Goal: Task Accomplishment & Management: Use online tool/utility

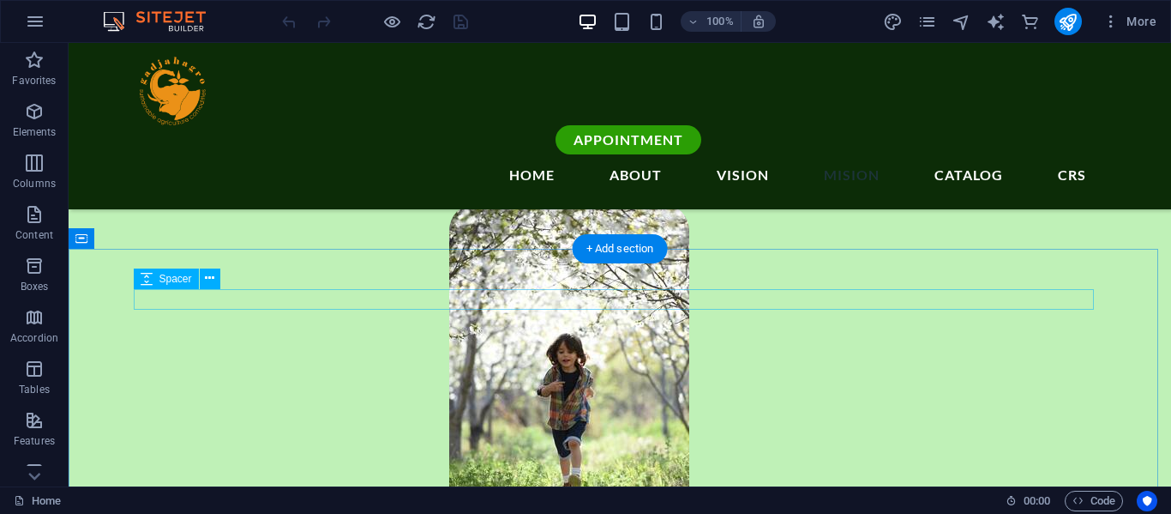
scroll to position [2743, 0]
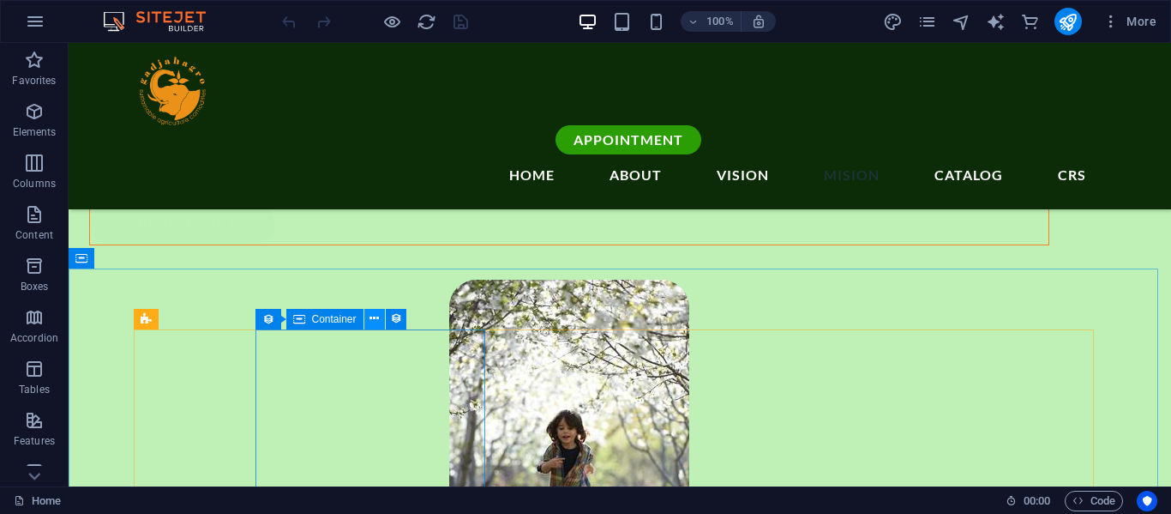
click at [379, 313] on icon at bounding box center [373, 318] width 9 height 18
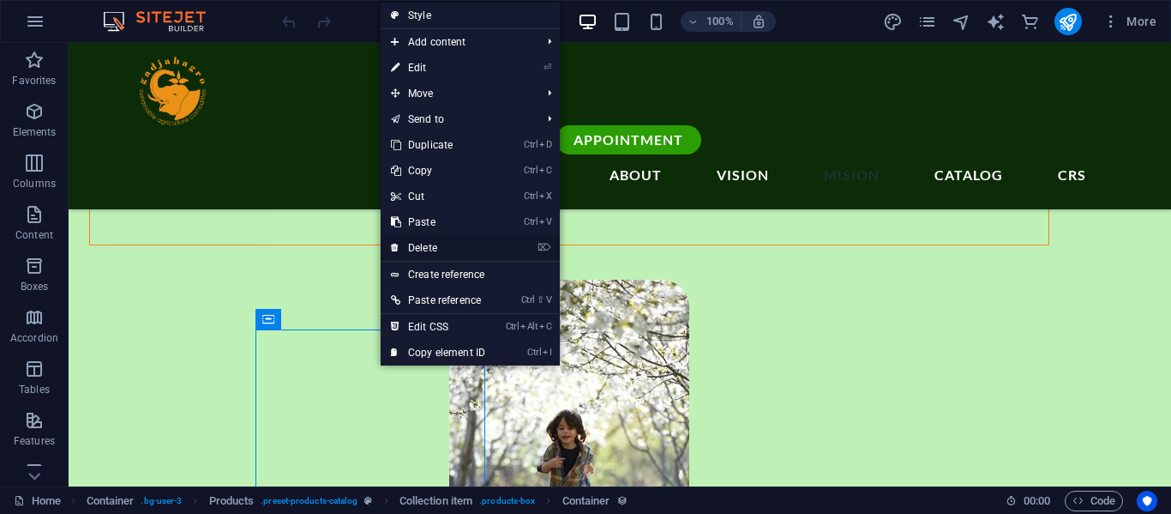
click at [437, 245] on link "⌦ Delete" at bounding box center [438, 248] width 115 height 26
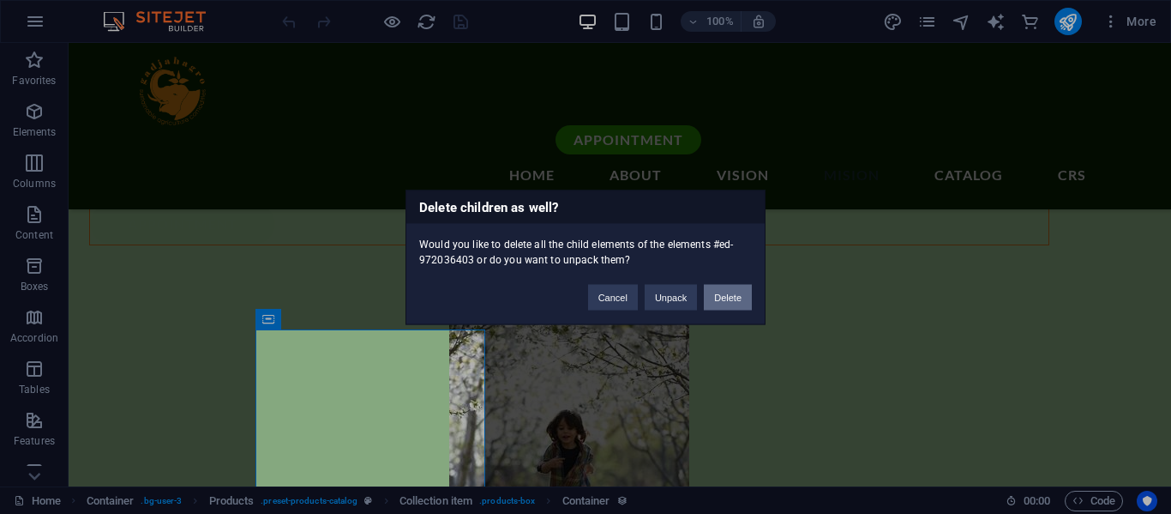
click at [718, 300] on button "Delete" at bounding box center [728, 297] width 48 height 26
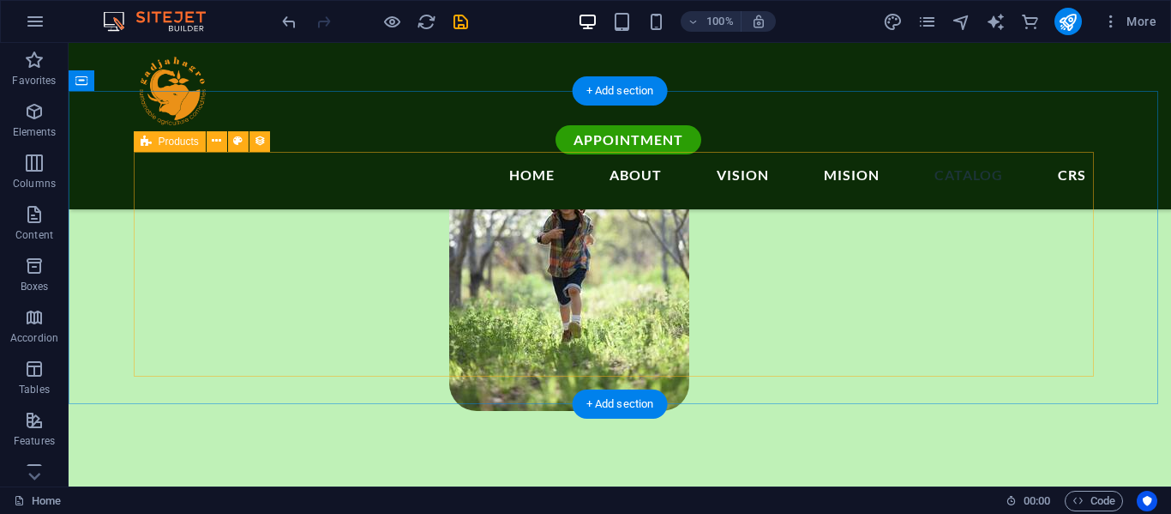
scroll to position [2857, 0]
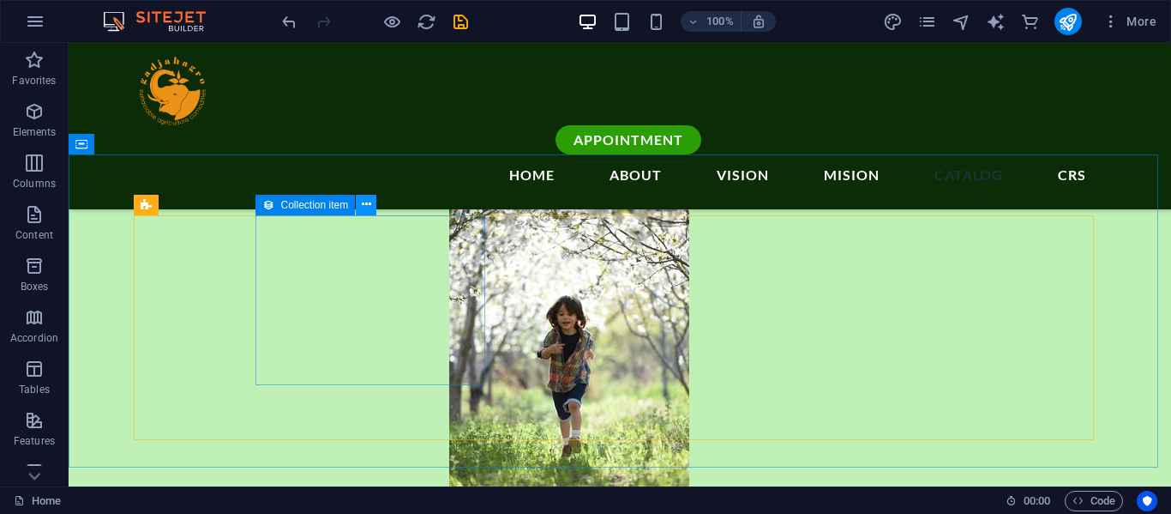
click at [371, 201] on button at bounding box center [366, 205] width 21 height 21
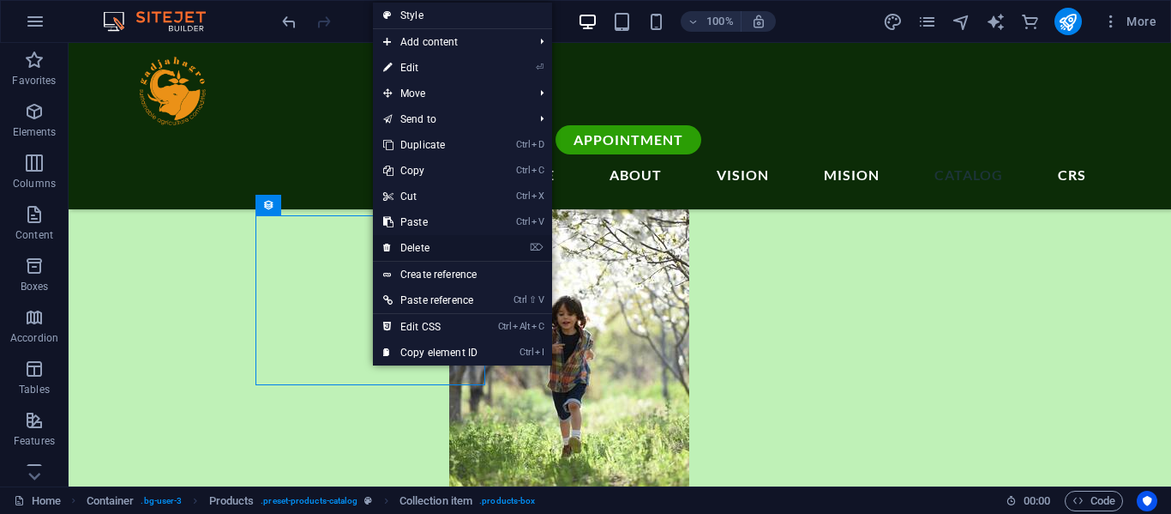
click at [424, 243] on link "⌦ Delete" at bounding box center [430, 248] width 115 height 26
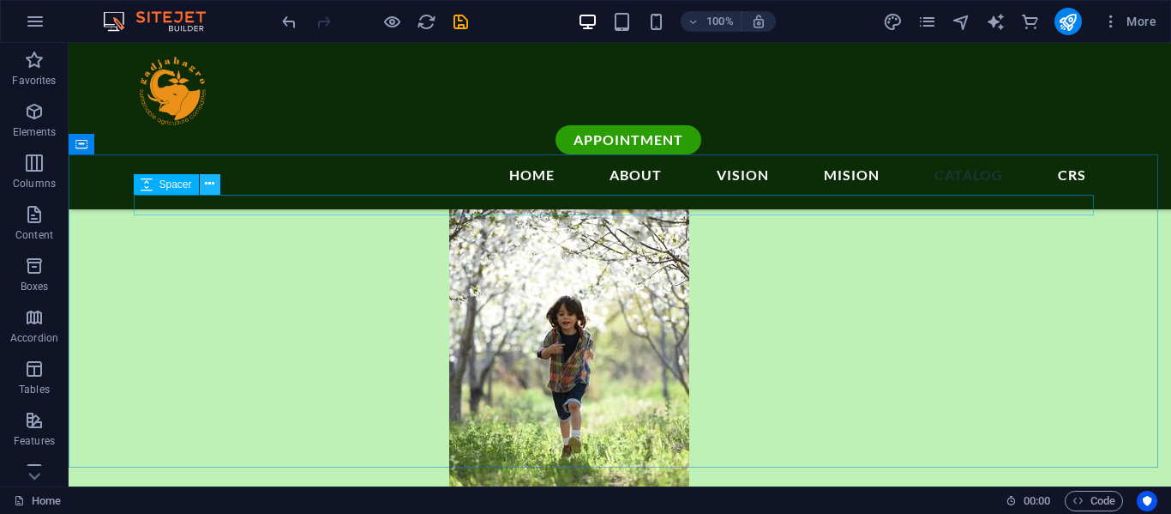
click at [214, 183] on icon at bounding box center [209, 184] width 9 height 18
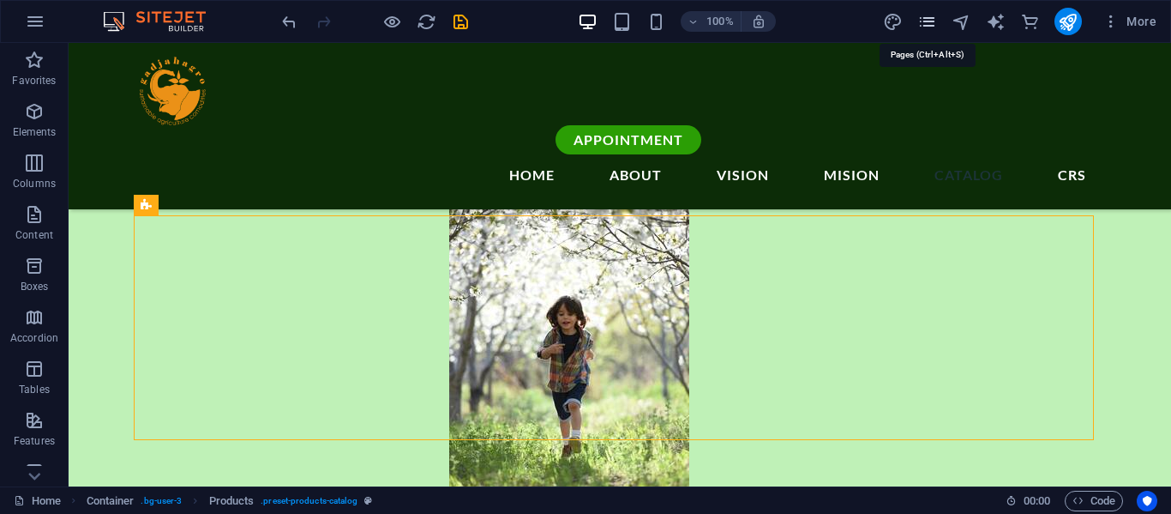
click at [925, 21] on icon "pages" at bounding box center [927, 22] width 20 height 20
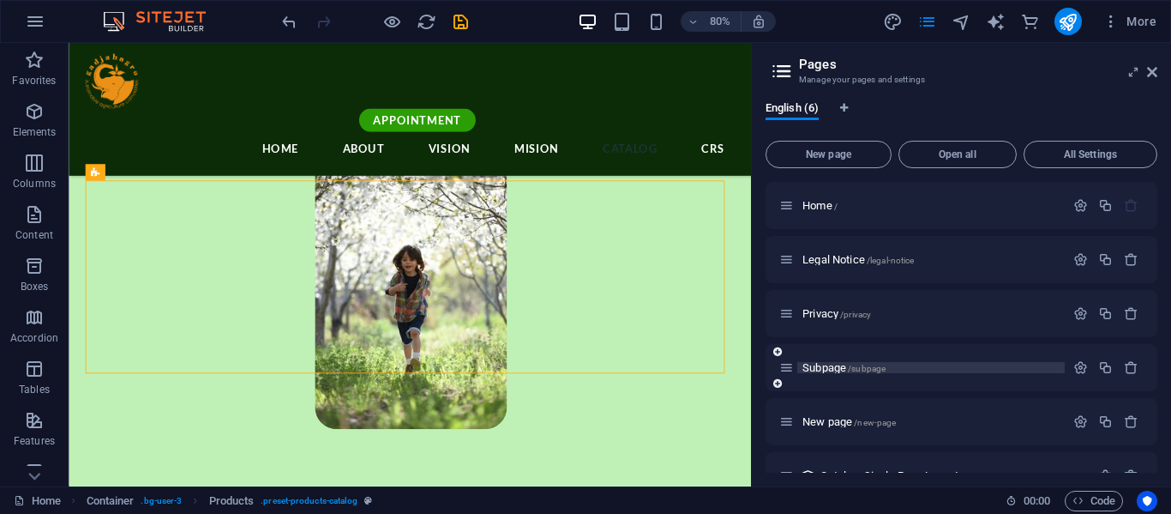
scroll to position [33, 0]
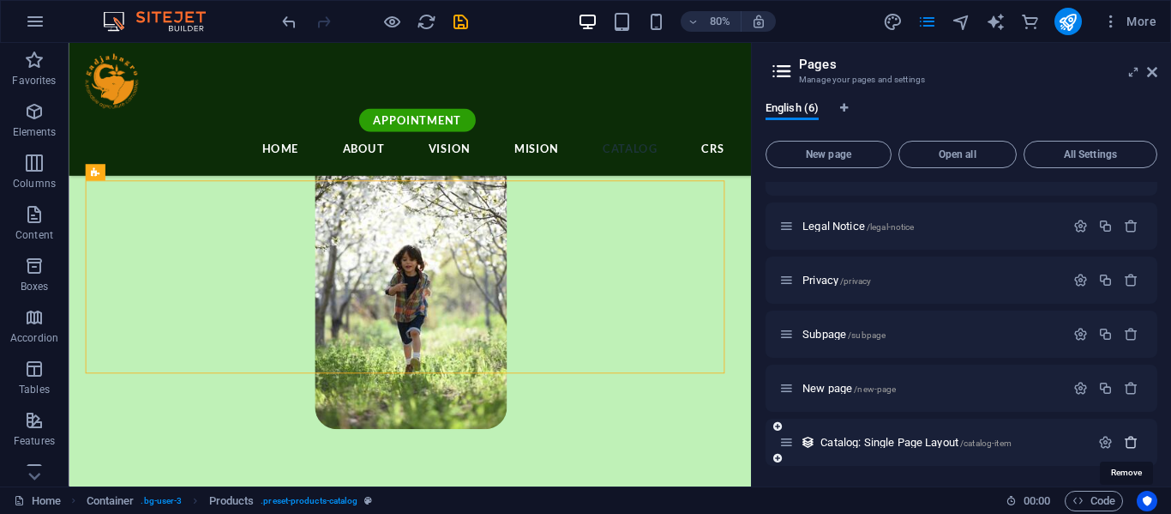
click at [1126, 440] on icon "button" at bounding box center [1131, 442] width 15 height 15
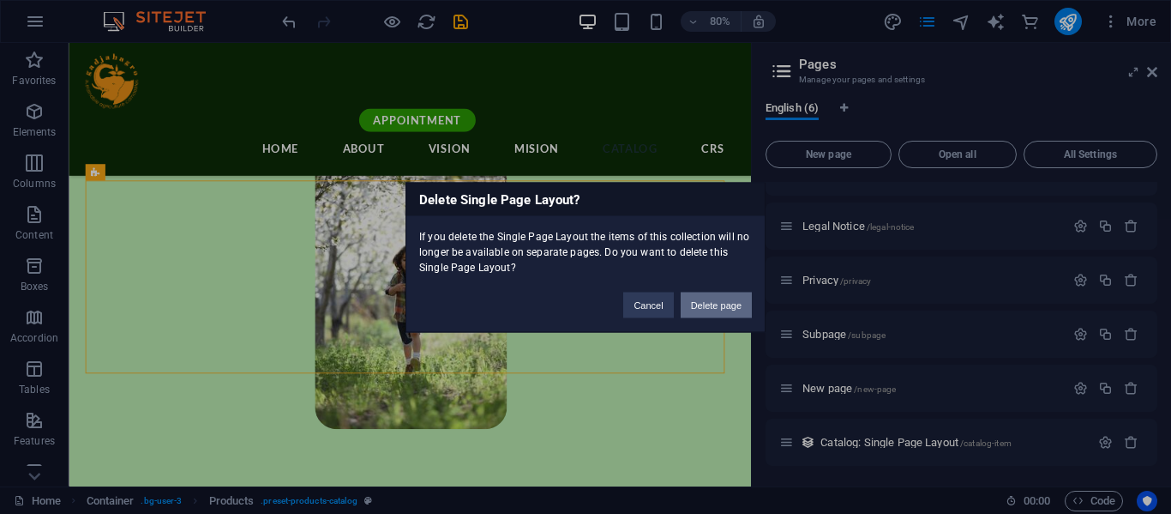
click at [732, 300] on button "Delete page" at bounding box center [716, 304] width 71 height 26
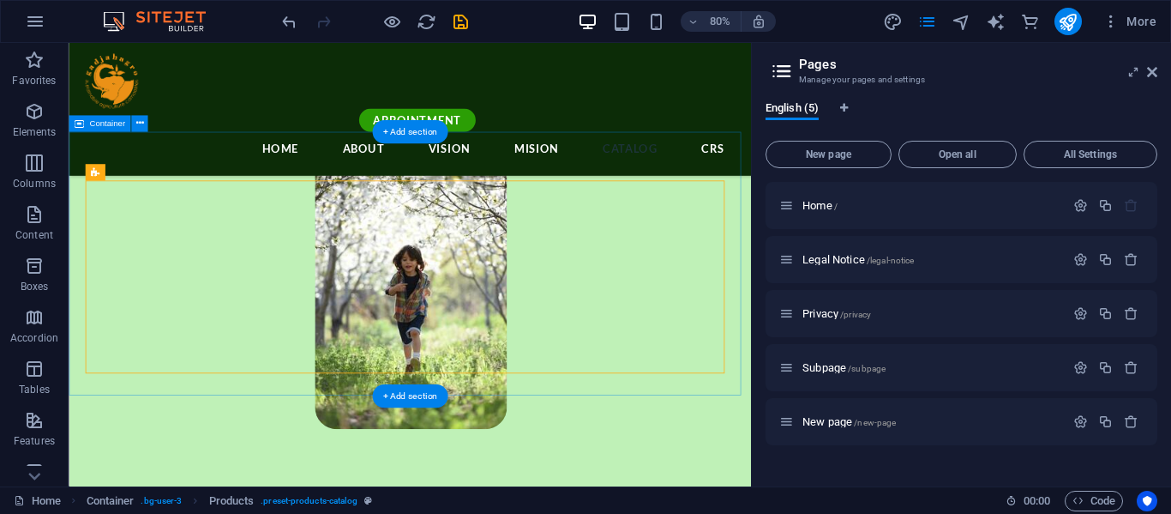
scroll to position [0, 0]
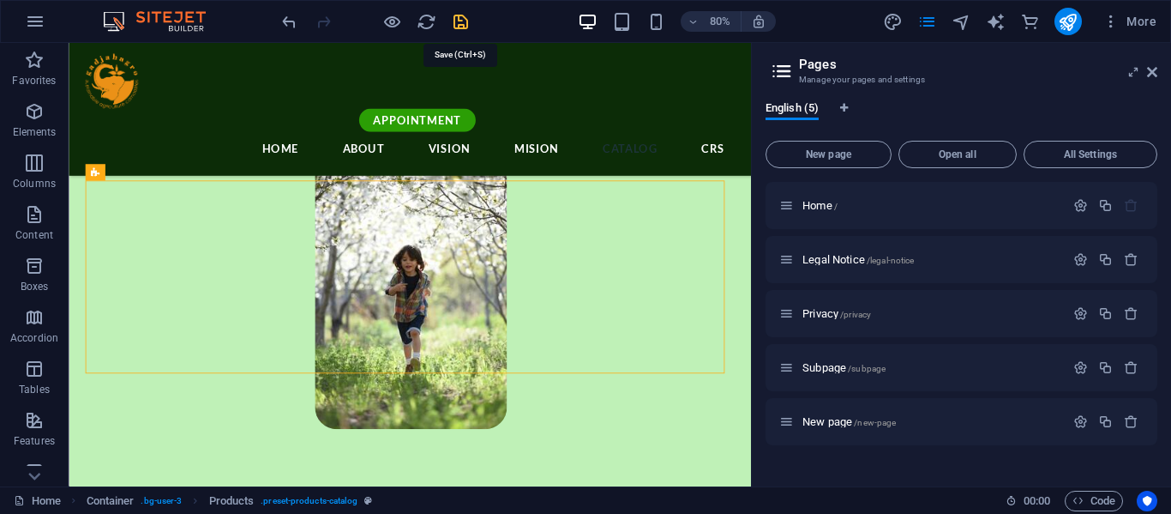
click at [464, 26] on icon "save" at bounding box center [461, 22] width 20 height 20
checkbox input "false"
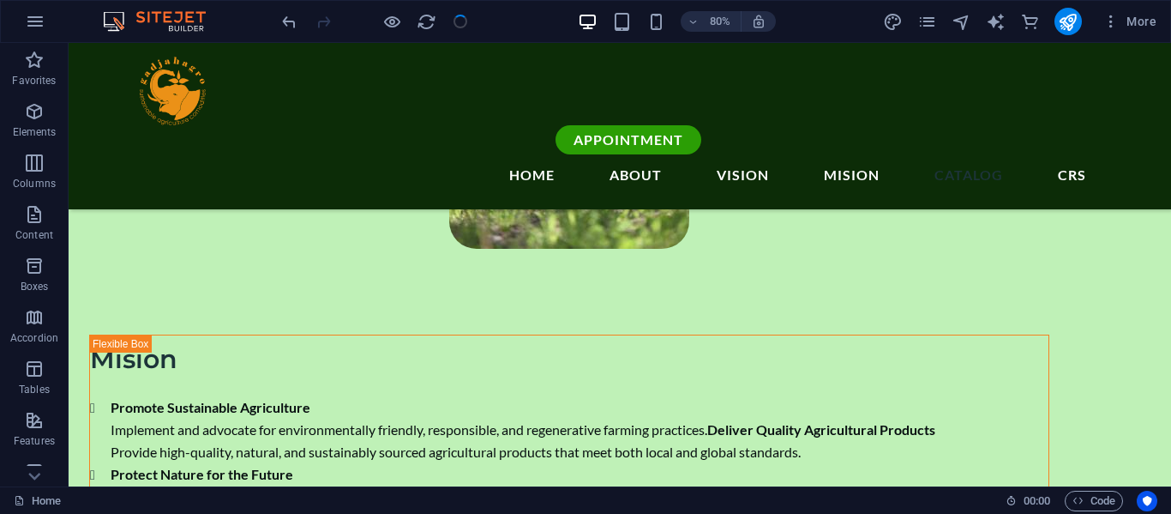
scroll to position [2857, 0]
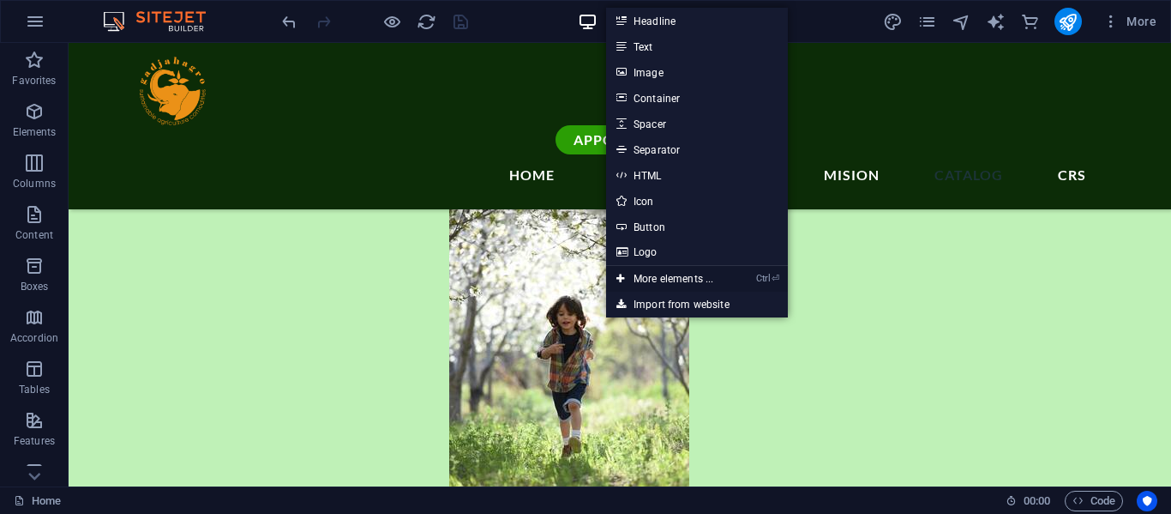
click at [681, 272] on link "Ctrl ⏎ More elements ..." at bounding box center [664, 279] width 117 height 26
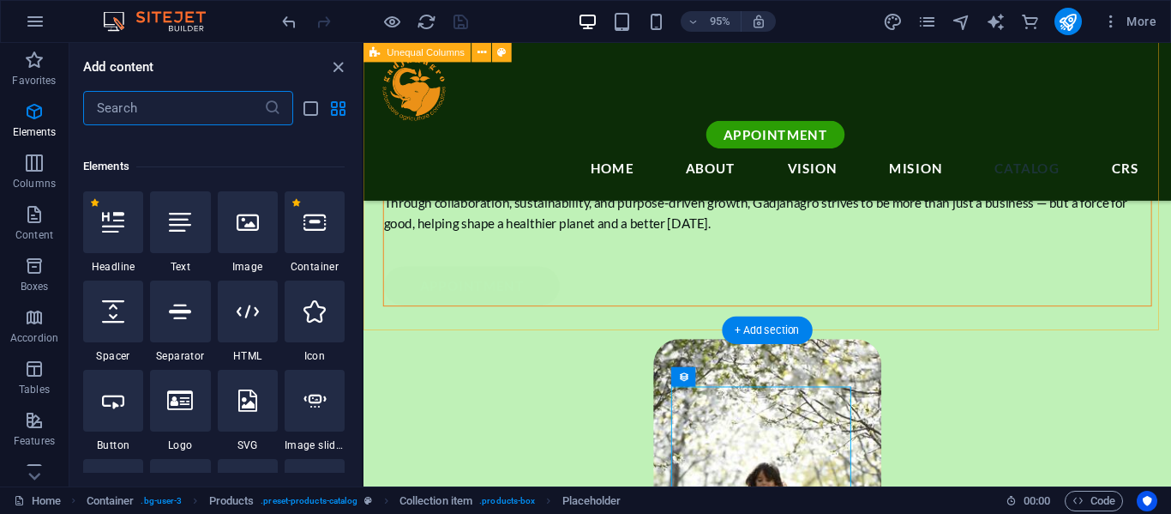
scroll to position [183, 0]
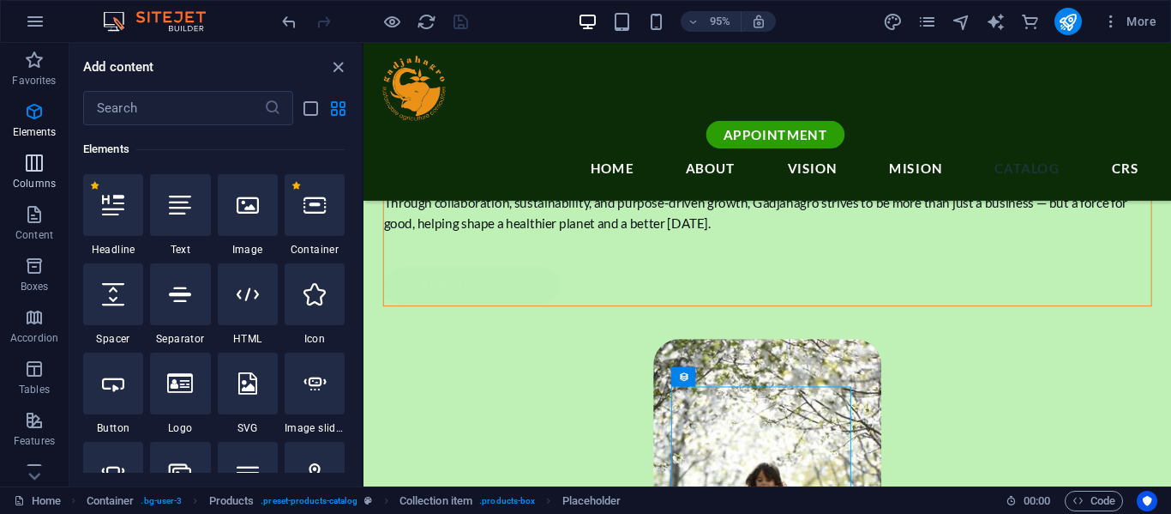
click at [30, 171] on icon "button" at bounding box center [34, 163] width 21 height 21
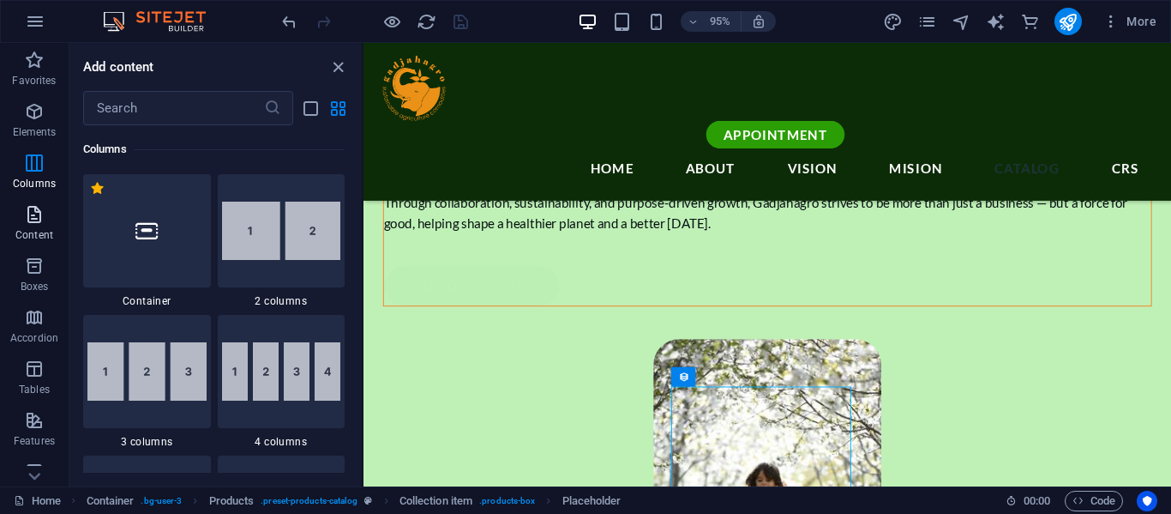
click at [44, 213] on icon "button" at bounding box center [34, 214] width 21 height 21
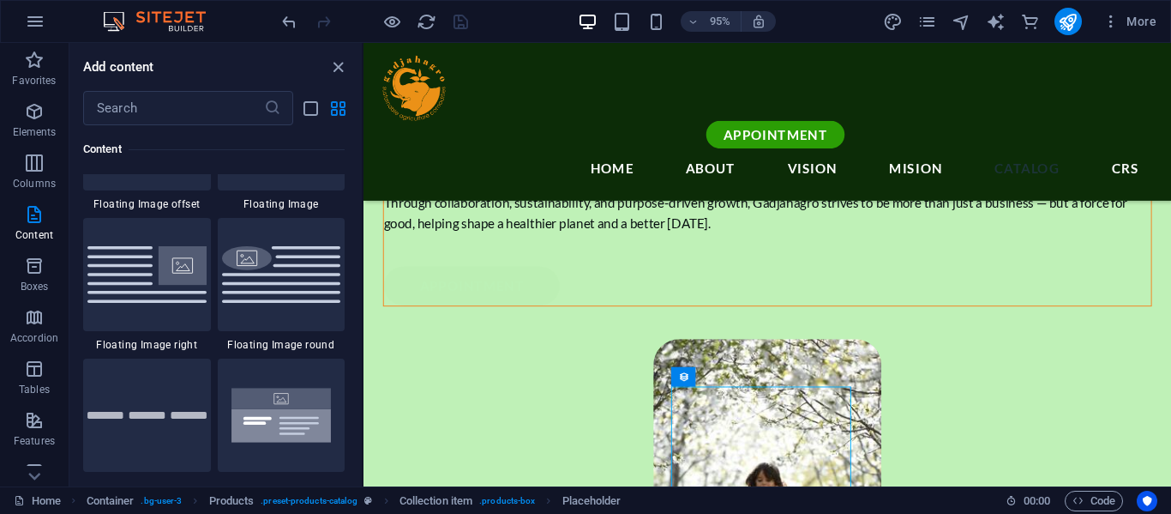
scroll to position [4028, 0]
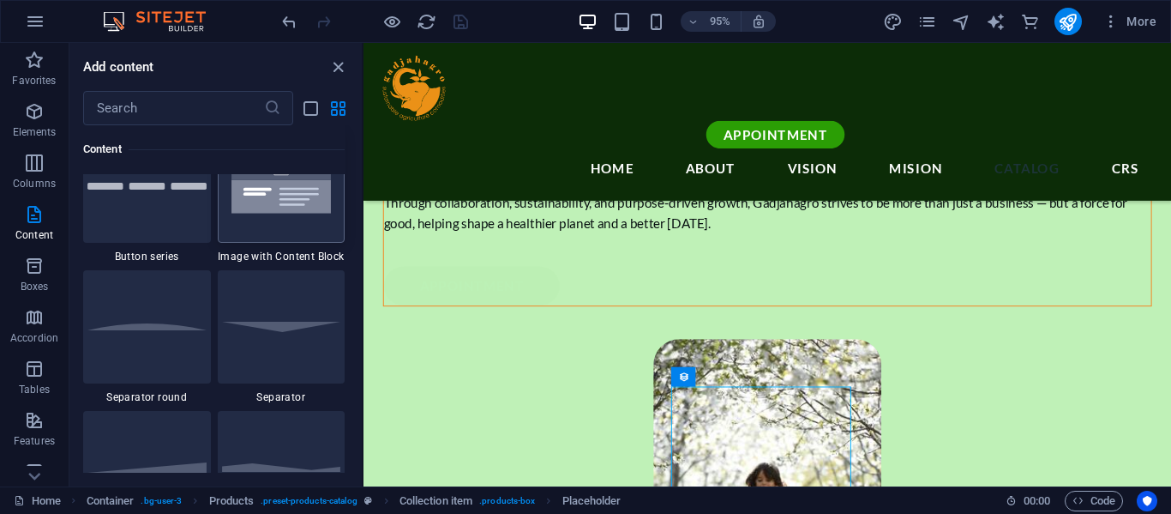
click at [267, 218] on div at bounding box center [282, 185] width 128 height 113
click at [363, 218] on div "H2 Banner Banner Container Menu Bar Menu Spacer Unequal Columns Container Image…" at bounding box center [767, 264] width 808 height 443
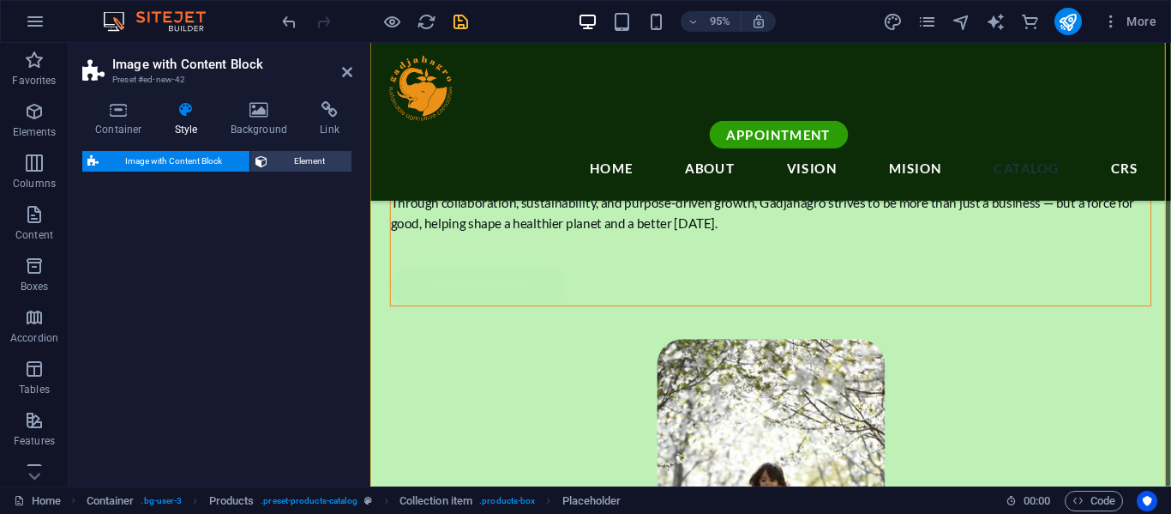
scroll to position [3534, 0]
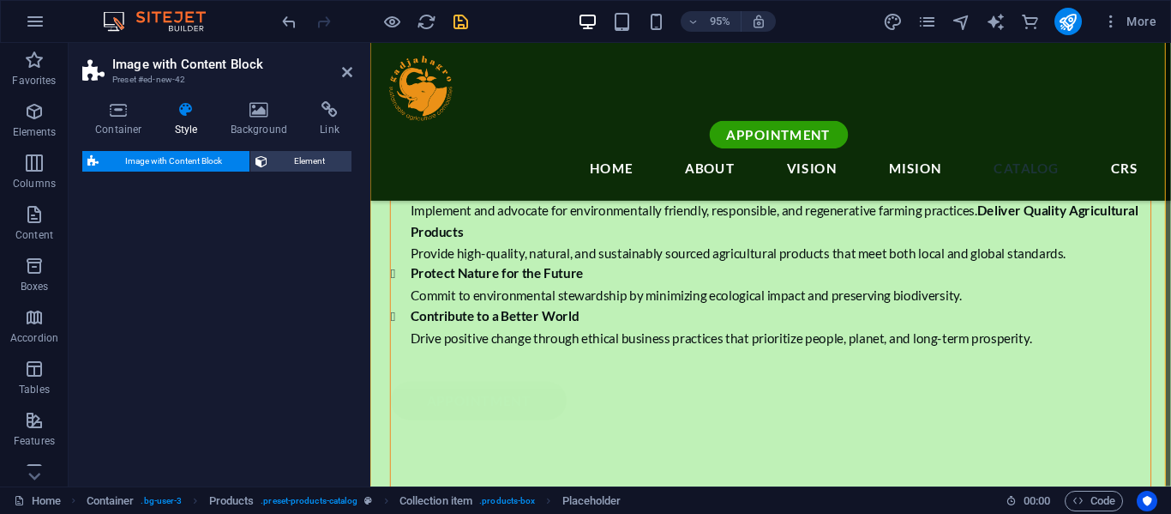
select select "rem"
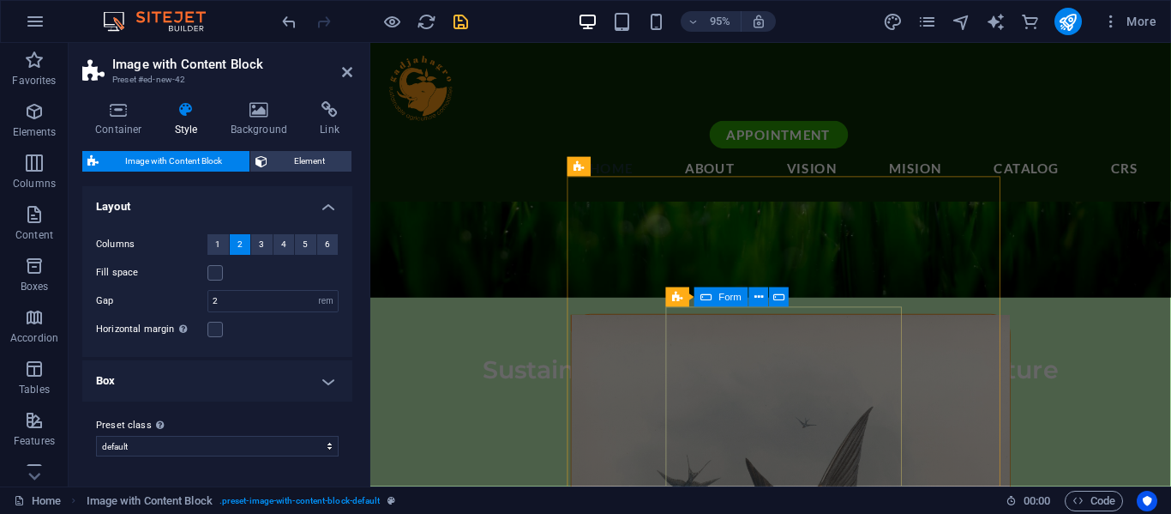
scroll to position [343, 0]
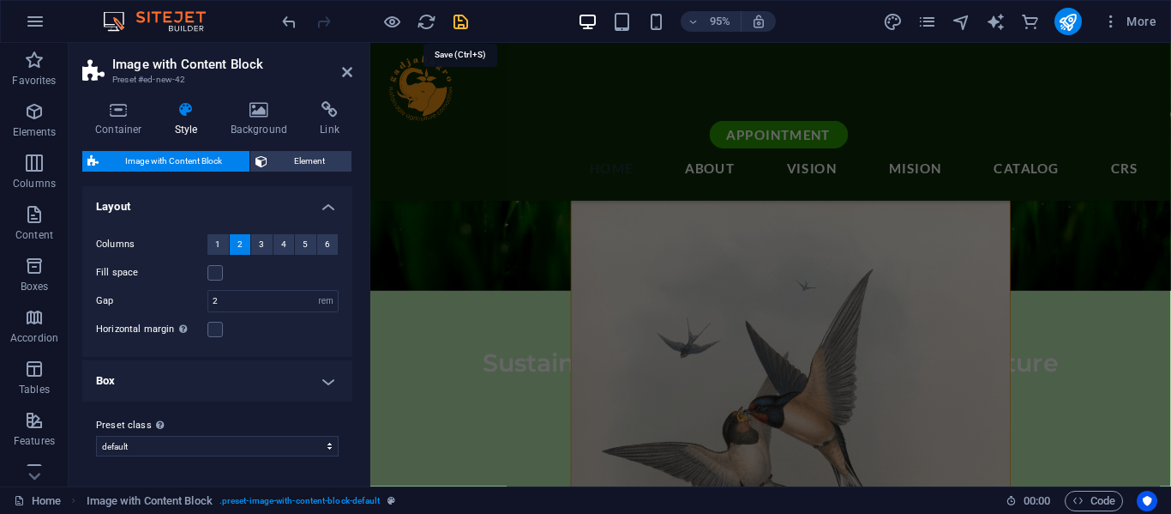
click at [457, 27] on icon "save" at bounding box center [461, 22] width 20 height 20
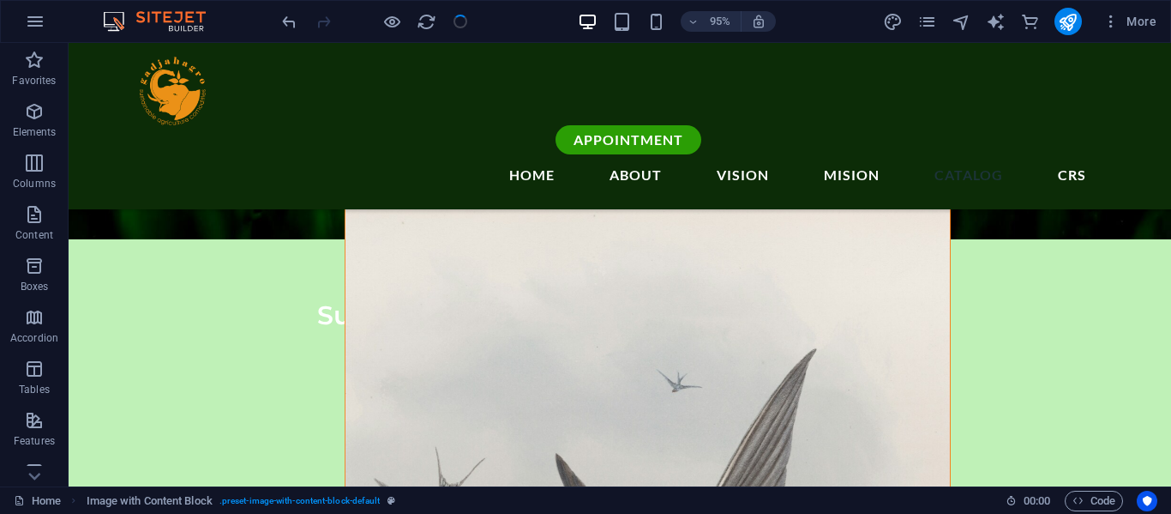
scroll to position [3344, 0]
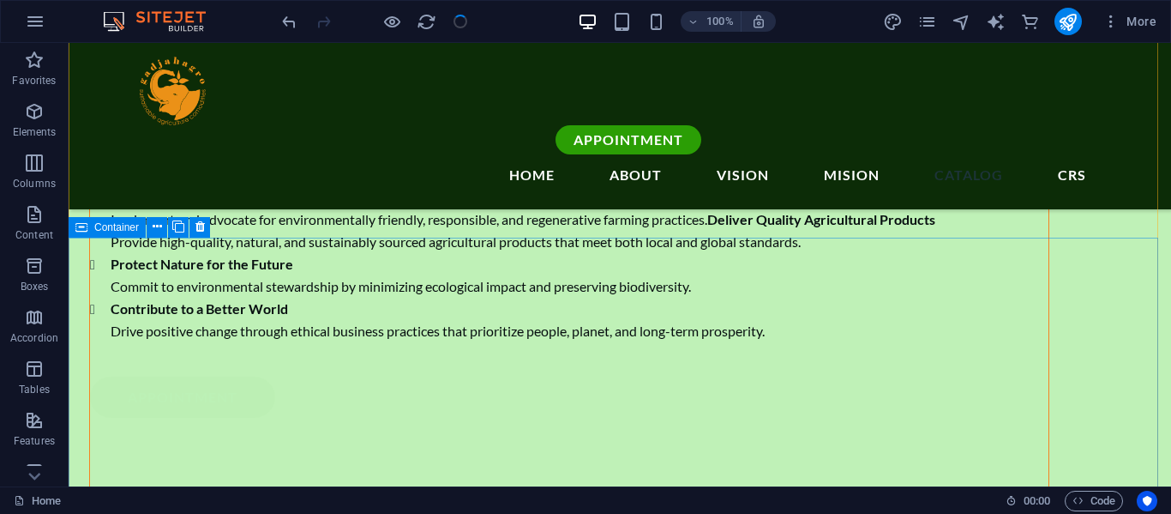
checkbox input "false"
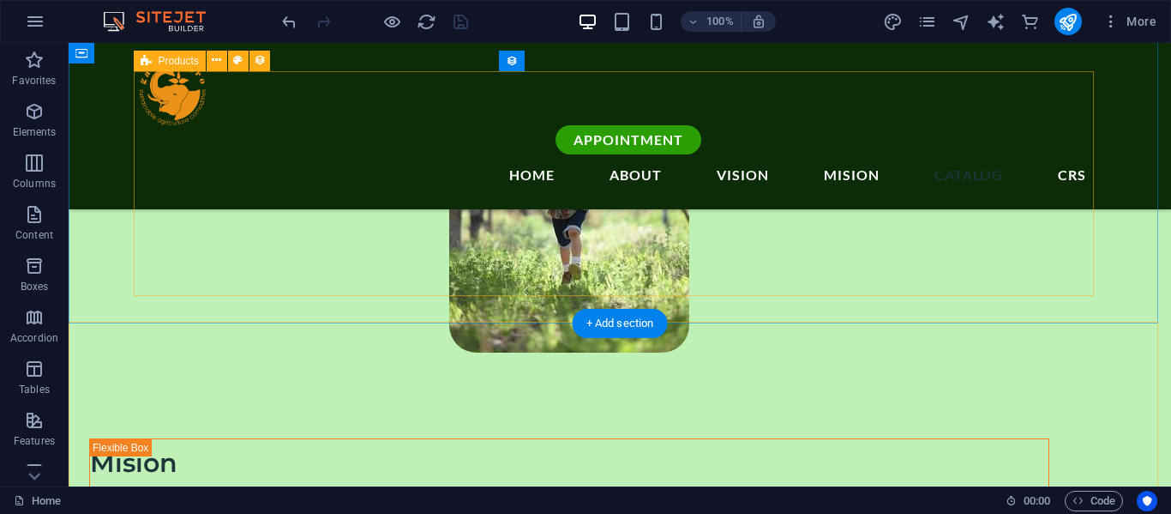
scroll to position [3001, 0]
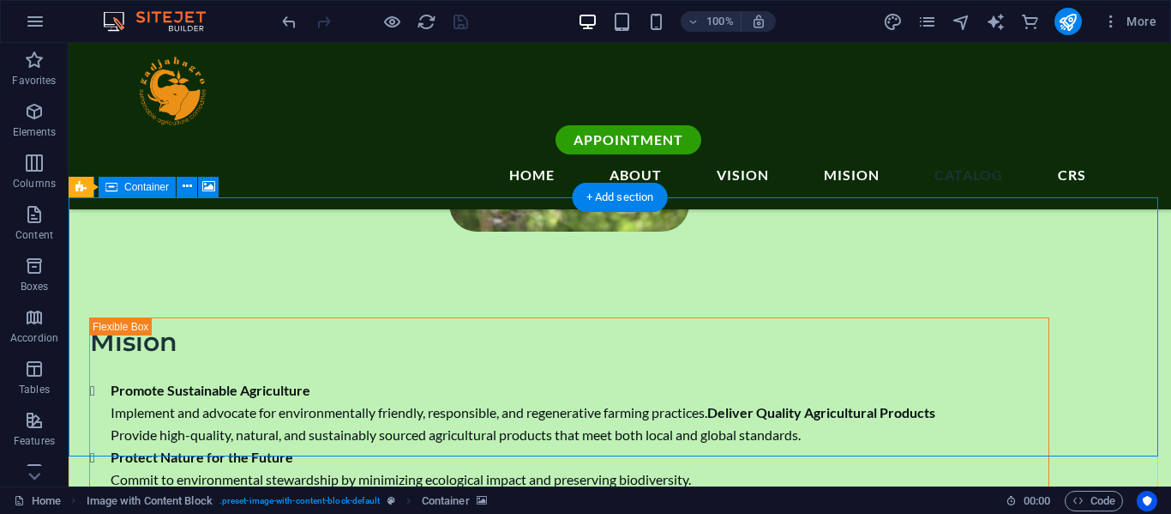
scroll to position [3115, 0]
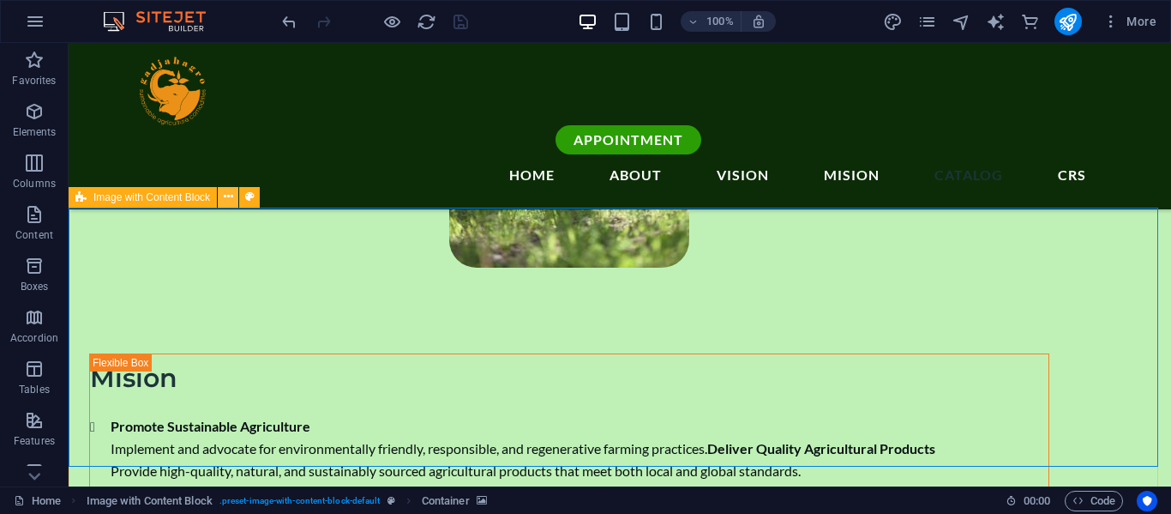
click at [229, 199] on icon at bounding box center [228, 197] width 9 height 18
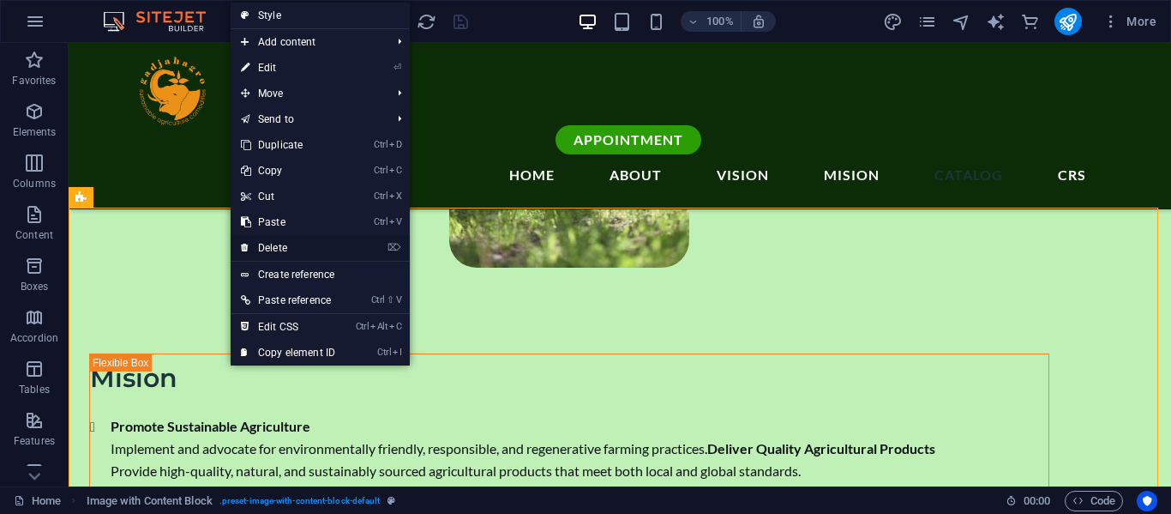
click at [263, 249] on link "⌦ Delete" at bounding box center [288, 248] width 115 height 26
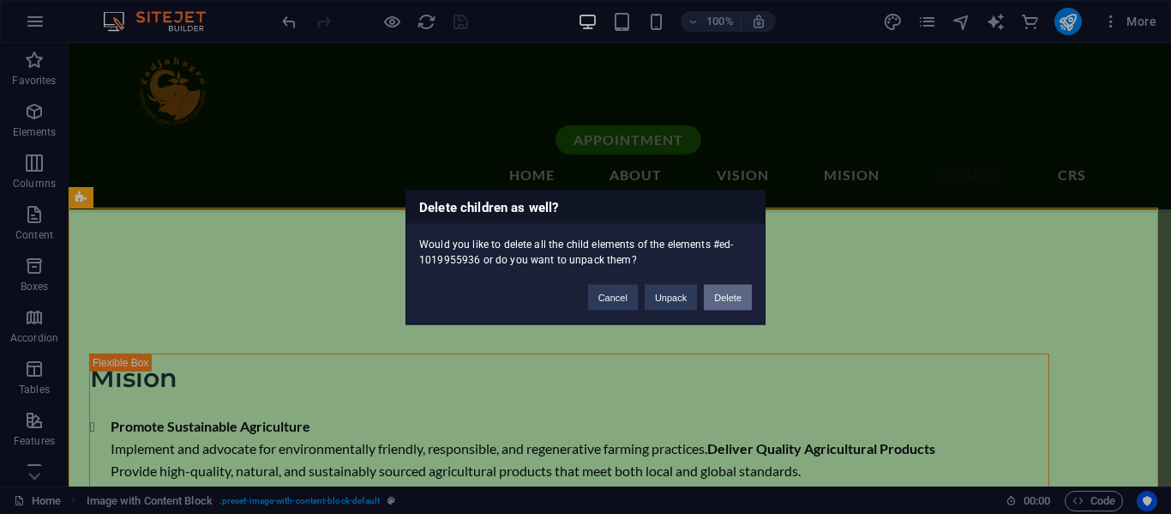
click at [725, 300] on button "Delete" at bounding box center [728, 297] width 48 height 26
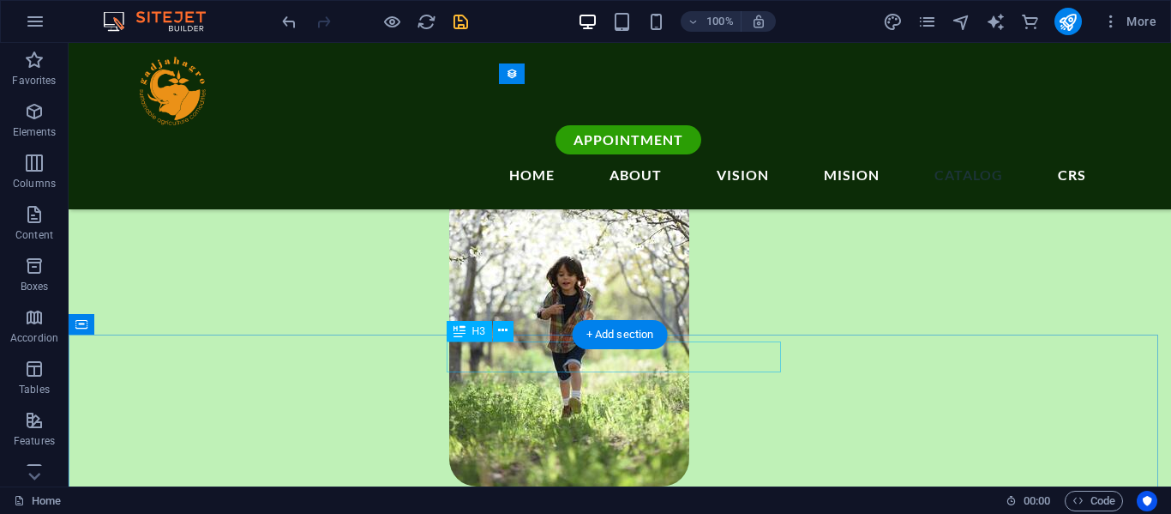
scroll to position [2887, 0]
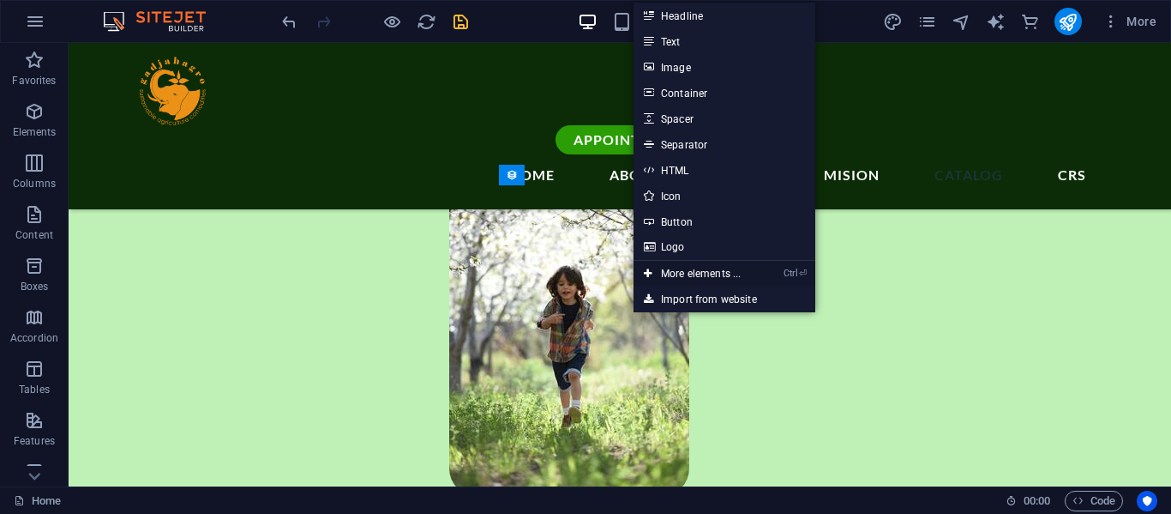
click at [656, 264] on link "Ctrl ⏎ More elements ..." at bounding box center [692, 274] width 117 height 26
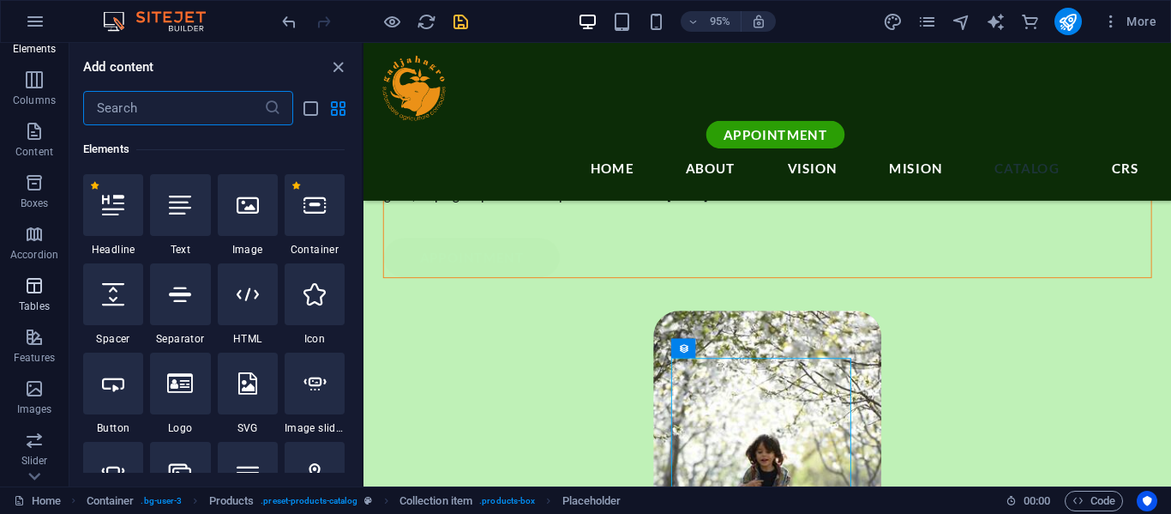
scroll to position [114, 0]
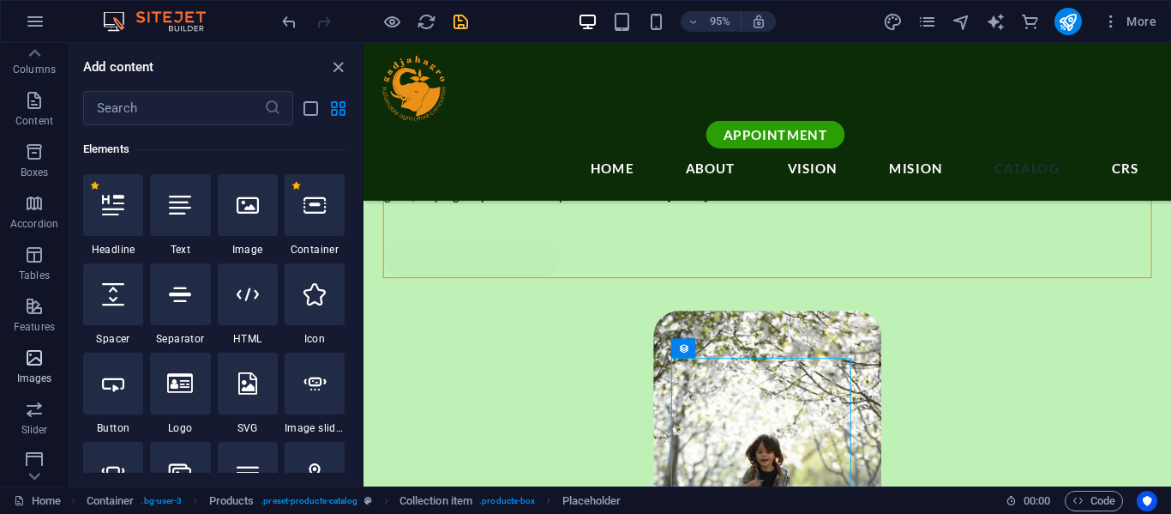
click at [41, 355] on icon "button" at bounding box center [34, 357] width 21 height 21
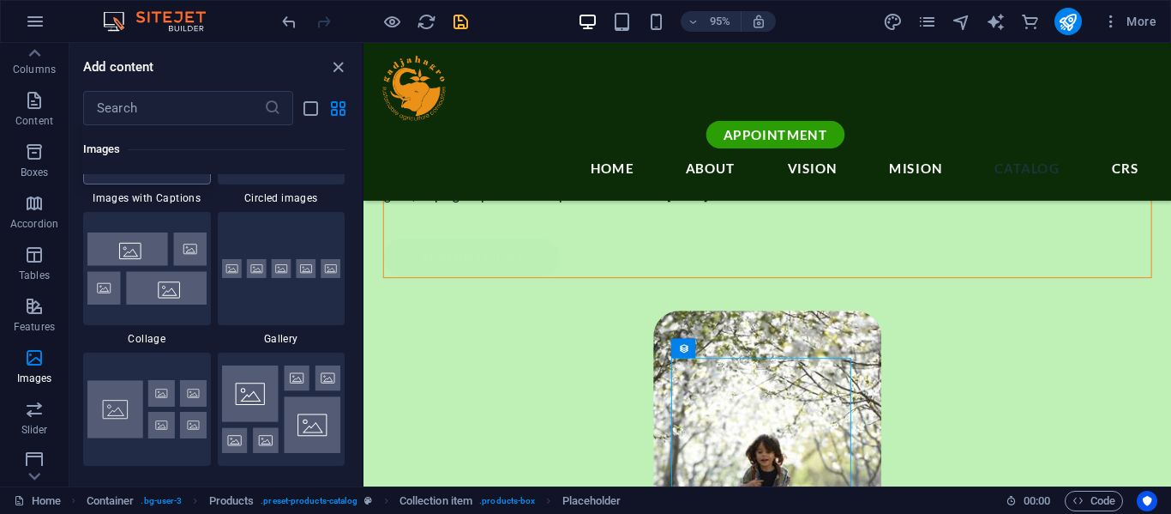
scroll to position [8922, 0]
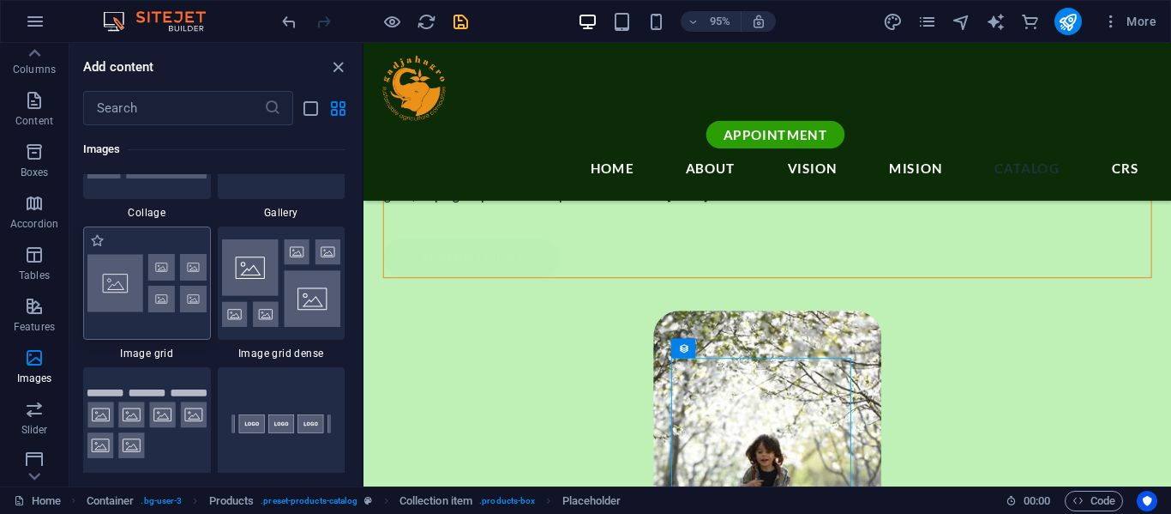
click at [163, 279] on img at bounding box center [146, 283] width 119 height 58
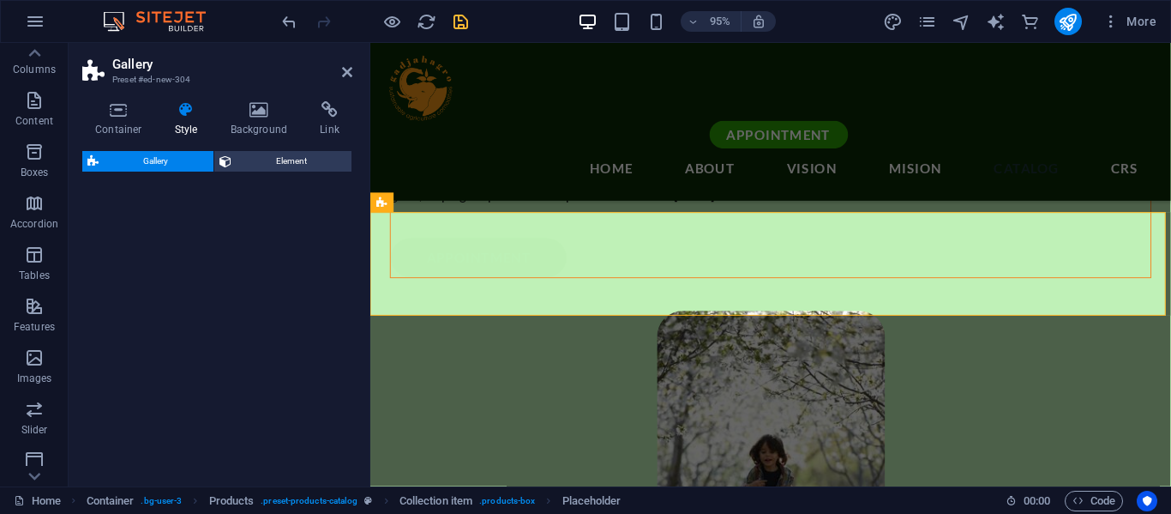
select select "rem"
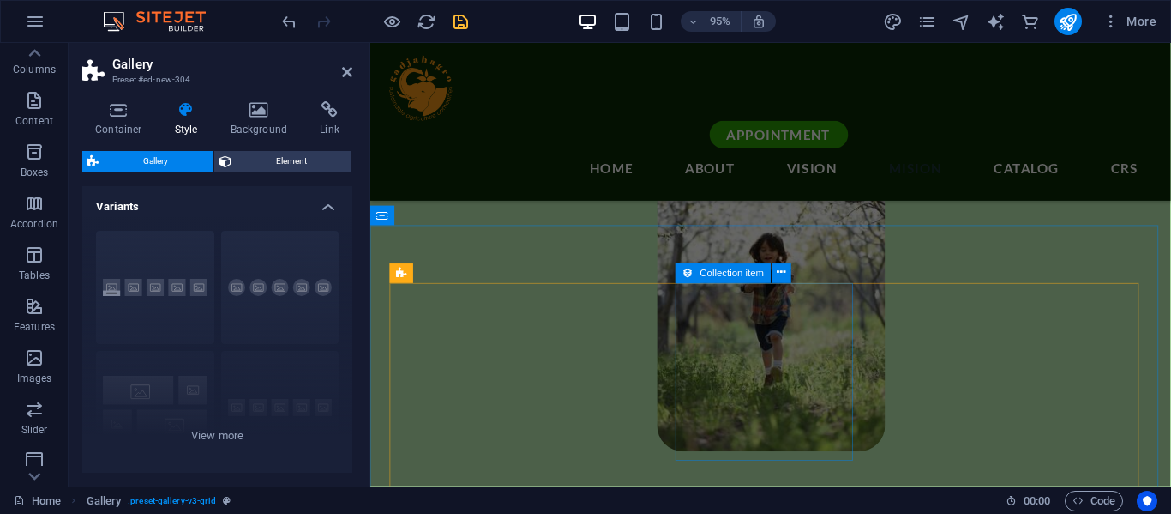
scroll to position [2965, 0]
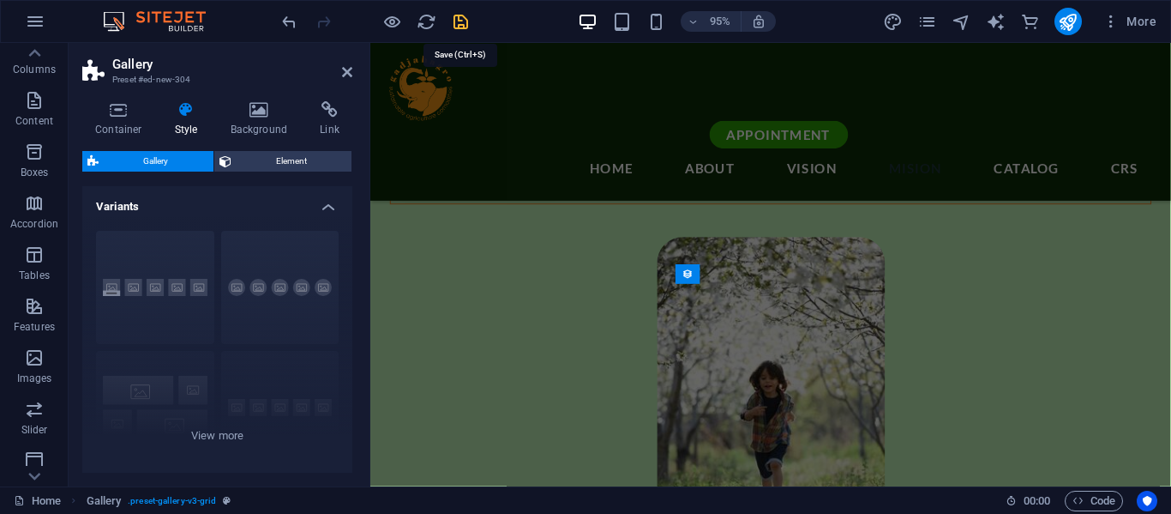
click at [465, 21] on icon "save" at bounding box center [461, 22] width 20 height 20
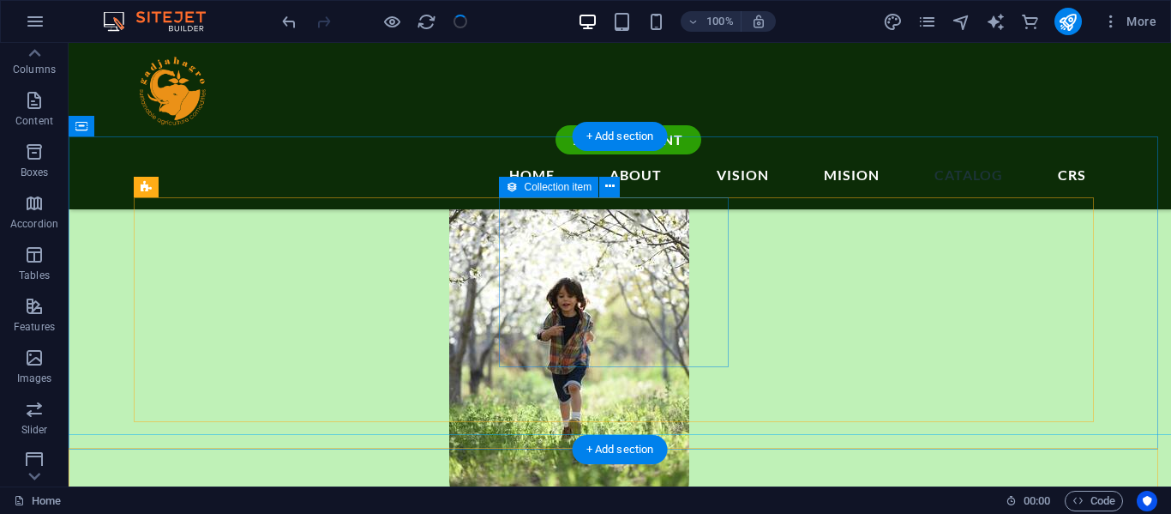
scroll to position [2866, 0]
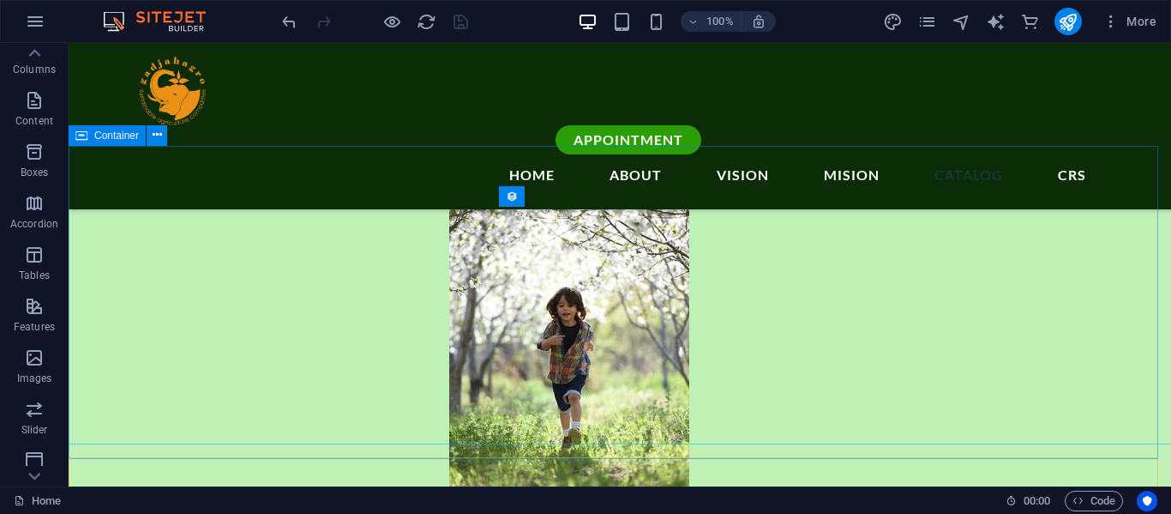
click at [89, 137] on div "Container" at bounding box center [107, 135] width 77 height 21
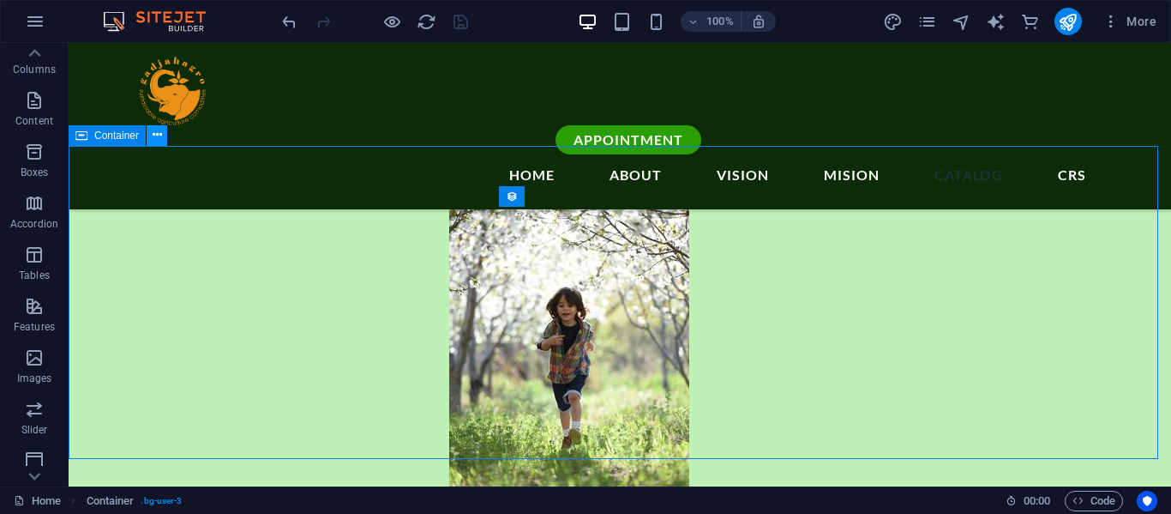
click at [159, 138] on icon at bounding box center [157, 135] width 9 height 18
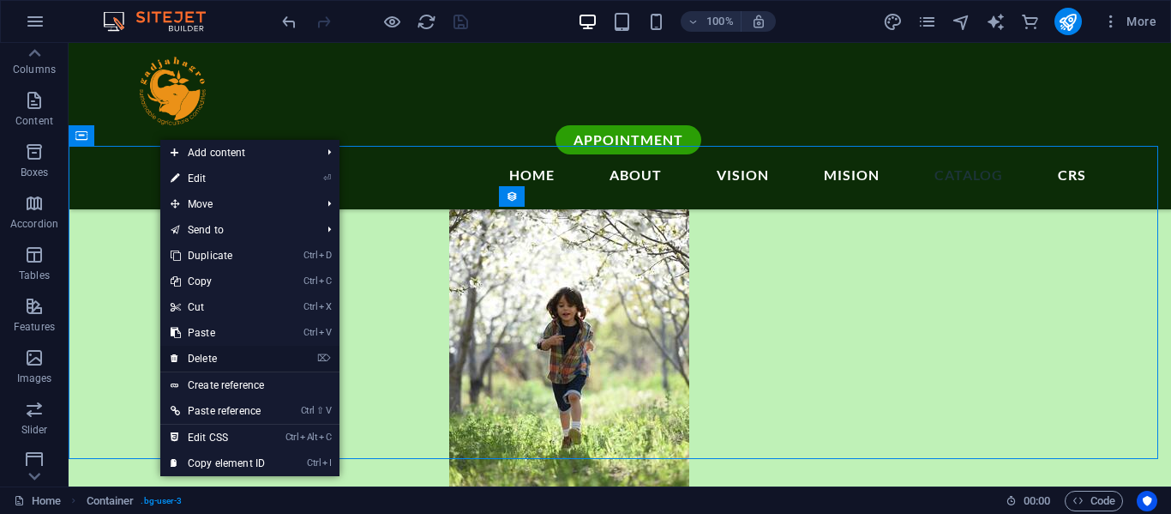
click at [218, 359] on link "⌦ Delete" at bounding box center [217, 358] width 115 height 26
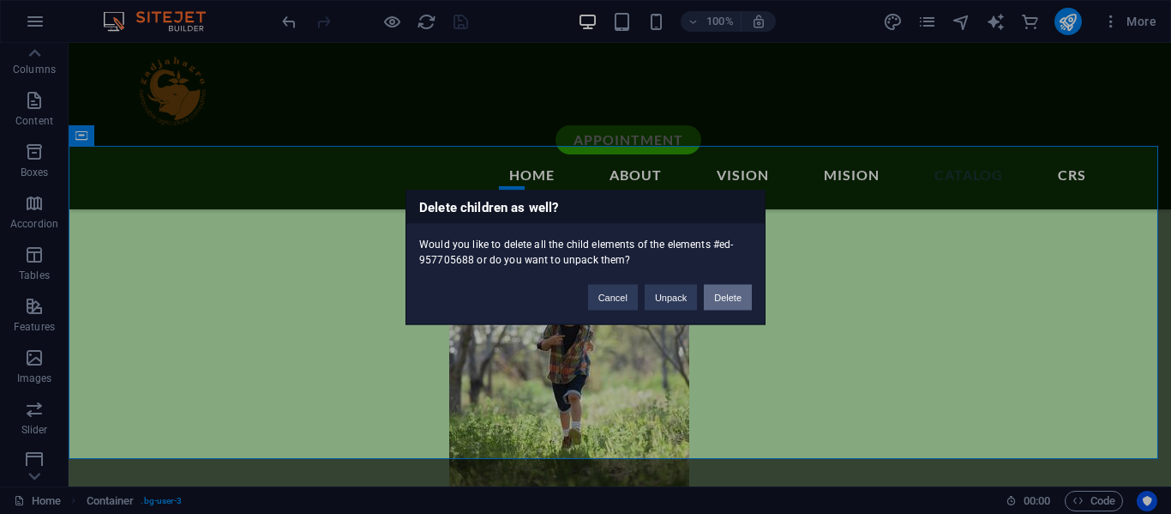
click at [722, 297] on button "Delete" at bounding box center [728, 297] width 48 height 26
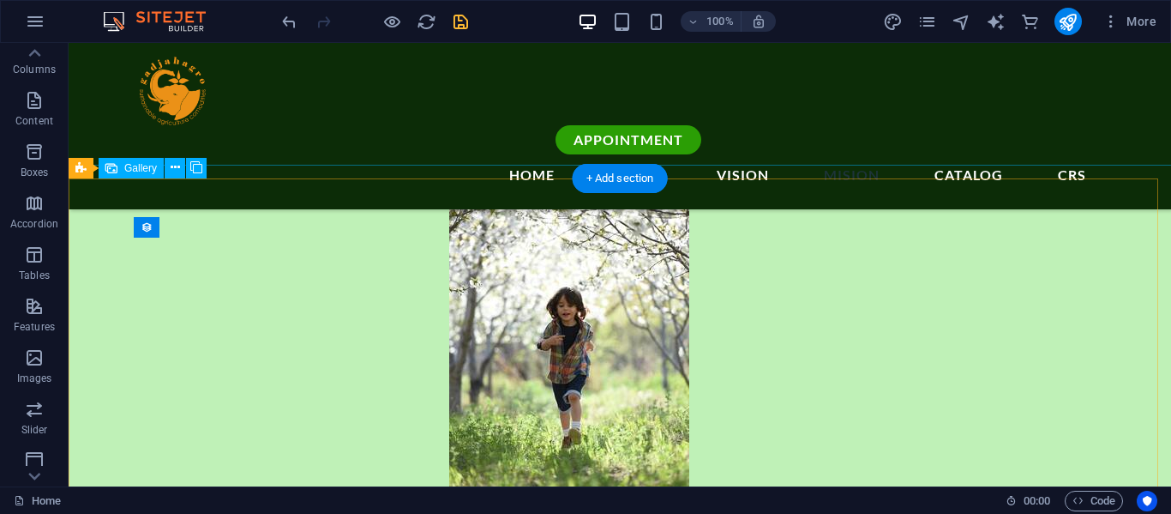
scroll to position [2752, 0]
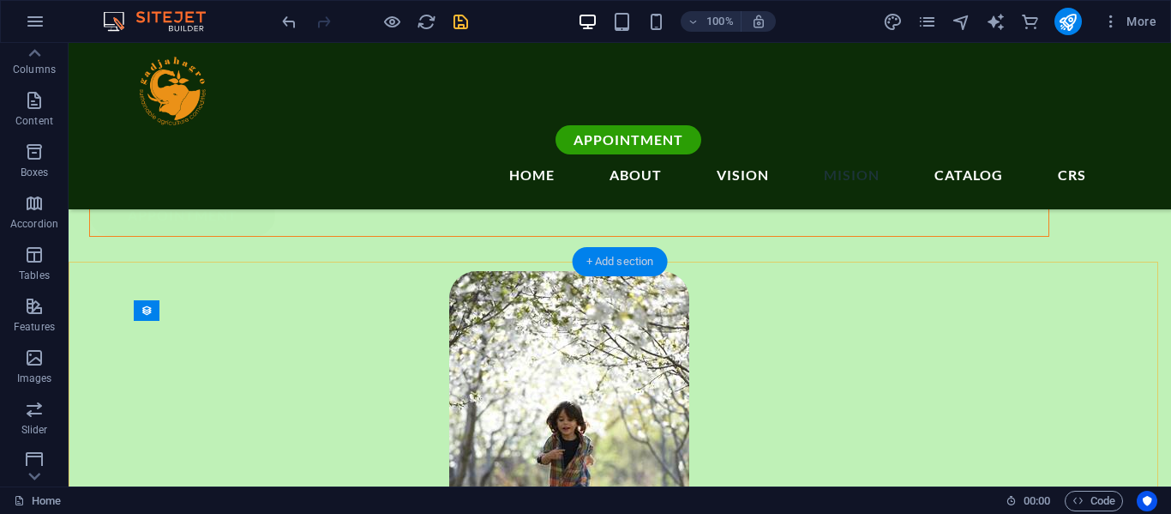
click at [601, 261] on div "+ Add section" at bounding box center [620, 261] width 95 height 29
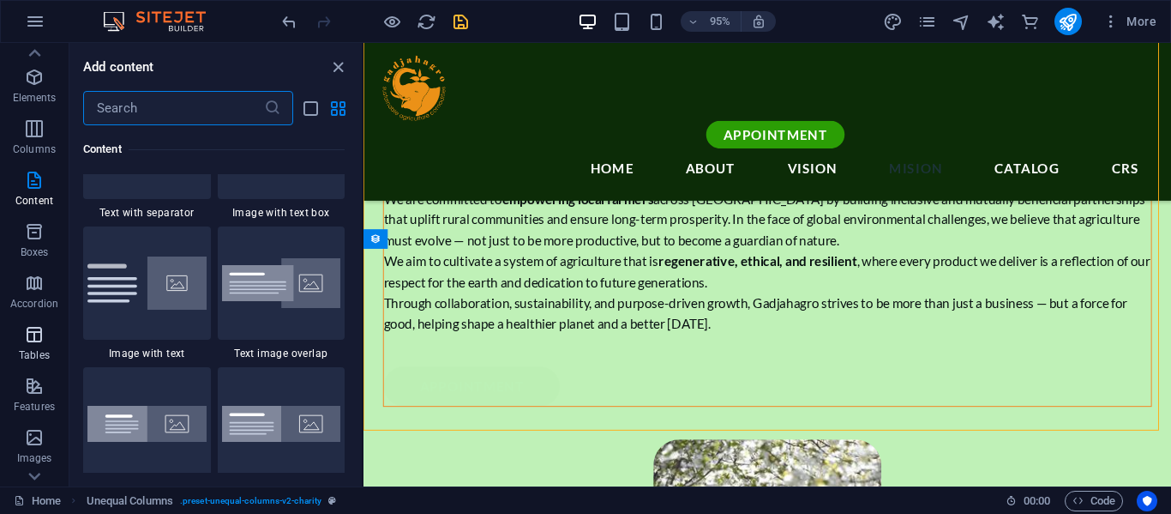
scroll to position [0, 0]
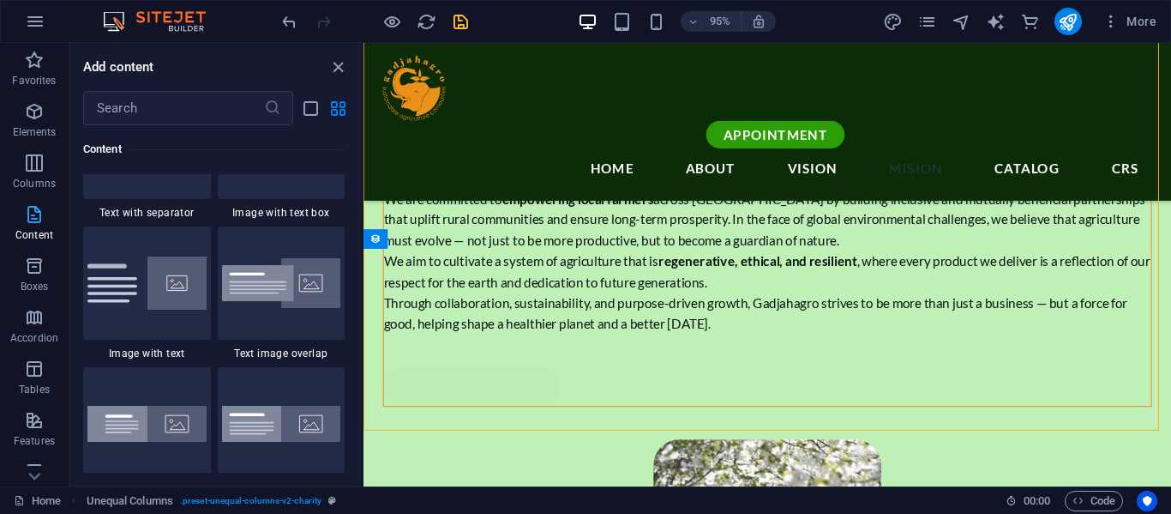
click at [35, 225] on span "Content" at bounding box center [34, 224] width 69 height 41
click at [47, 131] on p "Elements" at bounding box center [35, 132] width 44 height 14
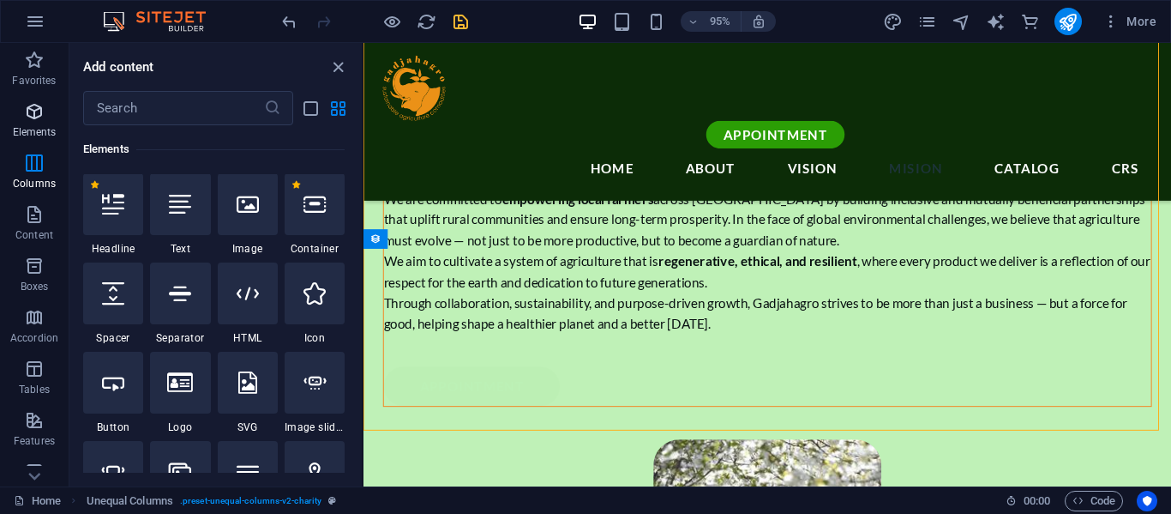
scroll to position [183, 0]
click at [94, 215] on div at bounding box center [113, 205] width 60 height 62
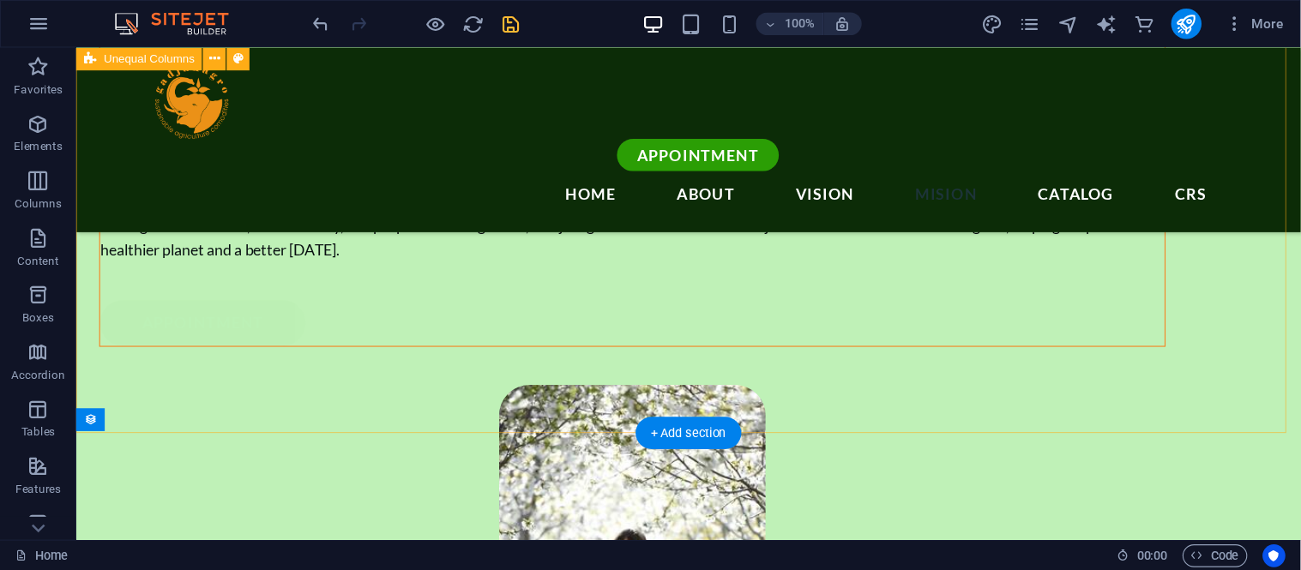
scroll to position [2106, 0]
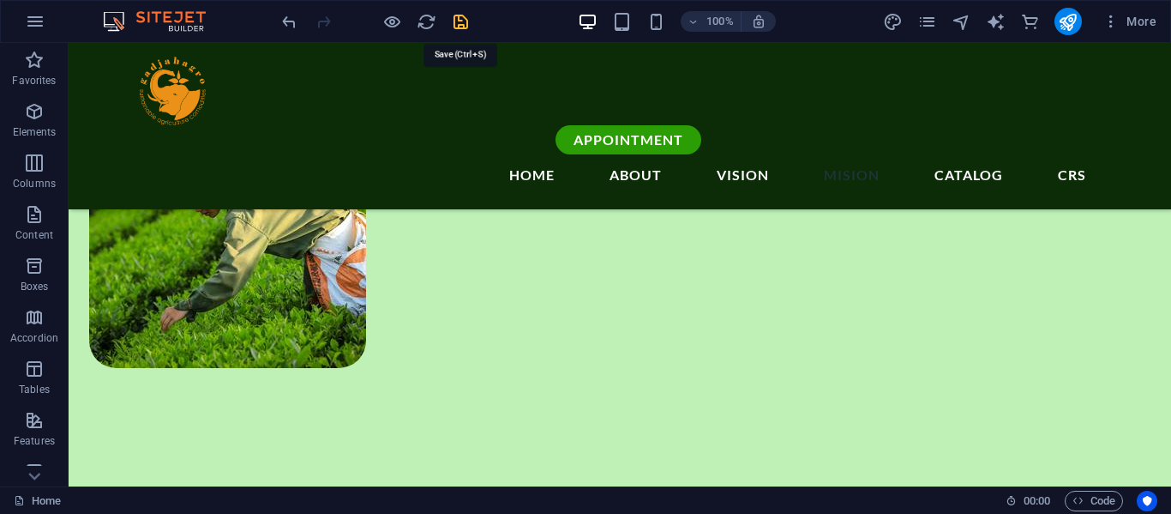
click at [455, 15] on icon "save" at bounding box center [461, 22] width 20 height 20
checkbox input "false"
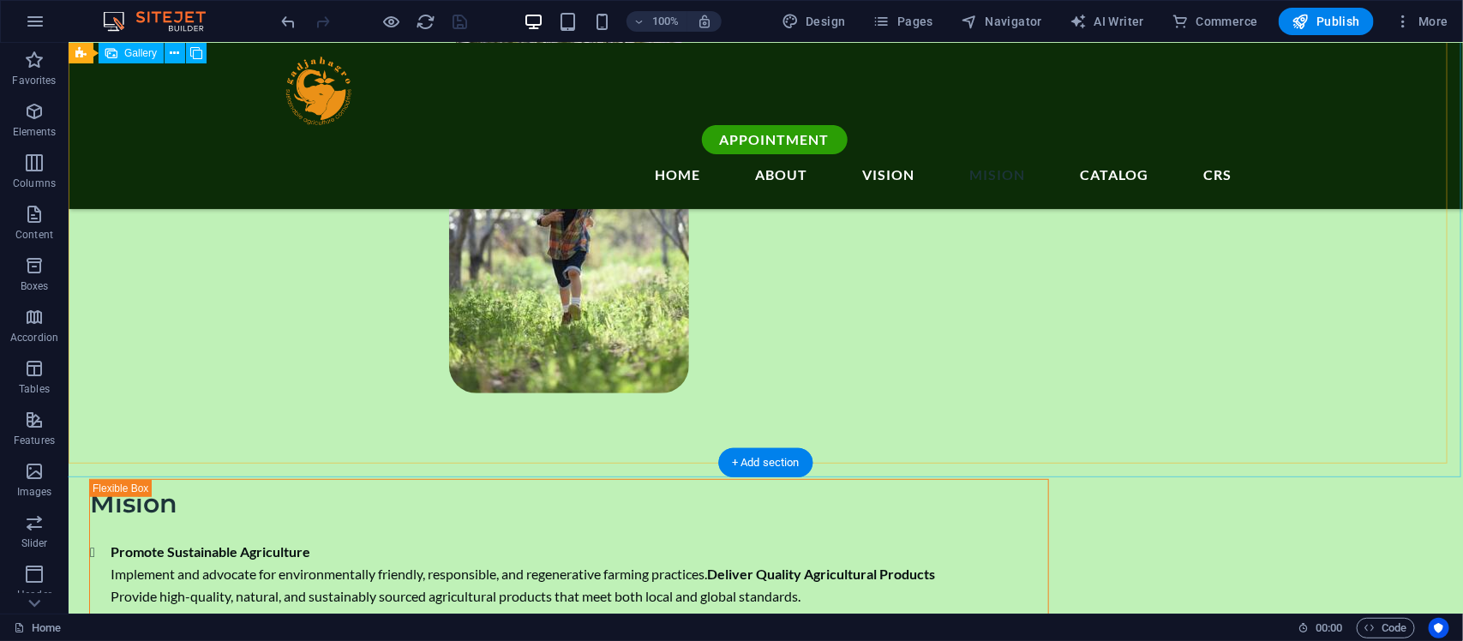
scroll to position [3391, 0]
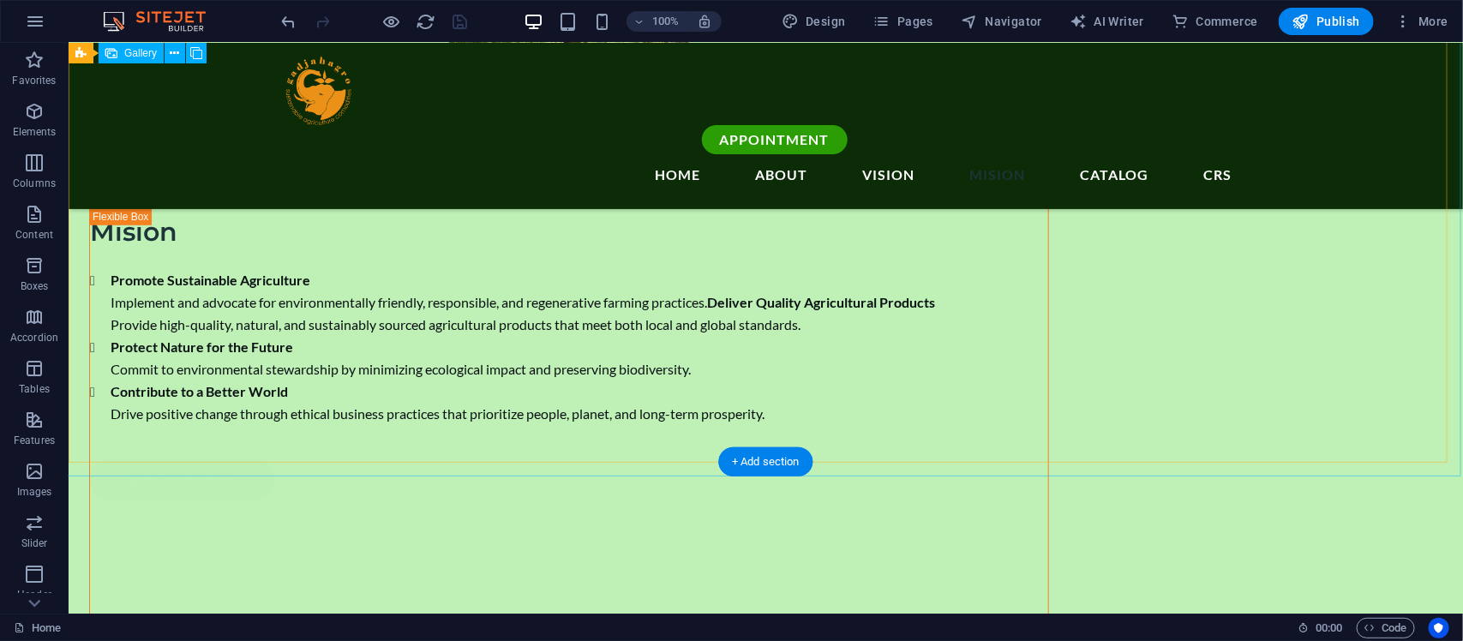
select select "4"
select select "px"
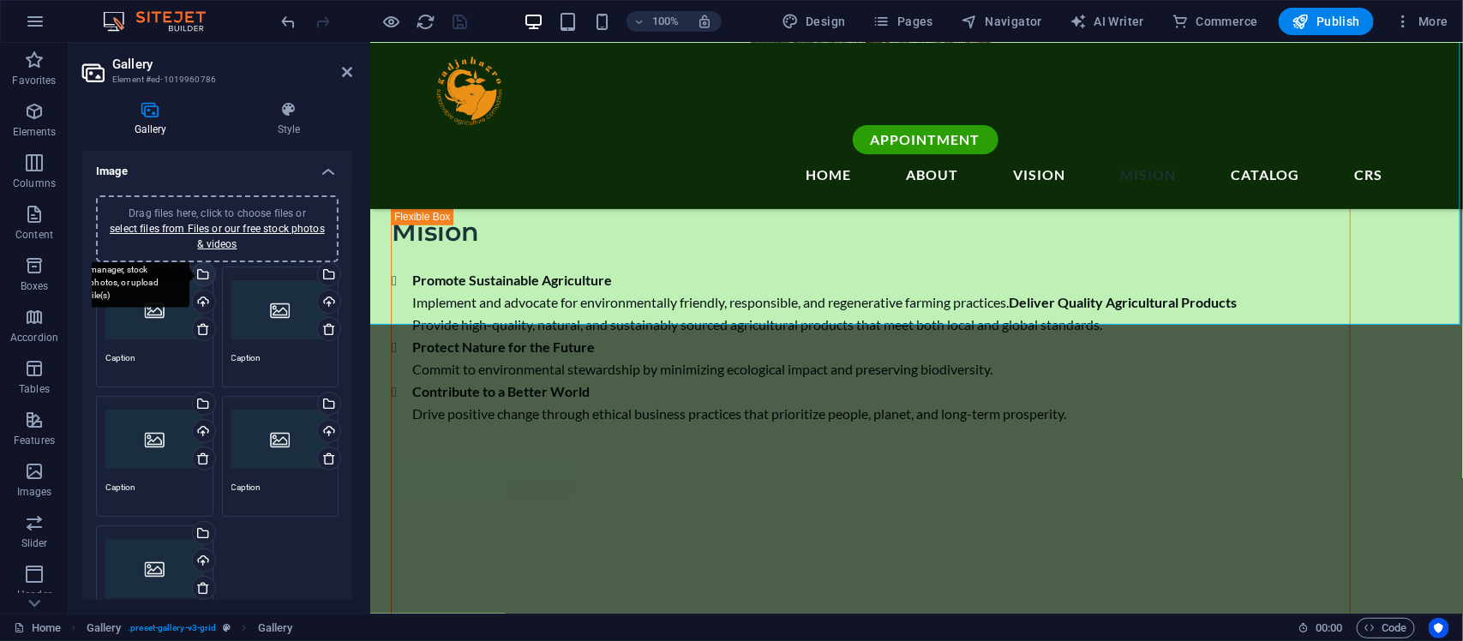
click at [189, 270] on div "Select files from the file manager, stock photos, or upload file(s)" at bounding box center [133, 275] width 111 height 64
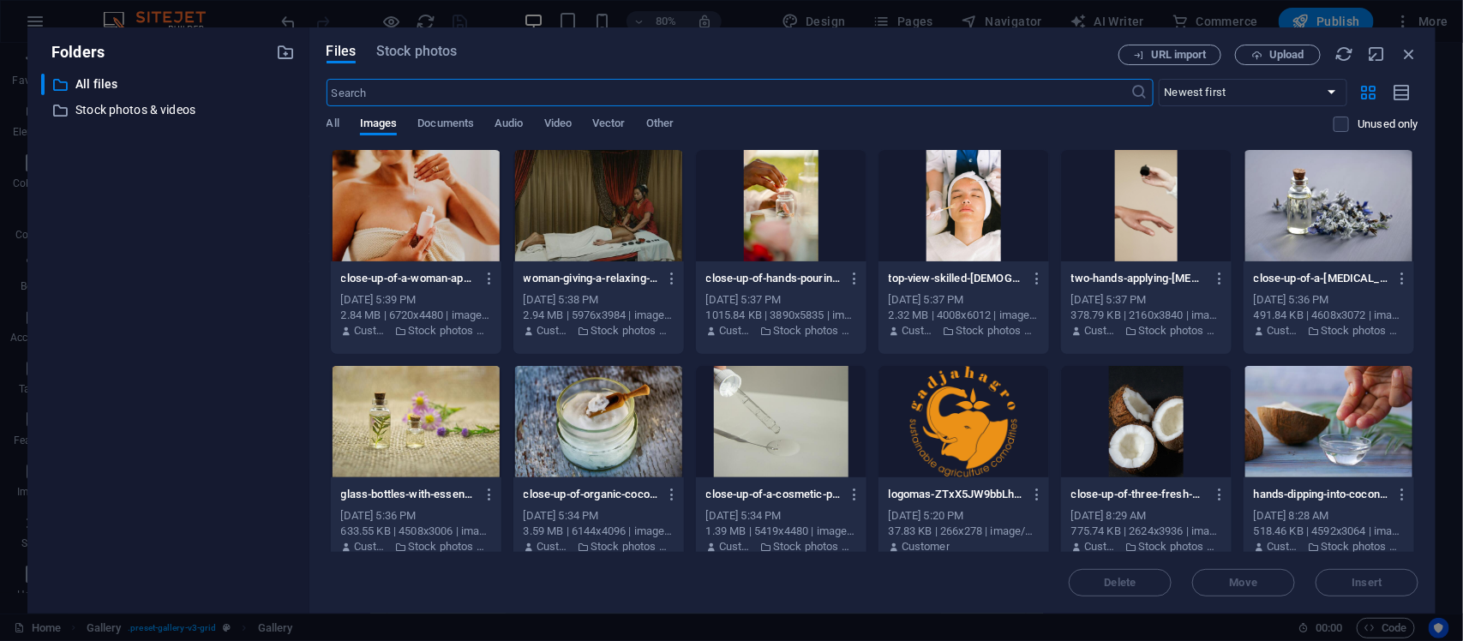
scroll to position [3721, 0]
click at [814, 390] on div at bounding box center [781, 421] width 171 height 111
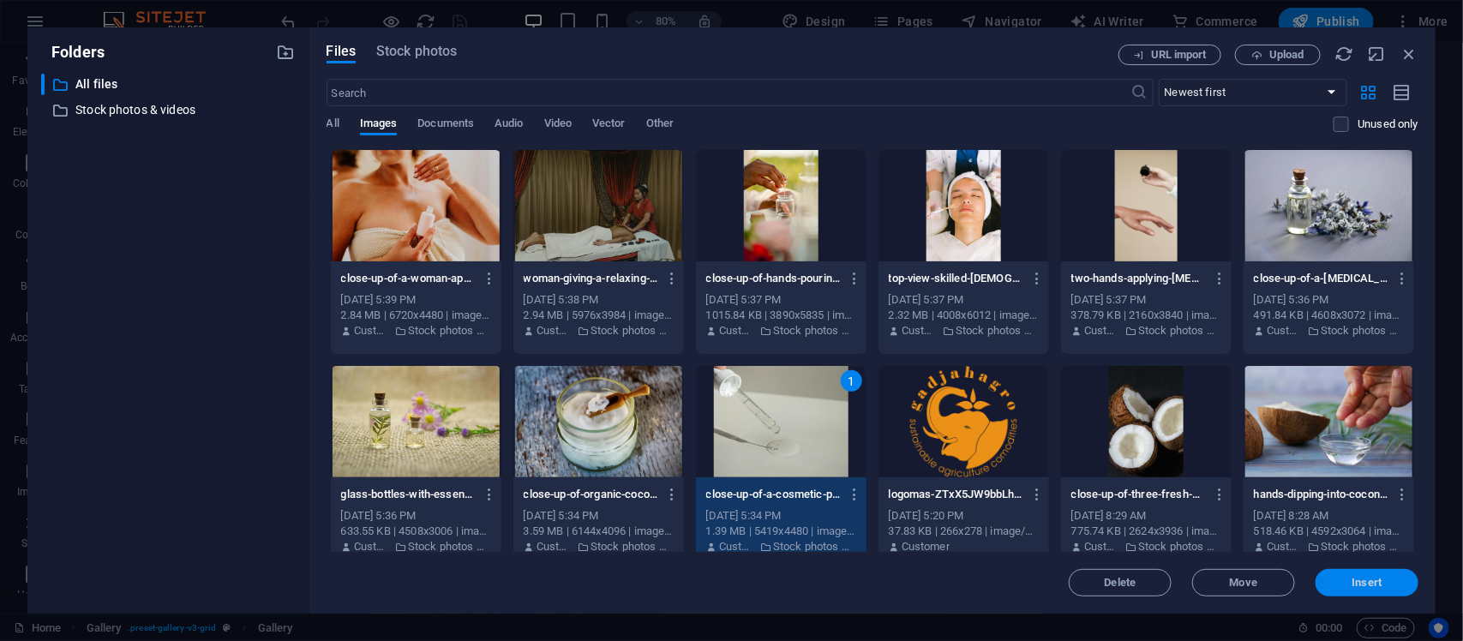
click at [1170, 513] on span "Insert" at bounding box center [1367, 583] width 89 height 10
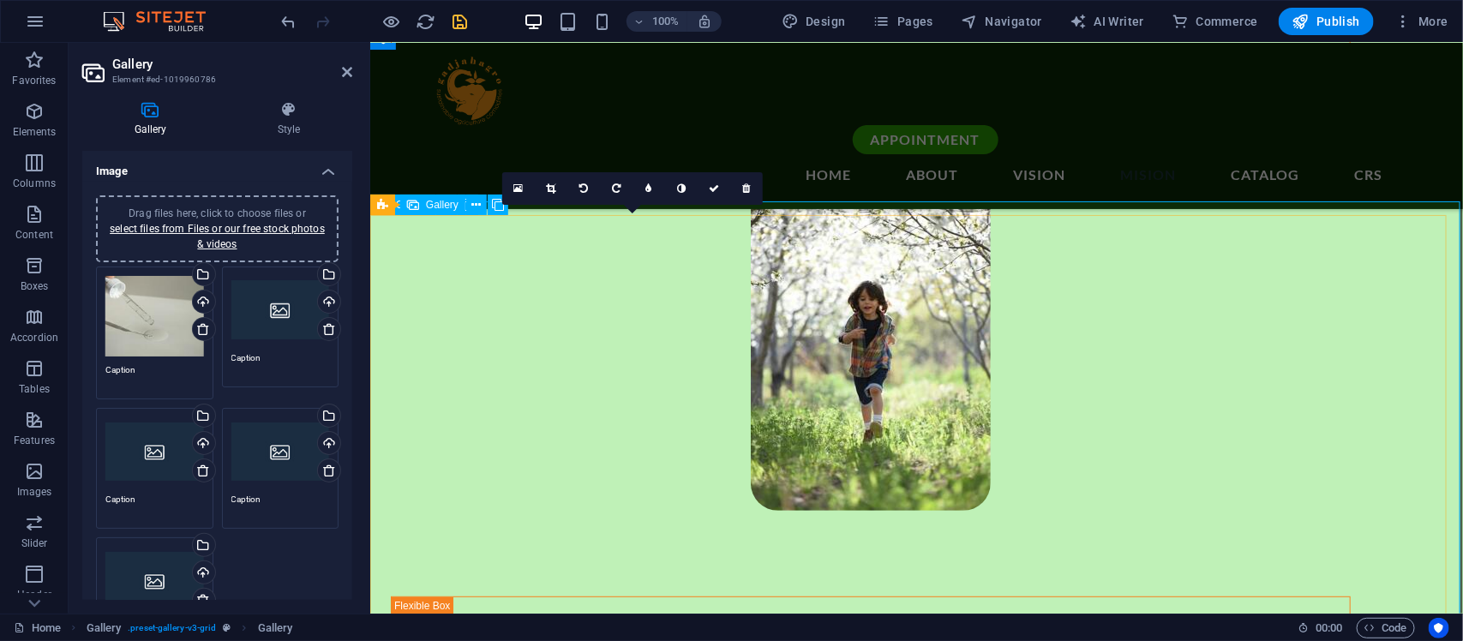
scroll to position [2962, 0]
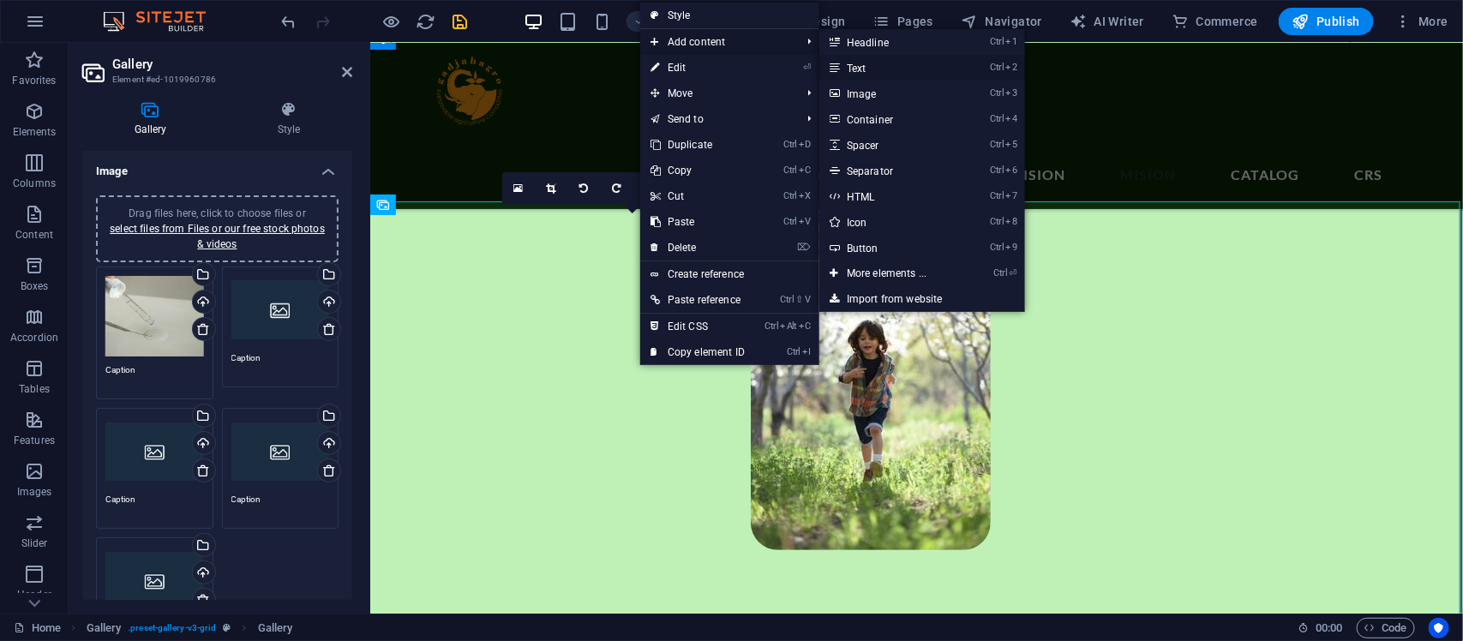
click at [866, 66] on link "Ctrl 2 Text" at bounding box center [890, 68] width 141 height 26
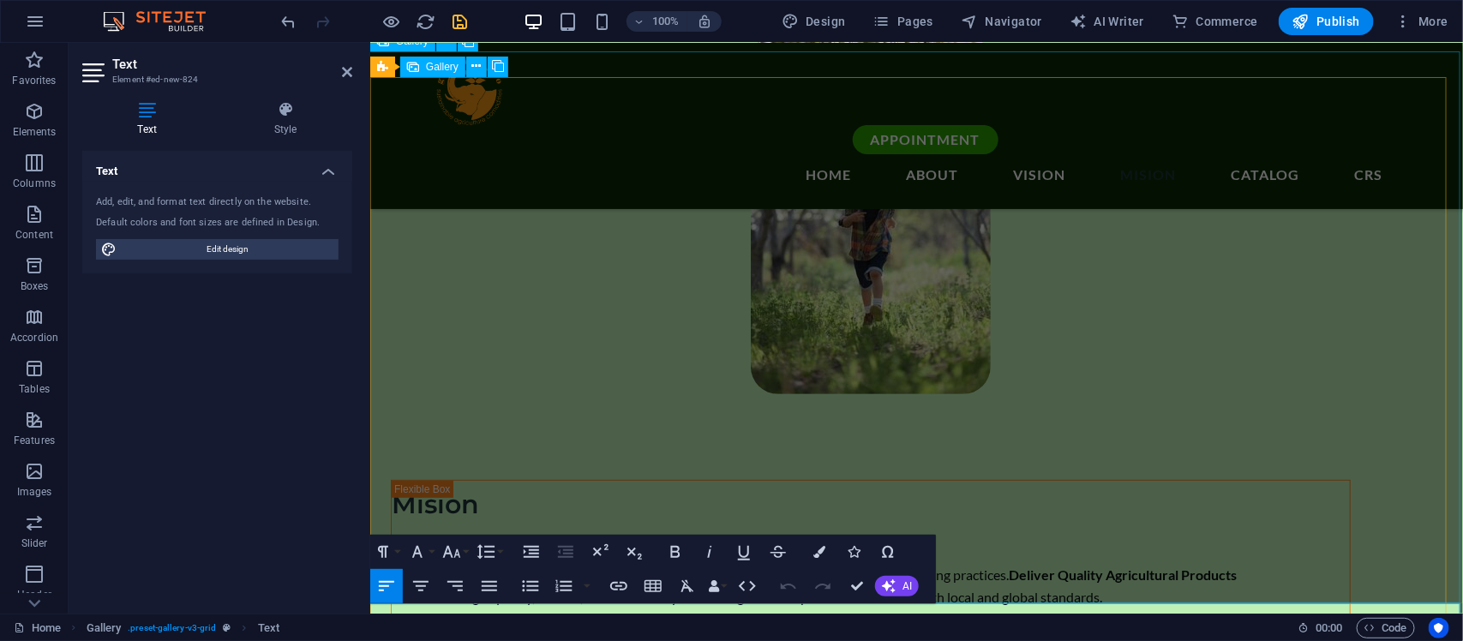
scroll to position [3100, 0]
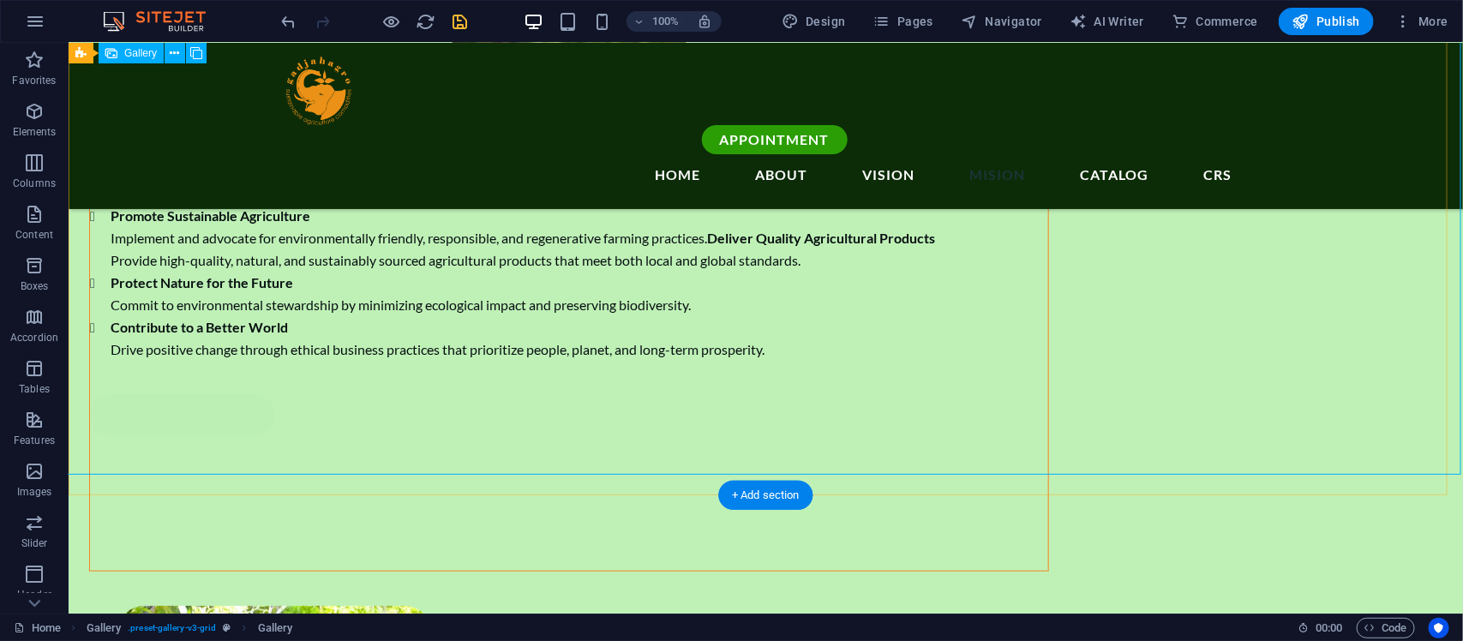
scroll to position [3242, 0]
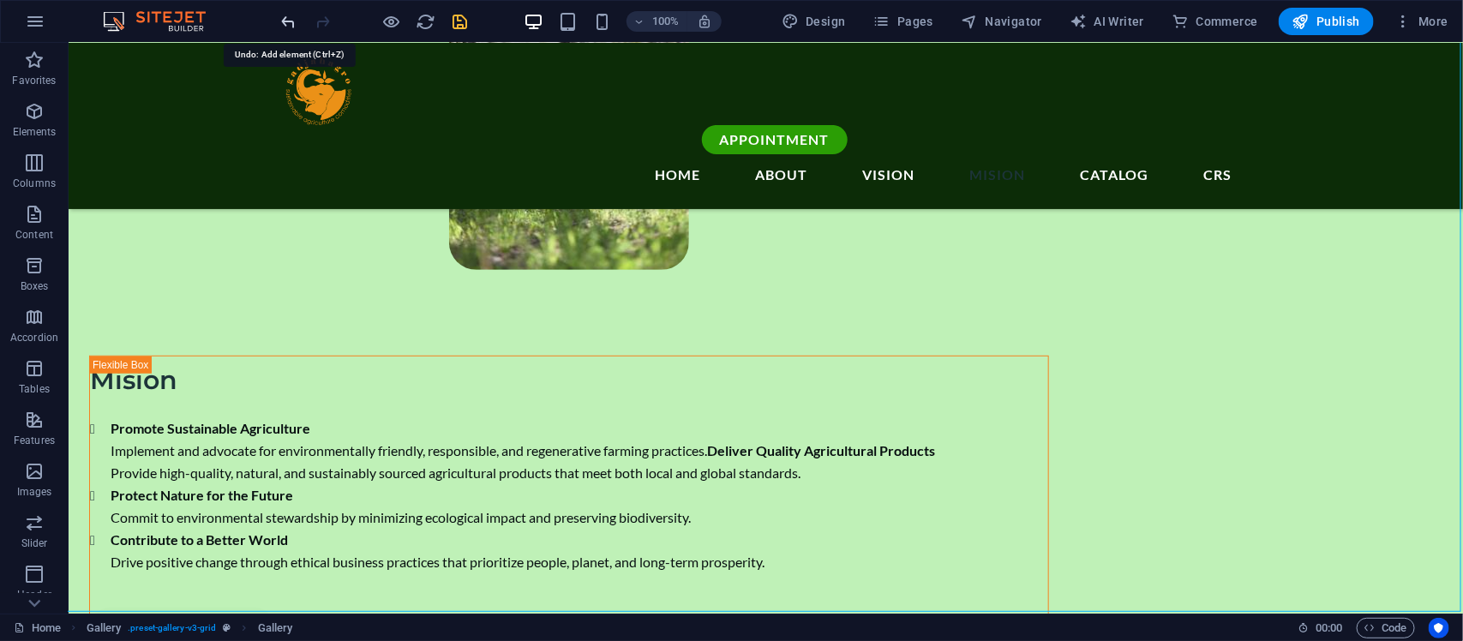
click at [288, 18] on icon "undo" at bounding box center [289, 22] width 20 height 20
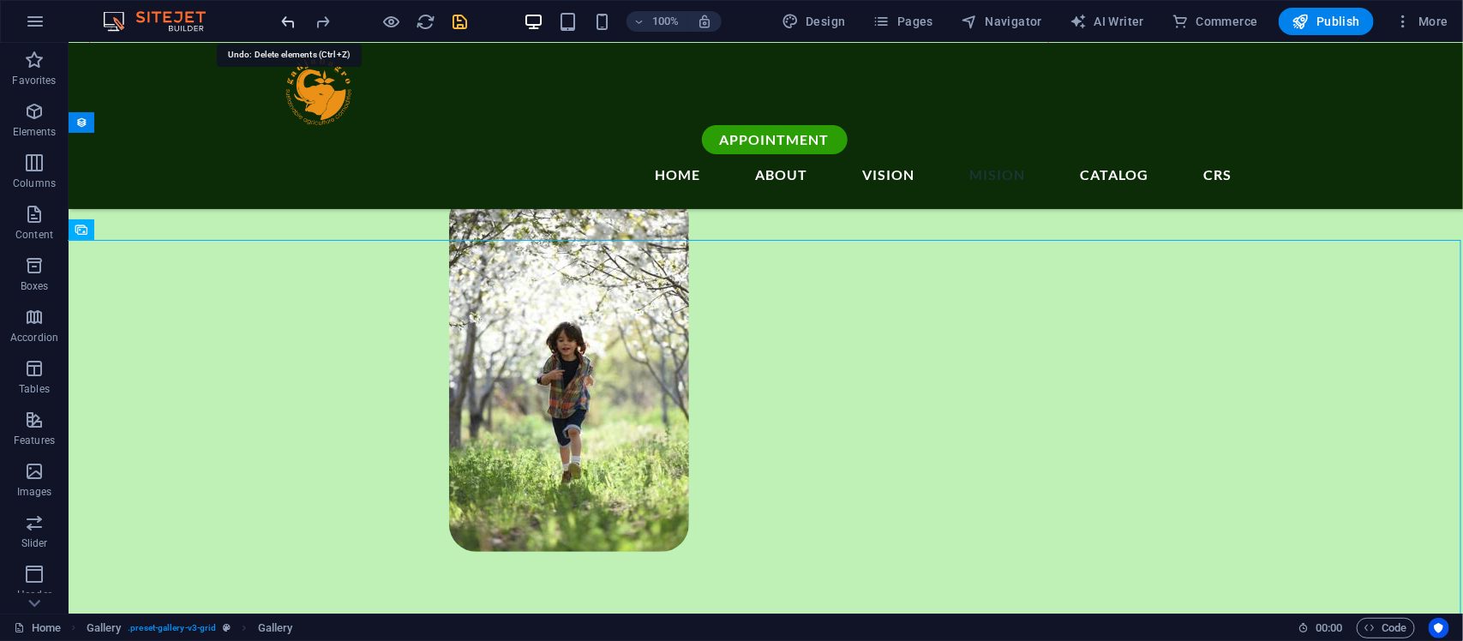
scroll to position [2832, 0]
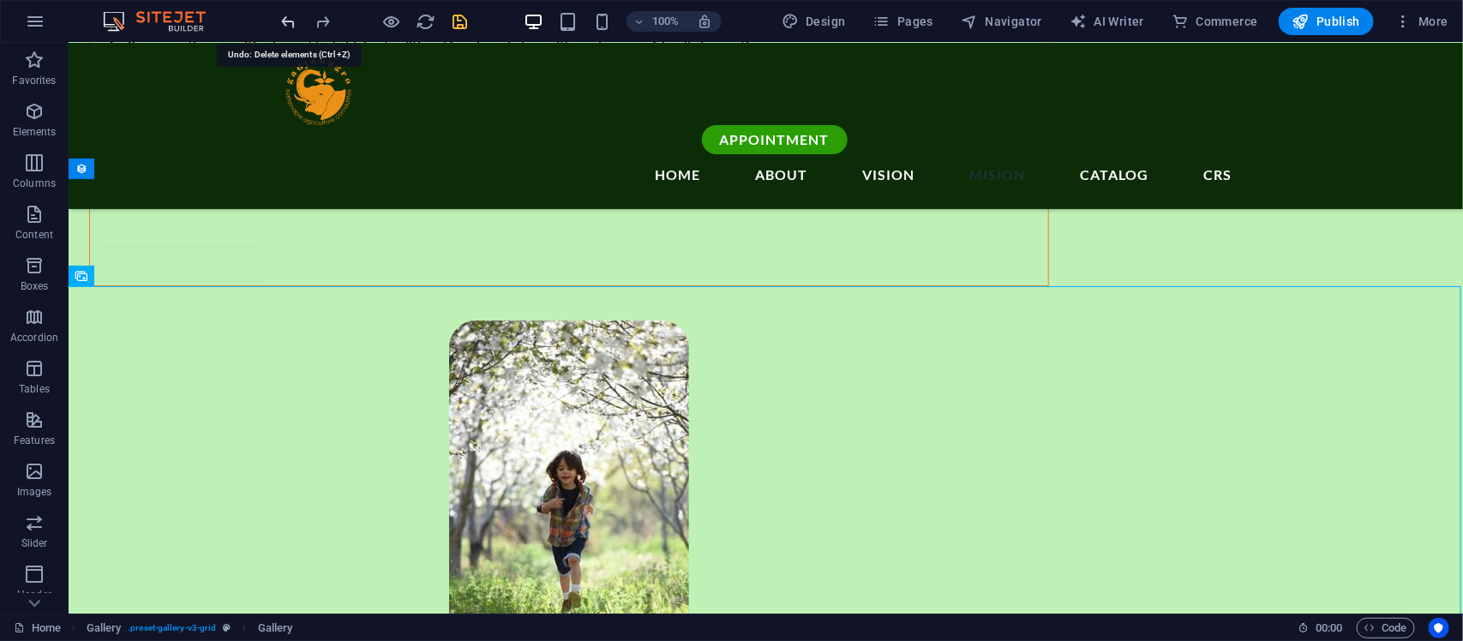
click at [288, 18] on icon "undo" at bounding box center [289, 22] width 20 height 20
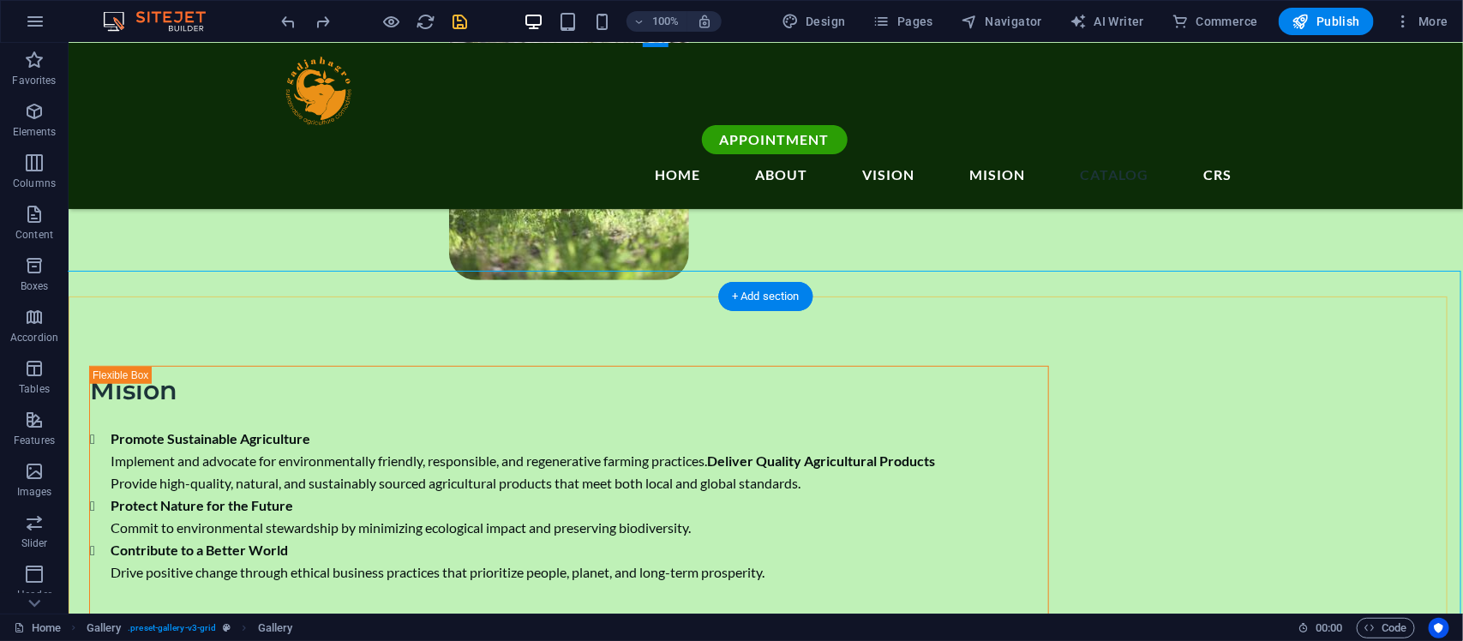
scroll to position [3118, 0]
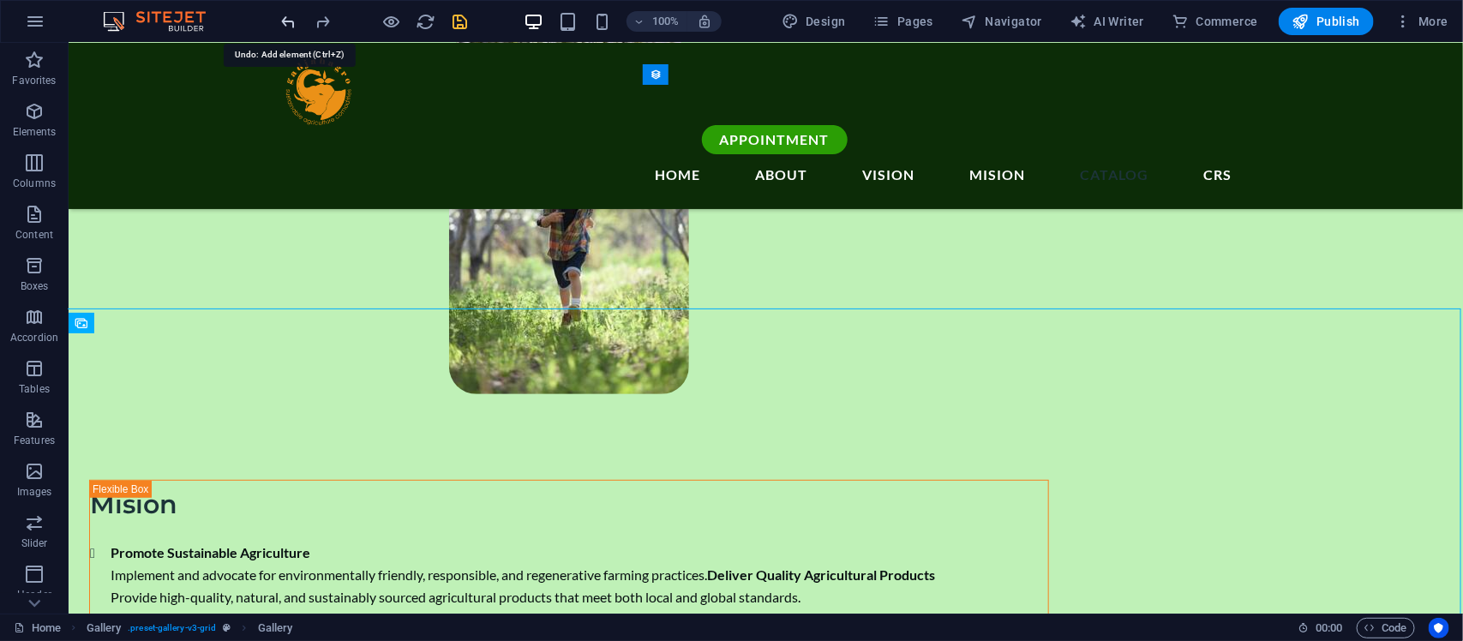
click at [292, 26] on icon "undo" at bounding box center [289, 22] width 20 height 20
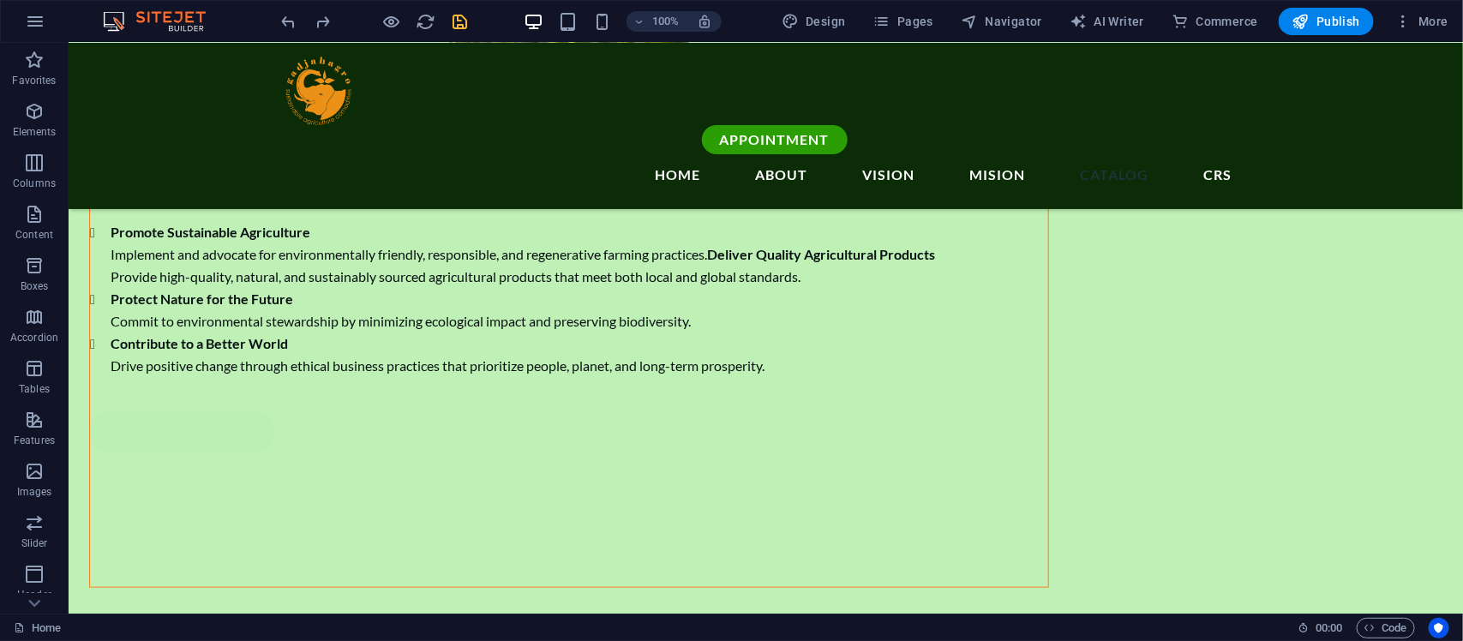
scroll to position [3404, 0]
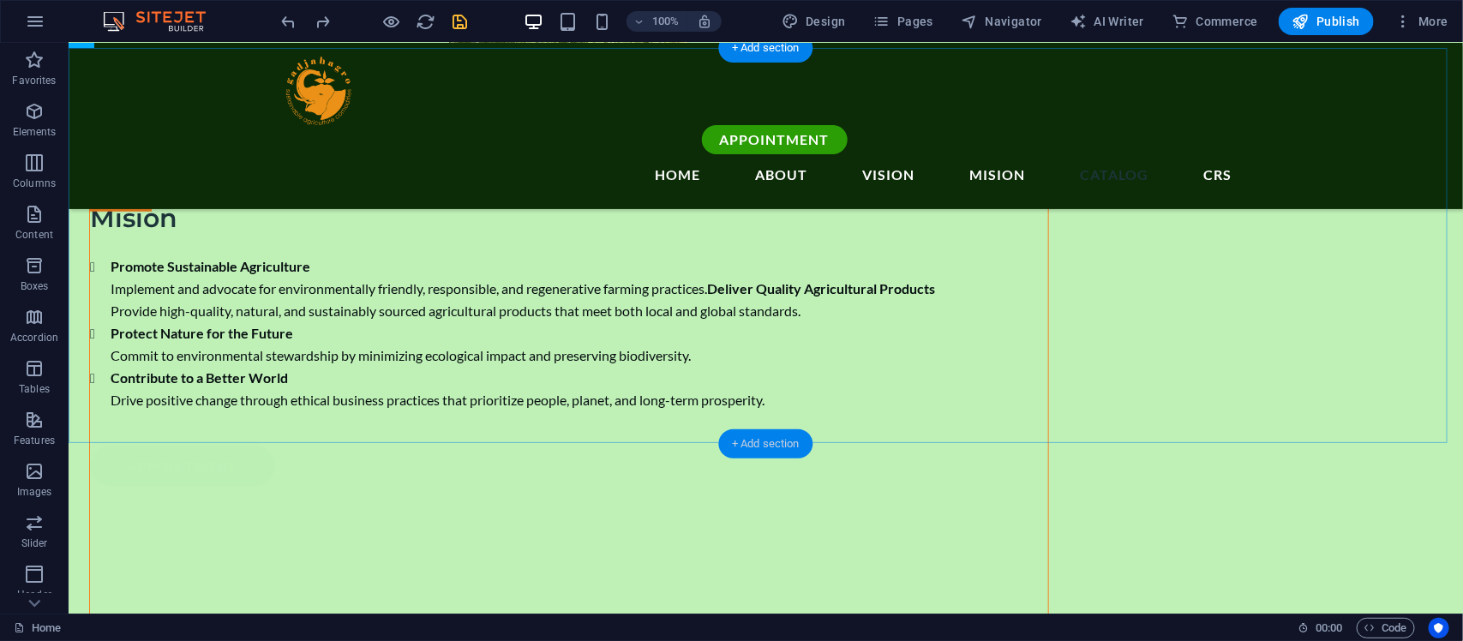
click at [784, 442] on div "+ Add section" at bounding box center [765, 444] width 95 height 29
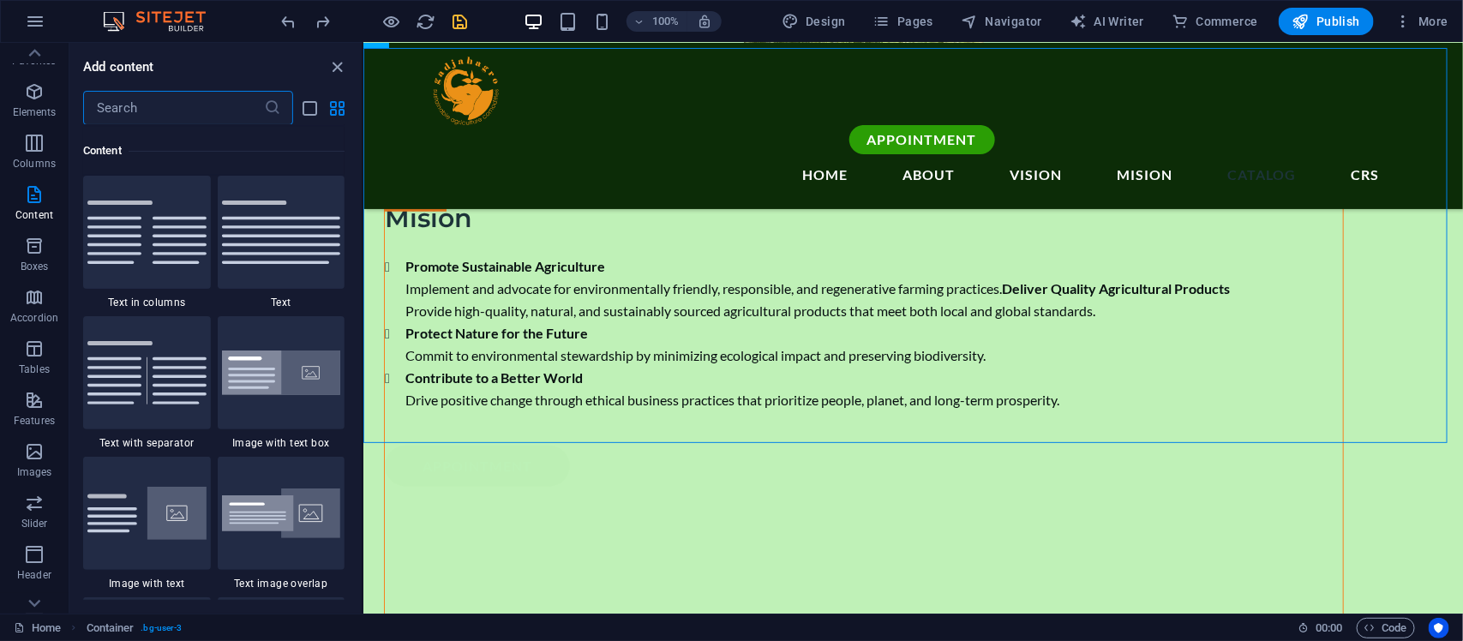
scroll to position [0, 0]
click at [23, 131] on p "Elements" at bounding box center [35, 132] width 44 height 14
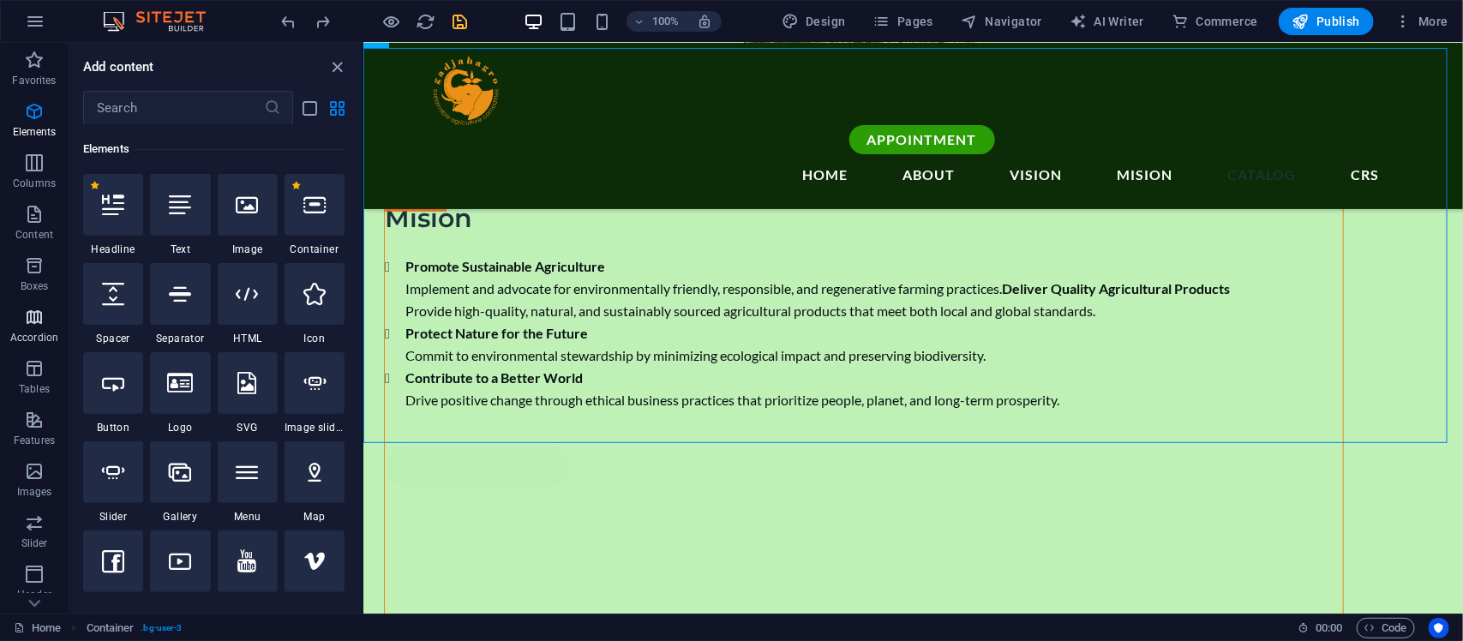
scroll to position [142, 0]
click at [44, 343] on p "Images" at bounding box center [34, 350] width 35 height 14
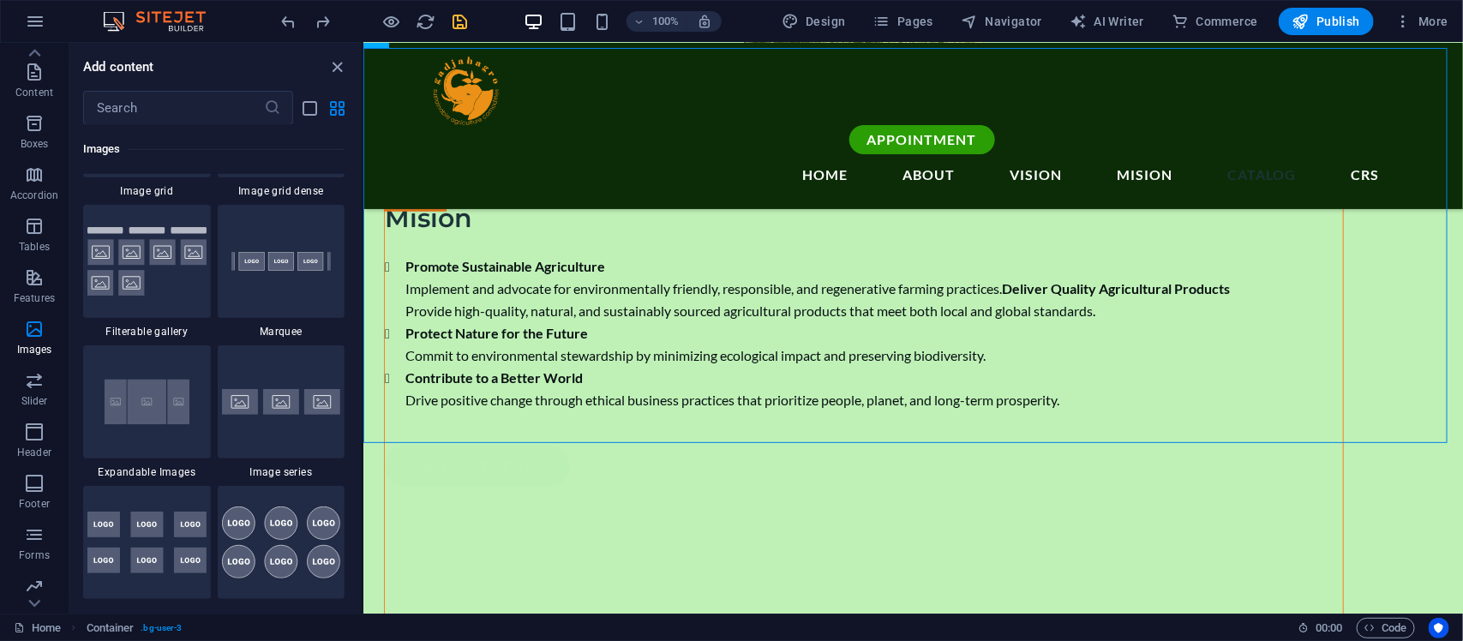
scroll to position [9119, 0]
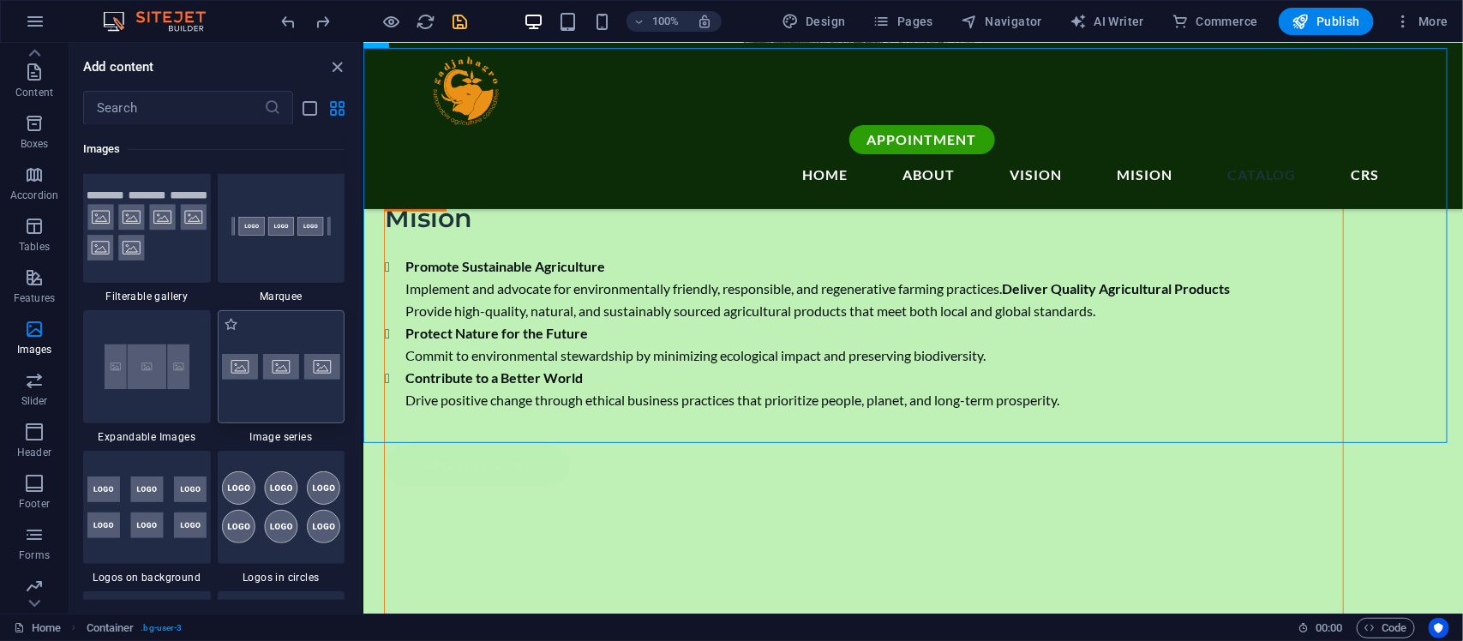
click at [240, 378] on div at bounding box center [282, 366] width 128 height 113
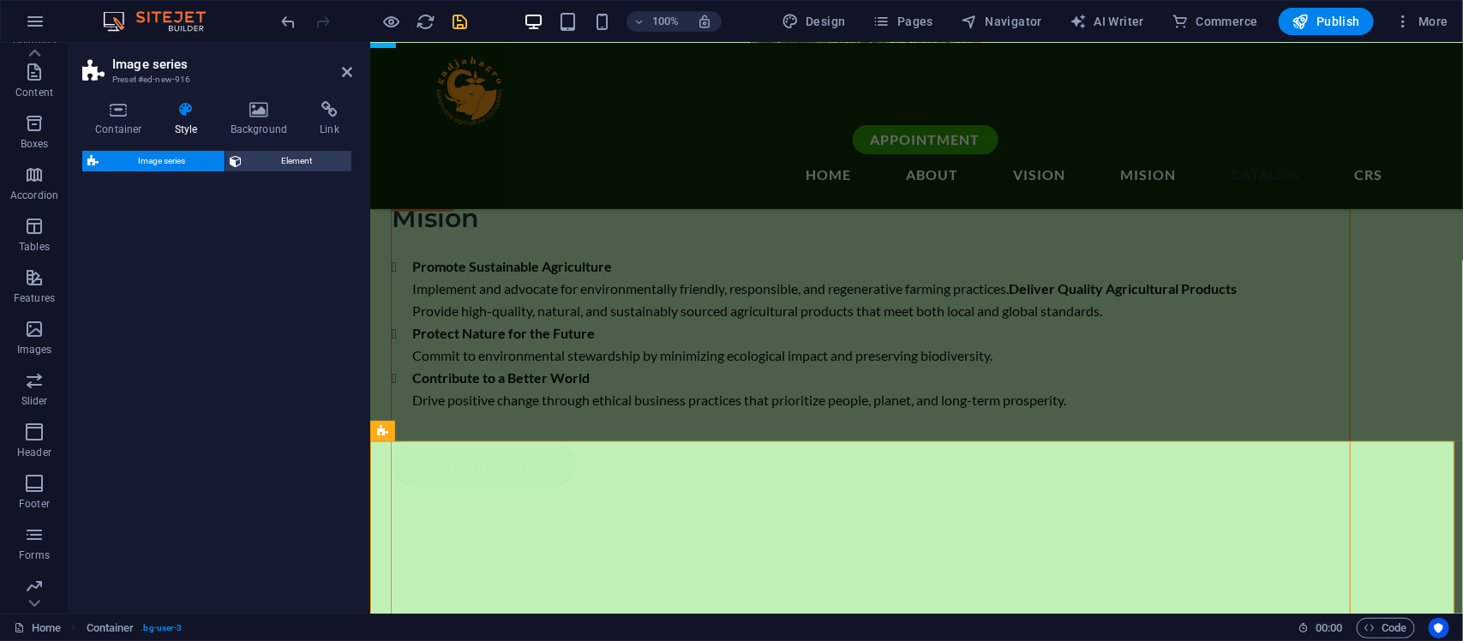
select select "rem"
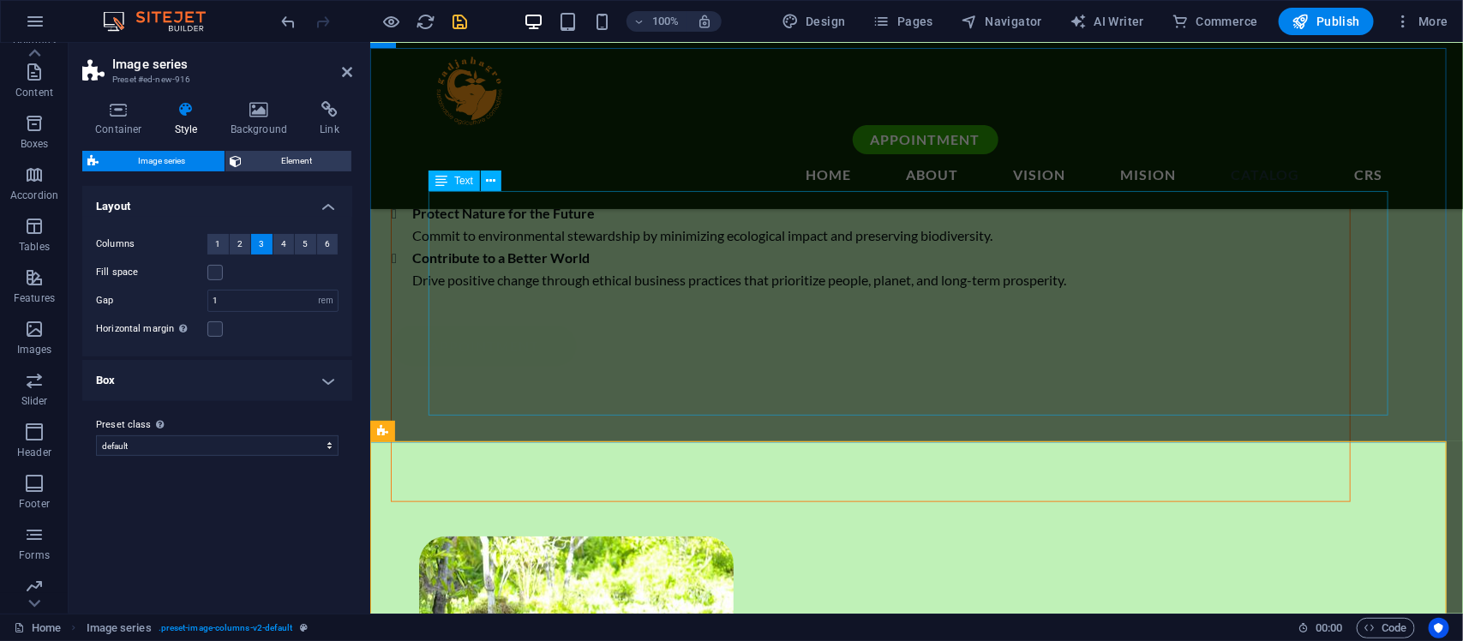
scroll to position [3689, 0]
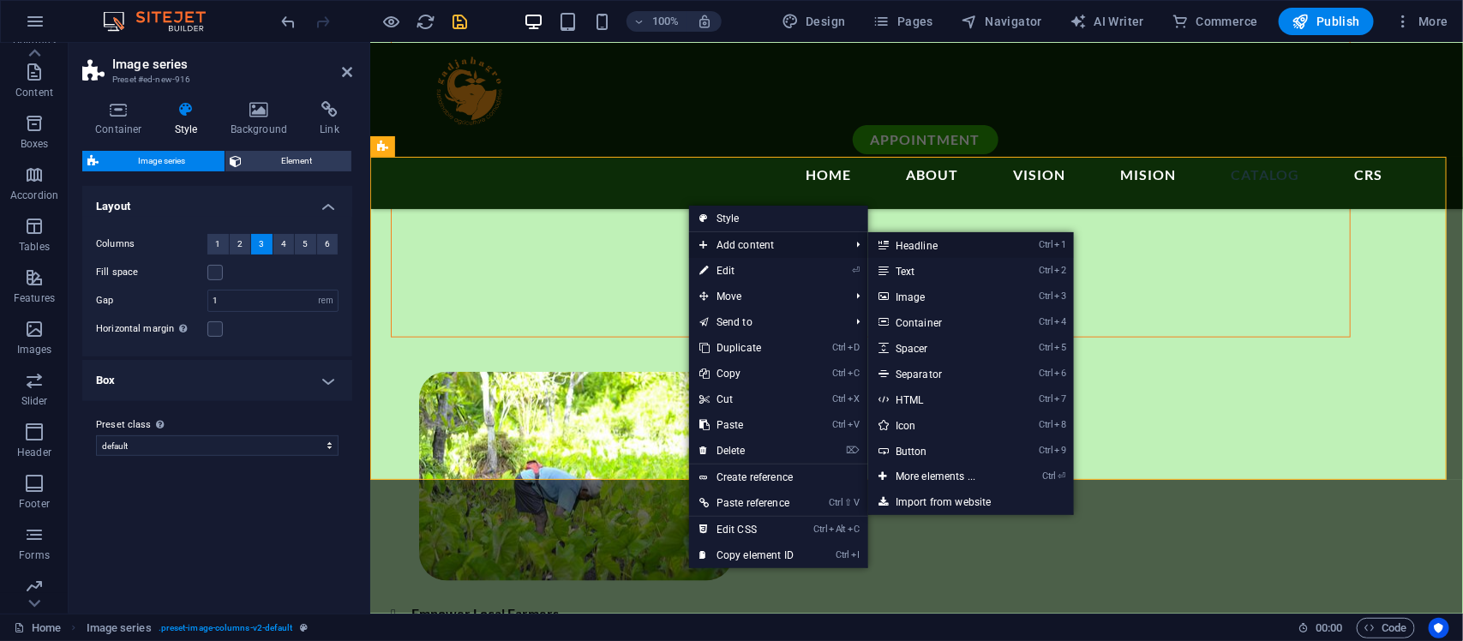
click at [928, 241] on link "Ctrl 1 Headline" at bounding box center [938, 245] width 141 height 26
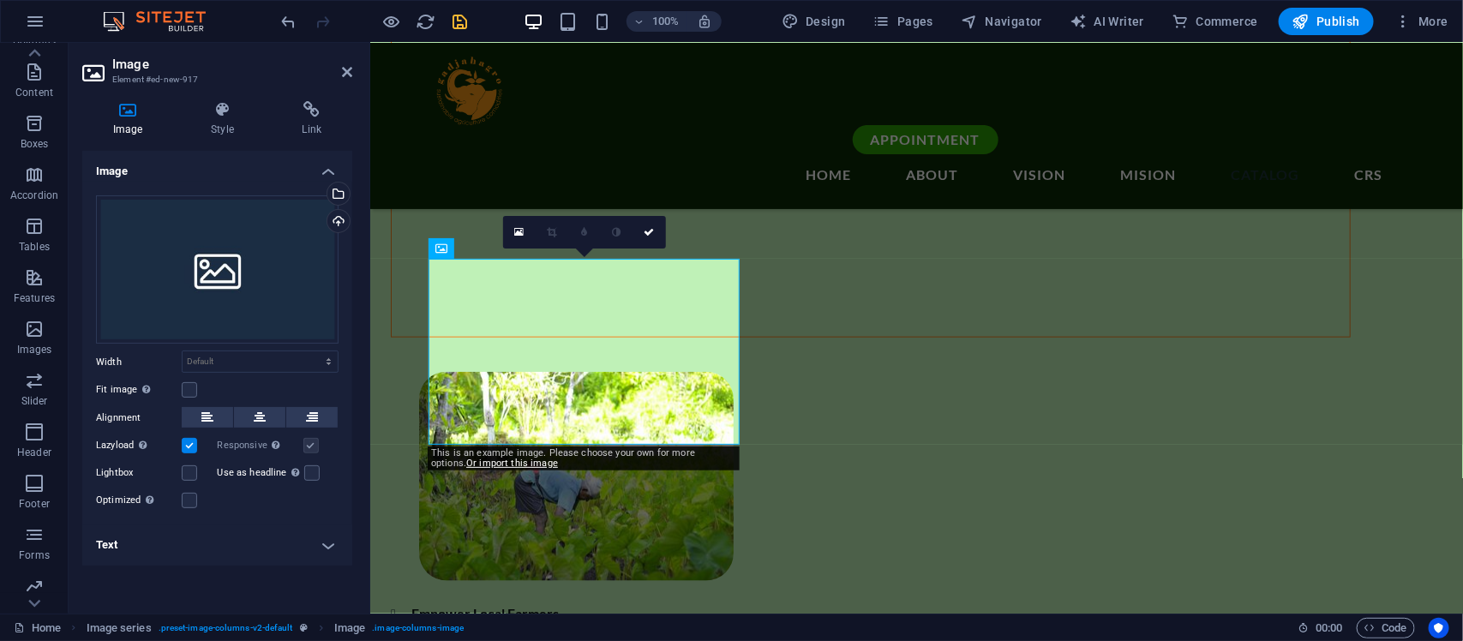
click at [303, 513] on h4 "Text" at bounding box center [217, 545] width 270 height 41
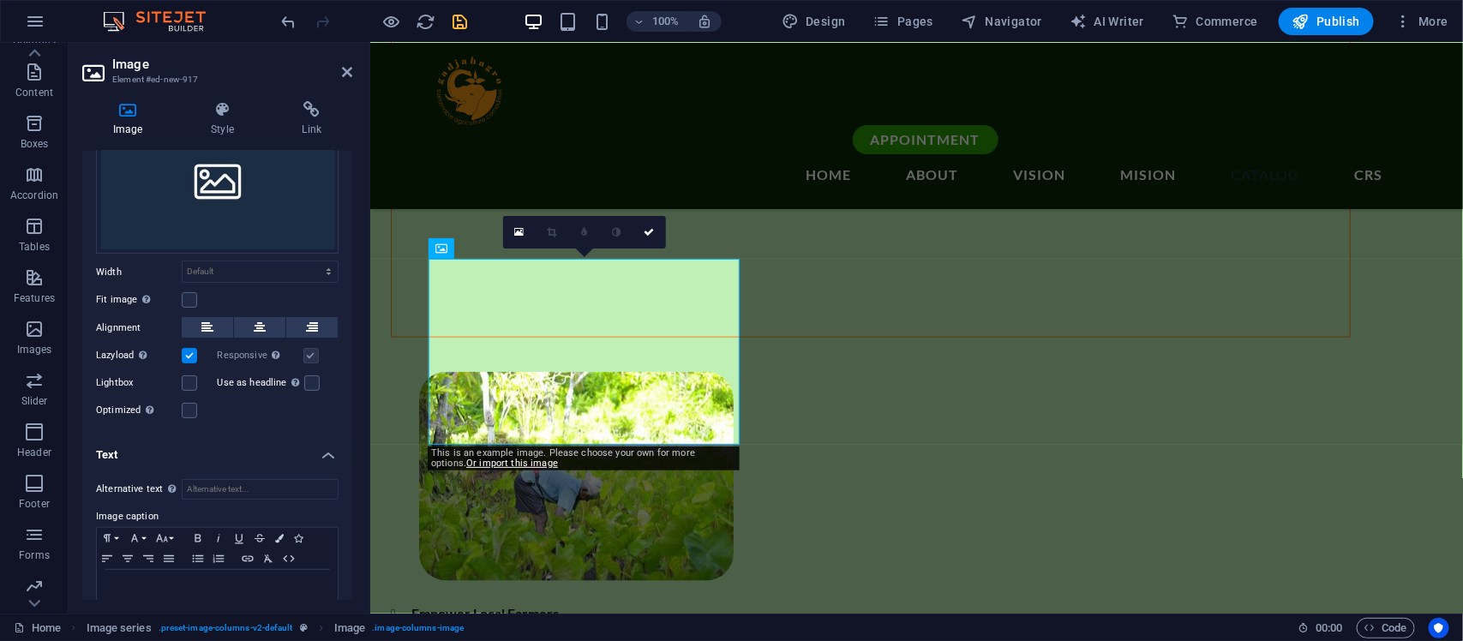
scroll to position [124, 0]
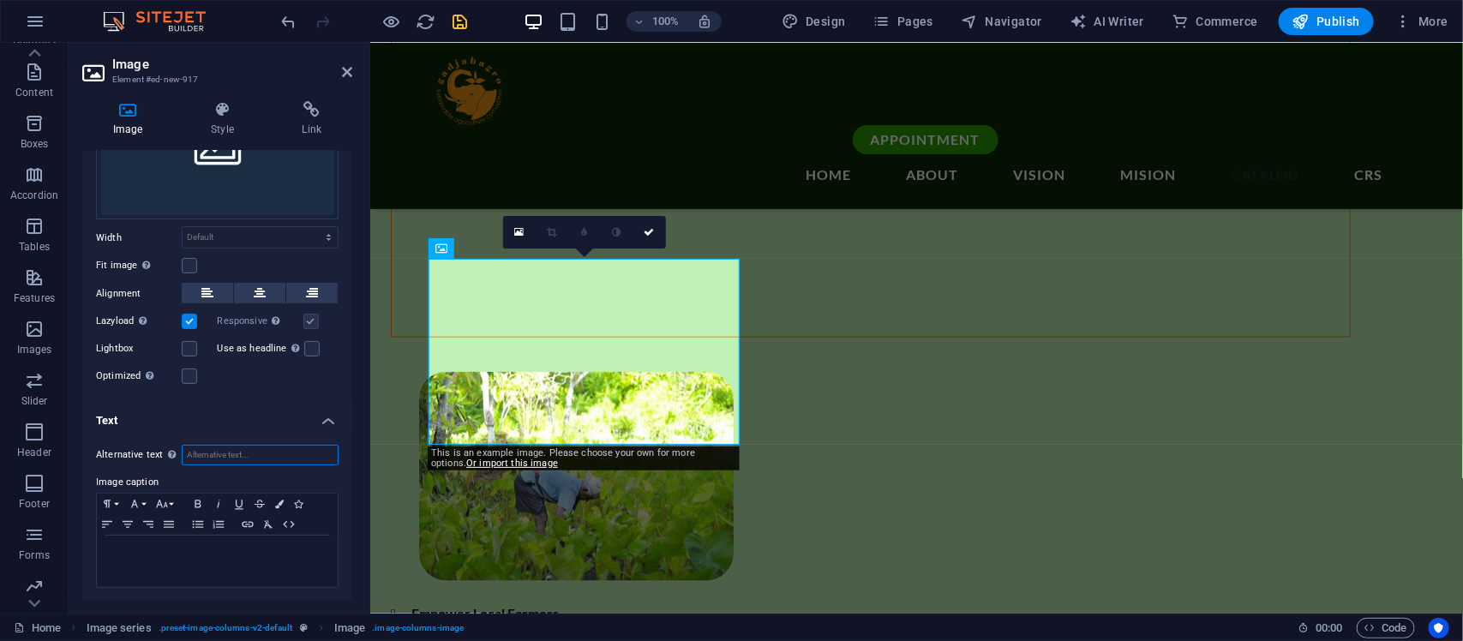
click at [285, 457] on input "Alternative text The alternative text is used by devices that cannot display im…" at bounding box center [260, 455] width 157 height 21
type input "COCONUT OIL"
click at [275, 293] on button at bounding box center [259, 293] width 51 height 21
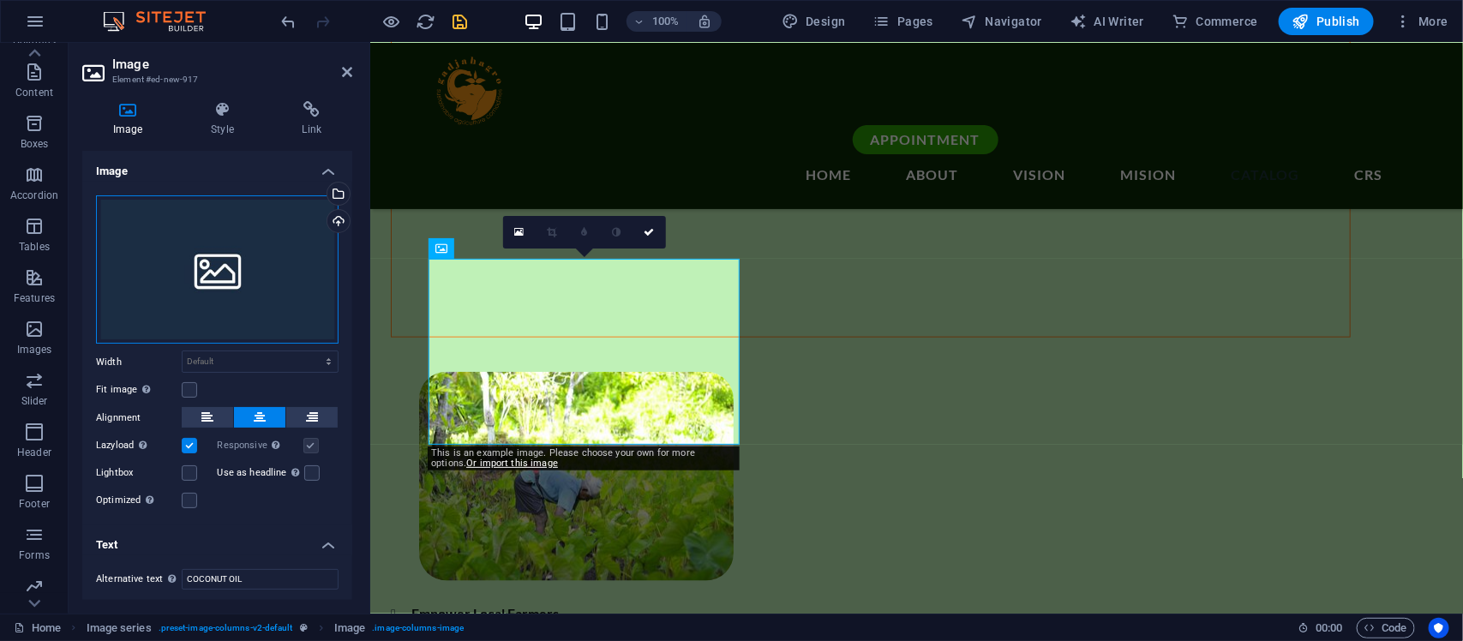
click at [261, 313] on div "Drag files here, click to choose files or select files from Files or our free s…" at bounding box center [217, 269] width 243 height 149
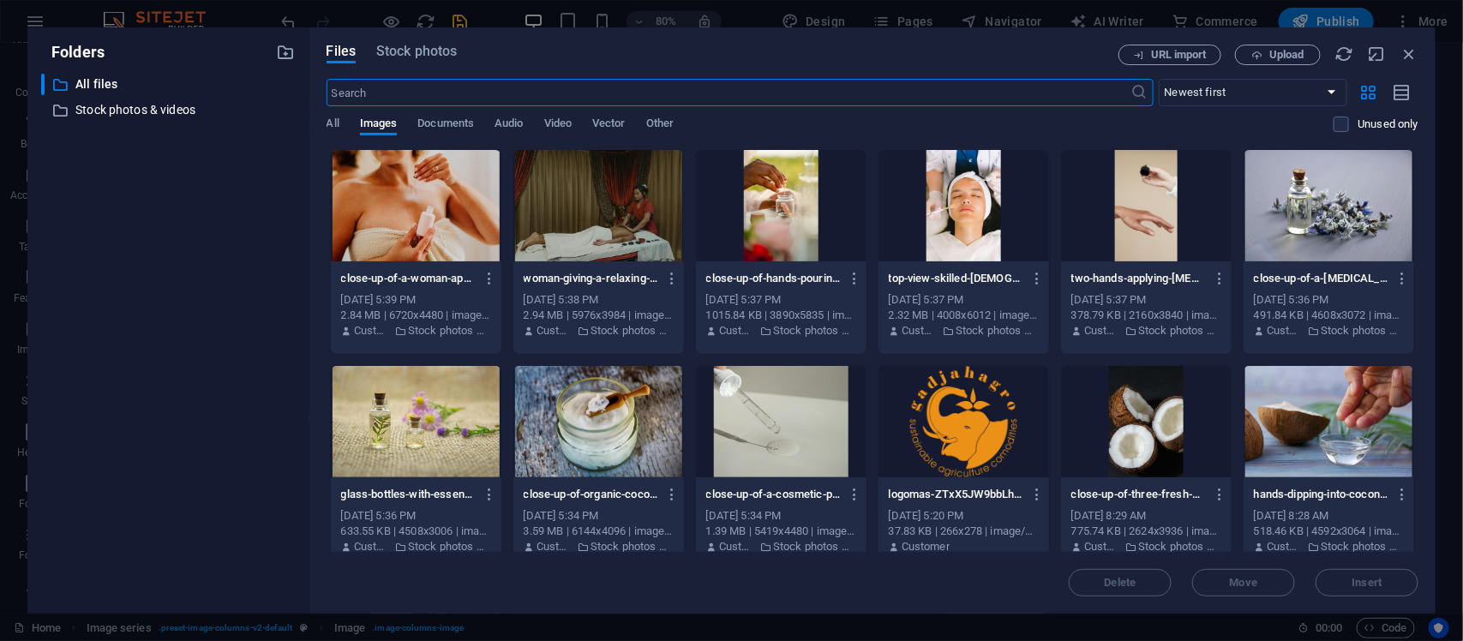
scroll to position [4039, 0]
click at [830, 404] on div at bounding box center [781, 421] width 171 height 111
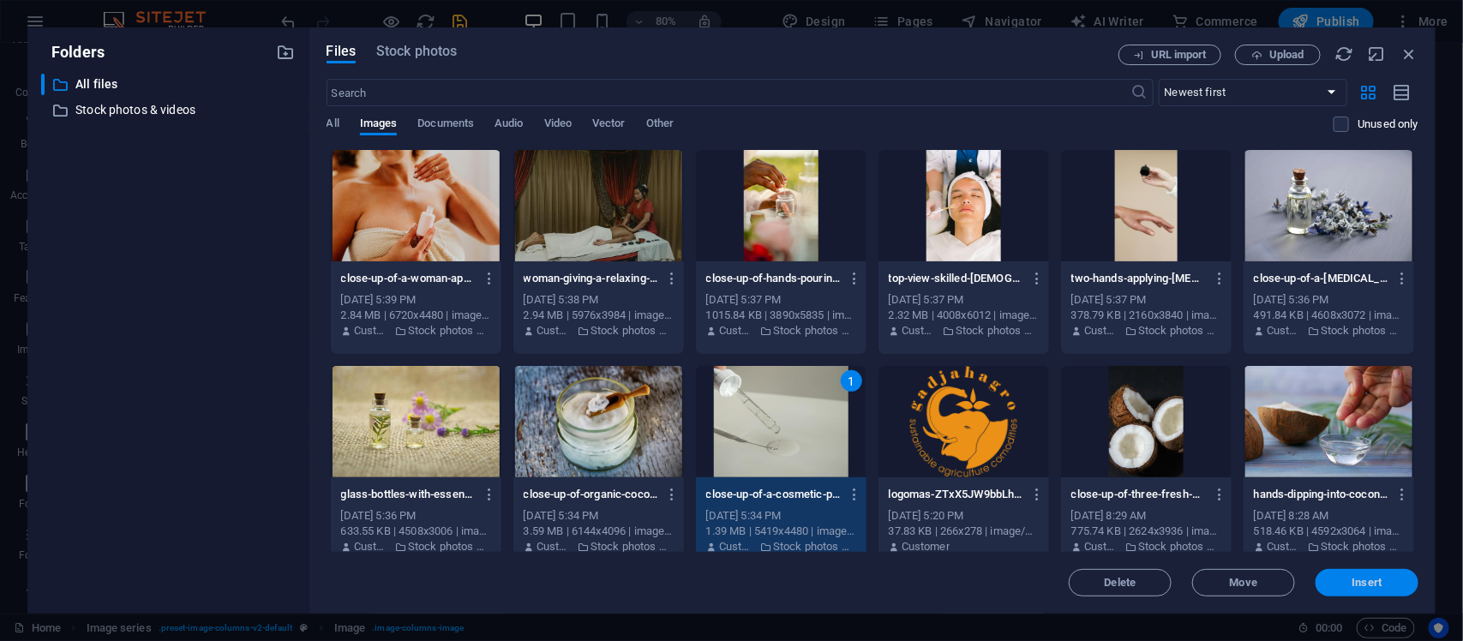
click at [1170, 513] on span "Insert" at bounding box center [1367, 583] width 89 height 10
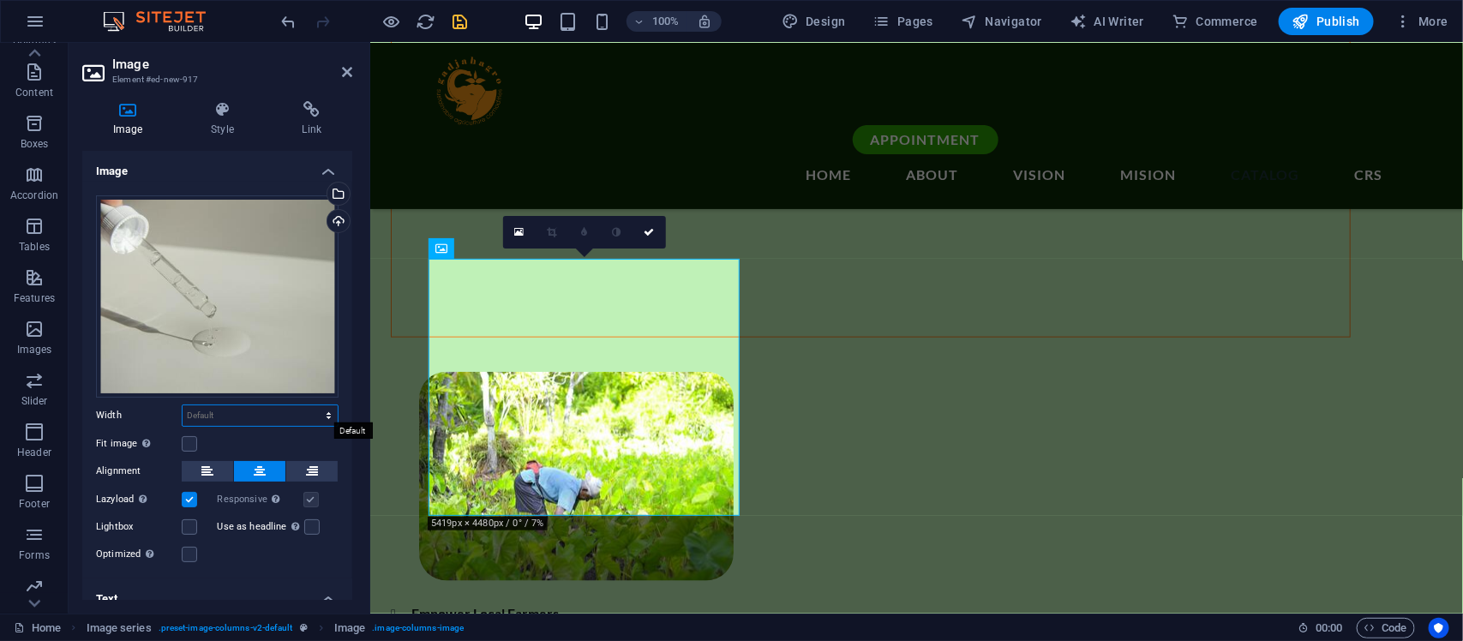
click at [245, 411] on select "Default auto px rem % em vh vw" at bounding box center [260, 415] width 155 height 21
click at [214, 105] on icon at bounding box center [222, 109] width 84 height 17
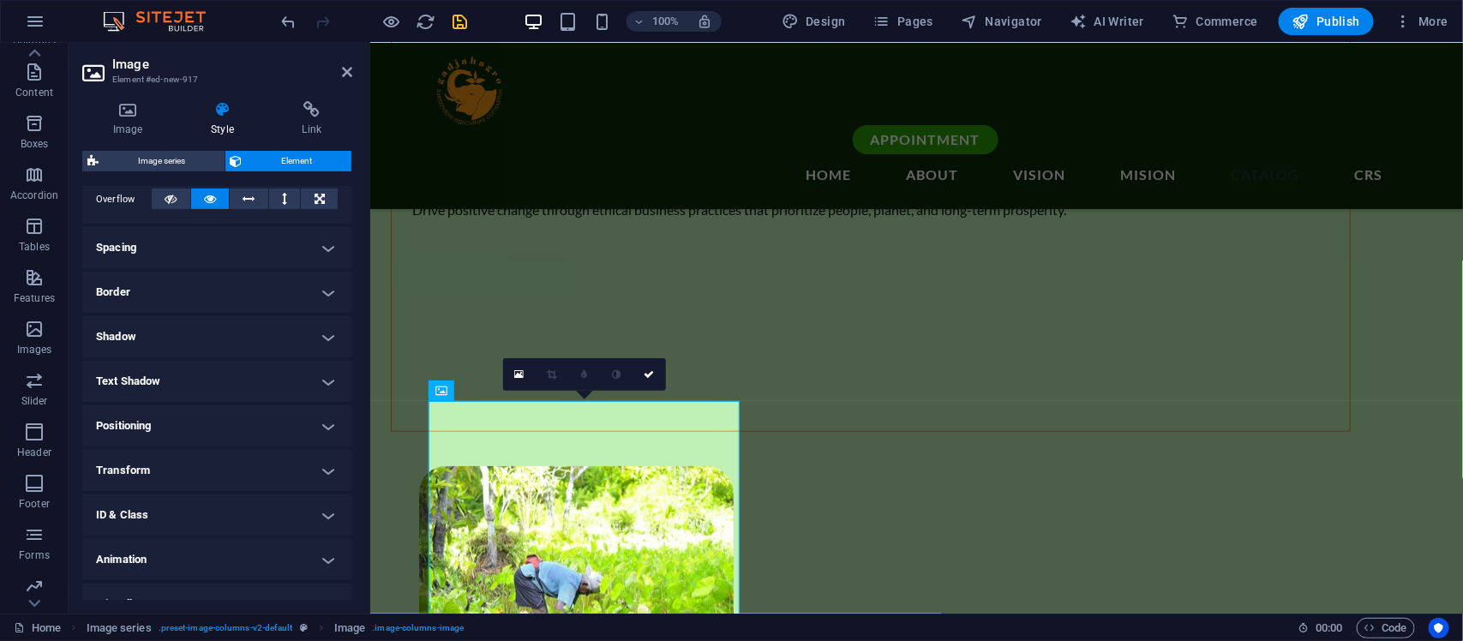
scroll to position [3547, 0]
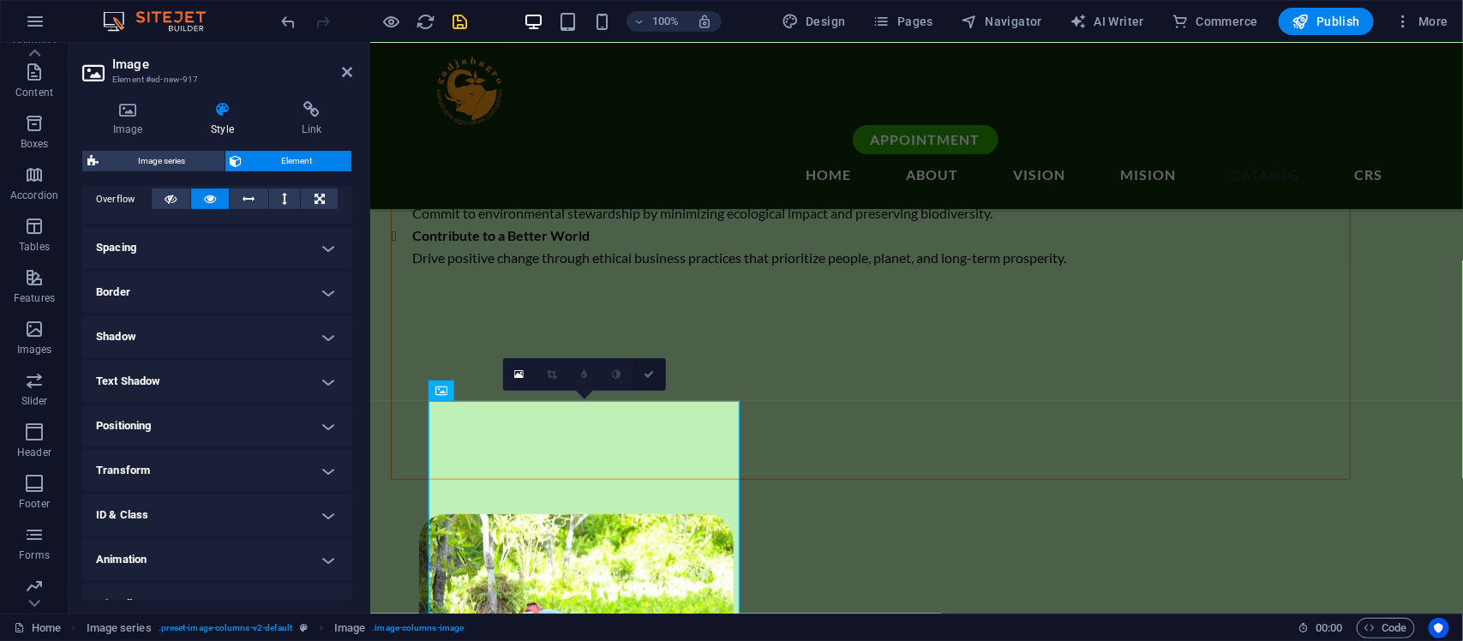
click at [652, 377] on icon at bounding box center [650, 374] width 10 height 10
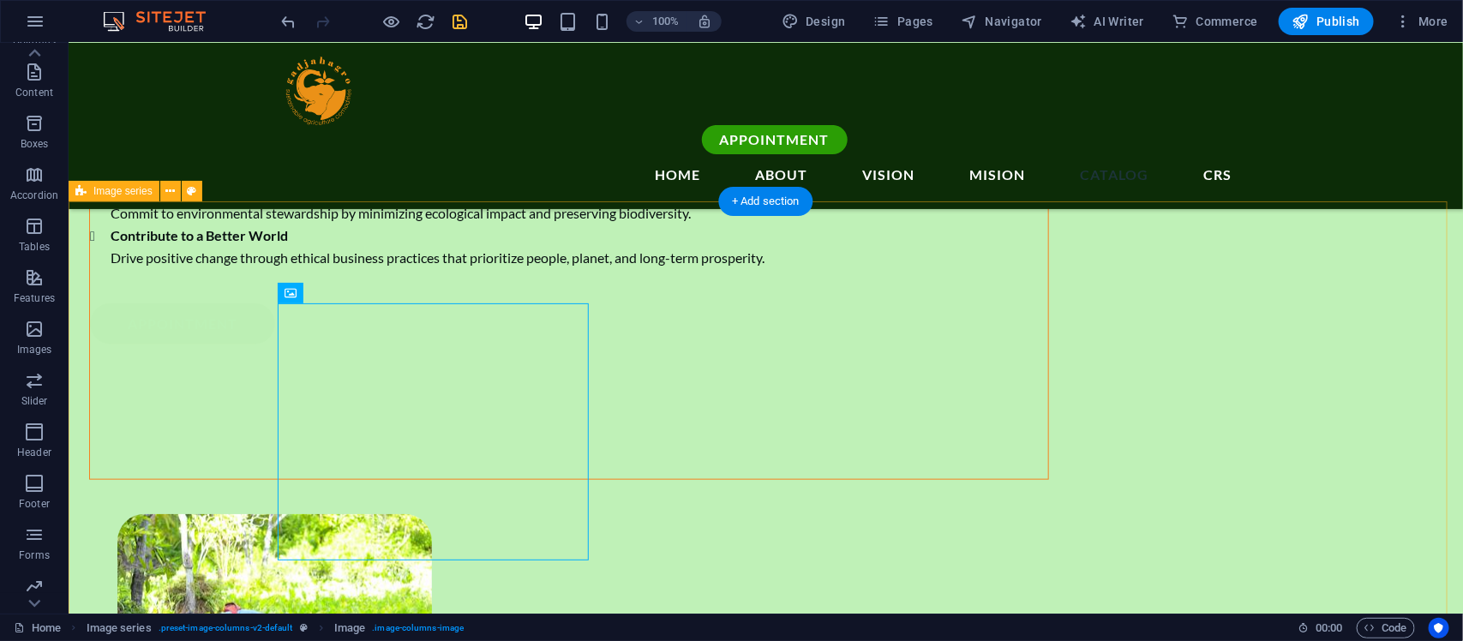
scroll to position [3833, 0]
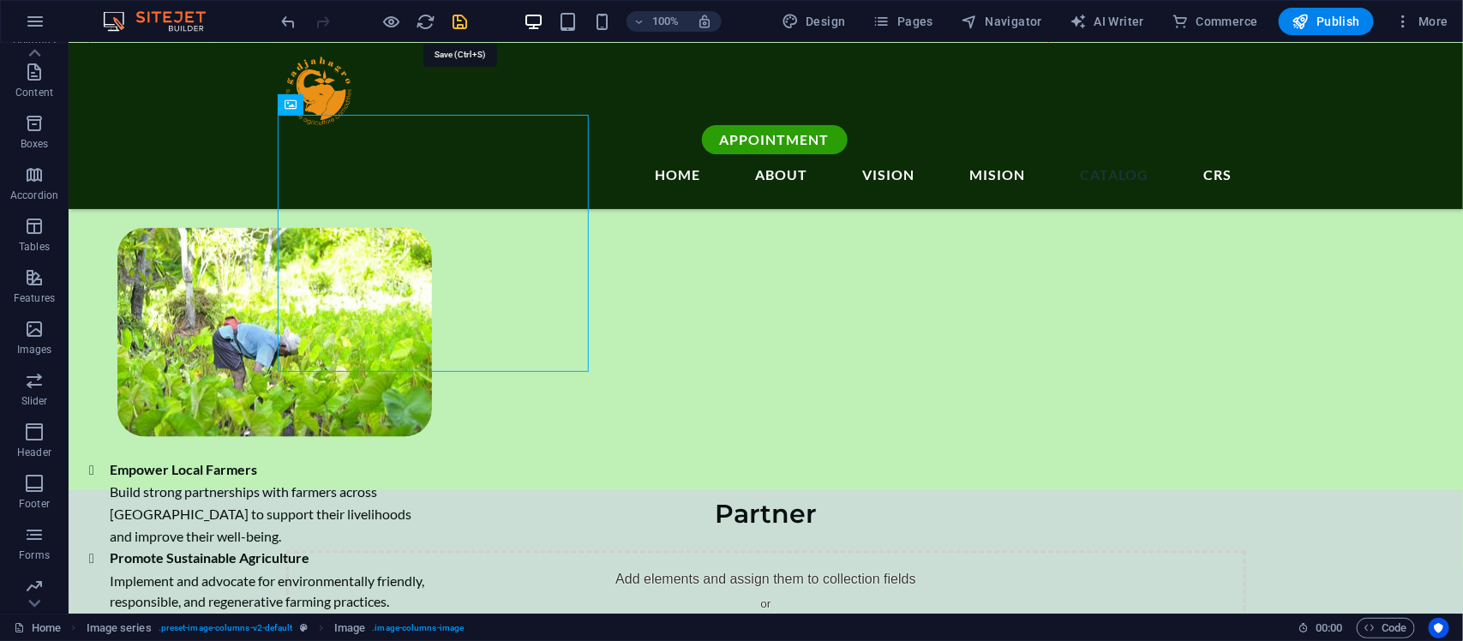
click at [457, 21] on icon "save" at bounding box center [461, 22] width 20 height 20
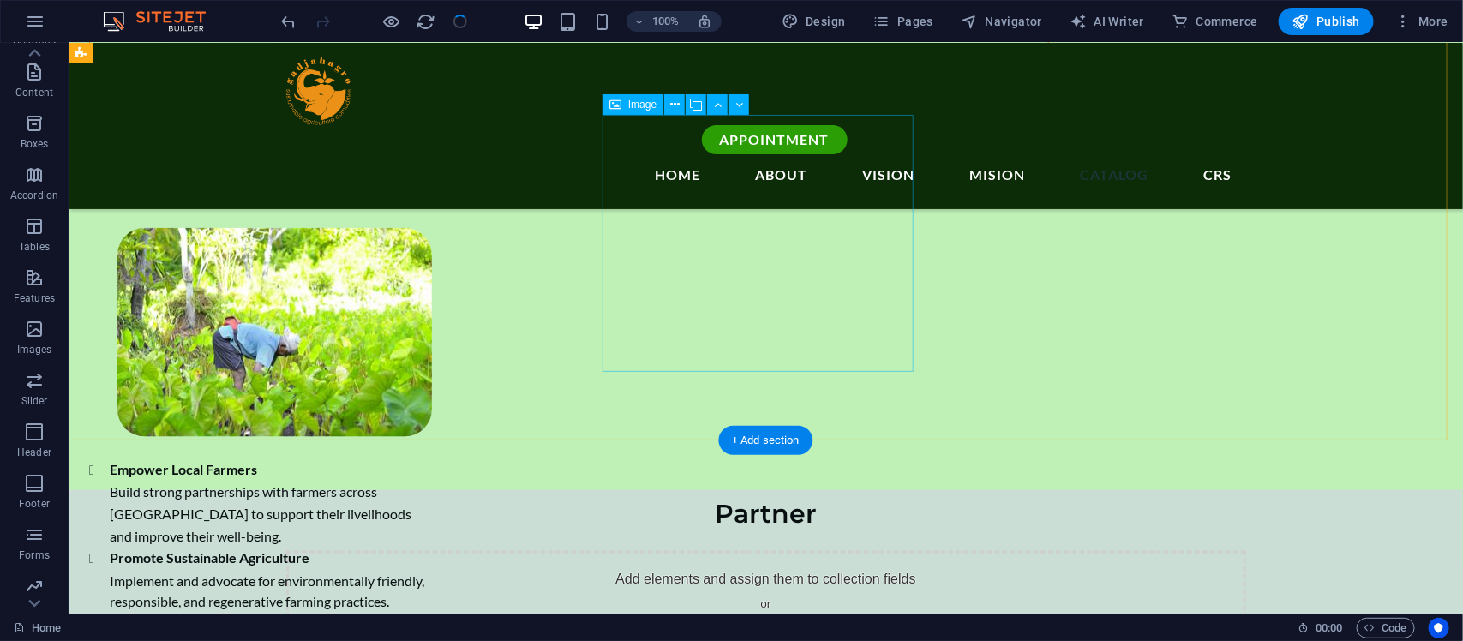
checkbox input "false"
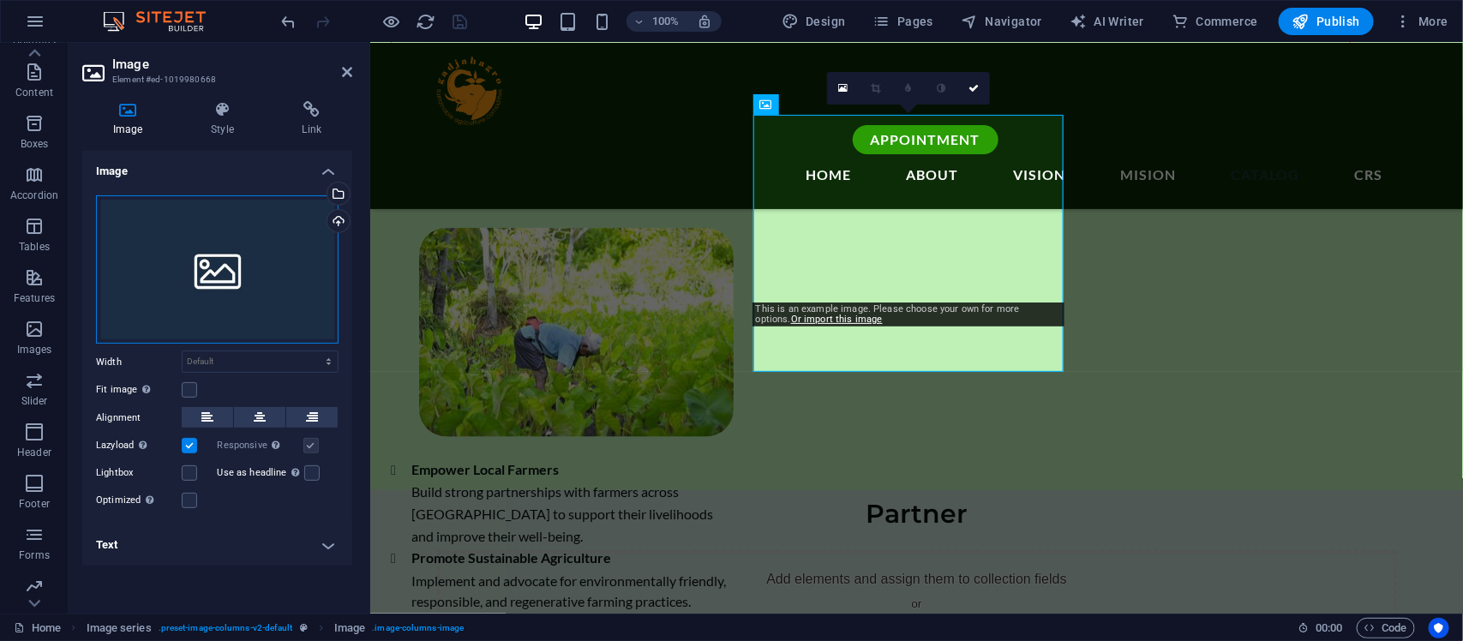
click at [224, 261] on div "Drag files here, click to choose files or select files from Files or our free s…" at bounding box center [217, 269] width 243 height 149
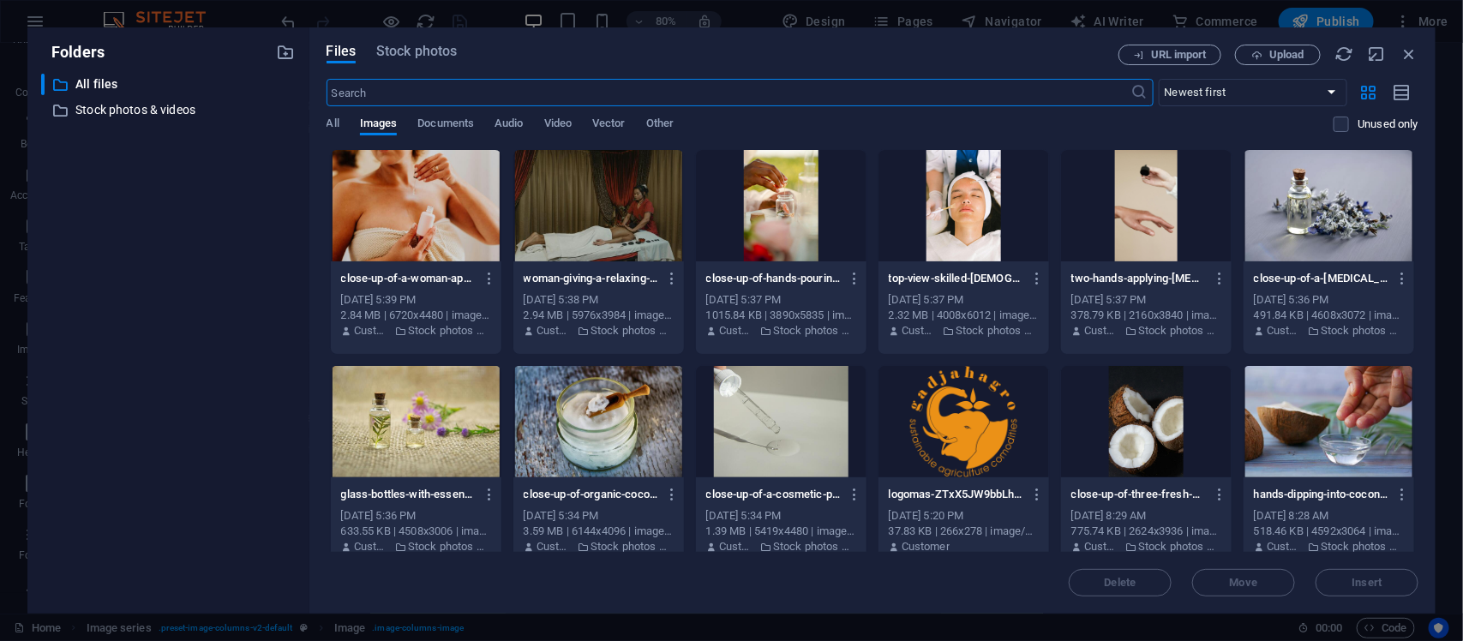
scroll to position [4203, 0]
click at [405, 52] on span "Stock photos" at bounding box center [416, 51] width 81 height 21
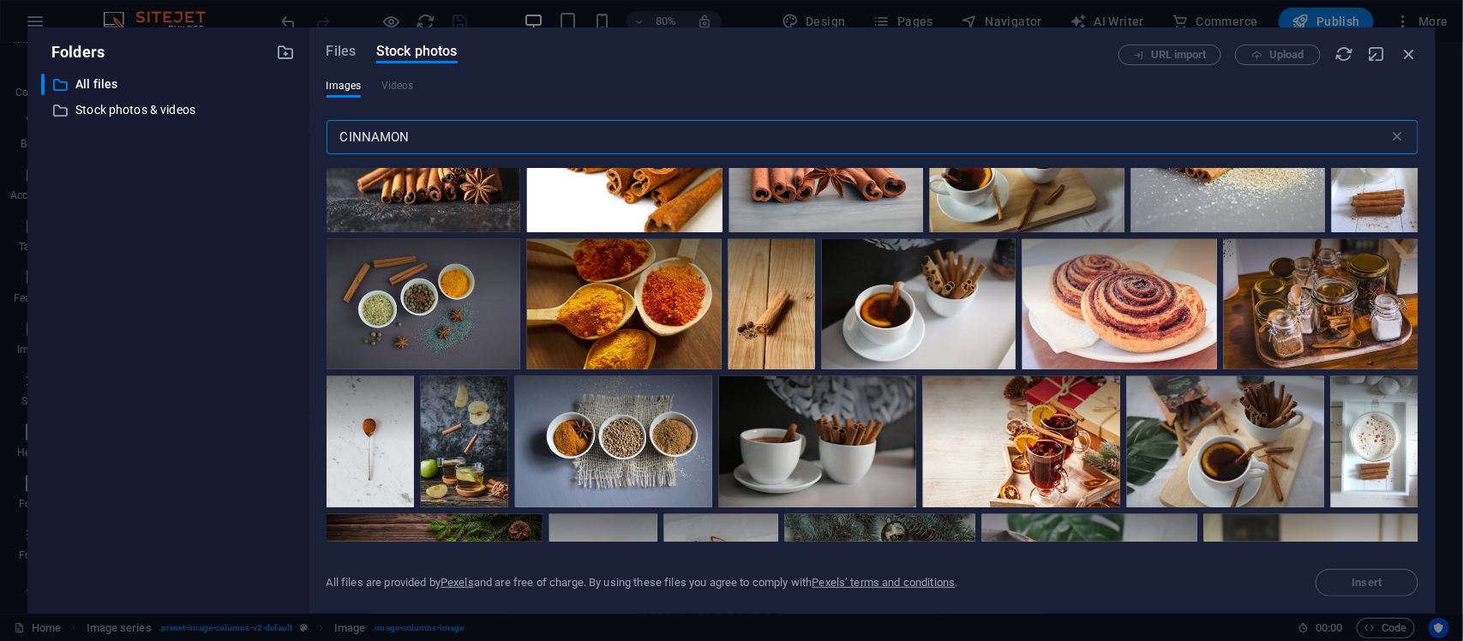
scroll to position [0, 0]
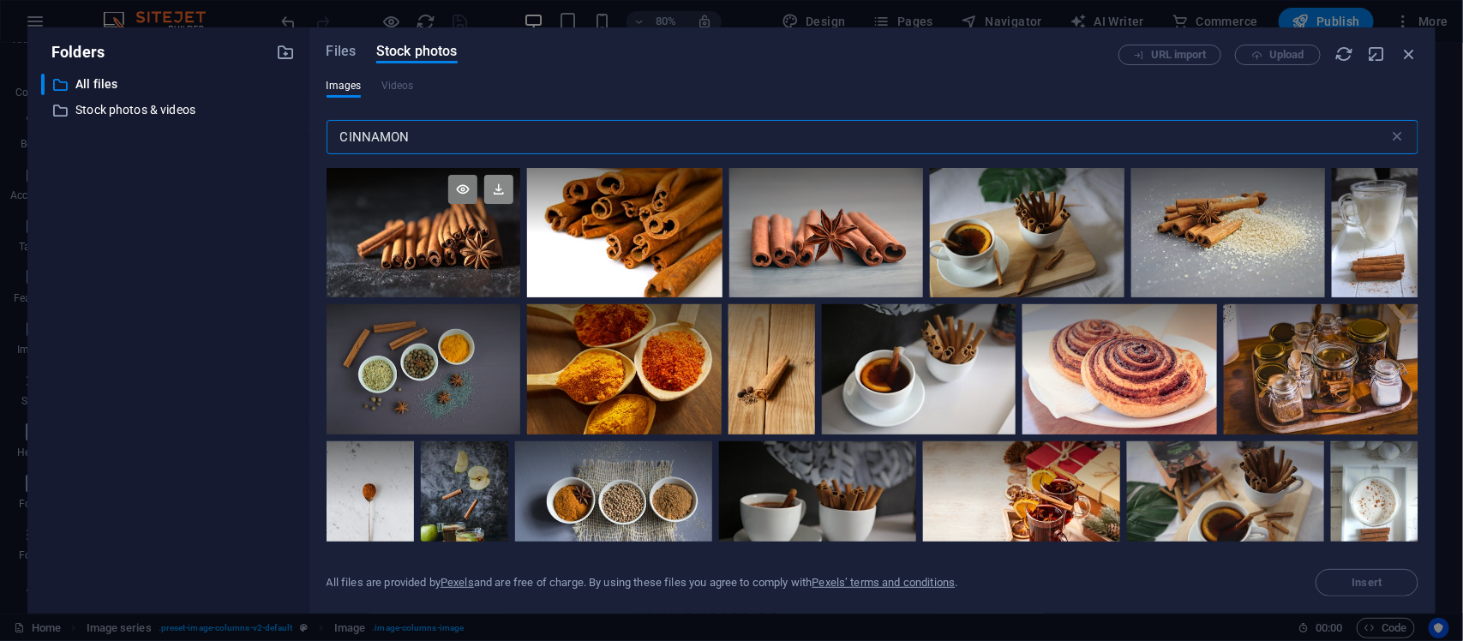
type input "CINNAMON"
click at [493, 195] on icon at bounding box center [498, 189] width 29 height 29
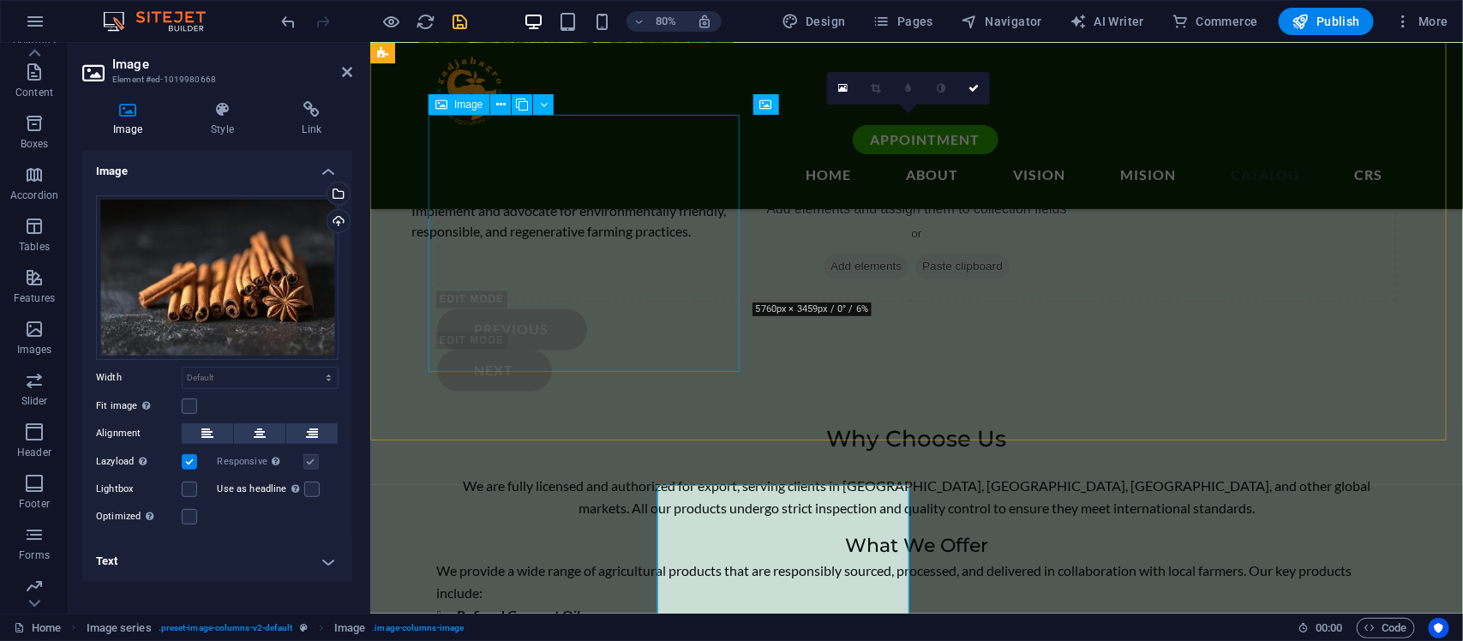
scroll to position [3833, 0]
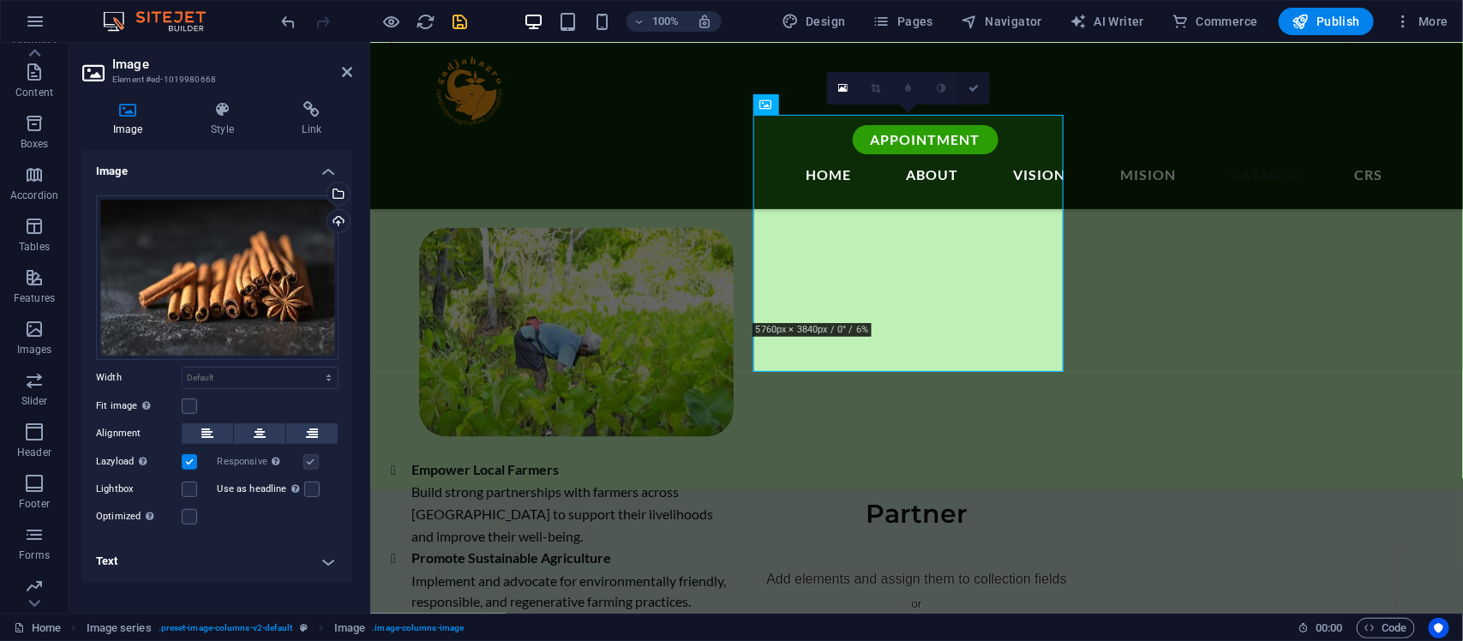
click at [971, 94] on link at bounding box center [974, 88] width 33 height 33
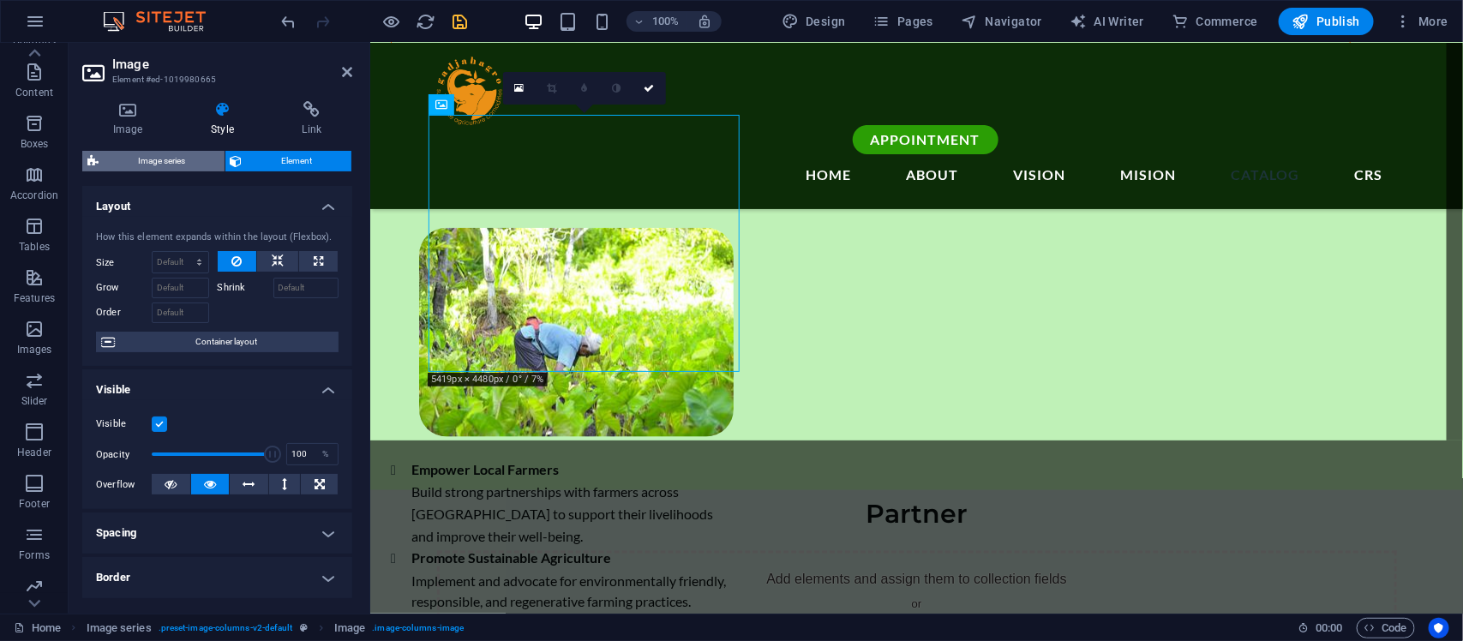
click at [203, 163] on span "Image series" at bounding box center [162, 161] width 116 height 21
select select "rem"
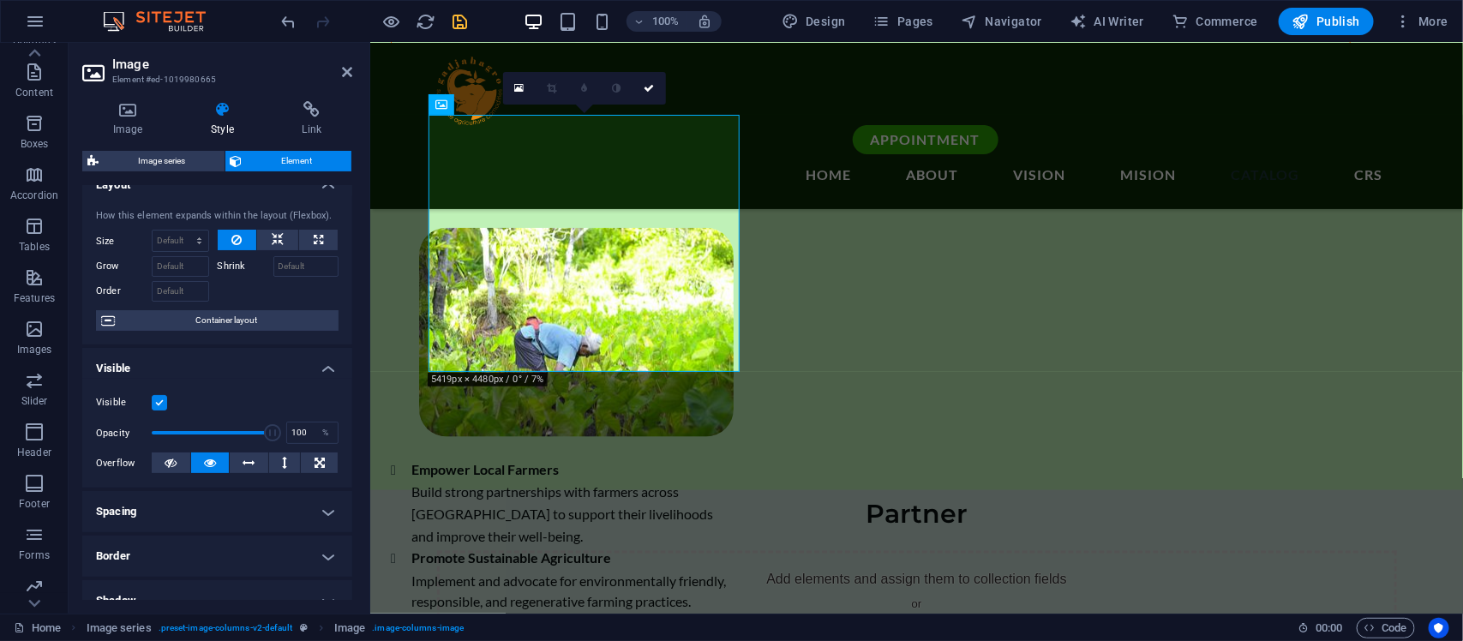
scroll to position [0, 0]
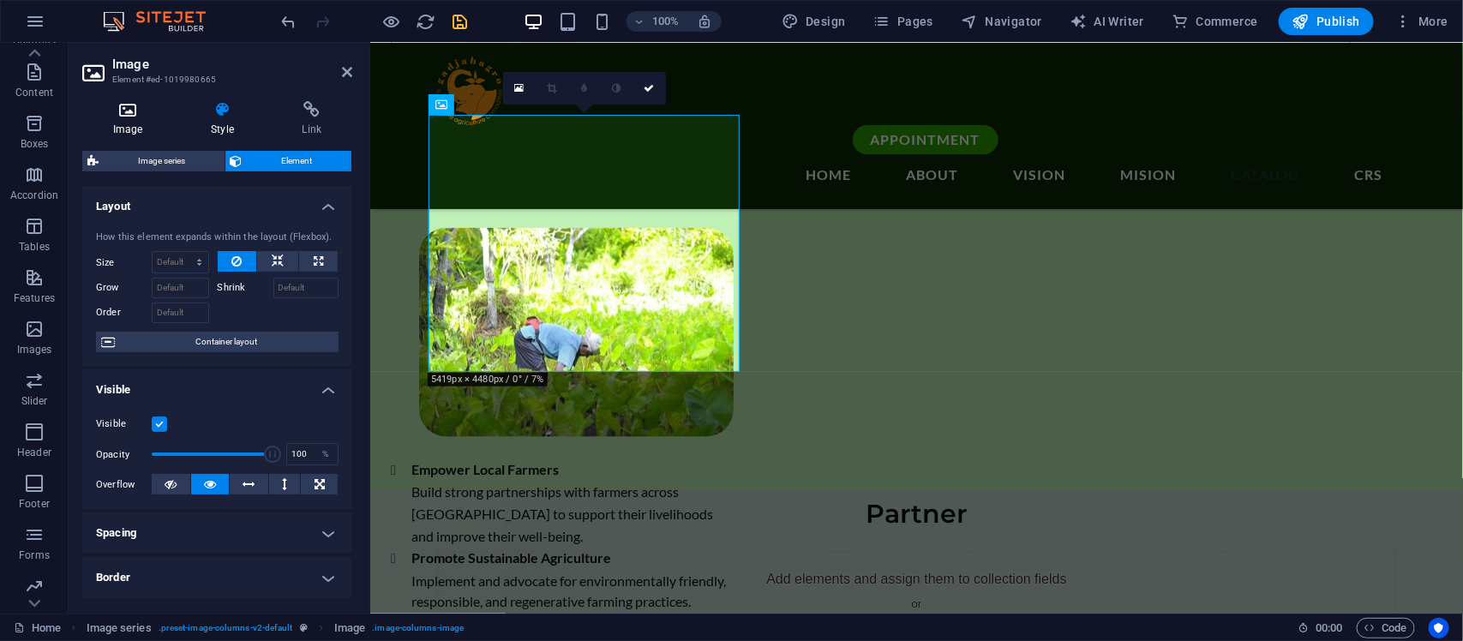
click at [130, 113] on icon at bounding box center [127, 109] width 91 height 17
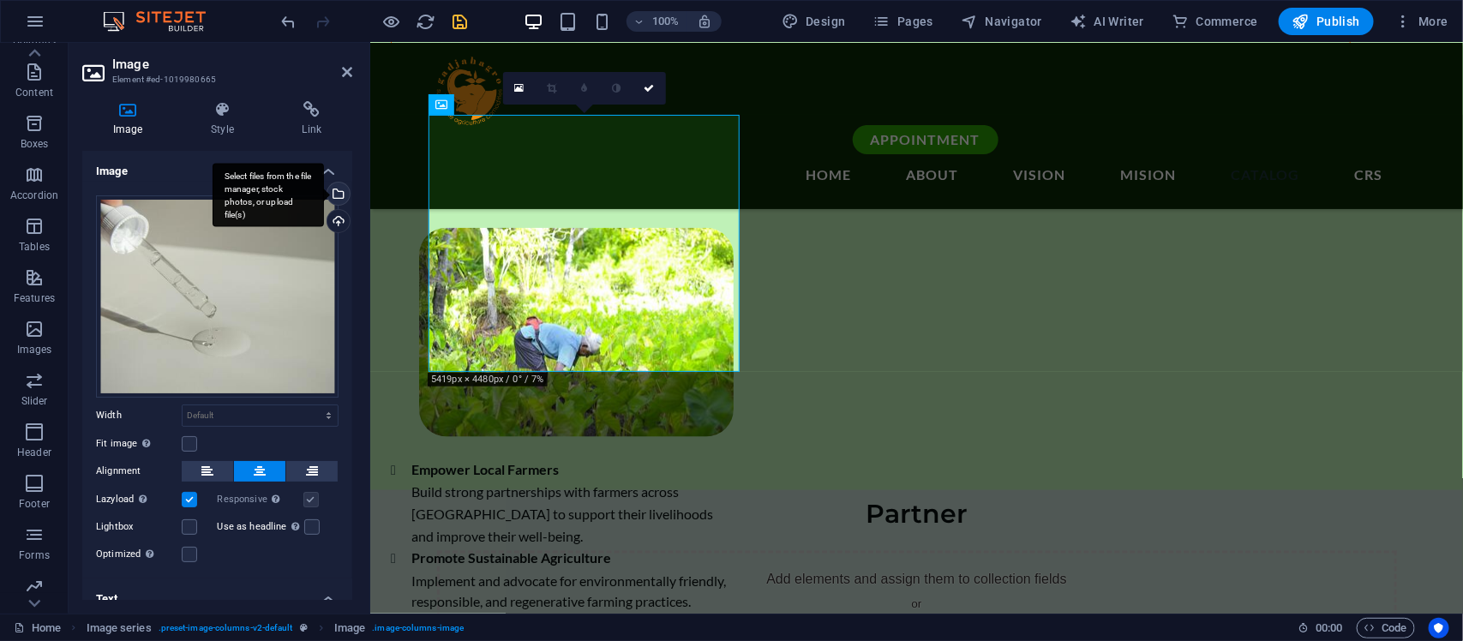
click at [330, 186] on div "Select files from the file manager, stock photos, or upload file(s)" at bounding box center [337, 196] width 26 height 26
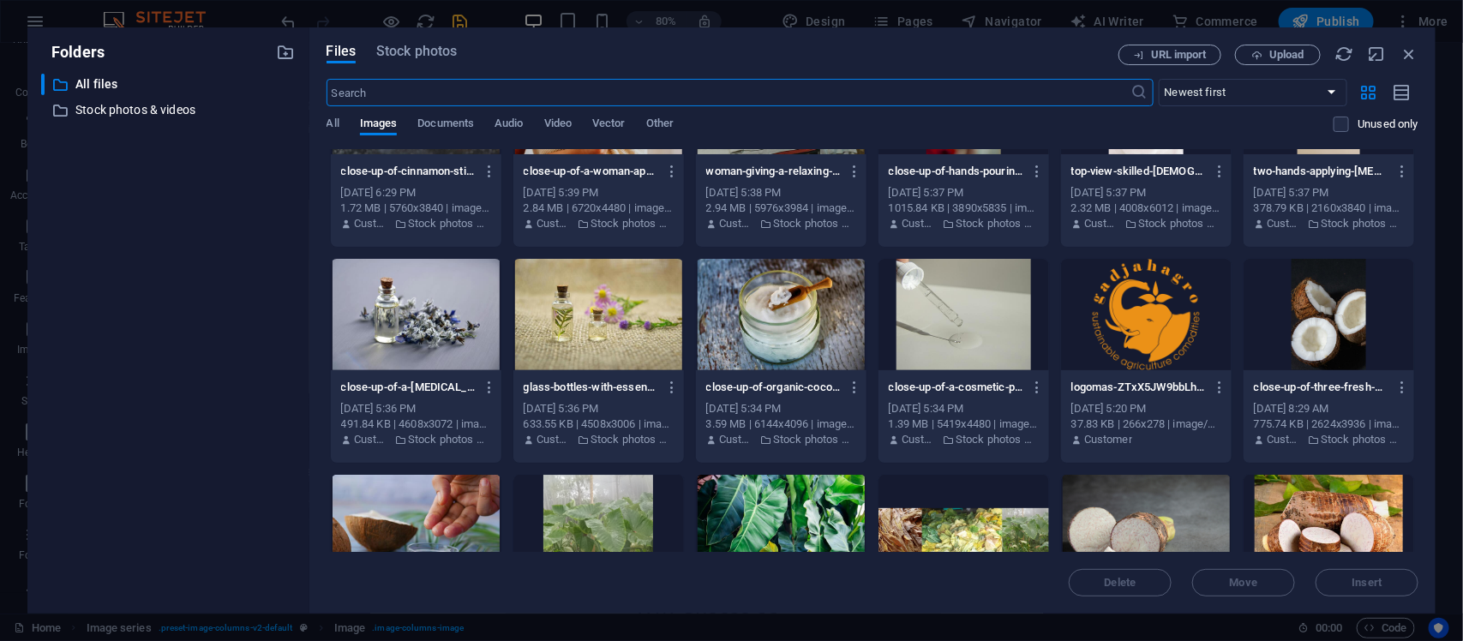
scroll to position [142, 0]
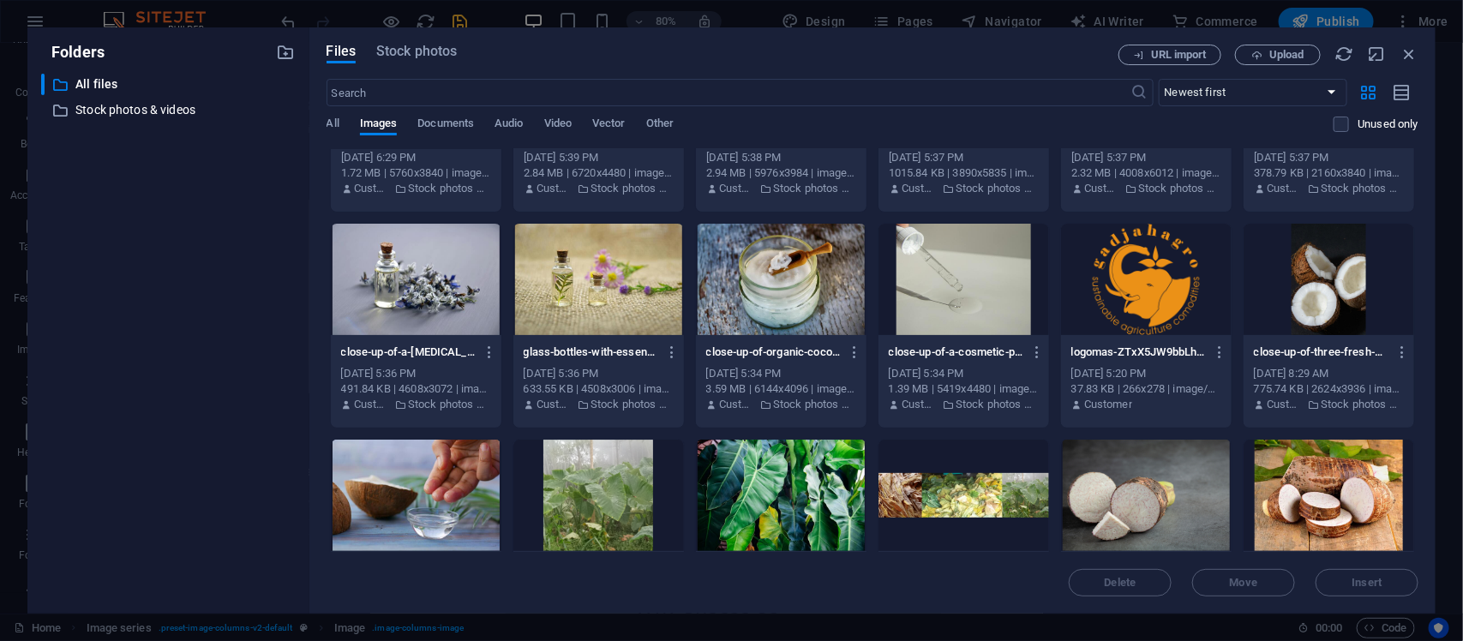
click at [407, 289] on div at bounding box center [416, 279] width 171 height 111
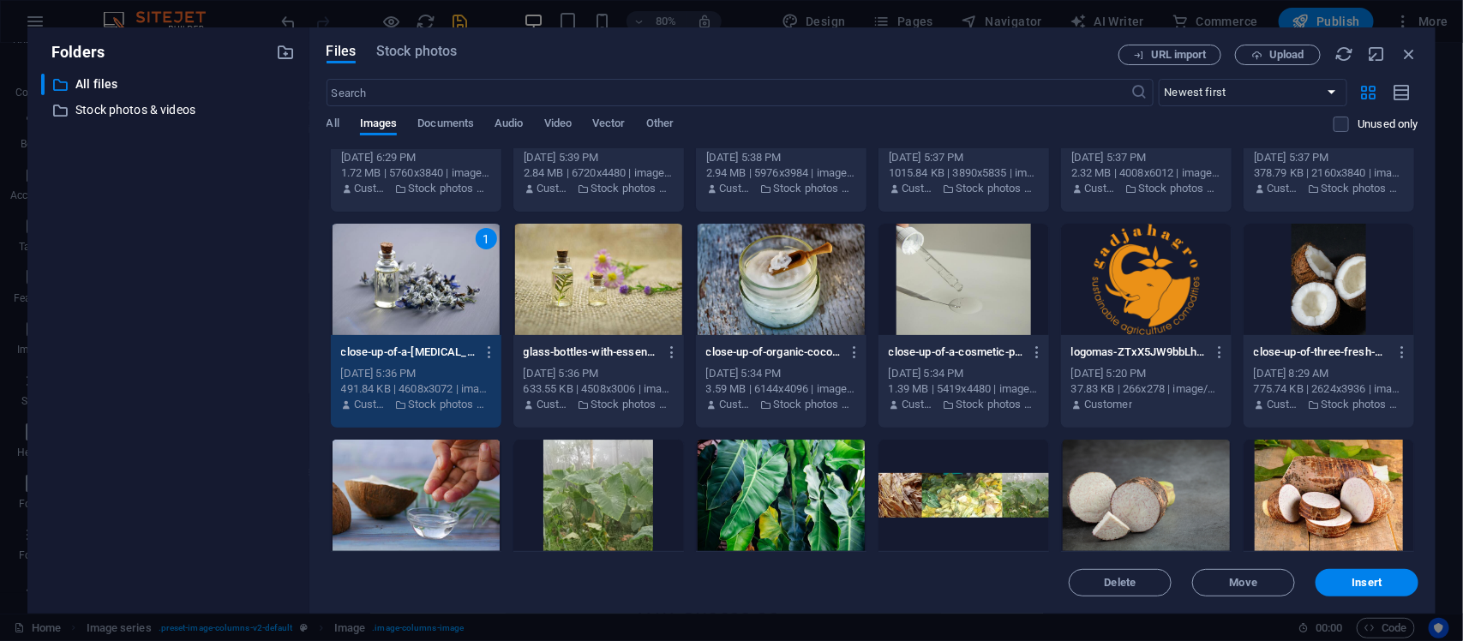
click at [444, 443] on div at bounding box center [416, 495] width 171 height 111
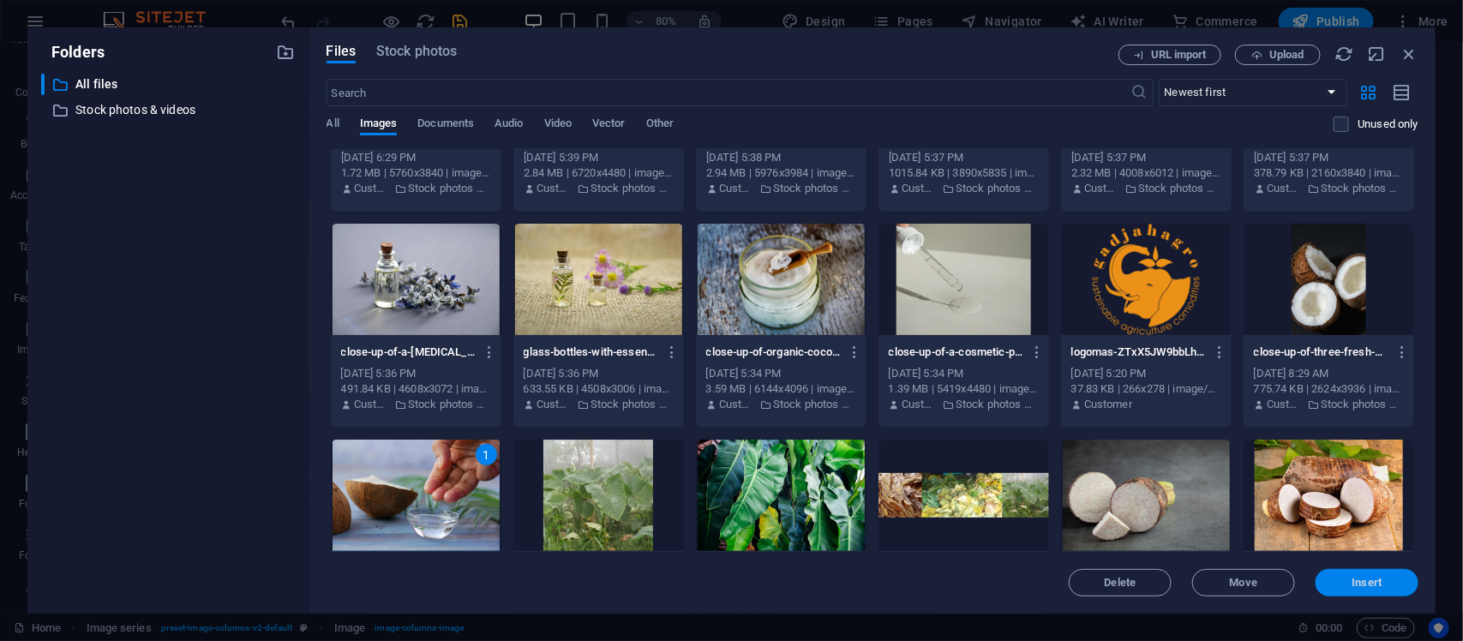
click at [1170, 513] on button "Insert" at bounding box center [1367, 582] width 103 height 27
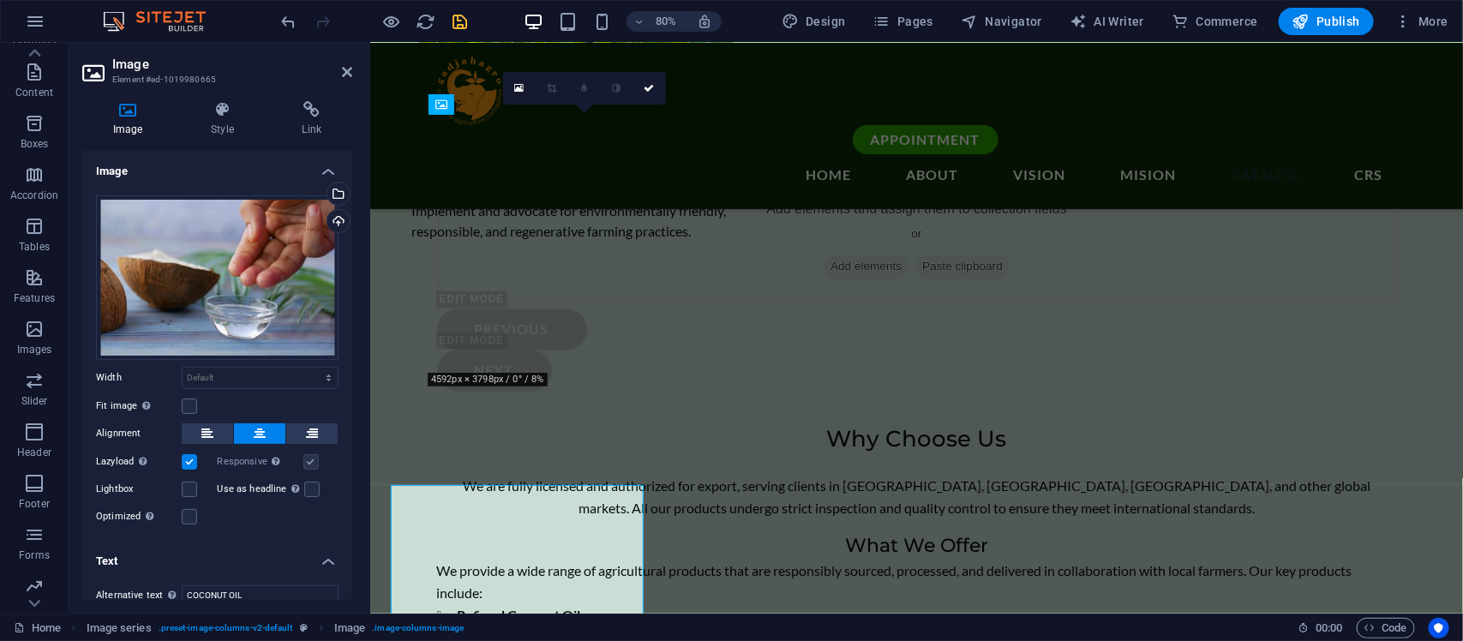
scroll to position [3833, 0]
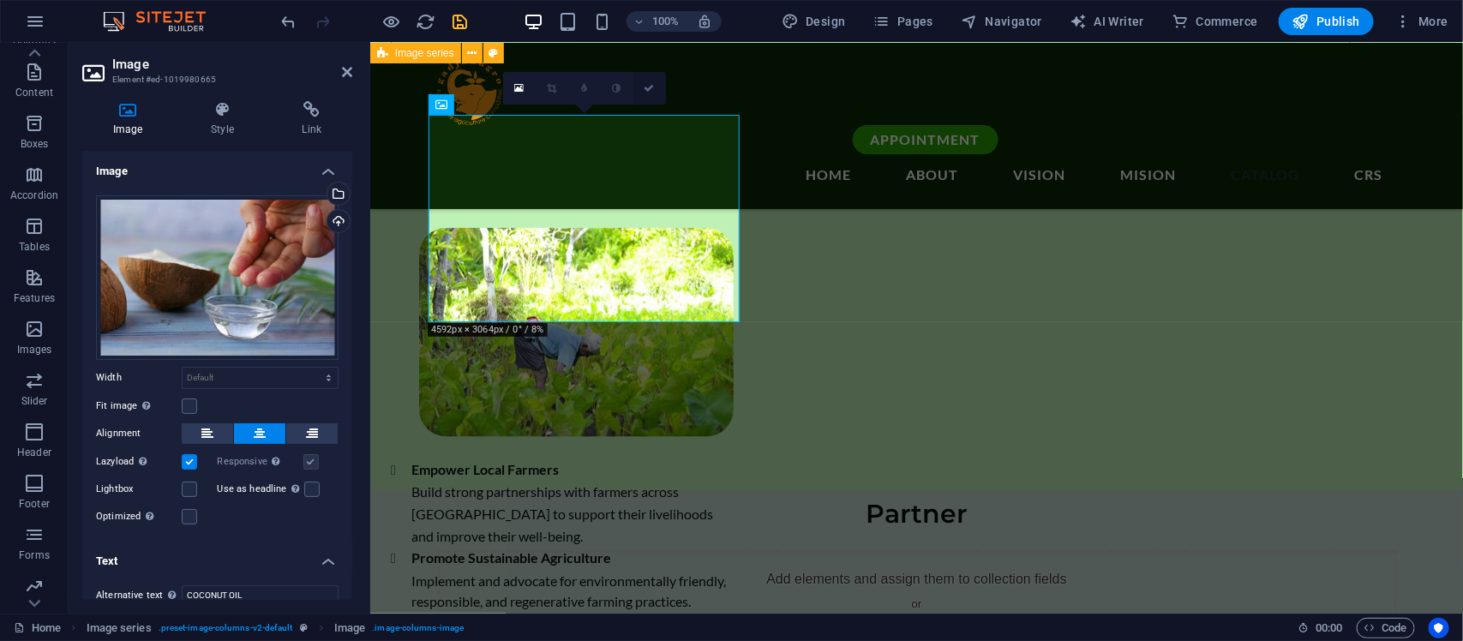
click at [653, 81] on link at bounding box center [650, 88] width 33 height 33
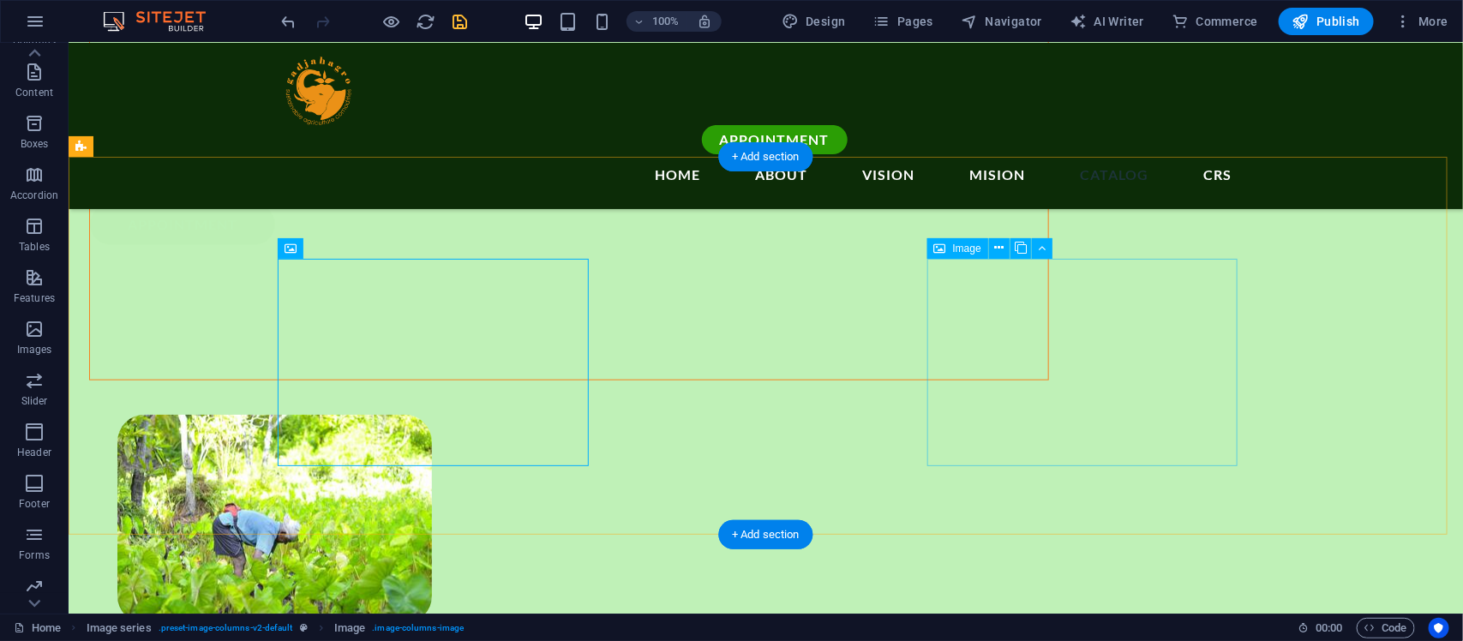
scroll to position [3689, 0]
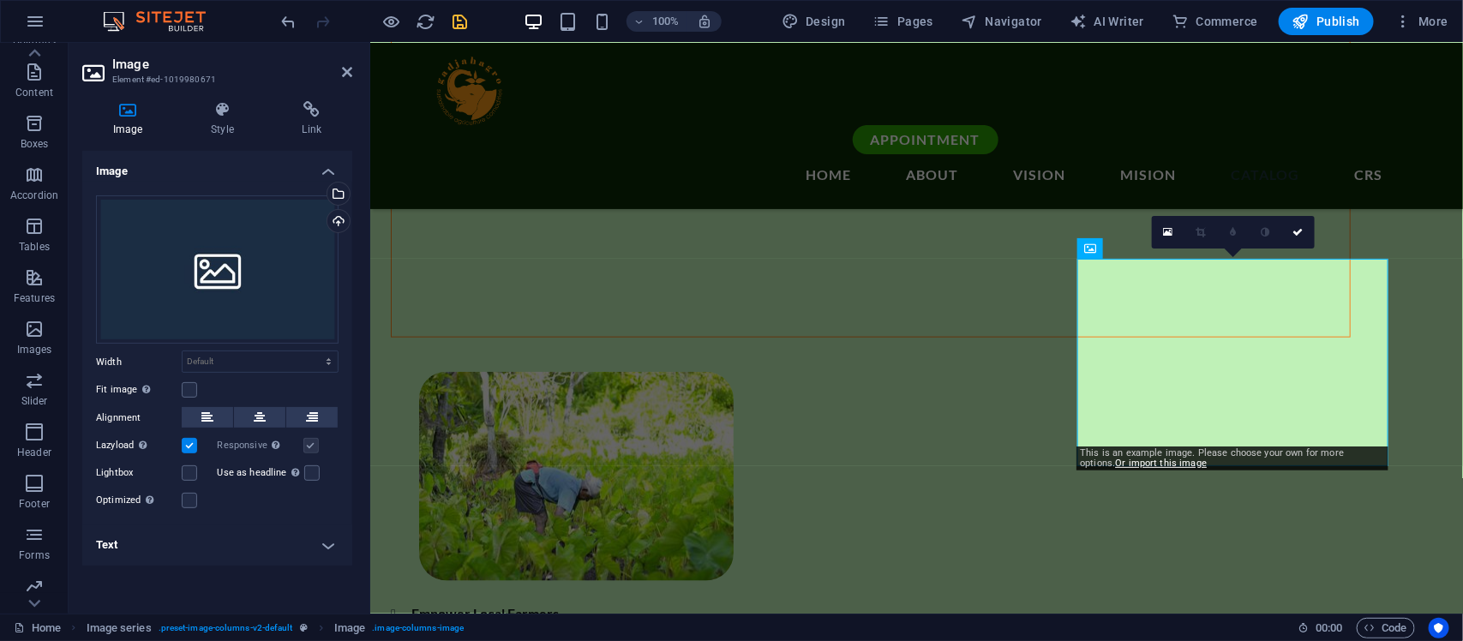
click at [1170, 448] on div "This is an example image. Please choose your own for more options. Or import th…" at bounding box center [1233, 459] width 312 height 24
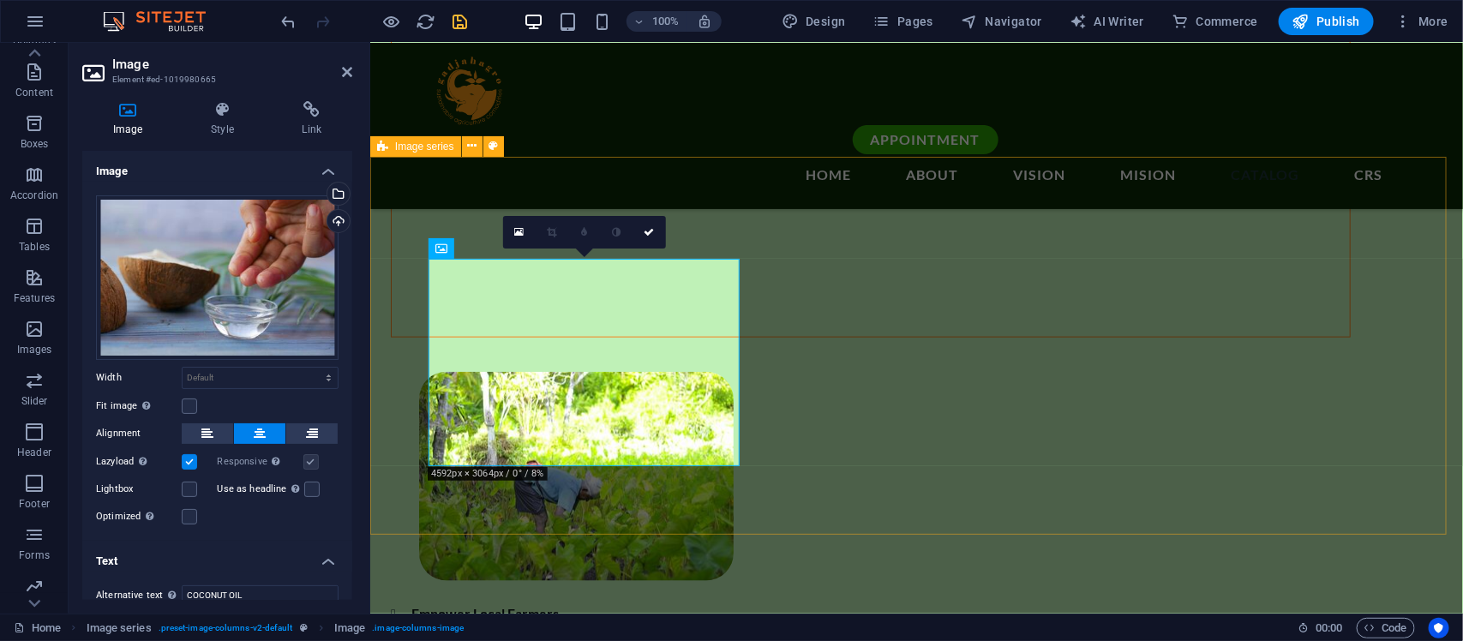
select select "rem"
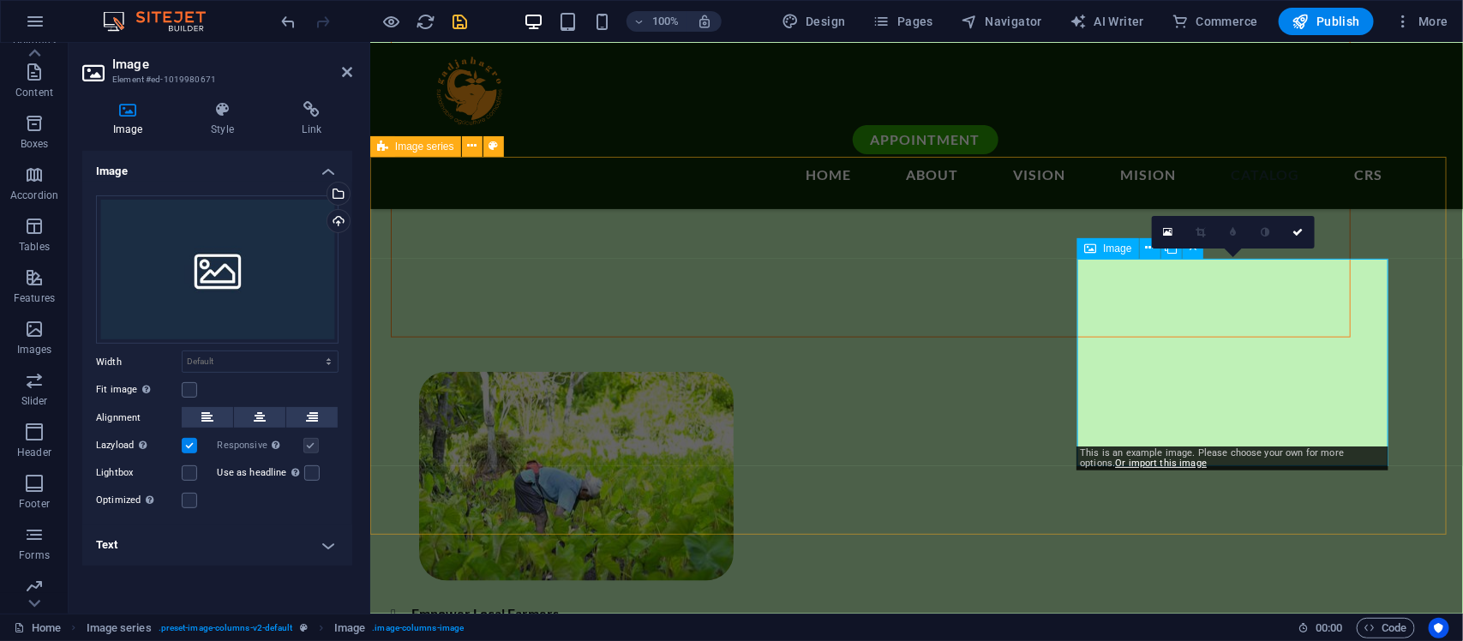
drag, startPoint x: 1575, startPoint y: 499, endPoint x: 1077, endPoint y: 430, distance: 502.9
click at [283, 23] on icon "undo" at bounding box center [289, 22] width 20 height 20
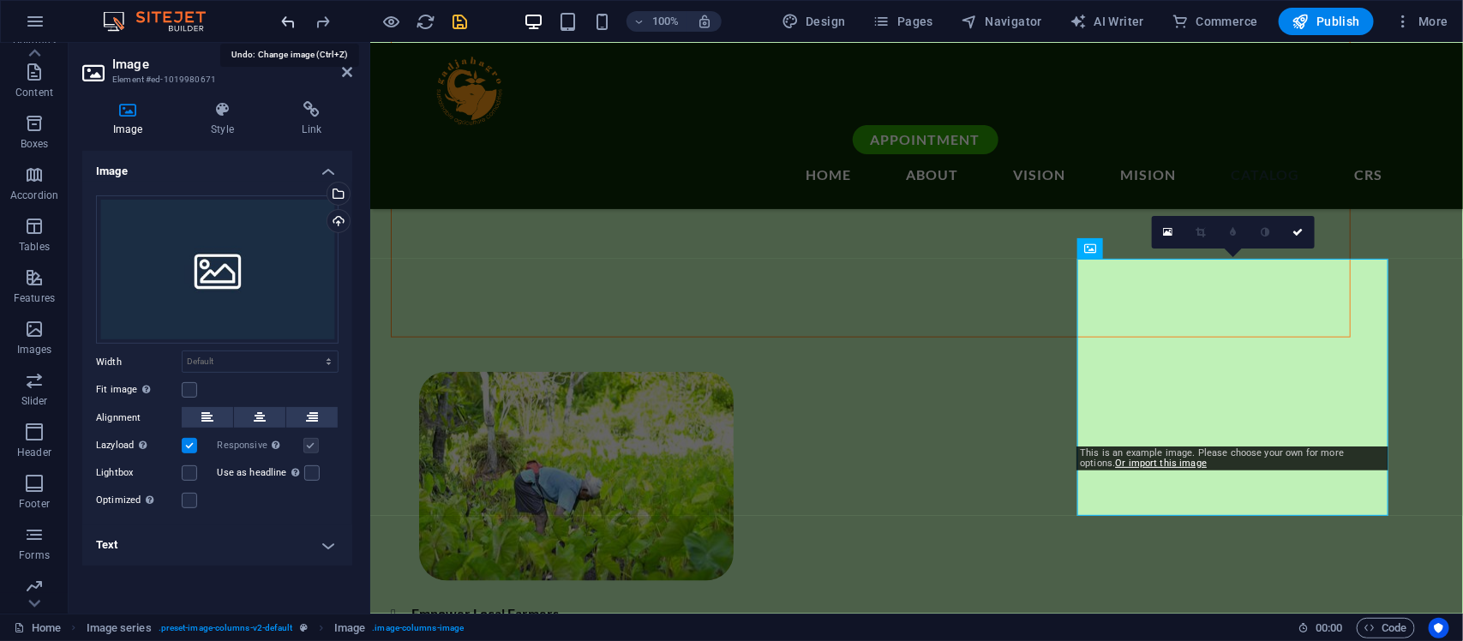
click at [283, 23] on icon "undo" at bounding box center [289, 22] width 20 height 20
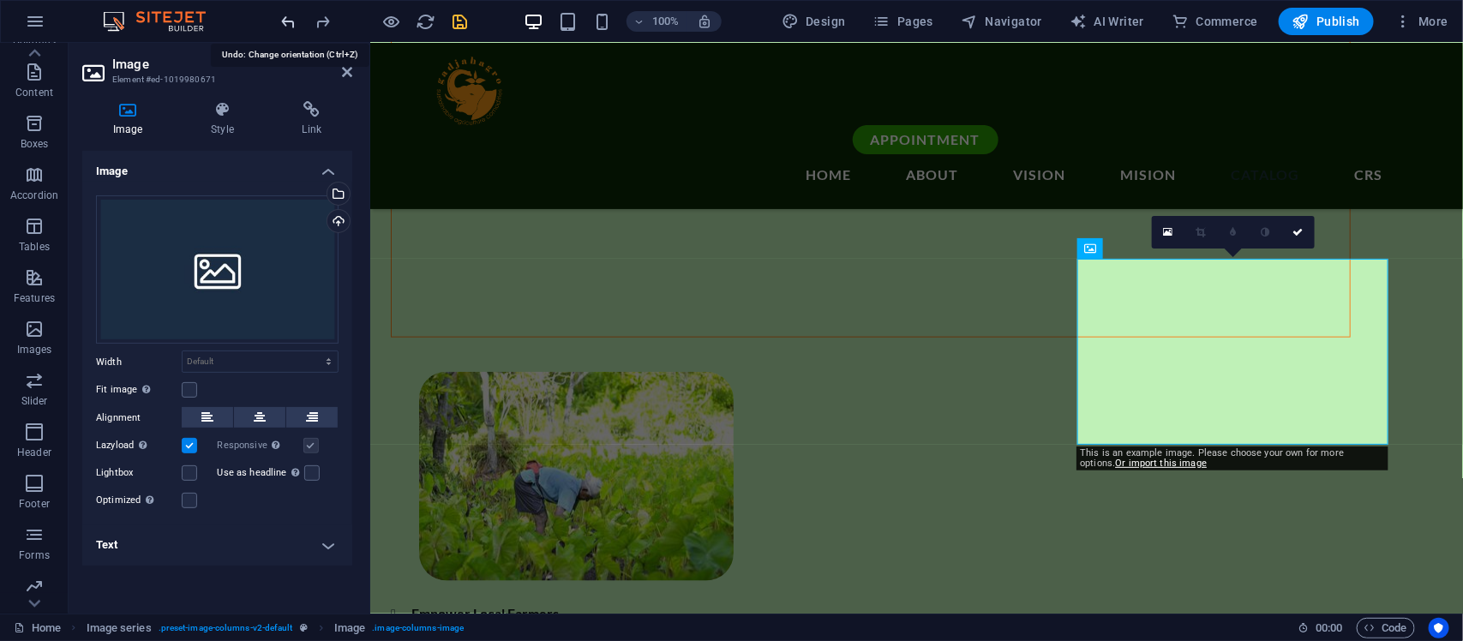
click at [283, 23] on icon "undo" at bounding box center [289, 22] width 20 height 20
drag, startPoint x: 1295, startPoint y: 227, endPoint x: 1181, endPoint y: 191, distance: 119.6
click at [1170, 227] on icon at bounding box center [1299, 232] width 10 height 10
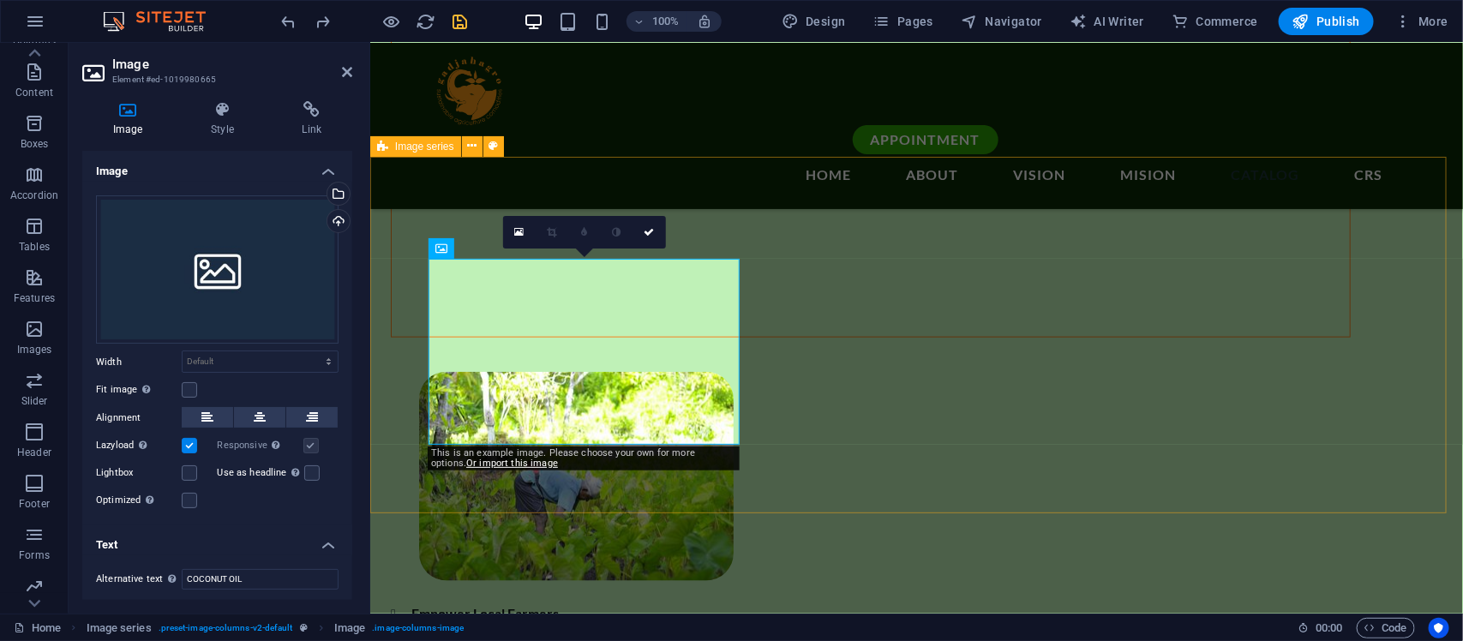
drag, startPoint x: 929, startPoint y: 496, endPoint x: 396, endPoint y: 460, distance: 534.5
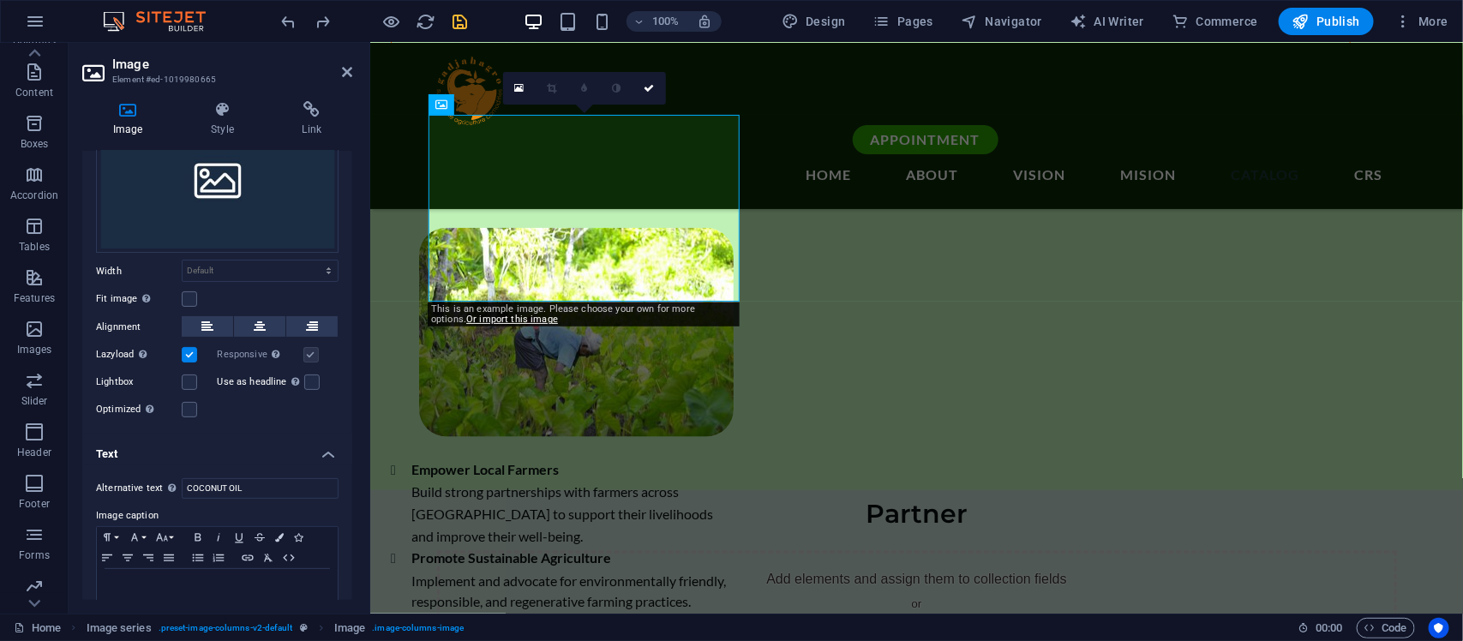
scroll to position [124, 0]
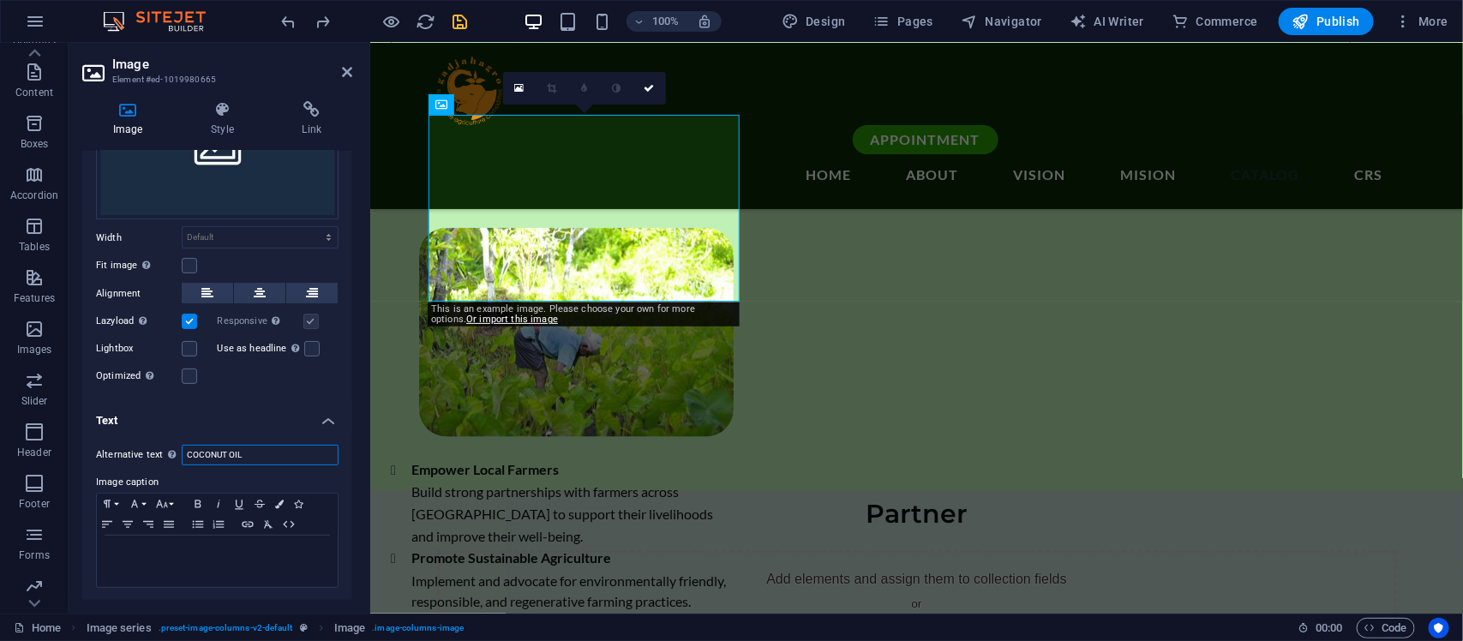
drag, startPoint x: 289, startPoint y: 447, endPoint x: 155, endPoint y: 453, distance: 133.9
click at [155, 453] on div "Alternative text The alternative text is used by devices that cannot display im…" at bounding box center [217, 455] width 243 height 21
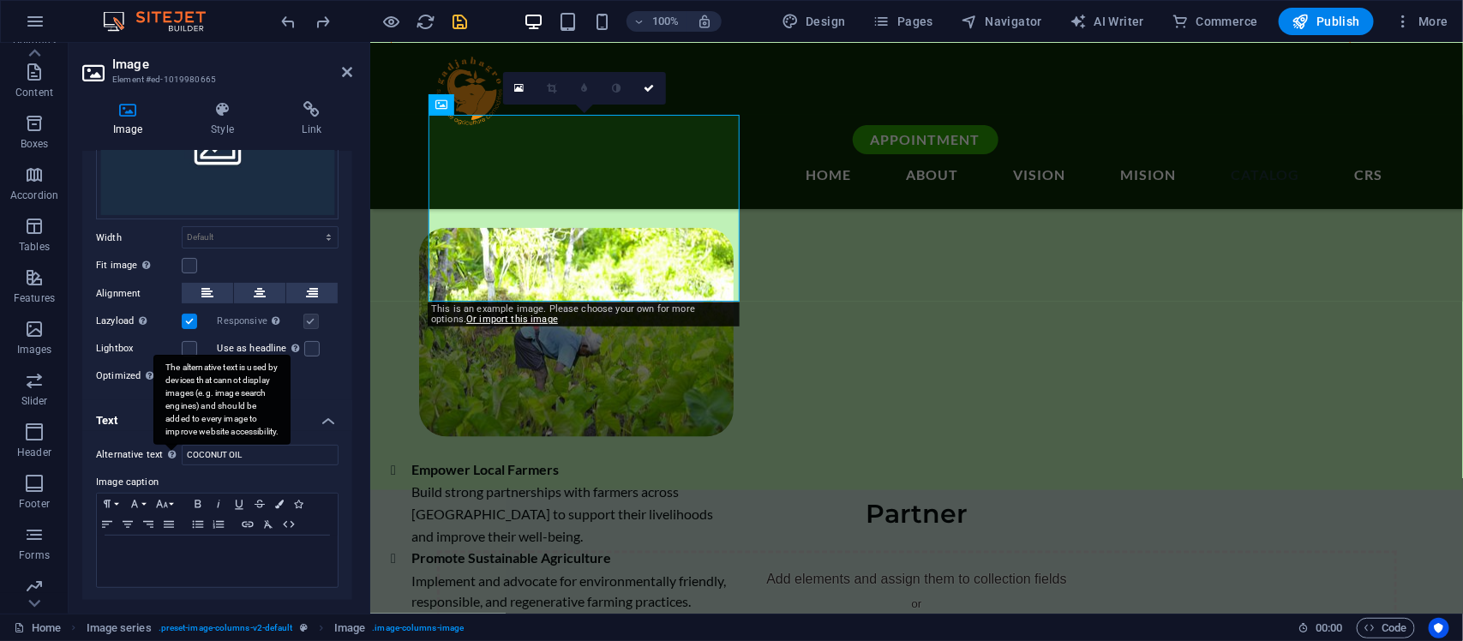
click at [288, 399] on div "The alternative text is used by devices that cannot display images (e.g. image …" at bounding box center [221, 400] width 137 height 90
click at [288, 445] on input "COCONUT OIL" at bounding box center [260, 455] width 157 height 21
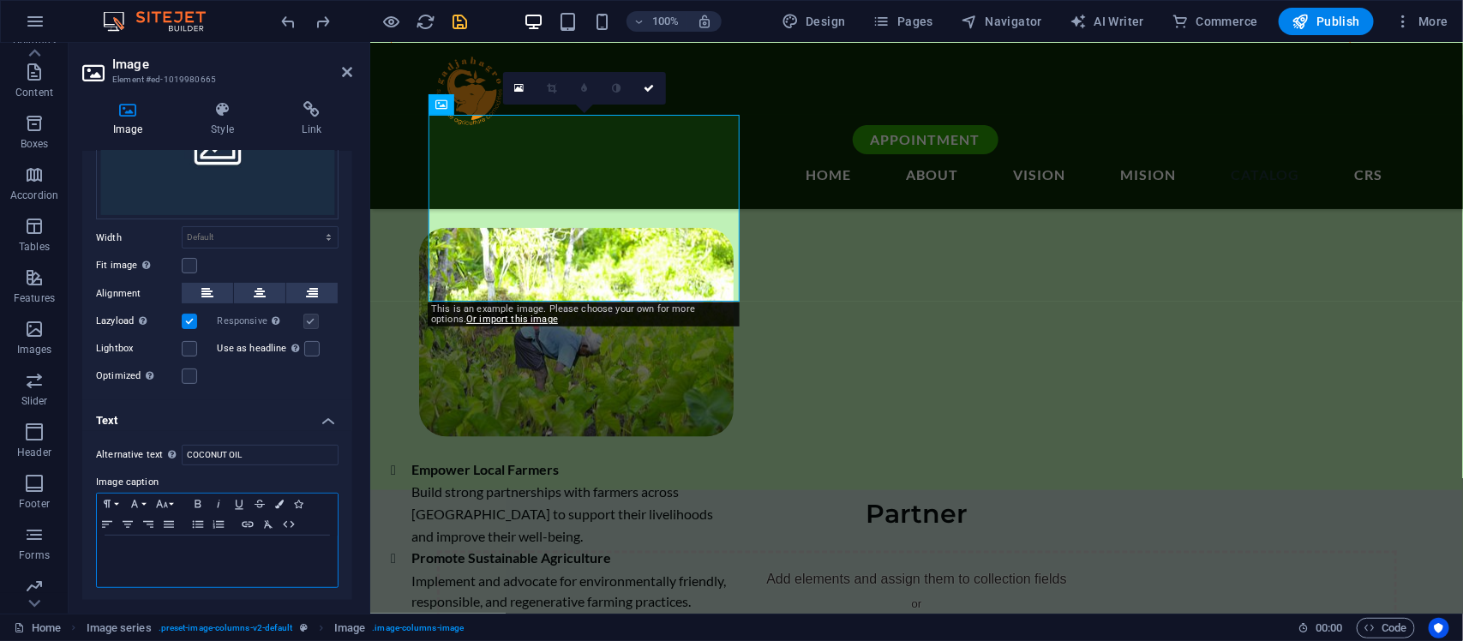
click at [177, 513] on p at bounding box center [217, 551] width 224 height 15
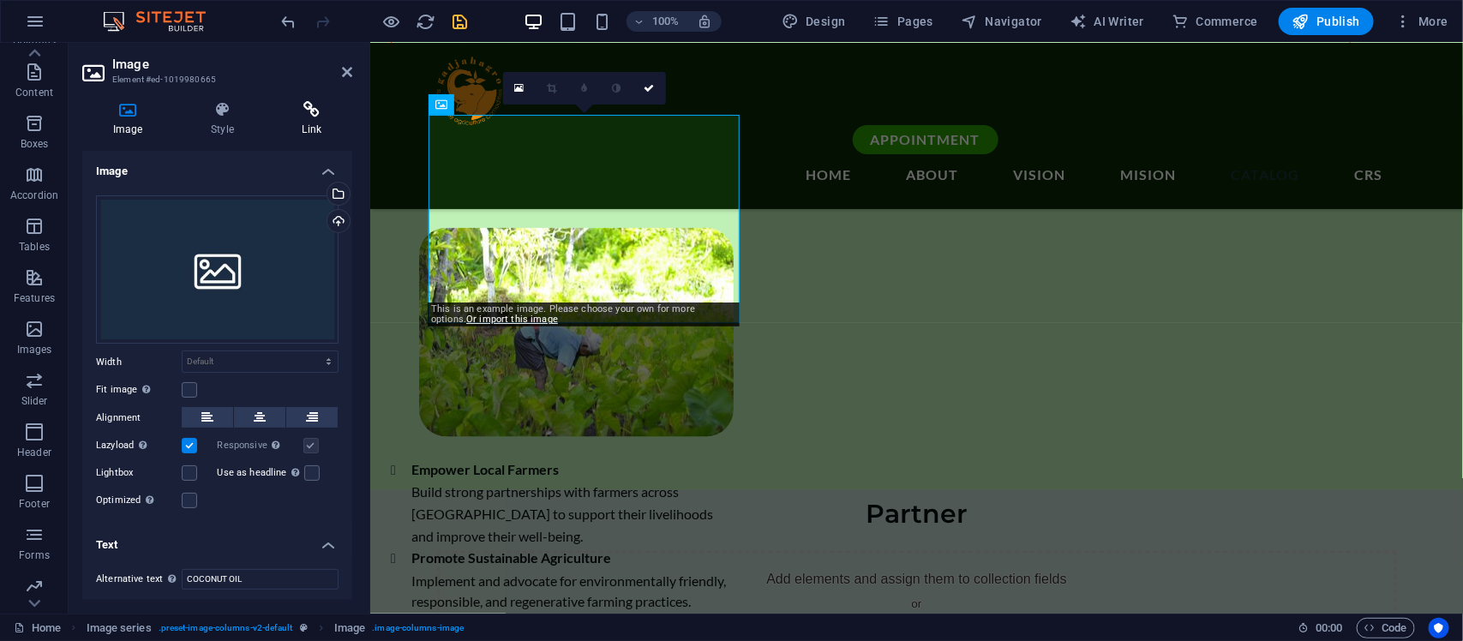
click at [319, 108] on icon at bounding box center [312, 109] width 81 height 17
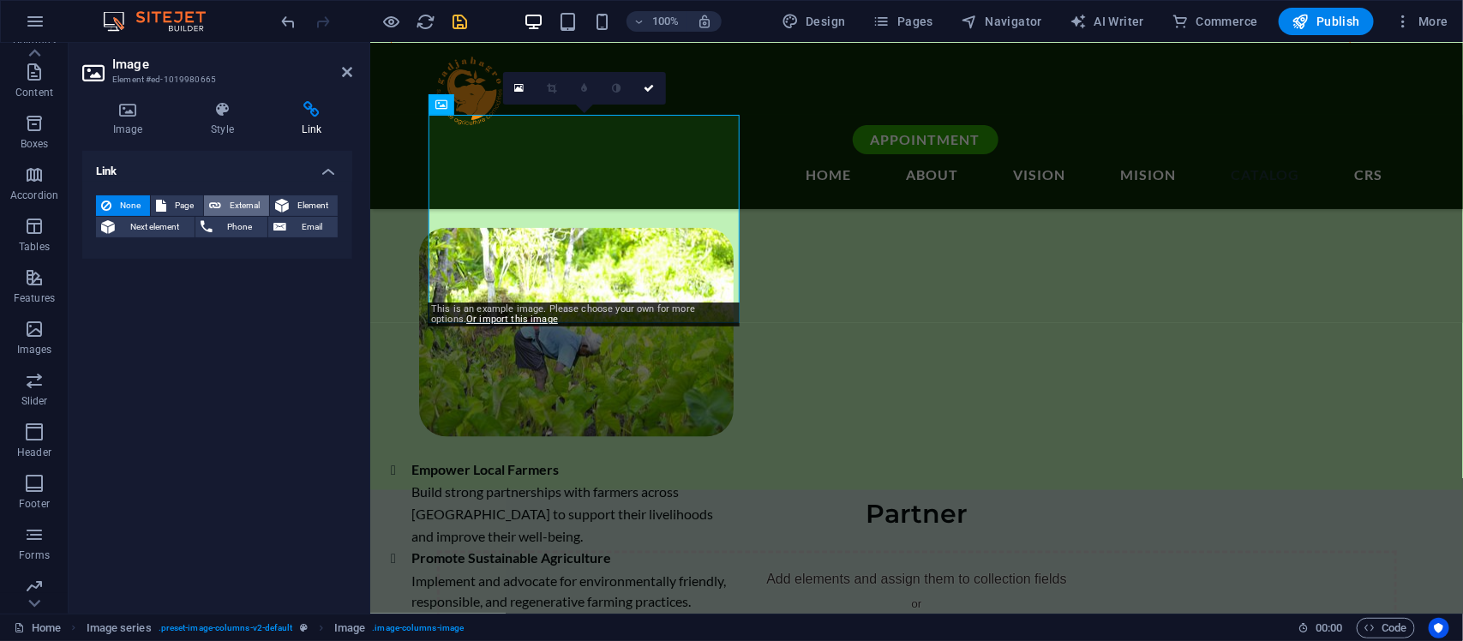
click at [240, 201] on span "External" at bounding box center [245, 205] width 38 height 21
select select "blank"
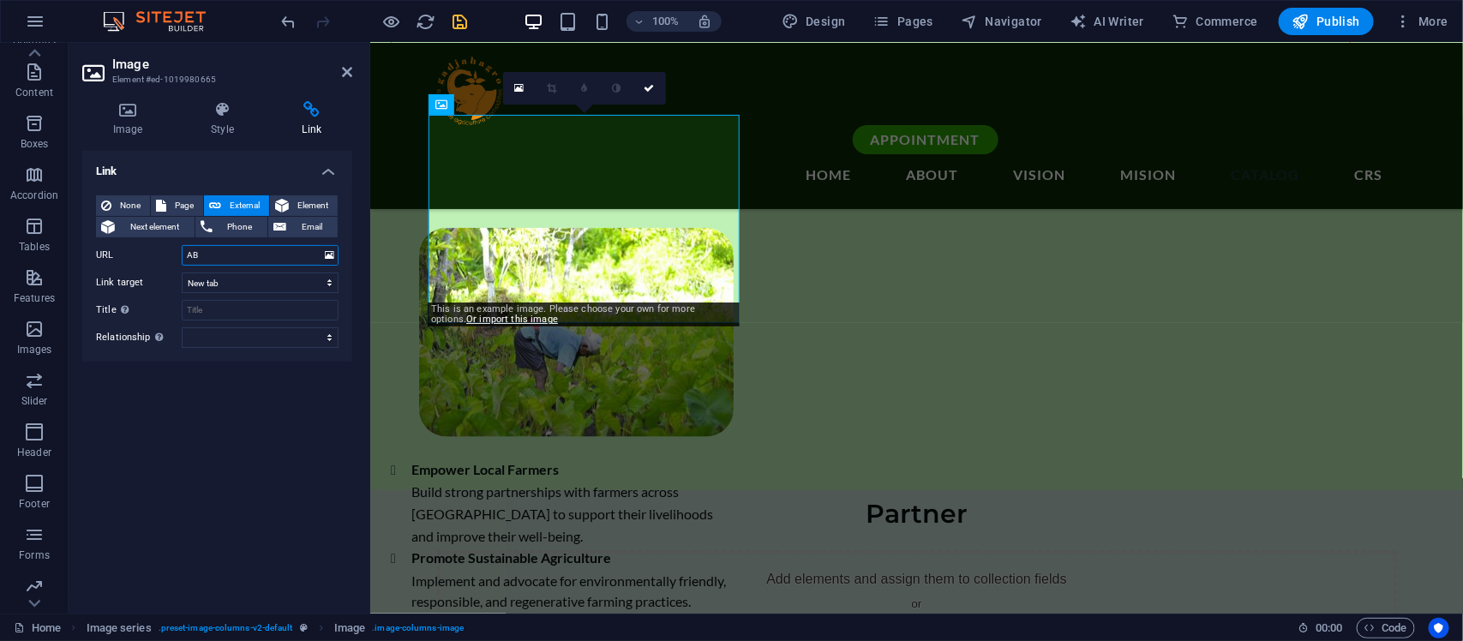
type input "A"
type input "[DOMAIN_NAME]"
click at [206, 122] on h4 "Style" at bounding box center [225, 119] width 91 height 36
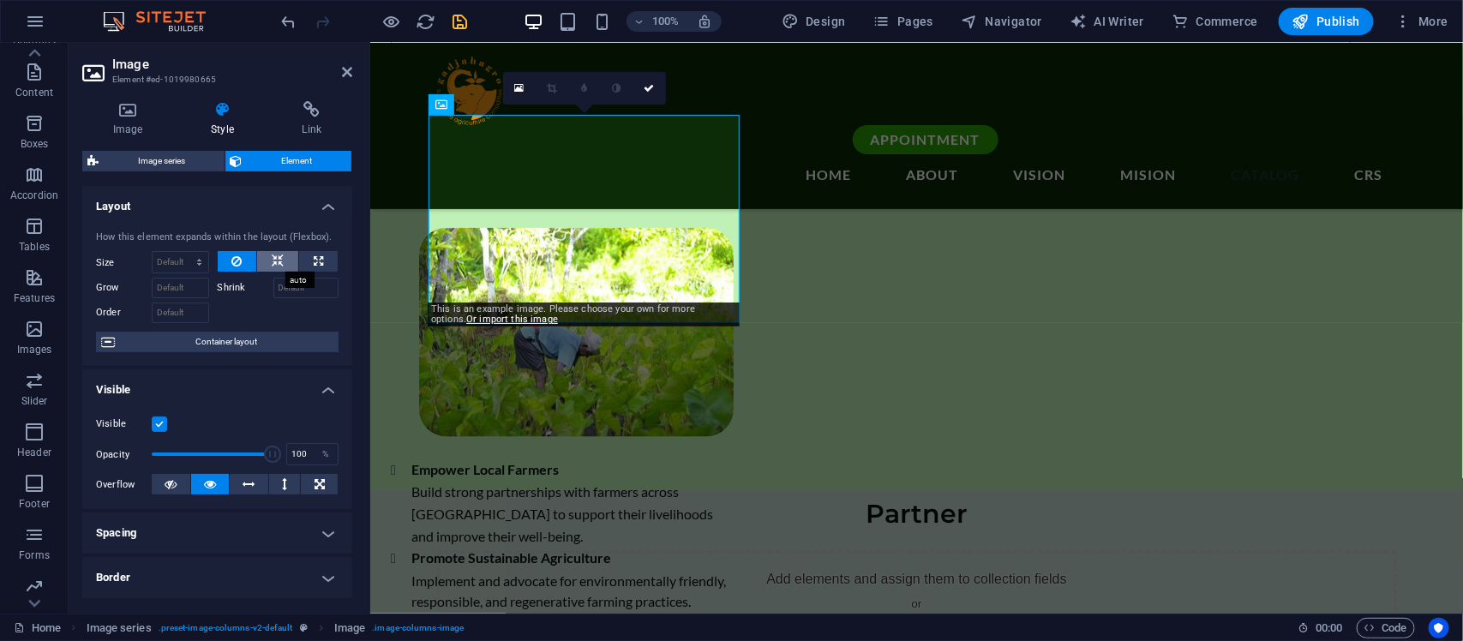
click at [277, 255] on icon at bounding box center [278, 261] width 12 height 21
click at [129, 116] on icon at bounding box center [127, 109] width 91 height 17
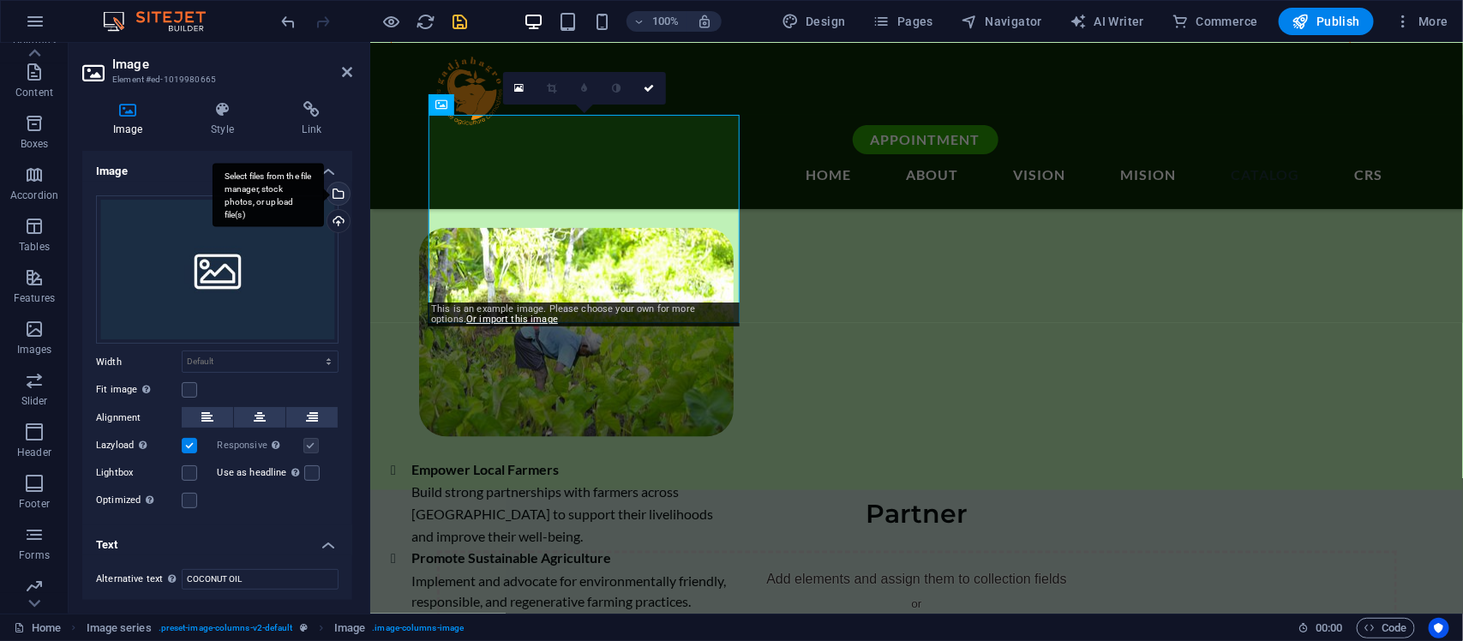
click at [334, 187] on div "Select files from the file manager, stock photos, or upload file(s)" at bounding box center [337, 196] width 26 height 26
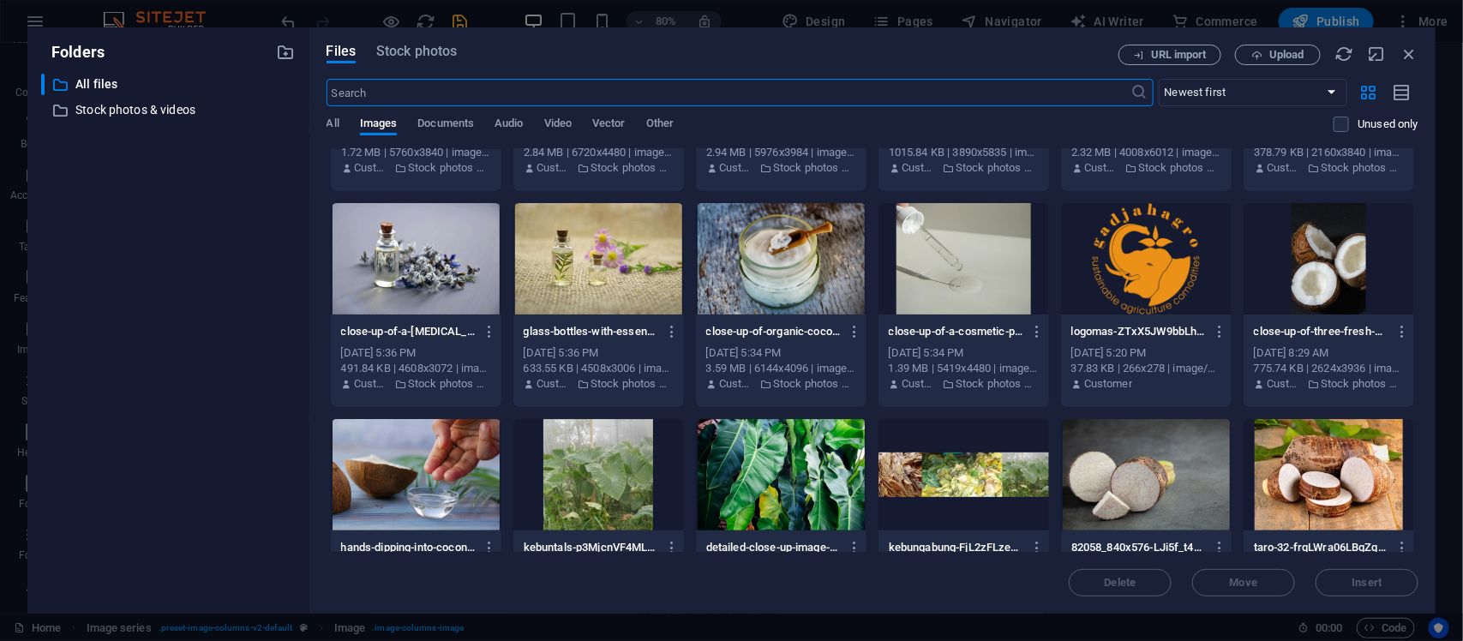
scroll to position [285, 0]
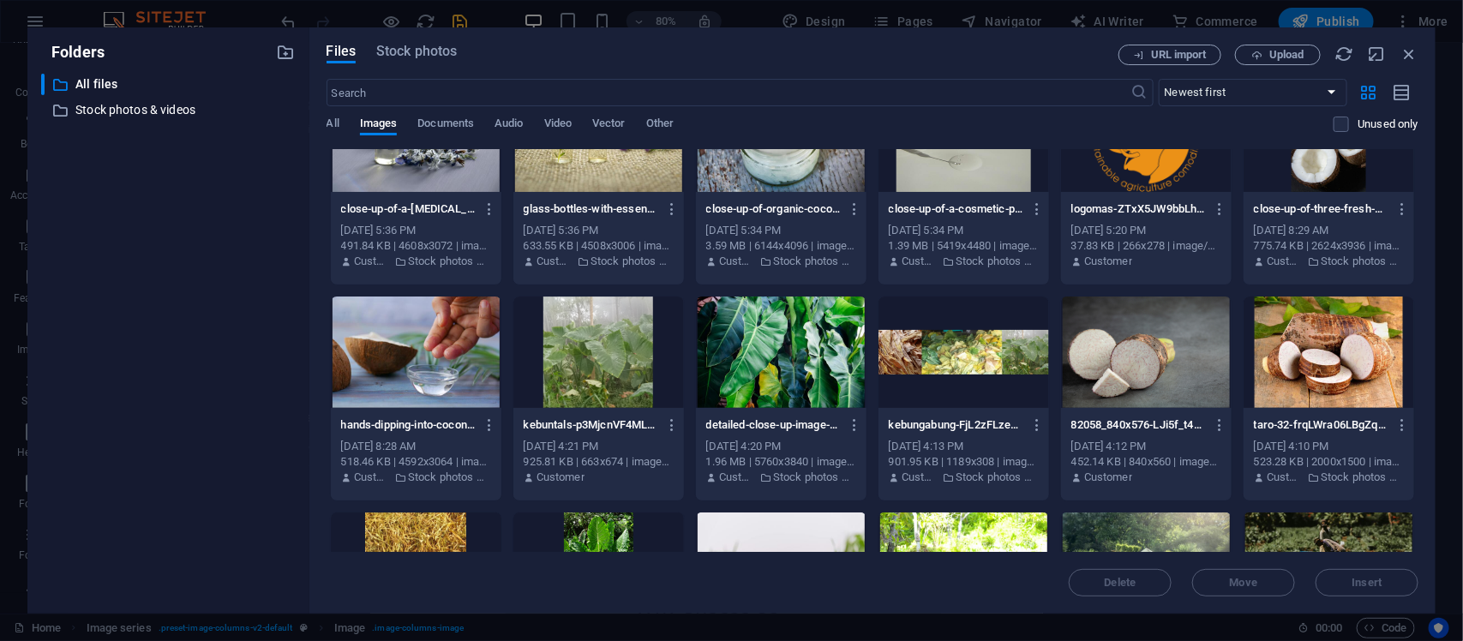
click at [487, 341] on div at bounding box center [416, 352] width 171 height 111
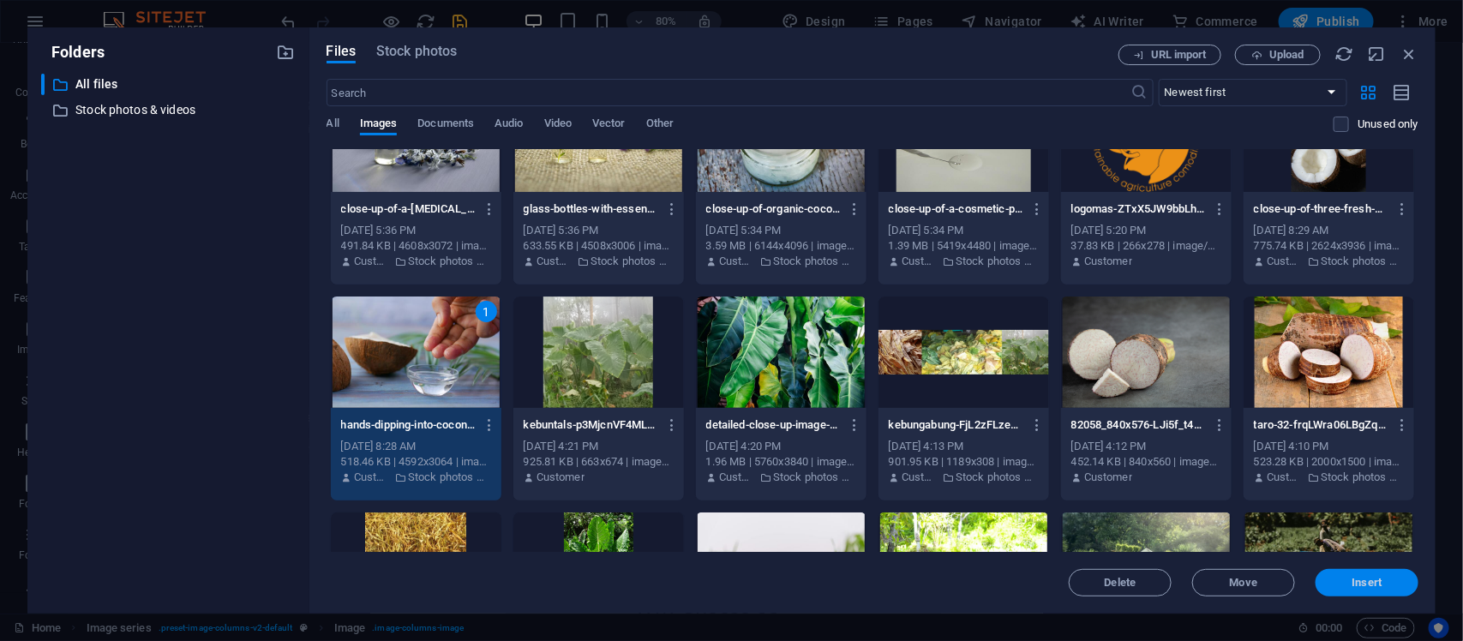
click at [1170, 513] on span "Insert" at bounding box center [1367, 583] width 89 height 10
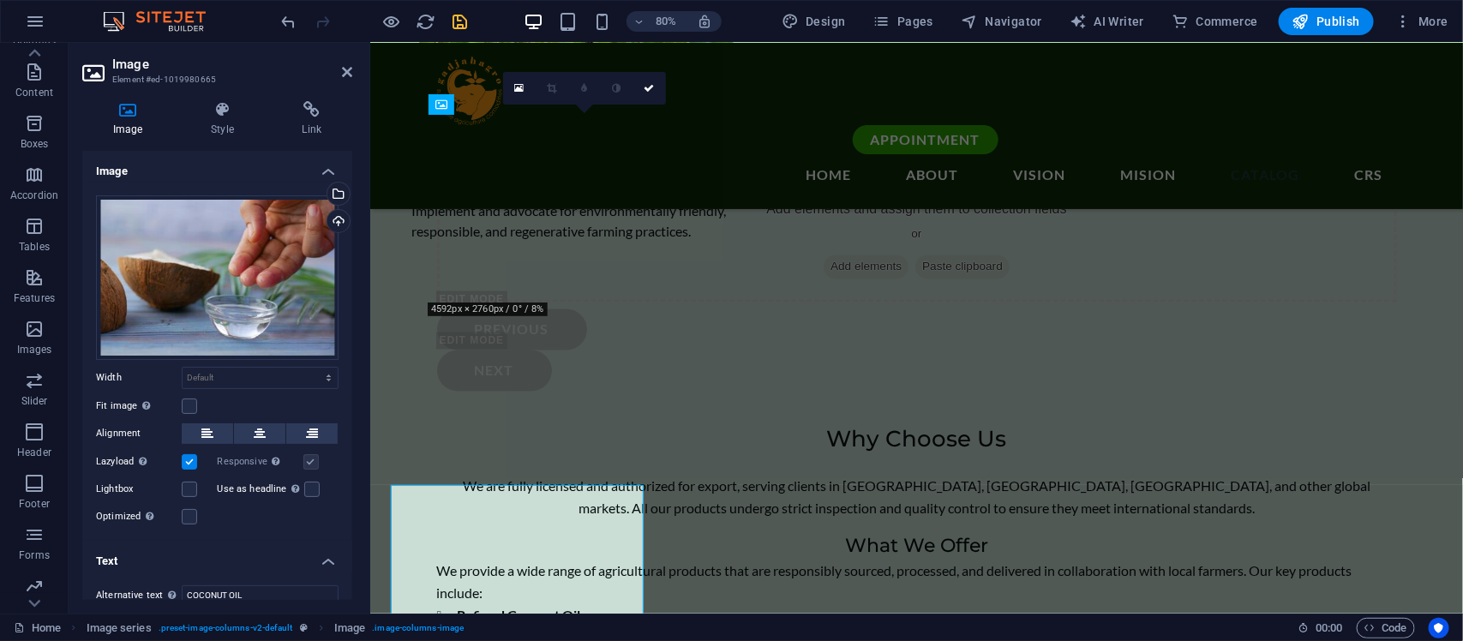
scroll to position [3833, 0]
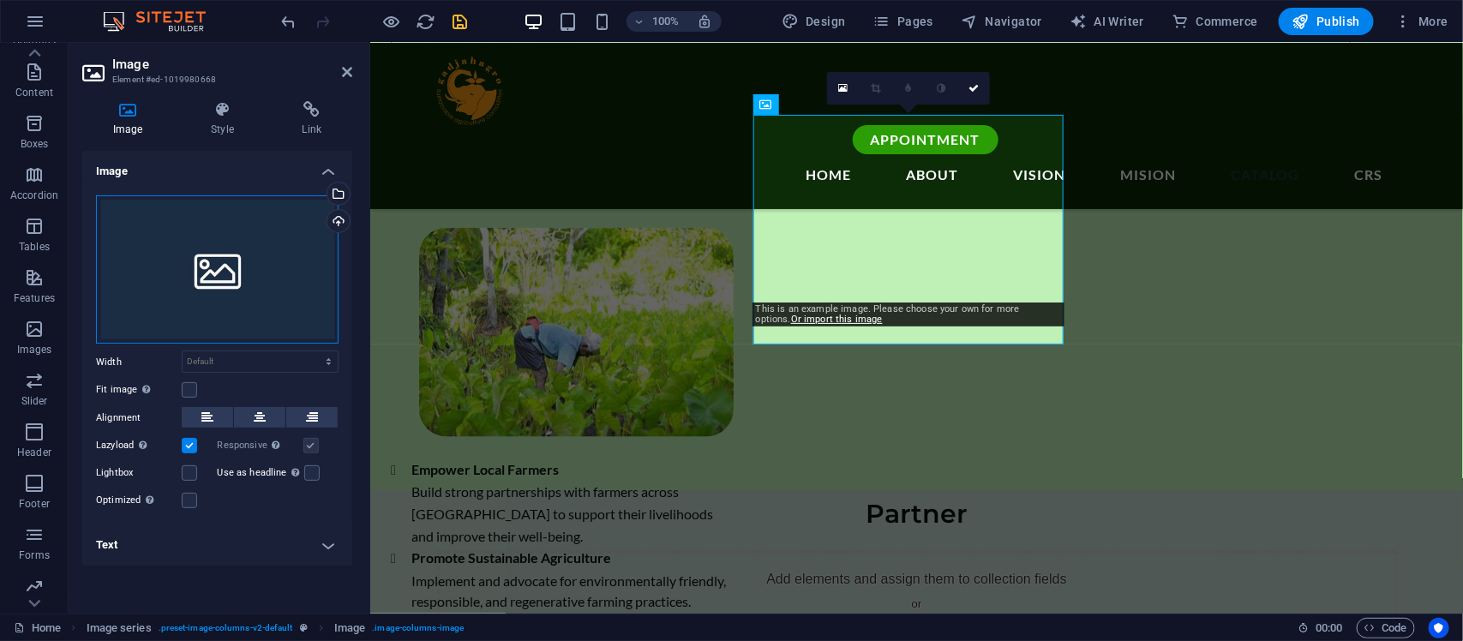
click at [186, 262] on div "Drag files here, click to choose files or select files from Files or our free s…" at bounding box center [217, 269] width 243 height 149
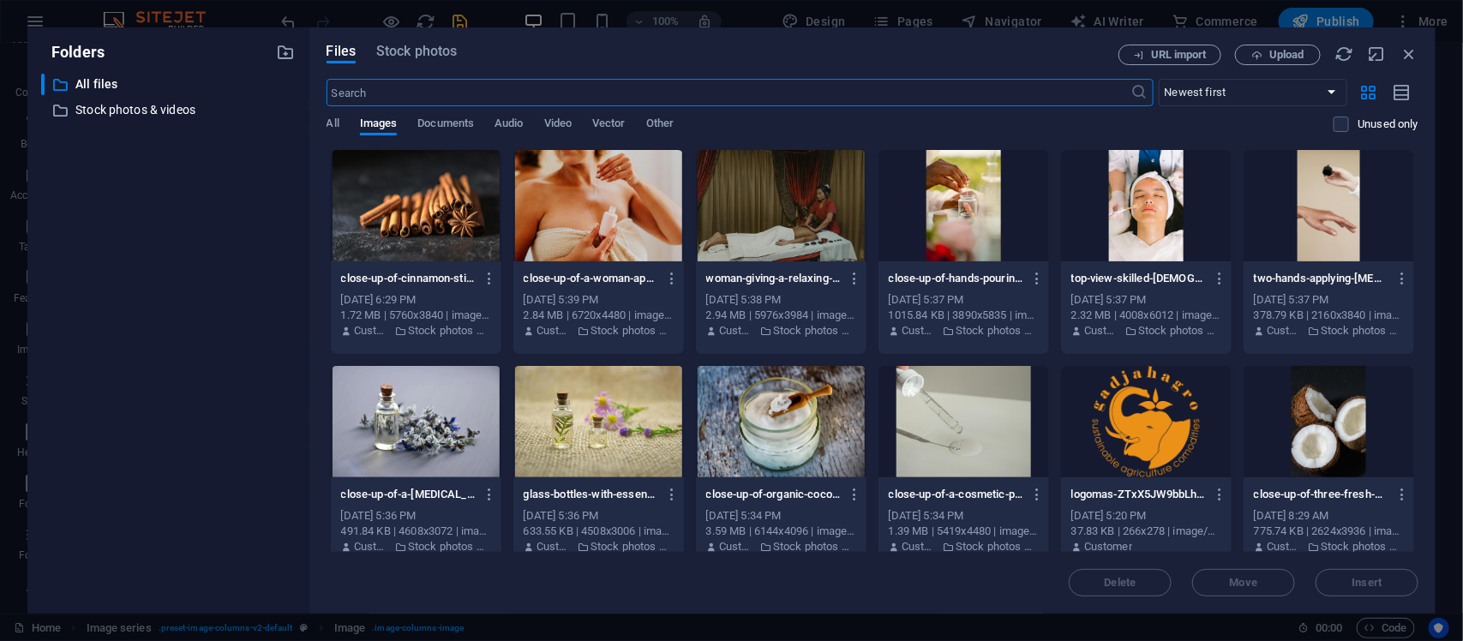
scroll to position [4203, 0]
click at [465, 210] on div at bounding box center [416, 205] width 171 height 111
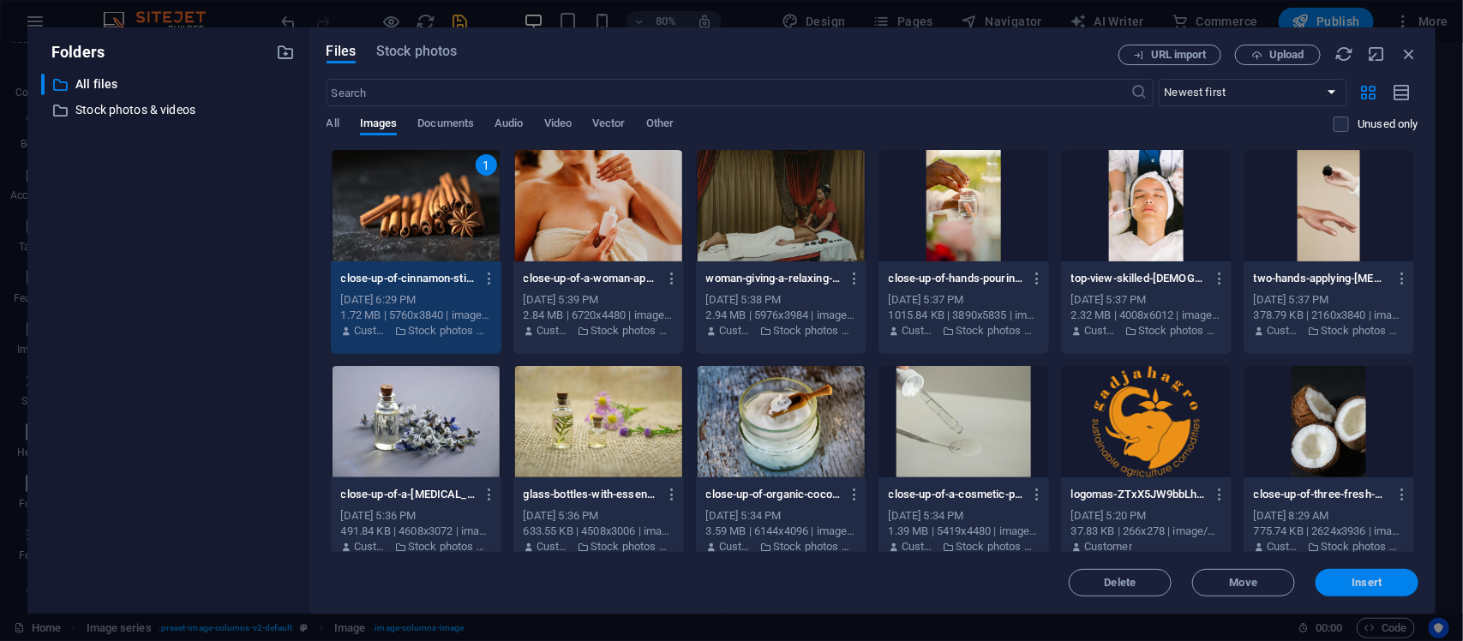
click at [1170, 513] on span "Insert" at bounding box center [1368, 583] width 30 height 10
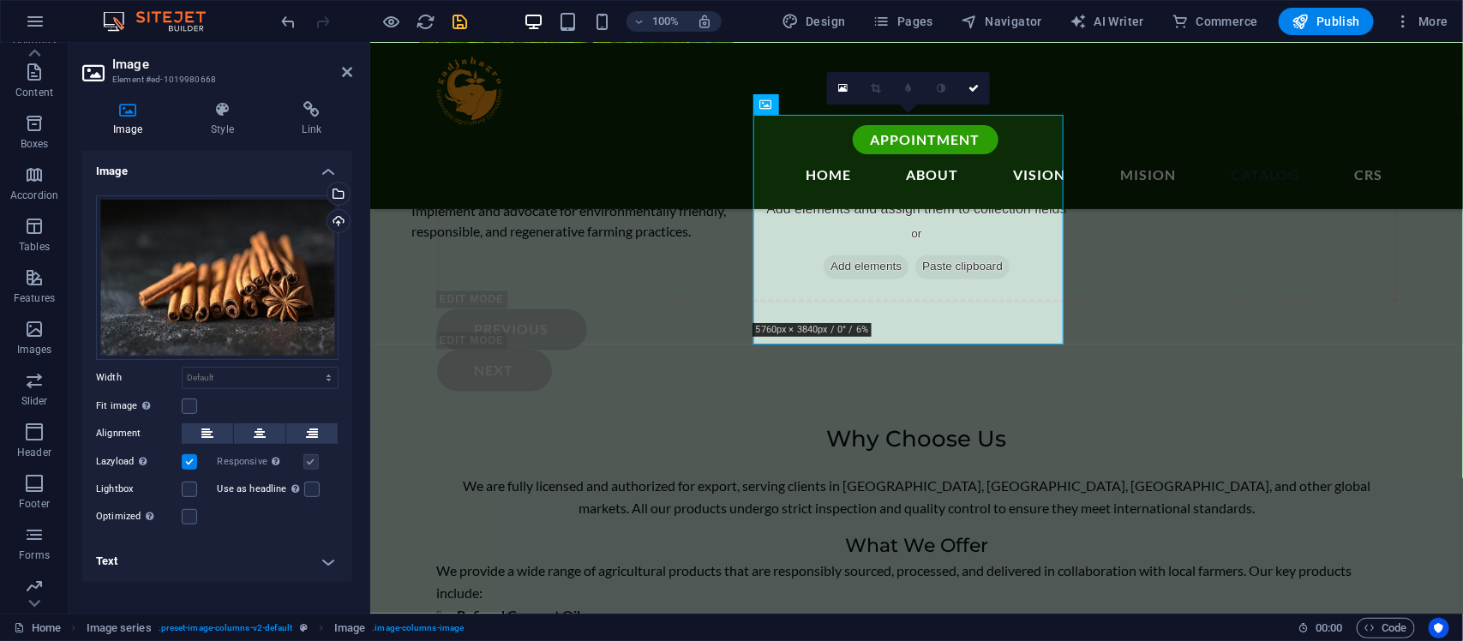
scroll to position [3833, 0]
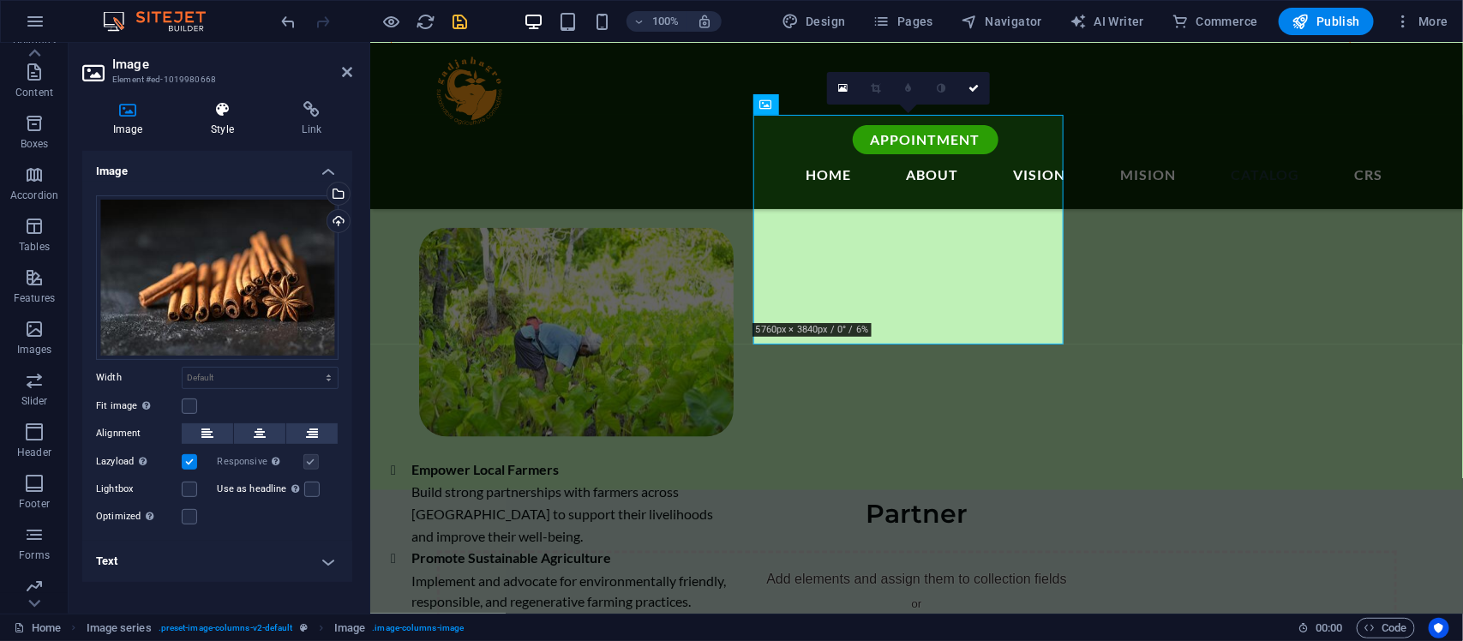
click at [217, 117] on icon at bounding box center [222, 109] width 84 height 17
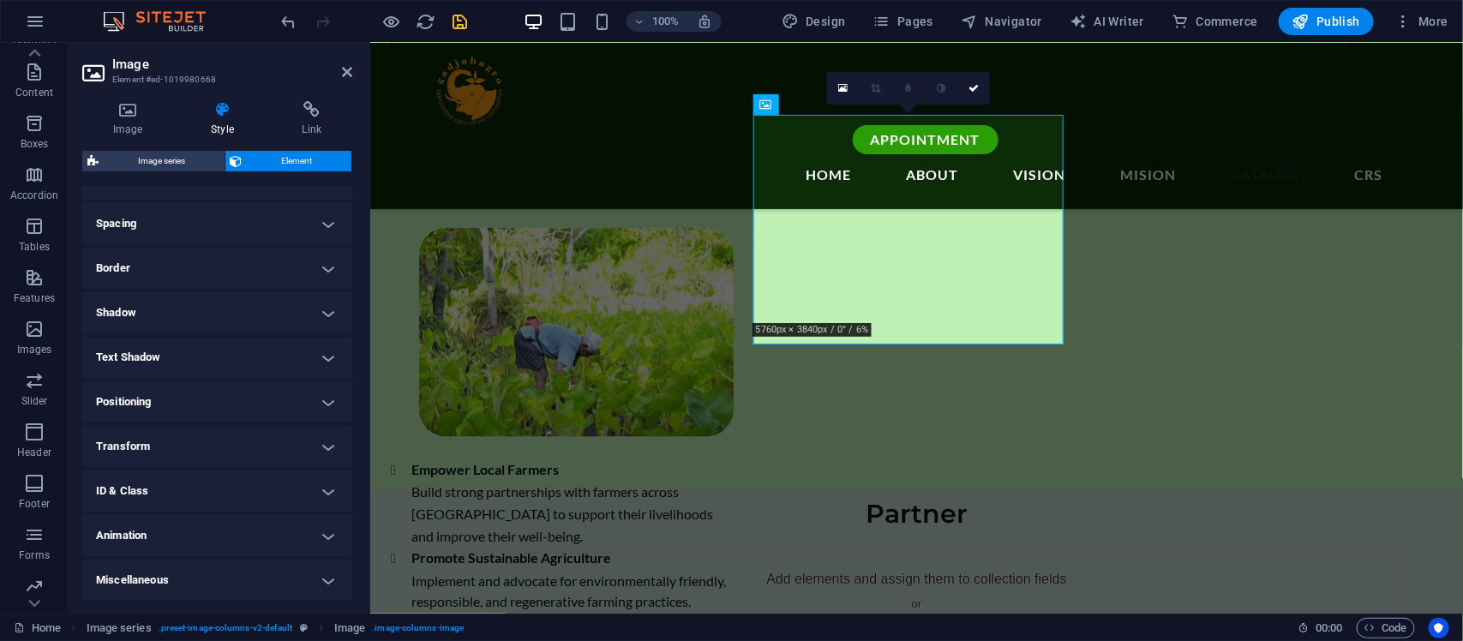
scroll to position [0, 0]
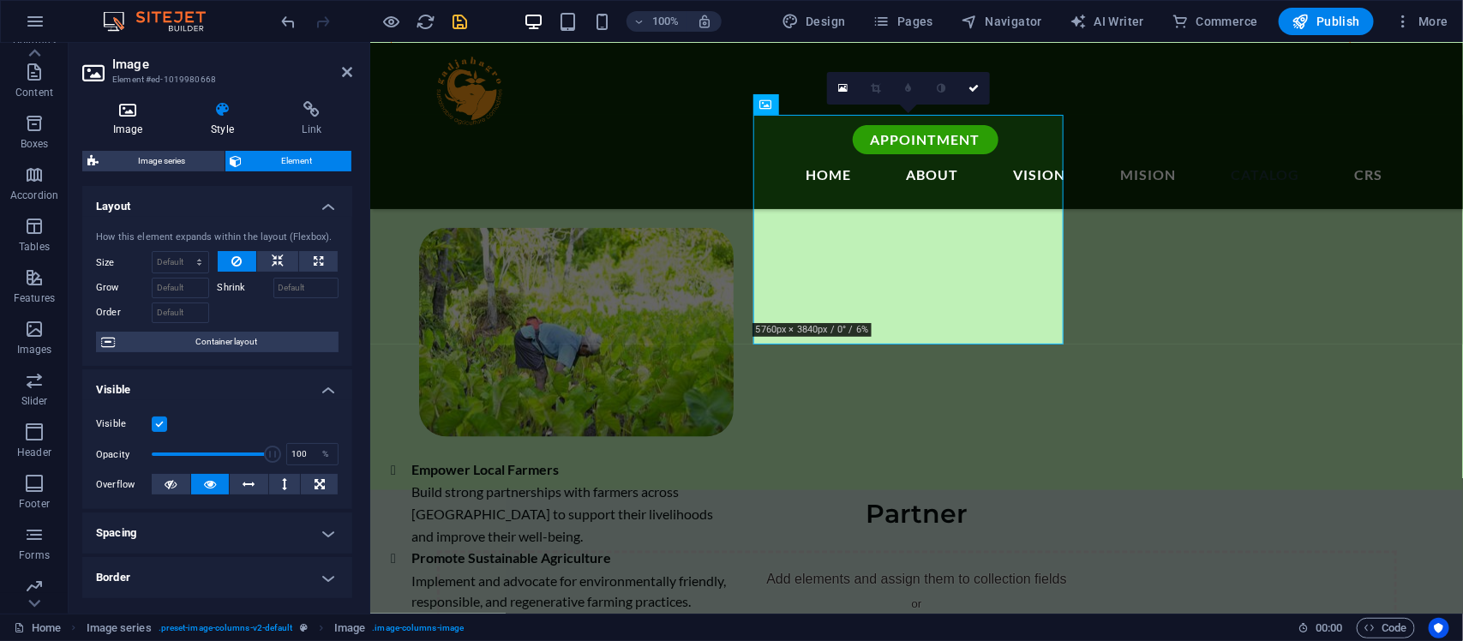
click at [111, 110] on icon at bounding box center [127, 109] width 91 height 17
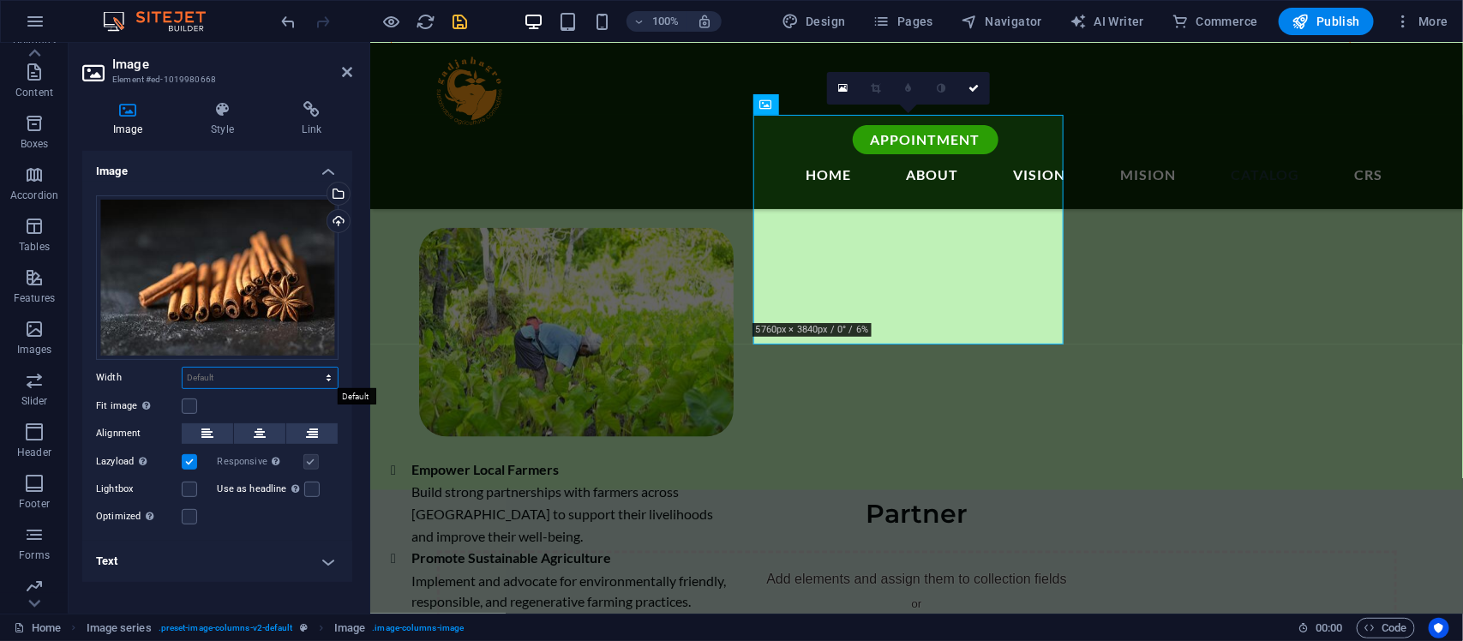
click at [291, 375] on select "Default auto px rem % em vh vw" at bounding box center [260, 378] width 155 height 21
click at [298, 513] on h4 "Text" at bounding box center [217, 561] width 270 height 41
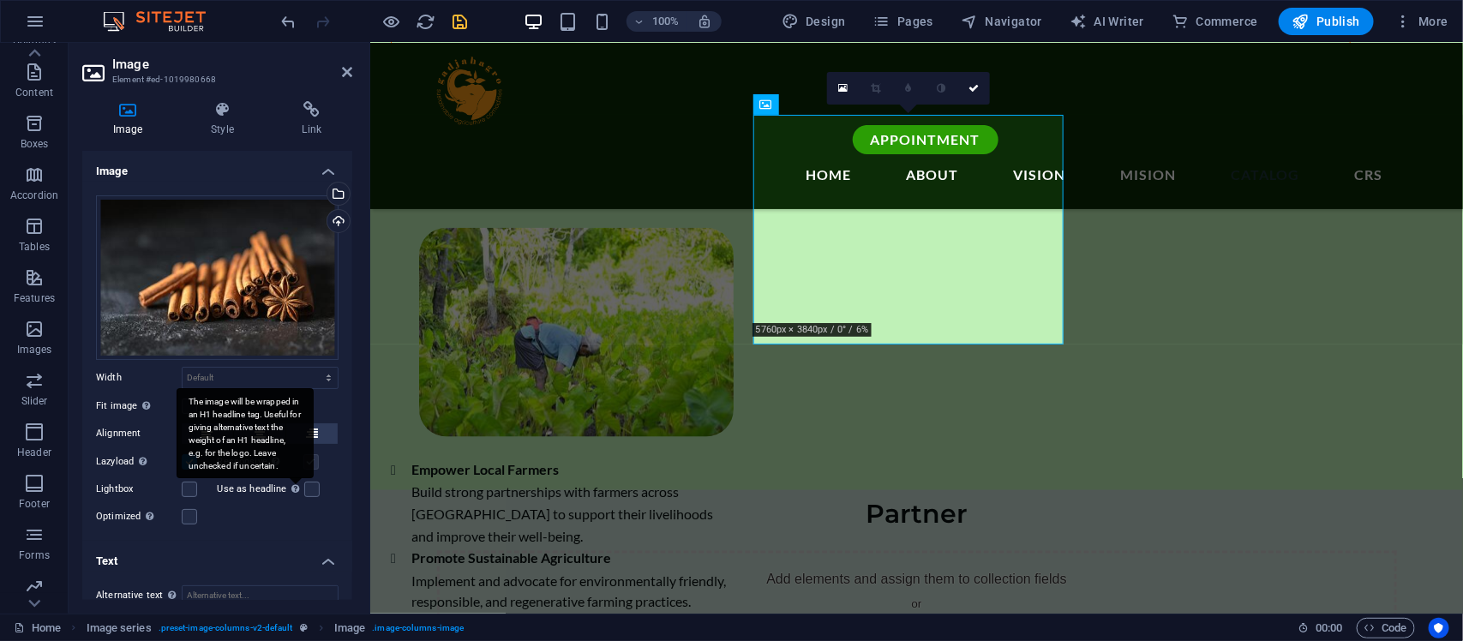
scroll to position [140, 0]
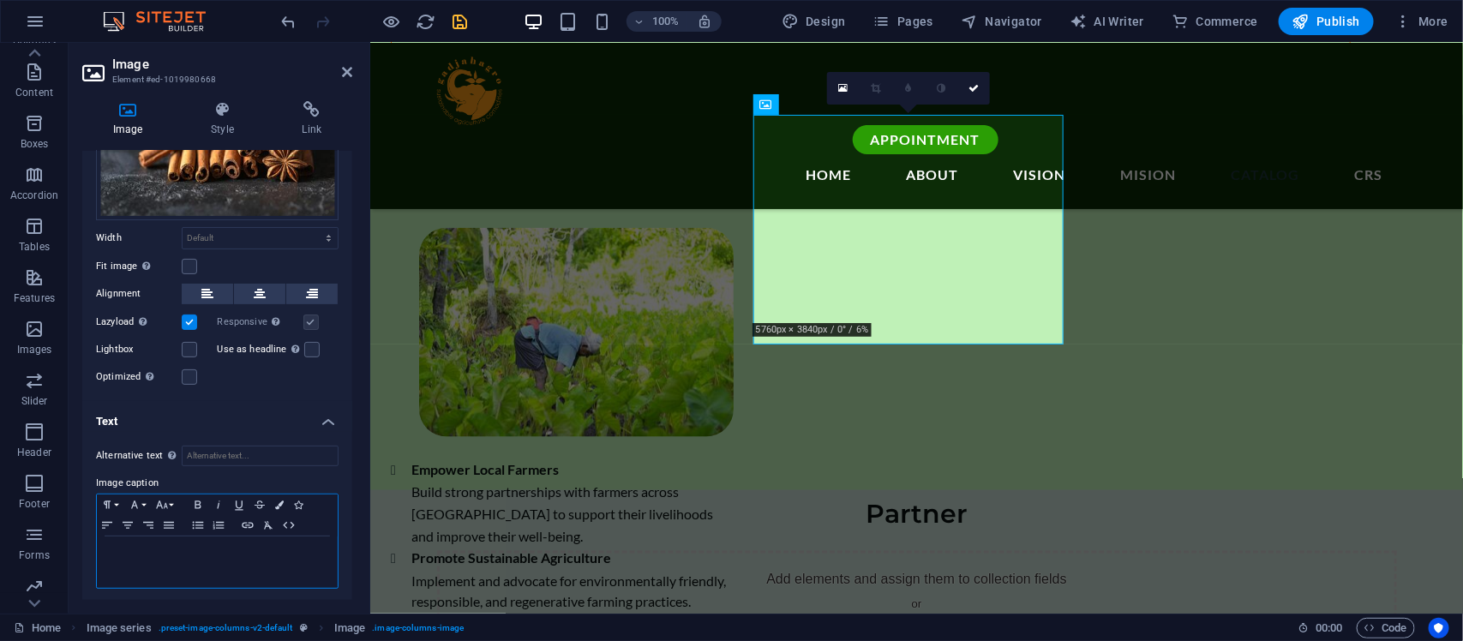
click at [246, 513] on div at bounding box center [217, 562] width 241 height 51
click at [131, 513] on icon "button" at bounding box center [127, 526] width 21 height 14
click at [459, 19] on icon "save" at bounding box center [461, 22] width 20 height 20
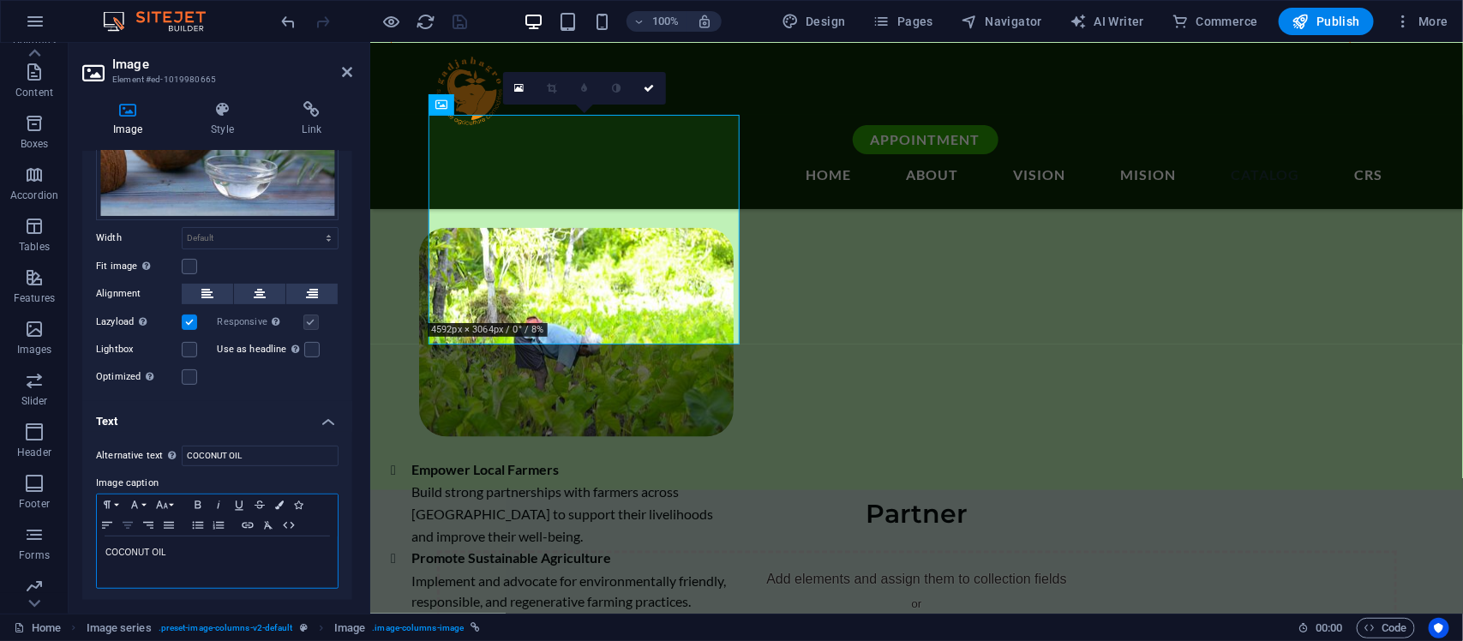
click at [135, 513] on icon "button" at bounding box center [127, 526] width 21 height 14
click at [461, 18] on icon "save" at bounding box center [461, 22] width 20 height 20
checkbox input "false"
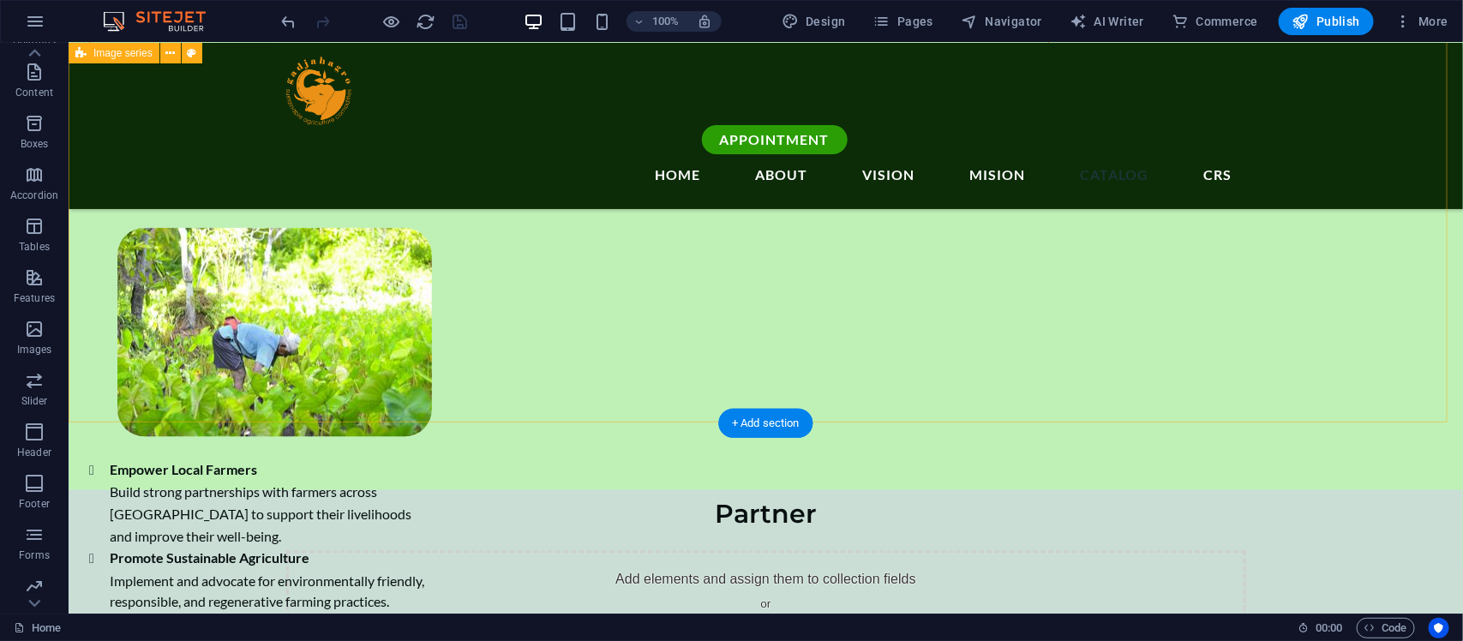
scroll to position [3689, 0]
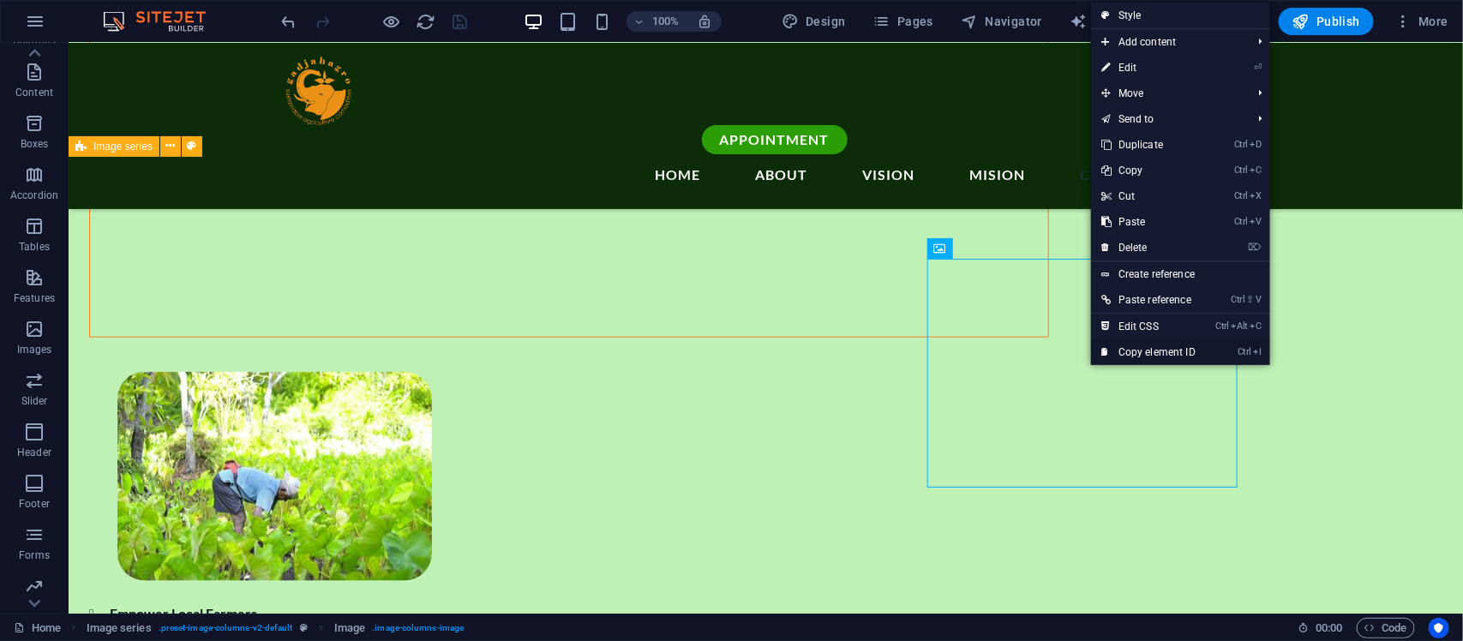
click at [1121, 350] on link "Ctrl I Copy element ID" at bounding box center [1148, 352] width 115 height 26
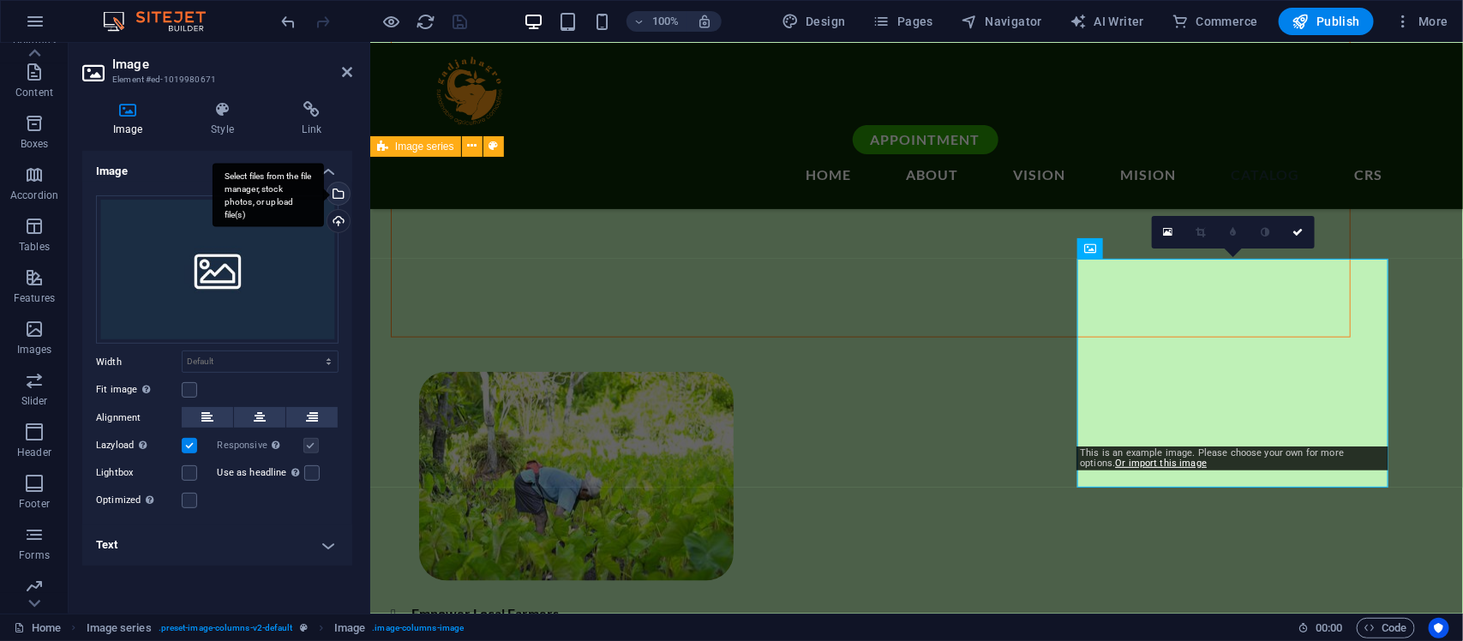
click at [339, 195] on div "Select files from the file manager, stock photos, or upload file(s)" at bounding box center [337, 196] width 26 height 26
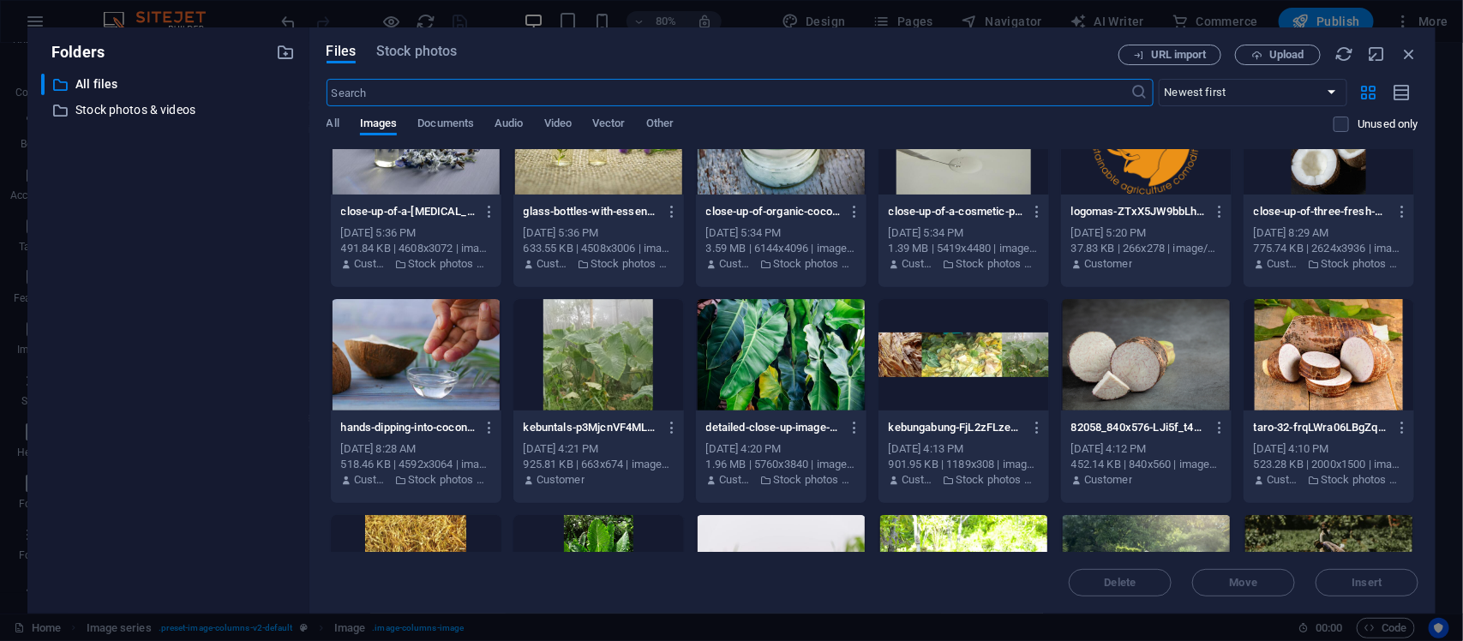
scroll to position [285, 0]
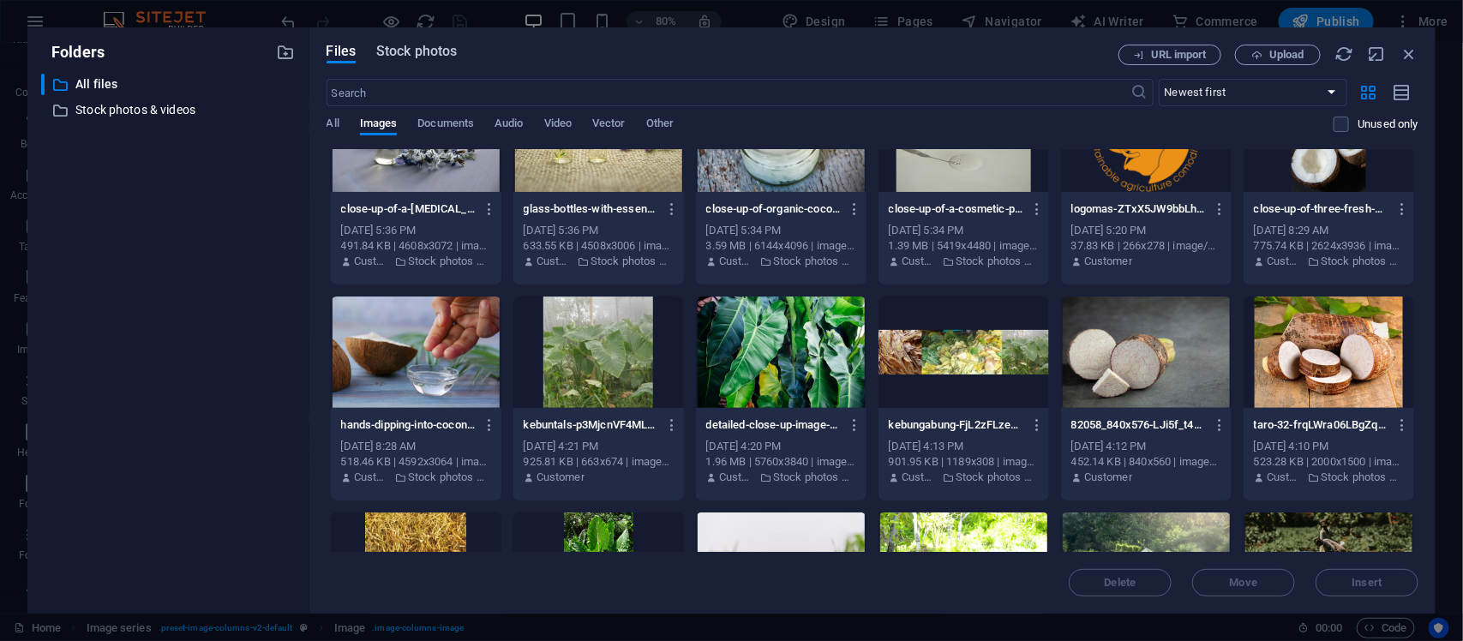
click at [380, 56] on span "Stock photos" at bounding box center [416, 51] width 81 height 21
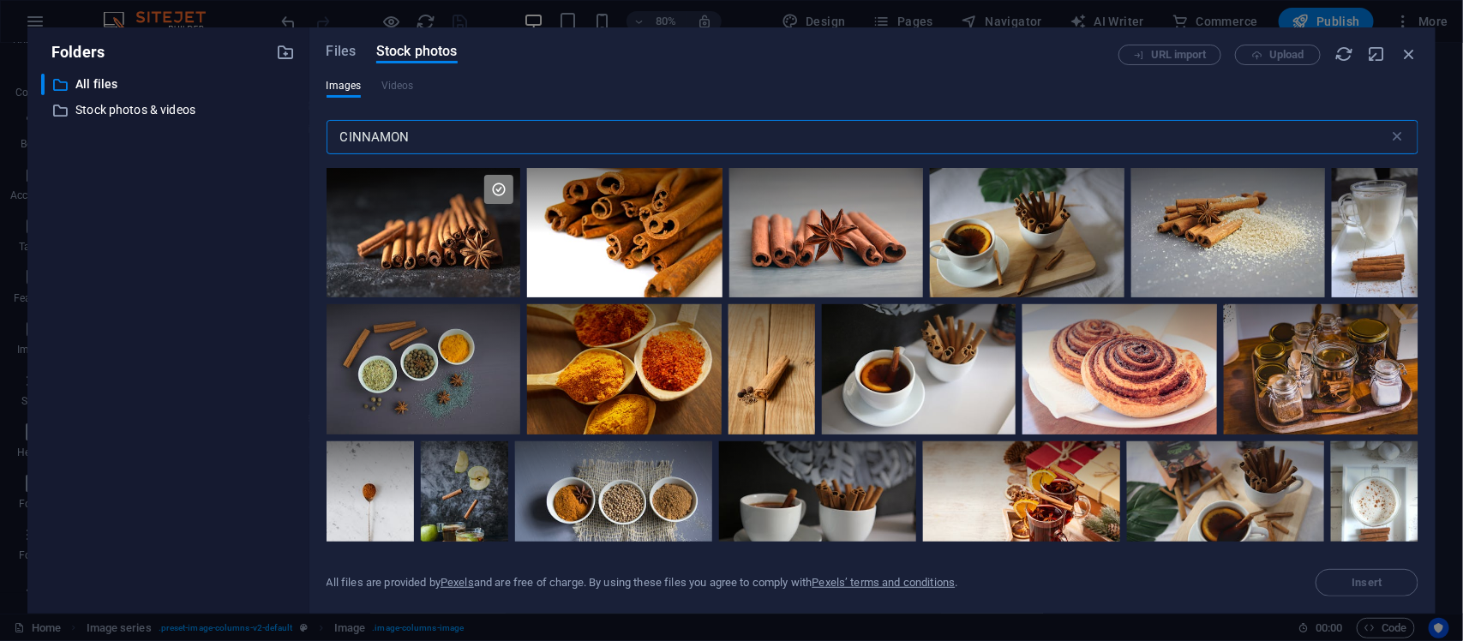
drag, startPoint x: 440, startPoint y: 135, endPoint x: 304, endPoint y: 121, distance: 136.2
click at [304, 121] on div "Folders ​ All files All files ​ Stock photos & videos Stock photos & videos Fil…" at bounding box center [731, 320] width 1409 height 586
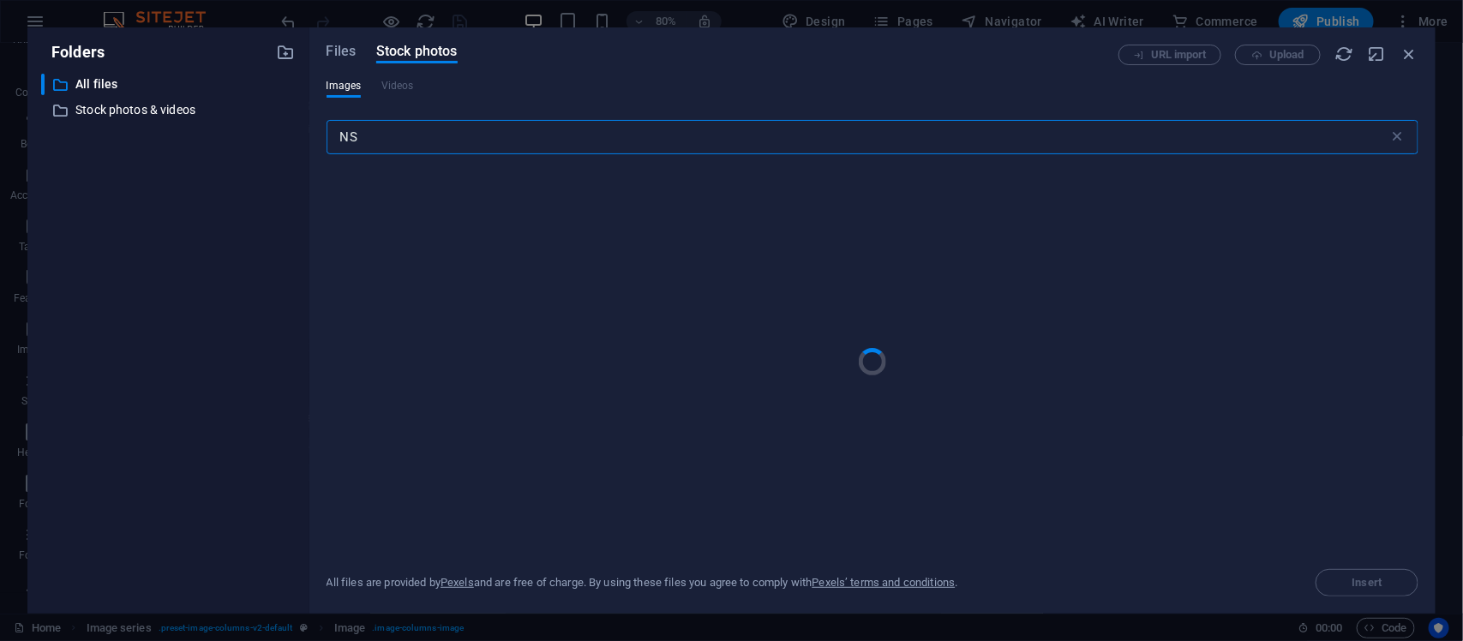
type input "N"
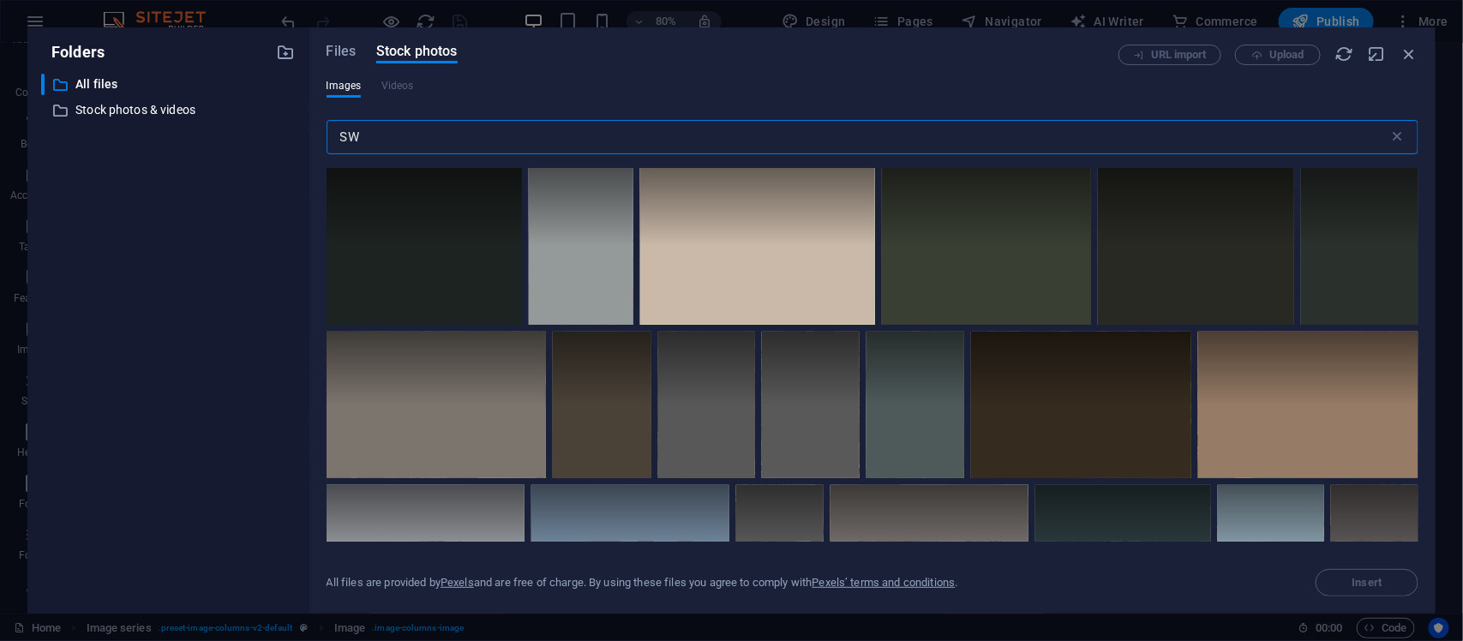
type input "S"
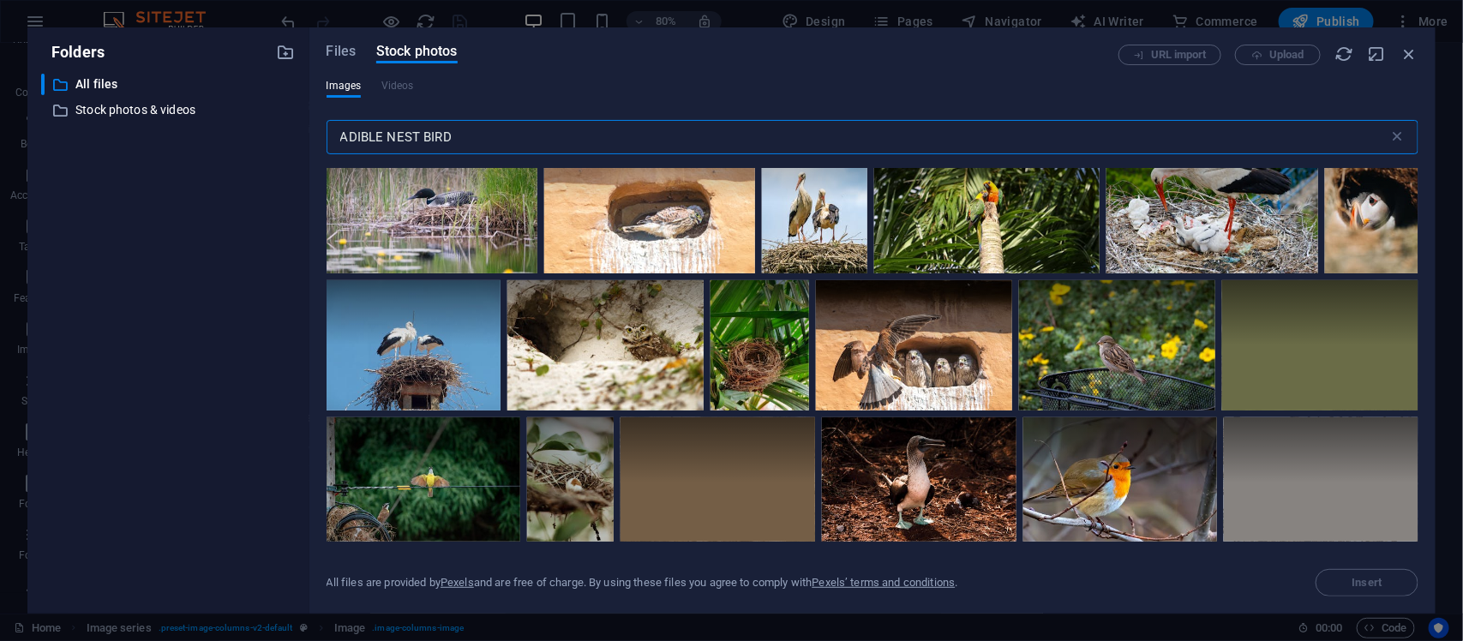
scroll to position [2000, 0]
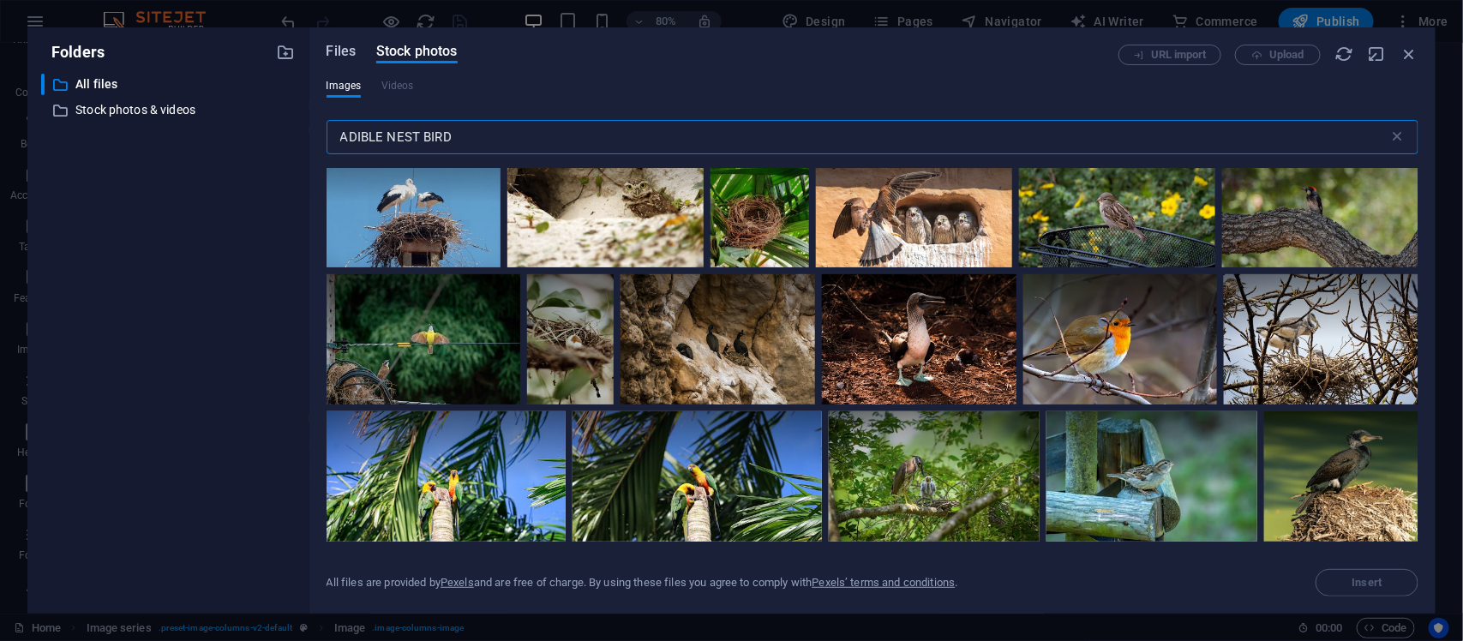
type input "ADIBLE NEST BIRD"
click at [339, 53] on span "Files" at bounding box center [342, 51] width 30 height 21
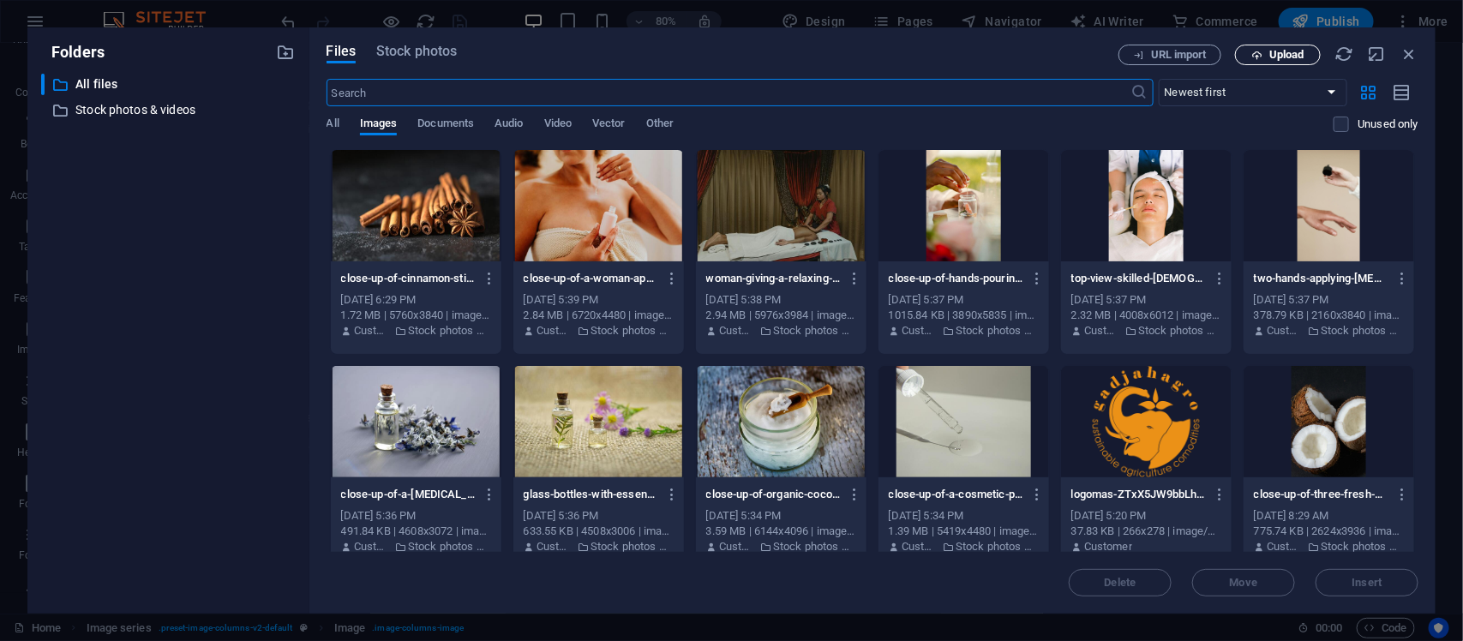
click at [1170, 56] on icon "button" at bounding box center [1257, 55] width 11 height 11
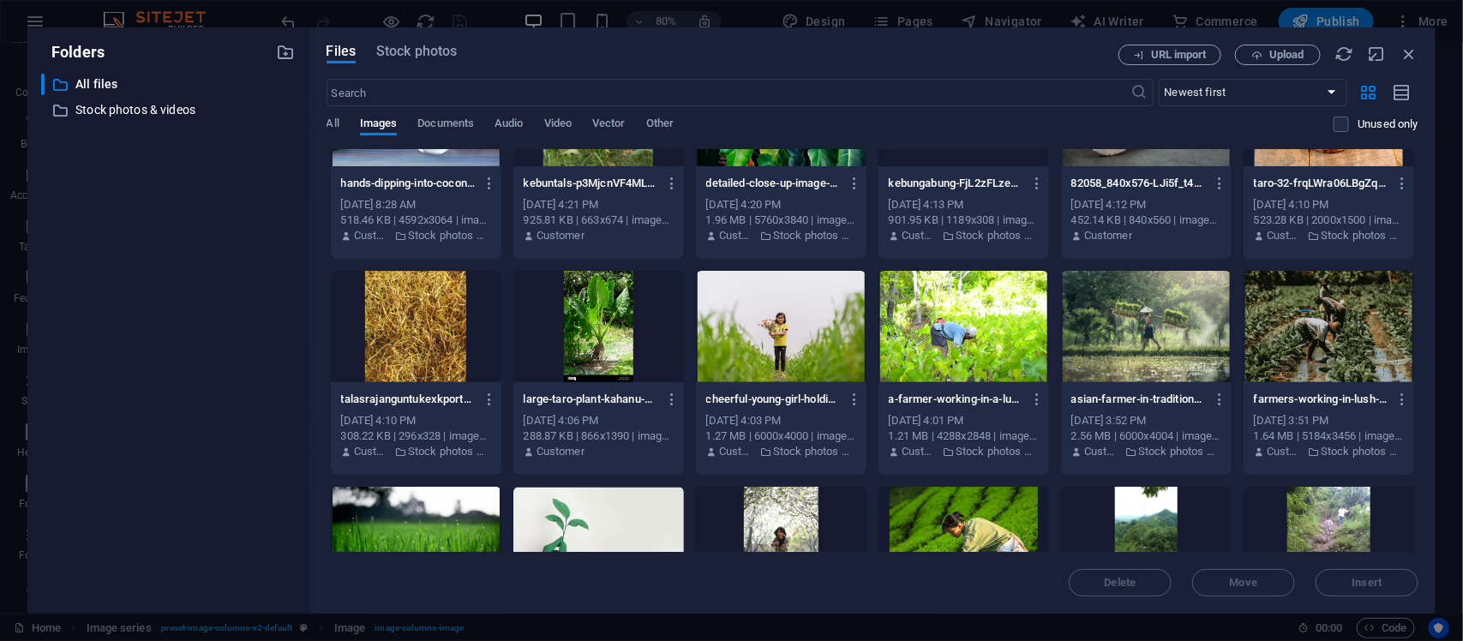
scroll to position [571, 0]
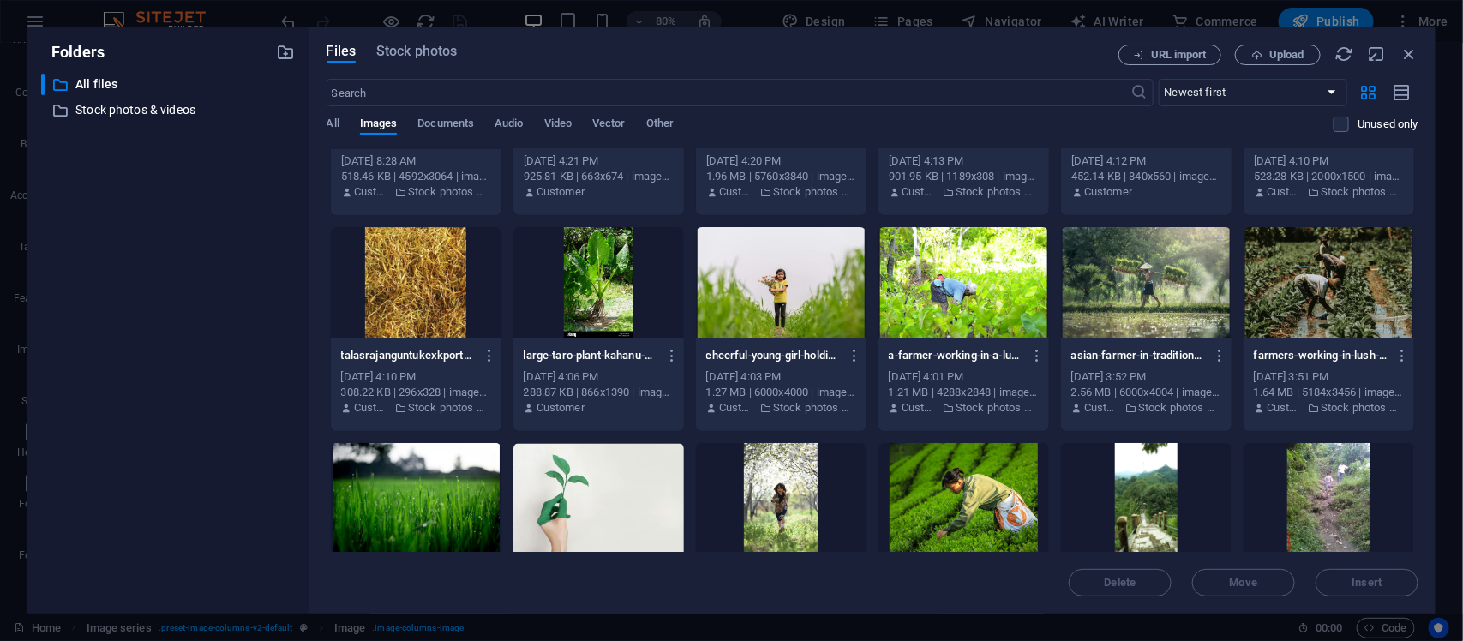
click at [436, 285] on div at bounding box center [416, 282] width 171 height 111
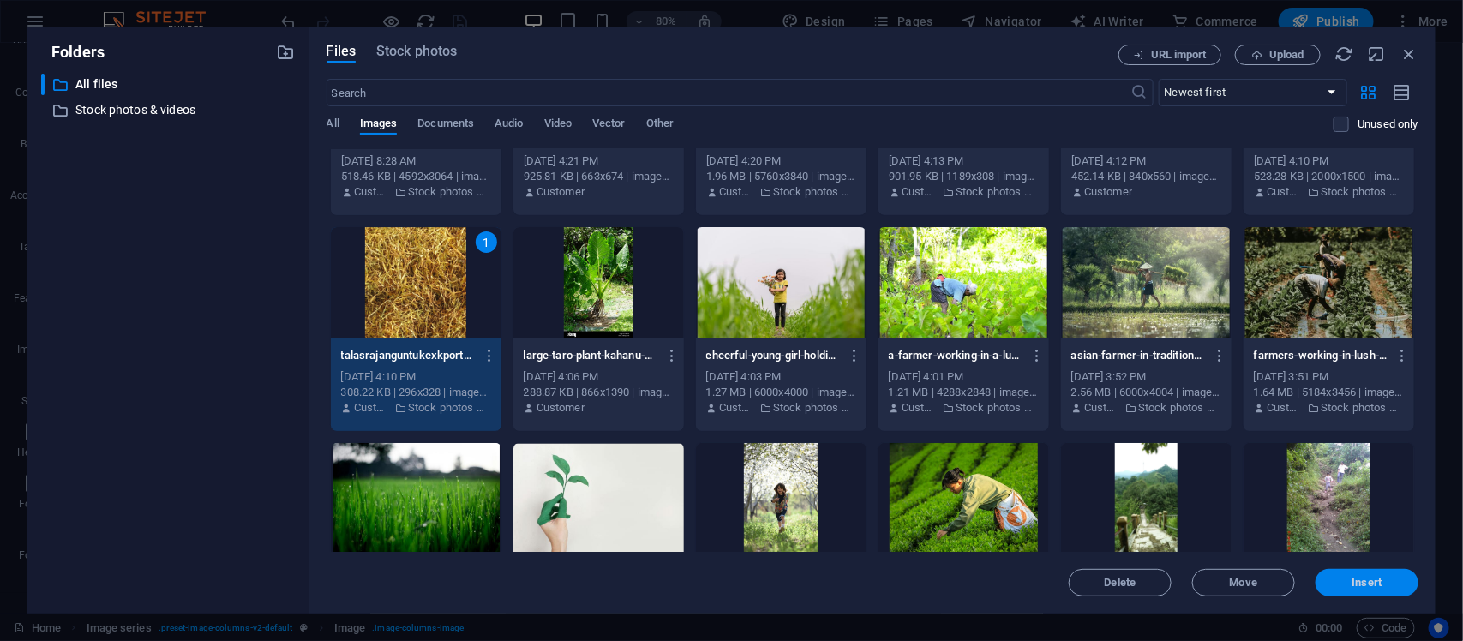
click at [1170, 513] on span "Insert" at bounding box center [1368, 583] width 30 height 10
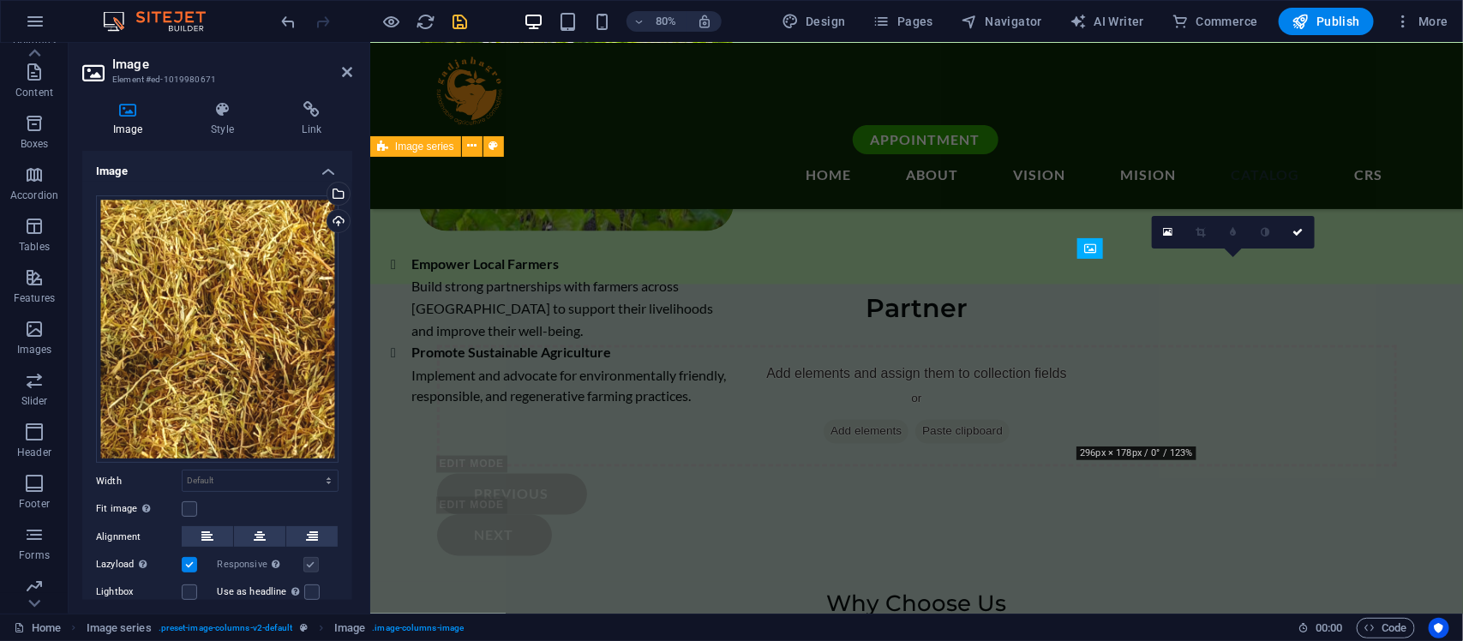
scroll to position [3689, 0]
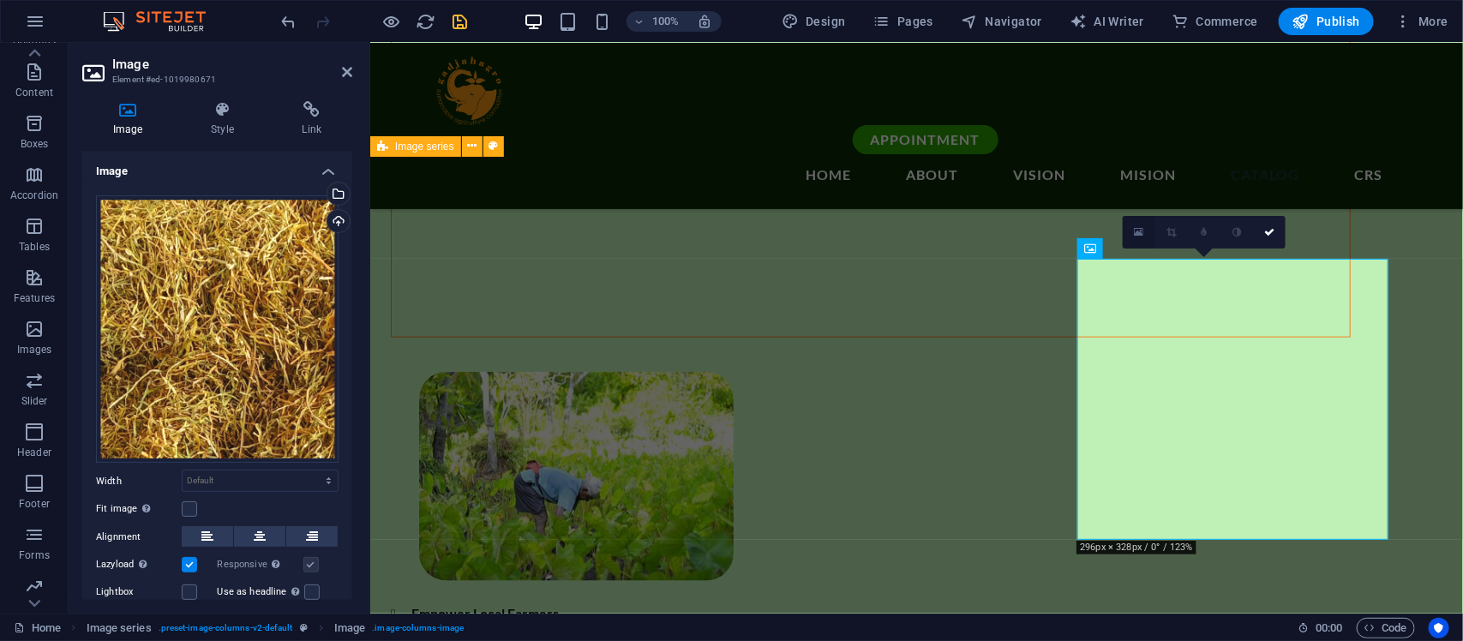
click at [1149, 232] on link at bounding box center [1139, 232] width 33 height 33
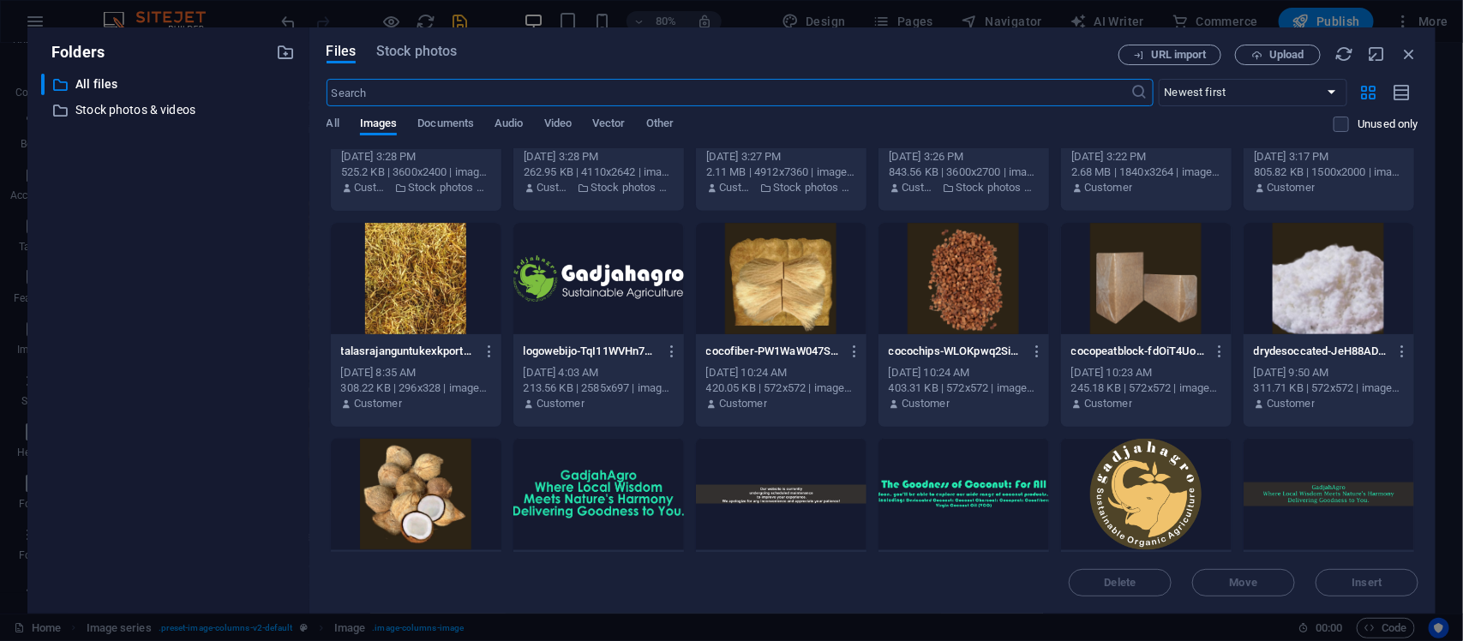
scroll to position [958, 0]
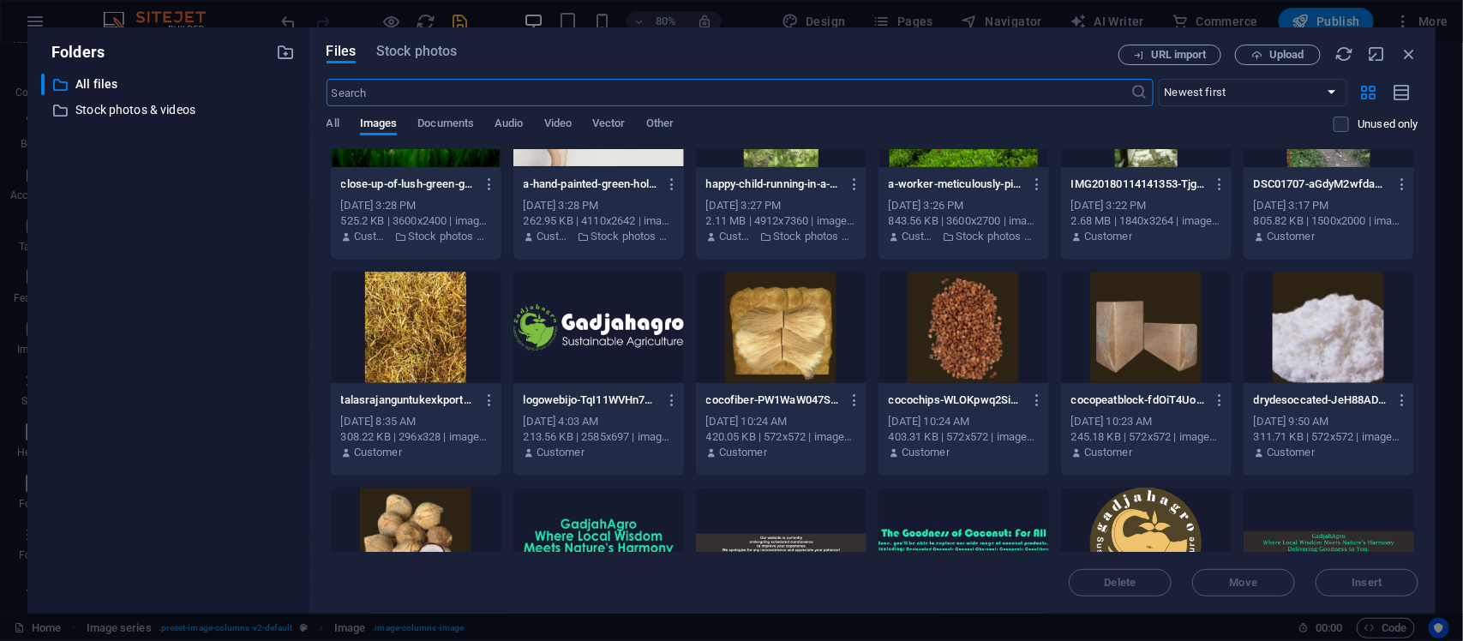
click at [438, 336] on div at bounding box center [416, 327] width 171 height 111
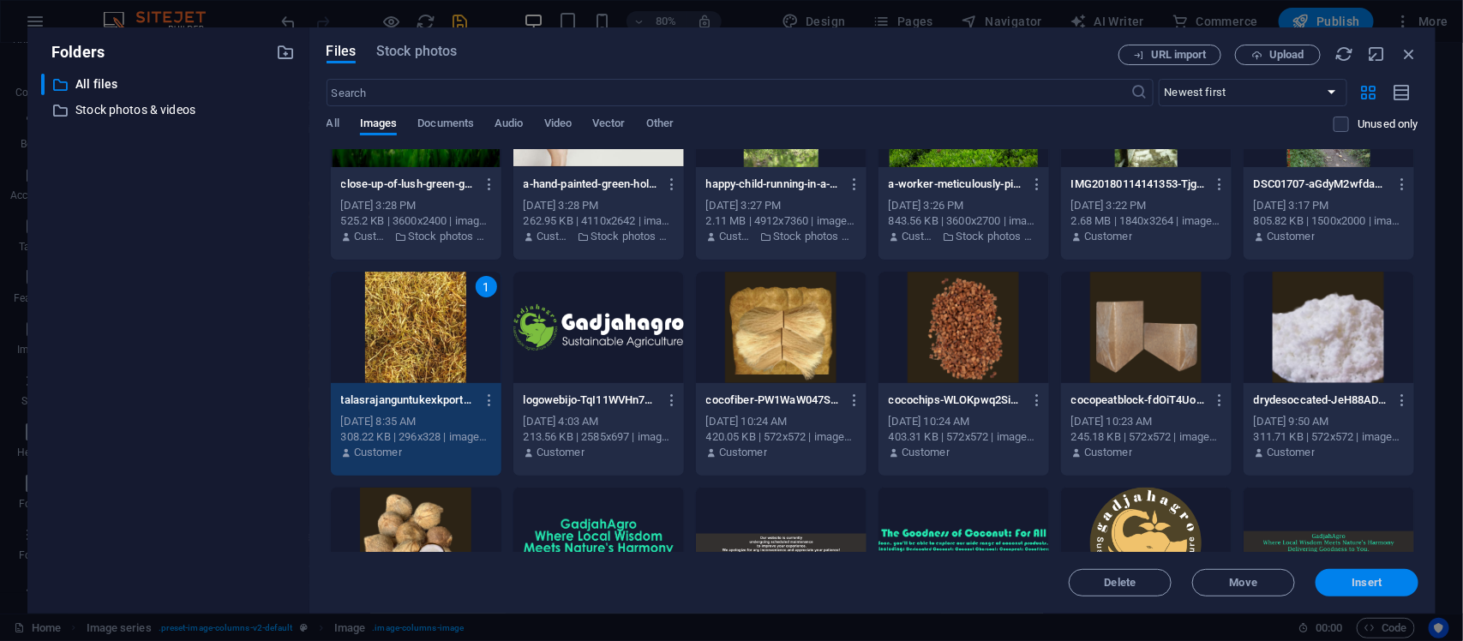
click at [1170, 513] on span "Insert" at bounding box center [1368, 583] width 30 height 10
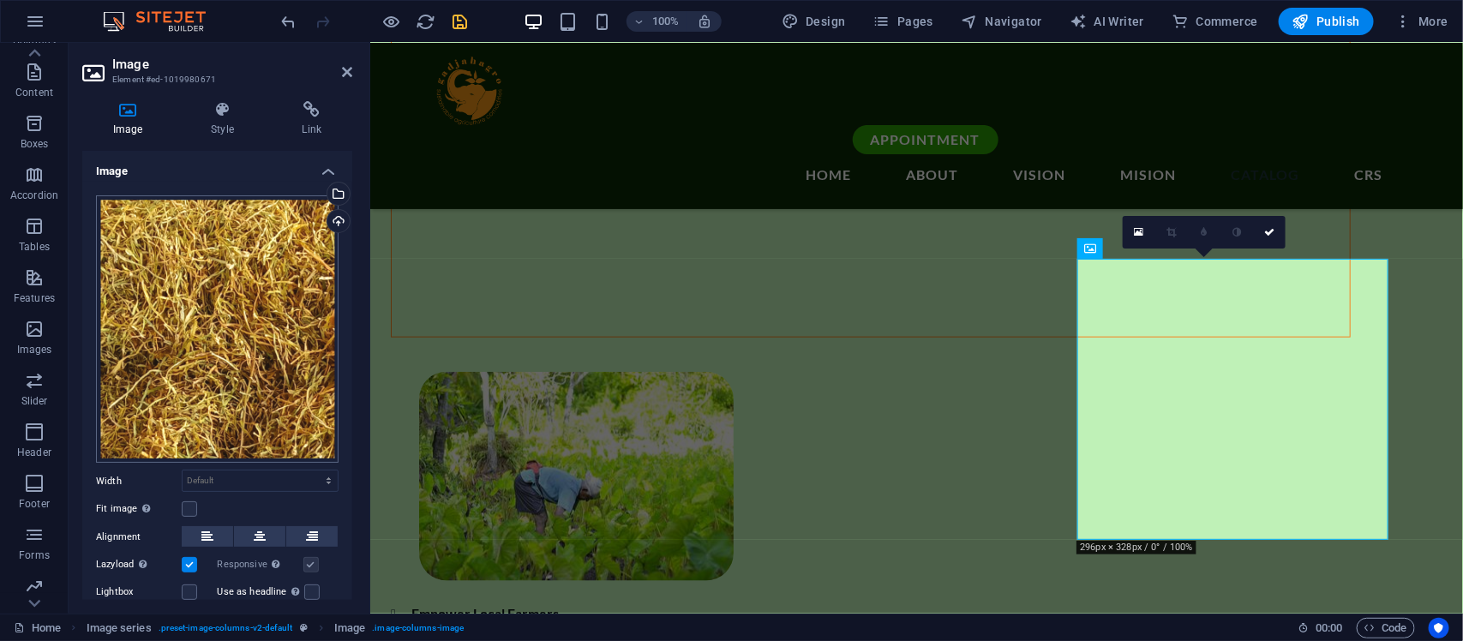
scroll to position [142, 0]
click at [1170, 229] on link at bounding box center [1269, 232] width 33 height 33
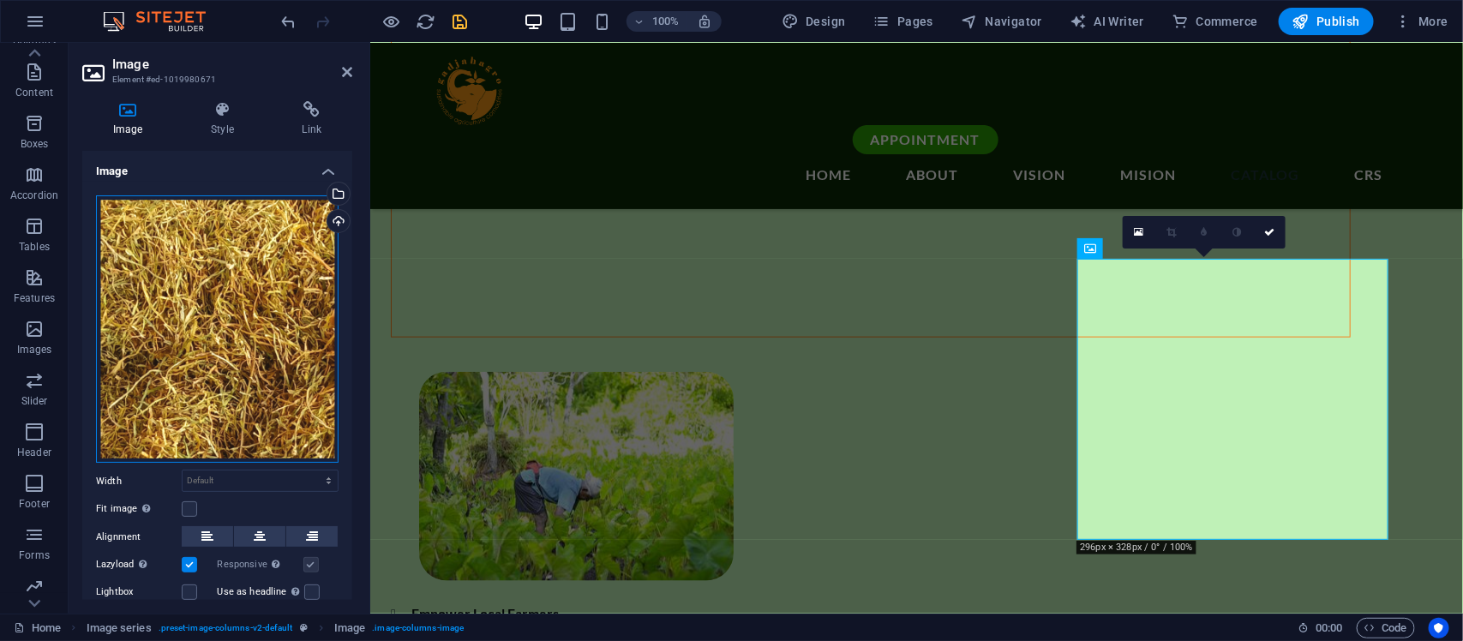
click at [225, 297] on div "Drag files here, click to choose files or select files from Files or our free s…" at bounding box center [217, 329] width 243 height 268
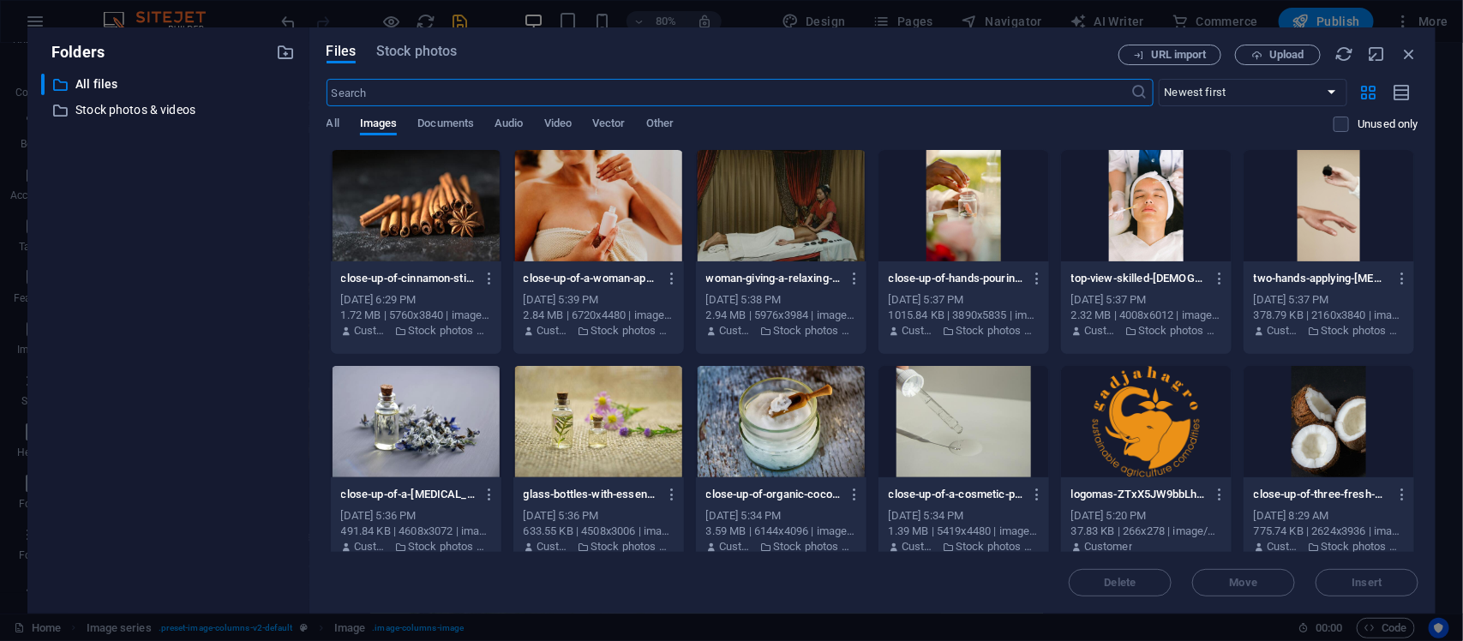
scroll to position [4039, 0]
click at [1170, 52] on span "Upload" at bounding box center [1278, 55] width 70 height 11
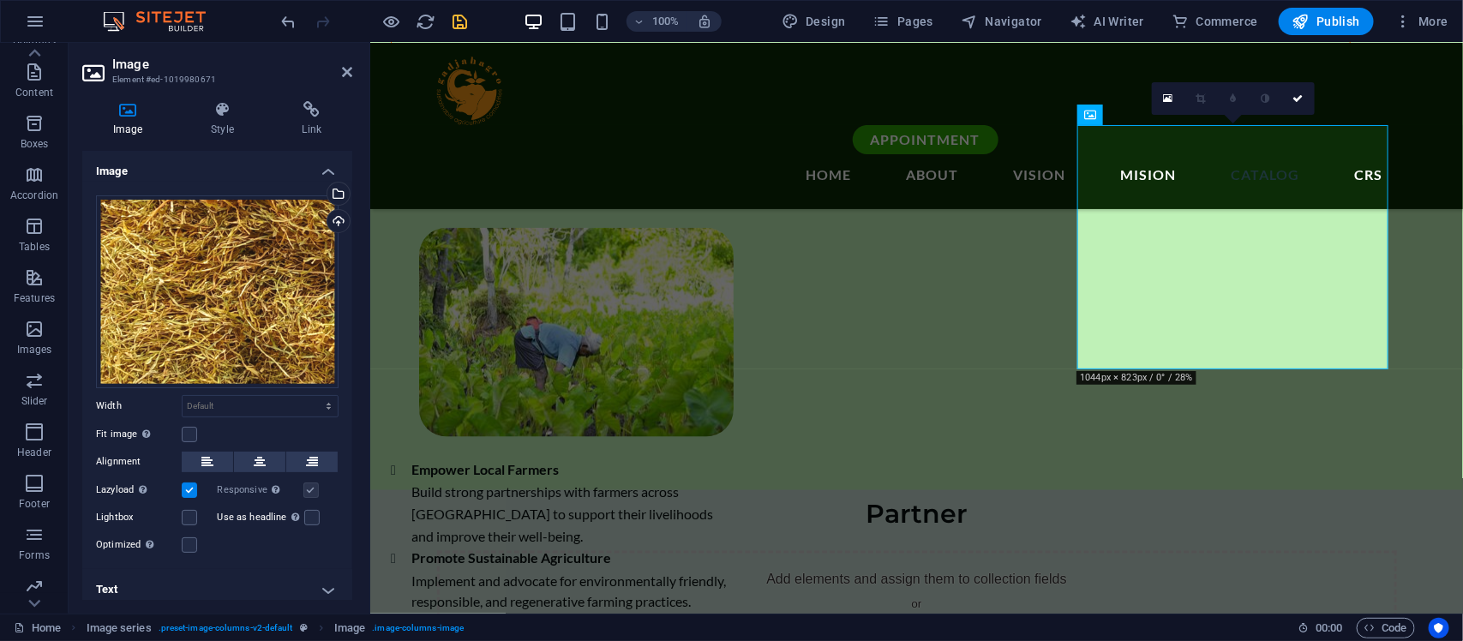
scroll to position [3689, 0]
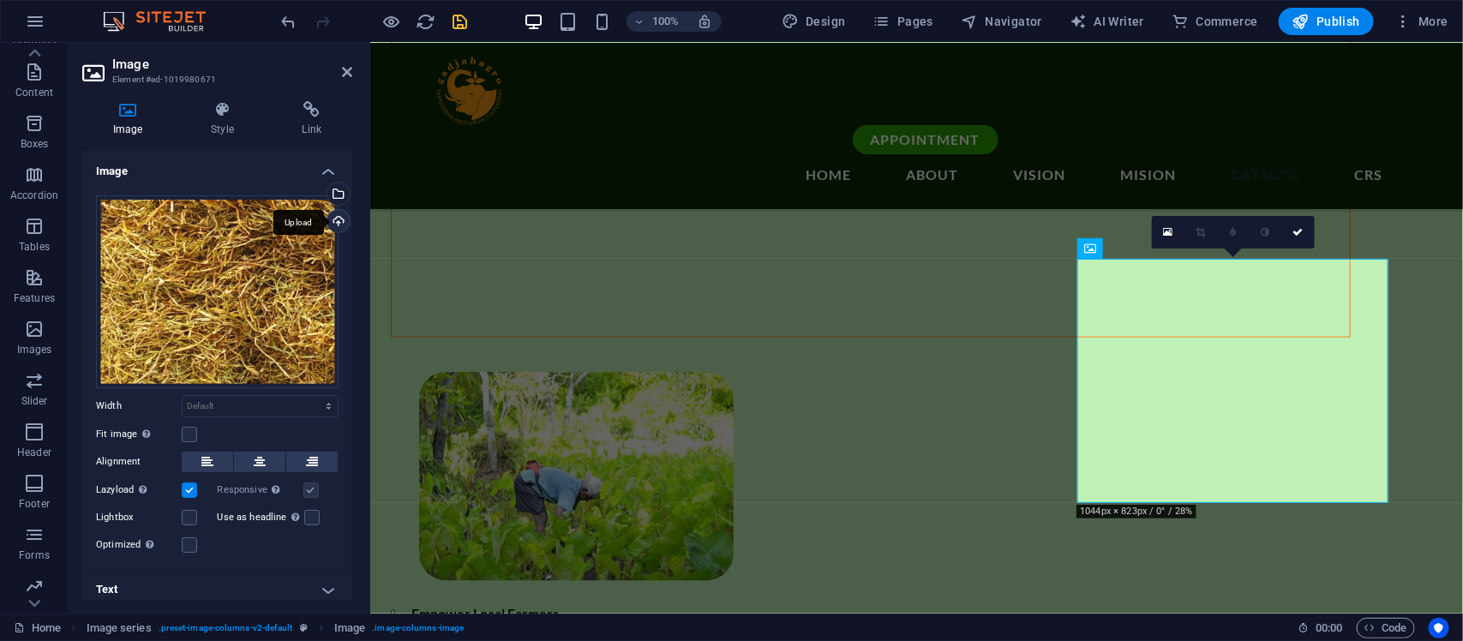
click at [328, 216] on div "Upload" at bounding box center [337, 223] width 26 height 26
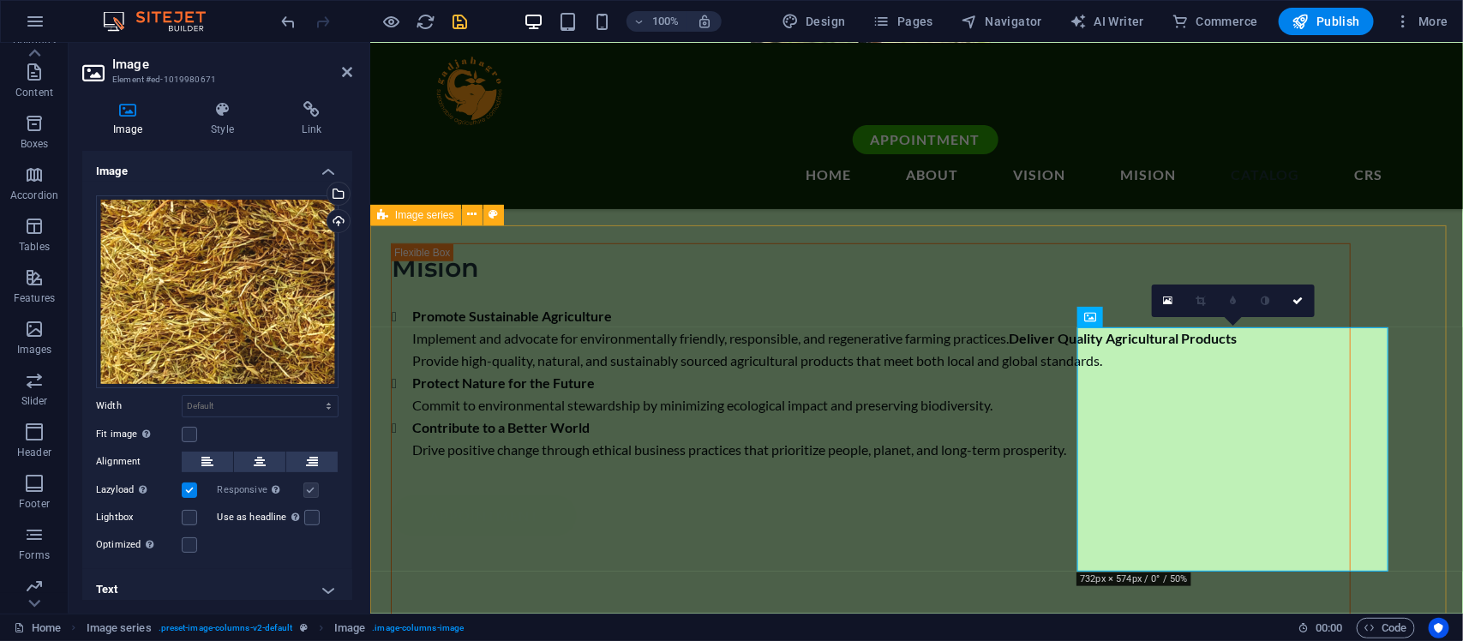
scroll to position [3656, 0]
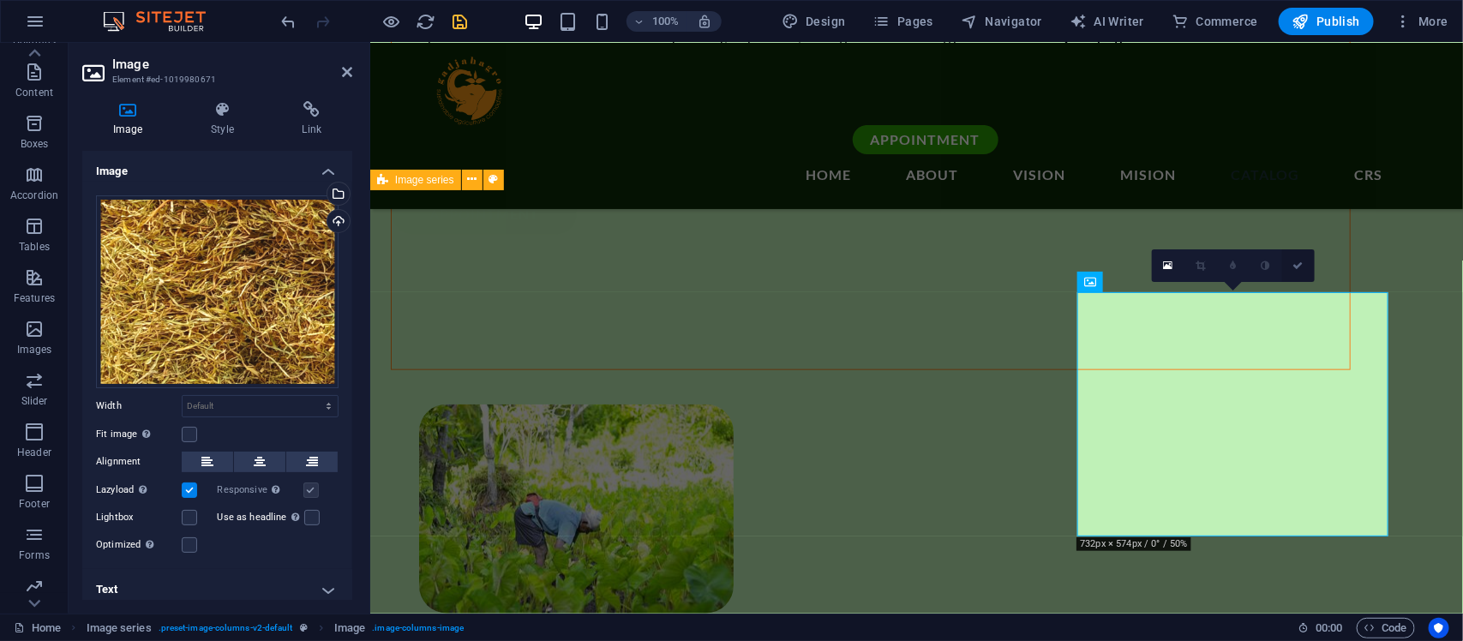
click at [1170, 262] on icon at bounding box center [1299, 266] width 10 height 10
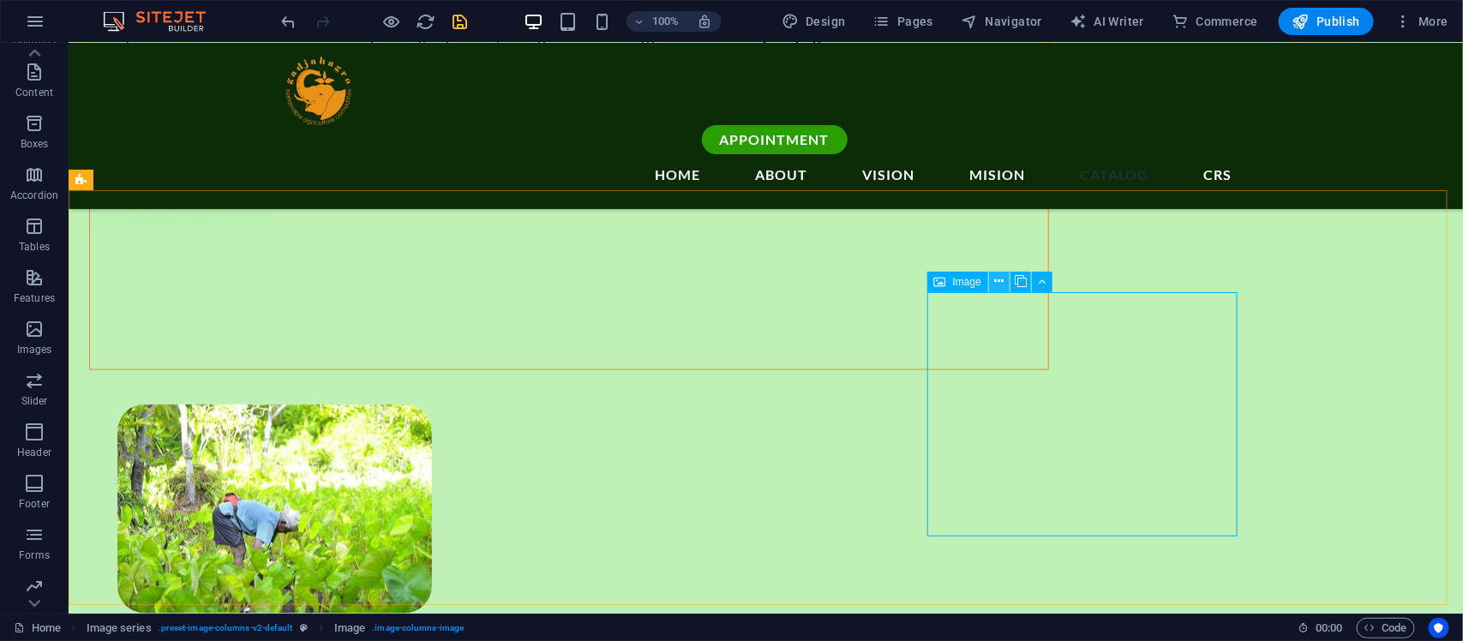
click at [994, 279] on icon at bounding box center [998, 282] width 9 height 18
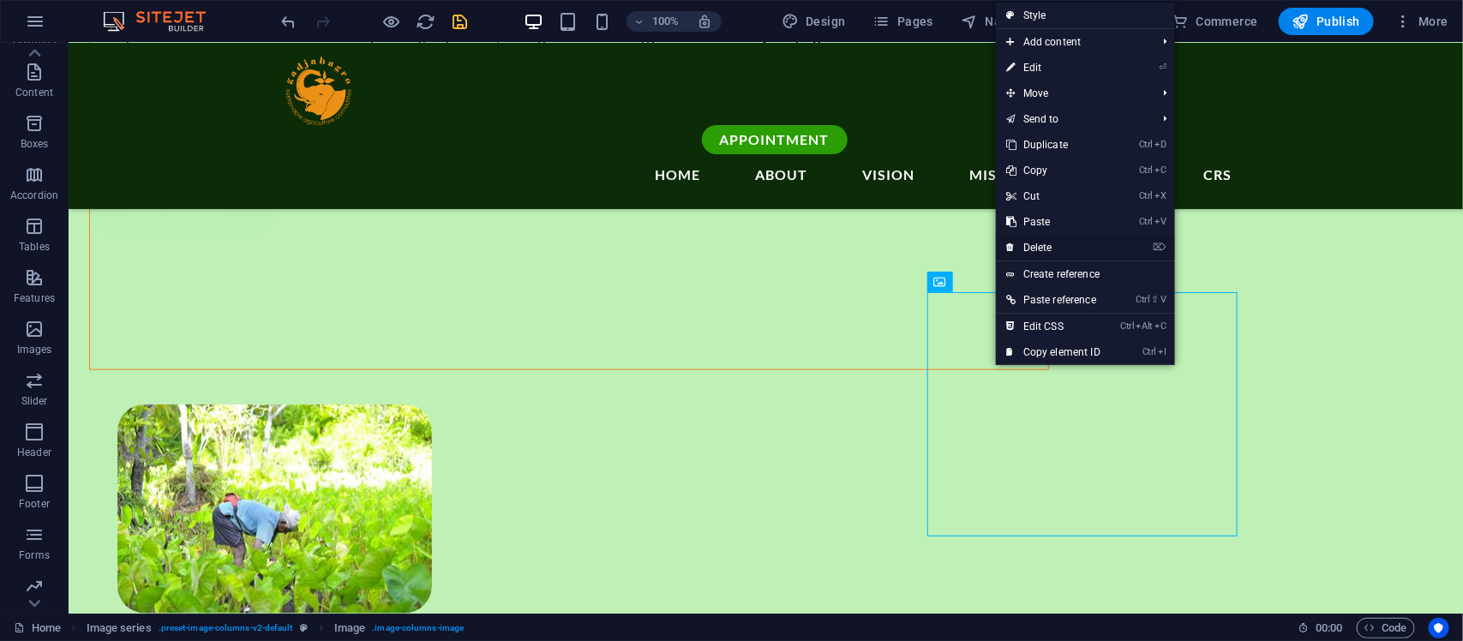
click at [1051, 237] on link "⌦ Delete" at bounding box center [1053, 248] width 115 height 26
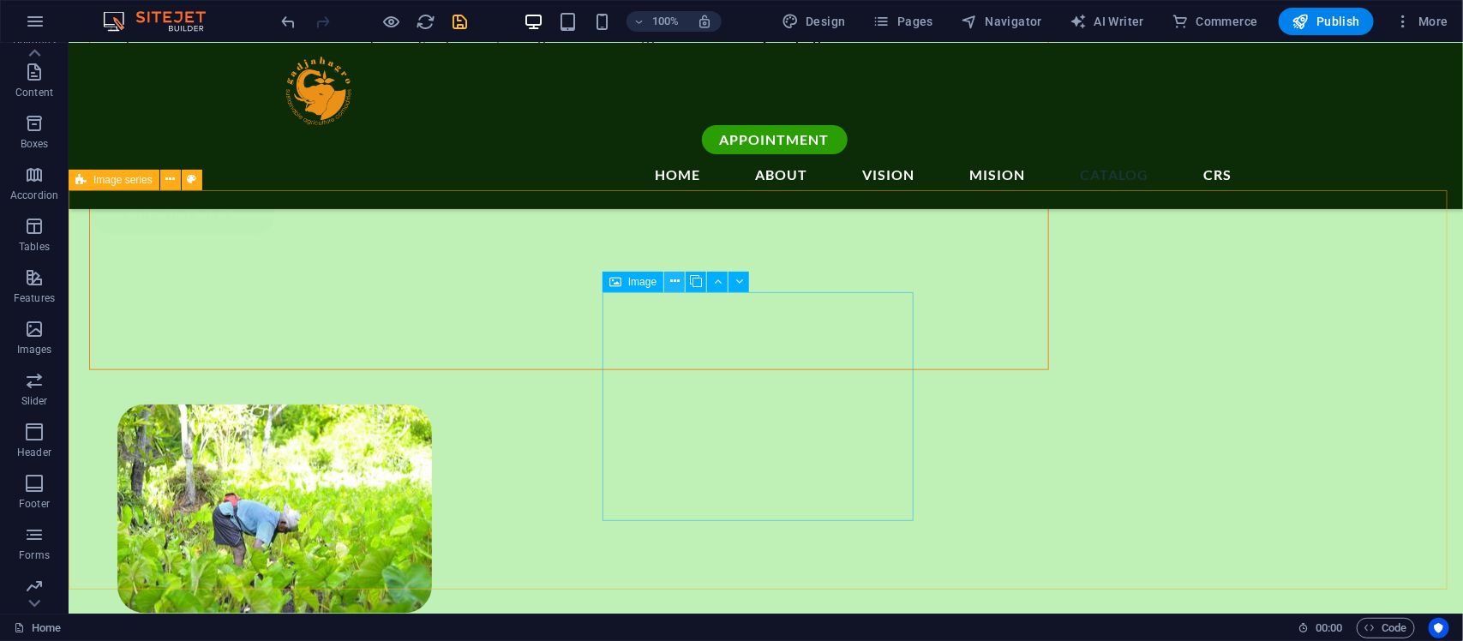
click at [670, 279] on icon at bounding box center [674, 282] width 9 height 18
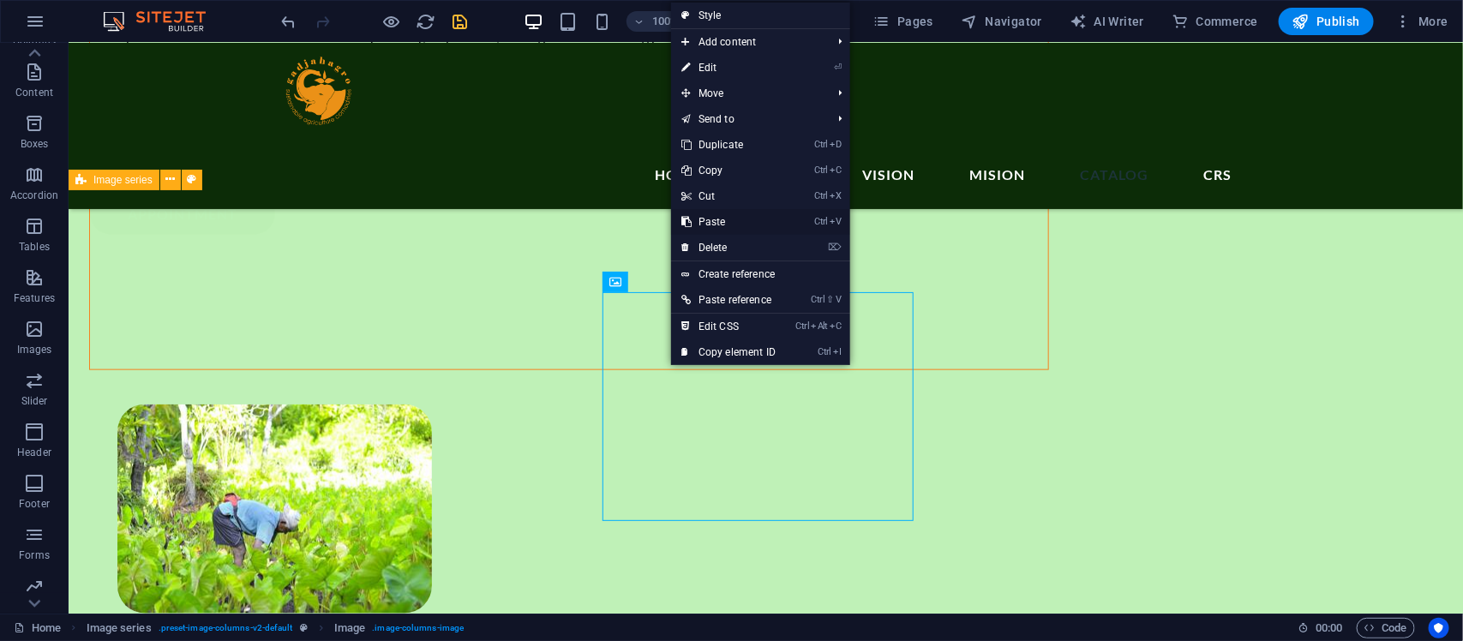
click at [733, 223] on link "Ctrl V Paste" at bounding box center [728, 222] width 115 height 26
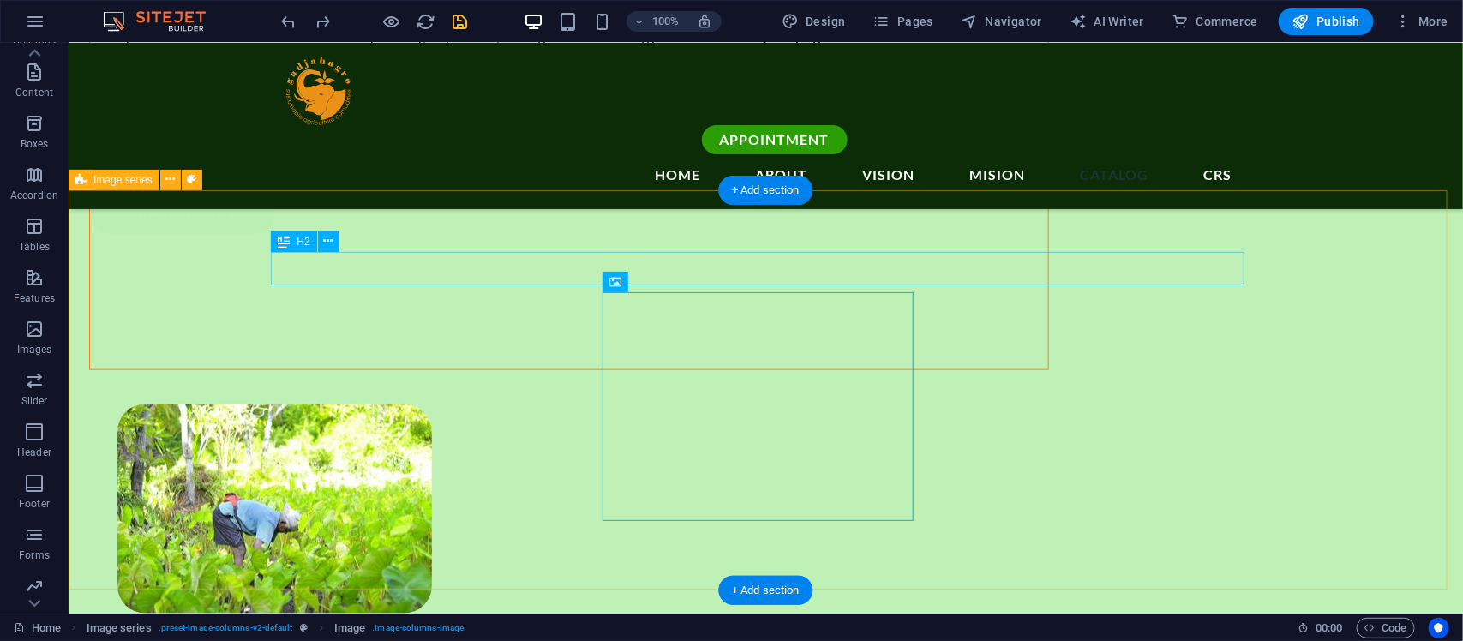
drag, startPoint x: 694, startPoint y: 315, endPoint x: 1006, endPoint y: 271, distance: 316.0
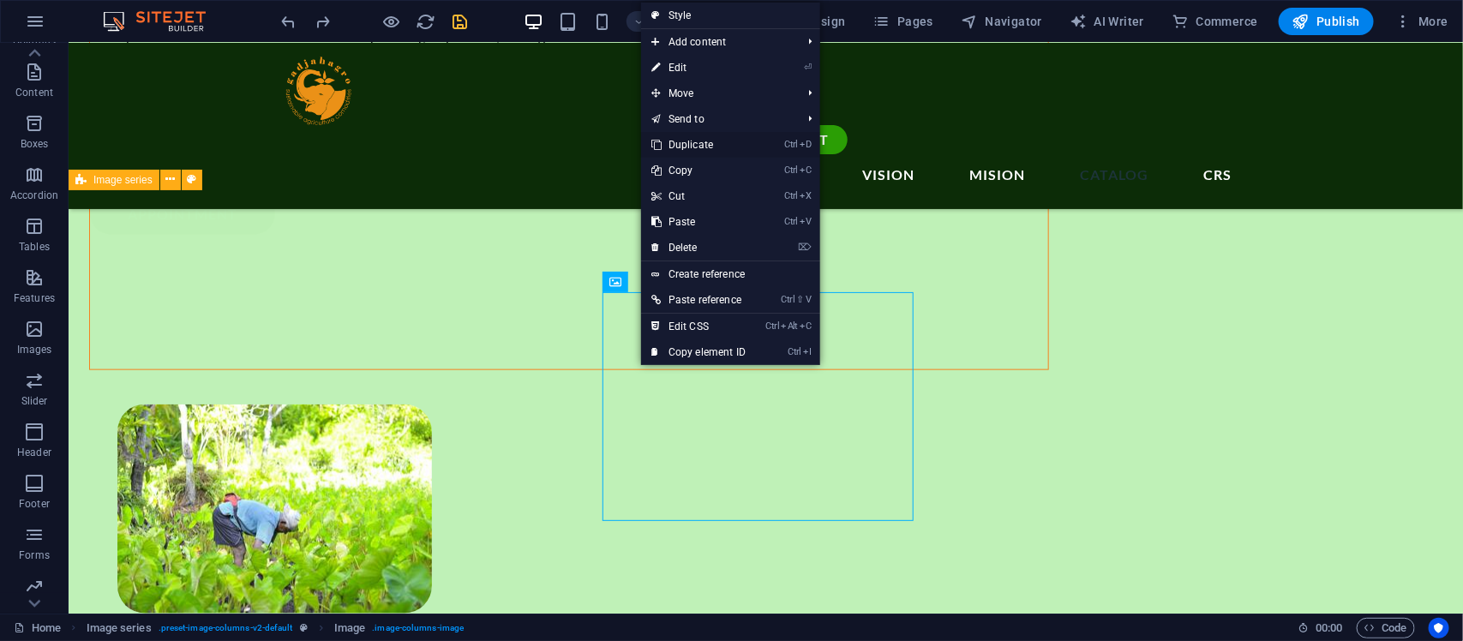
click at [704, 147] on link "Ctrl D Duplicate" at bounding box center [698, 145] width 115 height 26
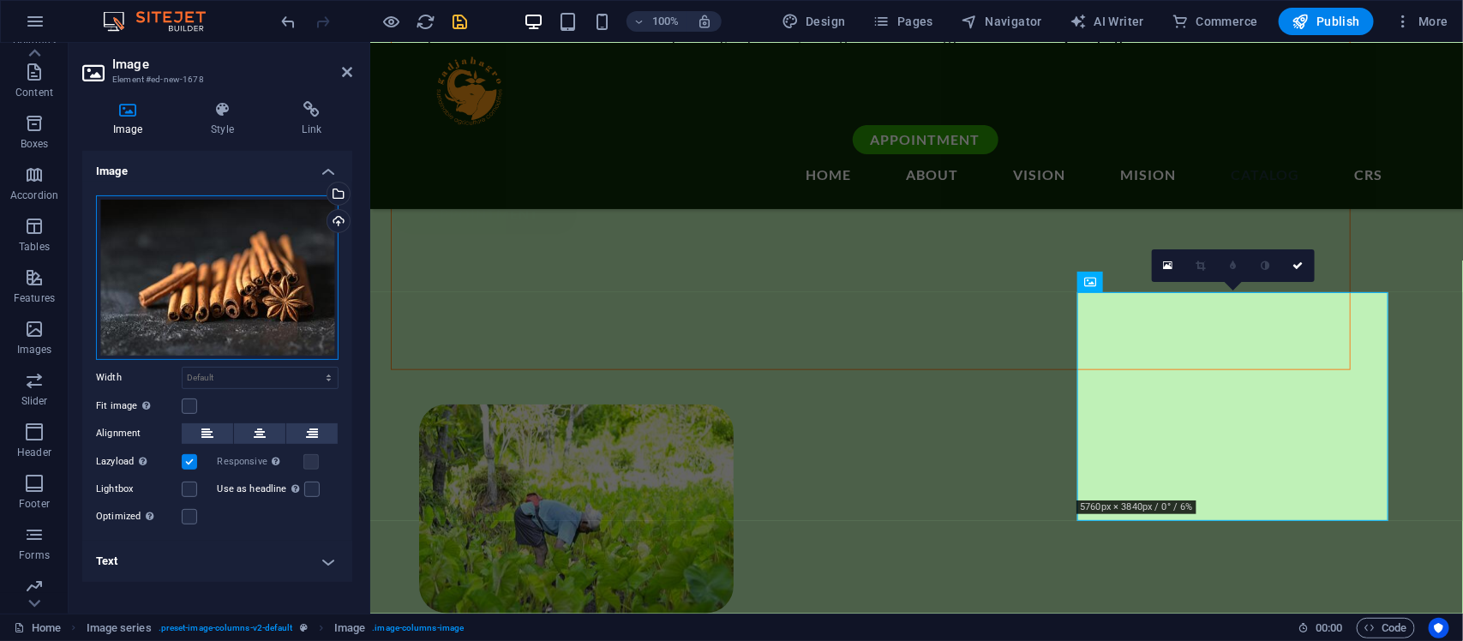
click at [168, 290] on div "Drag files here, click to choose files or select files from Files or our free s…" at bounding box center [217, 277] width 243 height 165
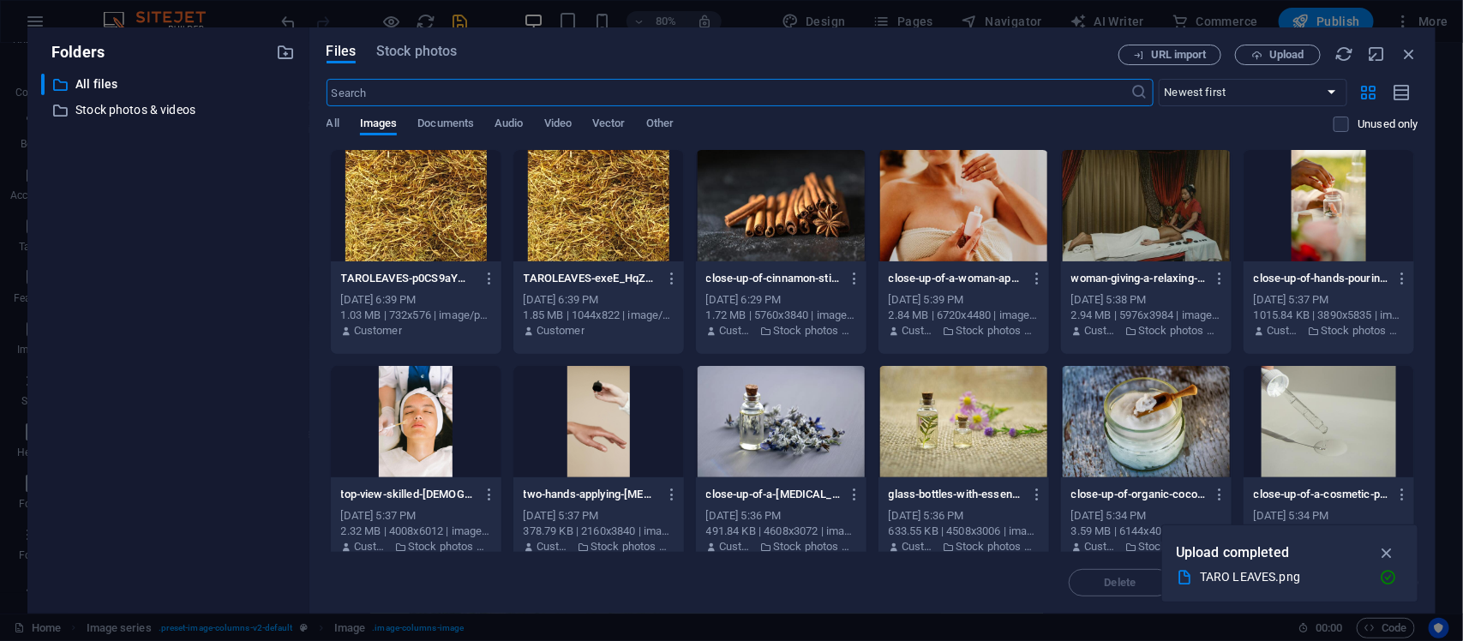
scroll to position [4005, 0]
click at [567, 214] on div at bounding box center [599, 205] width 171 height 111
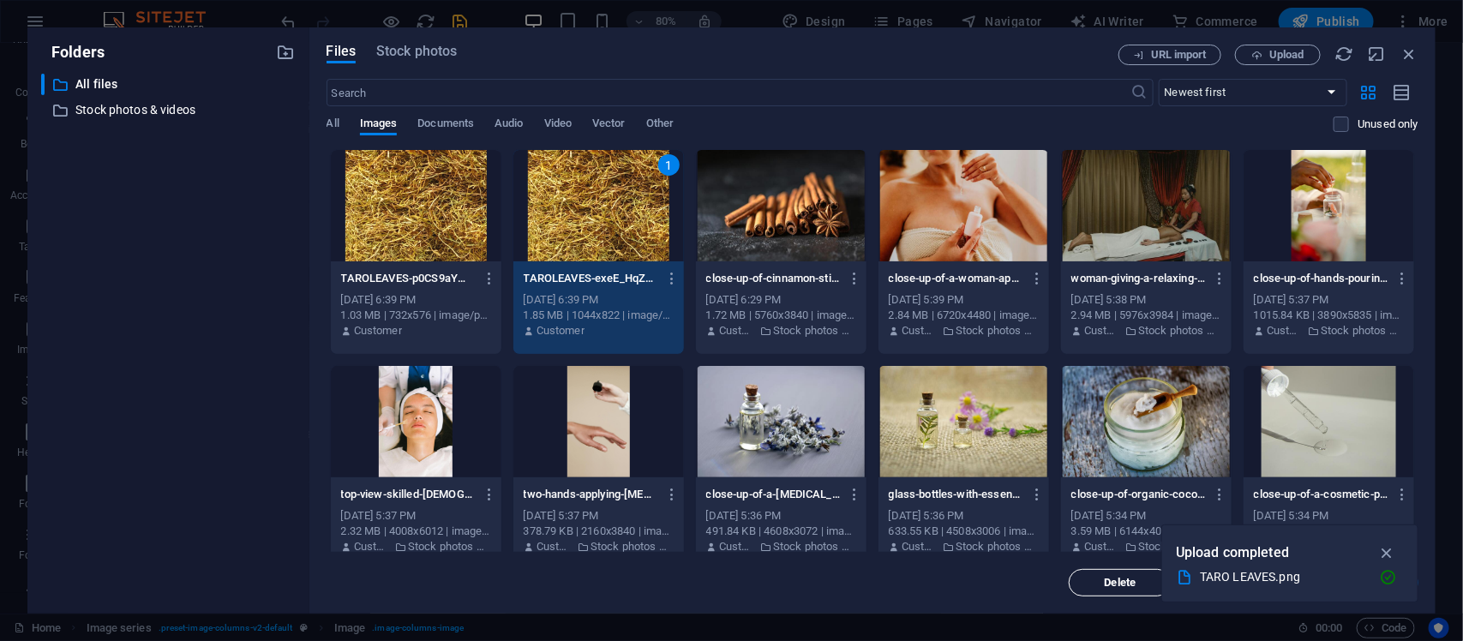
click at [1102, 513] on span "Delete" at bounding box center [1120, 583] width 87 height 10
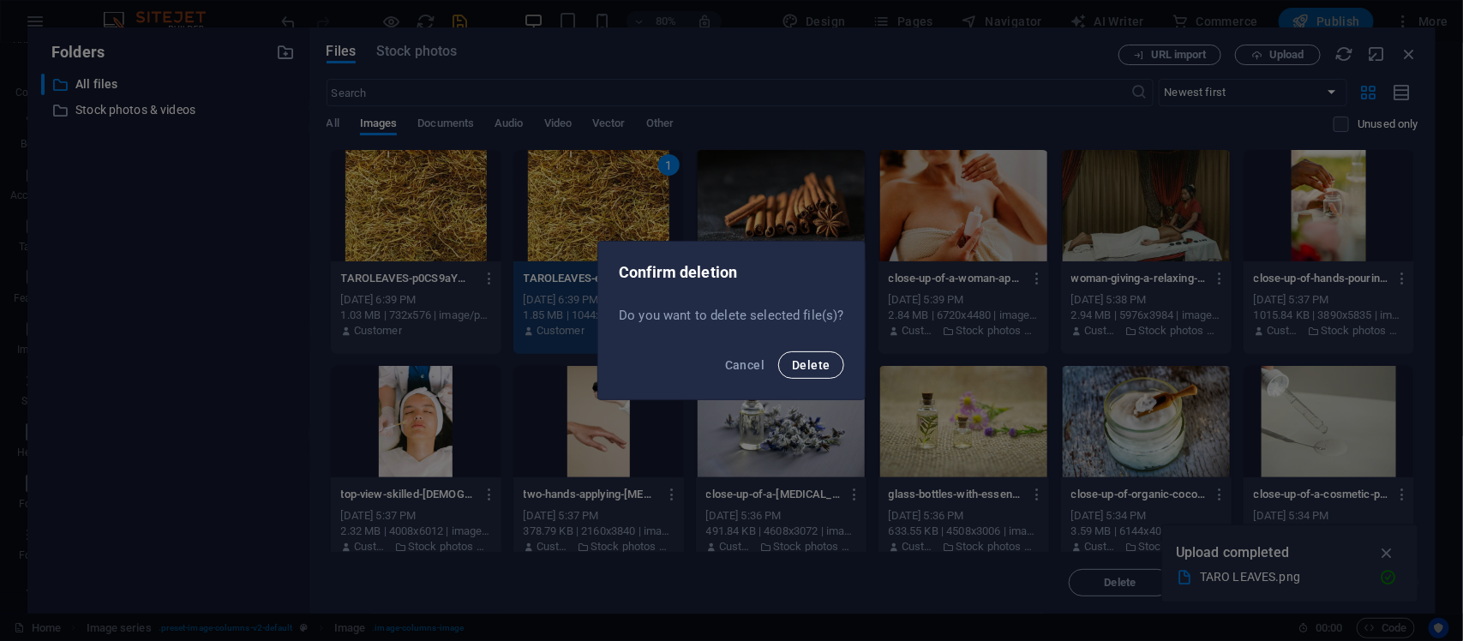
click at [781, 367] on button "Delete" at bounding box center [810, 364] width 65 height 27
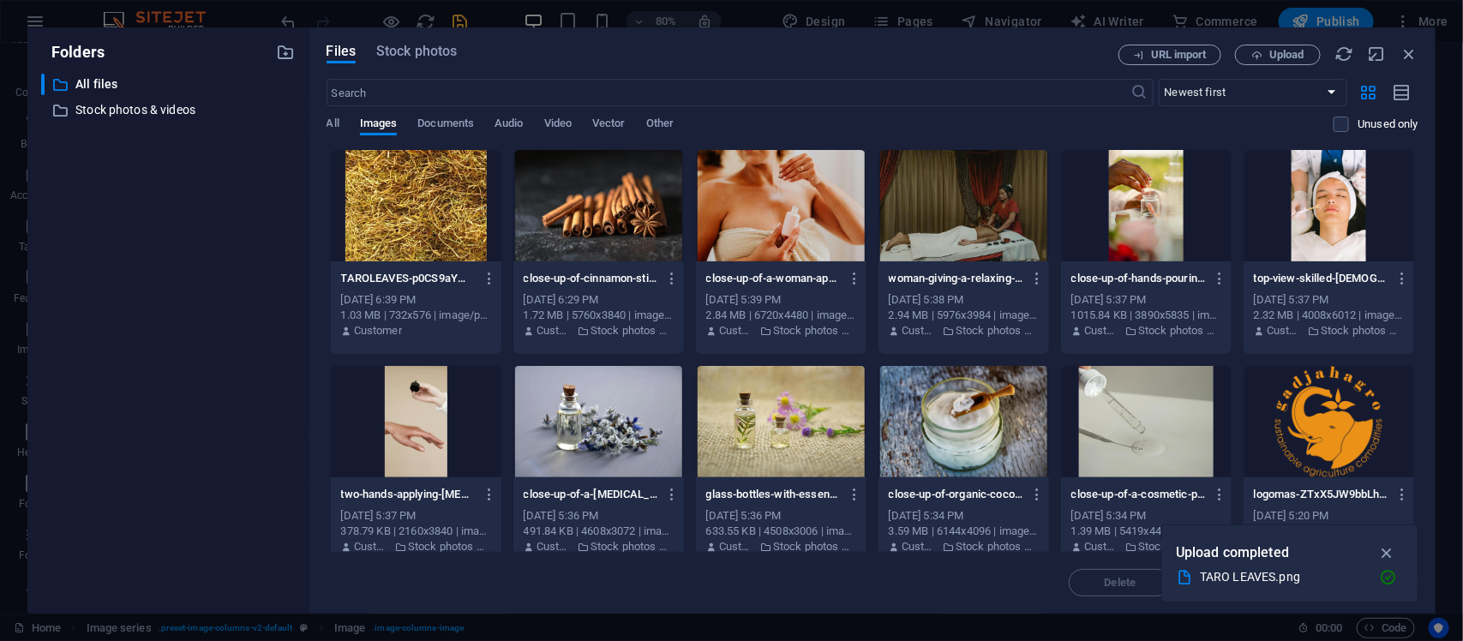
click at [425, 223] on div at bounding box center [416, 205] width 171 height 111
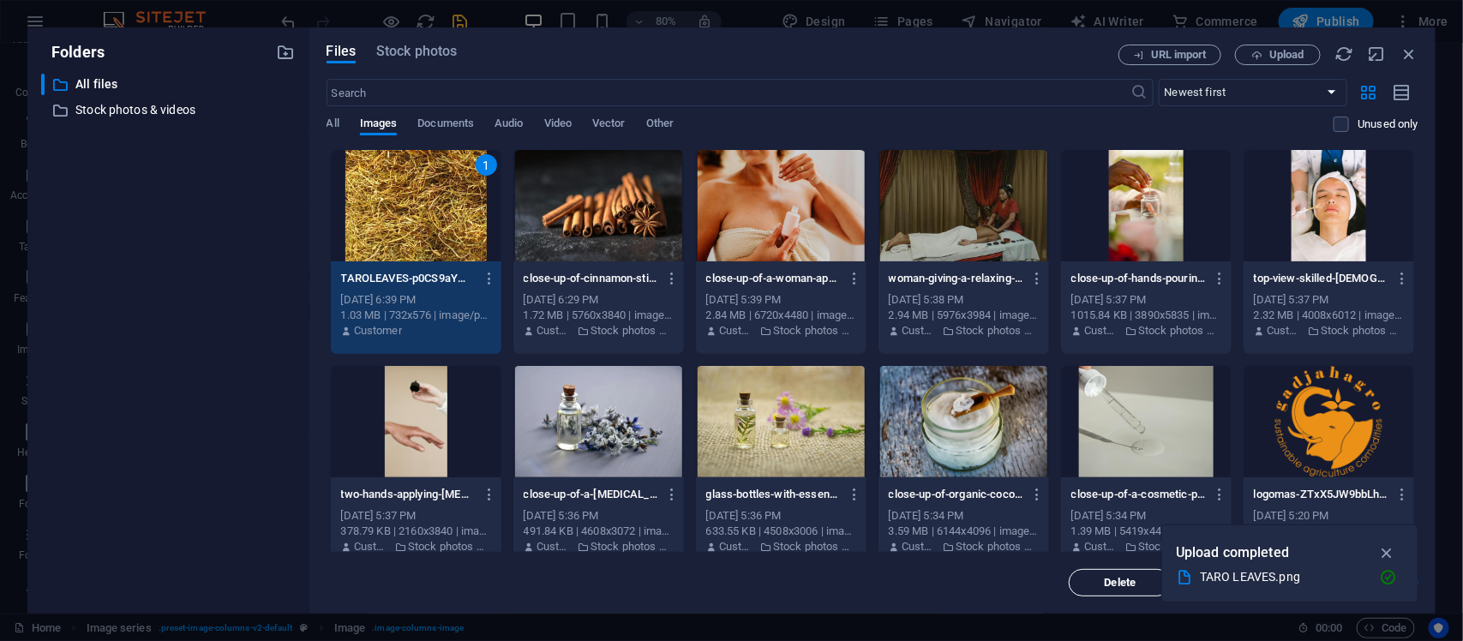
click at [1110, 513] on button "Delete" at bounding box center [1120, 582] width 103 height 27
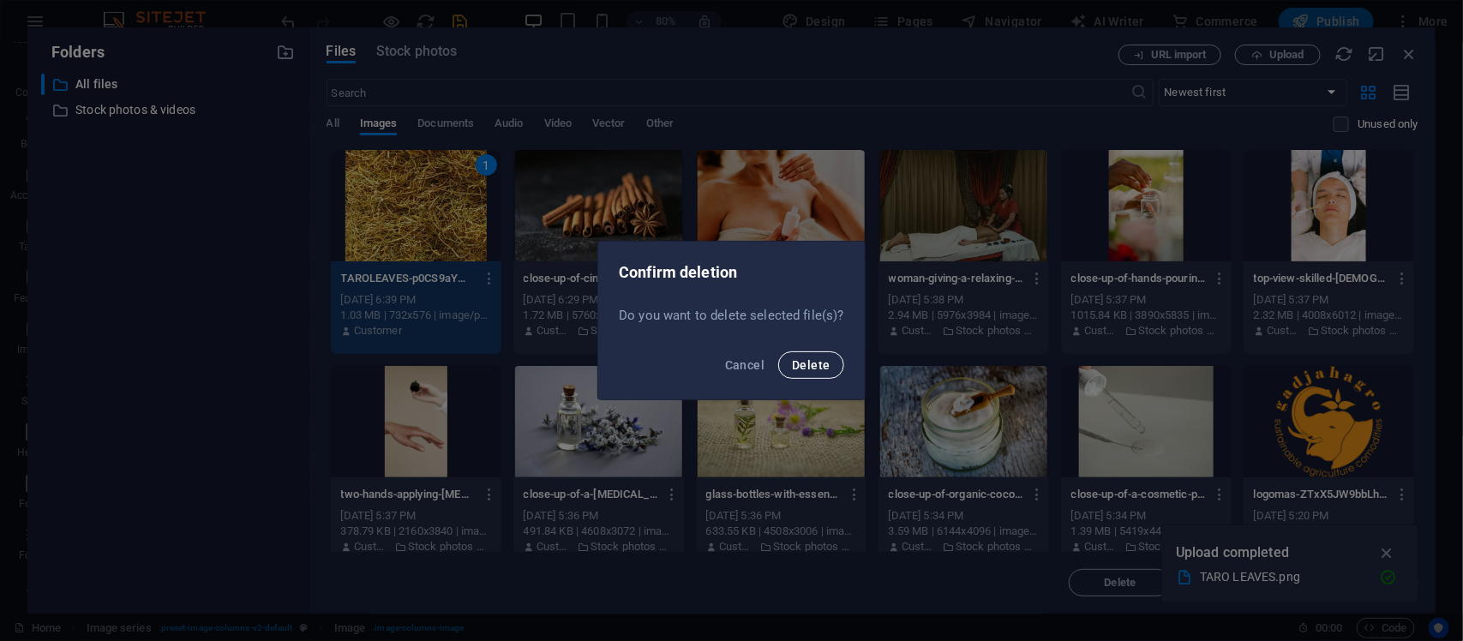
click at [793, 358] on span "Delete" at bounding box center [811, 365] width 38 height 14
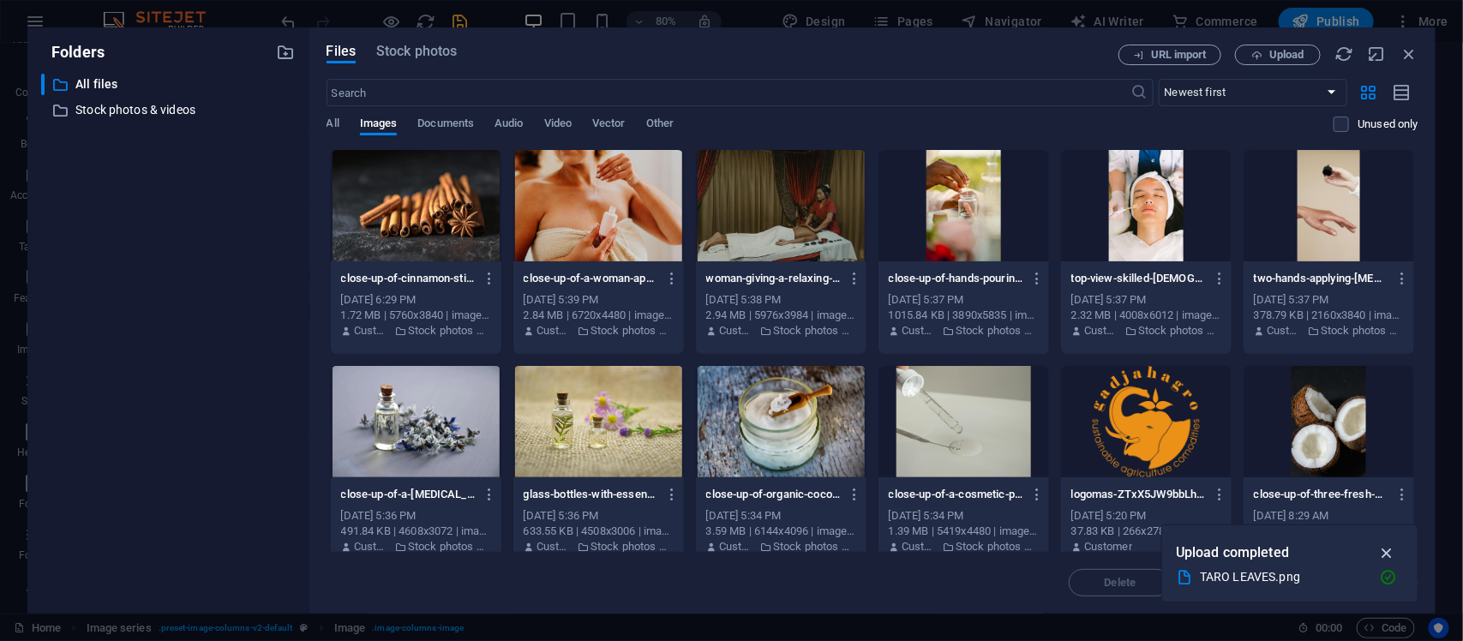
click at [1170, 513] on icon "button" at bounding box center [1388, 553] width 20 height 19
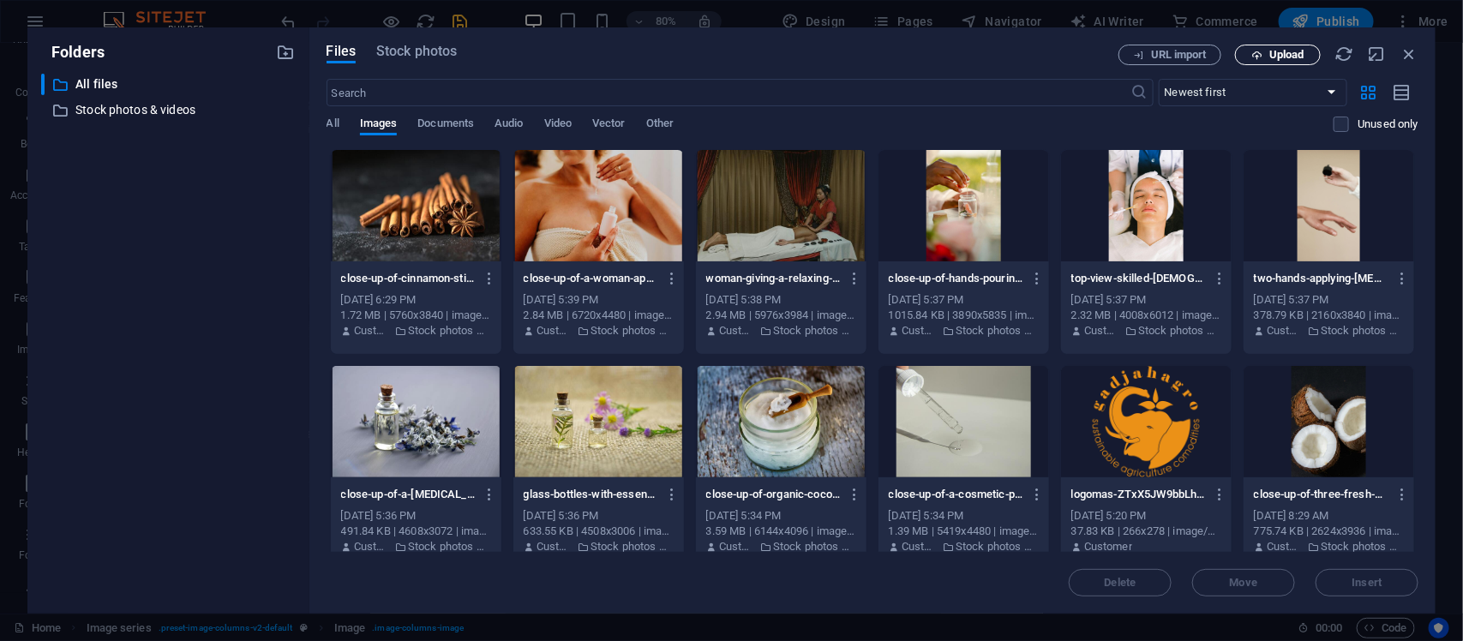
click at [1170, 50] on span "Upload" at bounding box center [1287, 55] width 35 height 10
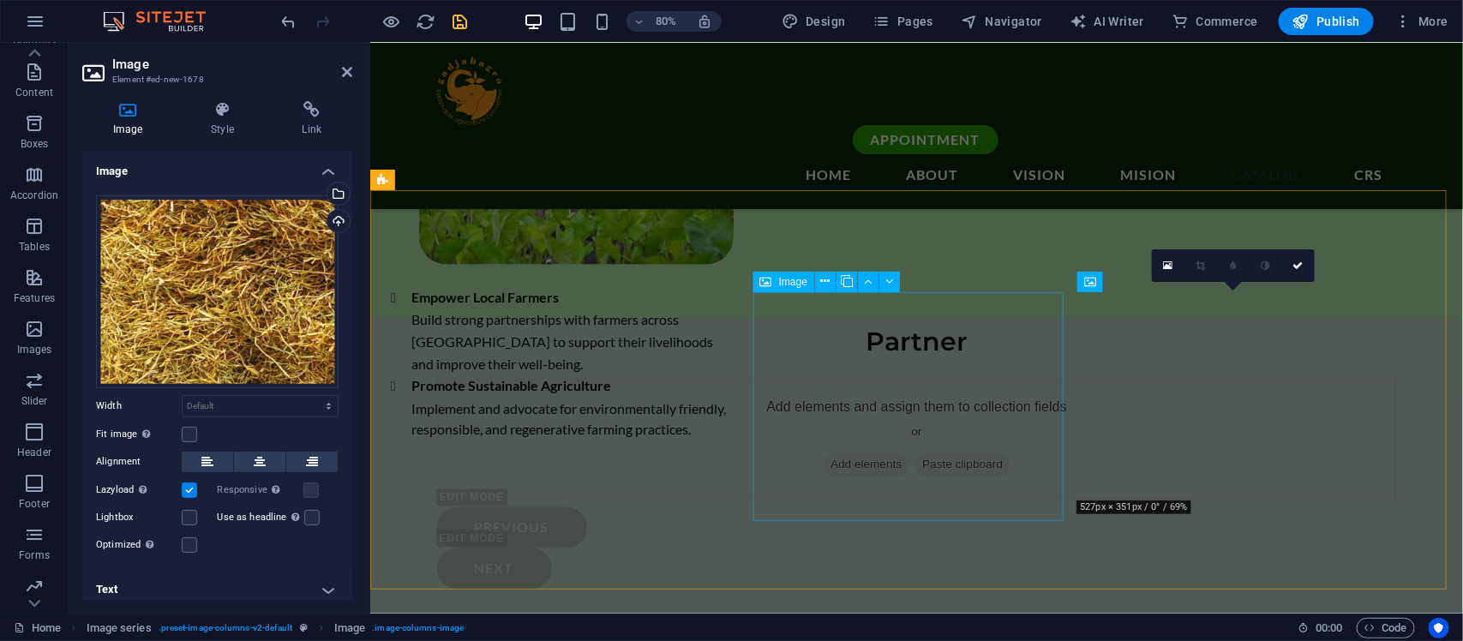
scroll to position [3656, 0]
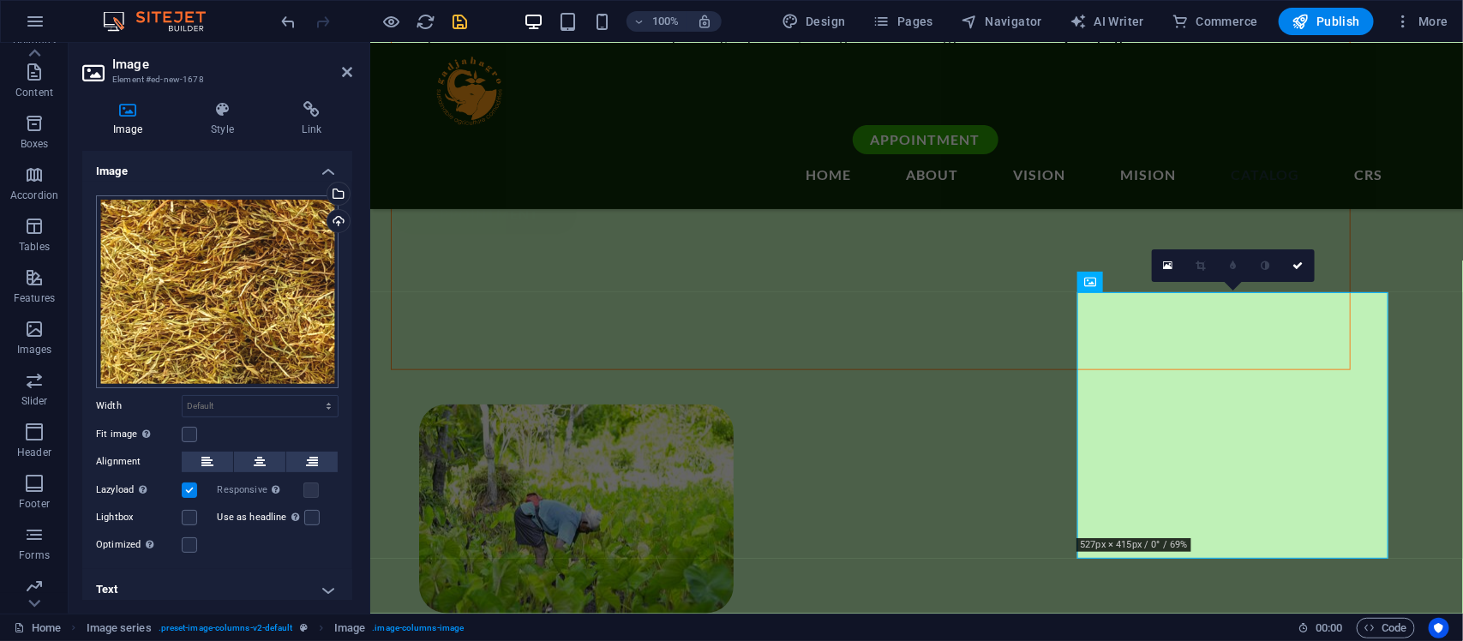
scroll to position [6, 0]
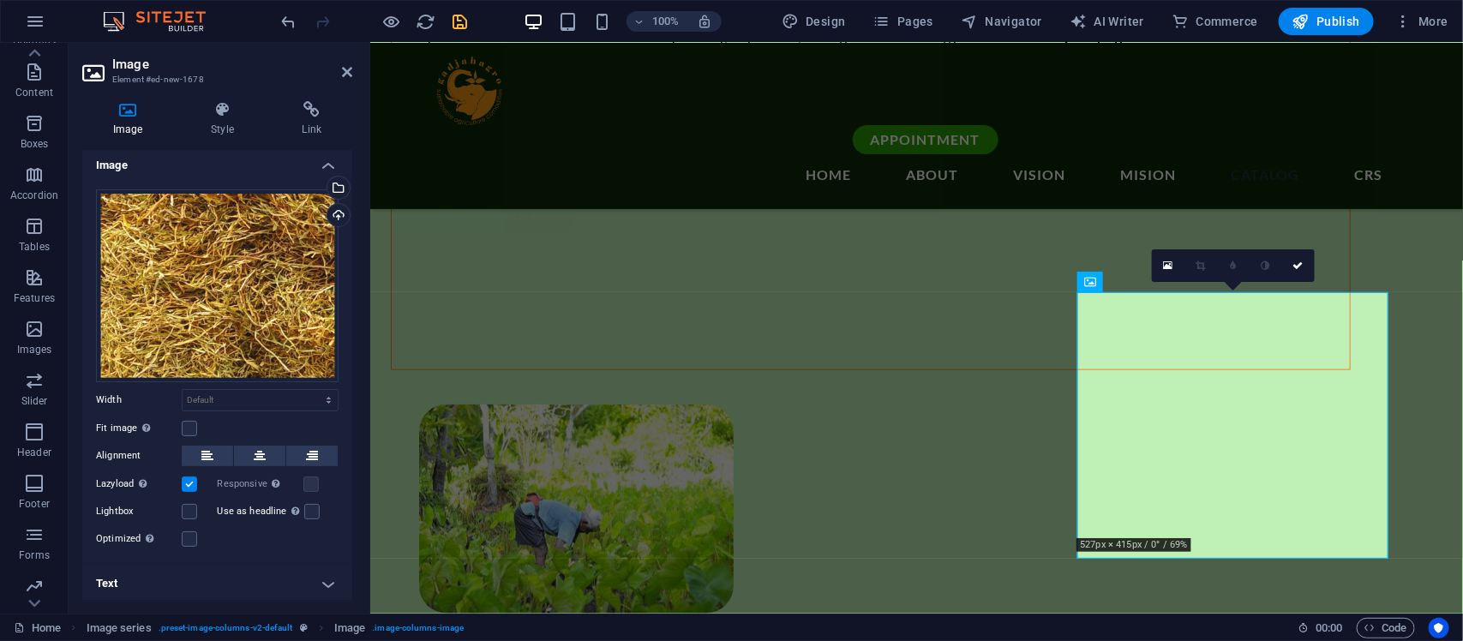
click at [195, 477] on label at bounding box center [189, 484] width 15 height 15
click at [0, 0] on input "Lazyload Loading images after the page loads improves page speed." at bounding box center [0, 0] width 0 height 0
click at [225, 112] on icon at bounding box center [222, 109] width 84 height 17
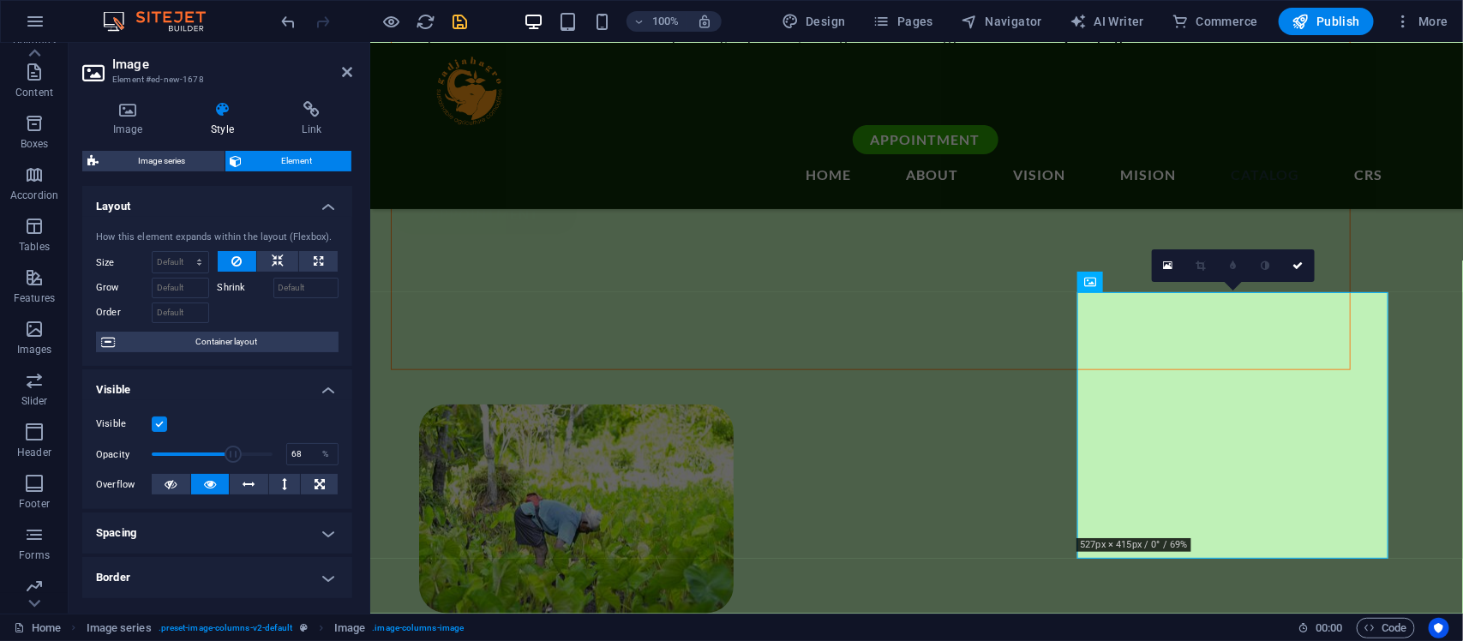
drag, startPoint x: 267, startPoint y: 450, endPoint x: 231, endPoint y: 452, distance: 36.0
click at [231, 452] on span at bounding box center [233, 454] width 17 height 17
drag, startPoint x: 231, startPoint y: 452, endPoint x: 266, endPoint y: 455, distance: 34.5
click at [266, 455] on span at bounding box center [269, 454] width 17 height 17
type input "100"
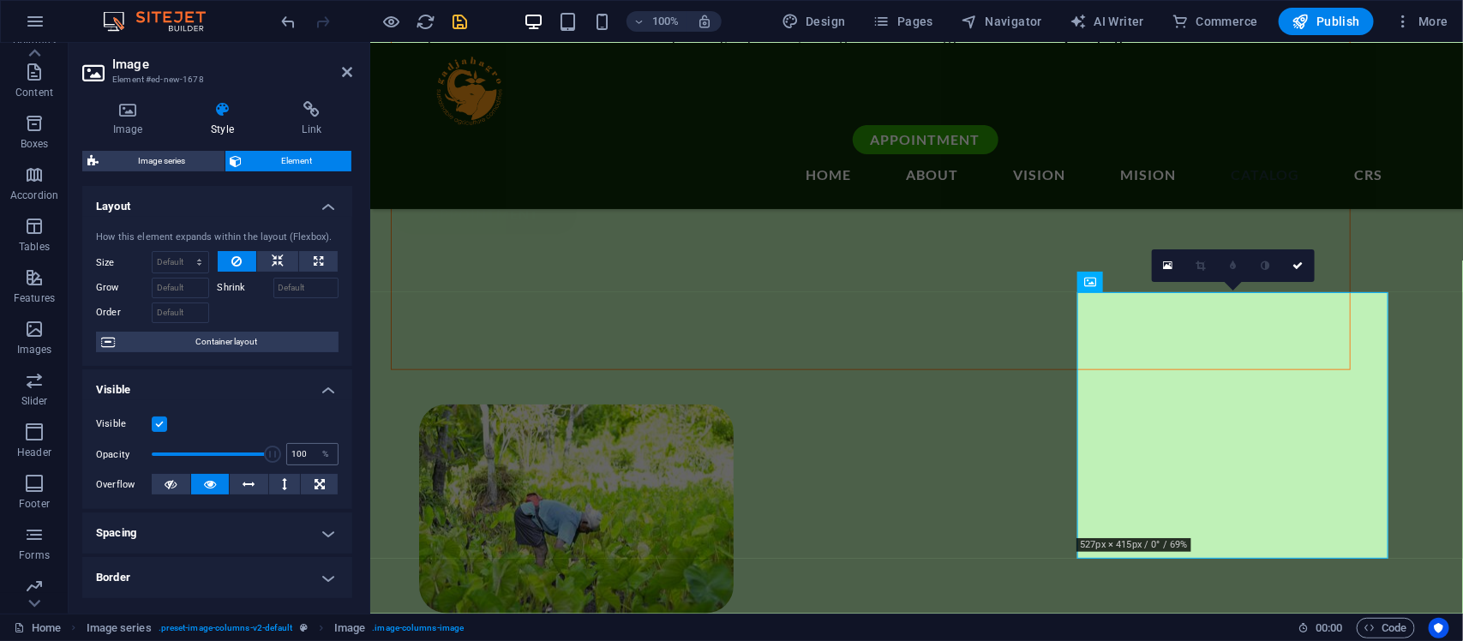
drag, startPoint x: 266, startPoint y: 455, endPoint x: 298, endPoint y: 460, distance: 32.9
click at [298, 460] on div "Opacity 100 %" at bounding box center [217, 455] width 243 height 26
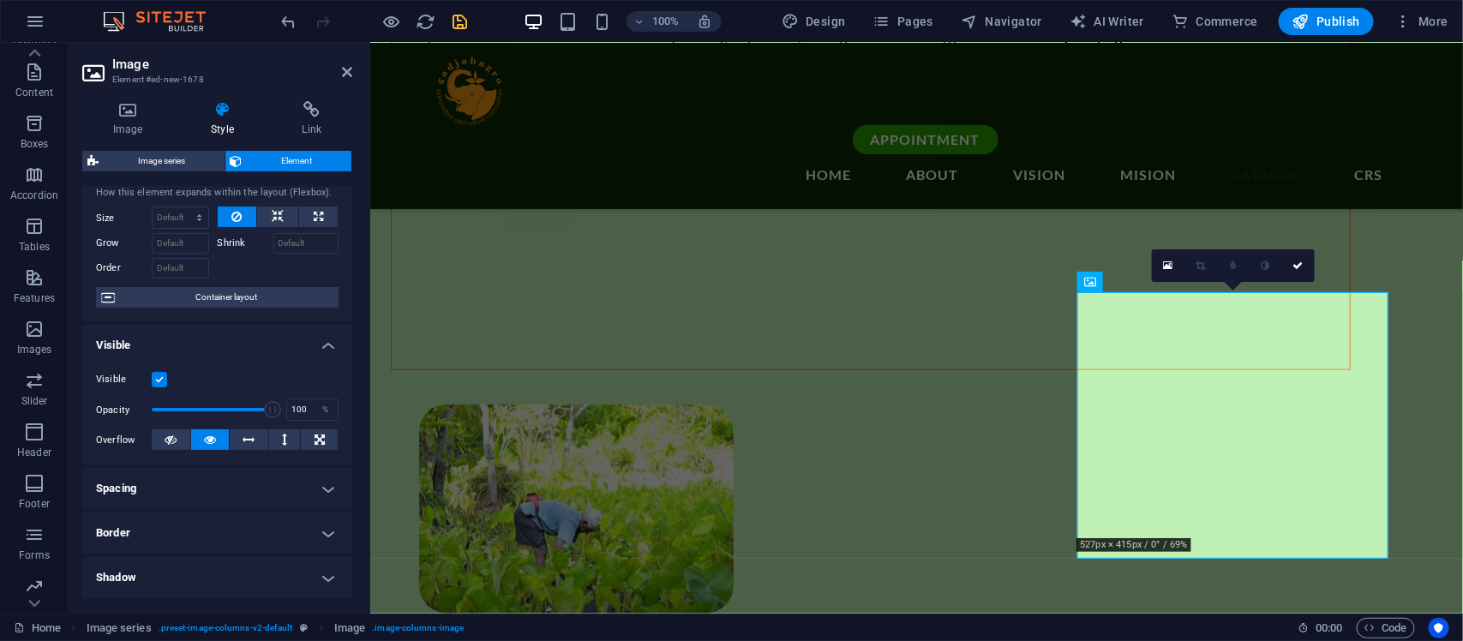
scroll to position [0, 0]
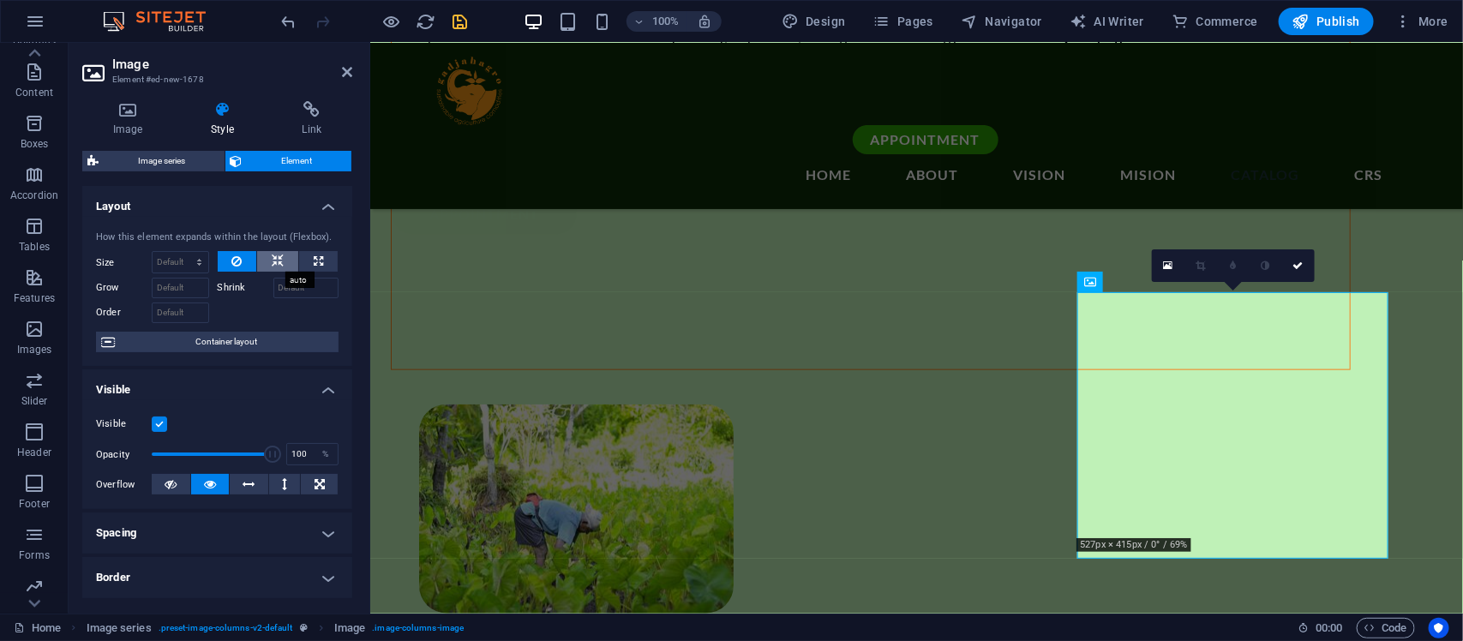
click at [276, 257] on icon at bounding box center [278, 261] width 12 height 21
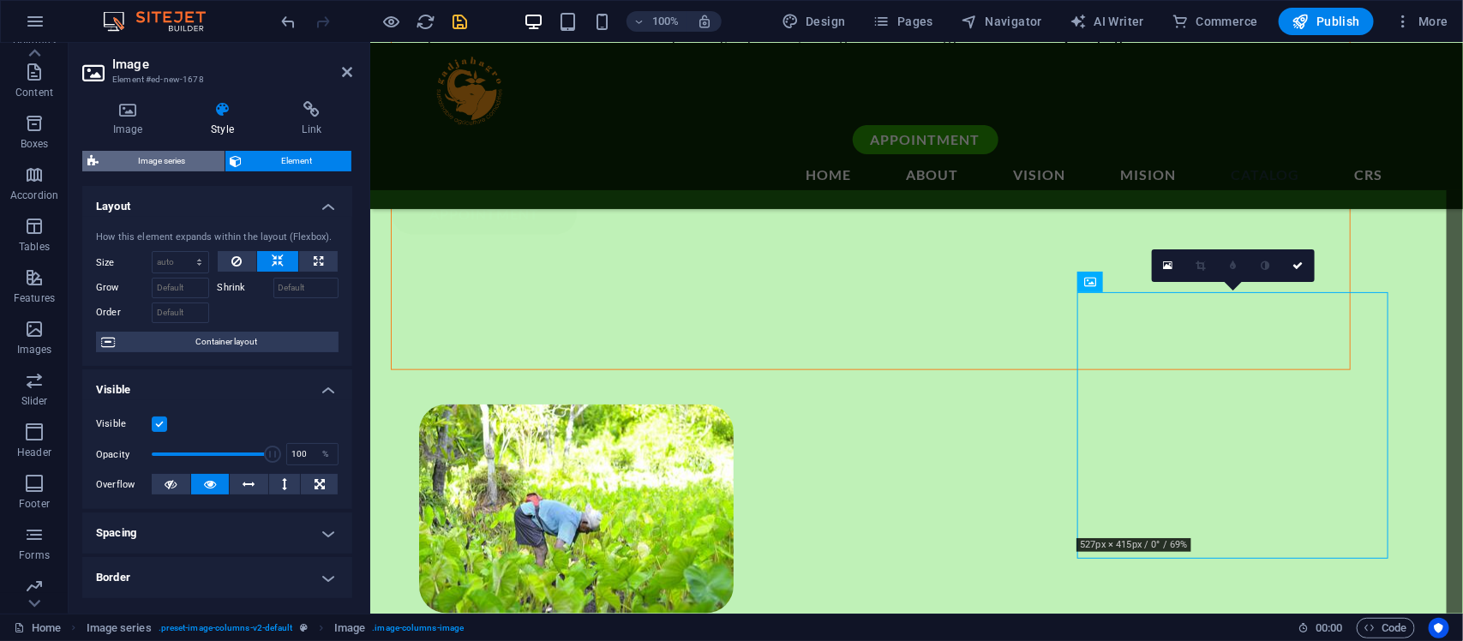
click at [147, 151] on span "Image series" at bounding box center [162, 161] width 116 height 21
select select "rem"
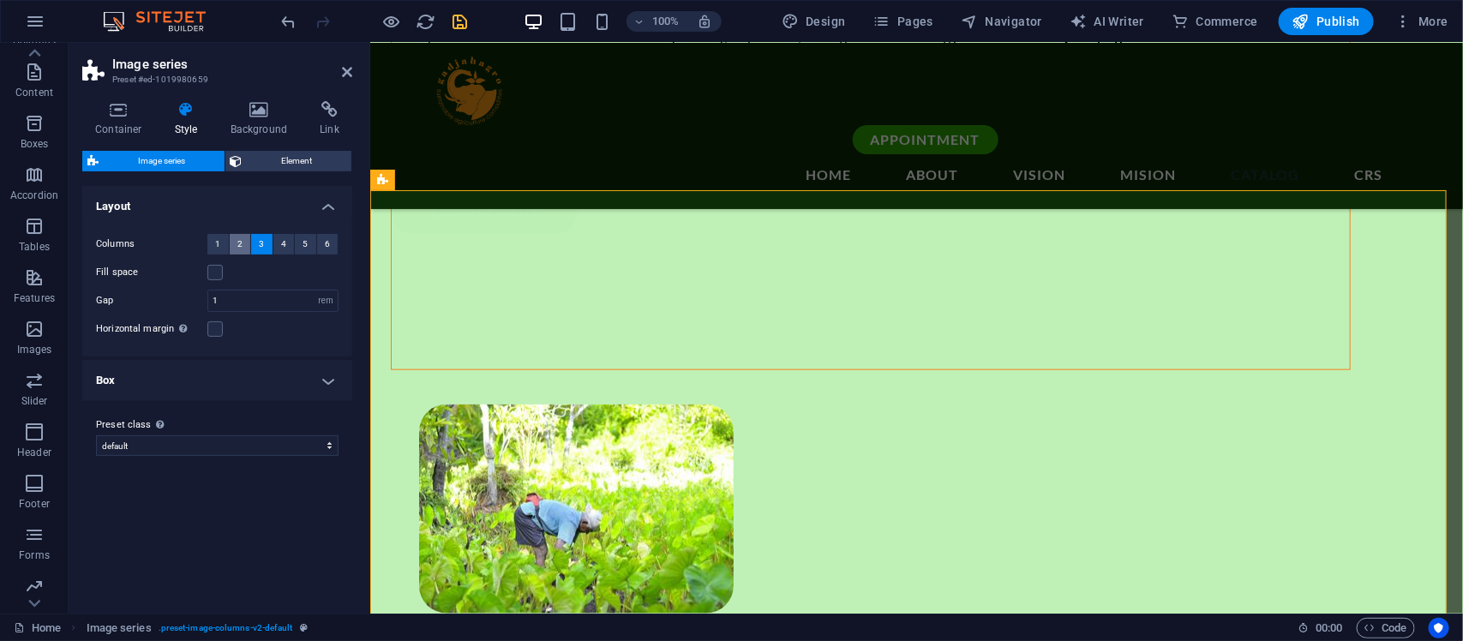
click at [246, 242] on button "2" at bounding box center [240, 244] width 21 height 21
click at [290, 249] on button "4" at bounding box center [283, 244] width 21 height 21
click at [307, 249] on span "5" at bounding box center [305, 244] width 5 height 21
click at [330, 246] on button "6" at bounding box center [327, 244] width 21 height 21
click at [259, 242] on span "3" at bounding box center [261, 244] width 5 height 21
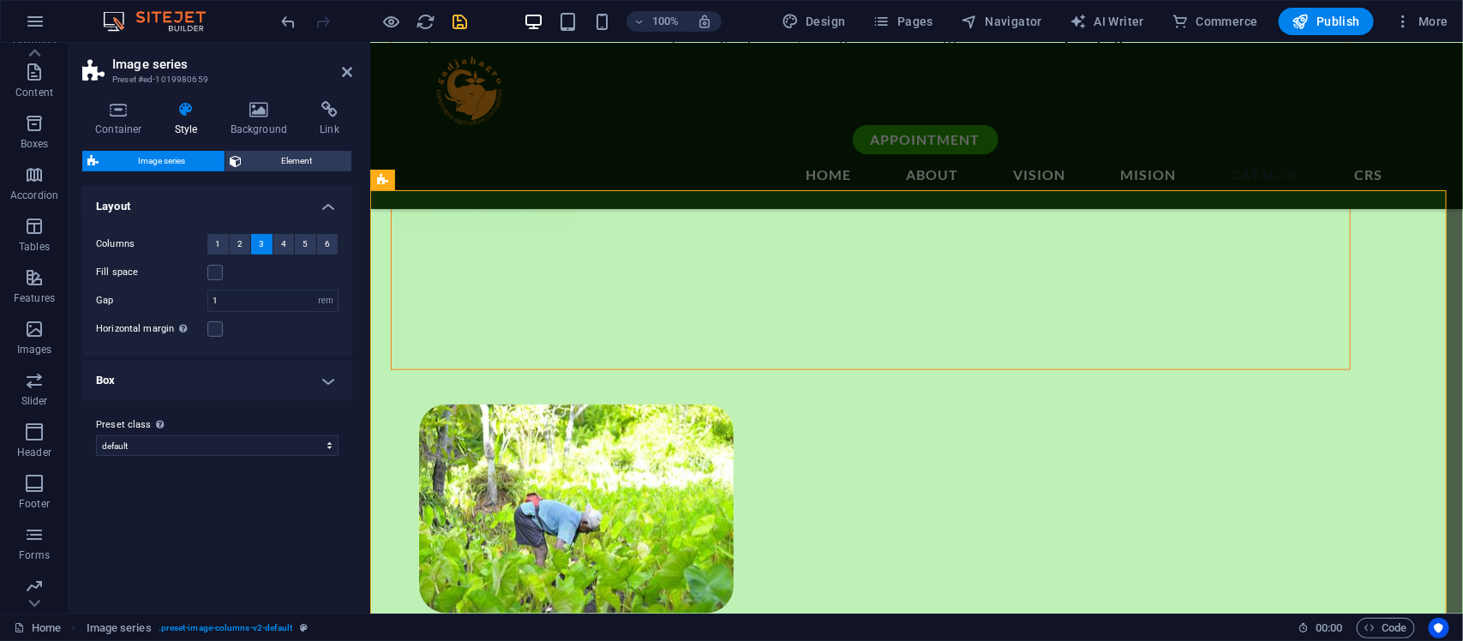
click at [311, 378] on h4 "Box" at bounding box center [217, 380] width 270 height 41
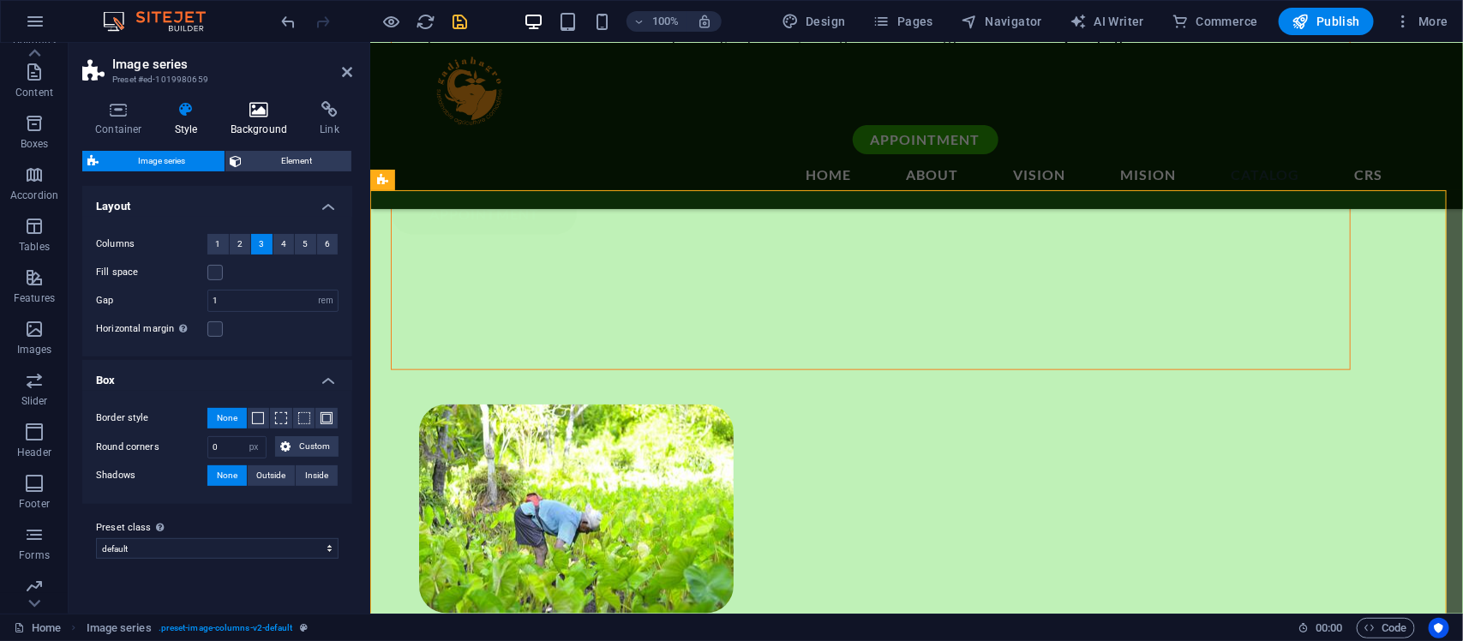
click at [255, 123] on h4 "Background" at bounding box center [263, 119] width 90 height 36
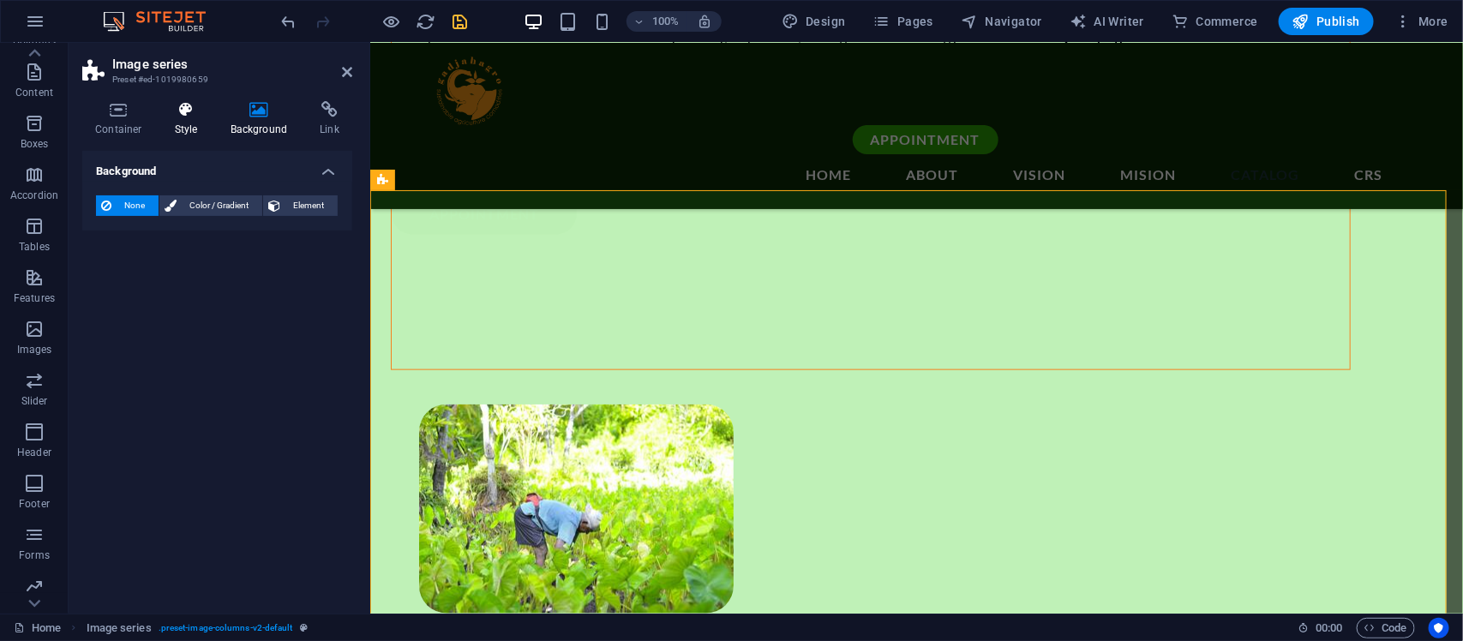
click at [162, 105] on icon at bounding box center [186, 109] width 49 height 17
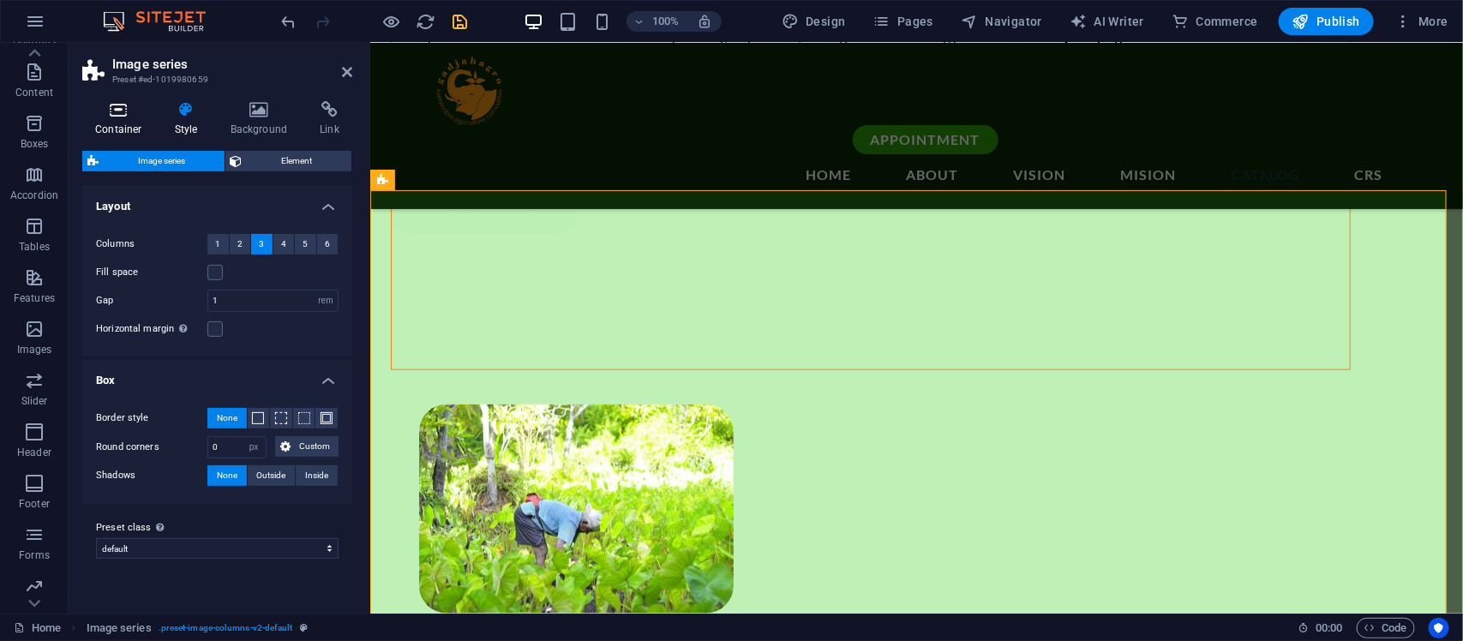
click at [126, 101] on icon at bounding box center [118, 109] width 73 height 17
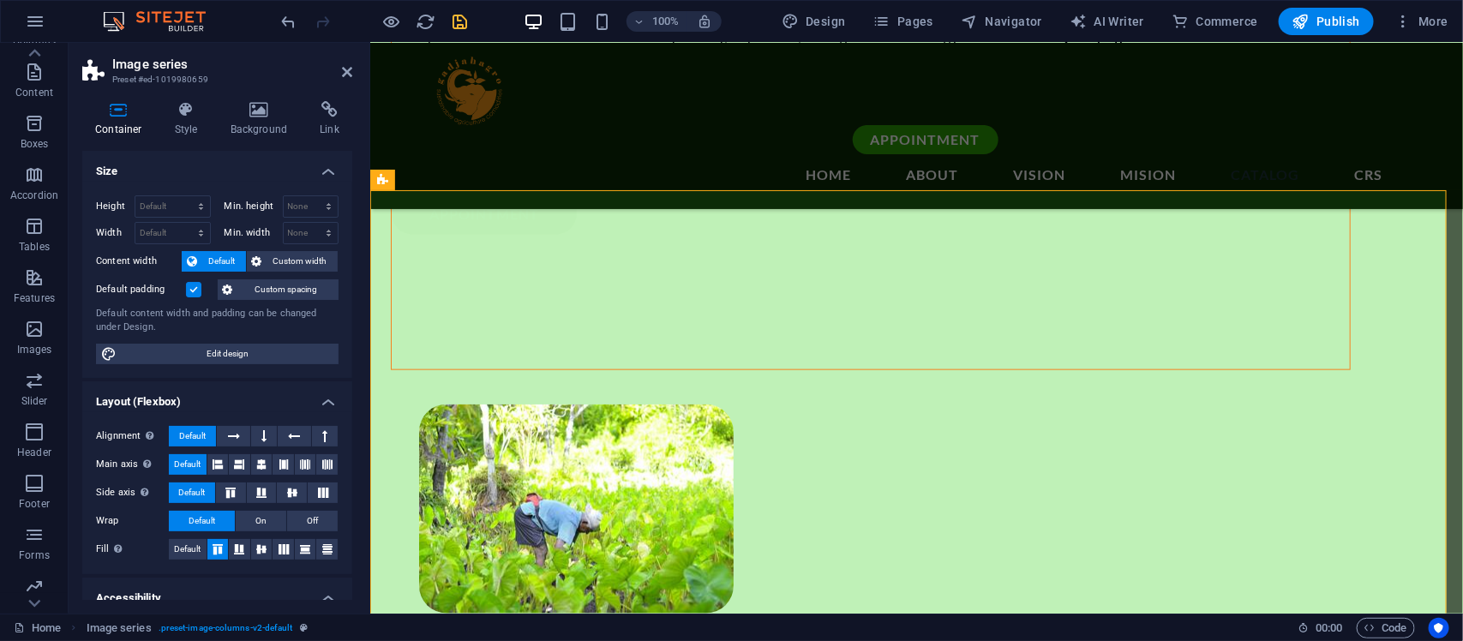
scroll to position [214, 0]
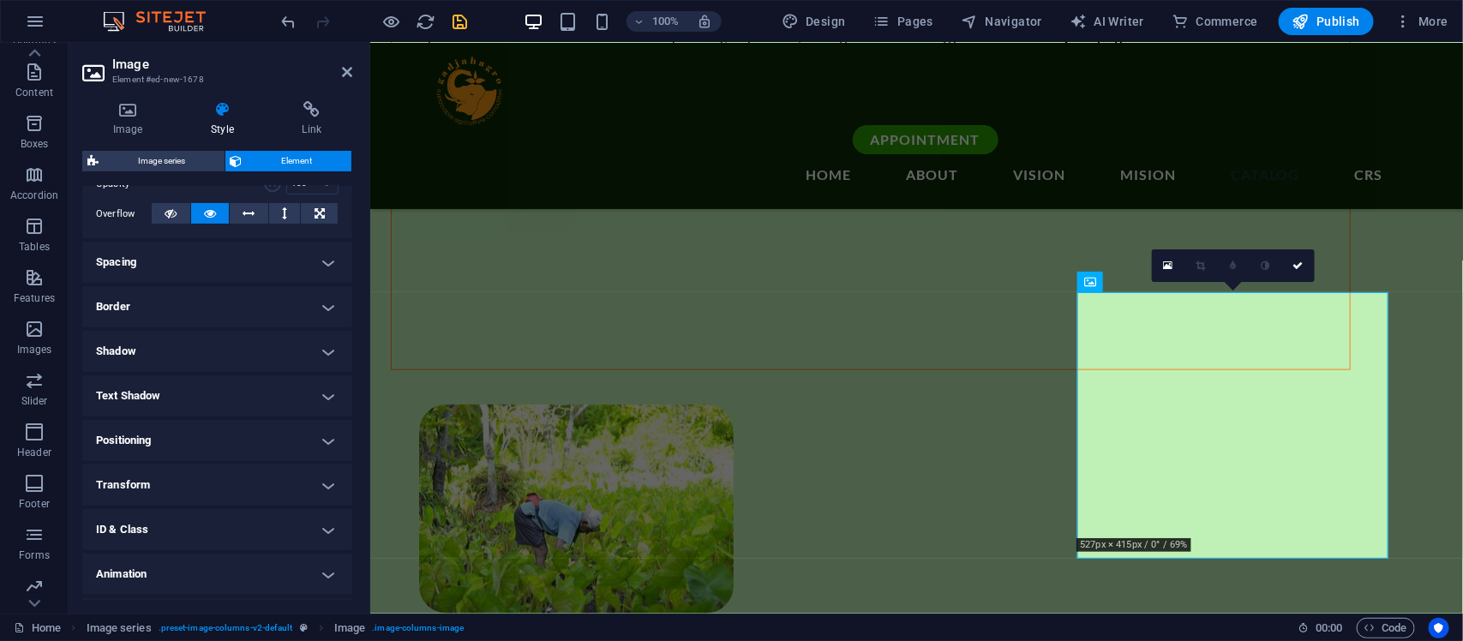
scroll to position [309, 0]
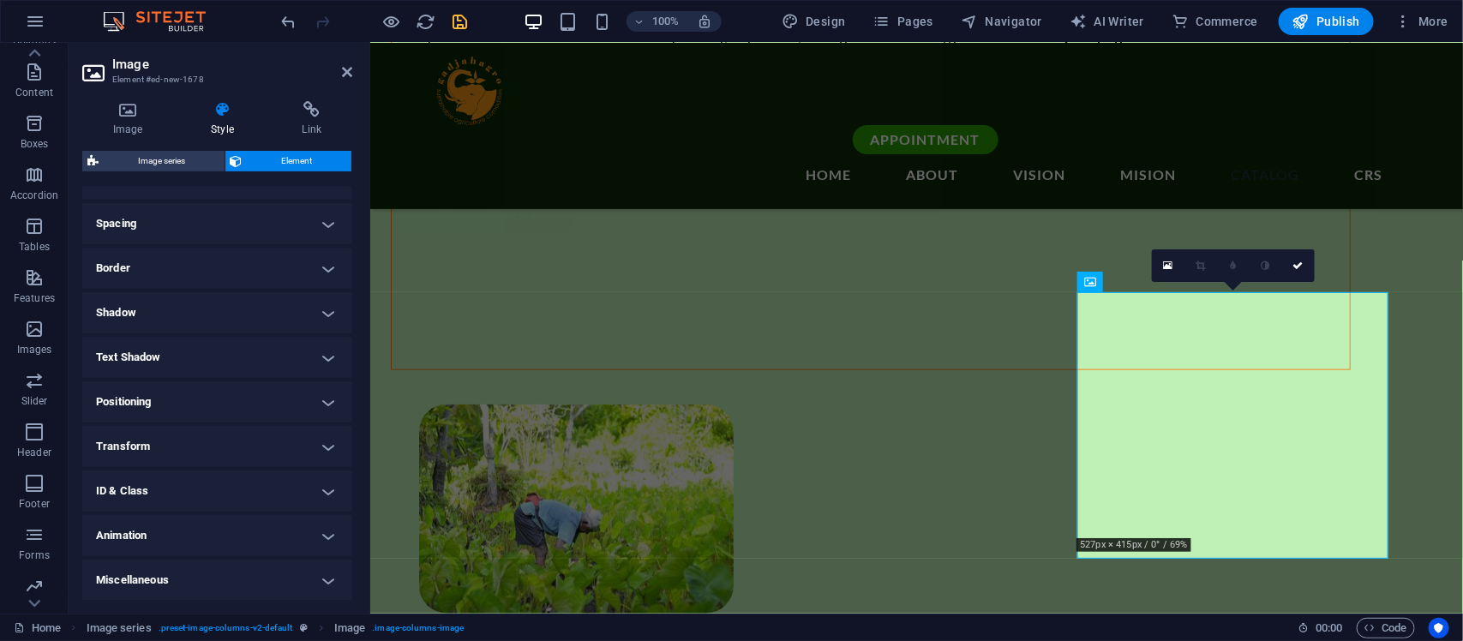
click at [319, 490] on h4 "ID & Class" at bounding box center [217, 491] width 270 height 41
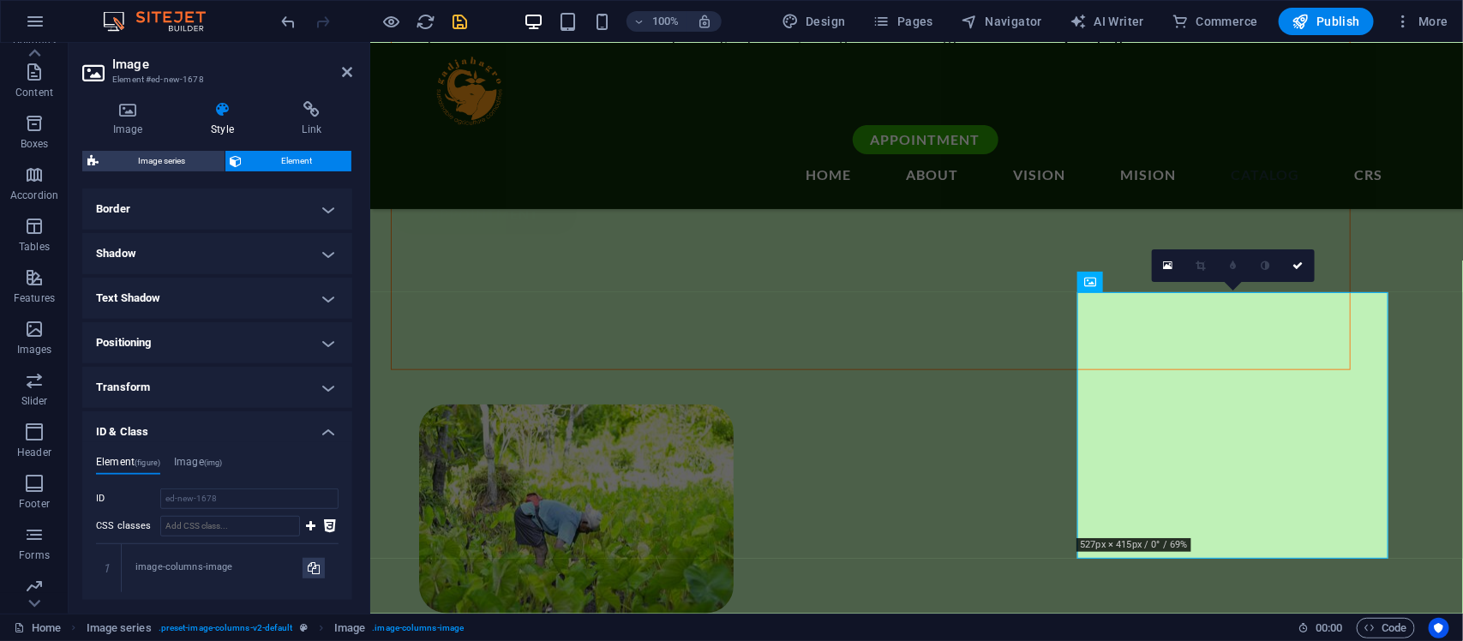
scroll to position [225, 0]
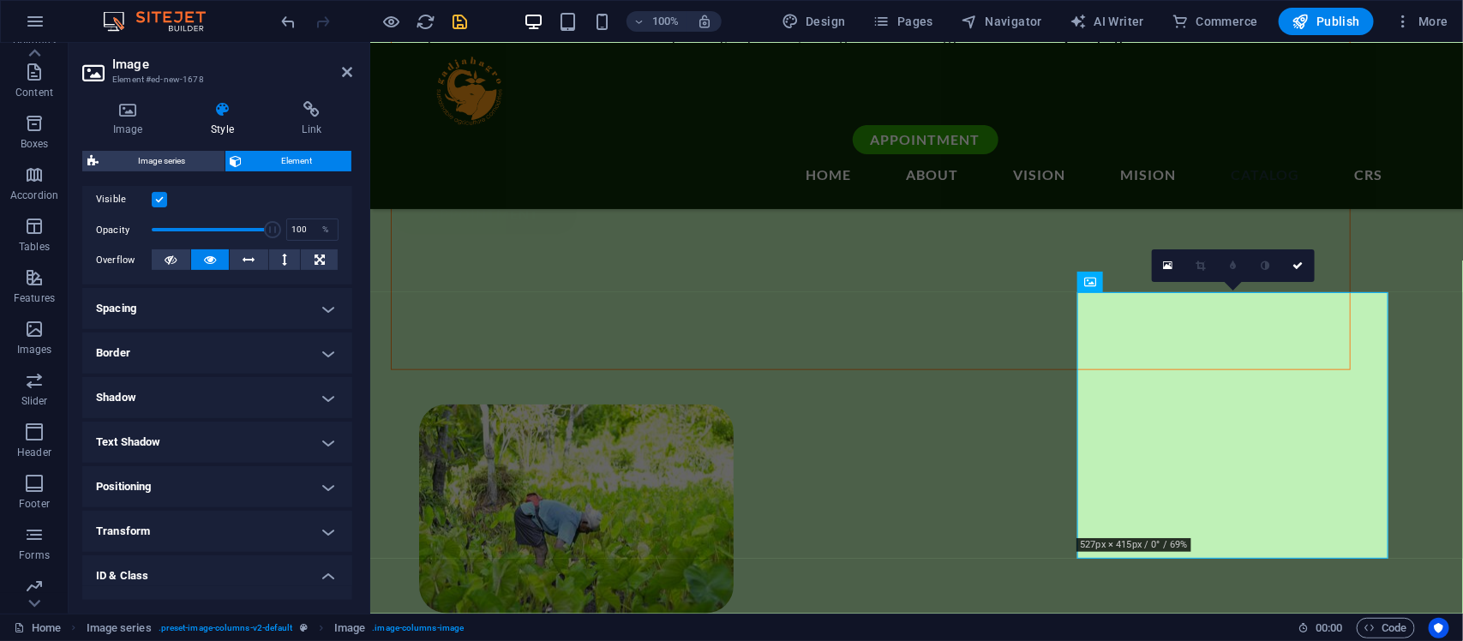
click at [318, 354] on h4 "Border" at bounding box center [217, 353] width 270 height 41
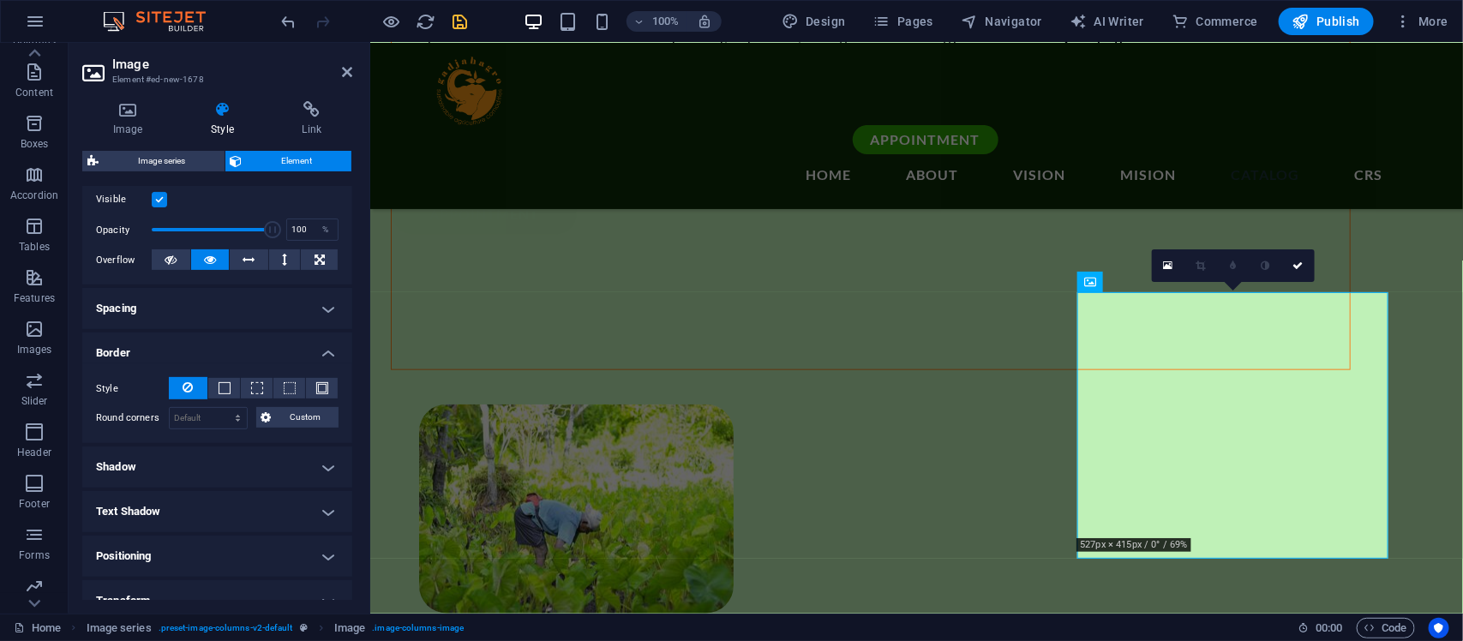
click at [315, 315] on h4 "Spacing" at bounding box center [217, 308] width 270 height 41
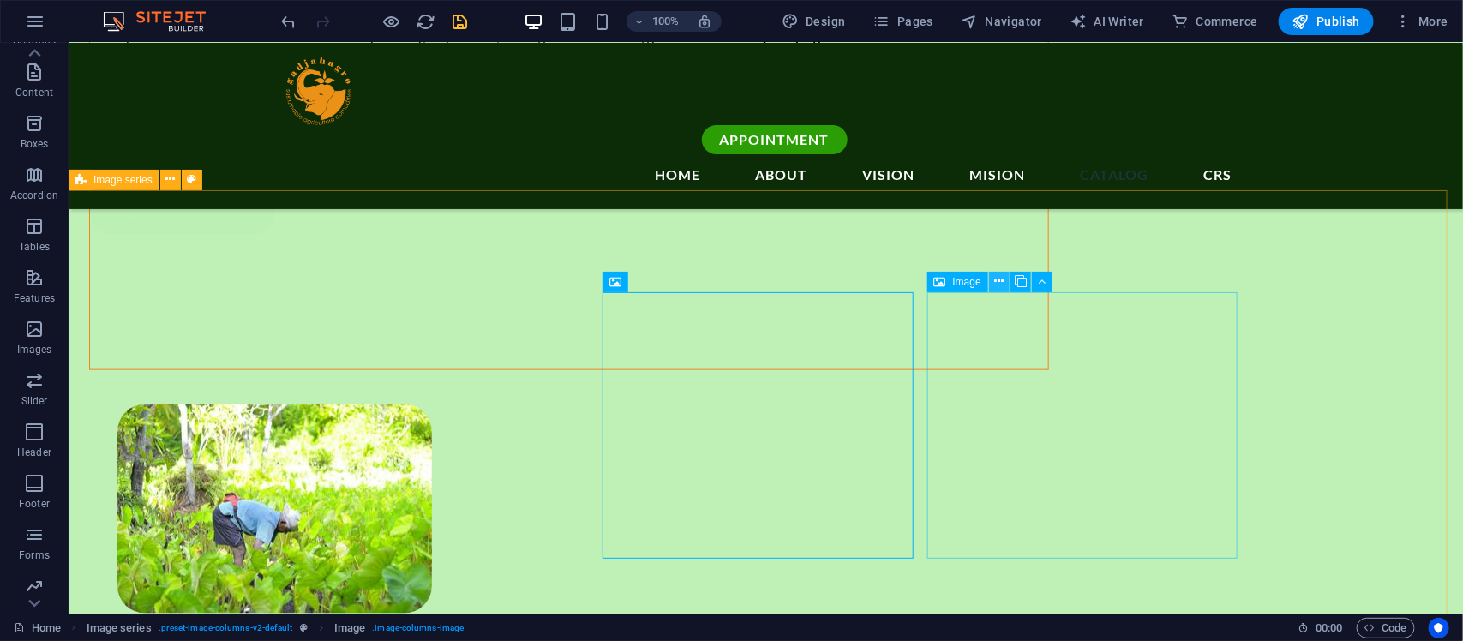
click at [1000, 279] on icon at bounding box center [998, 282] width 9 height 18
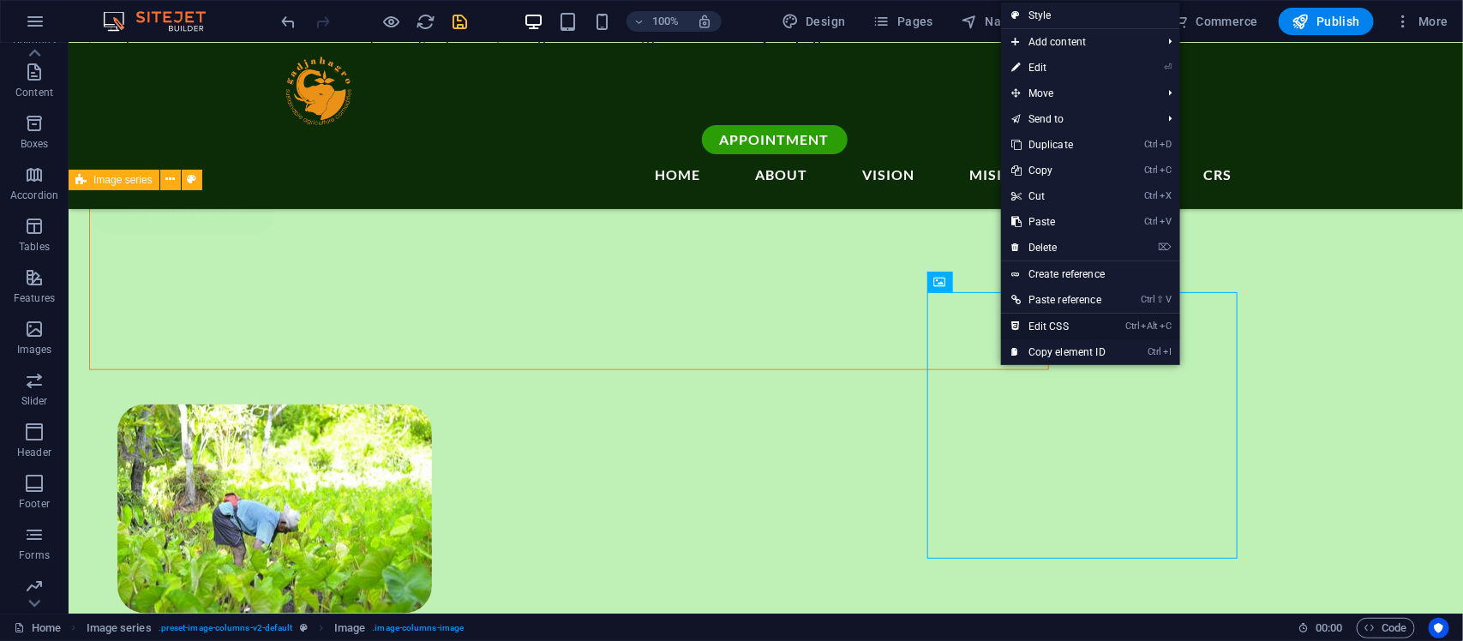
click at [1039, 331] on link "Ctrl Alt C Edit CSS" at bounding box center [1058, 327] width 115 height 26
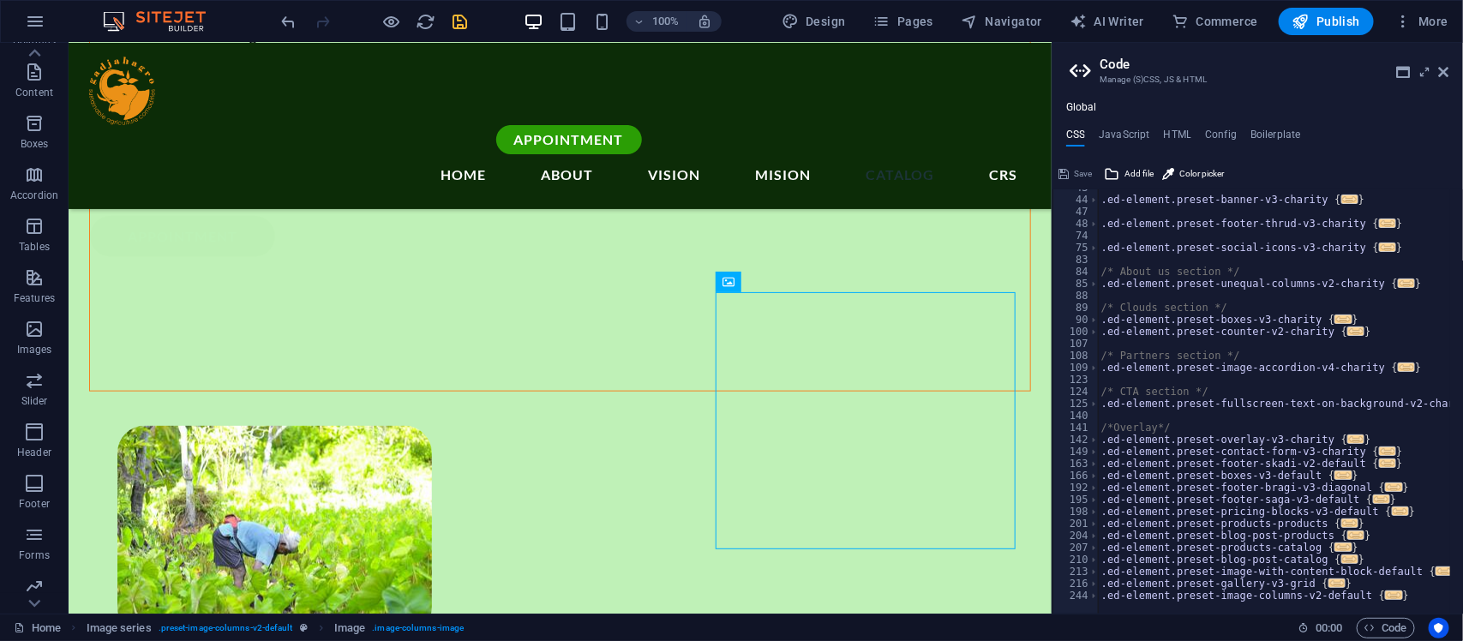
scroll to position [0, 0]
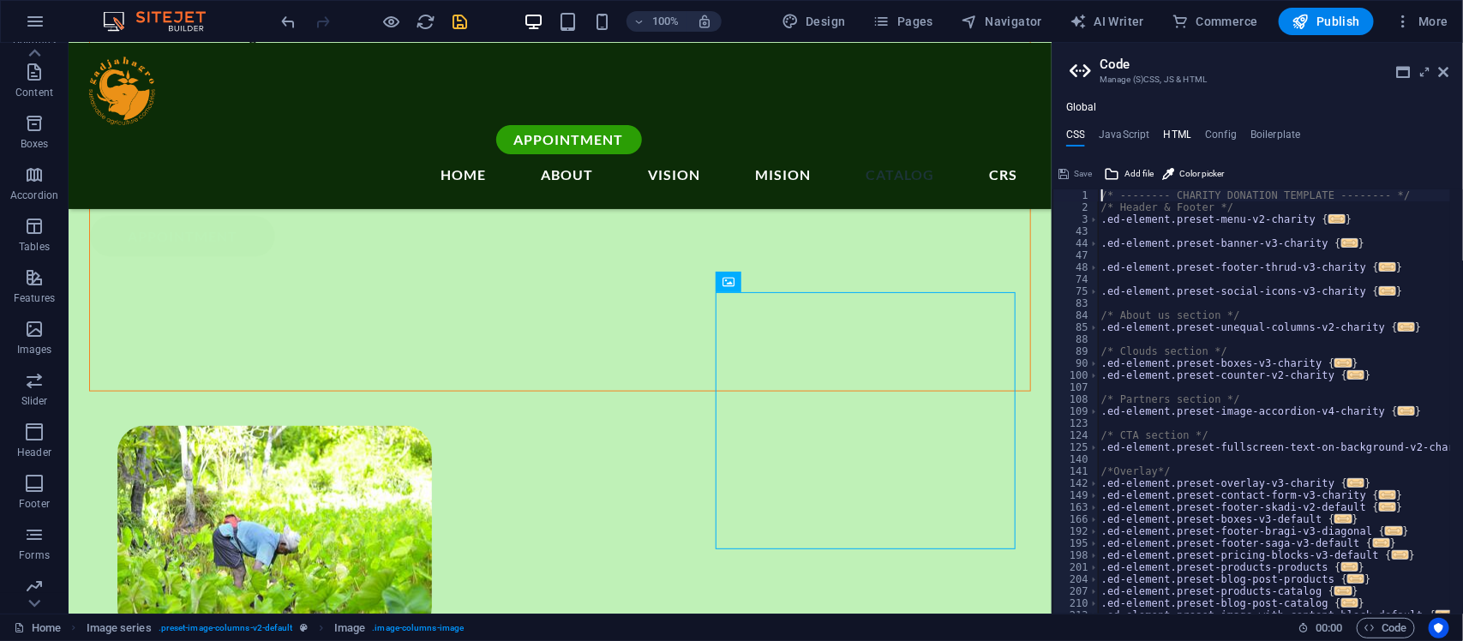
click at [1170, 133] on h4 "HTML" at bounding box center [1178, 138] width 28 height 19
type textarea "<a href="#main-content" class="wv-link-content button">Skip to main content</a>"
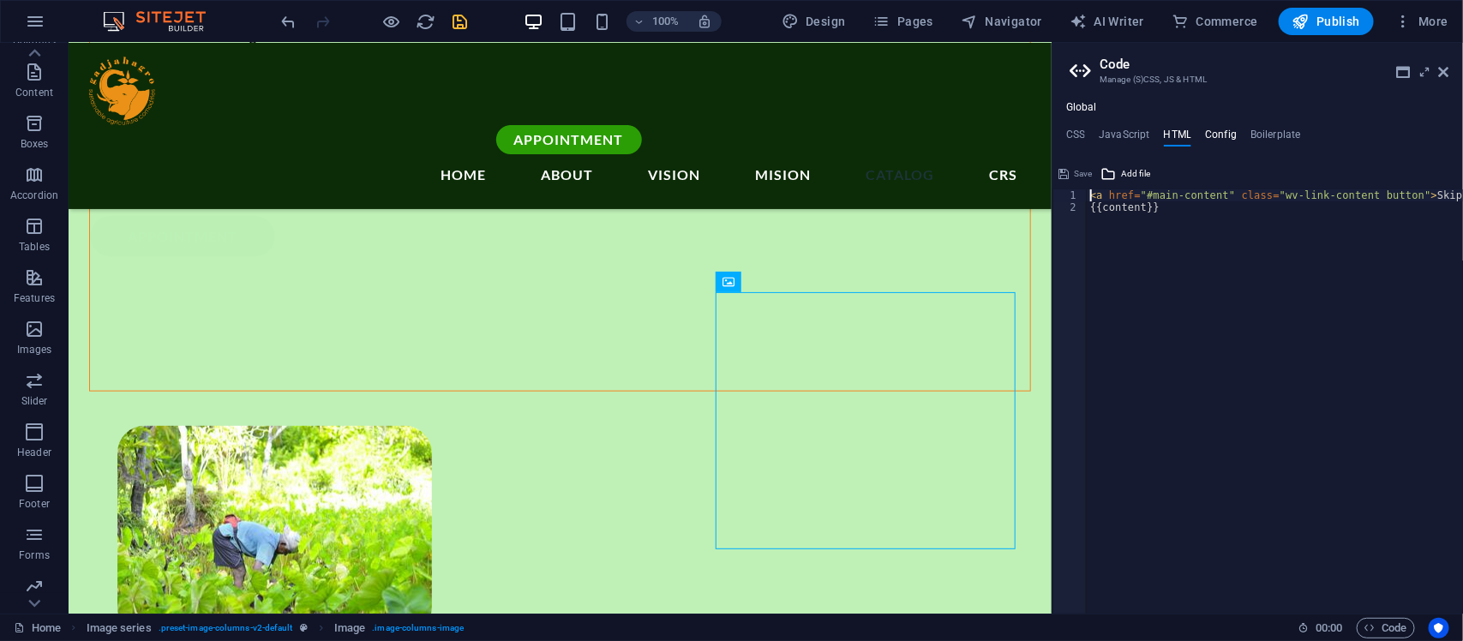
click at [1170, 135] on h4 "Config" at bounding box center [1221, 138] width 32 height 19
type textarea "$color-background: #bff1b7;"
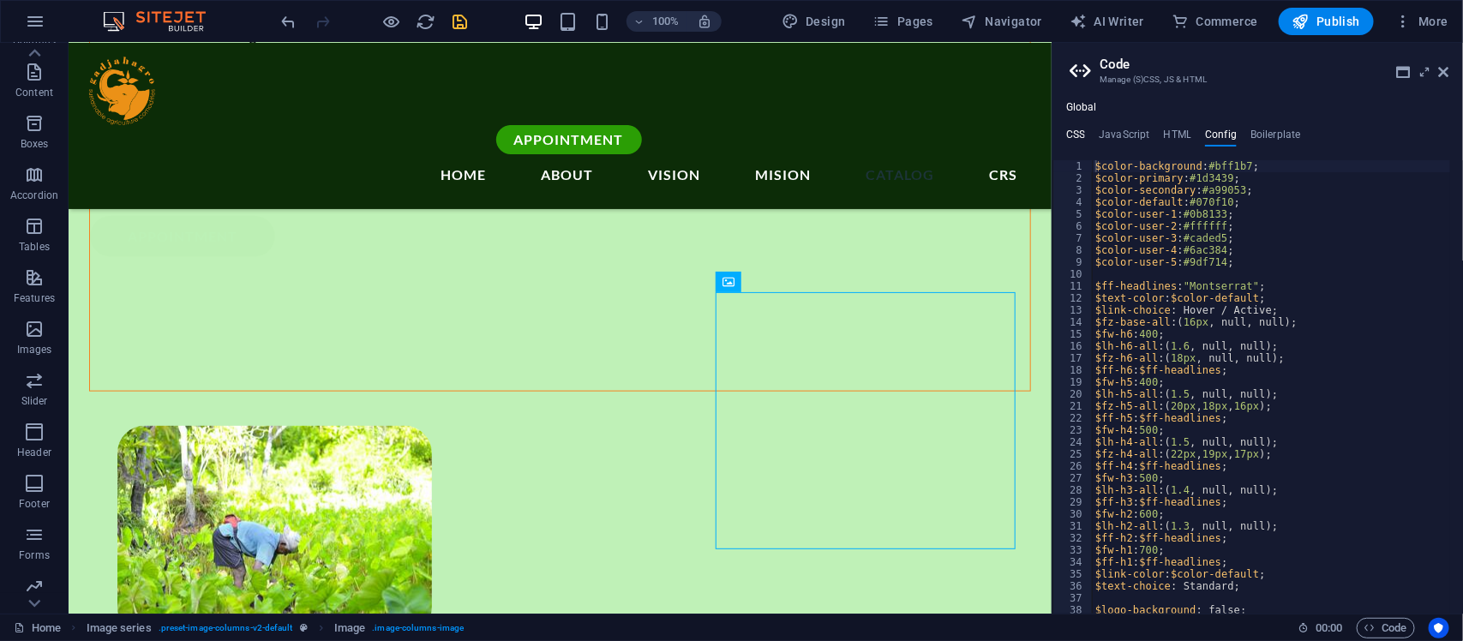
click at [1081, 137] on h4 "CSS" at bounding box center [1075, 138] width 19 height 19
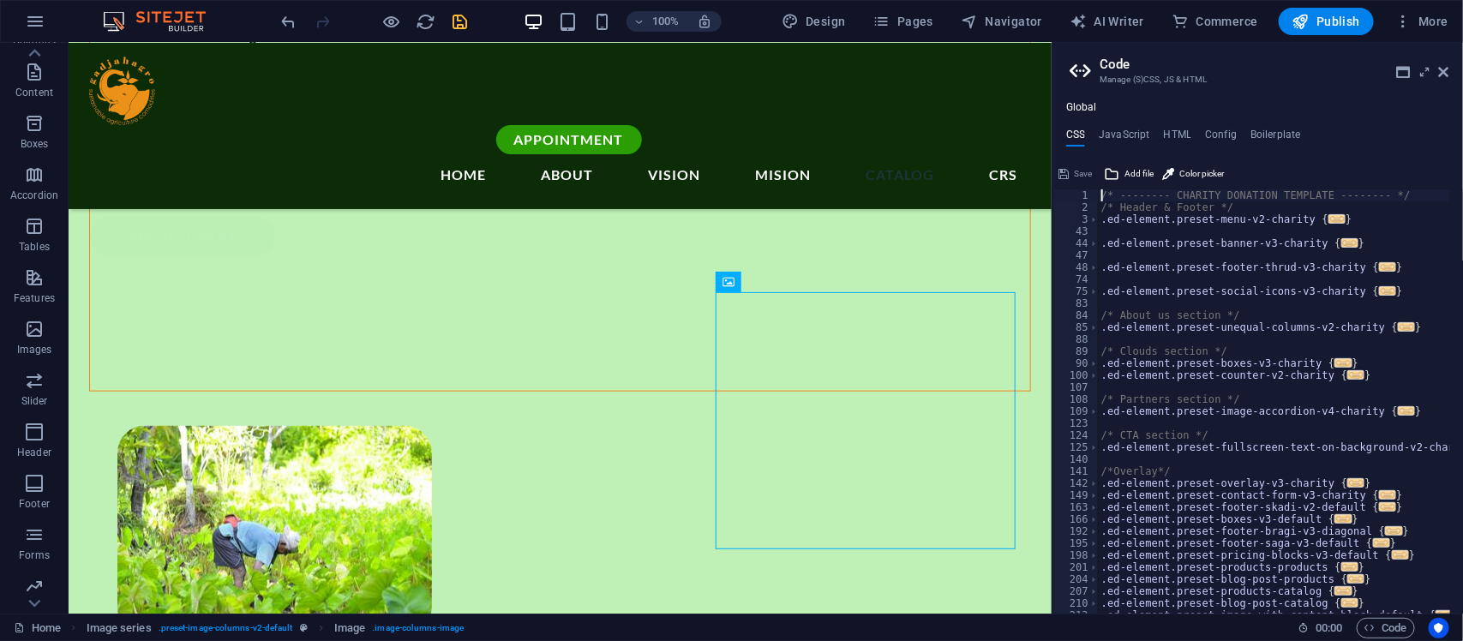
scroll to position [44, 0]
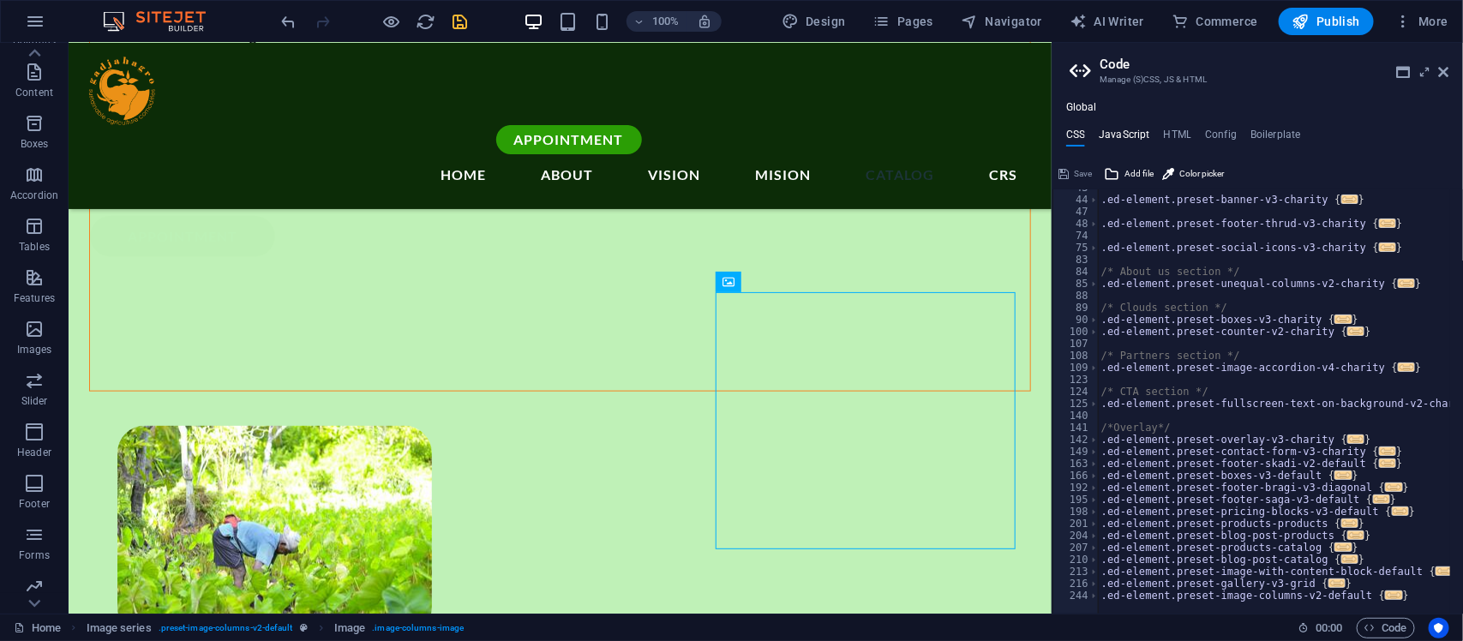
click at [1124, 129] on h4 "JavaScript" at bounding box center [1124, 138] width 51 height 19
type textarea "/* JS for preset "Menu V2" */"
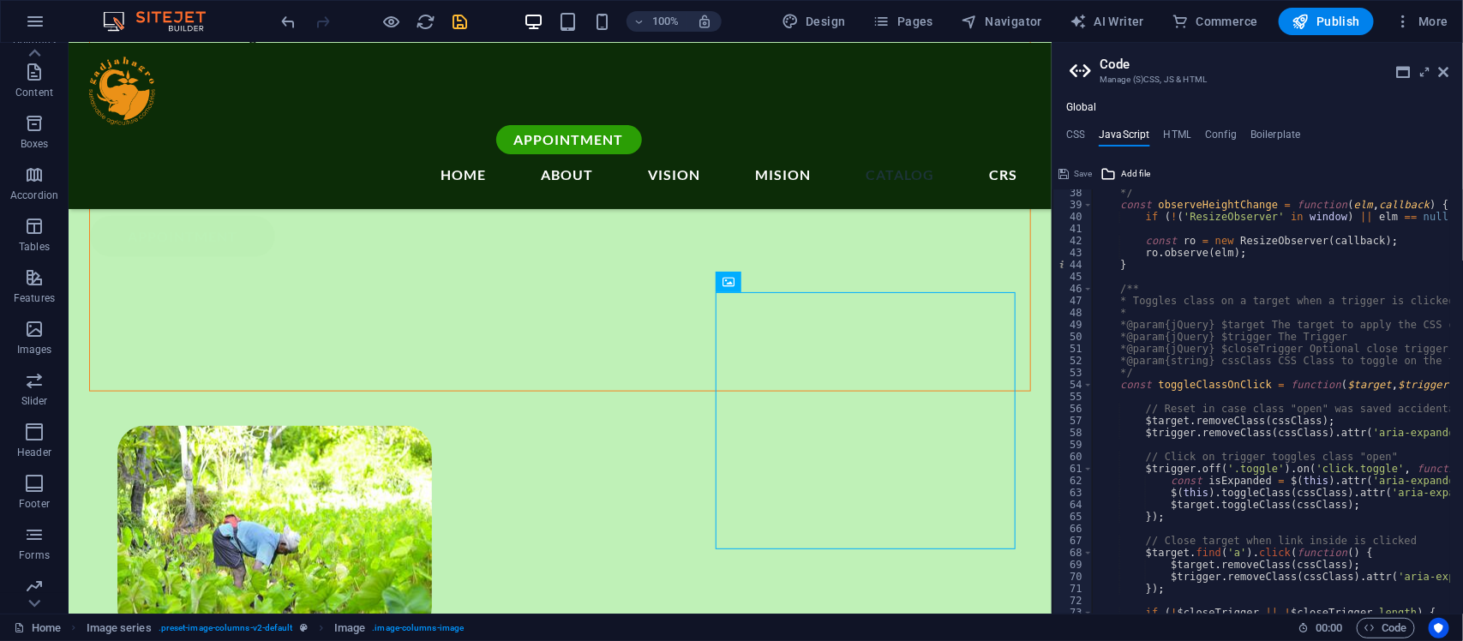
scroll to position [511, 0]
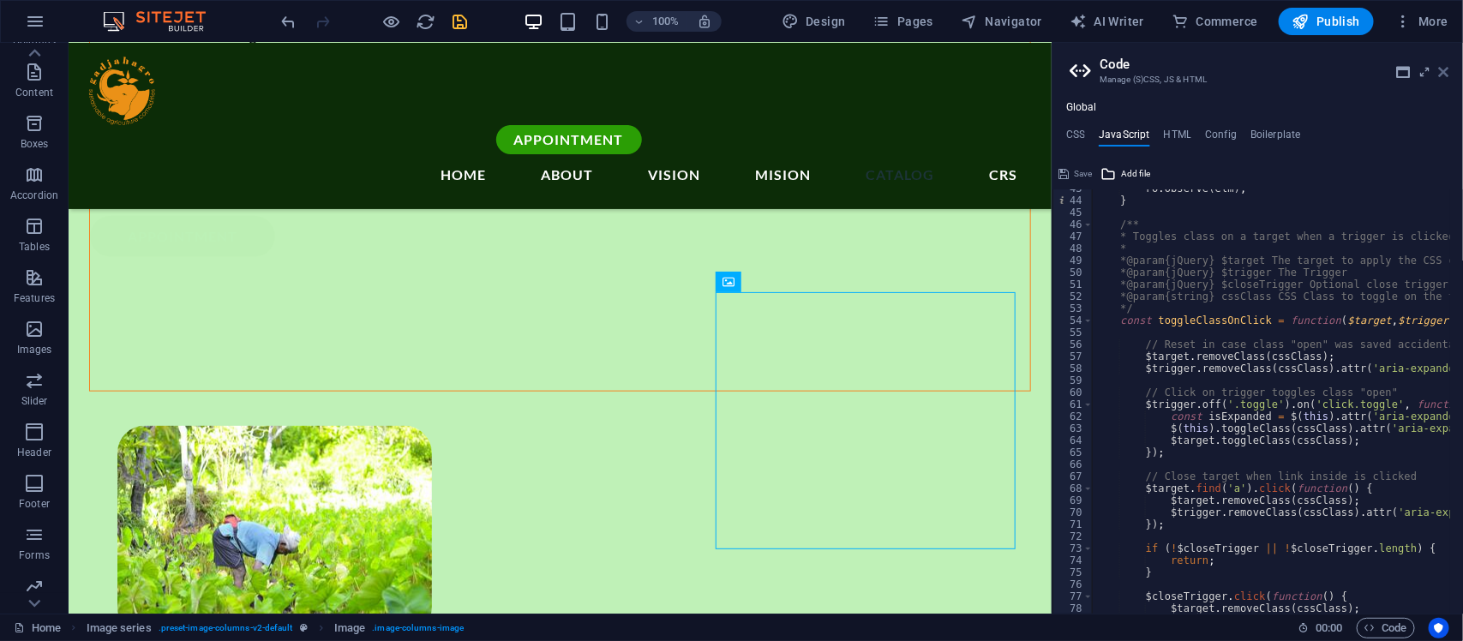
click at [1170, 65] on icon at bounding box center [1444, 72] width 10 height 14
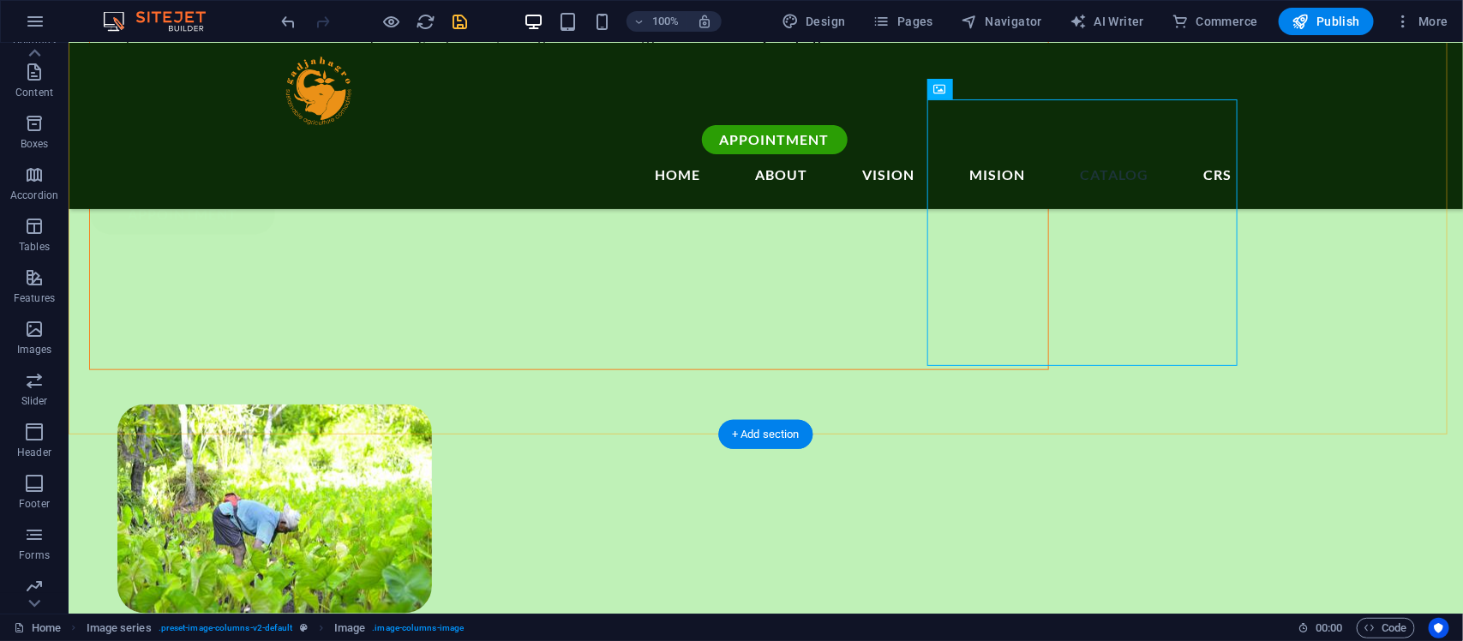
scroll to position [3942, 0]
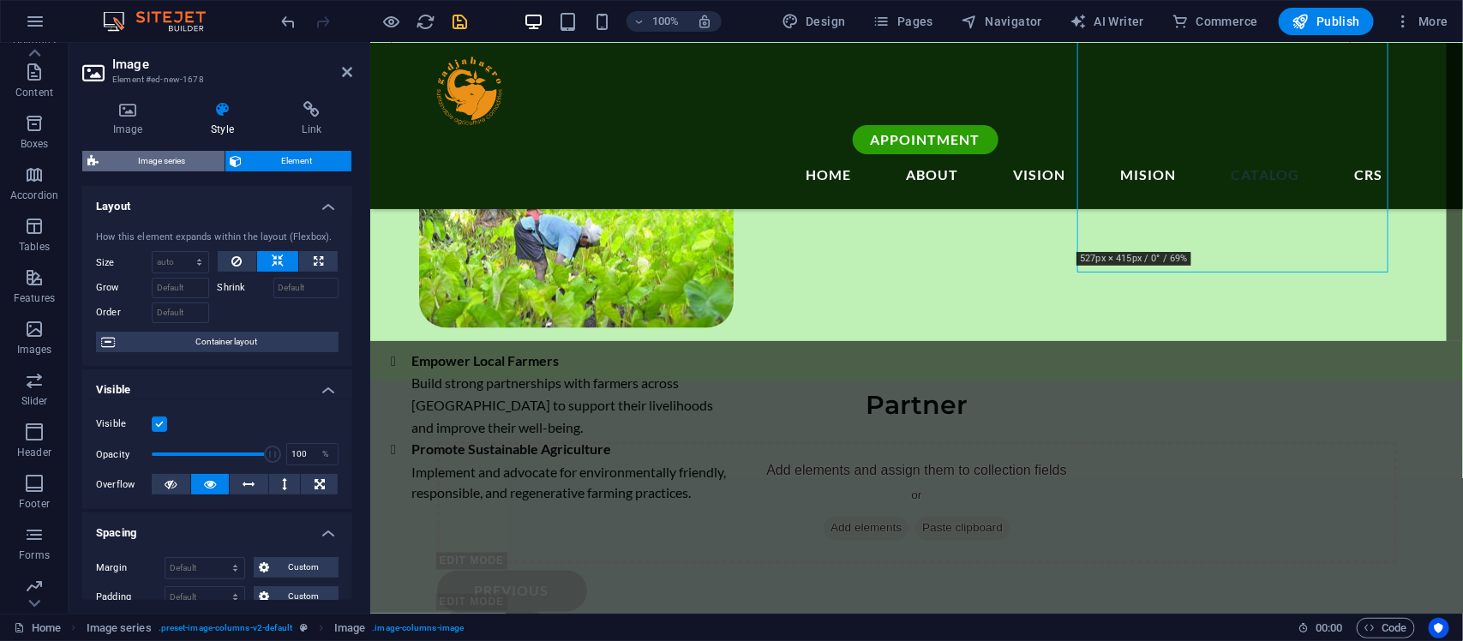
click at [165, 161] on span "Image series" at bounding box center [162, 161] width 116 height 21
select select "rem"
select select "px"
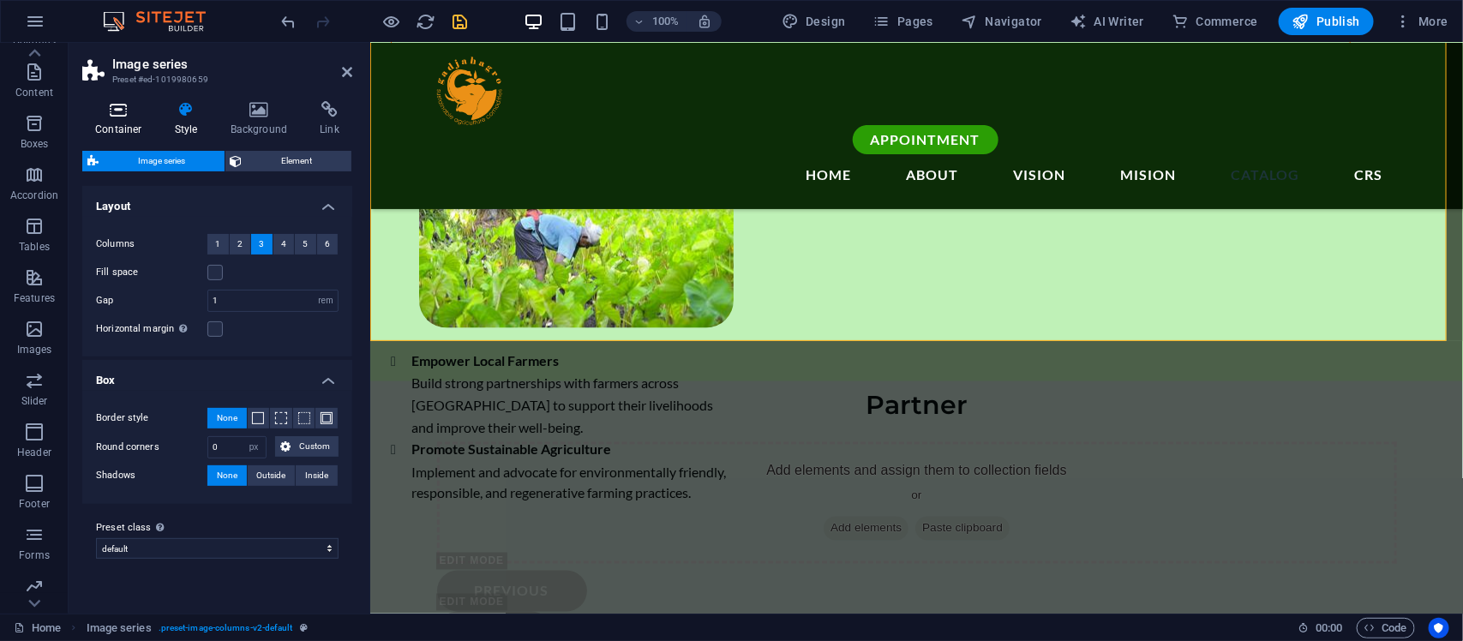
click at [118, 117] on icon at bounding box center [118, 109] width 73 height 17
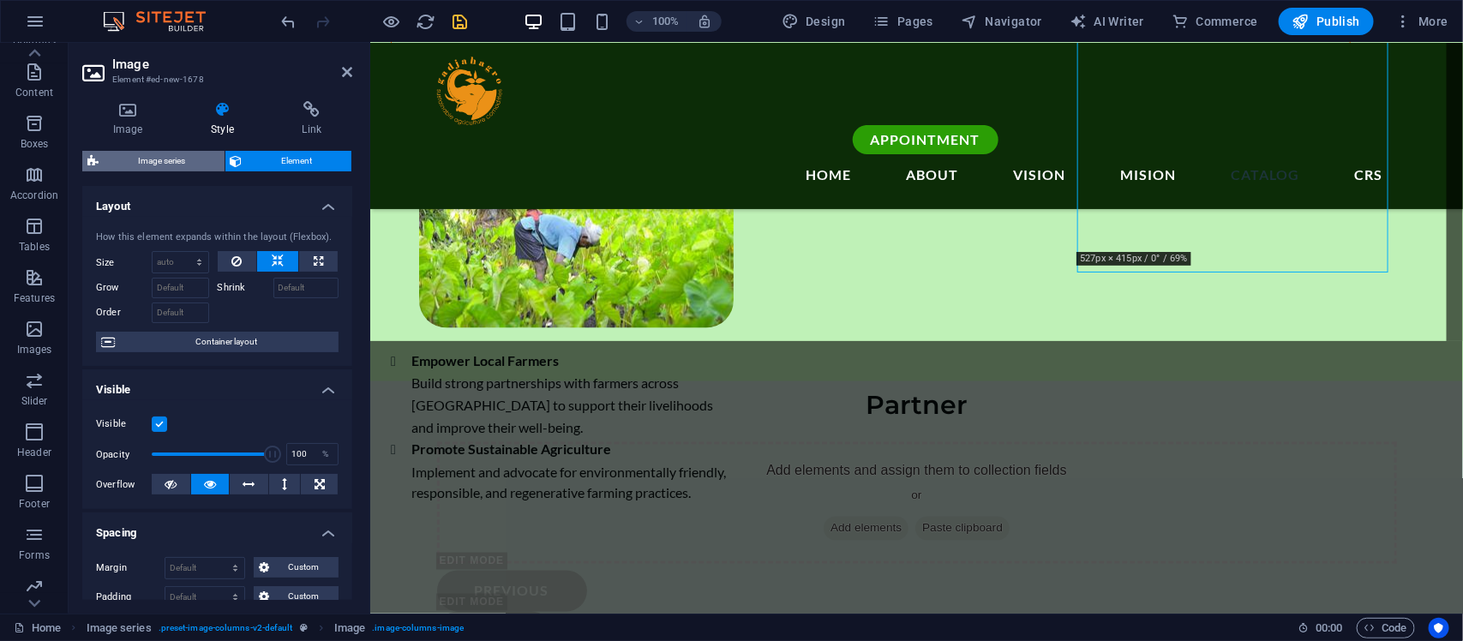
click at [152, 161] on span "Image series" at bounding box center [162, 161] width 116 height 21
select select "rem"
select select "px"
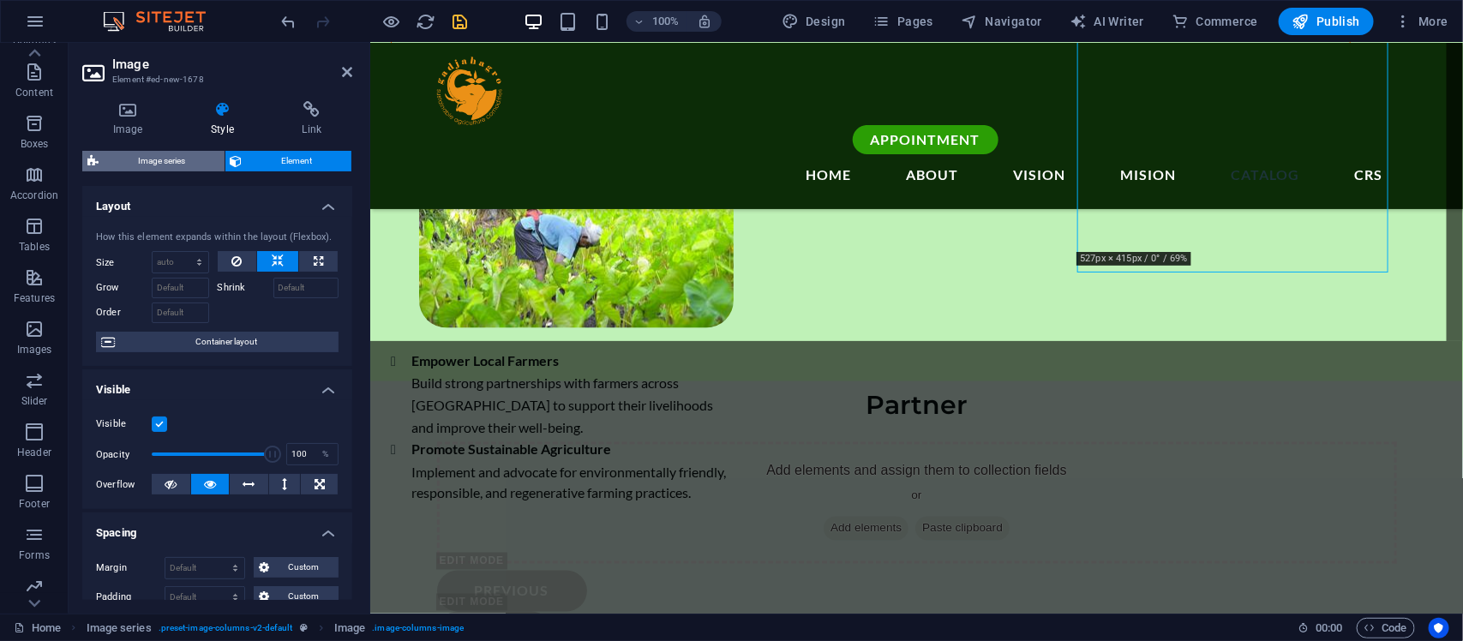
click at [189, 164] on span "Image series" at bounding box center [162, 161] width 116 height 21
select select "rem"
select select "px"
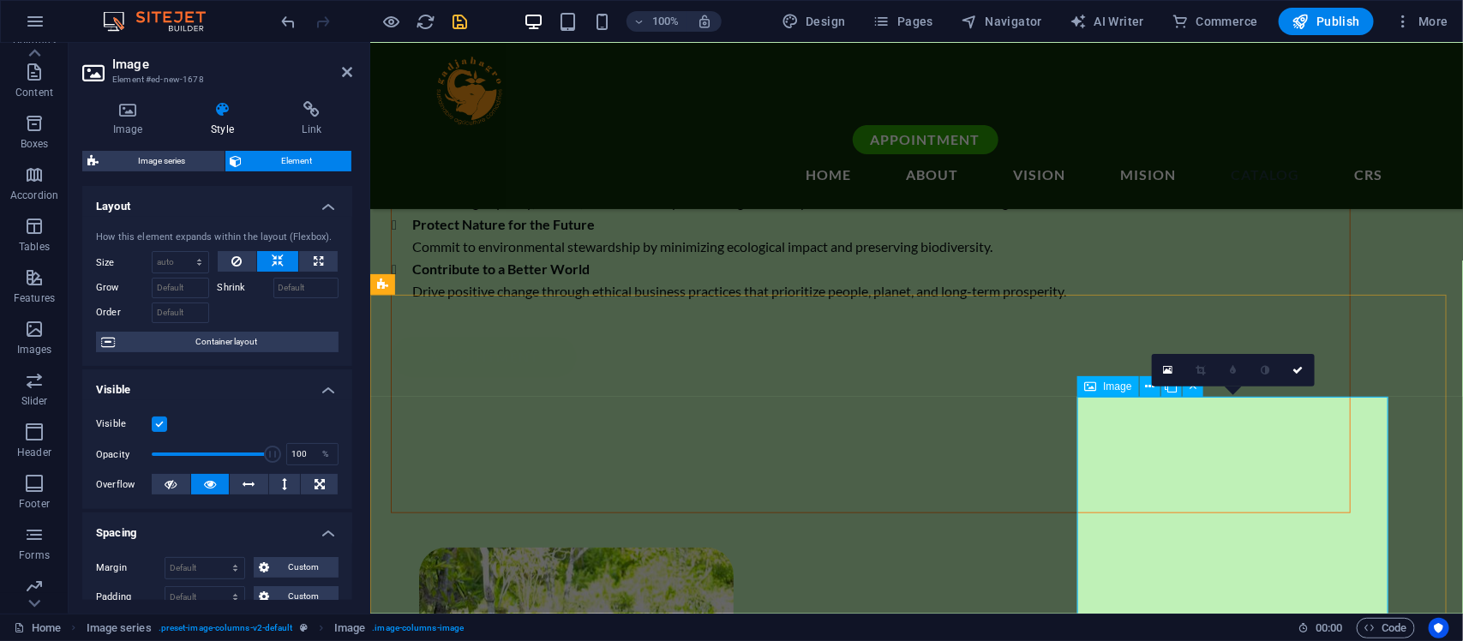
scroll to position [3656, 0]
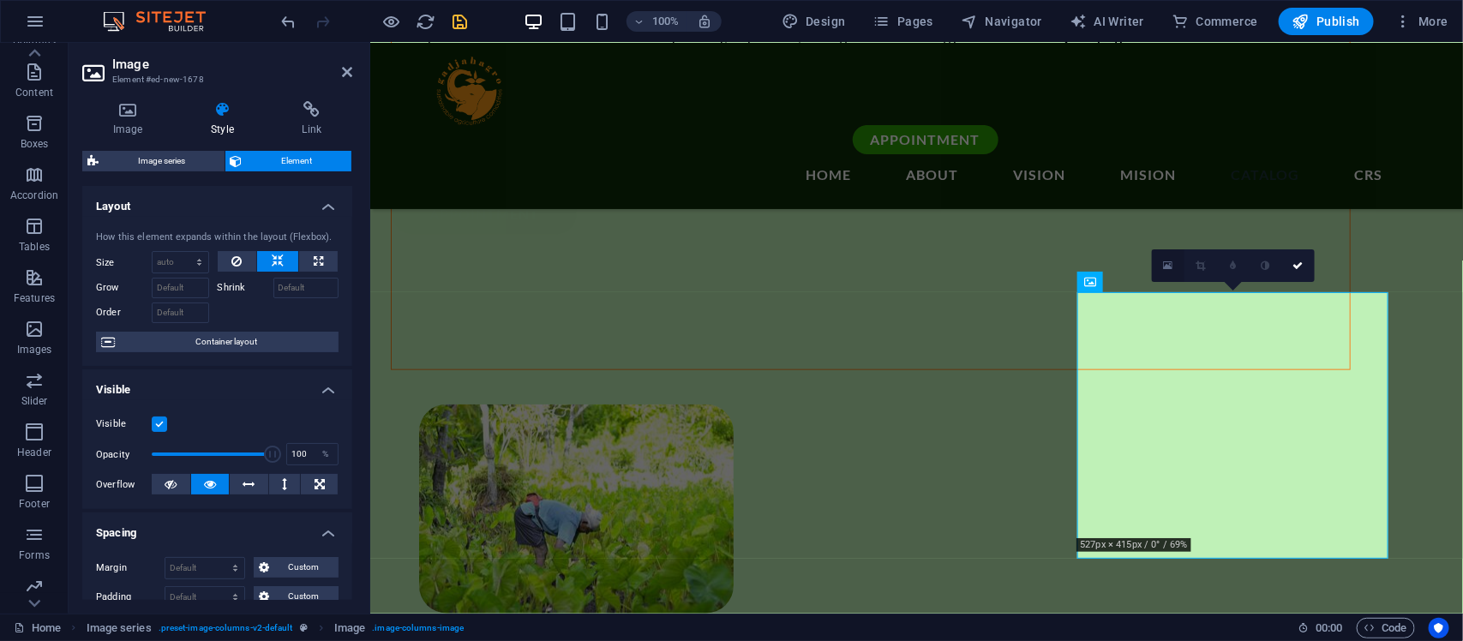
click at [1170, 264] on link at bounding box center [1168, 265] width 33 height 33
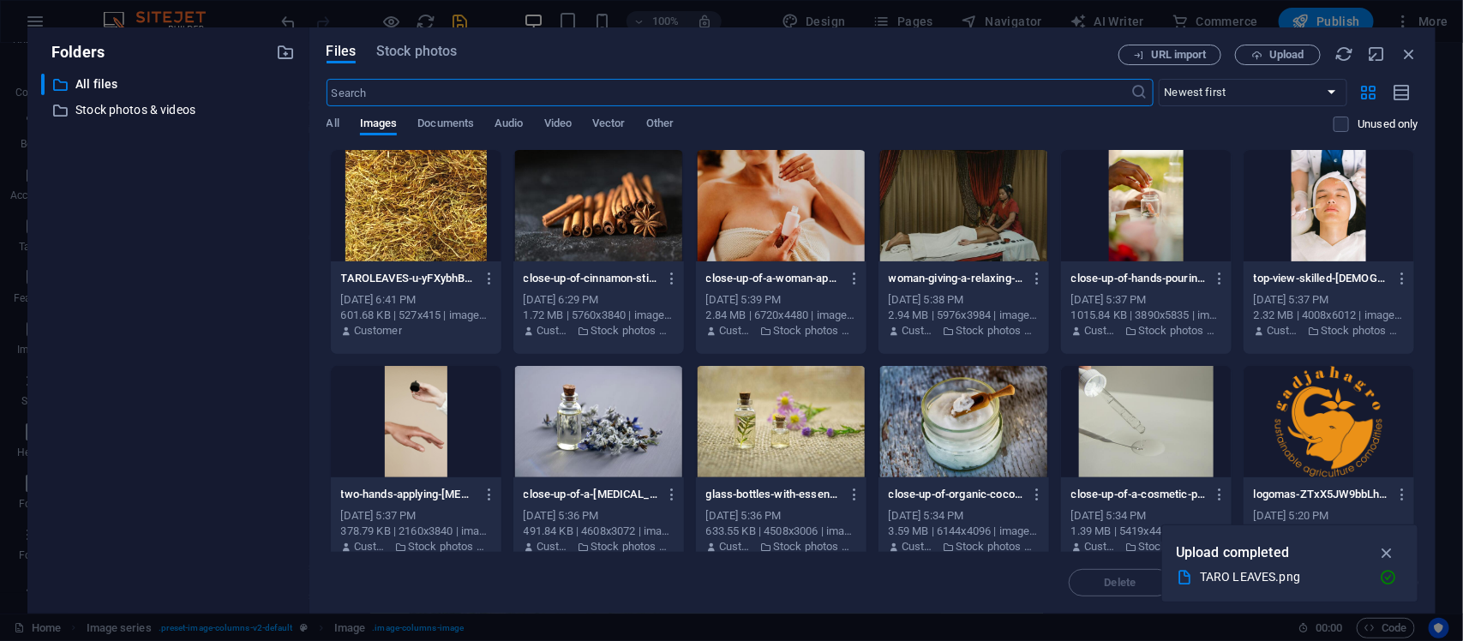
scroll to position [4005, 0]
click at [407, 242] on div at bounding box center [416, 205] width 171 height 111
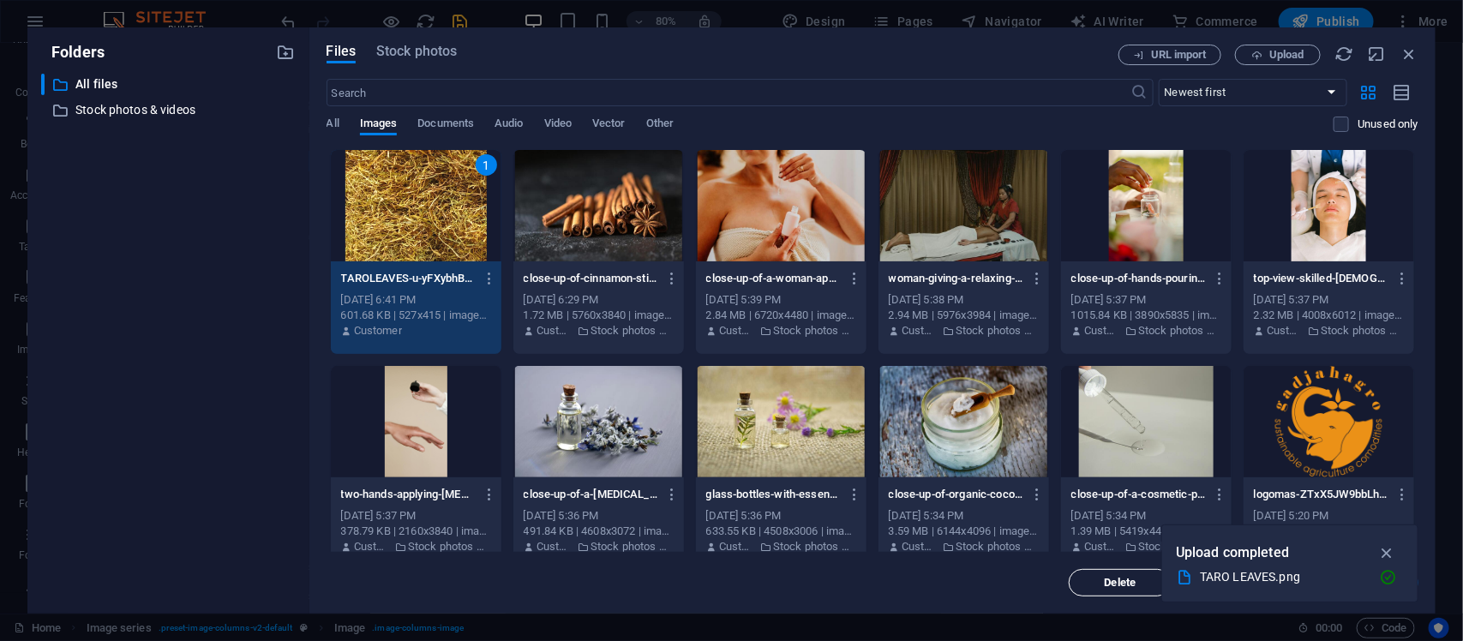
click at [1124, 513] on span "Delete" at bounding box center [1121, 583] width 32 height 10
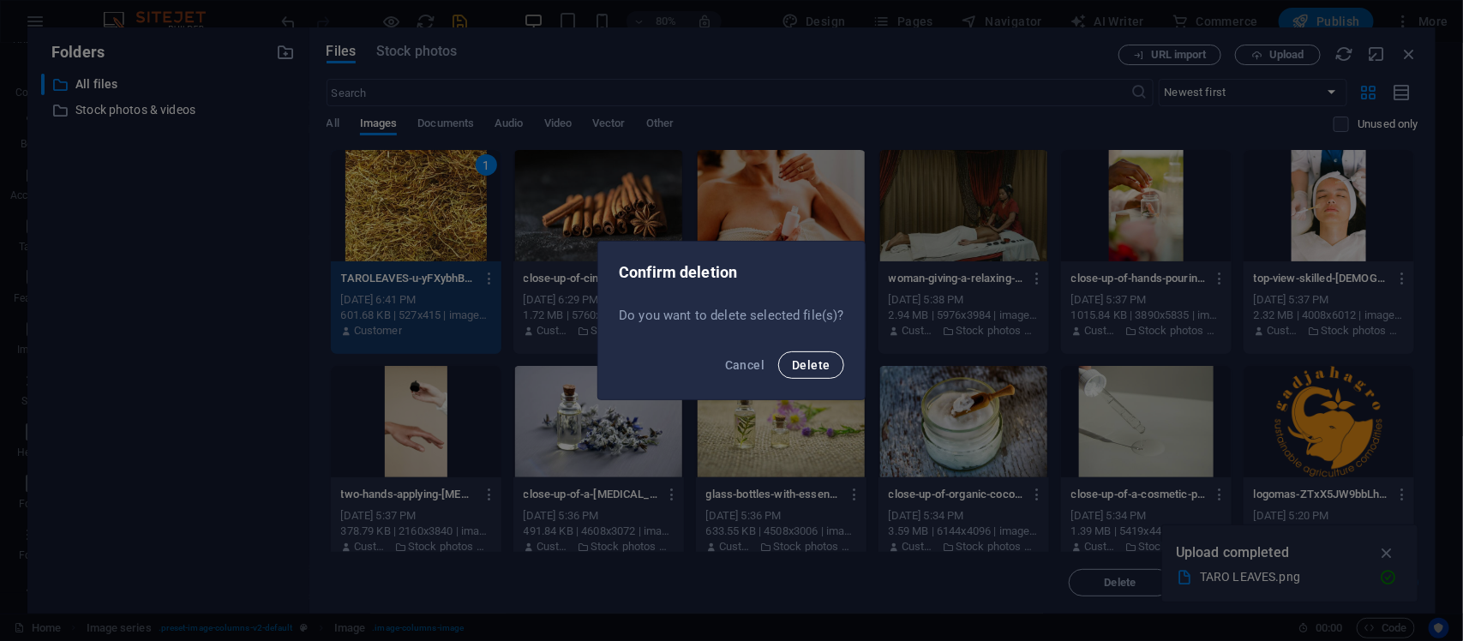
click at [802, 360] on span "Delete" at bounding box center [811, 365] width 38 height 14
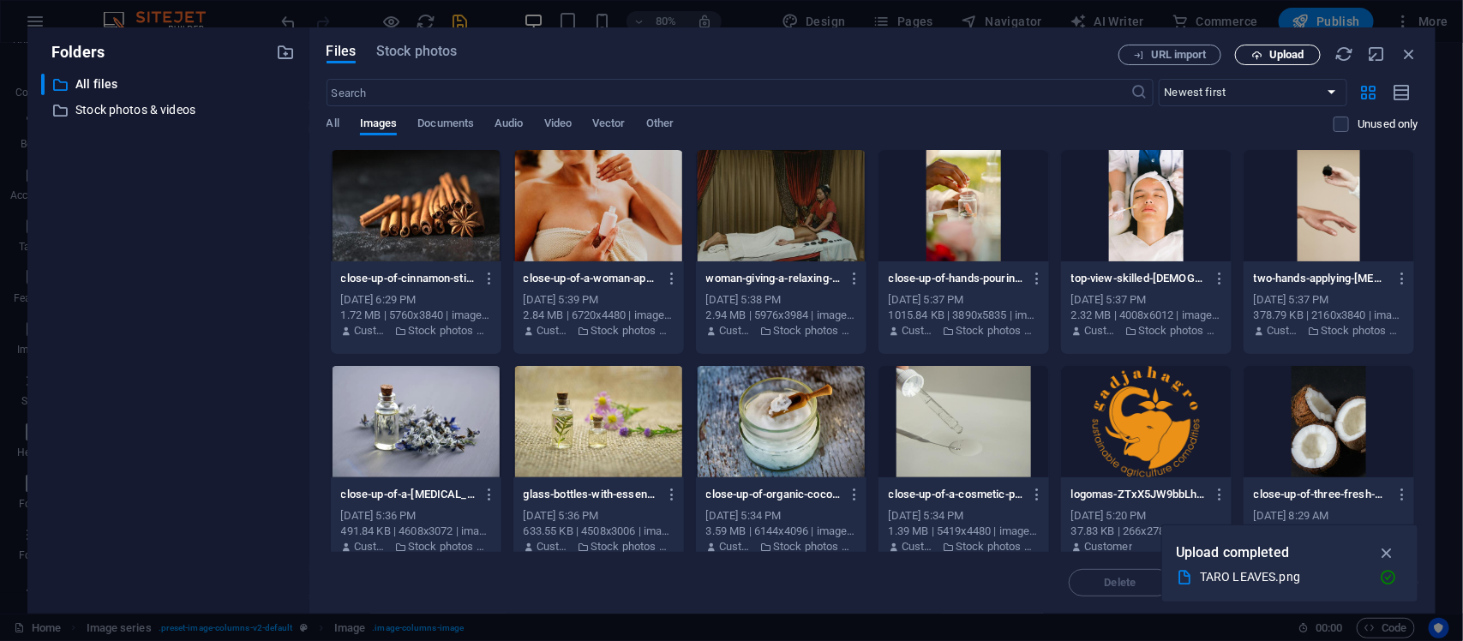
click at [1170, 58] on span "Upload" at bounding box center [1287, 55] width 35 height 10
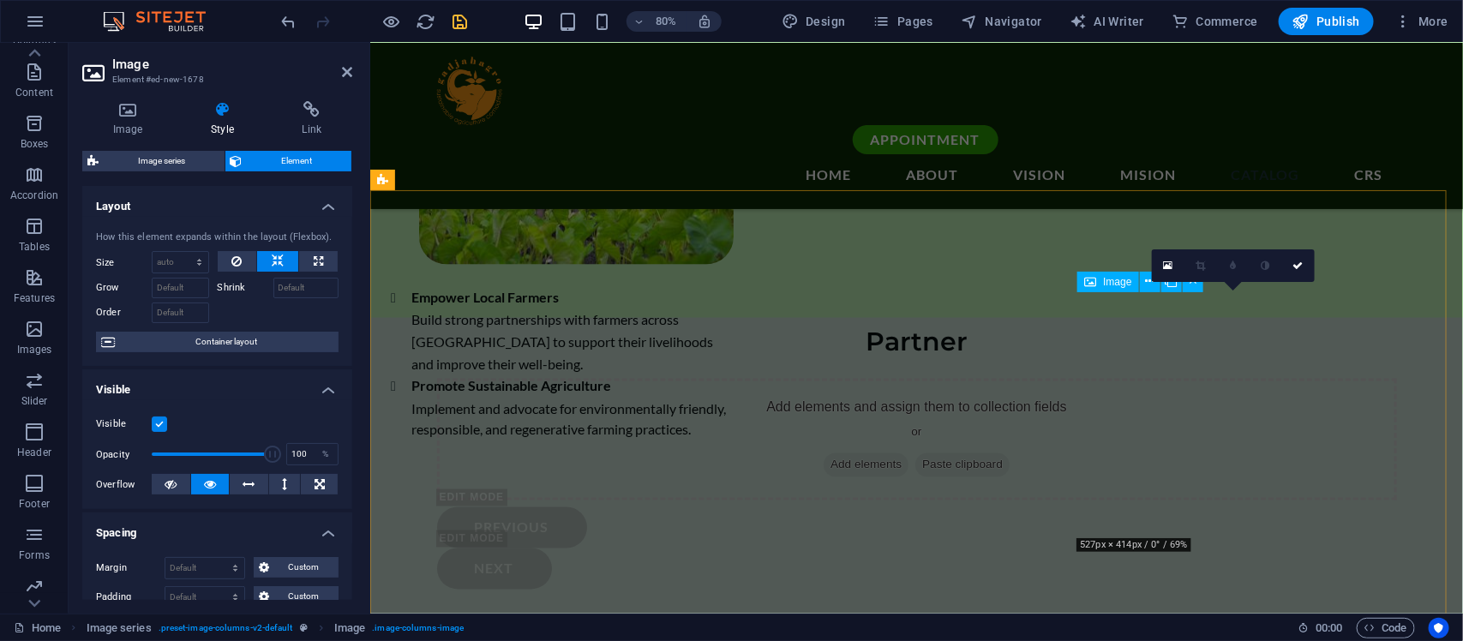
scroll to position [3656, 0]
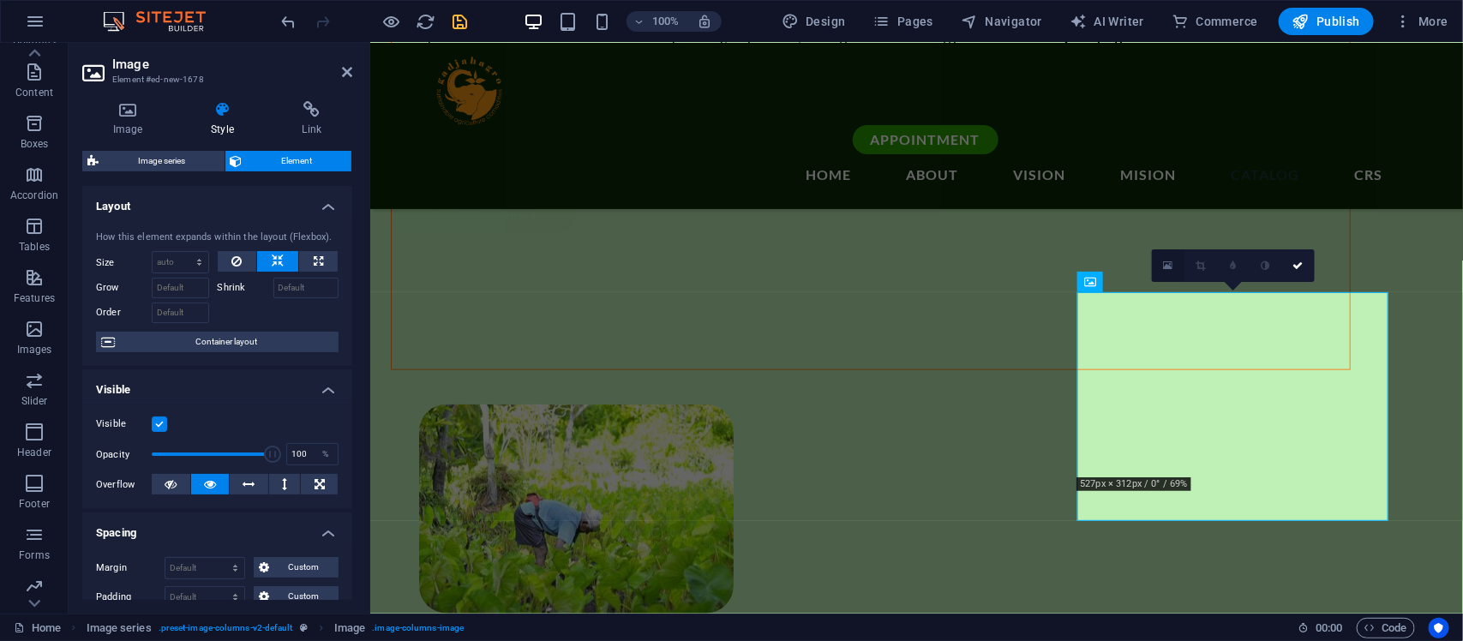
click at [1170, 264] on icon at bounding box center [1167, 266] width 9 height 12
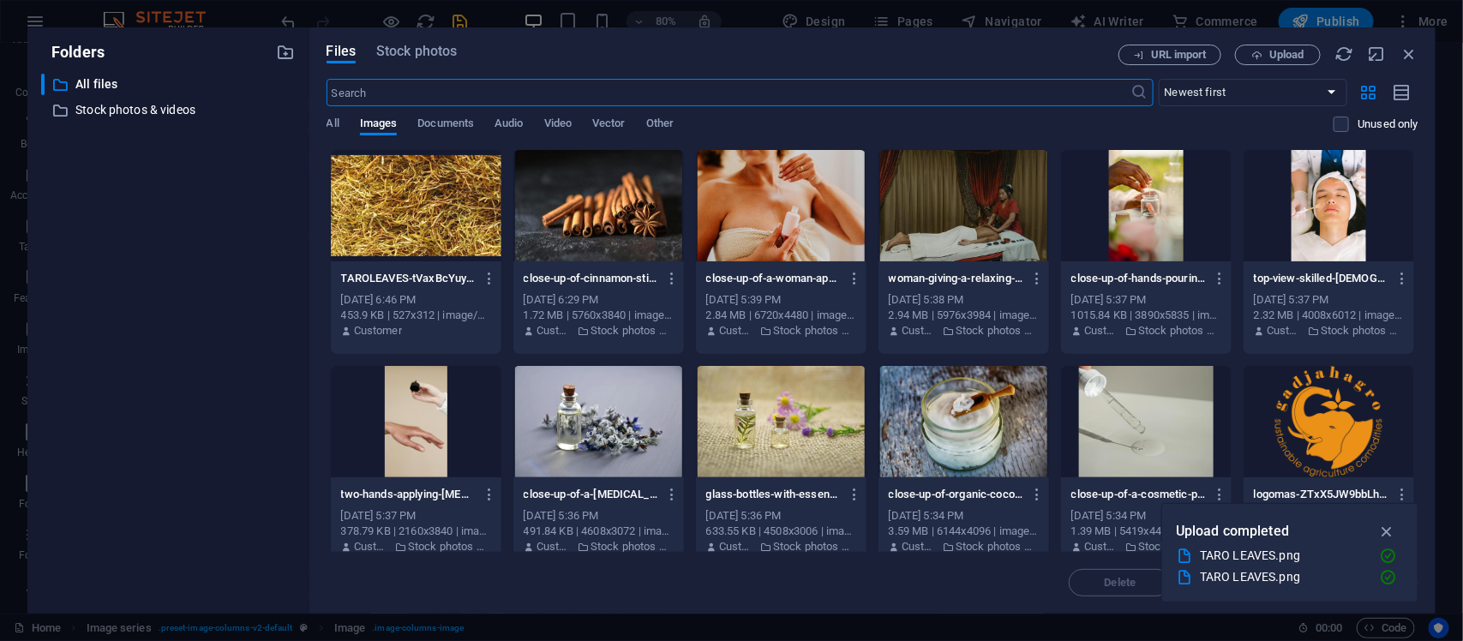
scroll to position [4005, 0]
click at [401, 220] on div at bounding box center [416, 205] width 171 height 111
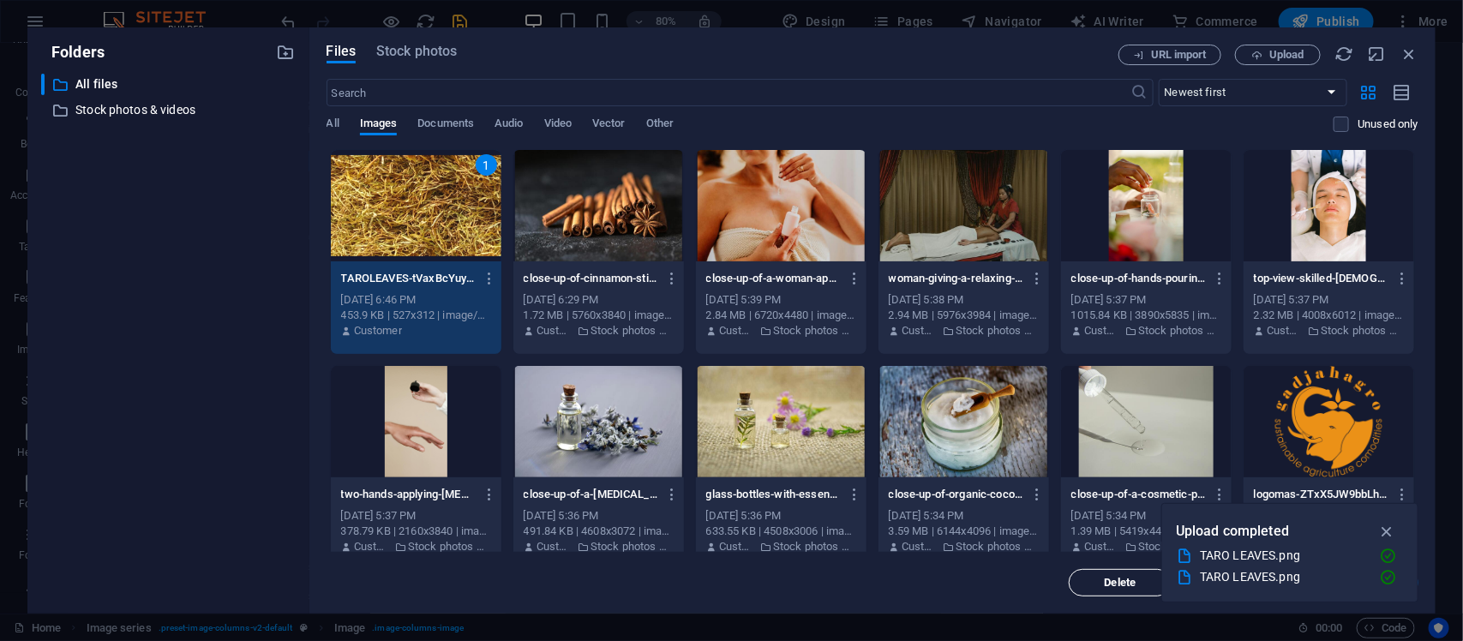
click at [1149, 513] on span "Delete" at bounding box center [1120, 583] width 87 height 10
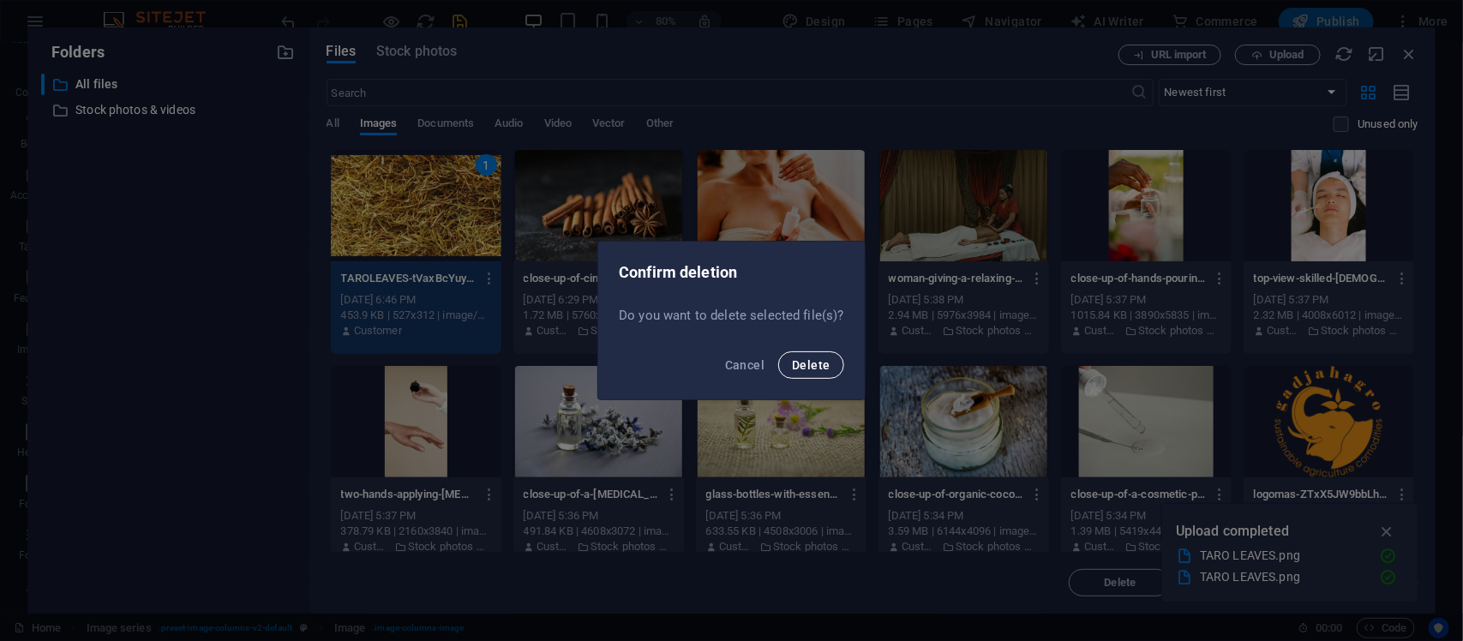
click at [808, 358] on span "Delete" at bounding box center [811, 365] width 38 height 14
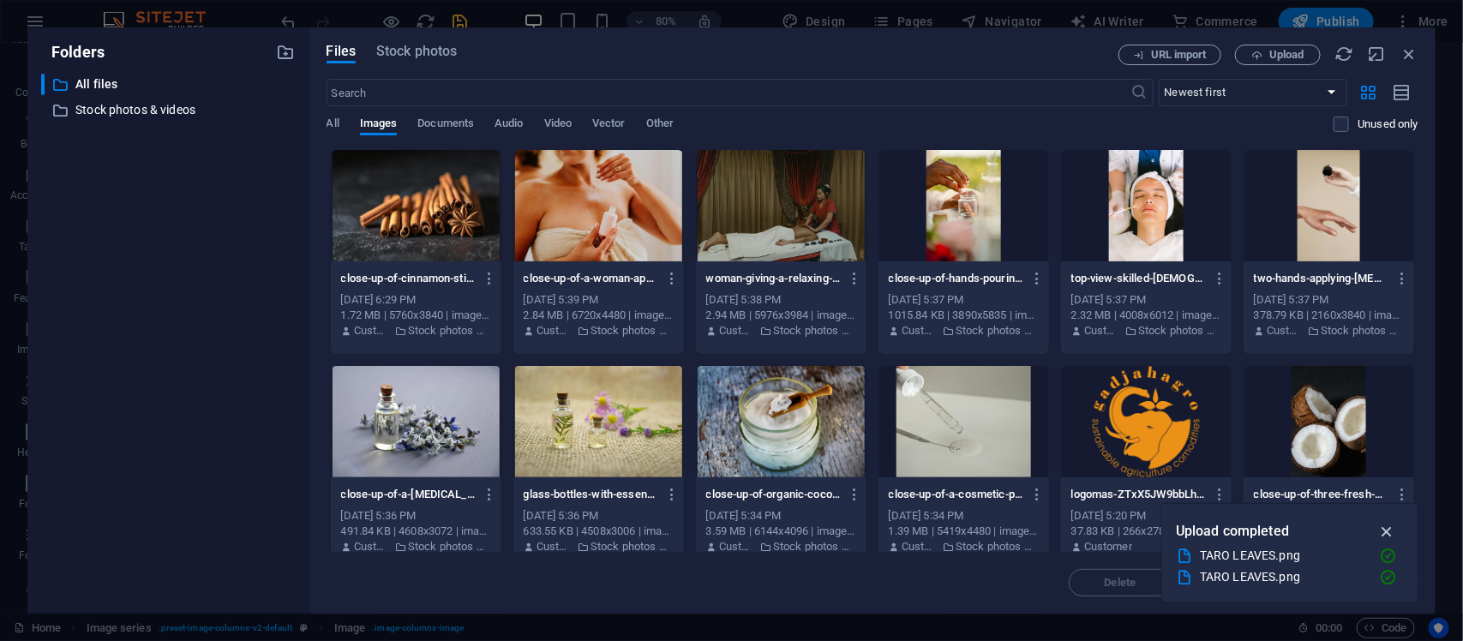
click at [1170, 513] on icon "button" at bounding box center [1388, 531] width 20 height 19
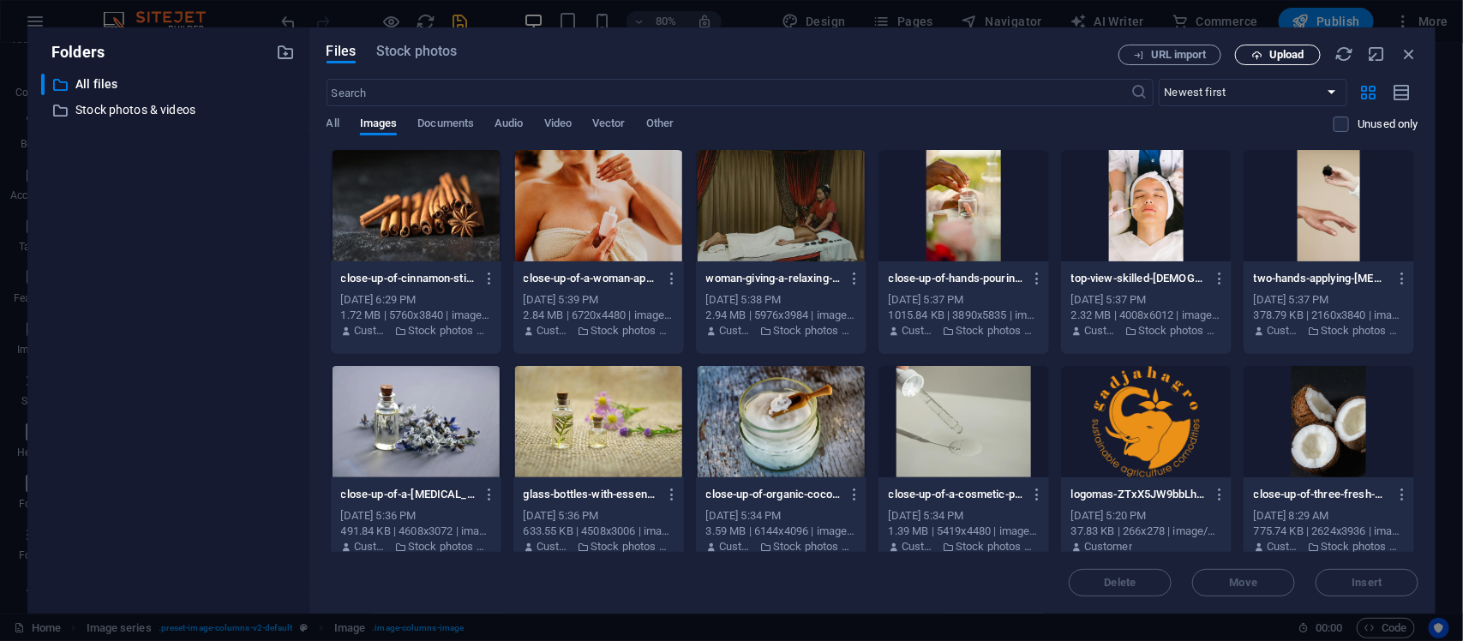
click at [1170, 53] on span "Upload" at bounding box center [1287, 55] width 35 height 10
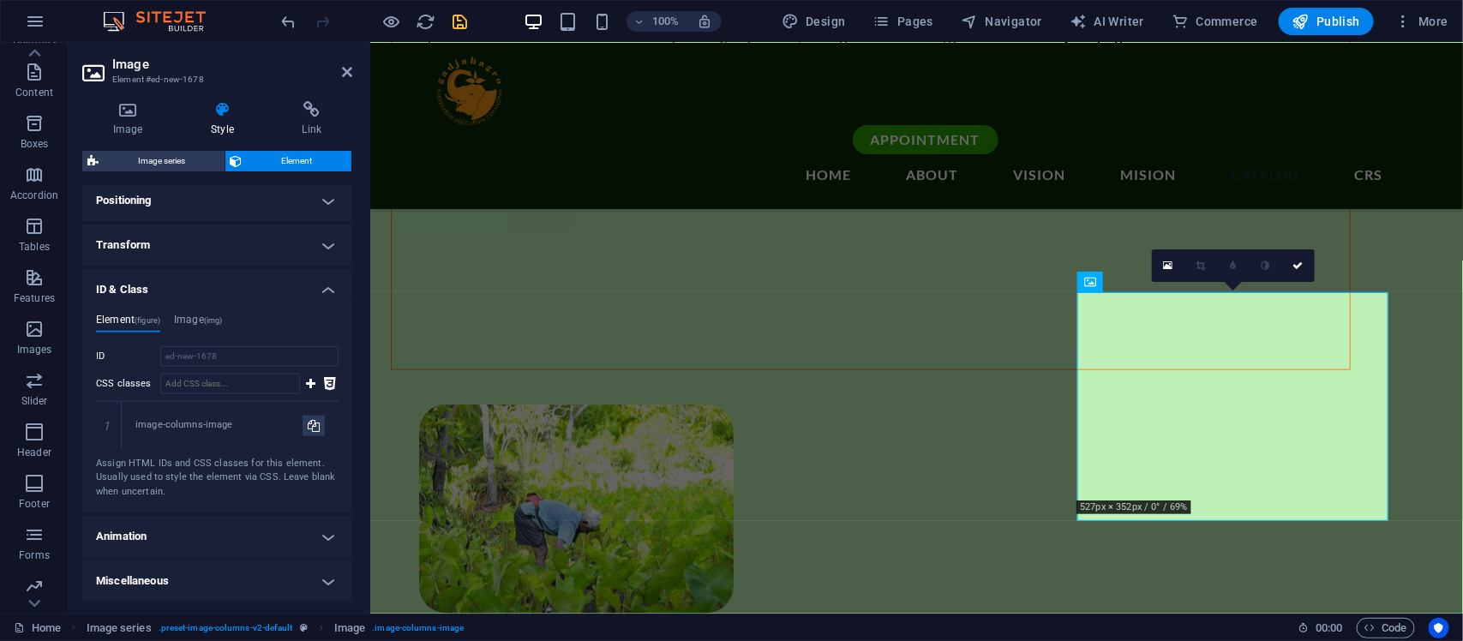
scroll to position [220, 0]
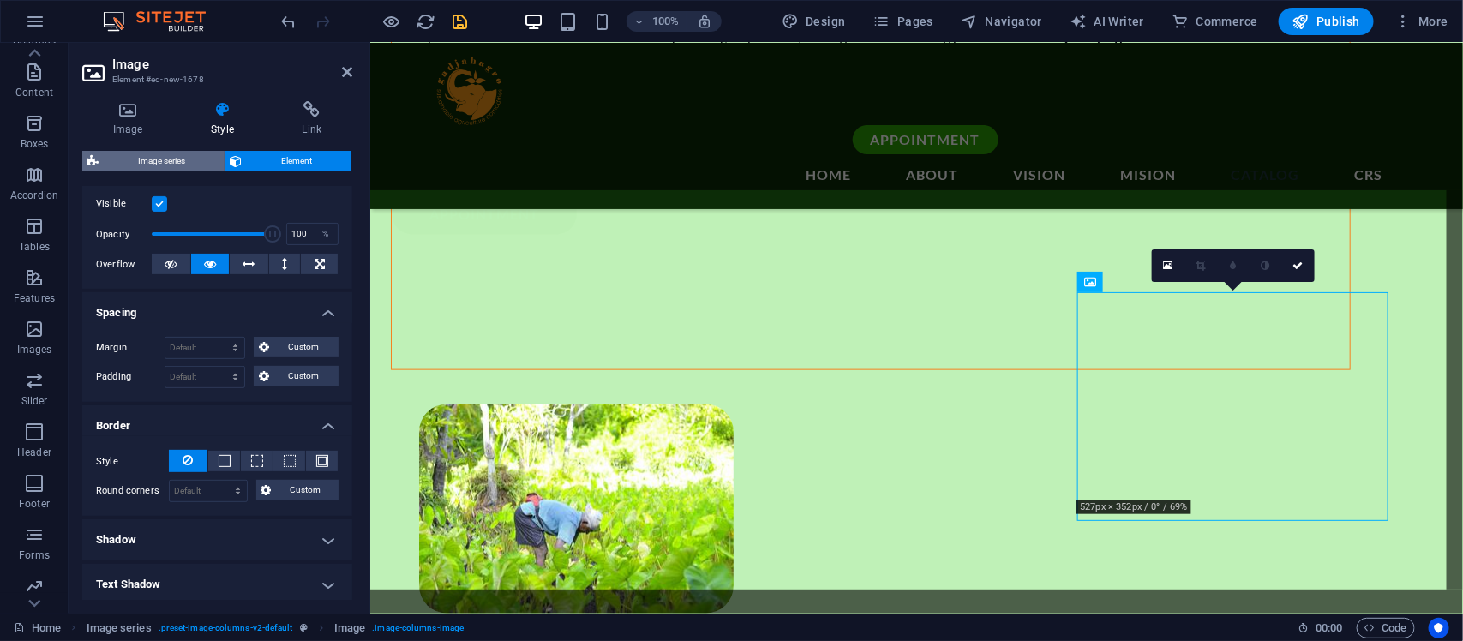
click at [142, 164] on span "Image series" at bounding box center [162, 161] width 116 height 21
select select "rem"
select select "px"
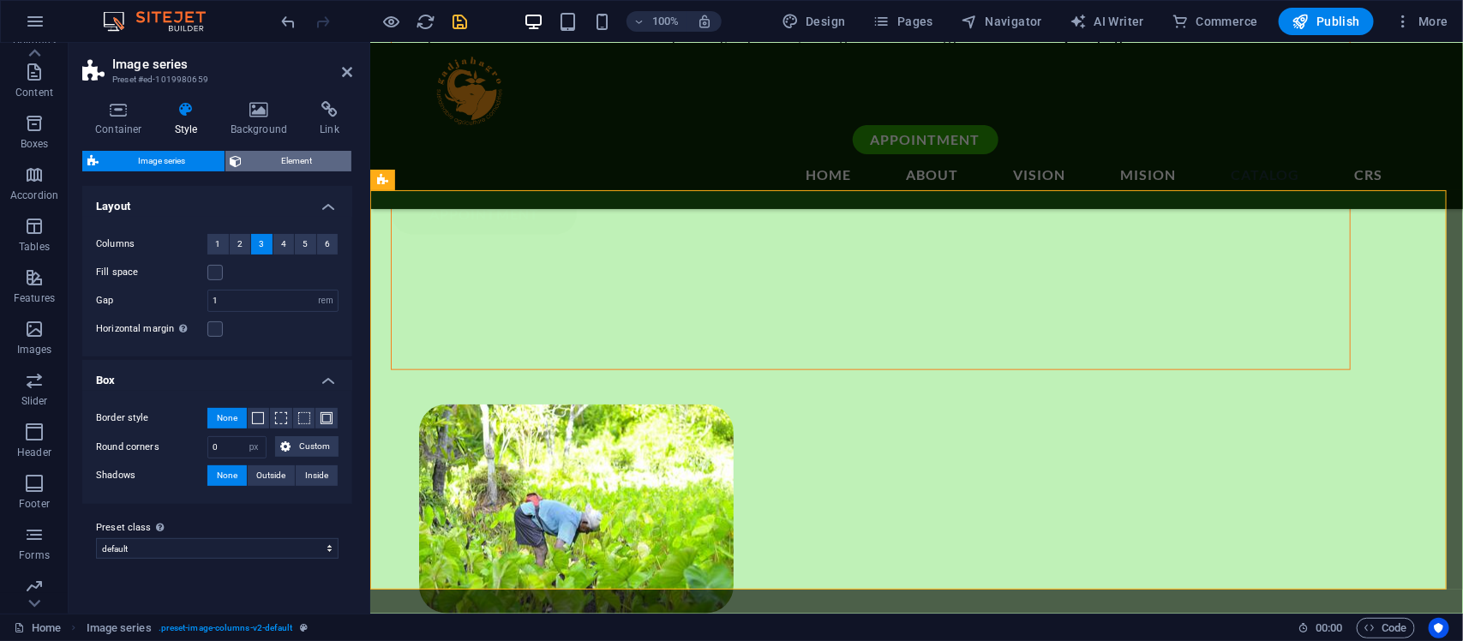
click at [287, 156] on span "Element" at bounding box center [297, 161] width 99 height 21
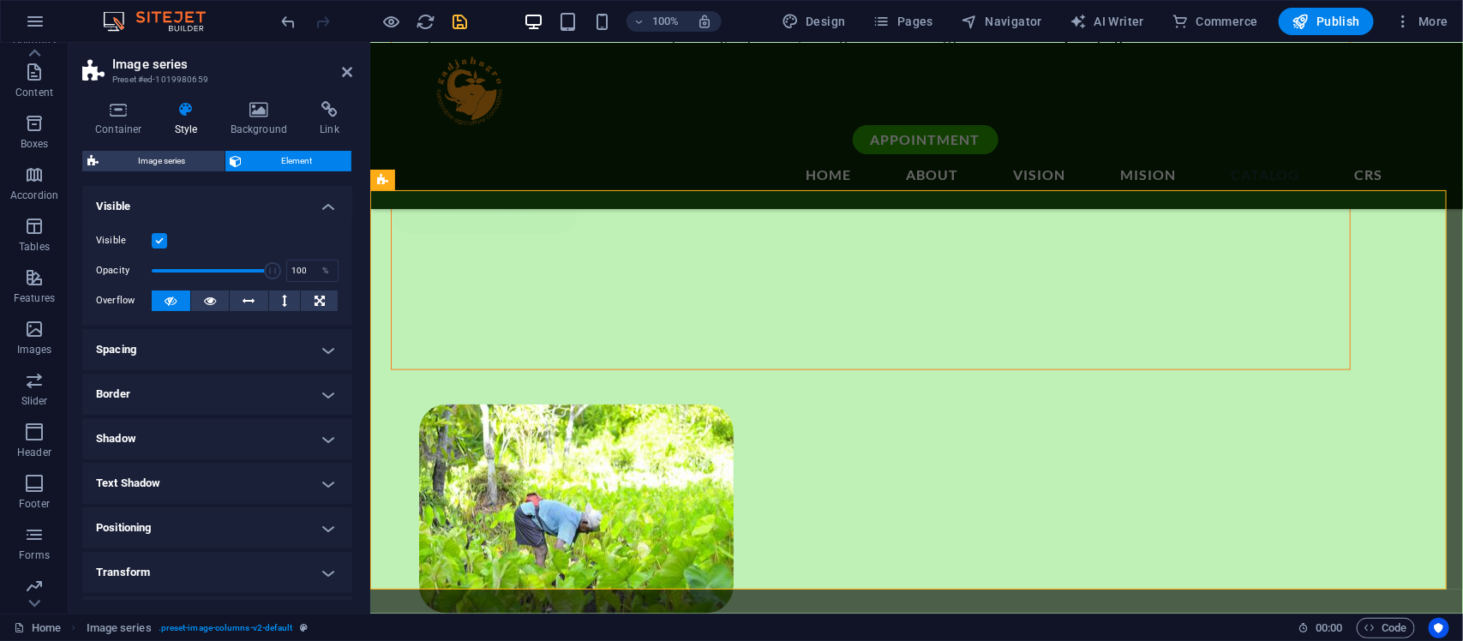
scroll to position [125, 0]
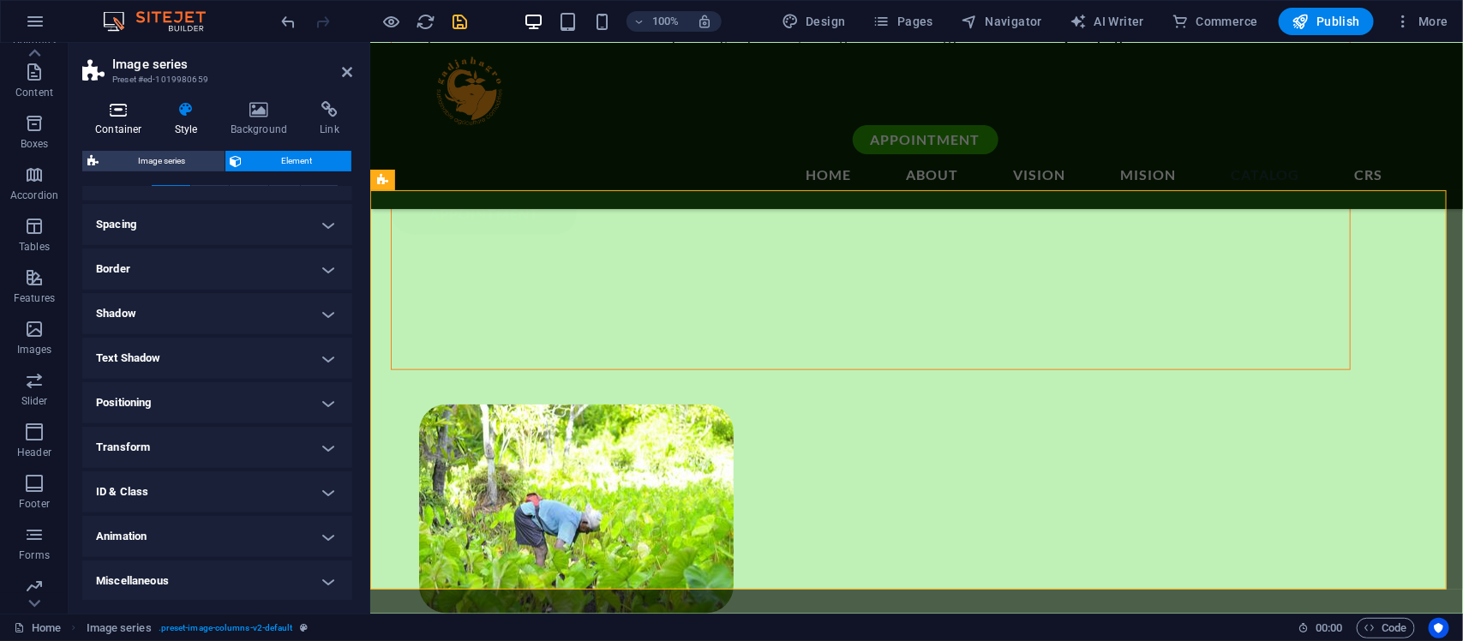
click at [138, 117] on icon at bounding box center [118, 109] width 73 height 17
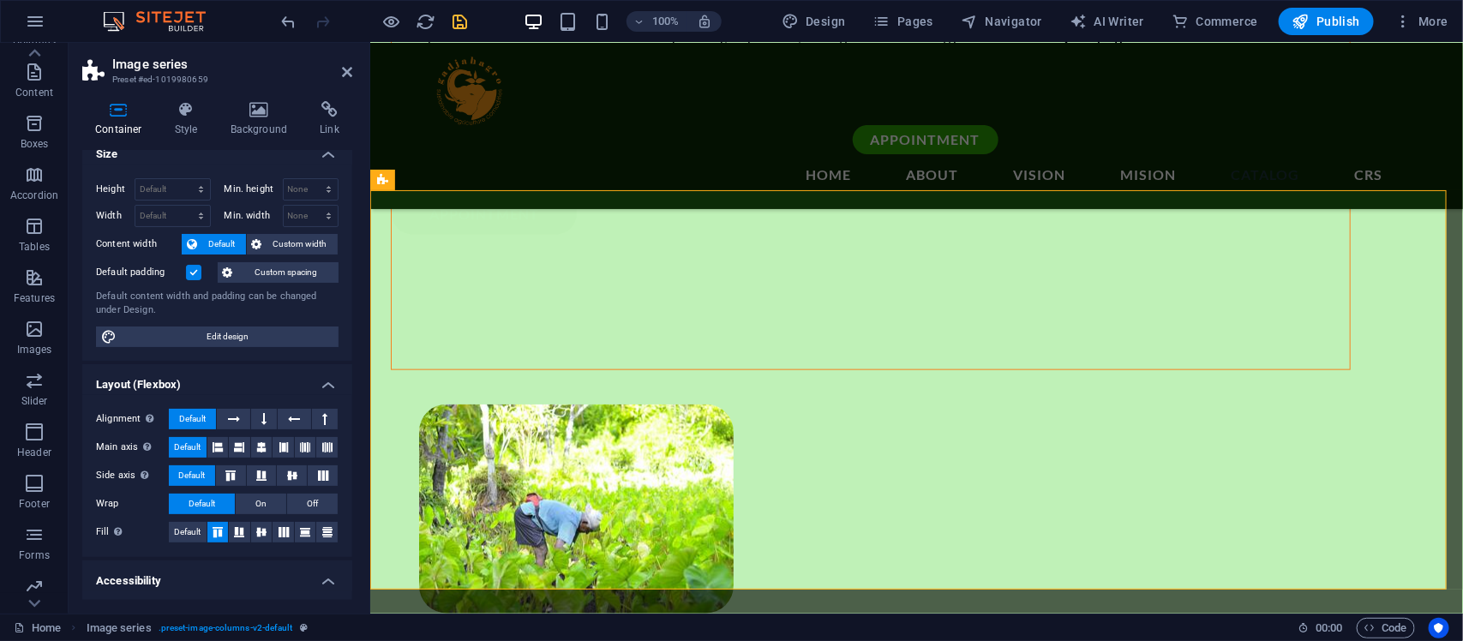
scroll to position [0, 0]
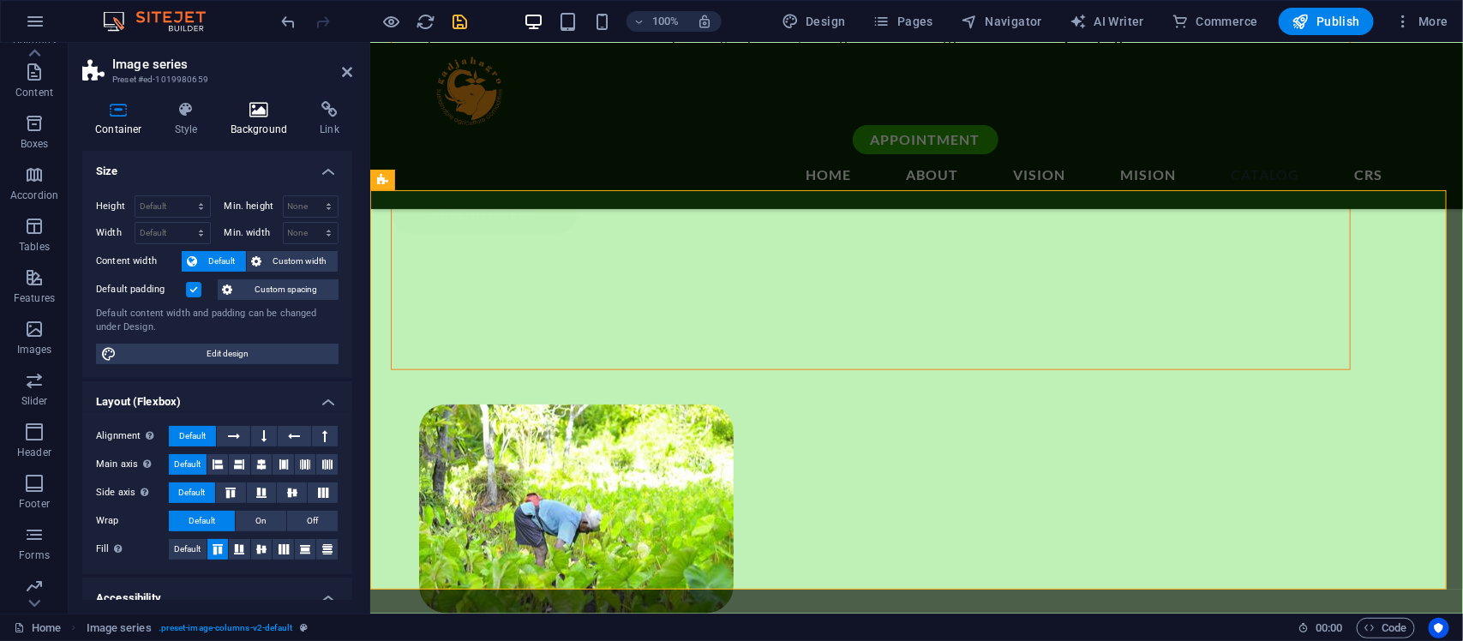
click at [274, 105] on icon at bounding box center [259, 109] width 83 height 17
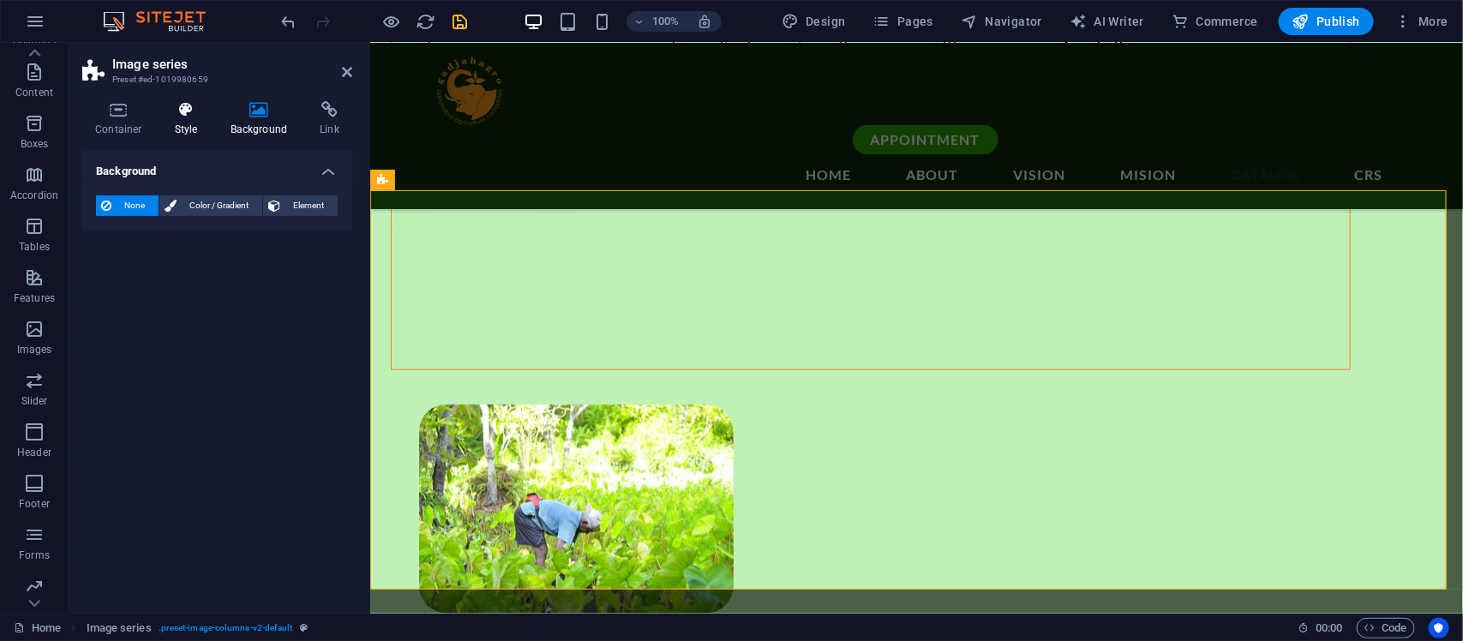
click at [195, 104] on icon at bounding box center [186, 109] width 49 height 17
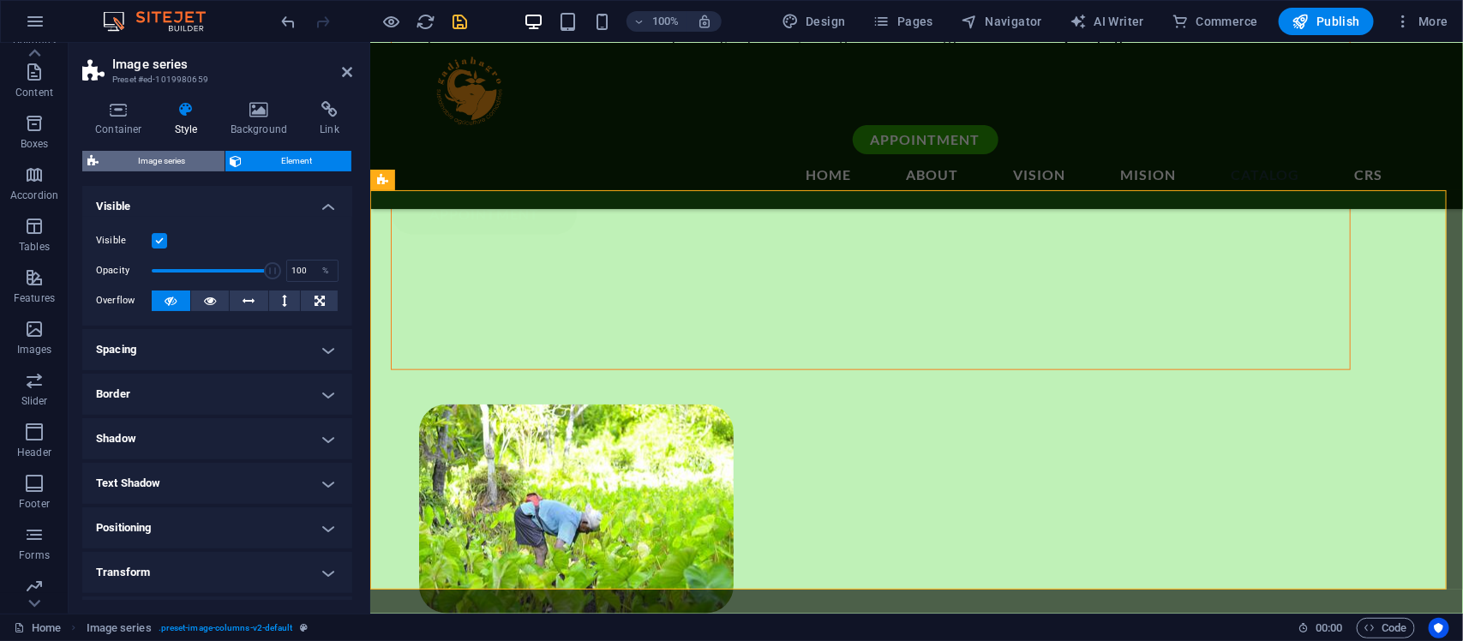
click at [182, 154] on span "Image series" at bounding box center [162, 161] width 116 height 21
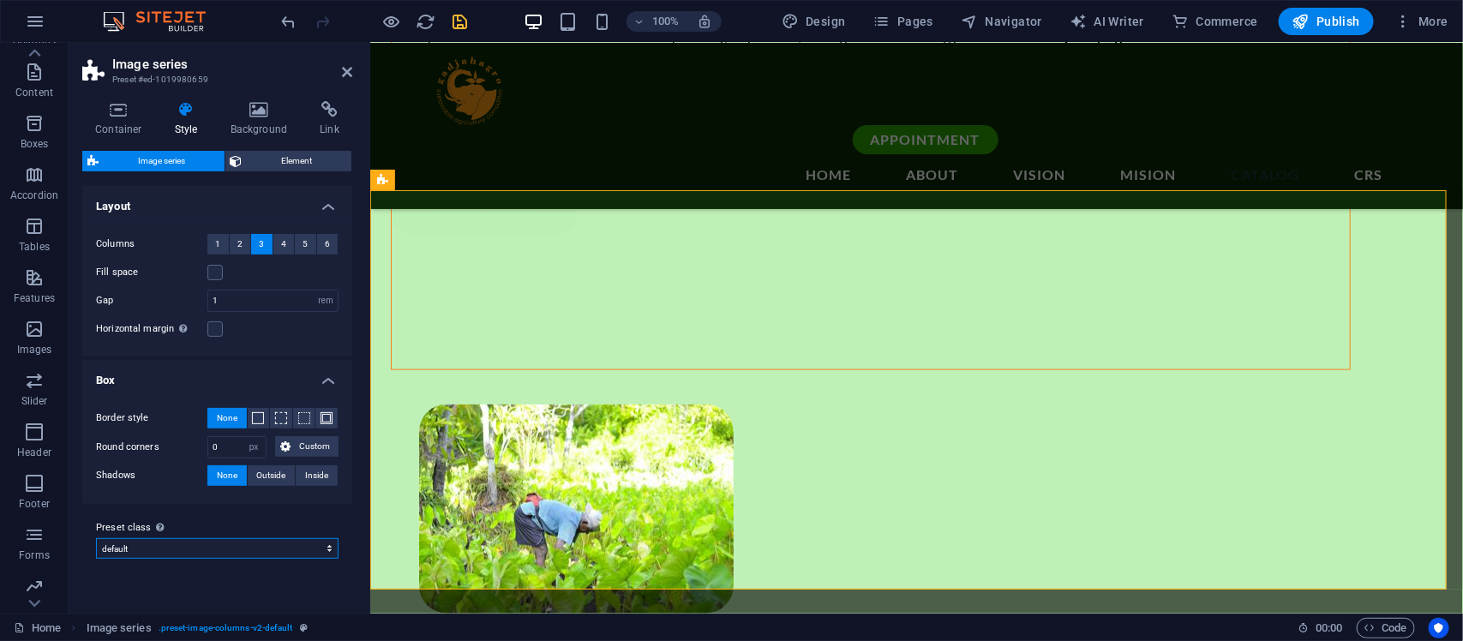
click at [319, 513] on select "default Add preset class" at bounding box center [217, 548] width 243 height 21
click at [307, 490] on div "Border style None Border width 1 px rem vw vh Custom Custom 1 px rem vw vh 1 px…" at bounding box center [217, 447] width 277 height 113
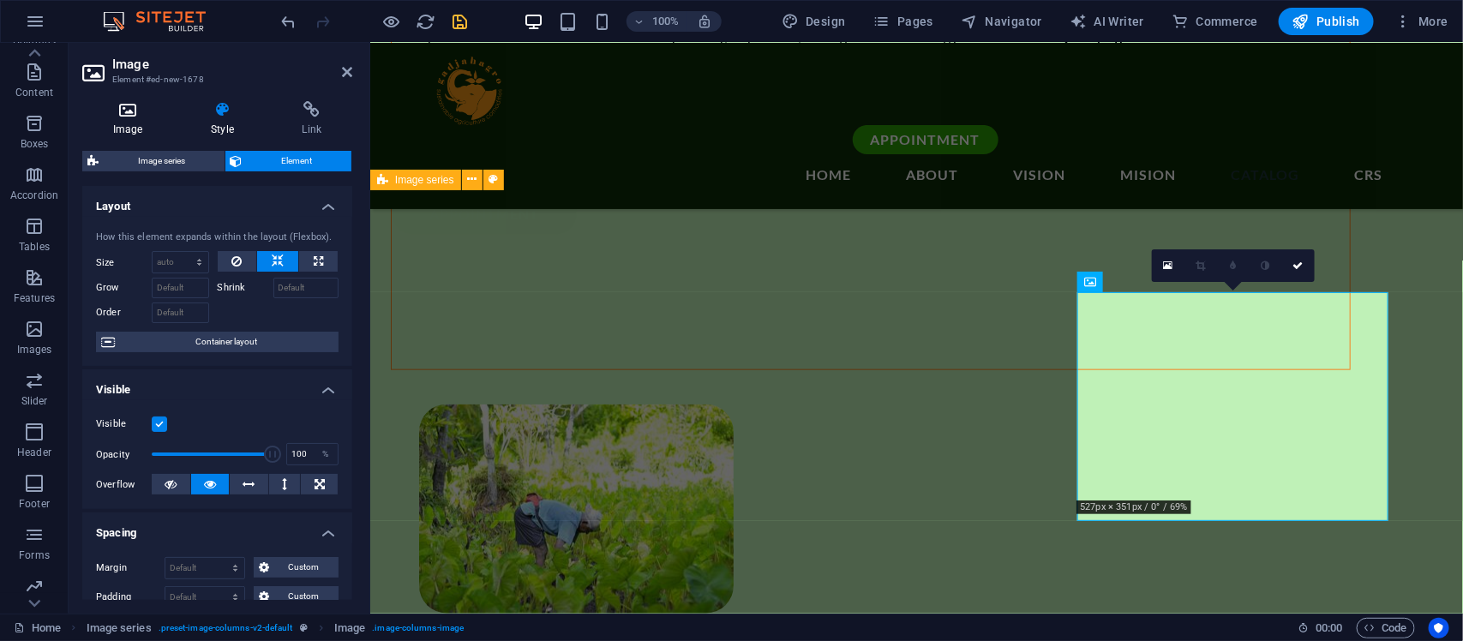
click at [110, 129] on h4 "Image" at bounding box center [131, 119] width 98 height 36
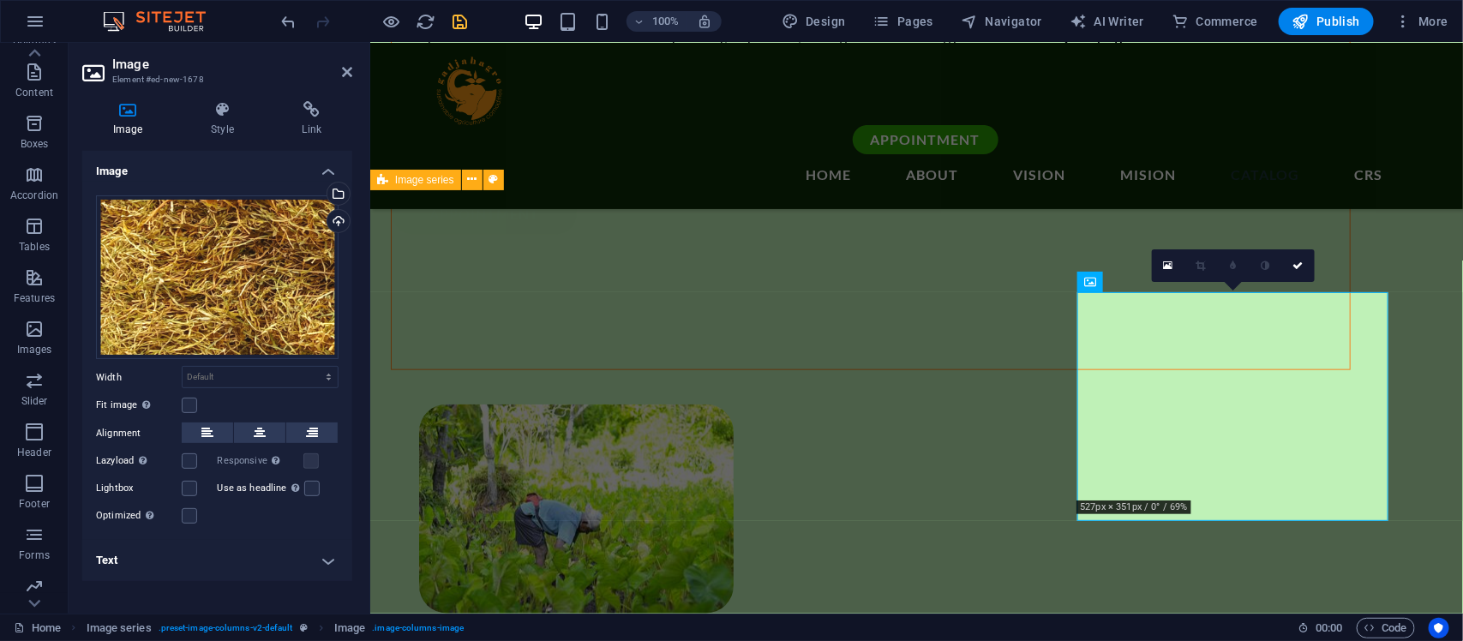
click at [323, 513] on h4 "Text" at bounding box center [217, 560] width 270 height 41
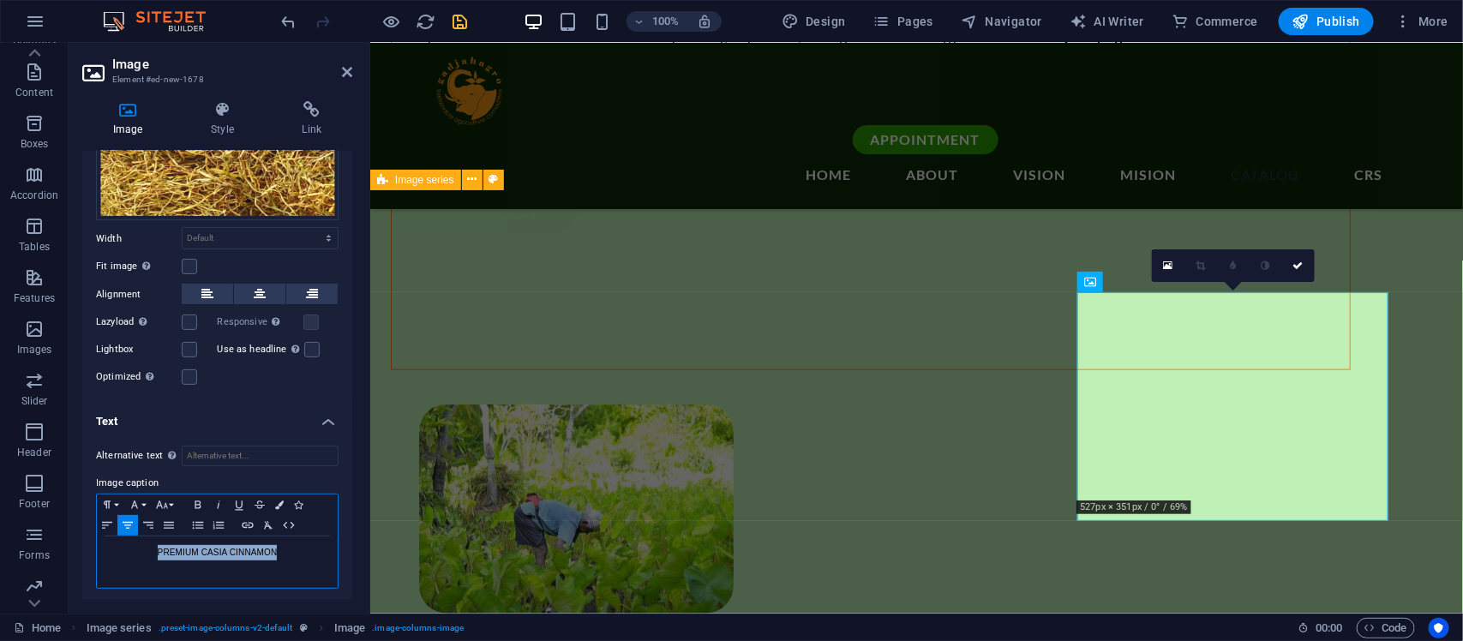
drag, startPoint x: 291, startPoint y: 546, endPoint x: 108, endPoint y: 556, distance: 183.7
click at [108, 513] on p "PREMIUM CASIA CINNAMON" at bounding box center [217, 552] width 224 height 15
drag, startPoint x: 242, startPoint y: 545, endPoint x: 155, endPoint y: 528, distance: 88.3
click at [155, 513] on div "Paragraph Format Normal Heading 1 Heading 2 Heading 3 Heading 4 Heading 5 Headi…" at bounding box center [217, 541] width 243 height 95
click at [237, 513] on p "DRIED" at bounding box center [217, 552] width 224 height 15
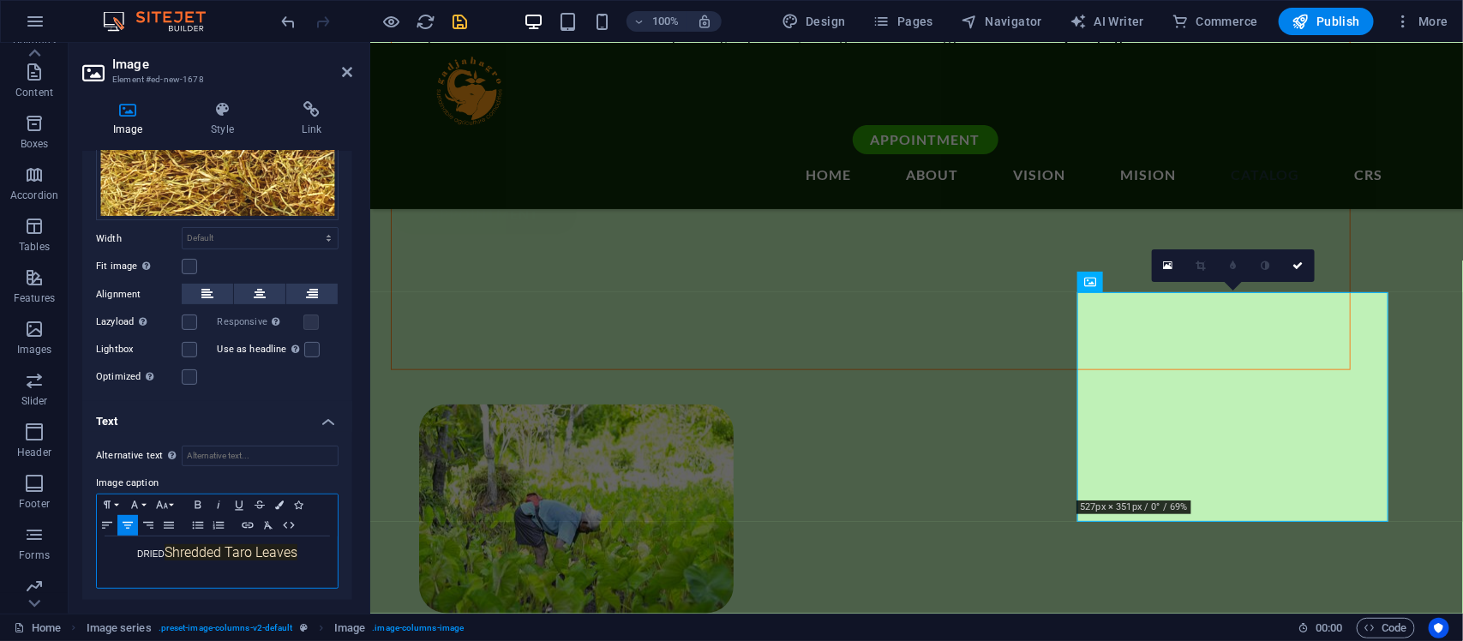
click at [157, 513] on p "DRIED Shredded Taro Leaves" at bounding box center [217, 553] width 224 height 17
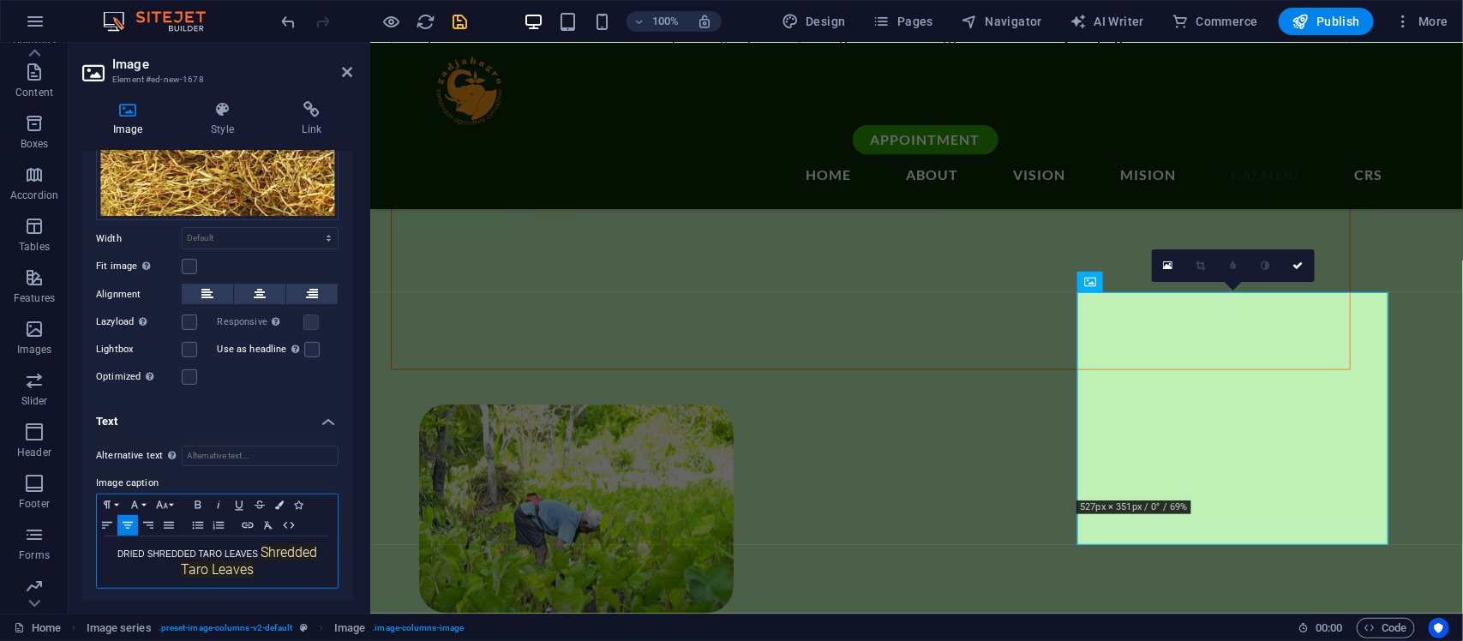
drag, startPoint x: 262, startPoint y: 579, endPoint x: 262, endPoint y: 545, distance: 33.4
click at [262, 513] on div "DRIED SHREDDED TARO LEAVES Shredded Taro Leaves" at bounding box center [217, 562] width 241 height 51
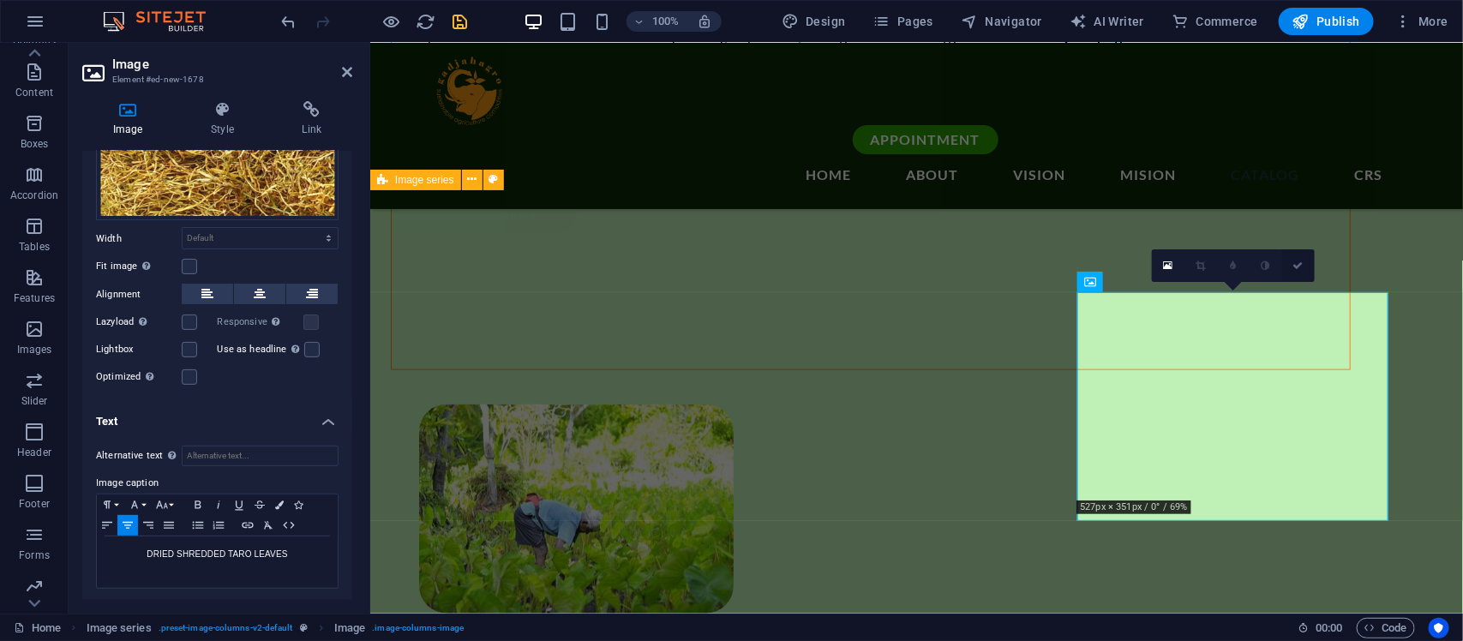
click at [1170, 261] on icon at bounding box center [1299, 266] width 10 height 10
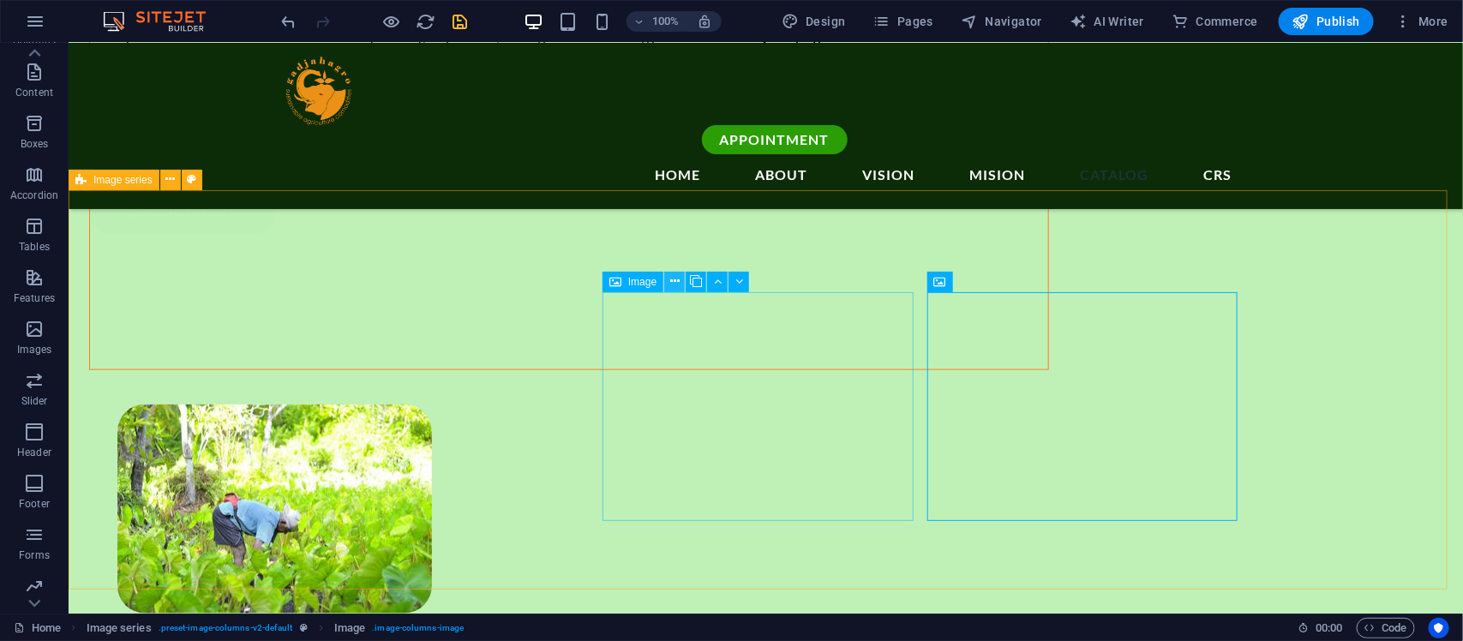
click at [673, 280] on icon at bounding box center [674, 282] width 9 height 18
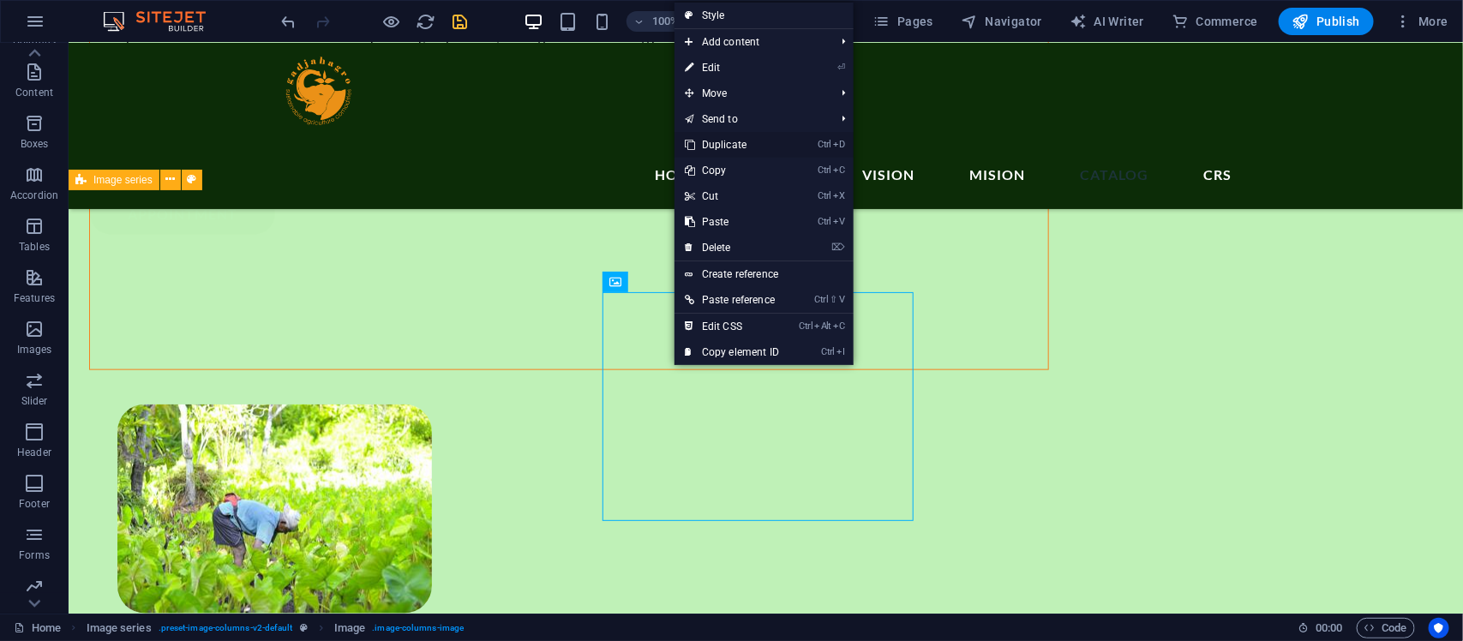
click at [757, 143] on link "Ctrl D Duplicate" at bounding box center [732, 145] width 115 height 26
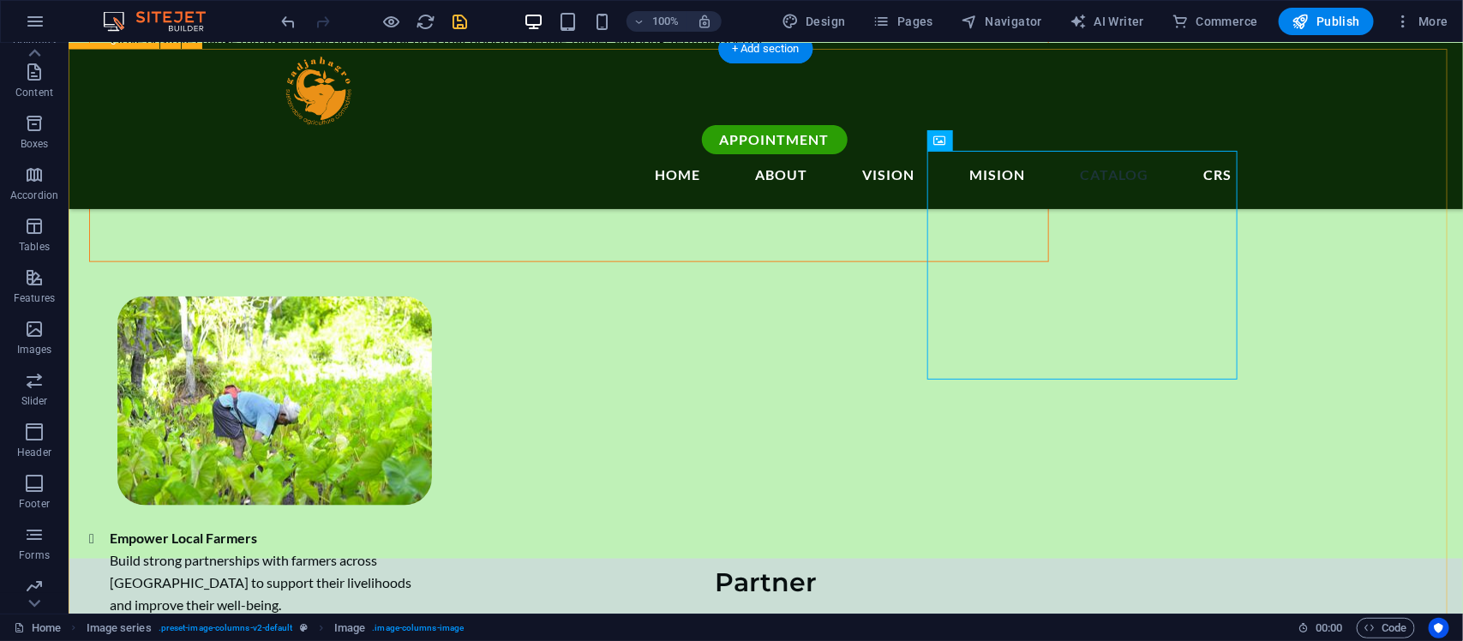
scroll to position [3799, 0]
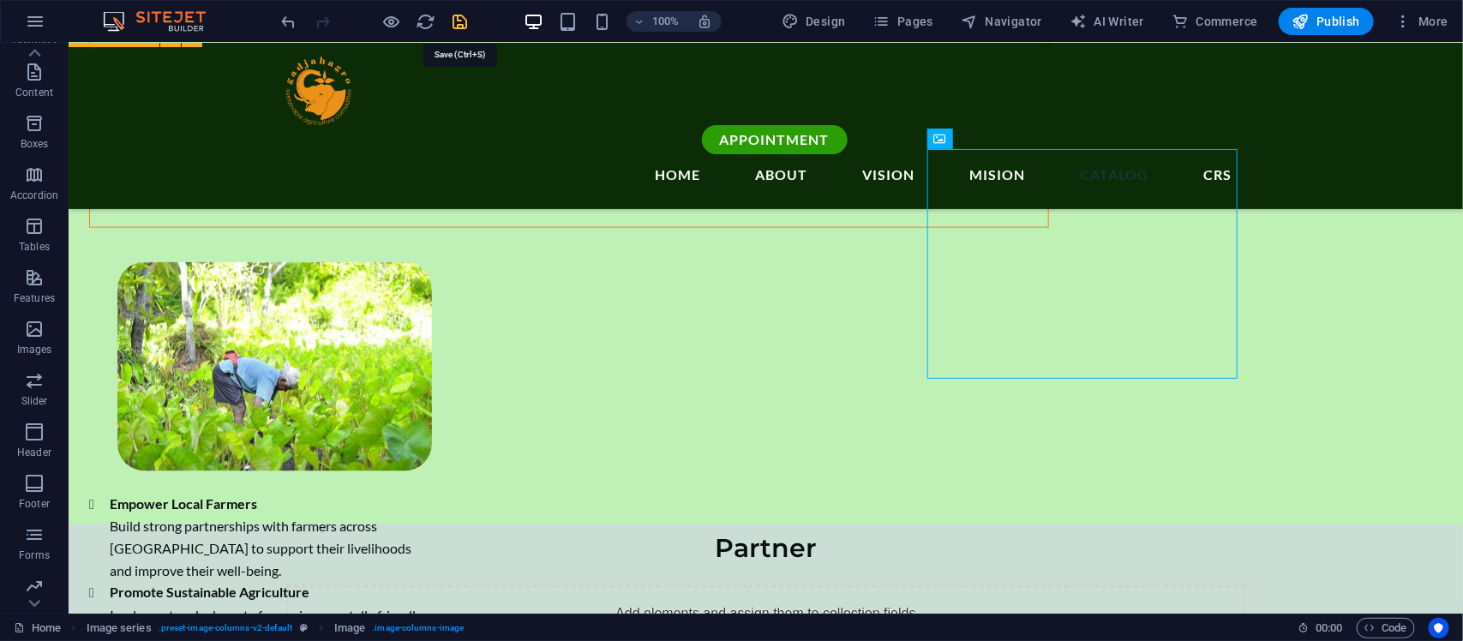
click at [466, 21] on icon "save" at bounding box center [461, 22] width 20 height 20
checkbox input "false"
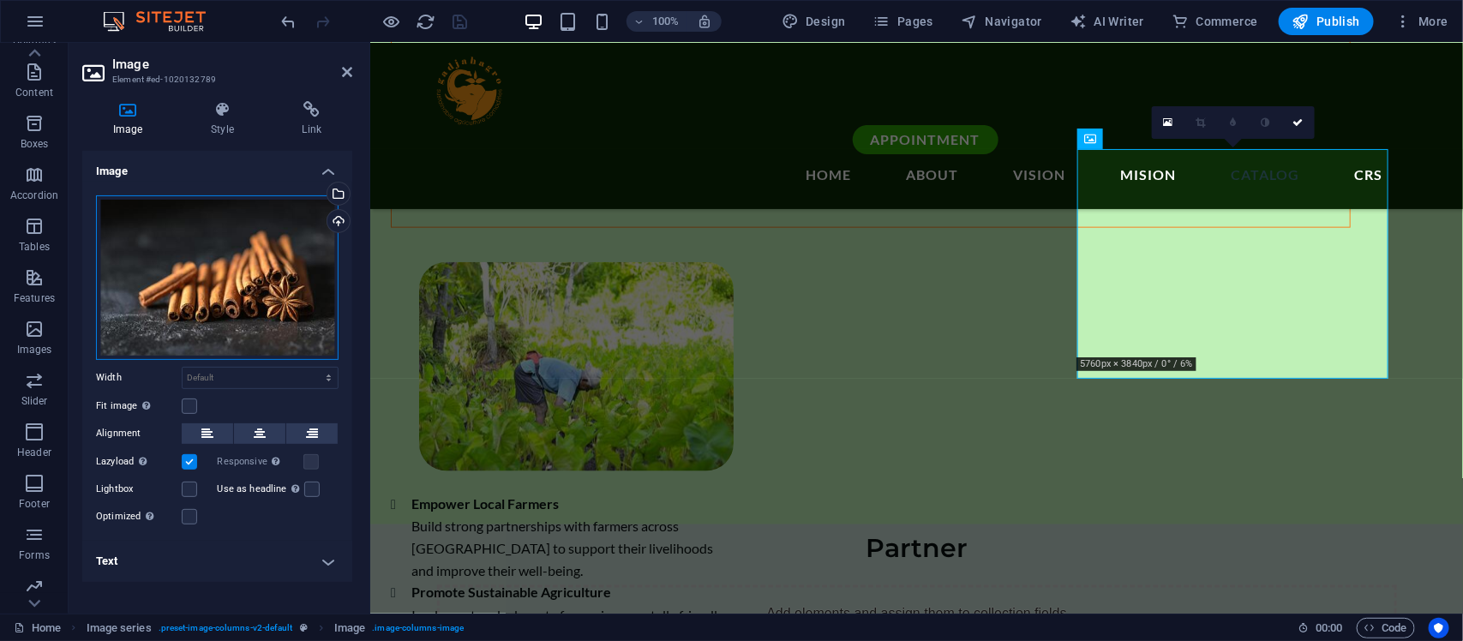
click at [292, 279] on div "Drag files here, click to choose files or select files from Files or our free s…" at bounding box center [217, 277] width 243 height 165
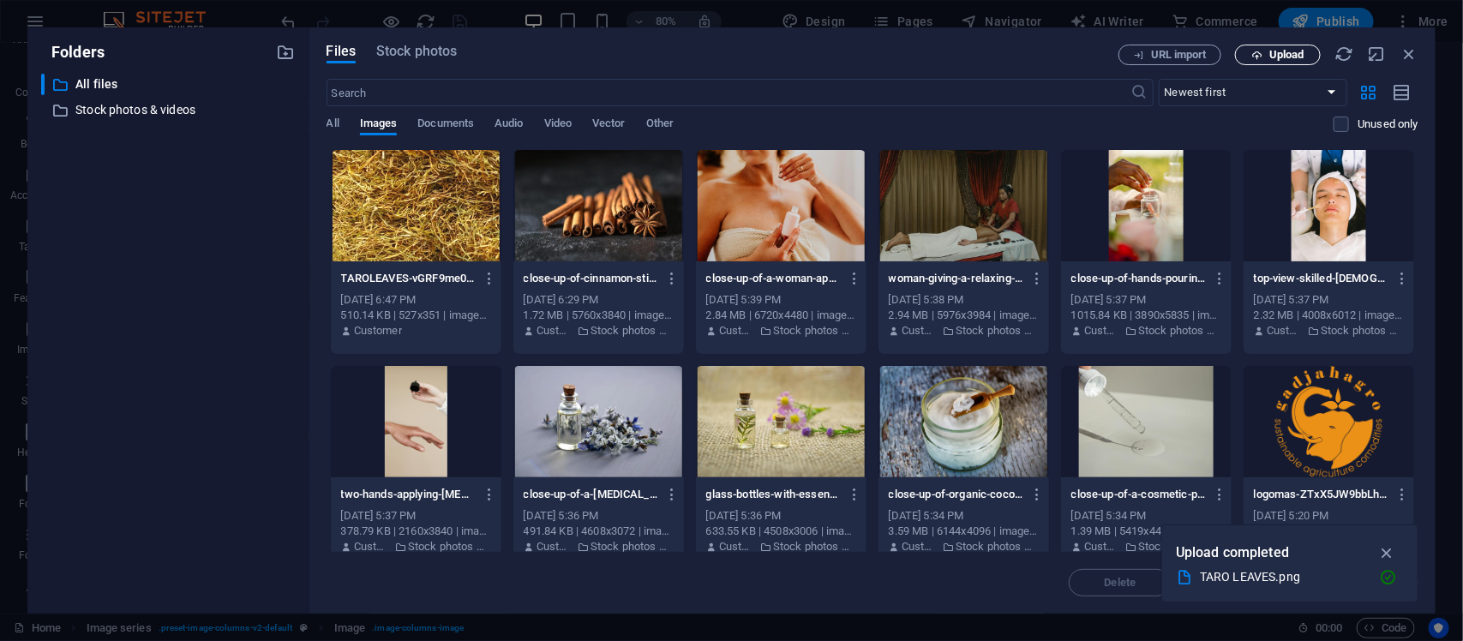
click at [1170, 62] on button "Upload" at bounding box center [1278, 55] width 86 height 21
click at [430, 60] on span "Stock photos" at bounding box center [416, 51] width 81 height 21
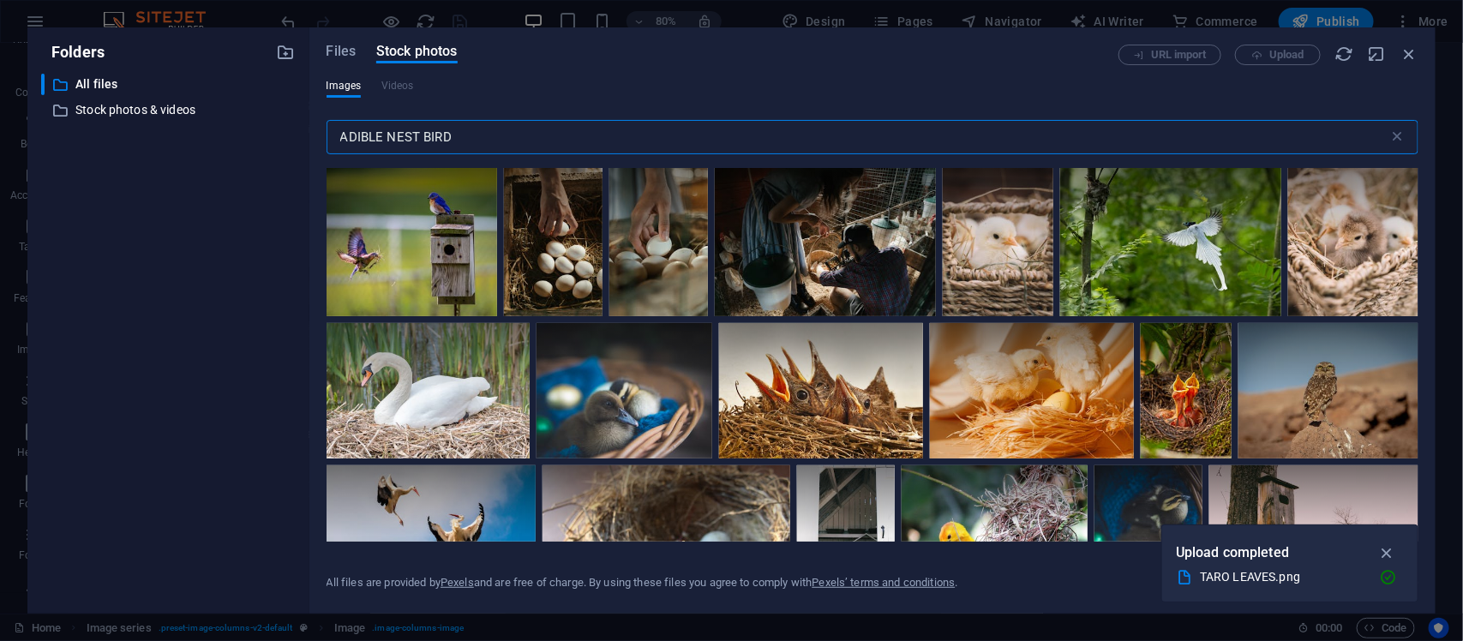
drag, startPoint x: 478, startPoint y: 143, endPoint x: 324, endPoint y: 141, distance: 154.3
click at [324, 141] on div "Files Stock photos URL import Upload Images Videos ADIBLE NEST BIRD ​ All files…" at bounding box center [872, 320] width 1126 height 586
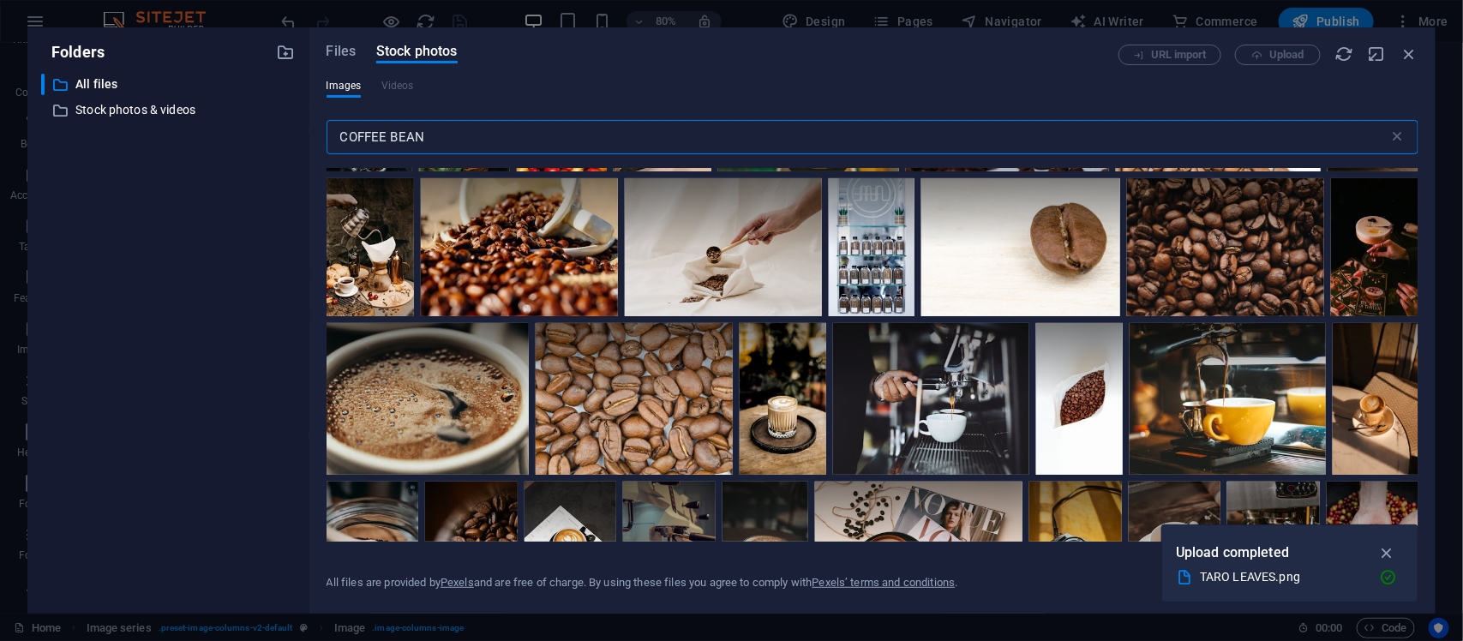
scroll to position [2714, 0]
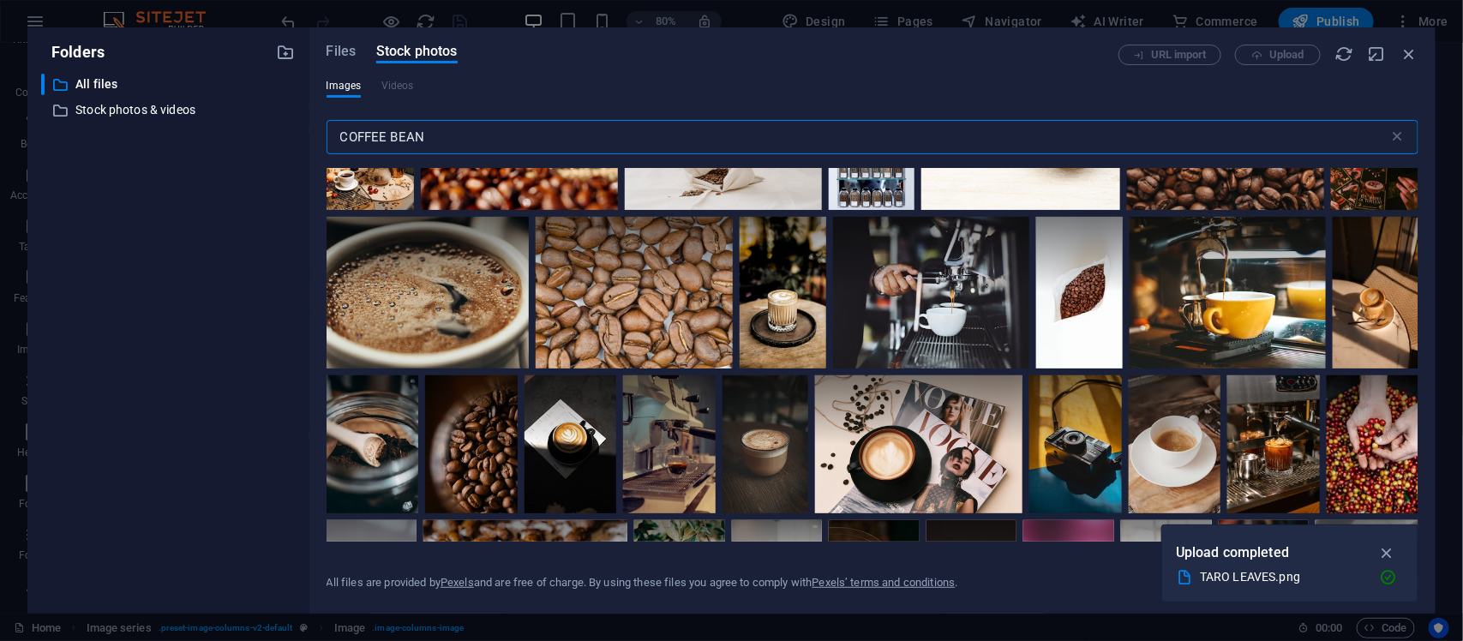
click at [332, 143] on input "COFFEE BEAN" at bounding box center [858, 137] width 1063 height 34
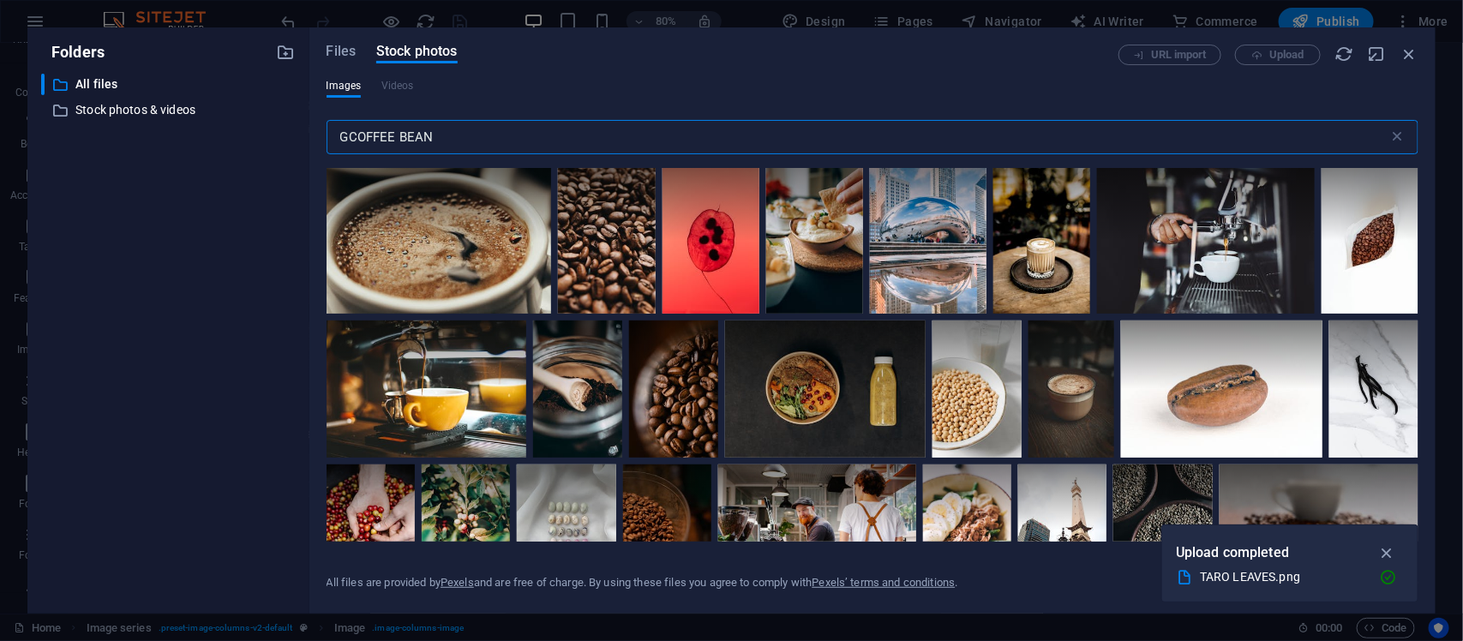
drag, startPoint x: 455, startPoint y: 126, endPoint x: 275, endPoint y: 130, distance: 180.1
click at [275, 130] on div "Folders ​ All files All files ​ Stock photos & videos Stock photos & videos Fil…" at bounding box center [731, 320] width 1409 height 586
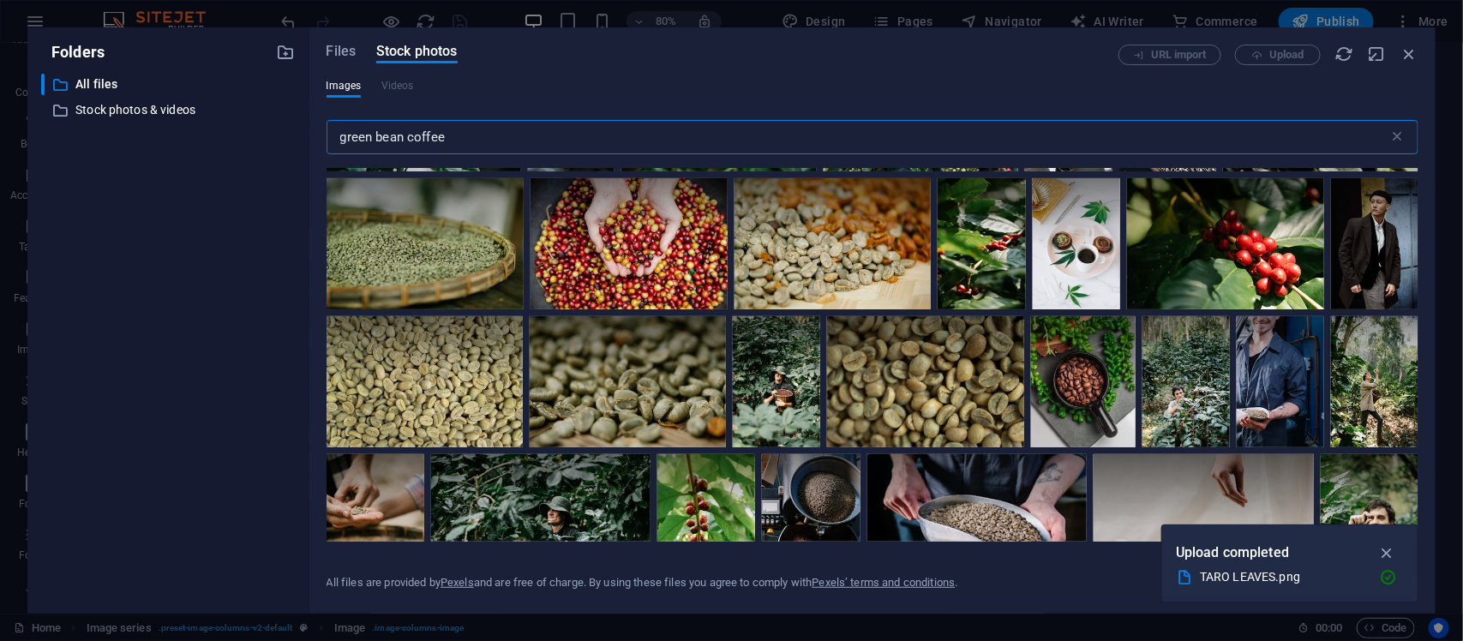
scroll to position [429, 0]
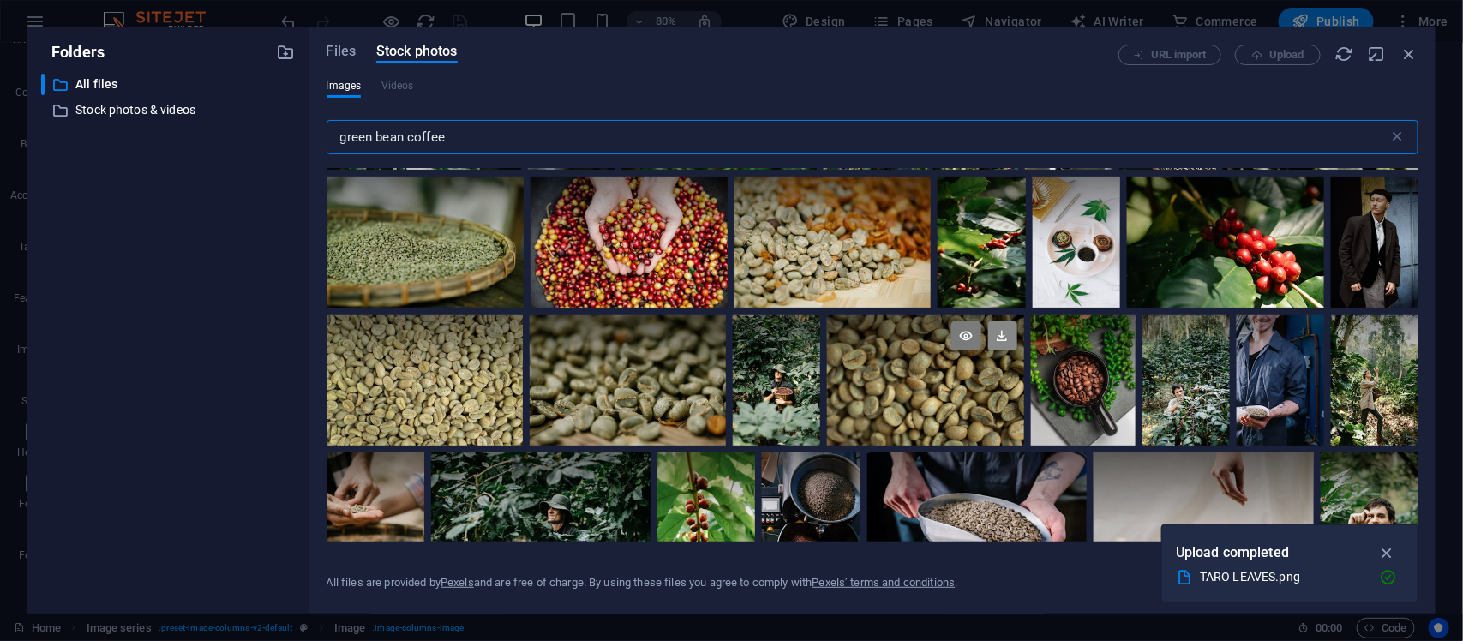
type input "green bean coffee"
click at [993, 343] on icon at bounding box center [1002, 335] width 29 height 29
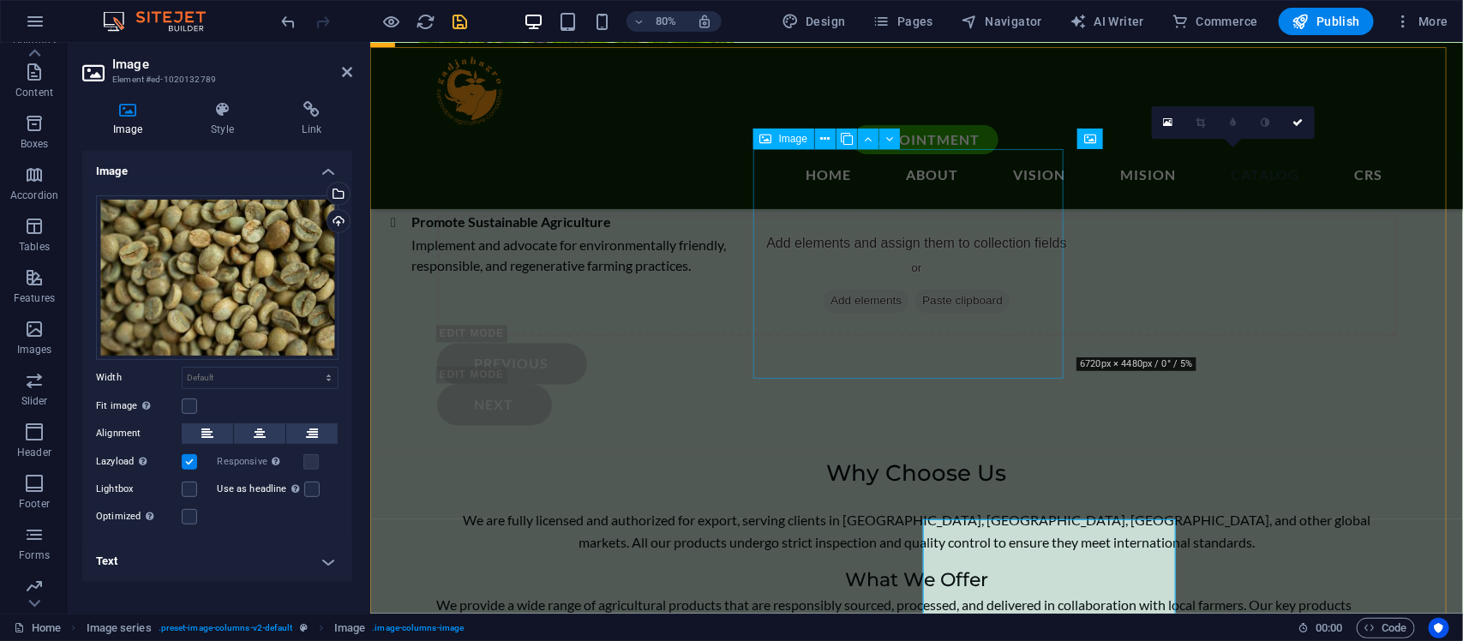
scroll to position [3799, 0]
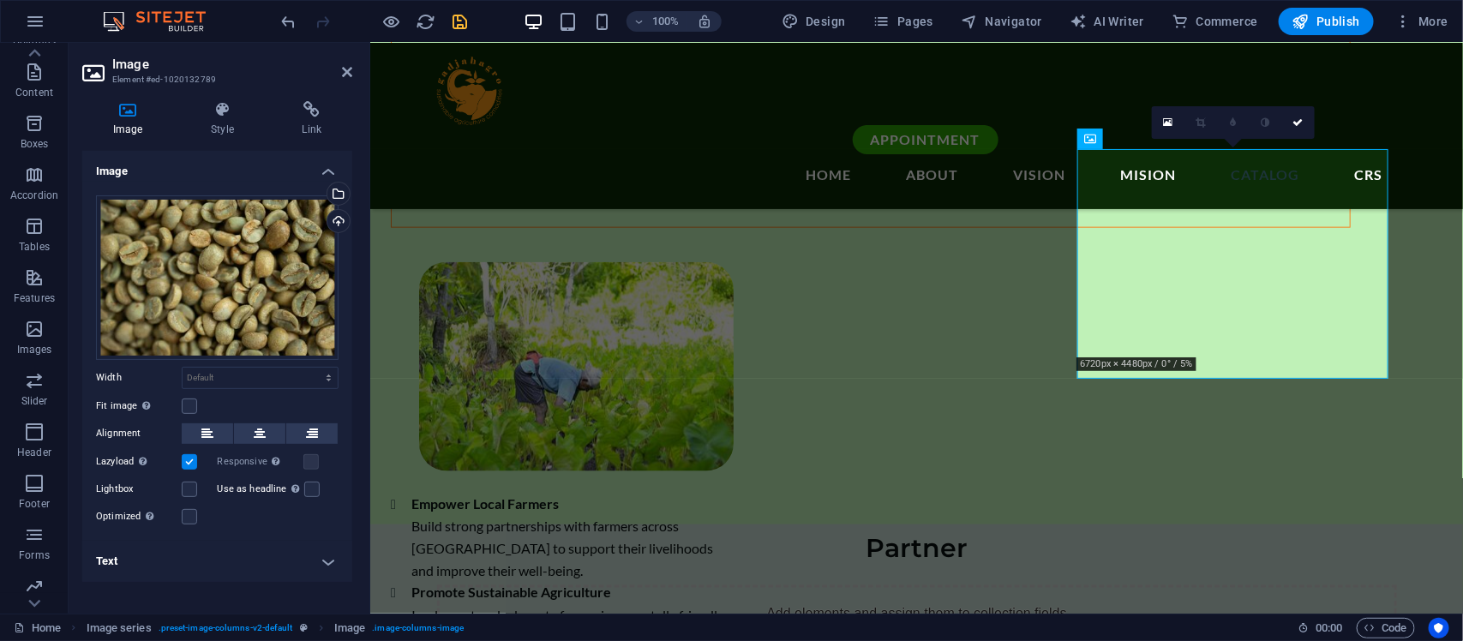
click at [326, 513] on h4 "Text" at bounding box center [217, 561] width 270 height 41
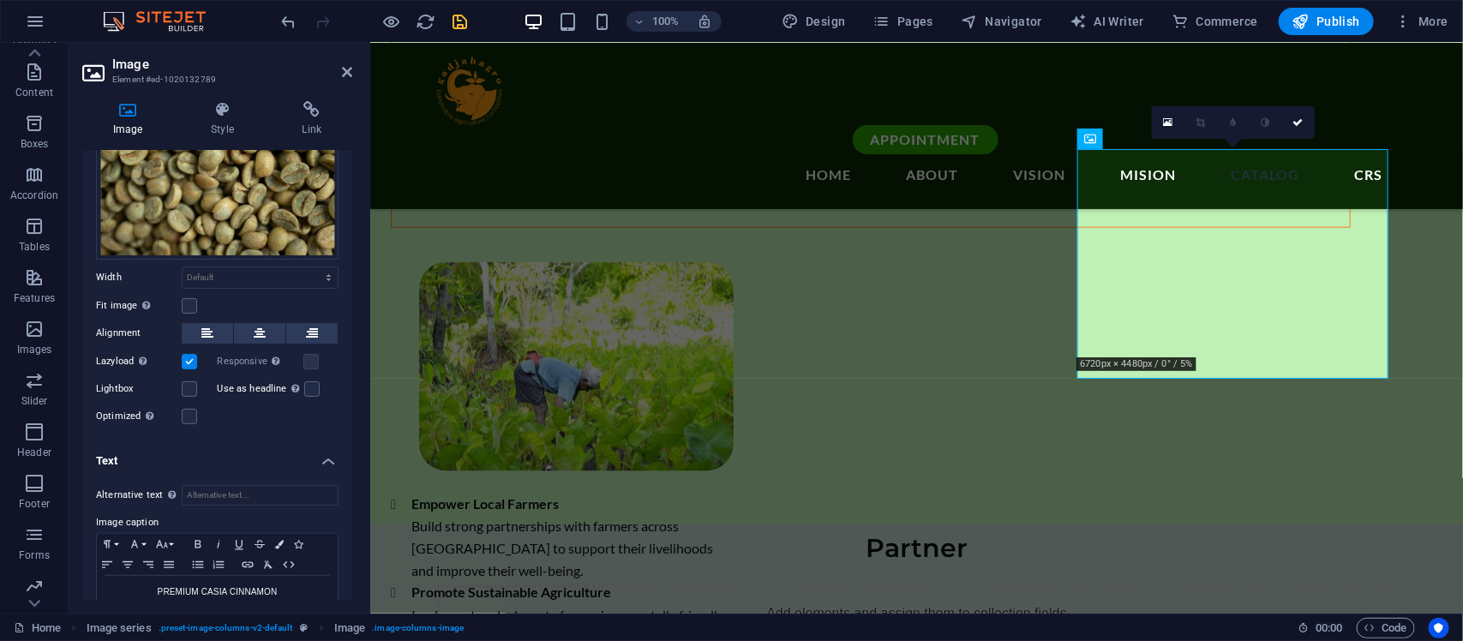
scroll to position [140, 0]
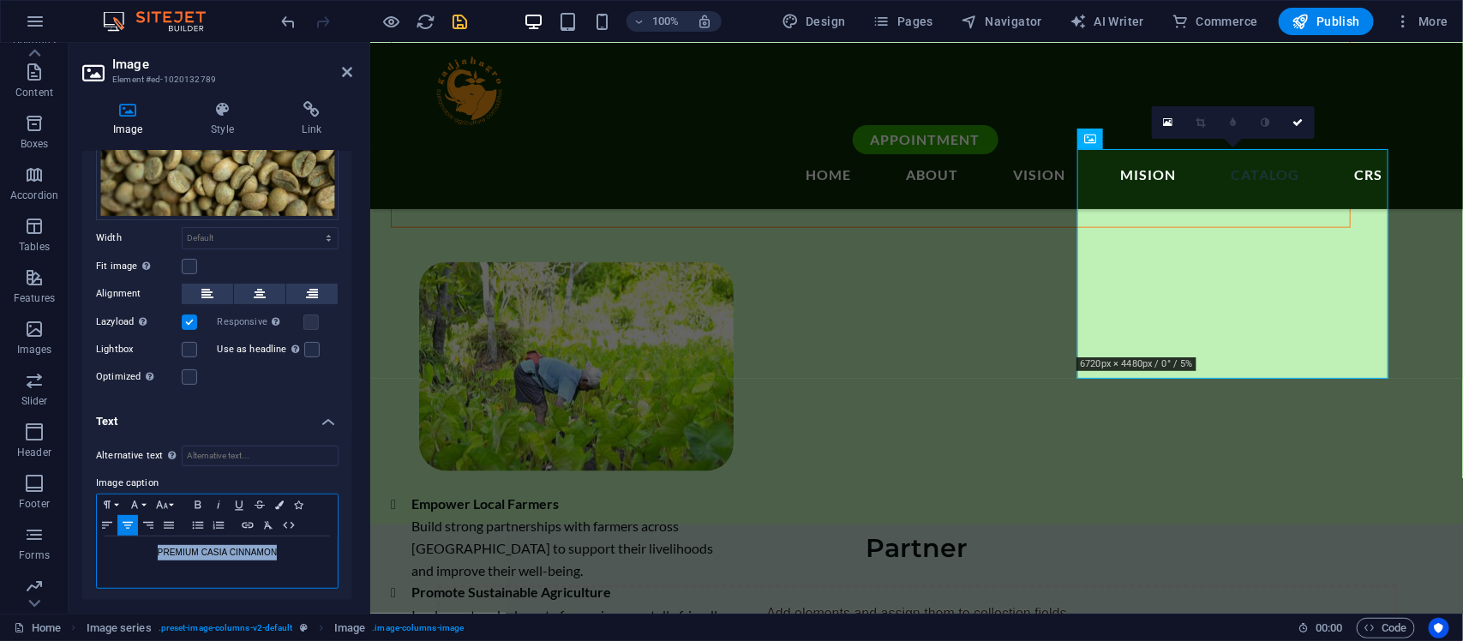
drag, startPoint x: 289, startPoint y: 550, endPoint x: 95, endPoint y: 547, distance: 193.8
click at [96, 513] on div "Paragraph Format Normal Heading 1 Heading 2 Heading 3 Heading 4 Heading 5 Headi…" at bounding box center [217, 541] width 243 height 95
click at [130, 513] on icon "button" at bounding box center [127, 526] width 21 height 14
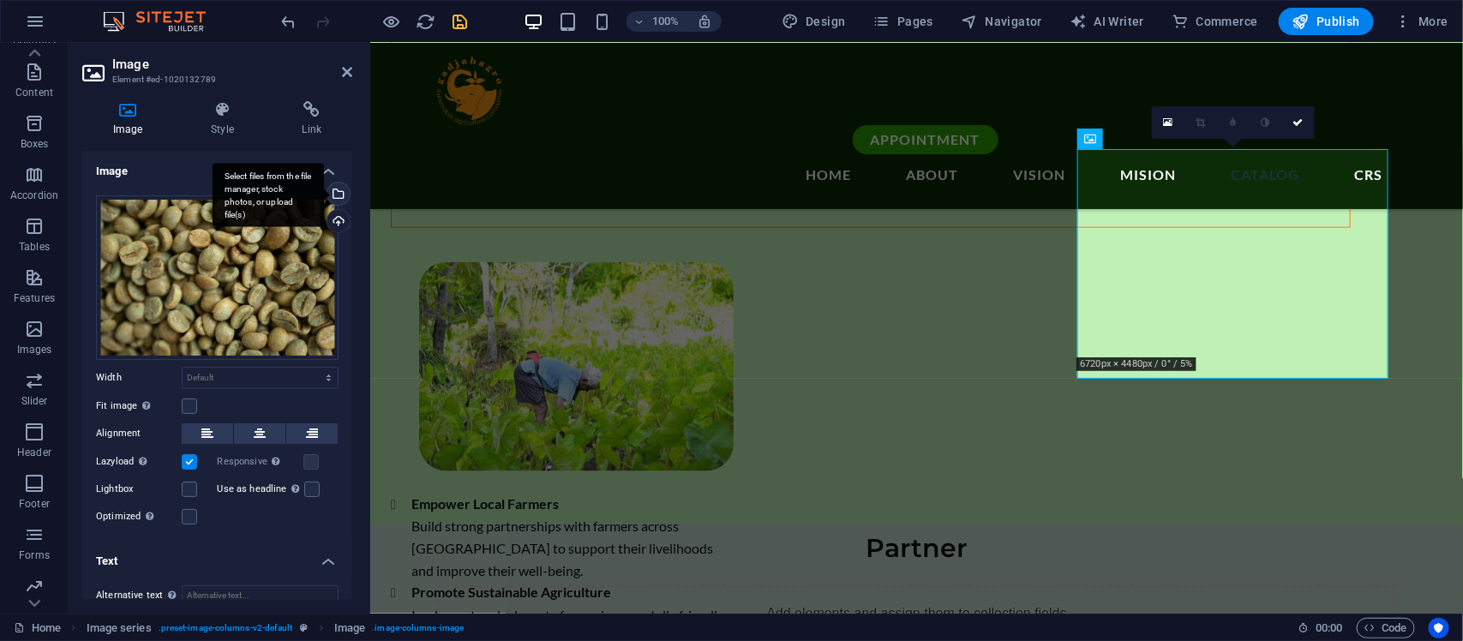
click at [332, 198] on div "Select files from the file manager, stock photos, or upload file(s)" at bounding box center [337, 196] width 26 height 26
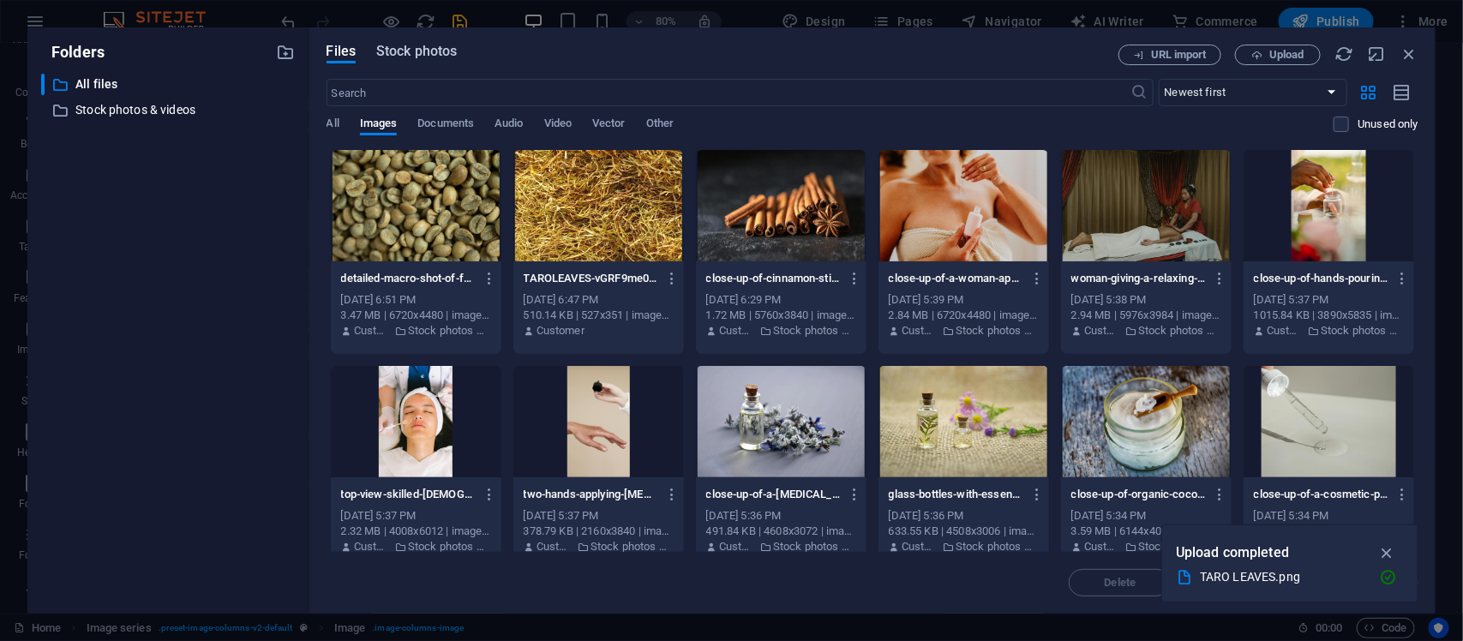
click at [431, 48] on span "Stock photos" at bounding box center [416, 51] width 81 height 21
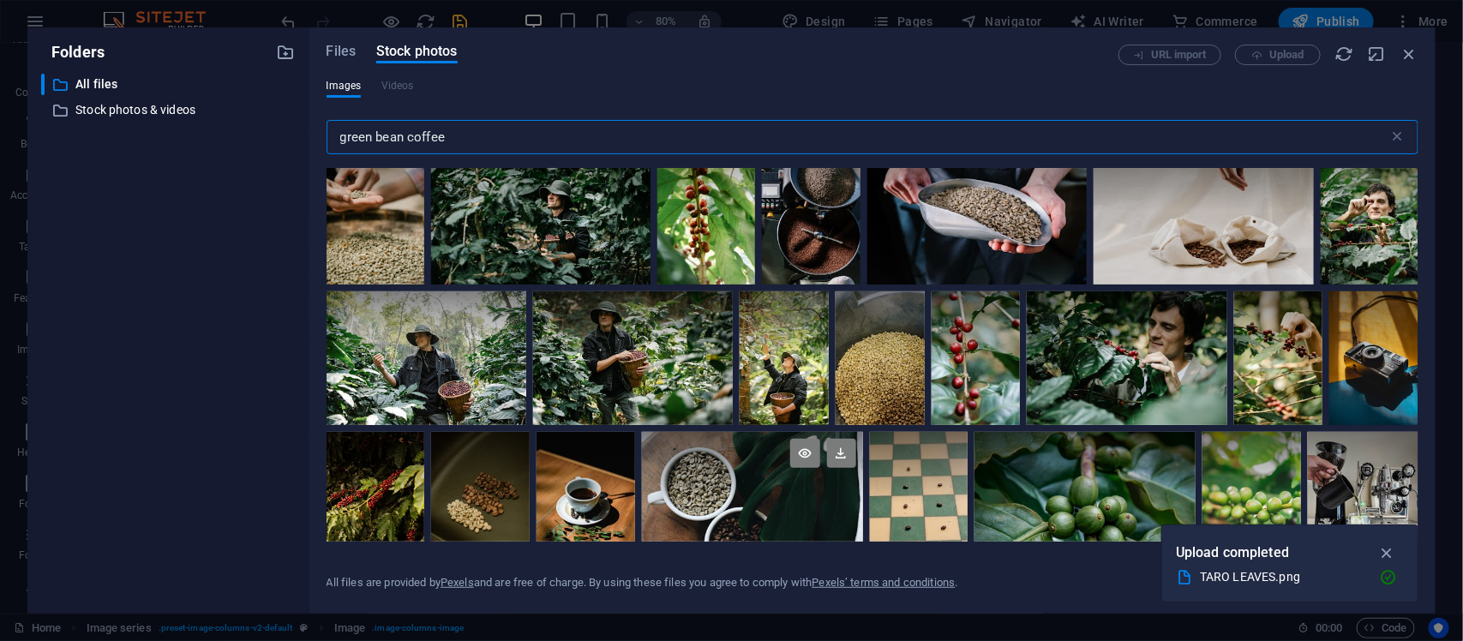
scroll to position [457, 0]
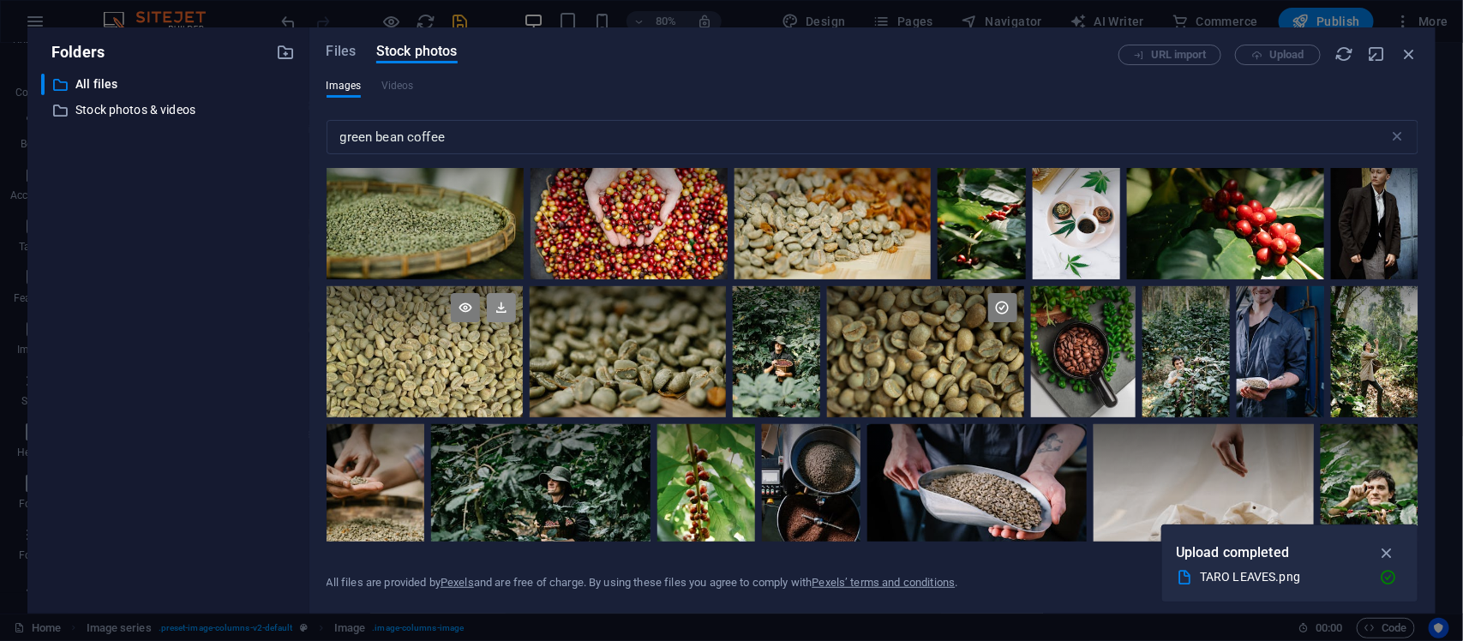
click at [495, 313] on icon at bounding box center [501, 307] width 29 height 29
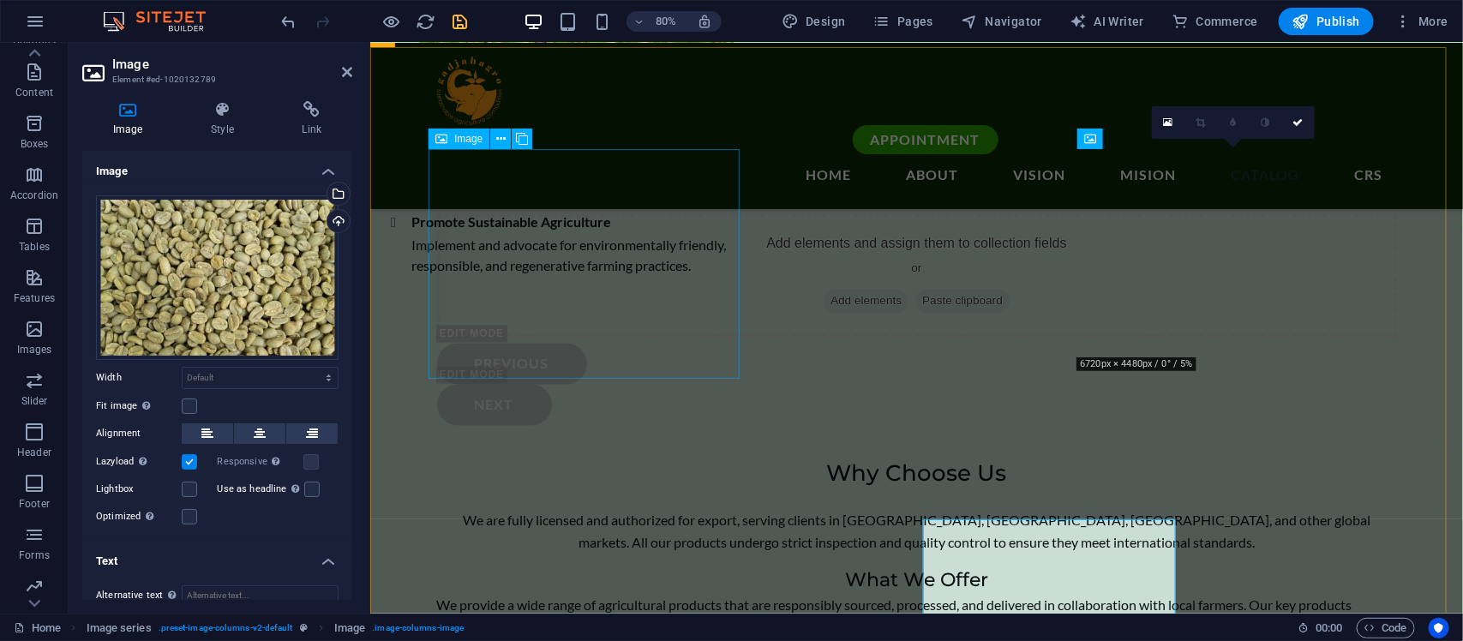
scroll to position [3799, 0]
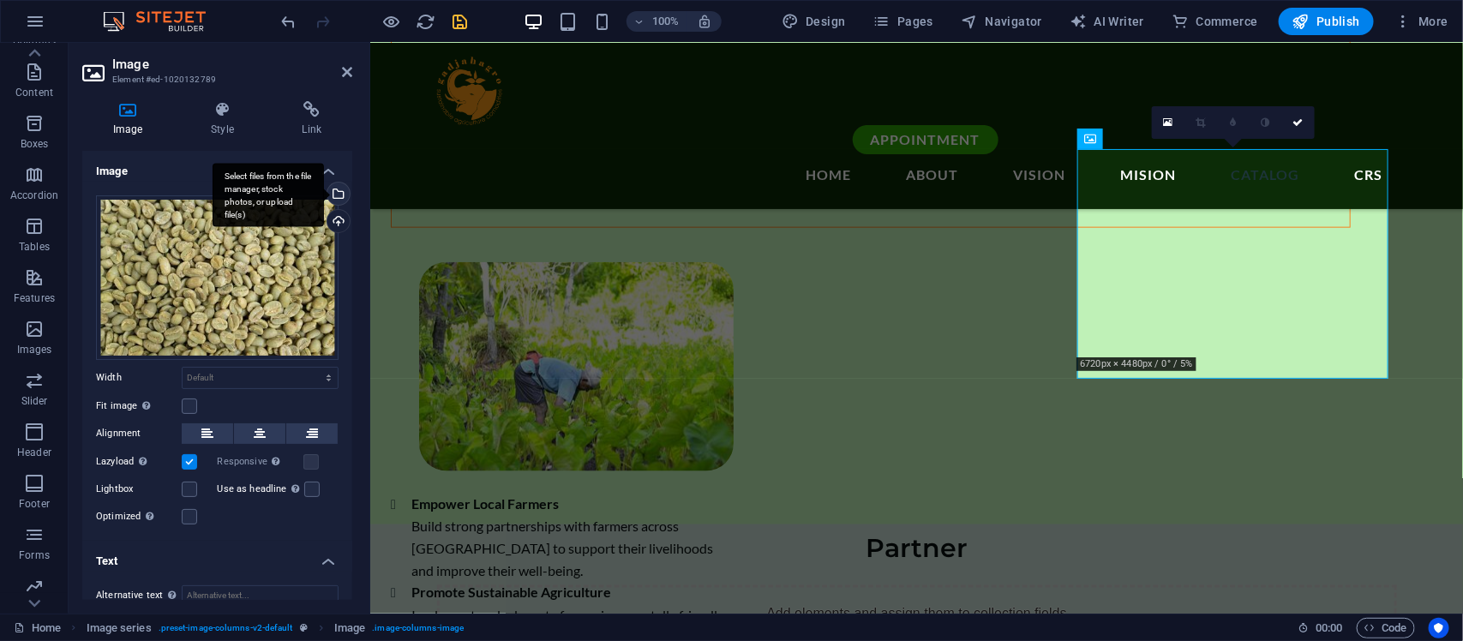
click at [335, 193] on div "Select files from the file manager, stock photos, or upload file(s)" at bounding box center [337, 196] width 26 height 26
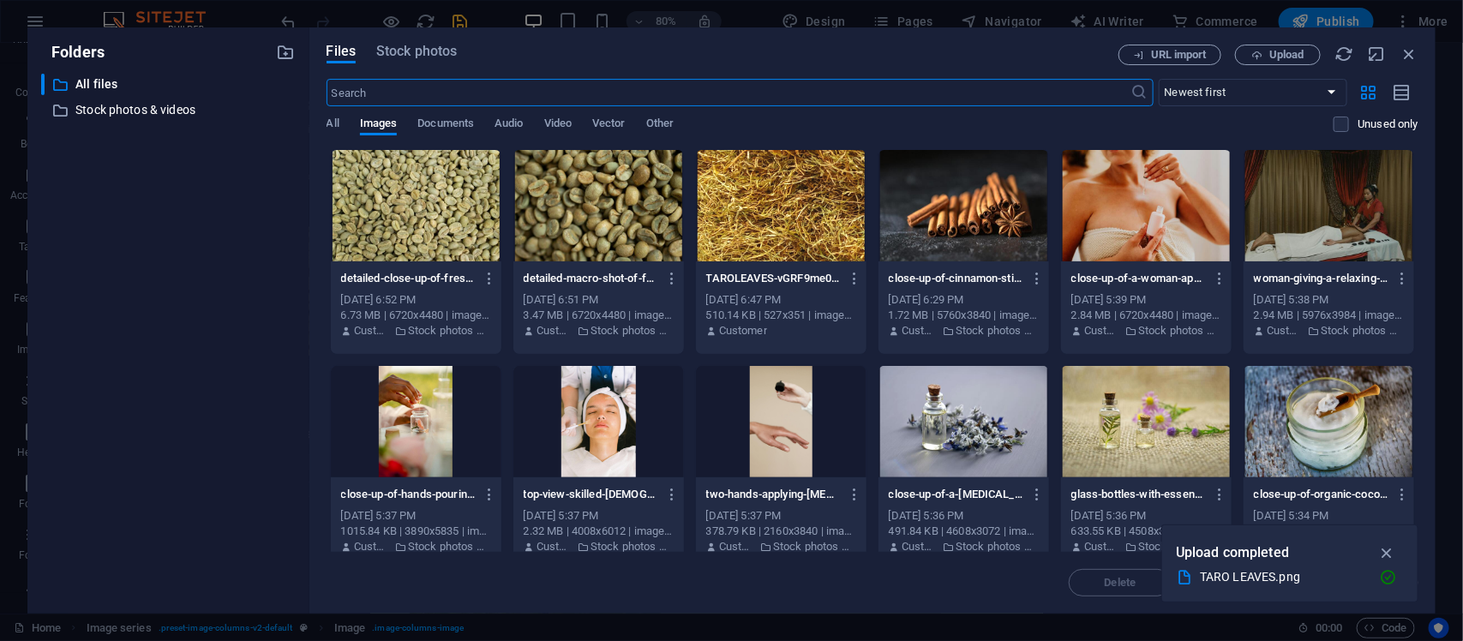
scroll to position [4169, 0]
click at [443, 41] on div "Files Stock photos URL import Upload ​ Newest first Oldest first Name (A-Z) Nam…" at bounding box center [872, 320] width 1126 height 586
click at [436, 51] on span "Stock photos" at bounding box center [416, 51] width 81 height 21
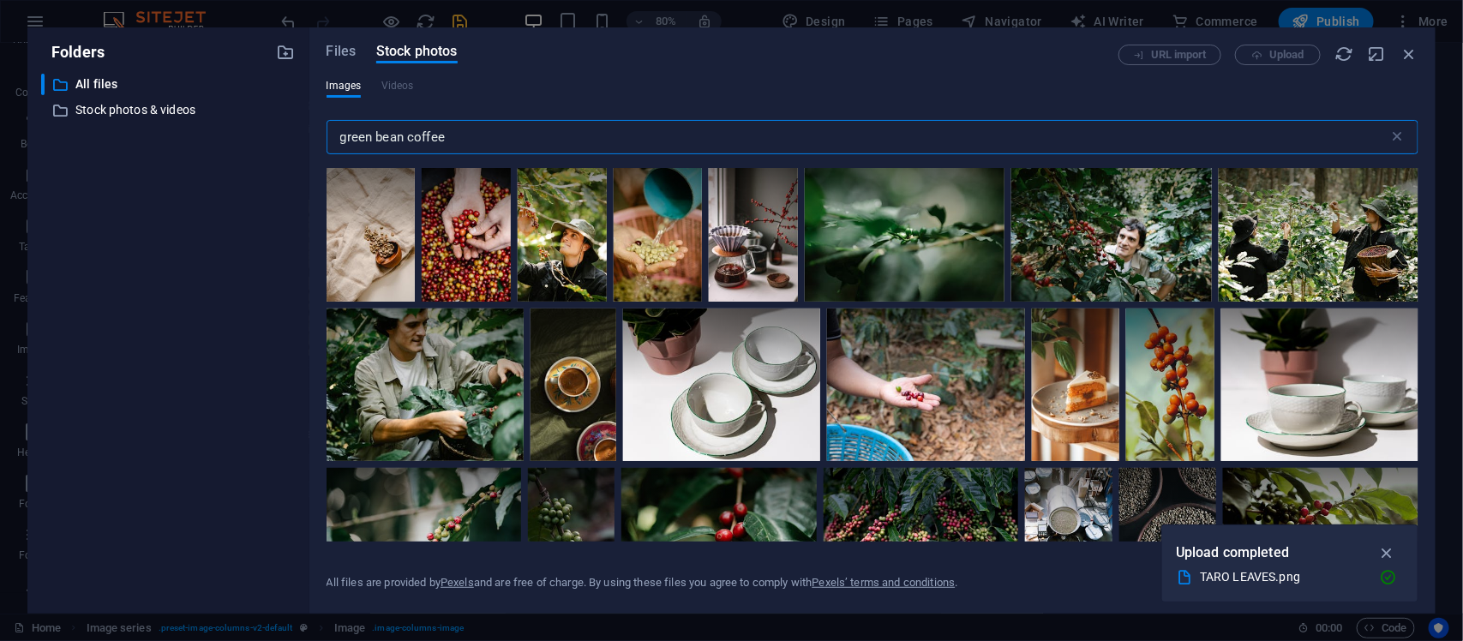
drag, startPoint x: 478, startPoint y: 135, endPoint x: 270, endPoint y: 123, distance: 207.8
click at [270, 123] on div "Folders ​ All files All files ​ Stock photos & videos Stock photos & videos Fil…" at bounding box center [731, 320] width 1409 height 586
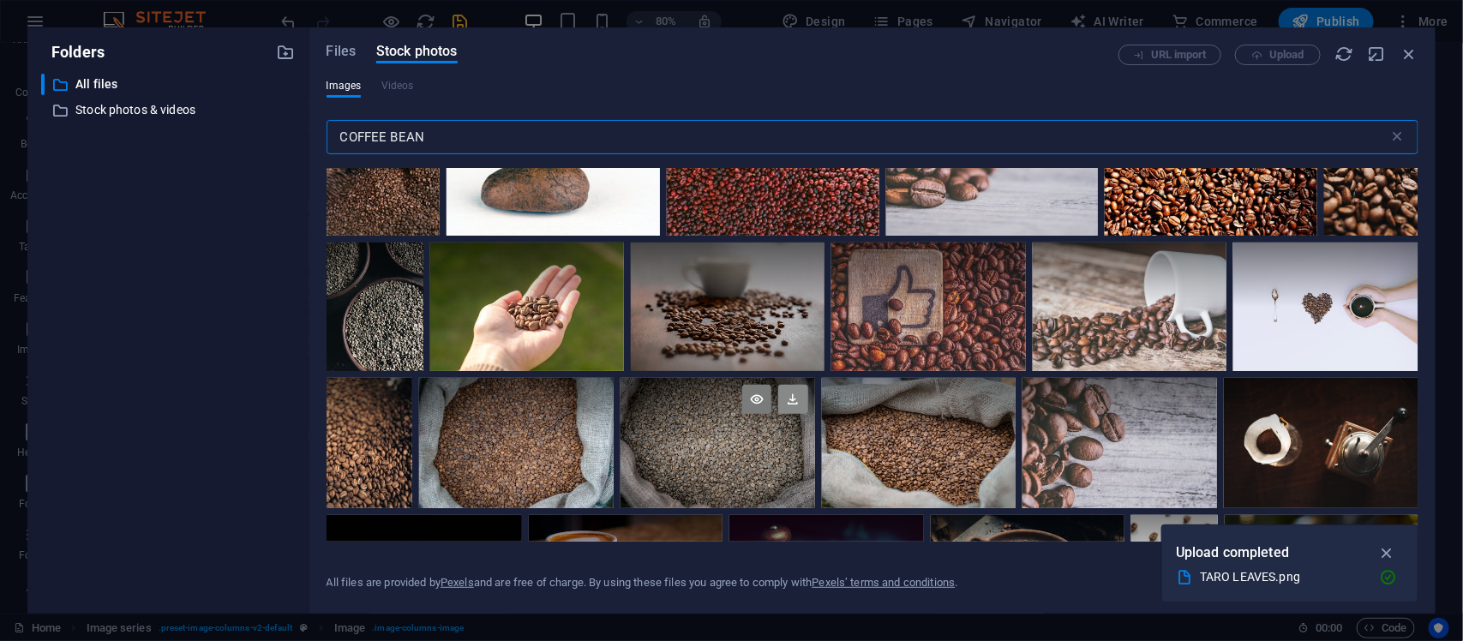
scroll to position [653, 0]
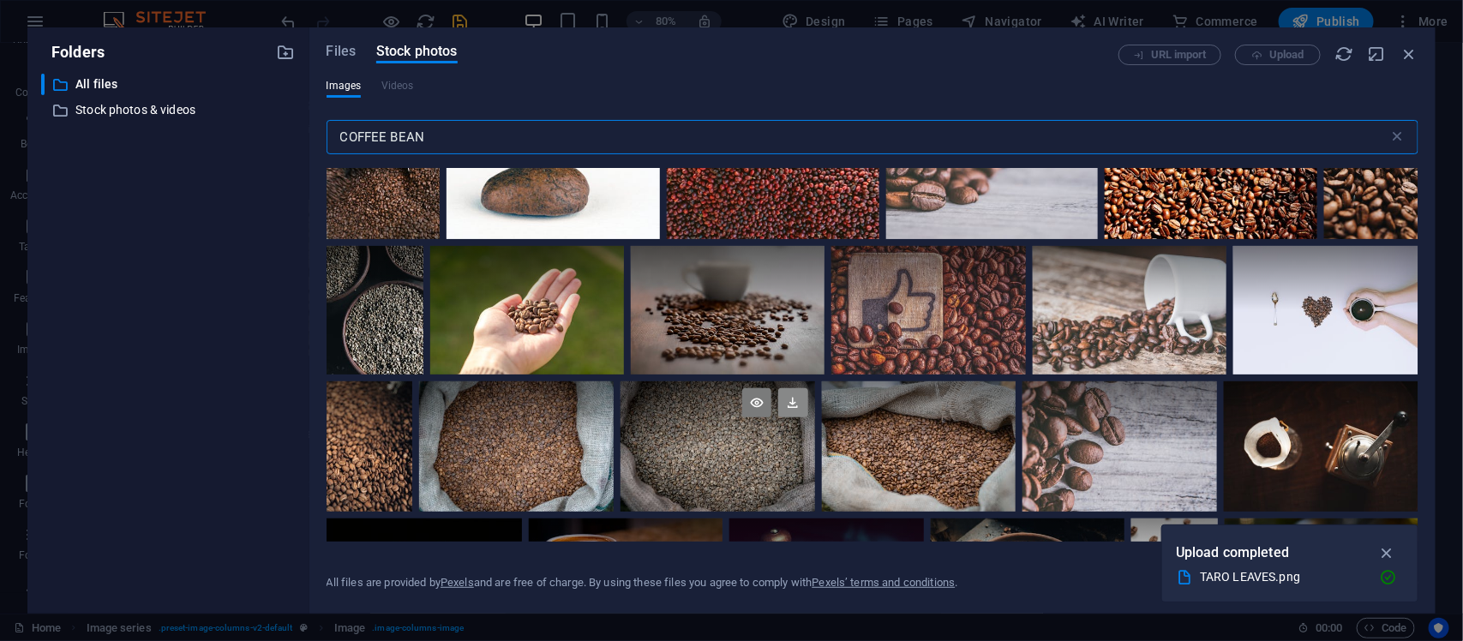
type input "COFFEE BEAN"
click at [797, 401] on icon at bounding box center [792, 402] width 29 height 29
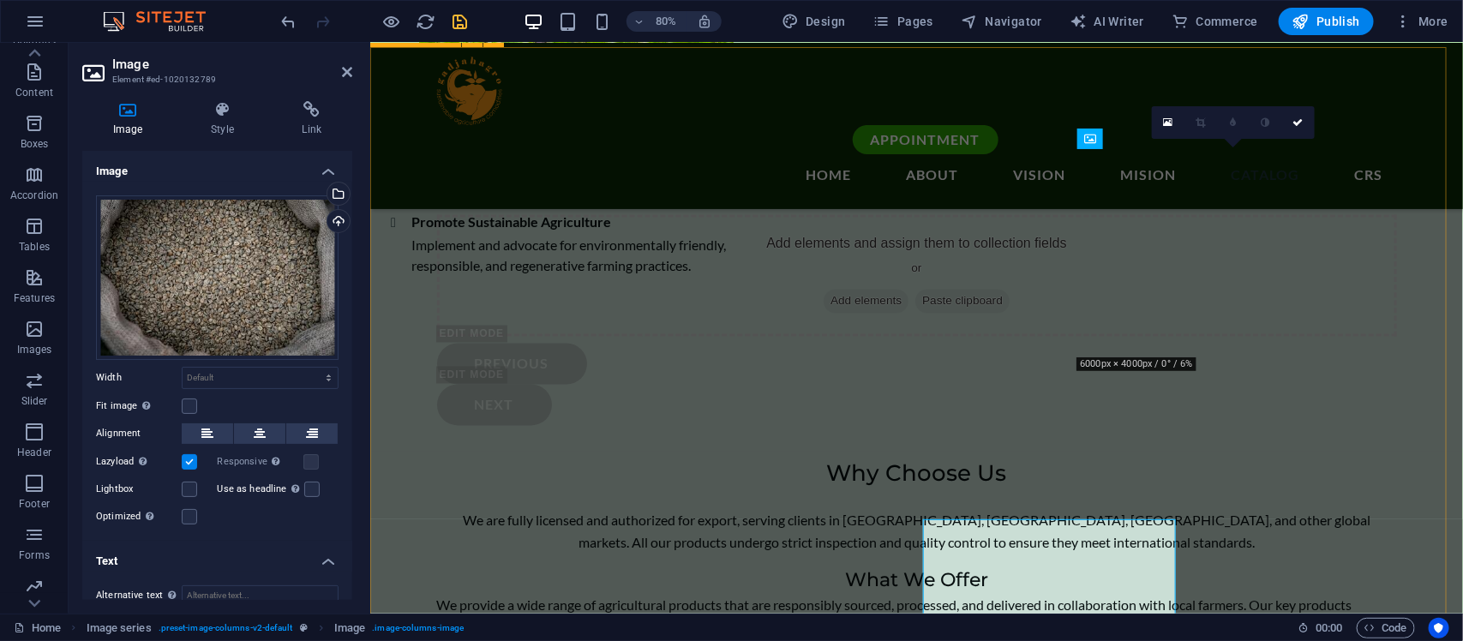
scroll to position [3799, 0]
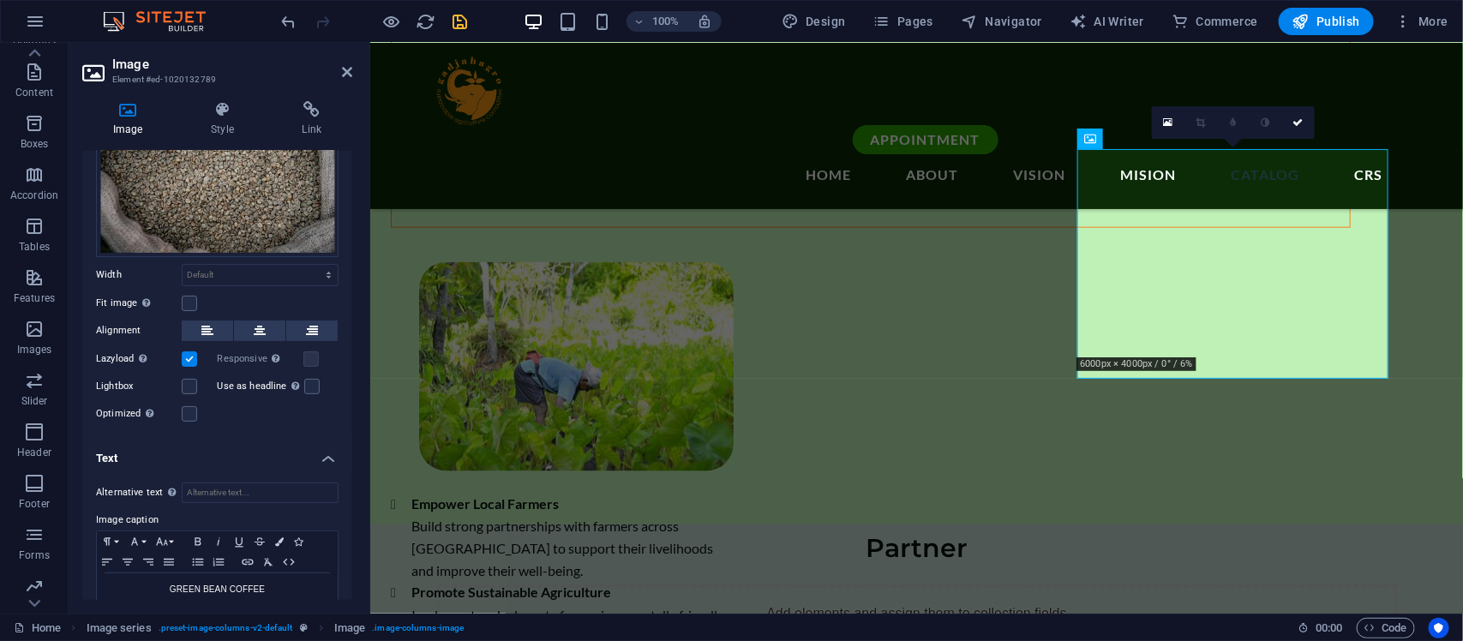
scroll to position [140, 0]
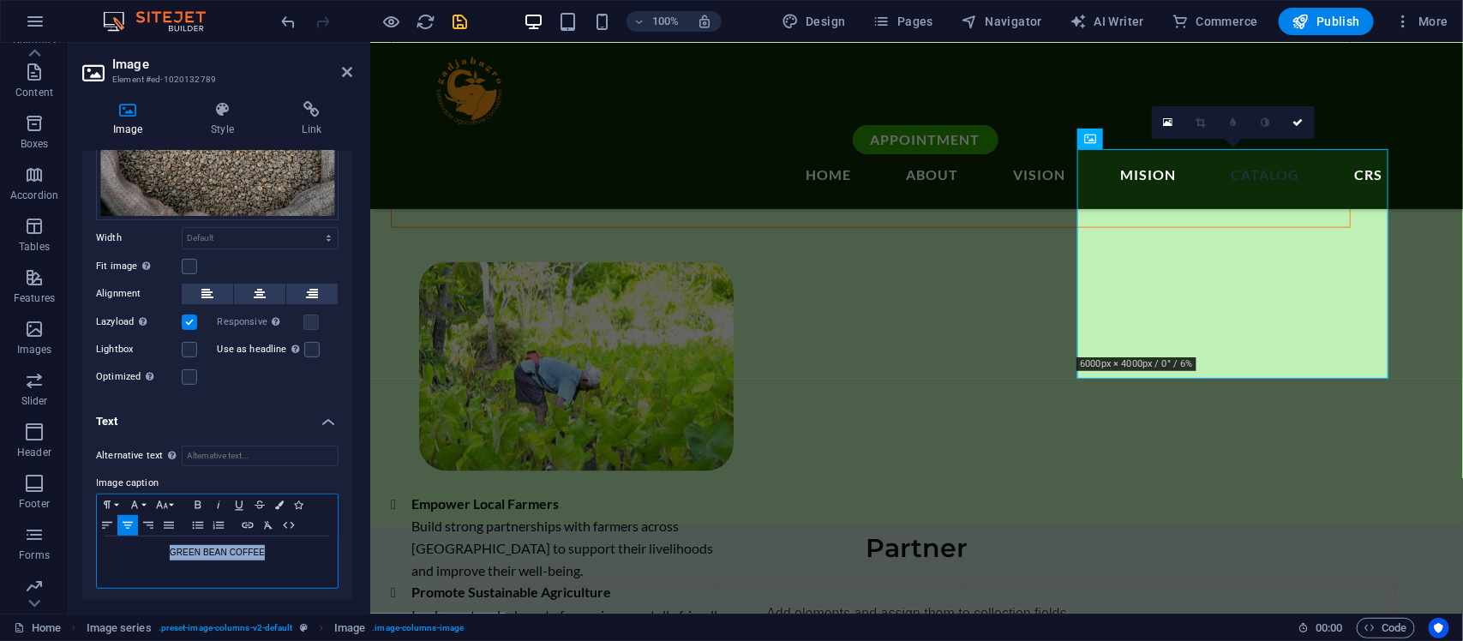
drag, startPoint x: 274, startPoint y: 549, endPoint x: 147, endPoint y: 566, distance: 128.9
click at [147, 513] on div "GREEN BEAN COFFEE" at bounding box center [217, 562] width 241 height 51
click at [315, 110] on icon at bounding box center [312, 109] width 81 height 17
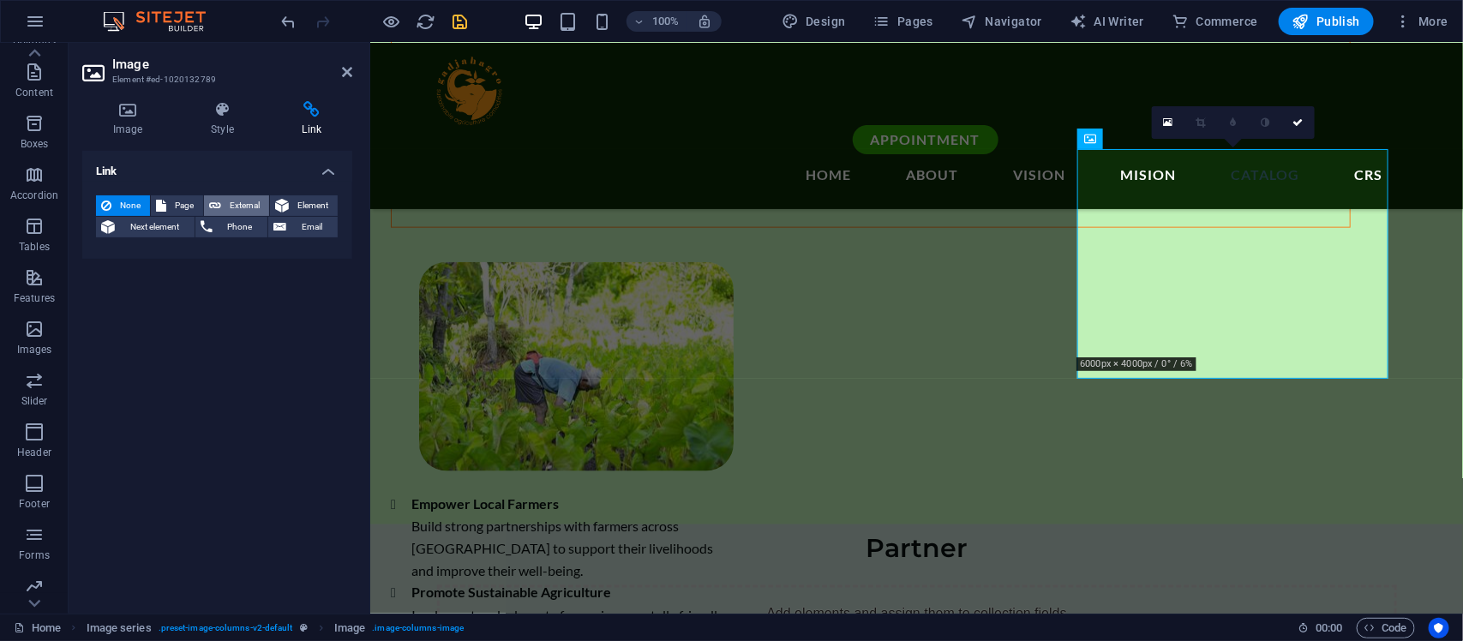
click at [233, 207] on span "External" at bounding box center [245, 205] width 38 height 21
select select "blank"
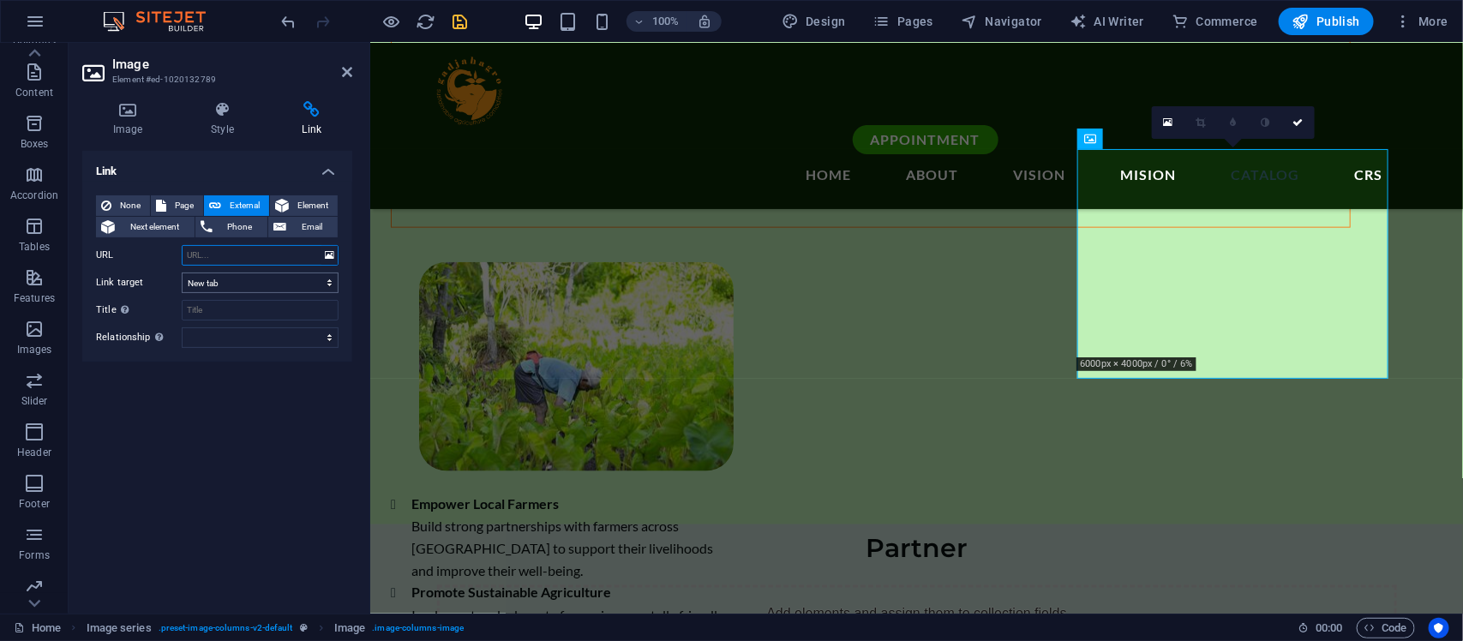
type input "I"
type input "[DOMAIN_NAME]"
click at [460, 27] on icon "save" at bounding box center [461, 22] width 20 height 20
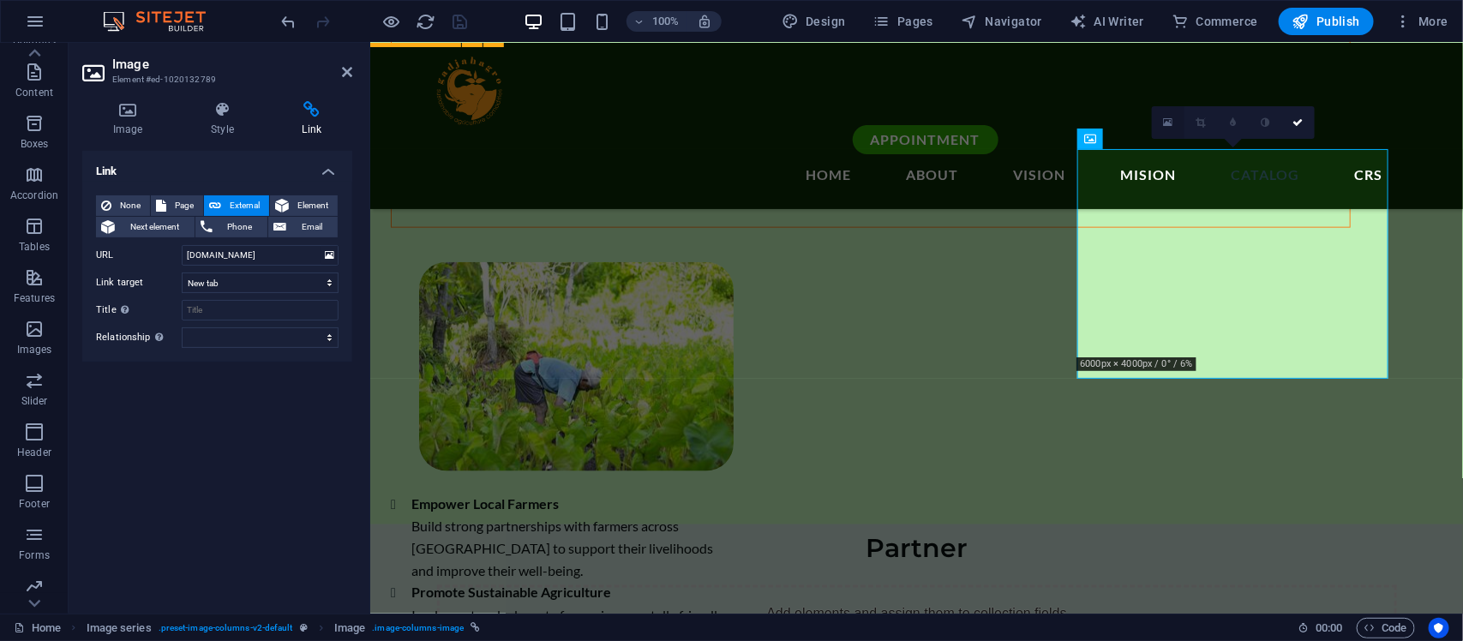
click at [1168, 131] on link at bounding box center [1168, 122] width 33 height 33
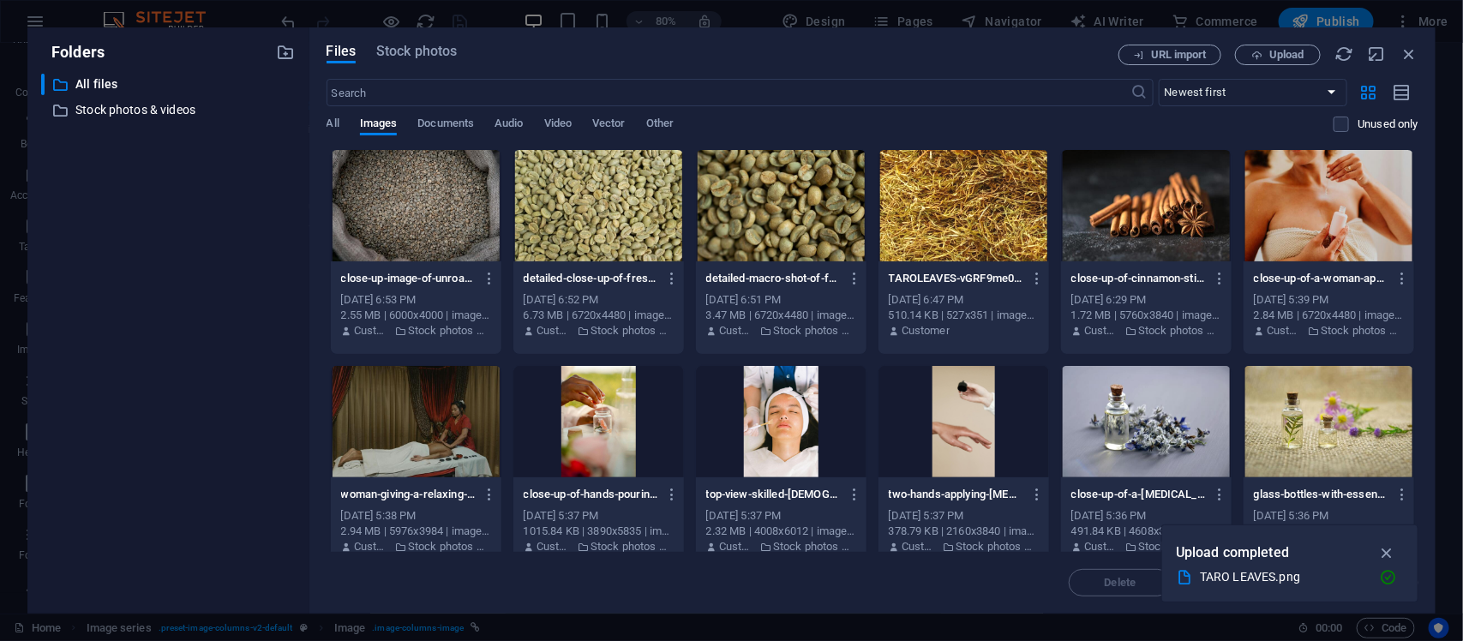
click at [499, 227] on div at bounding box center [416, 205] width 171 height 111
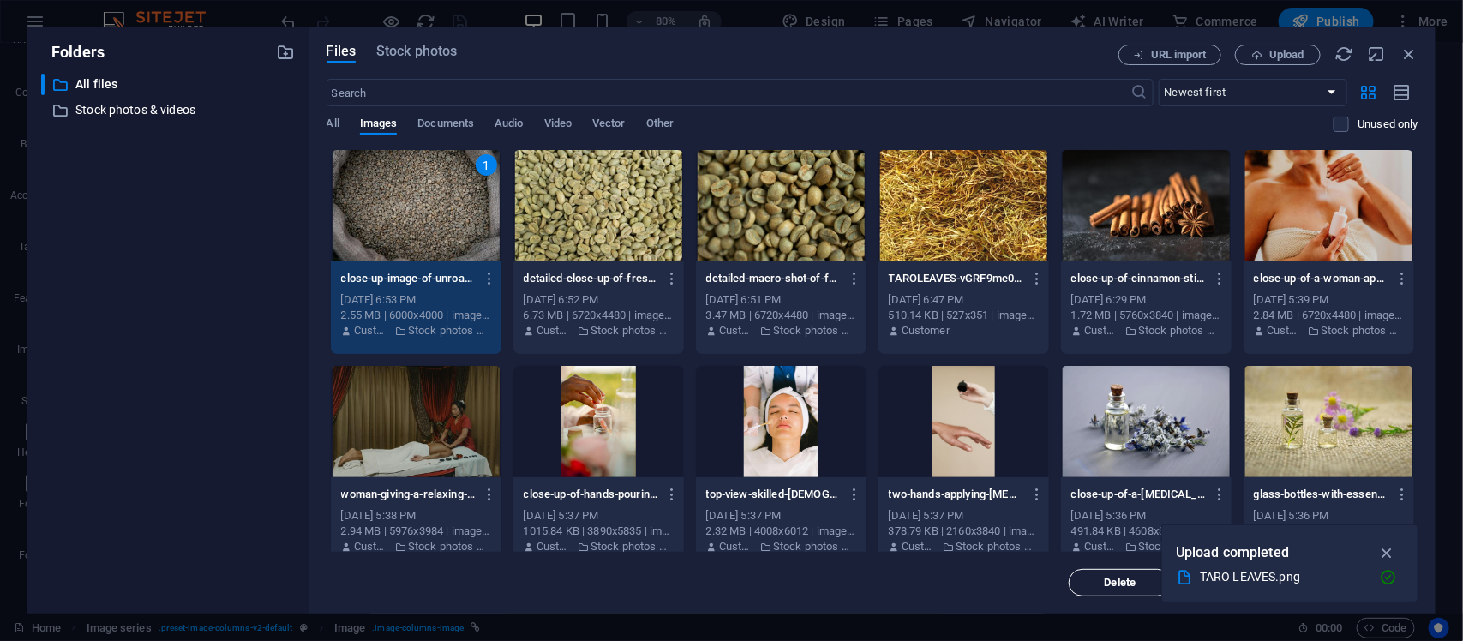
click at [1120, 513] on span "Delete" at bounding box center [1121, 583] width 32 height 10
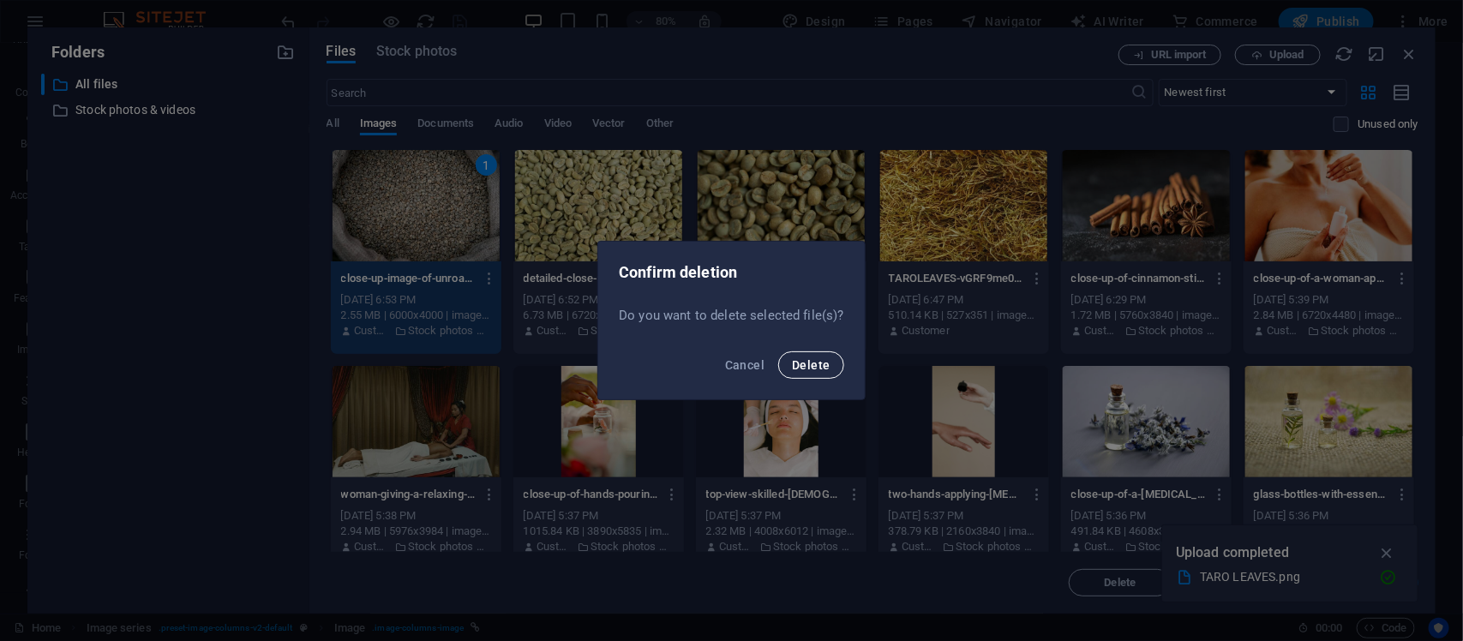
click at [824, 371] on span "Delete" at bounding box center [811, 365] width 38 height 14
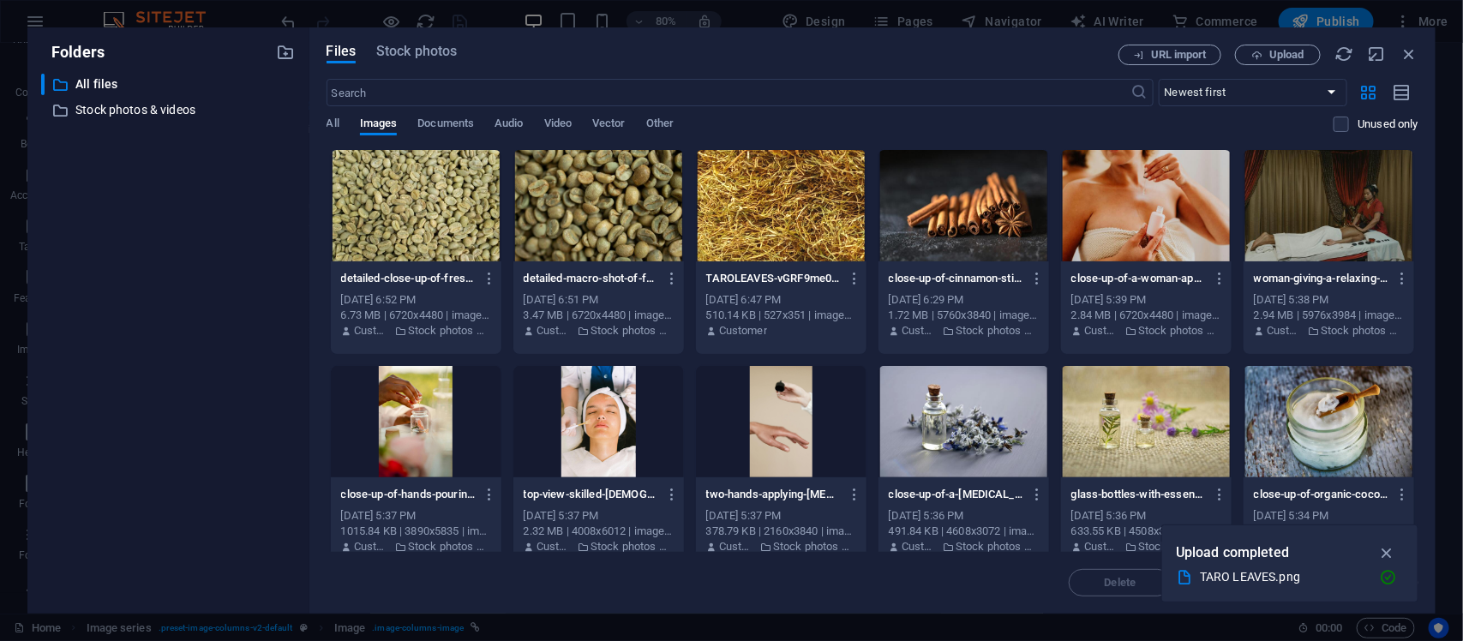
click at [407, 228] on div at bounding box center [416, 205] width 171 height 111
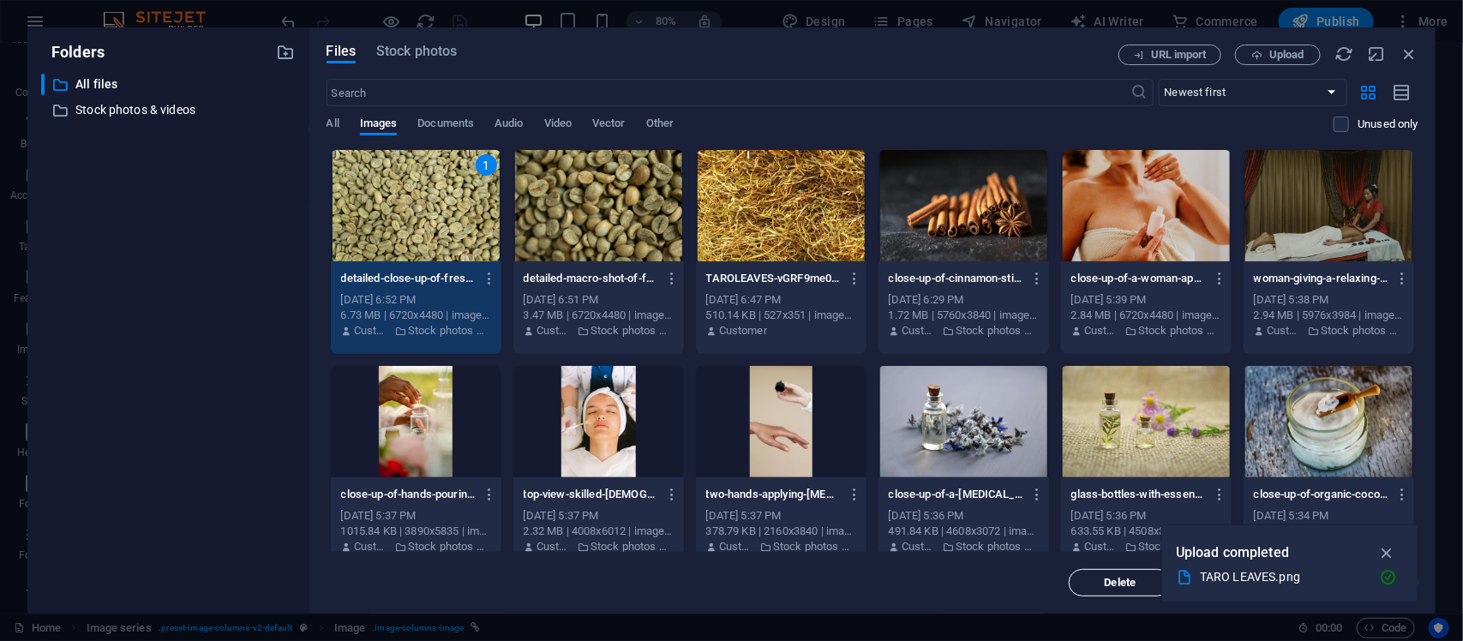
click at [1108, 513] on span "Delete" at bounding box center [1121, 583] width 32 height 10
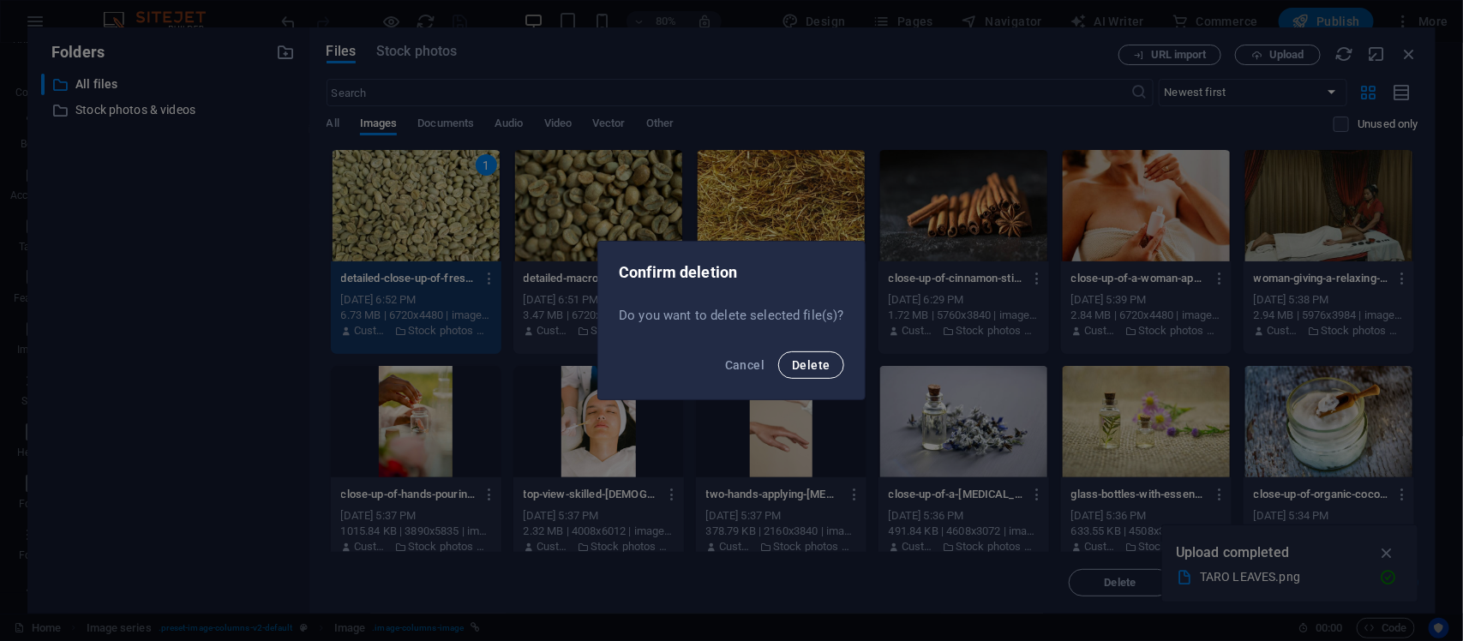
click at [794, 365] on span "Delete" at bounding box center [811, 365] width 38 height 14
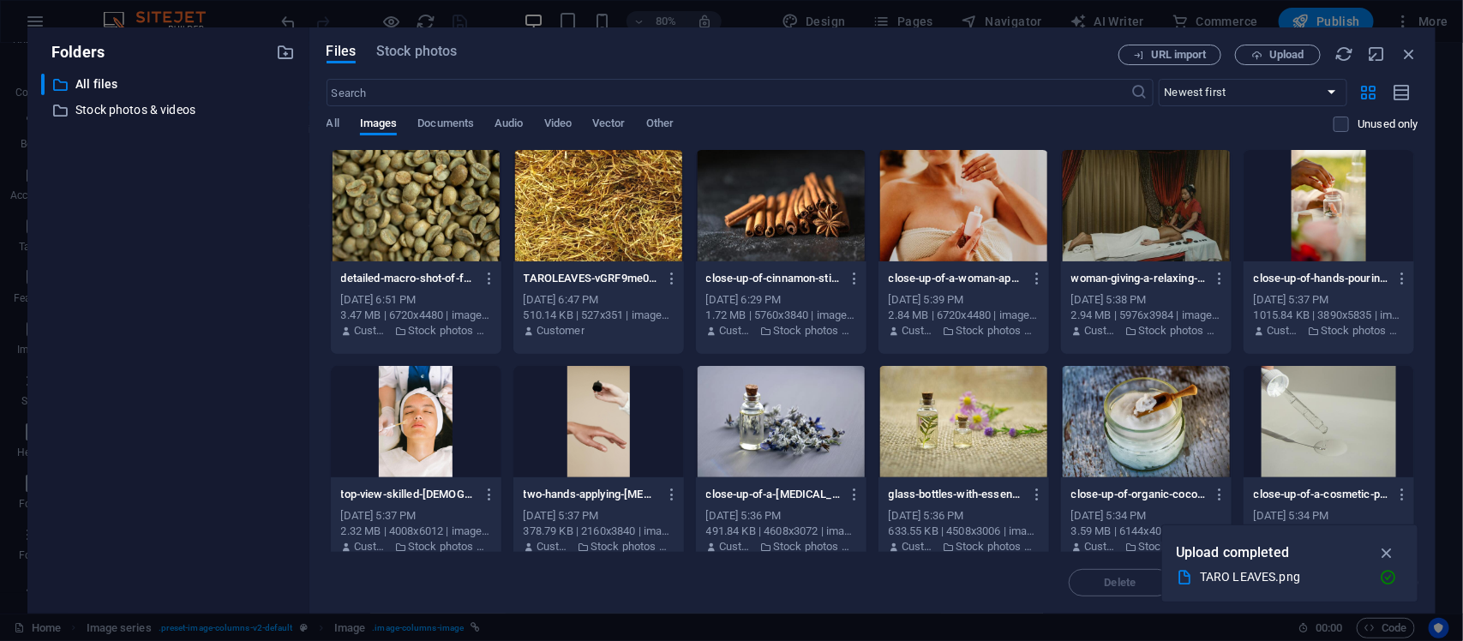
click at [433, 199] on div at bounding box center [416, 205] width 171 height 111
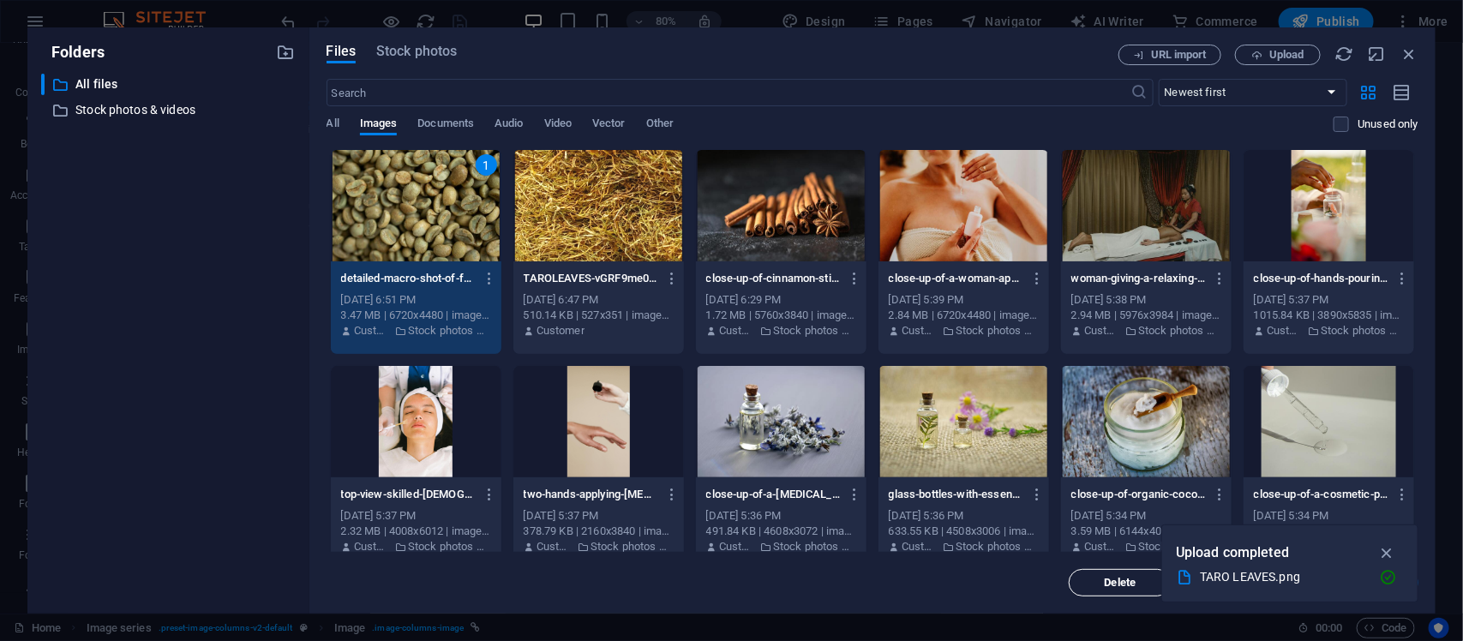
click at [1105, 513] on span "Delete" at bounding box center [1121, 583] width 32 height 10
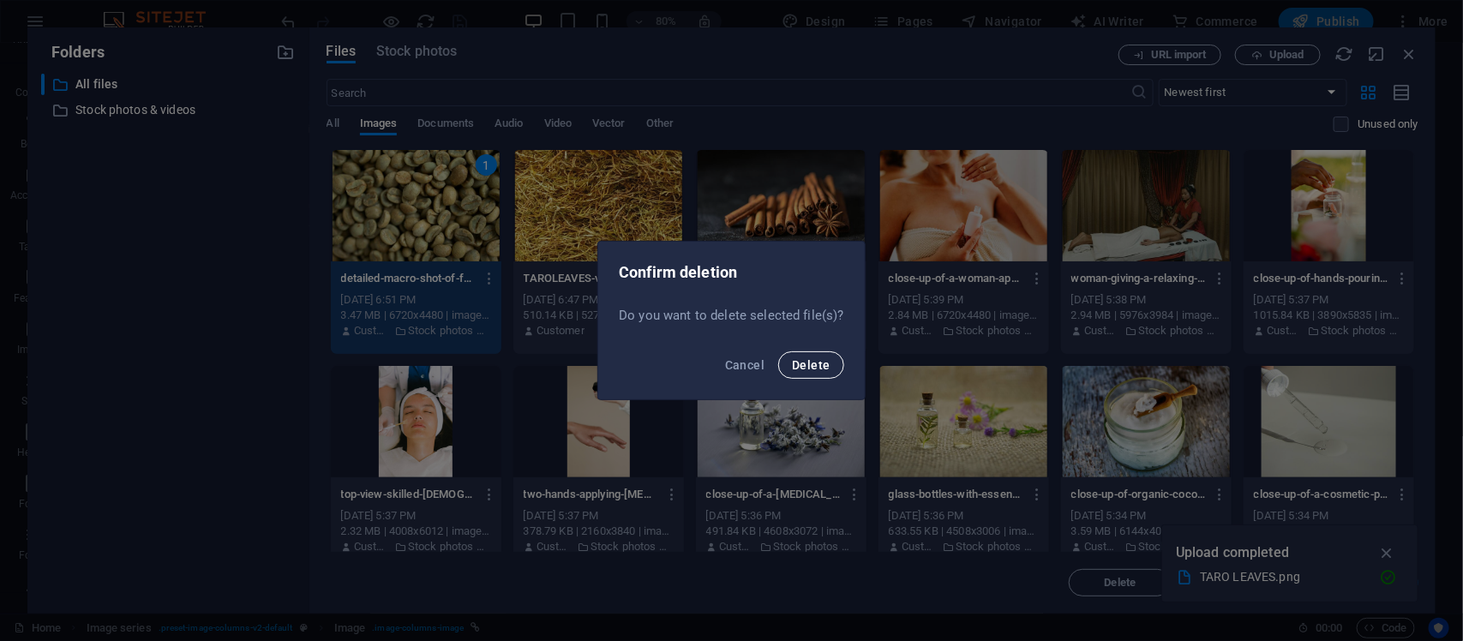
click at [819, 357] on button "Delete" at bounding box center [810, 364] width 65 height 27
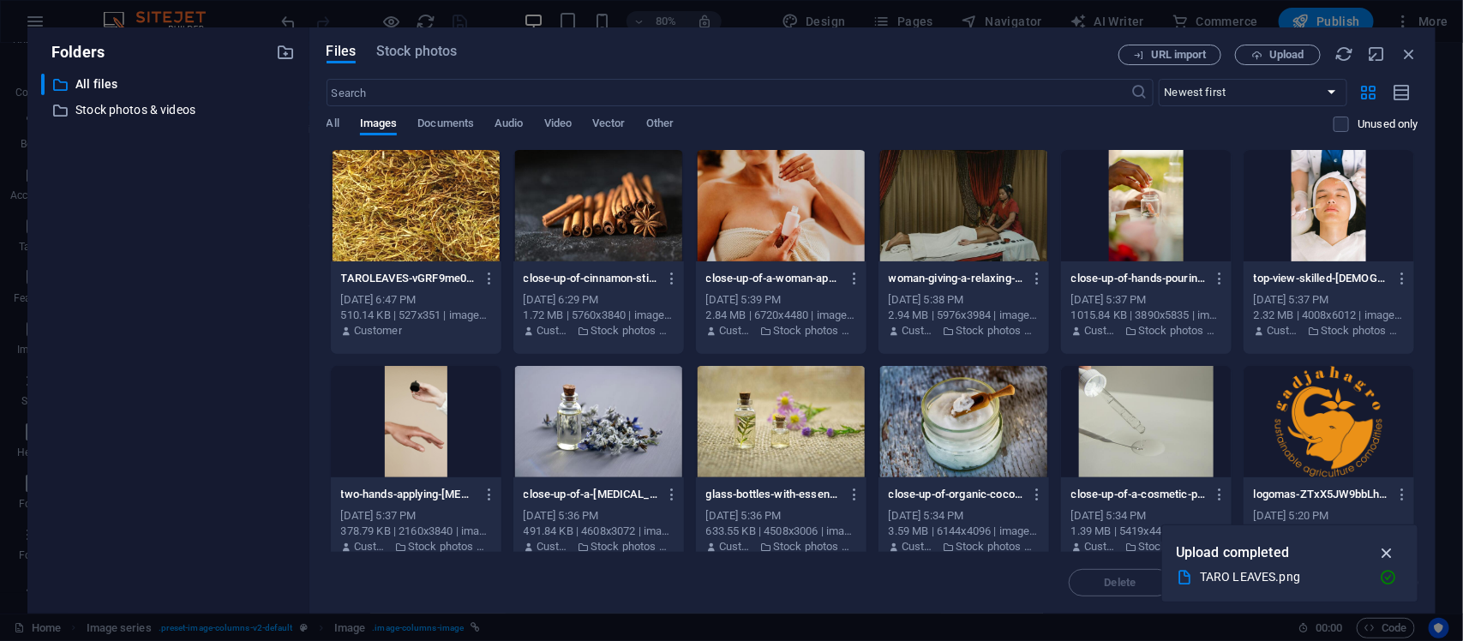
click at [1170, 513] on icon "button" at bounding box center [1388, 553] width 20 height 19
click at [1170, 223] on div at bounding box center [1329, 205] width 171 height 111
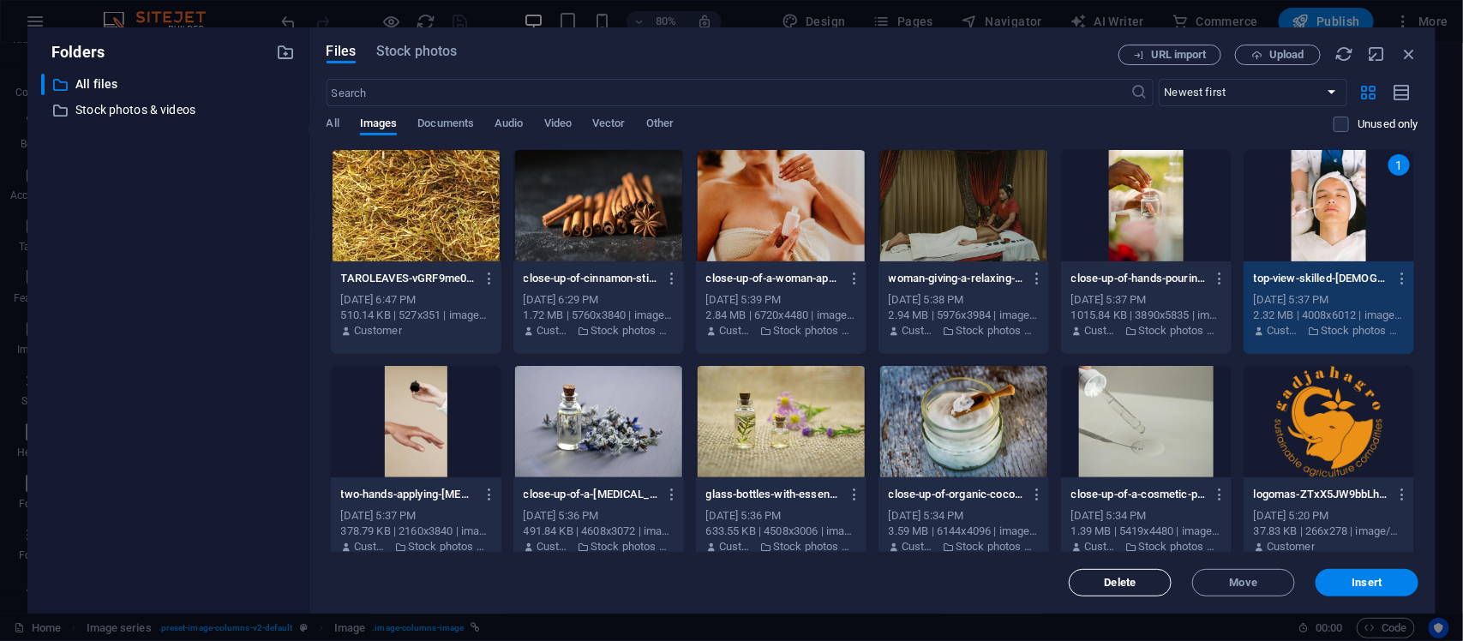
click at [1119, 513] on span "Delete" at bounding box center [1121, 583] width 32 height 10
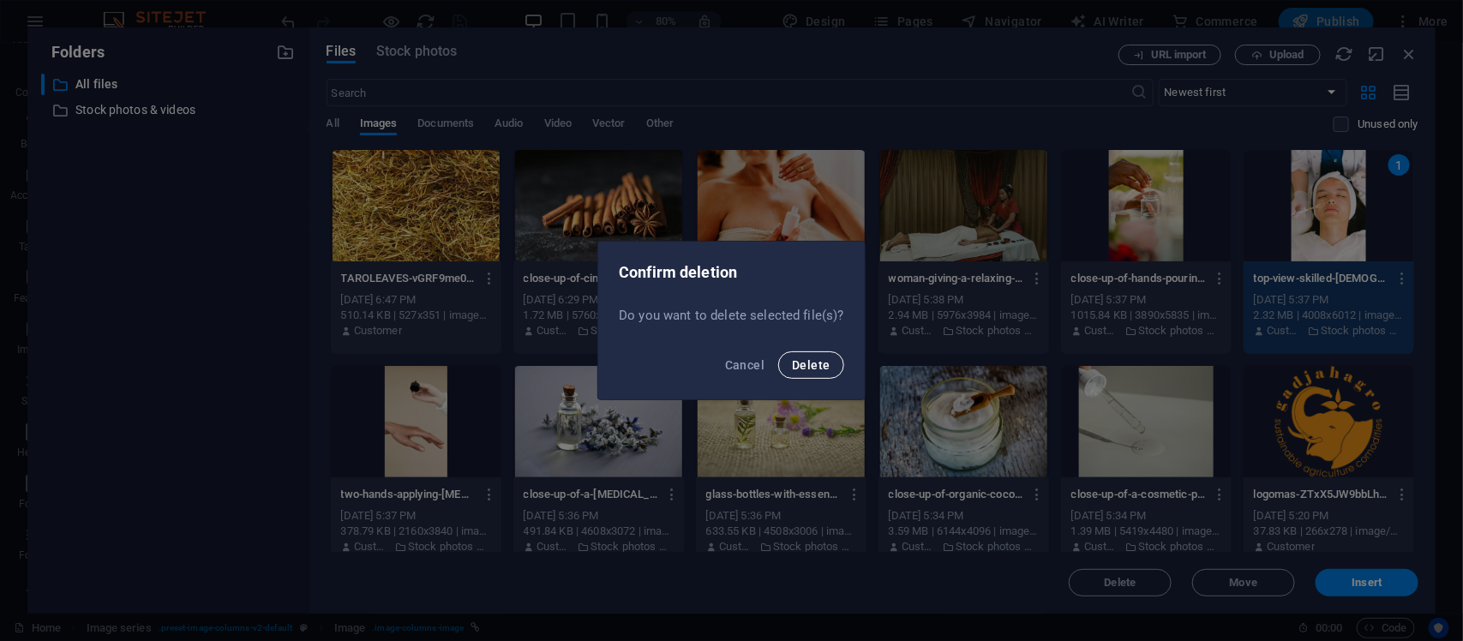
click at [821, 369] on span "Delete" at bounding box center [811, 365] width 38 height 14
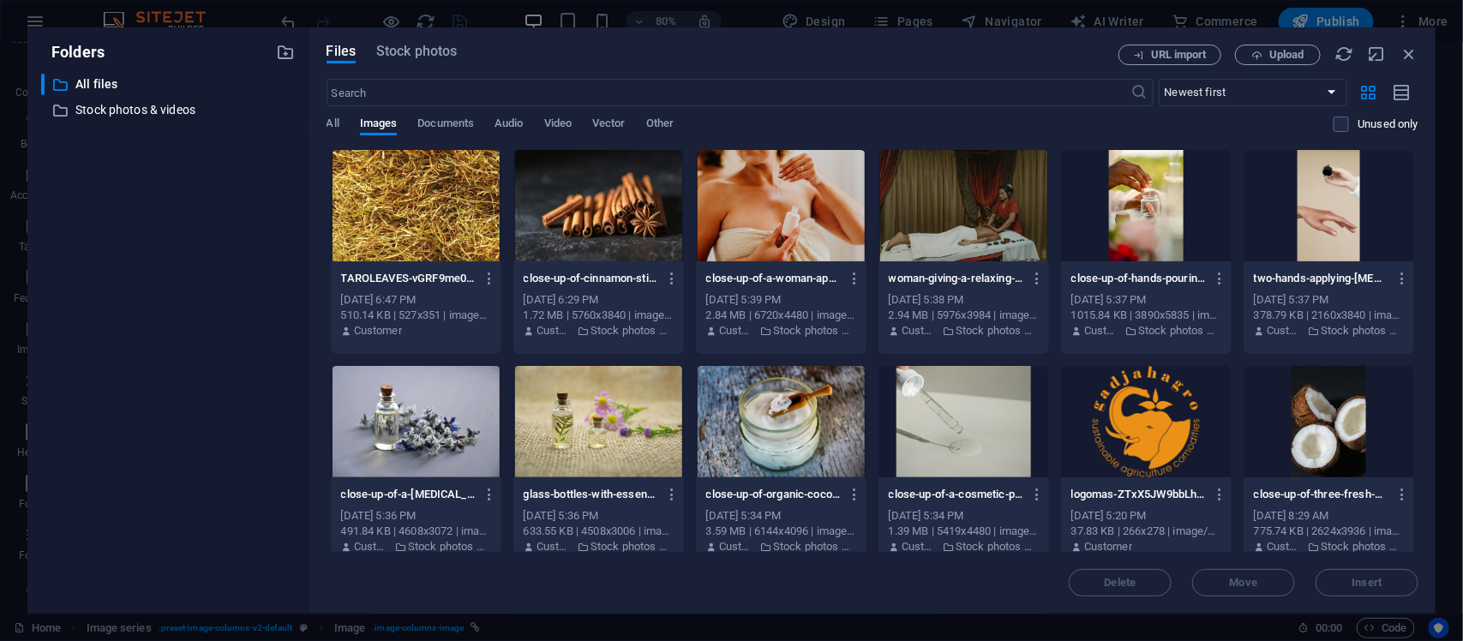
click at [1159, 229] on div at bounding box center [1146, 205] width 171 height 111
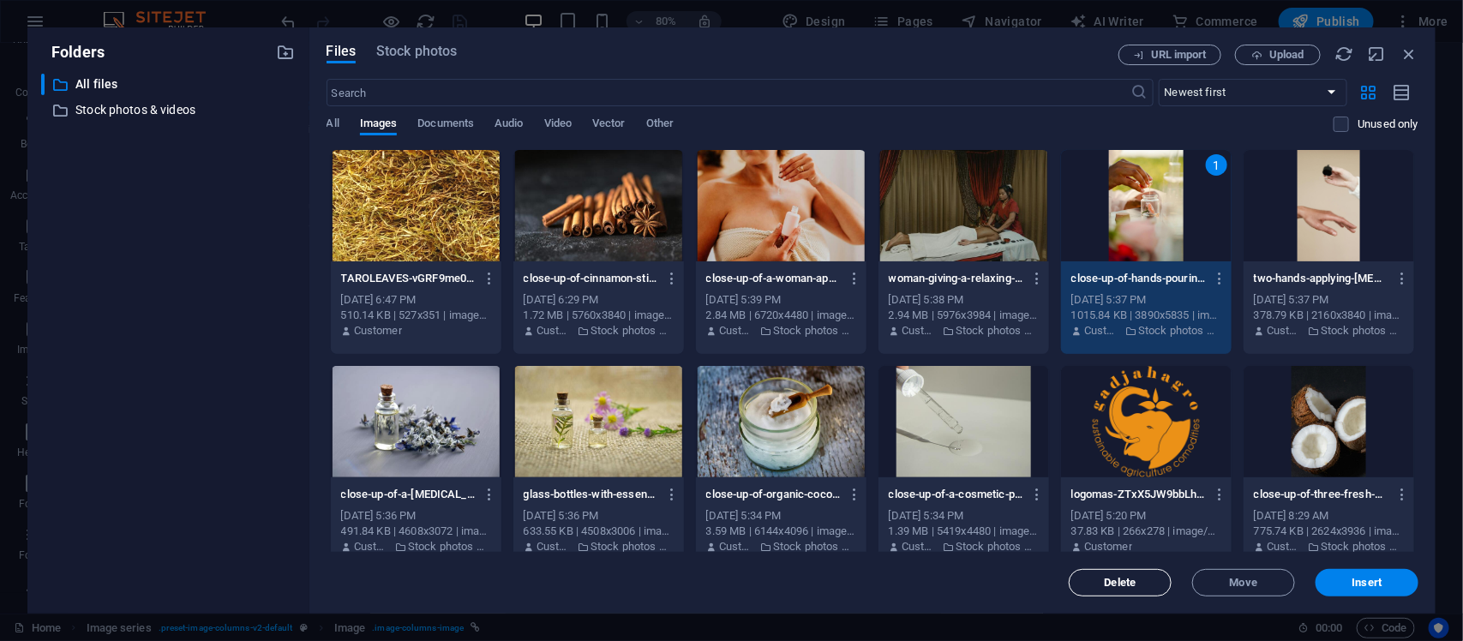
click at [1132, 513] on span "Delete" at bounding box center [1121, 583] width 32 height 10
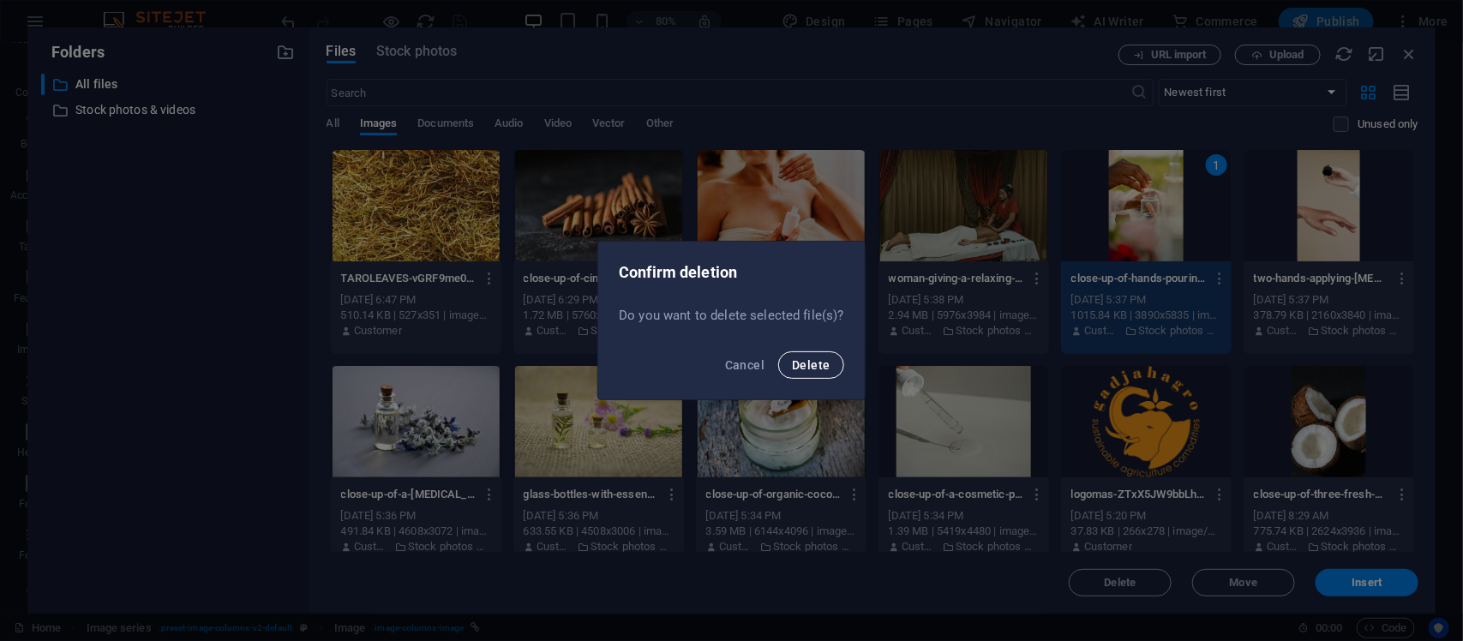
click at [812, 351] on button "Delete" at bounding box center [810, 364] width 65 height 27
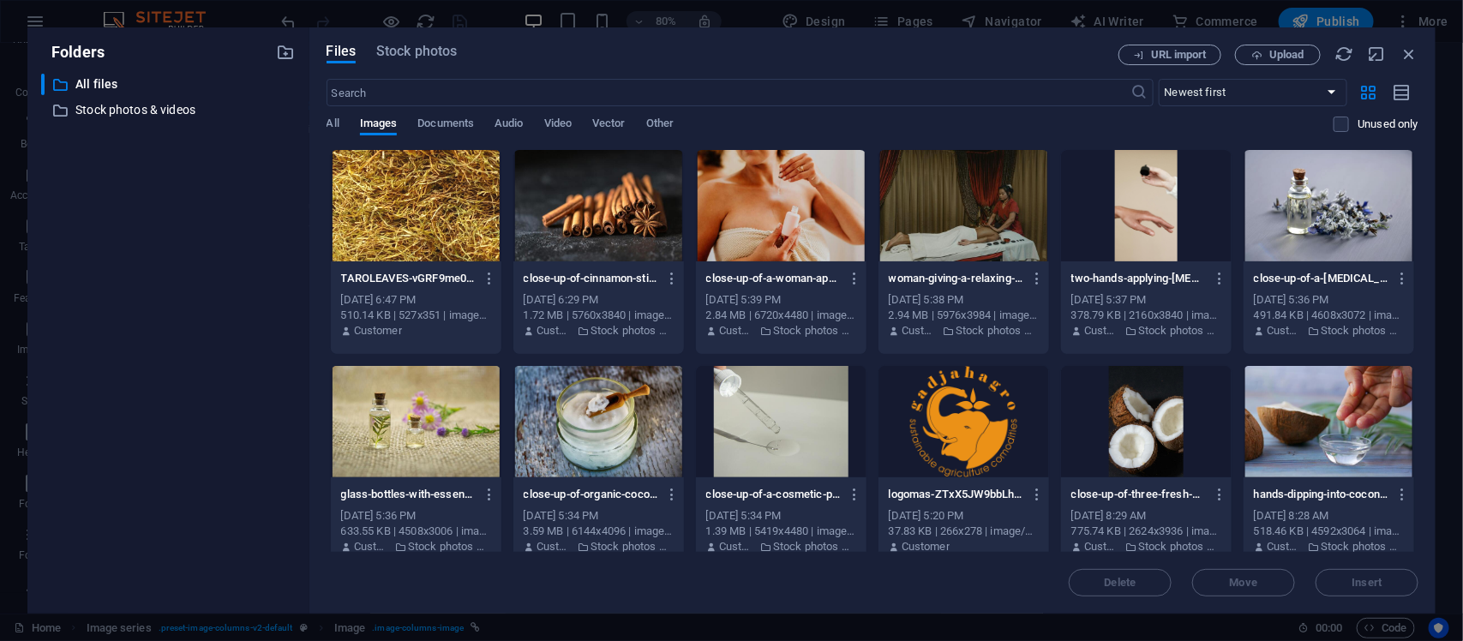
click at [960, 244] on div at bounding box center [964, 205] width 171 height 111
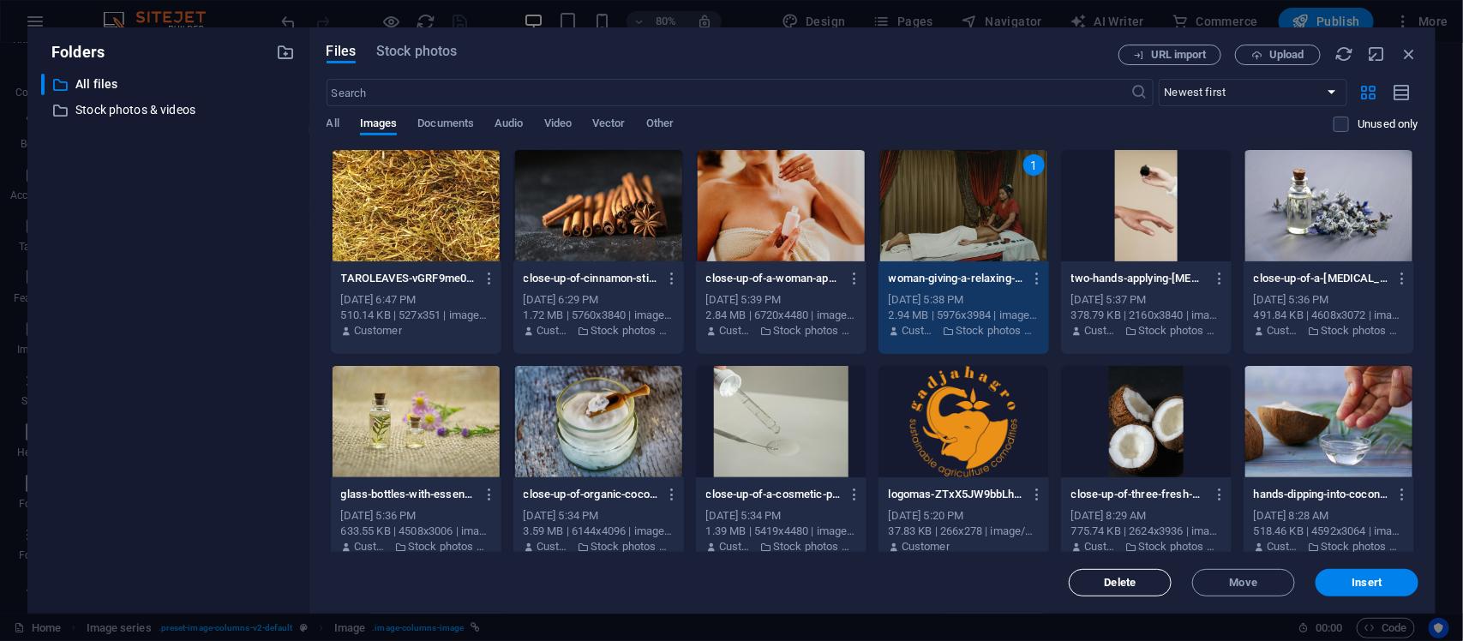
click at [1102, 513] on span "Delete" at bounding box center [1120, 583] width 87 height 10
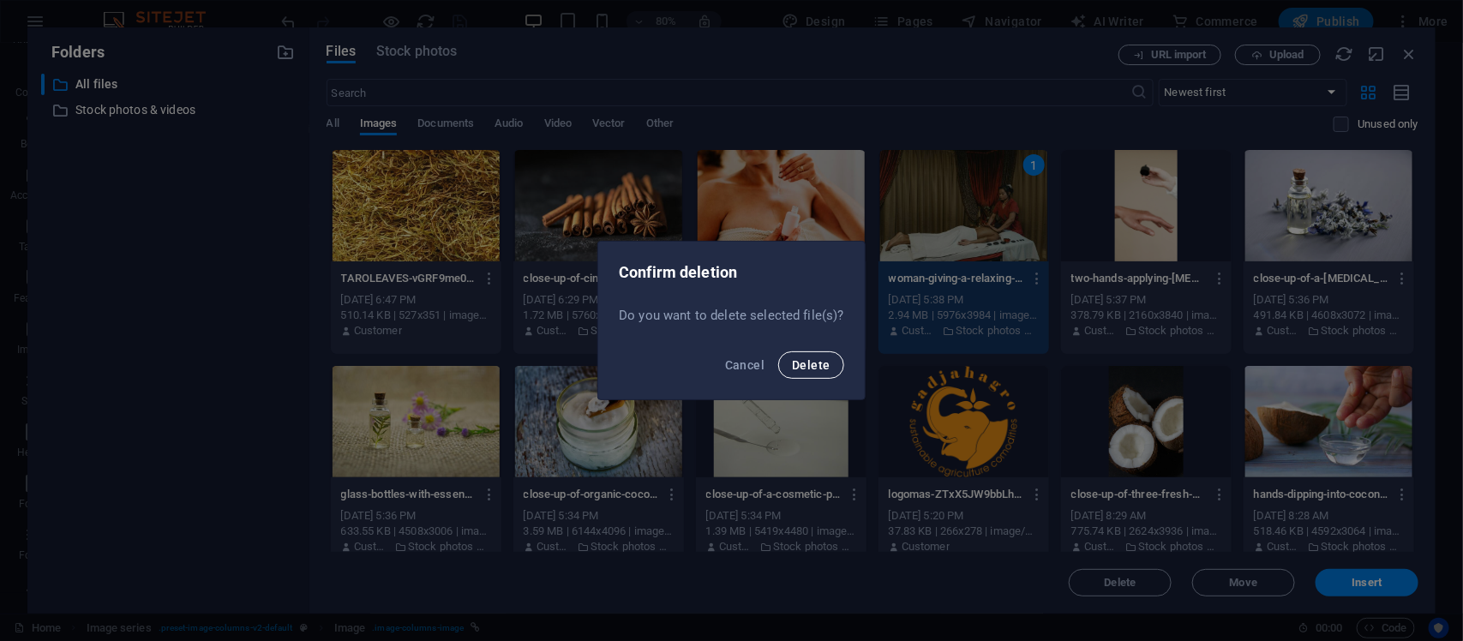
click at [808, 364] on span "Delete" at bounding box center [811, 365] width 38 height 14
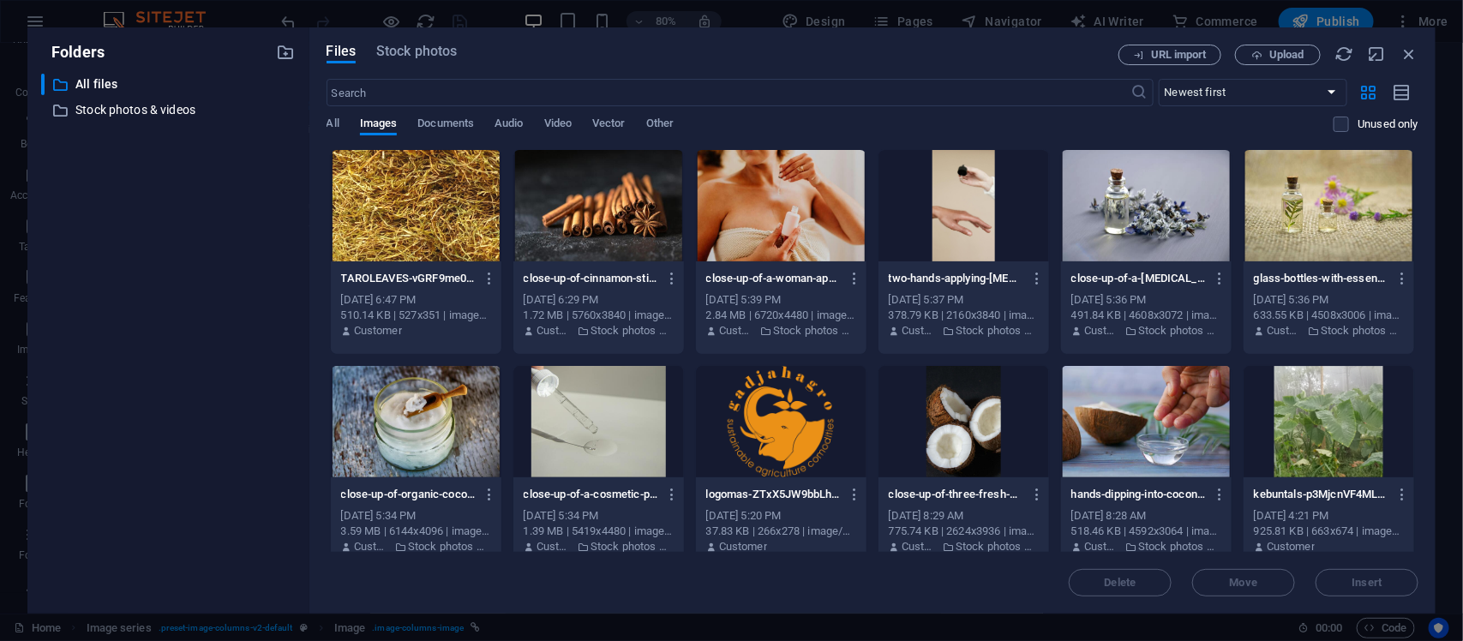
click at [926, 234] on div at bounding box center [964, 205] width 171 height 111
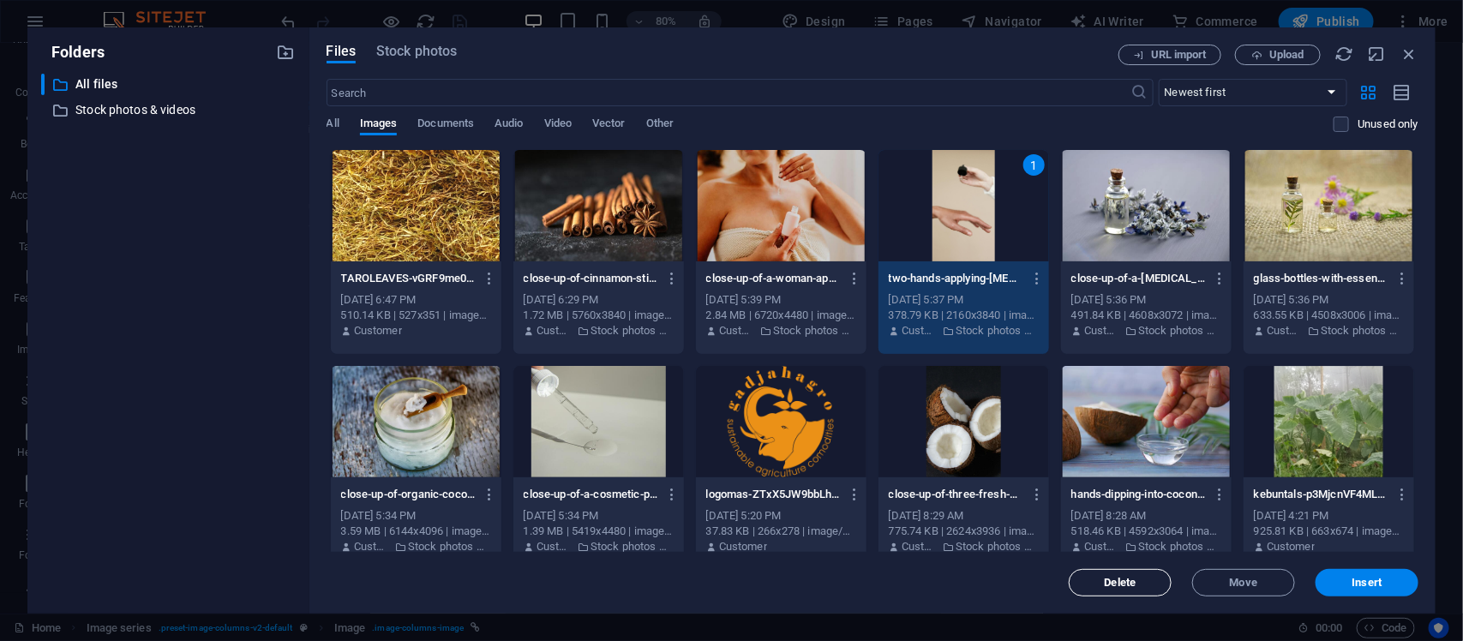
click at [1120, 513] on button "Delete" at bounding box center [1120, 582] width 103 height 27
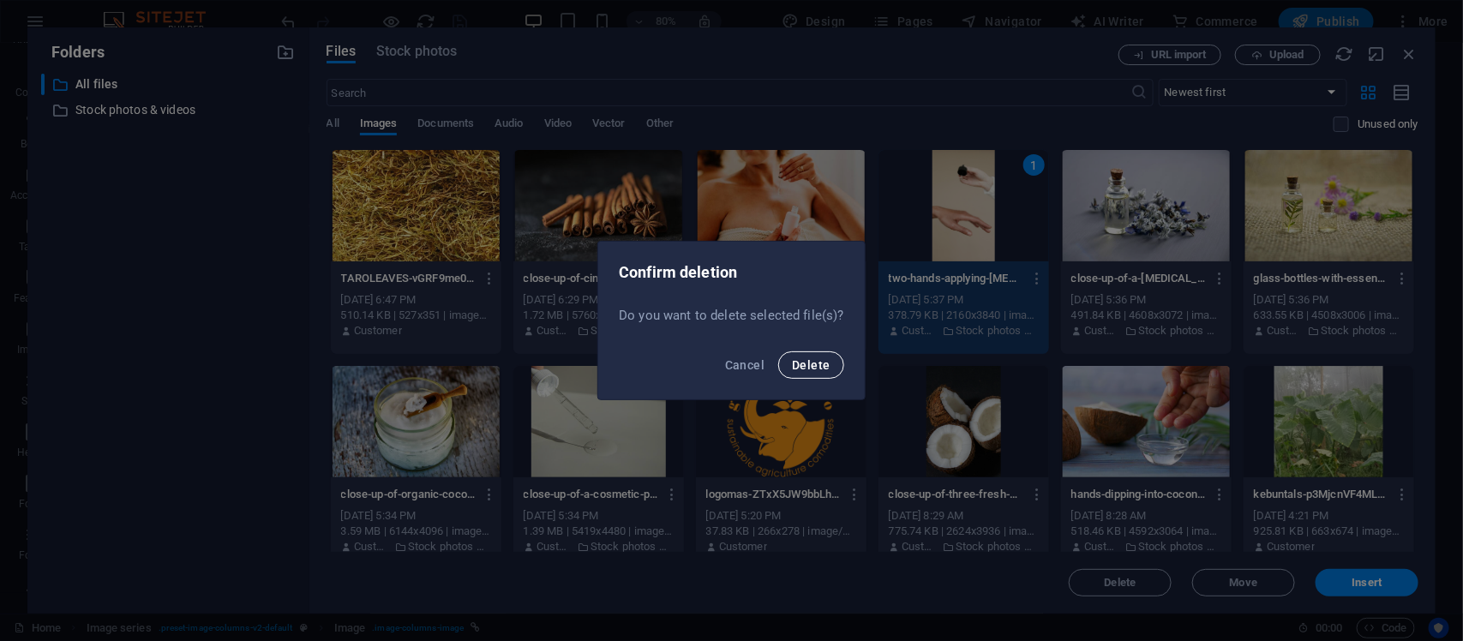
click at [803, 367] on span "Delete" at bounding box center [811, 365] width 38 height 14
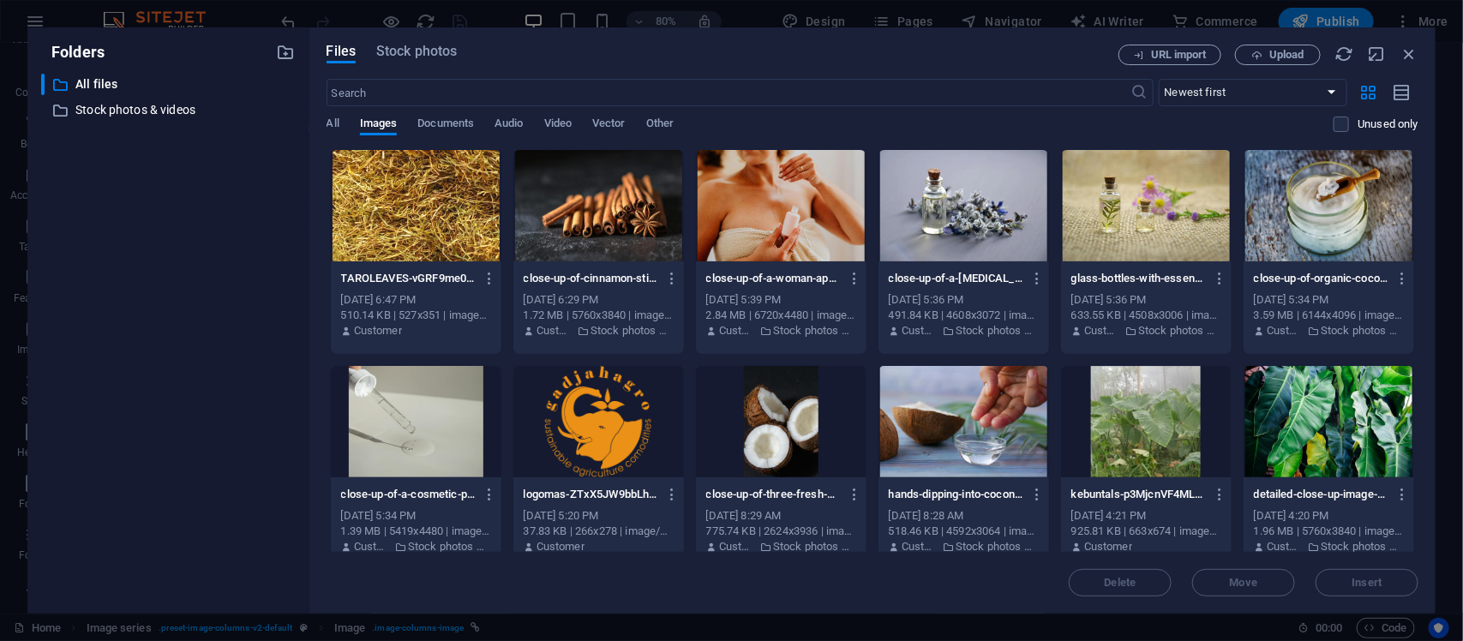
click at [933, 246] on div at bounding box center [964, 205] width 171 height 111
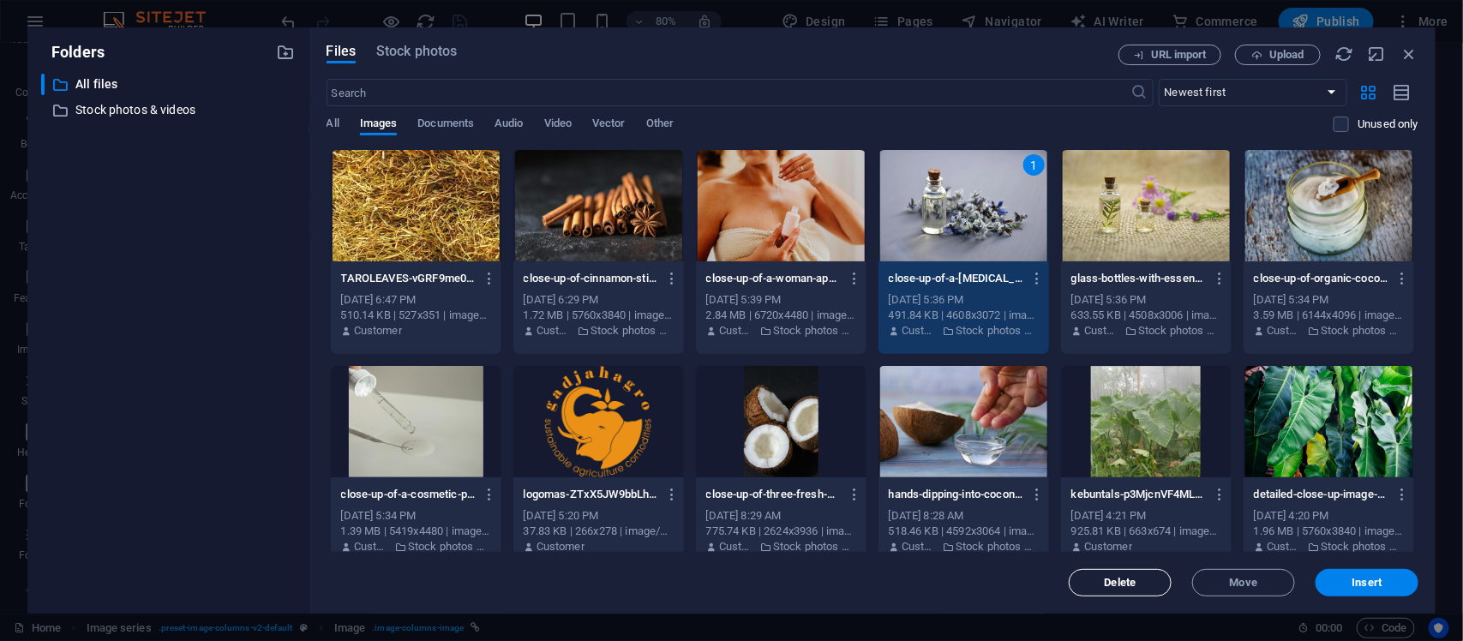
click at [1142, 513] on span "Delete" at bounding box center [1120, 583] width 87 height 10
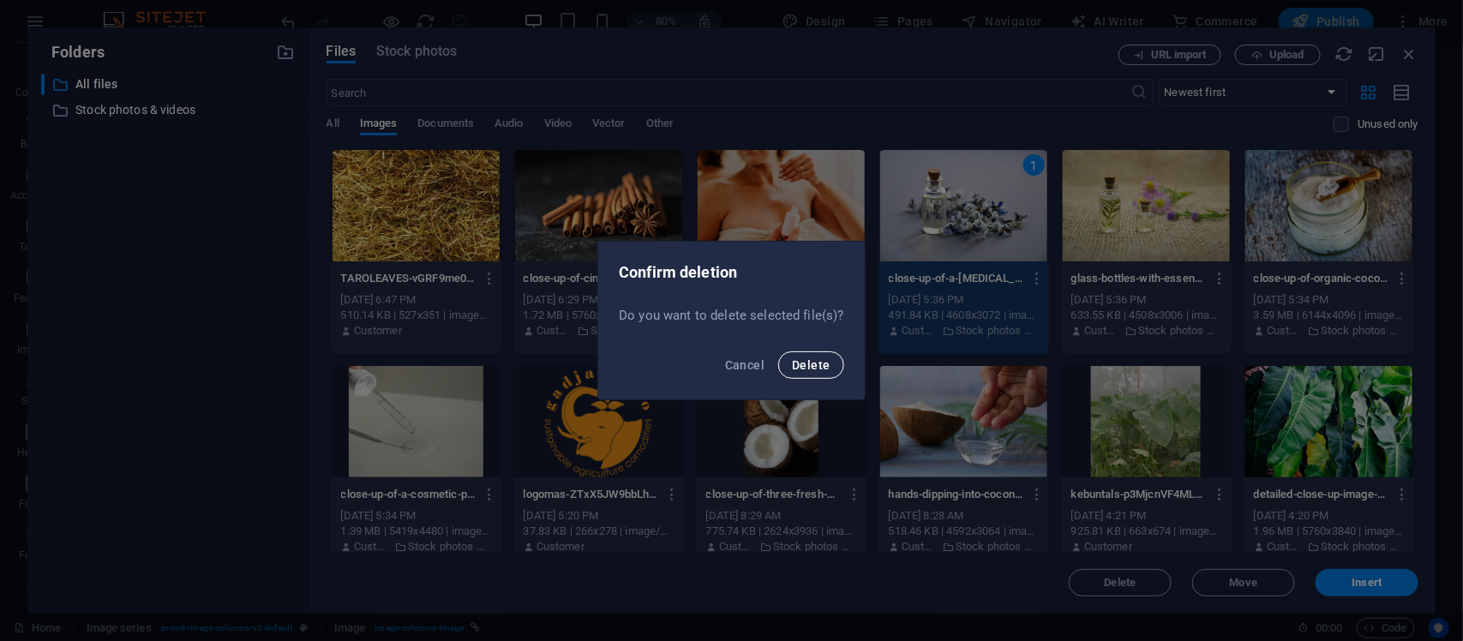
click at [830, 358] on button "Delete" at bounding box center [810, 364] width 65 height 27
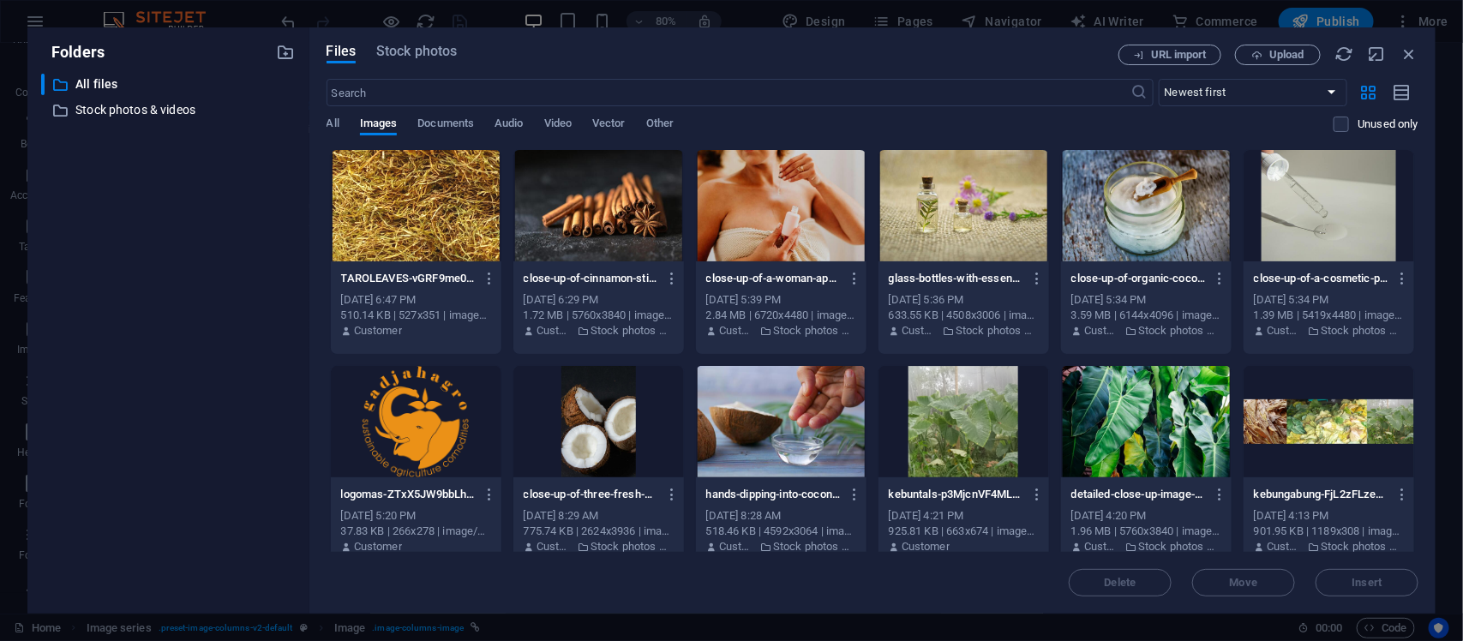
click at [958, 250] on div at bounding box center [964, 205] width 171 height 111
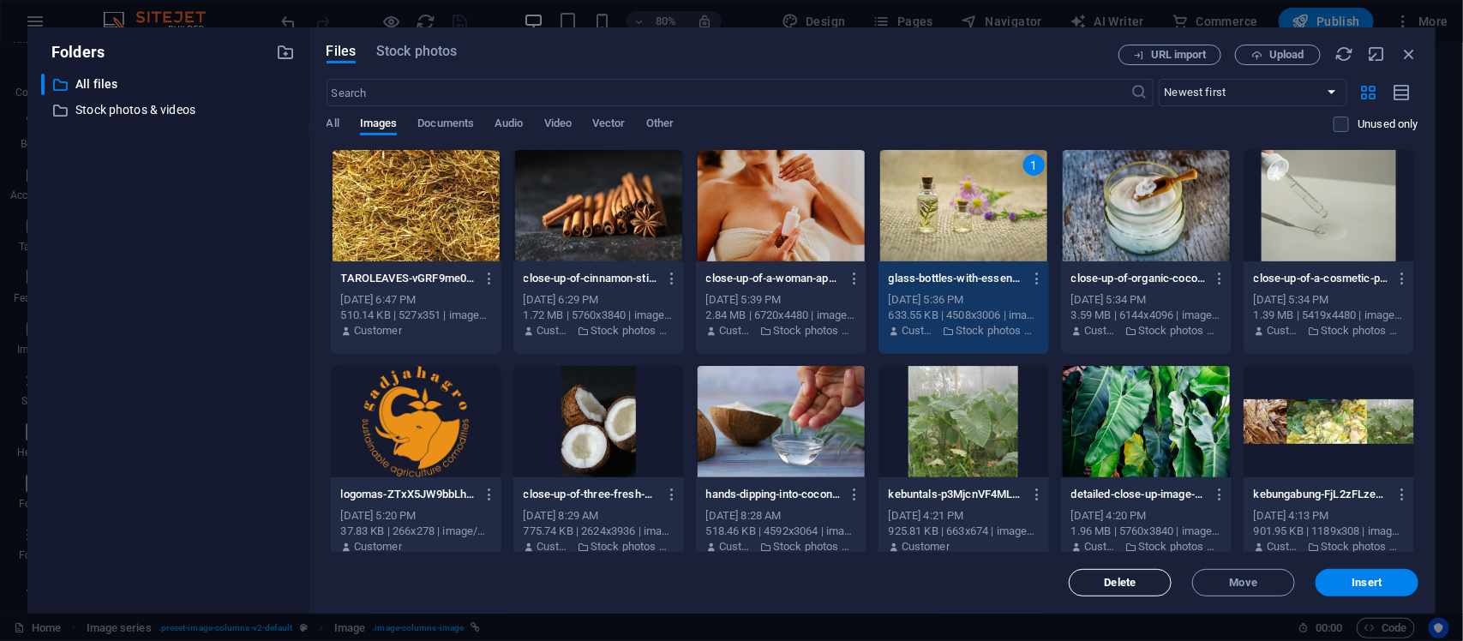
click at [1147, 513] on span "Delete" at bounding box center [1120, 583] width 87 height 10
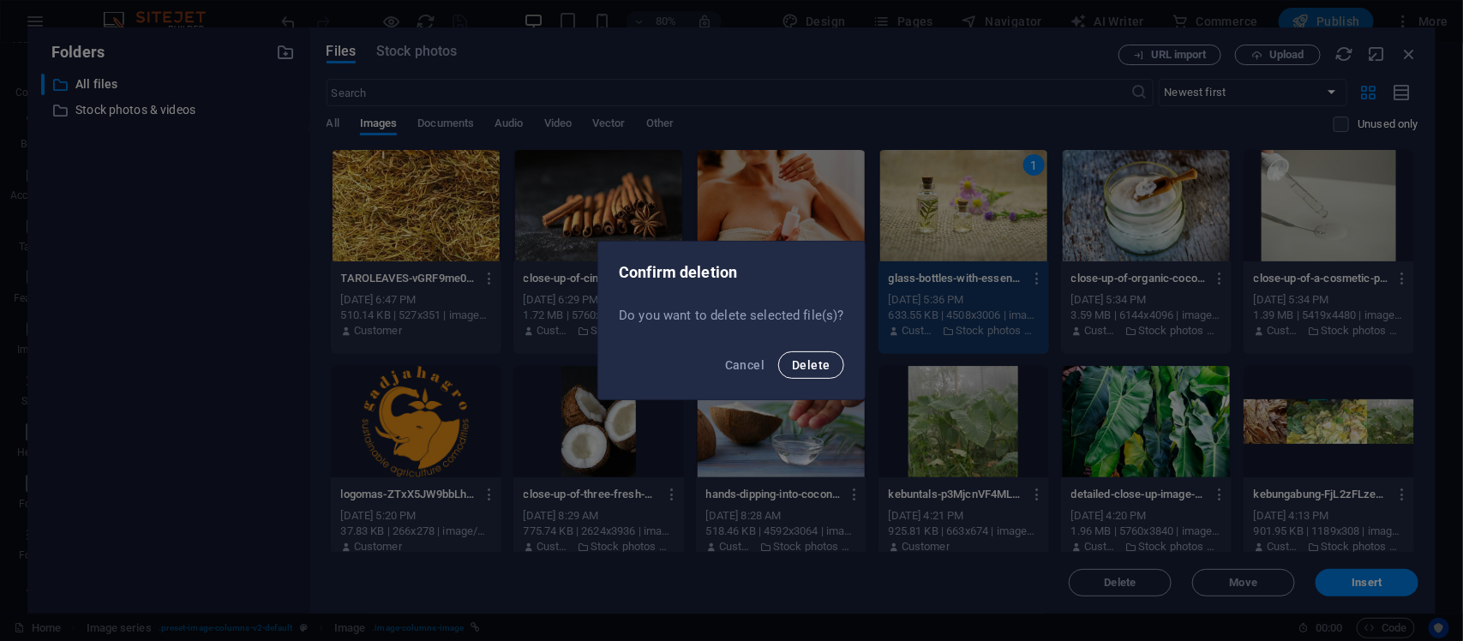
click at [825, 363] on span "Delete" at bounding box center [811, 365] width 38 height 14
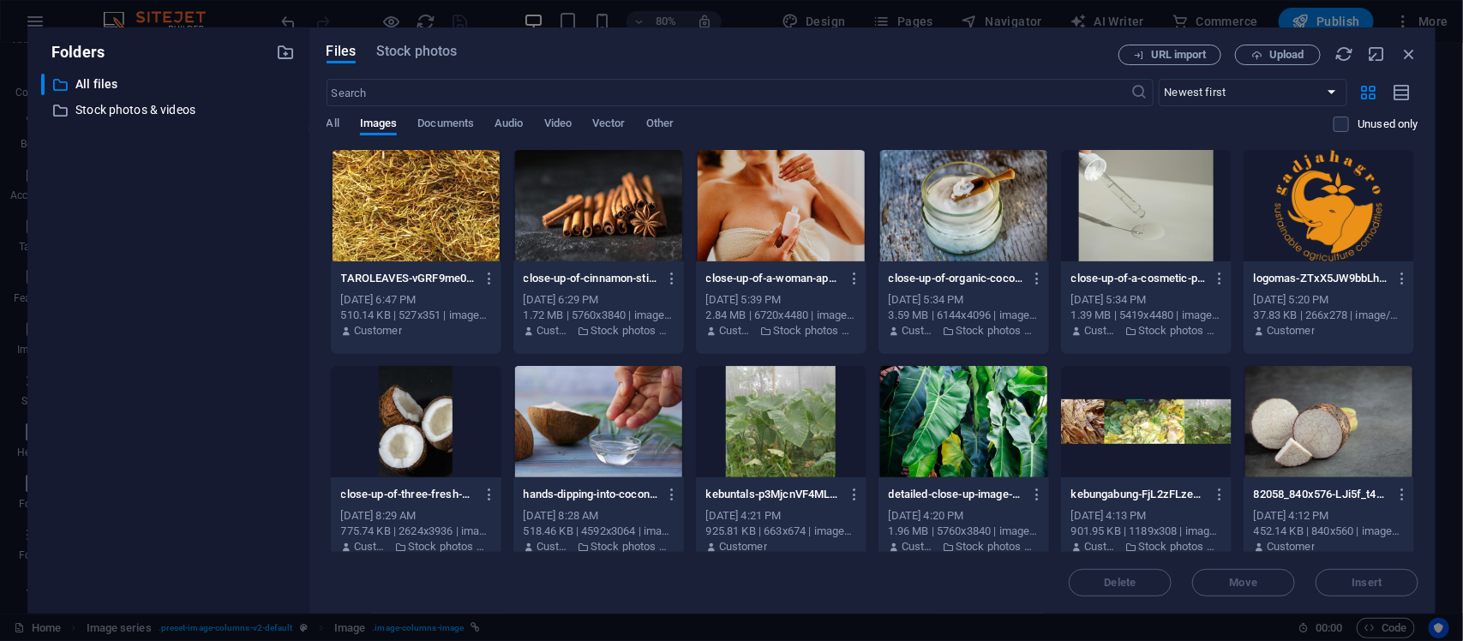
click at [786, 213] on div at bounding box center [781, 205] width 171 height 111
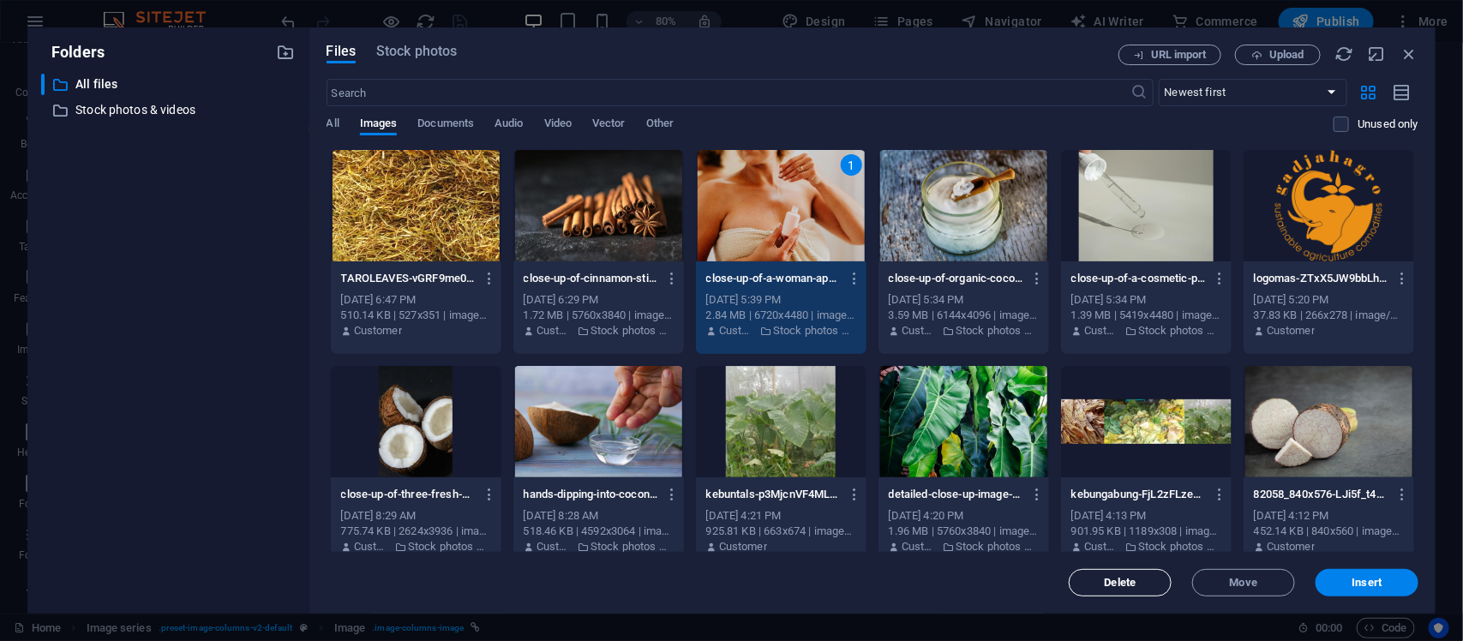
click at [1108, 513] on span "Delete" at bounding box center [1121, 583] width 32 height 10
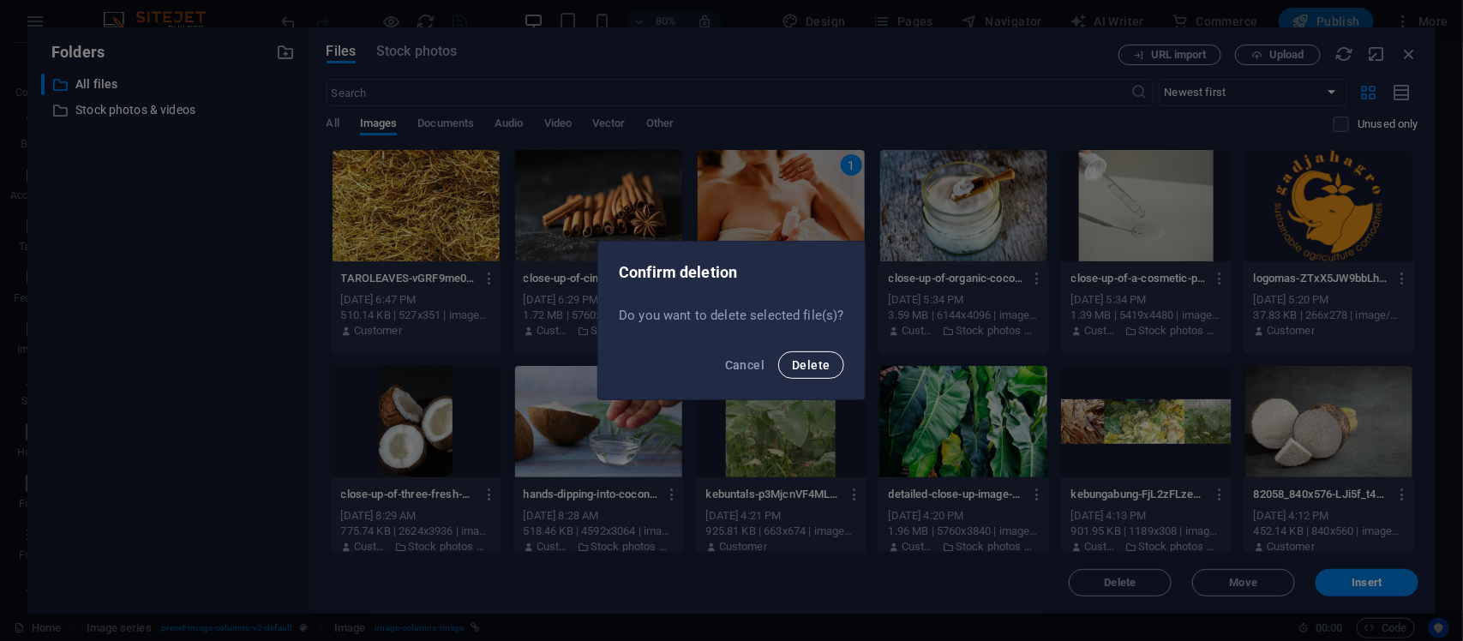
click at [834, 360] on button "Delete" at bounding box center [810, 364] width 65 height 27
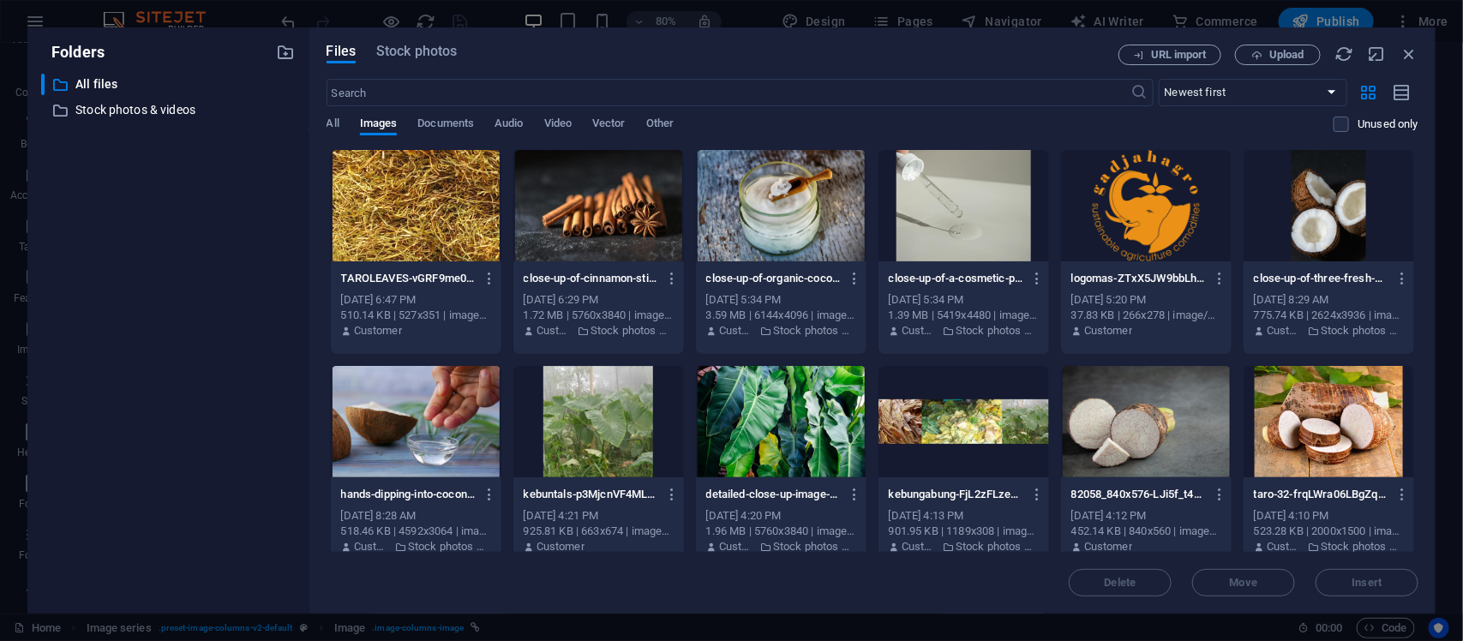
click at [817, 247] on div at bounding box center [781, 205] width 171 height 111
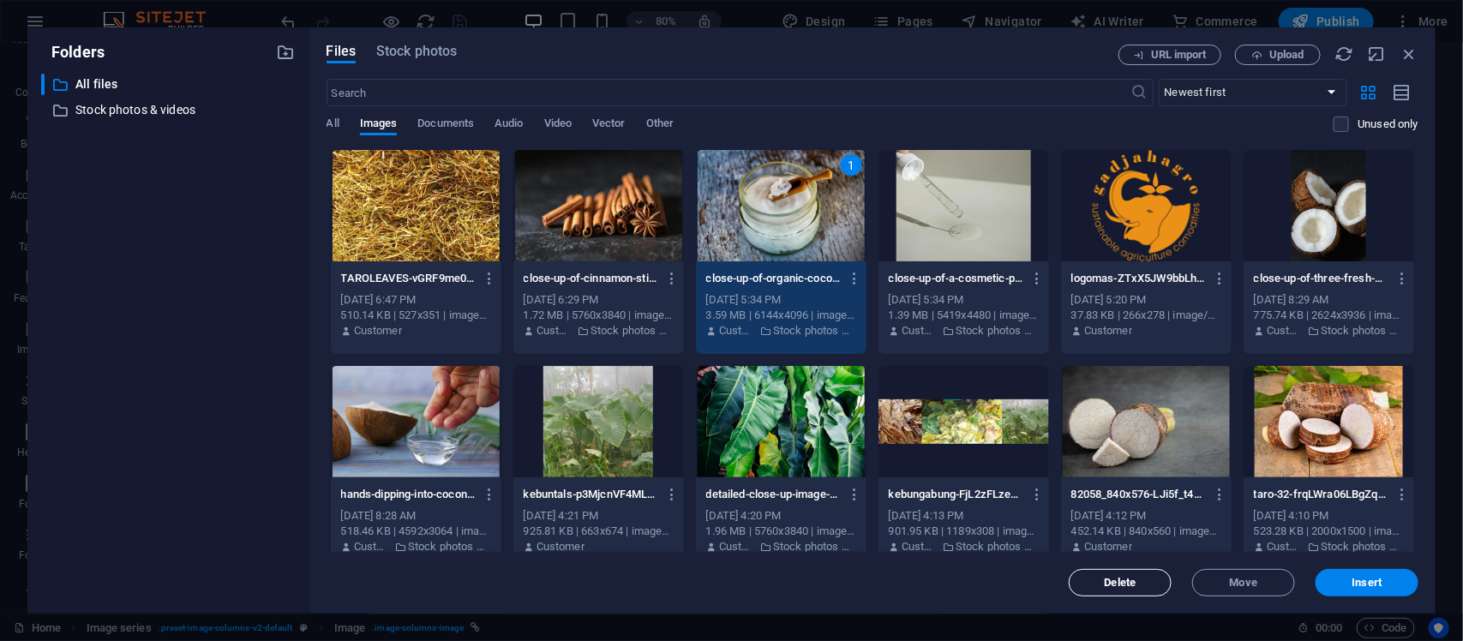
click at [1095, 513] on span "Delete" at bounding box center [1120, 583] width 87 height 10
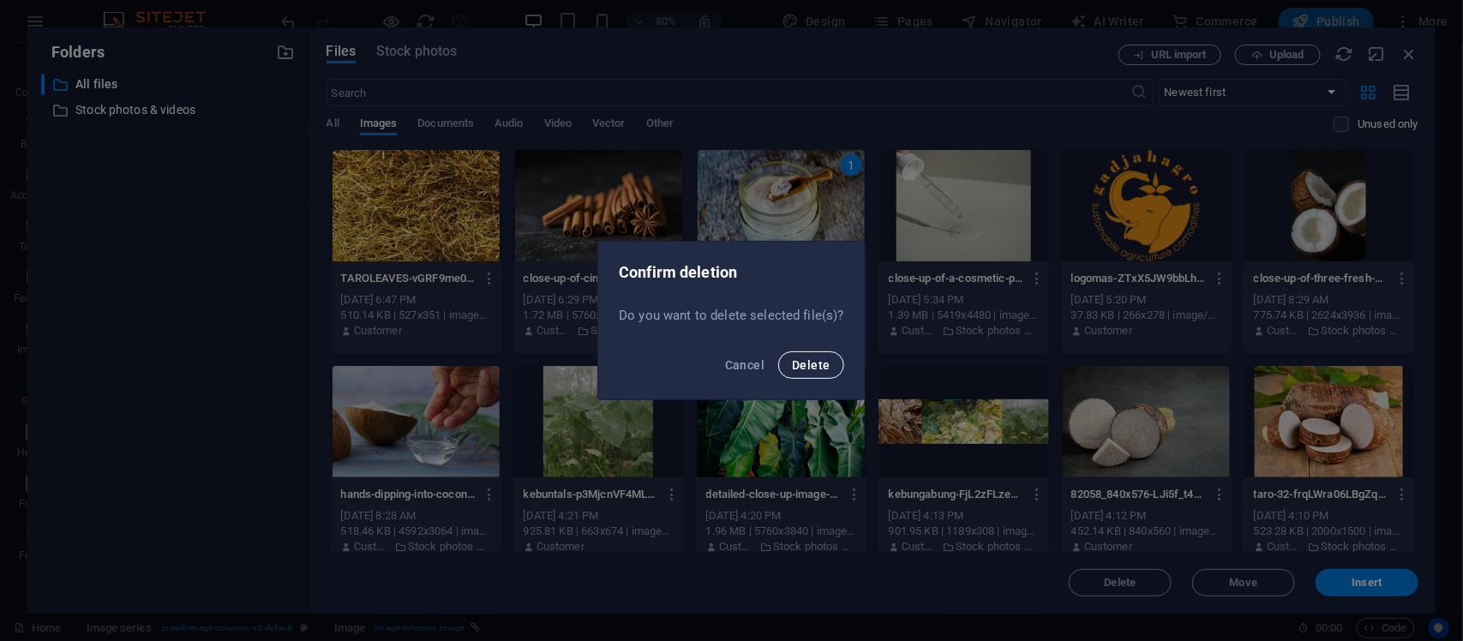
click at [806, 367] on span "Delete" at bounding box center [811, 365] width 38 height 14
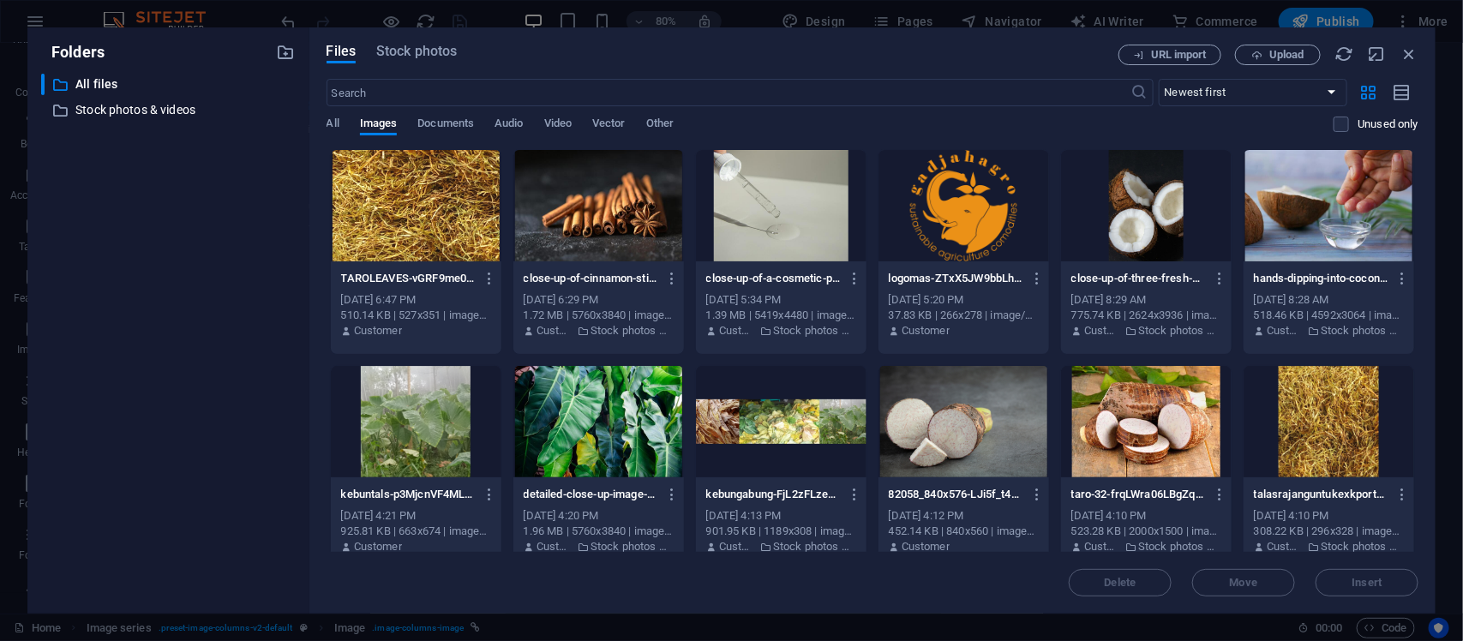
click at [1130, 240] on div at bounding box center [1146, 205] width 171 height 111
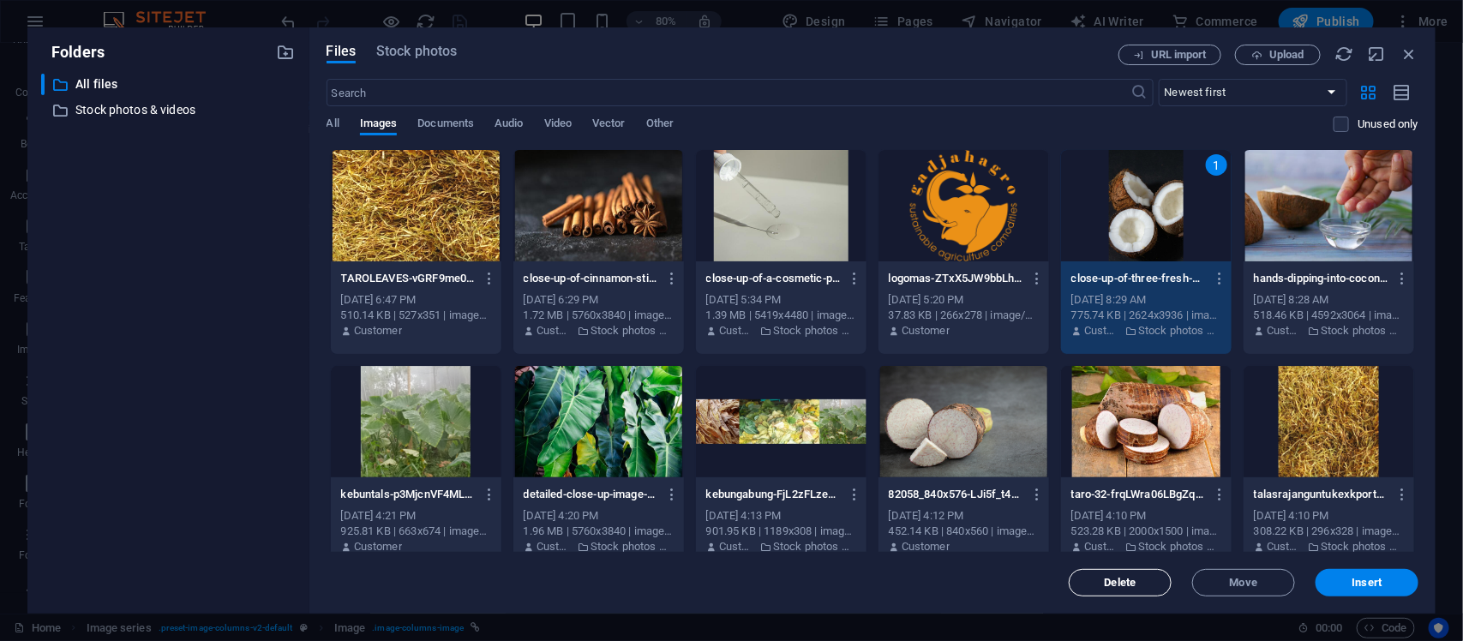
click at [1119, 513] on span "Delete" at bounding box center [1121, 583] width 32 height 10
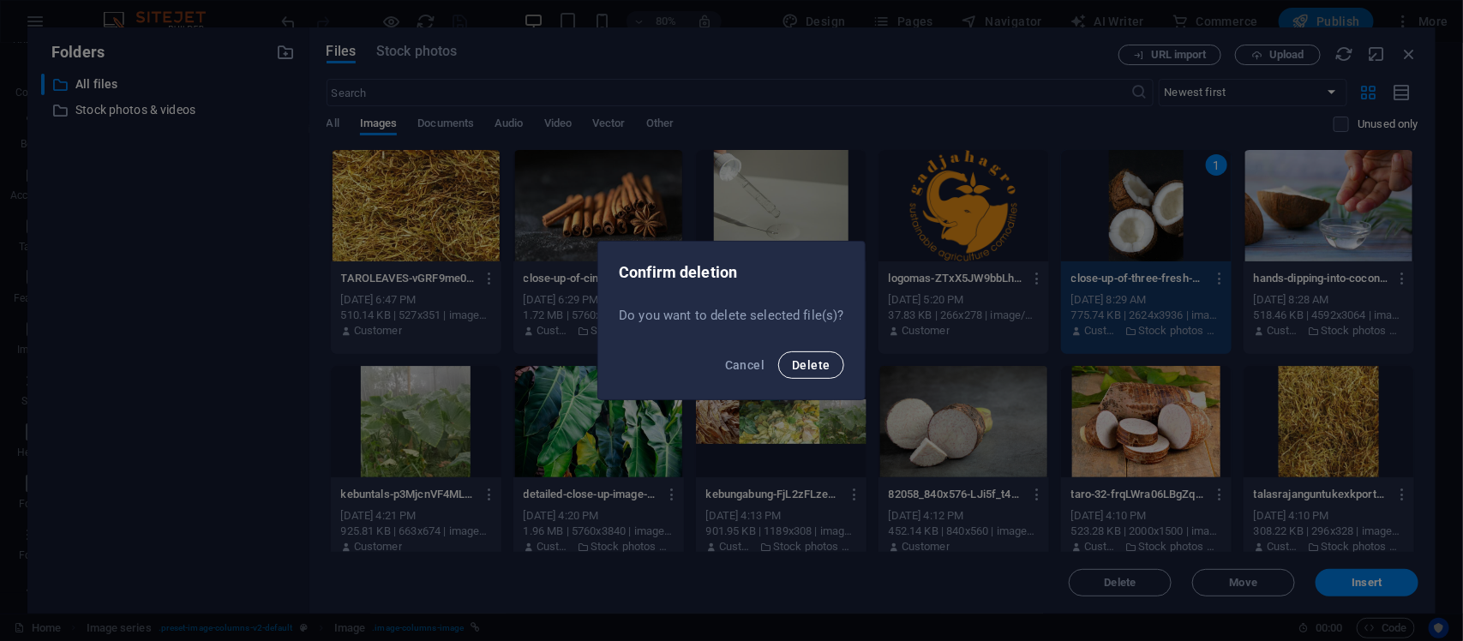
click at [808, 365] on span "Delete" at bounding box center [811, 365] width 38 height 14
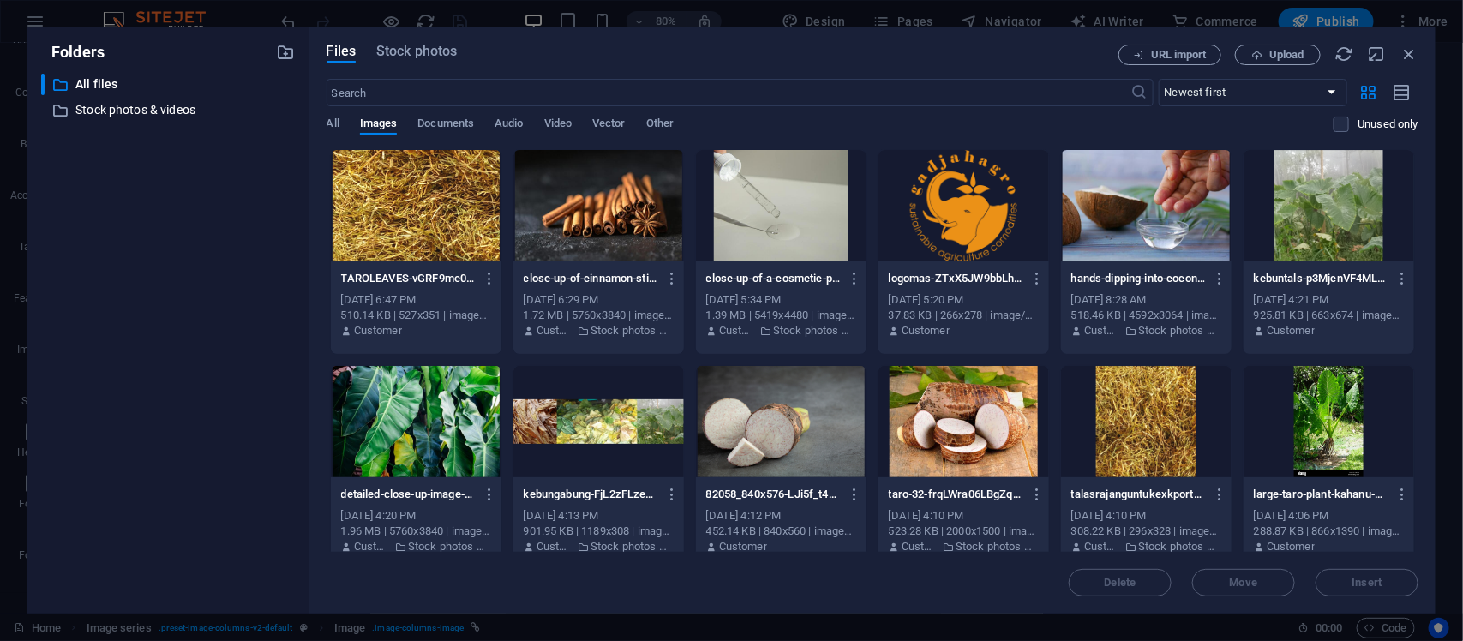
click at [1170, 231] on div at bounding box center [1329, 205] width 171 height 111
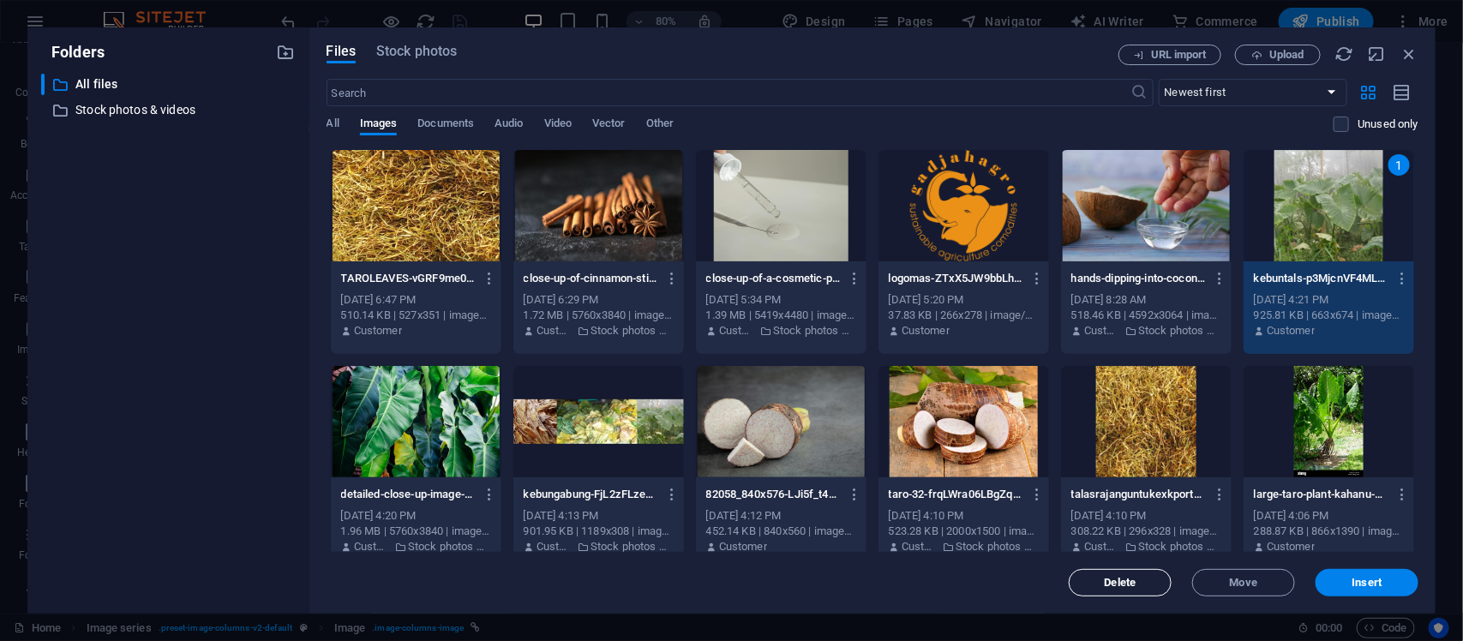
click at [1110, 513] on span "Delete" at bounding box center [1121, 583] width 32 height 10
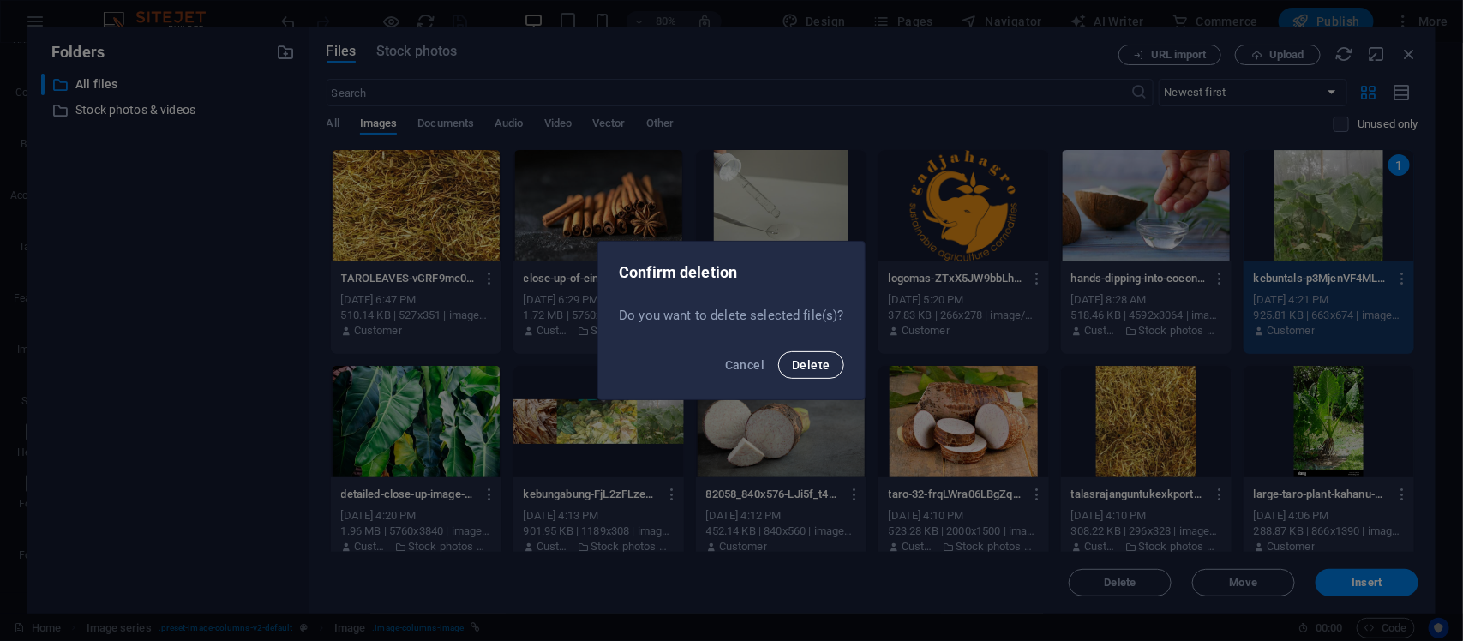
click at [829, 370] on button "Delete" at bounding box center [810, 364] width 65 height 27
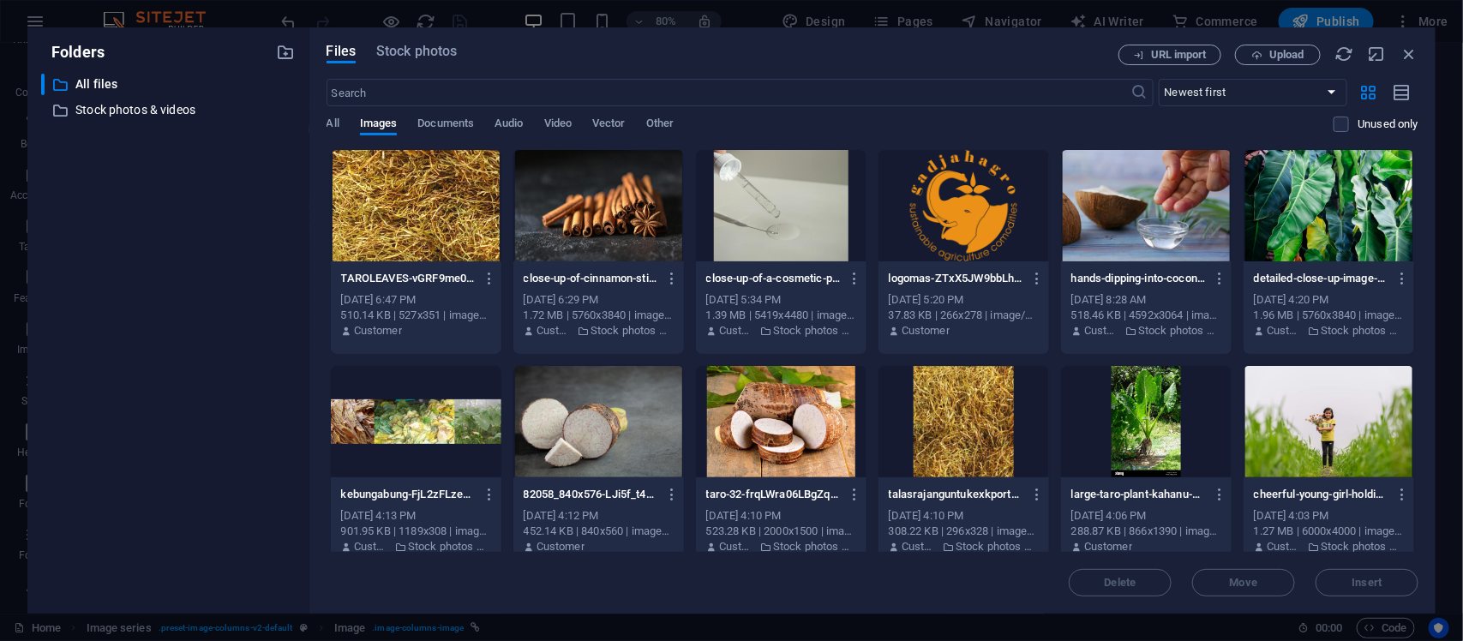
click at [453, 431] on div at bounding box center [416, 421] width 171 height 111
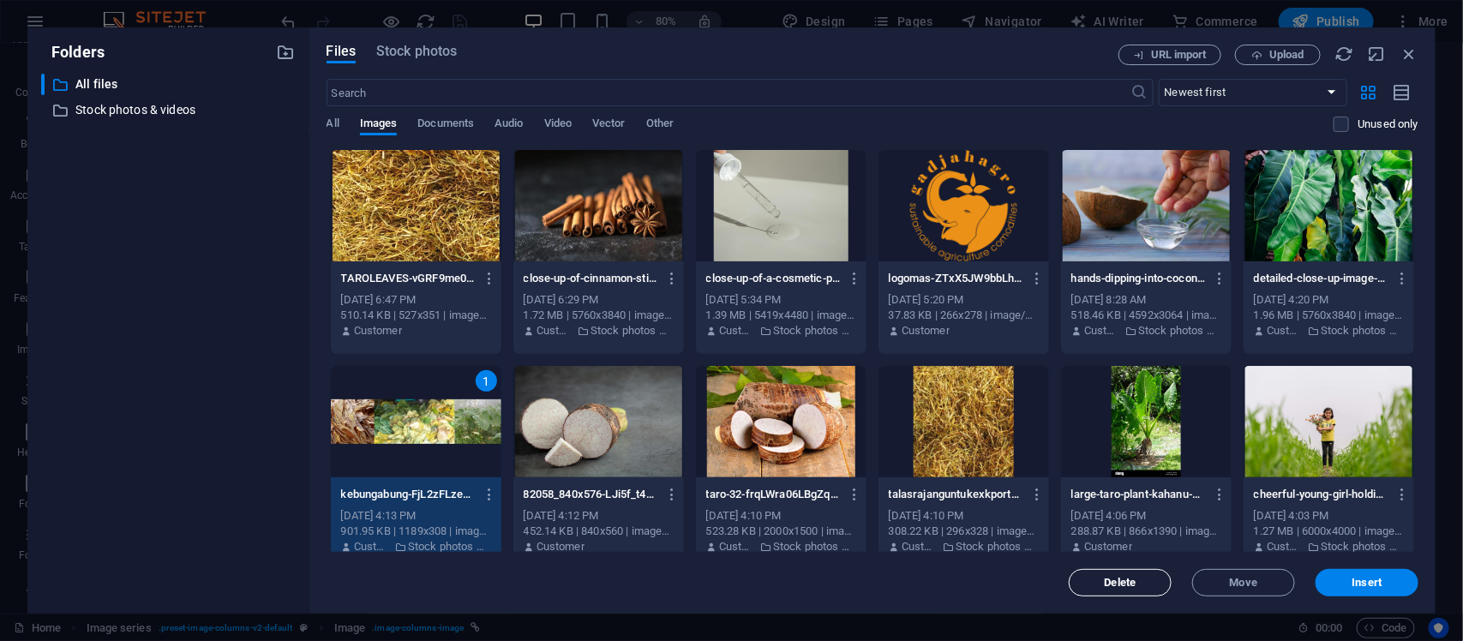
click at [1102, 513] on span "Delete" at bounding box center [1120, 583] width 87 height 10
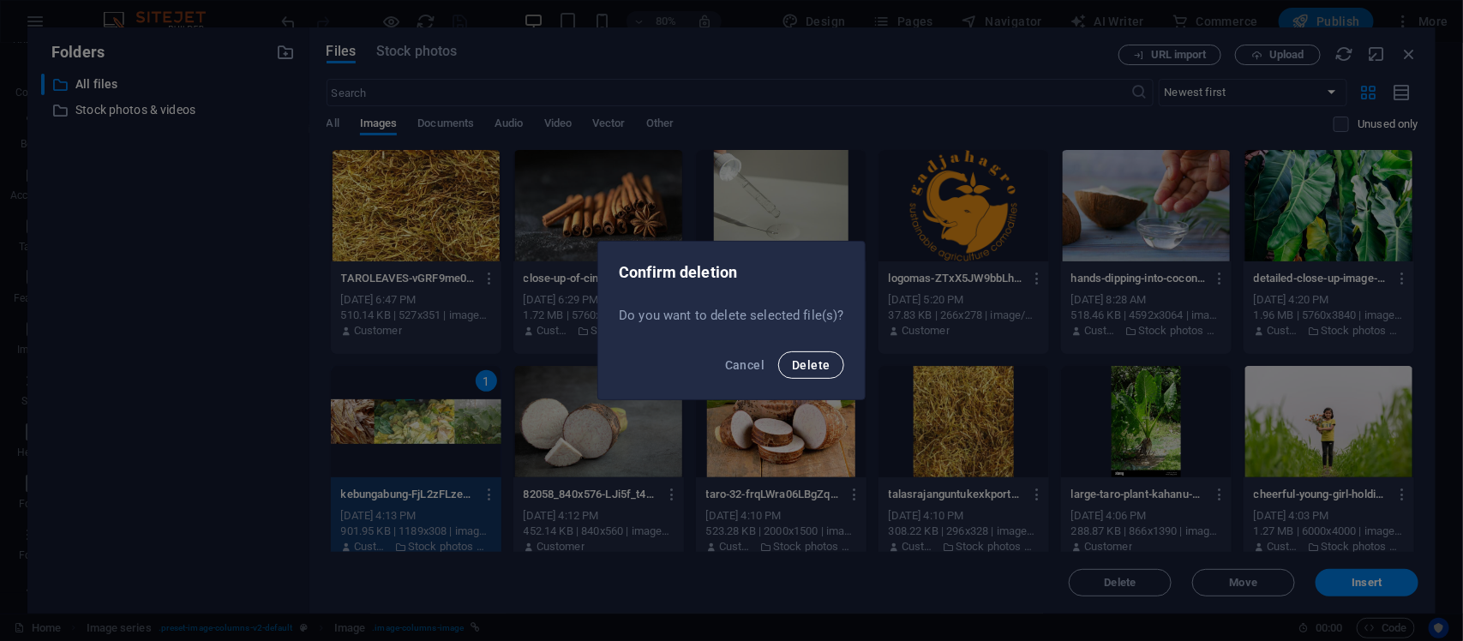
click at [814, 370] on span "Delete" at bounding box center [811, 365] width 38 height 14
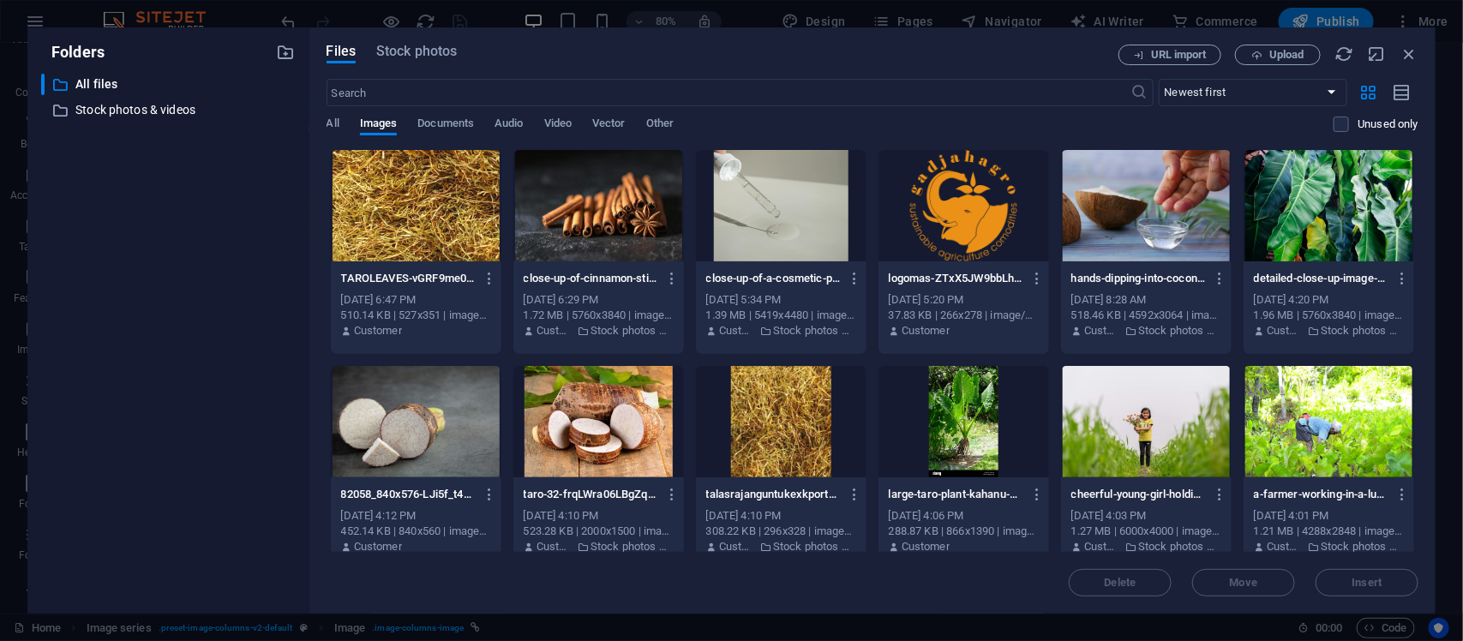
click at [769, 399] on div at bounding box center [781, 421] width 171 height 111
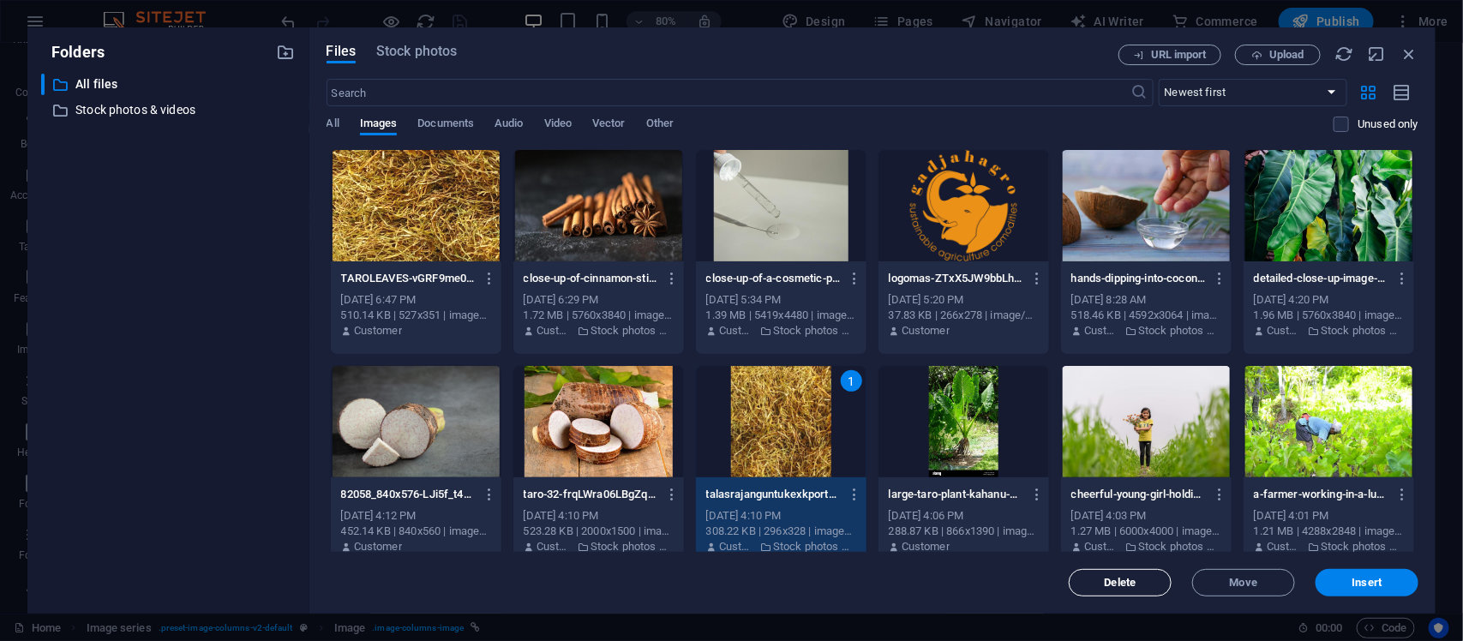
click at [1138, 513] on span "Delete" at bounding box center [1120, 583] width 87 height 10
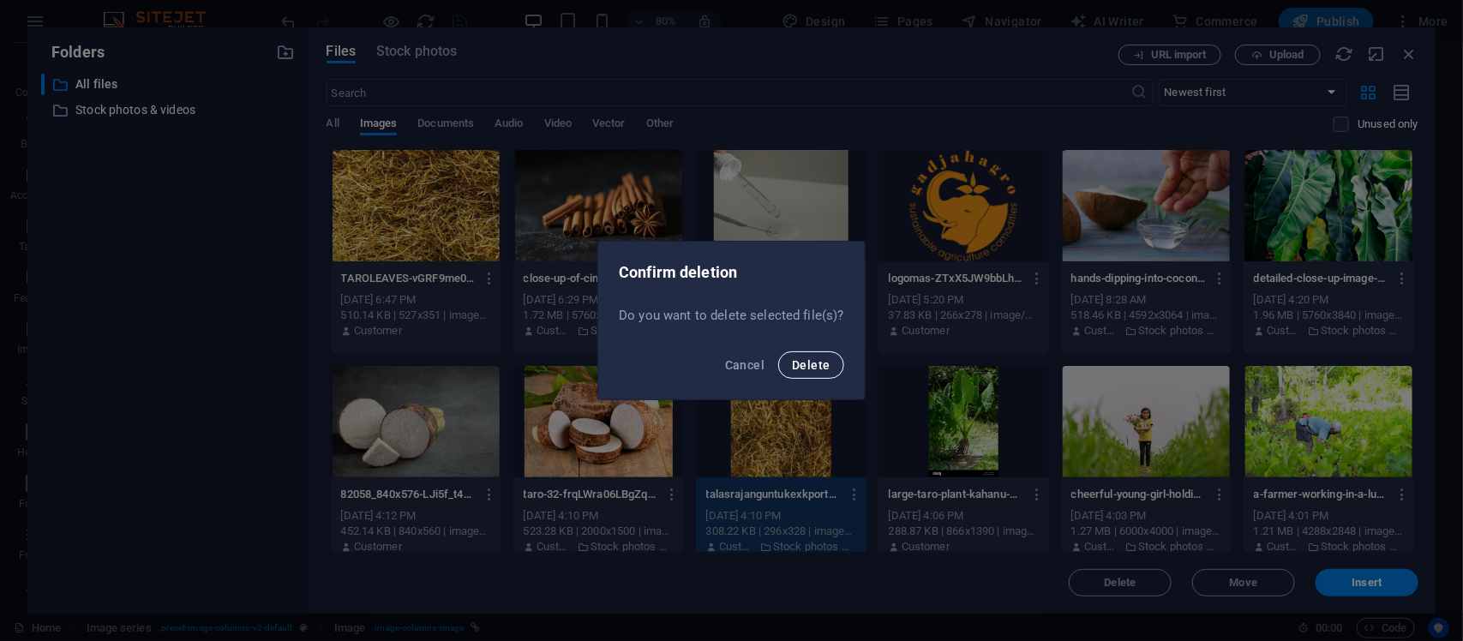
click at [814, 374] on button "Delete" at bounding box center [810, 364] width 65 height 27
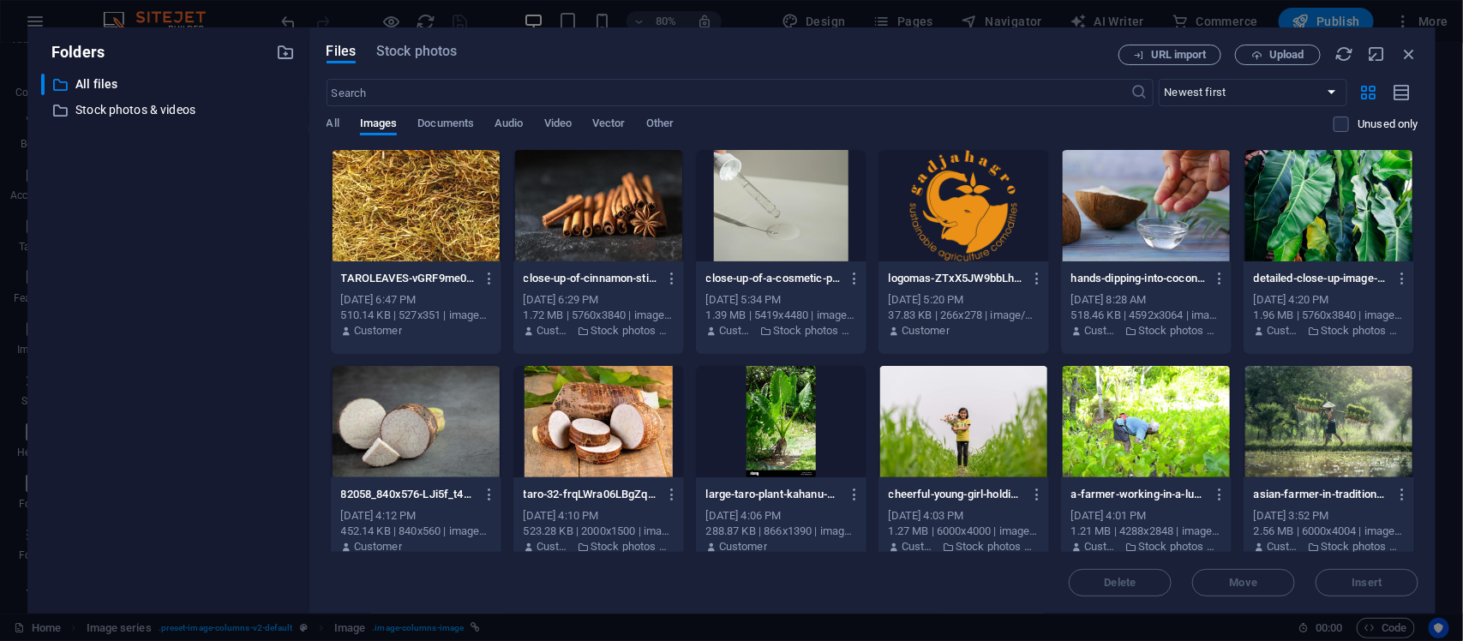
click at [616, 430] on div at bounding box center [599, 421] width 171 height 111
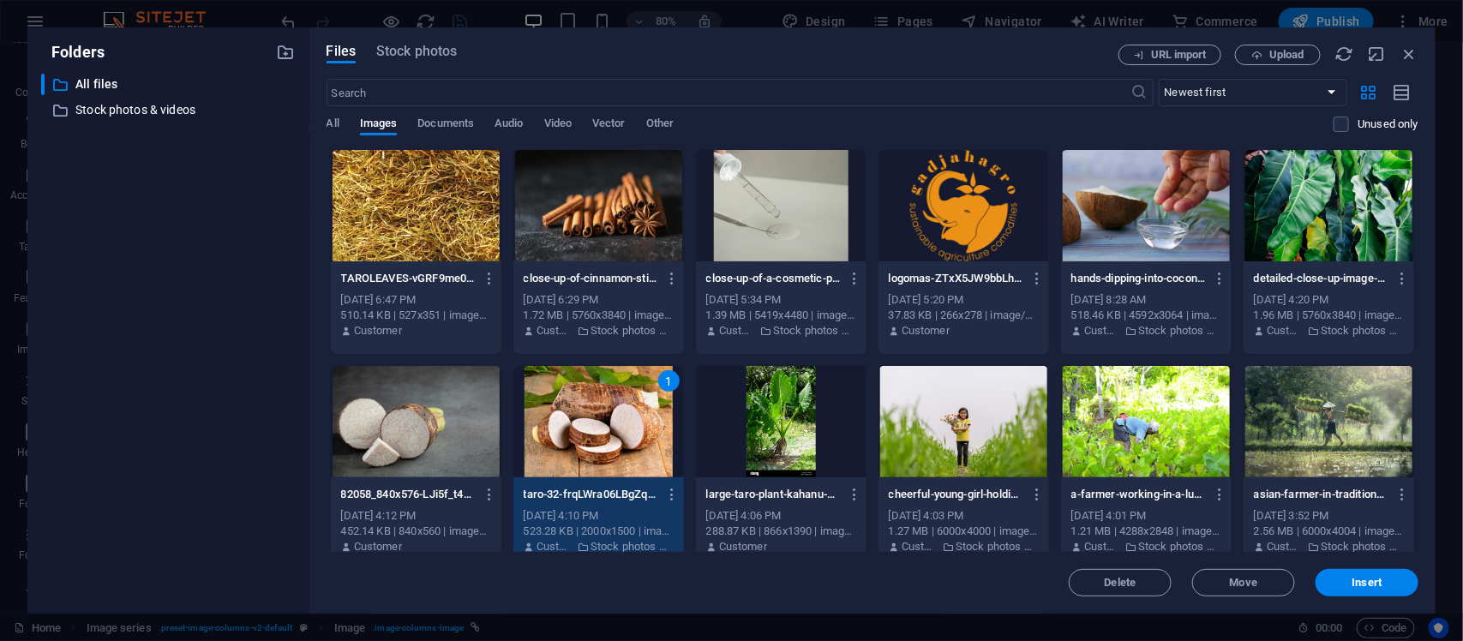
click at [232, 434] on div "​ All files All files ​ Stock photos & videos Stock photos & videos" at bounding box center [168, 337] width 255 height 526
click at [1170, 54] on span "Upload" at bounding box center [1278, 55] width 70 height 11
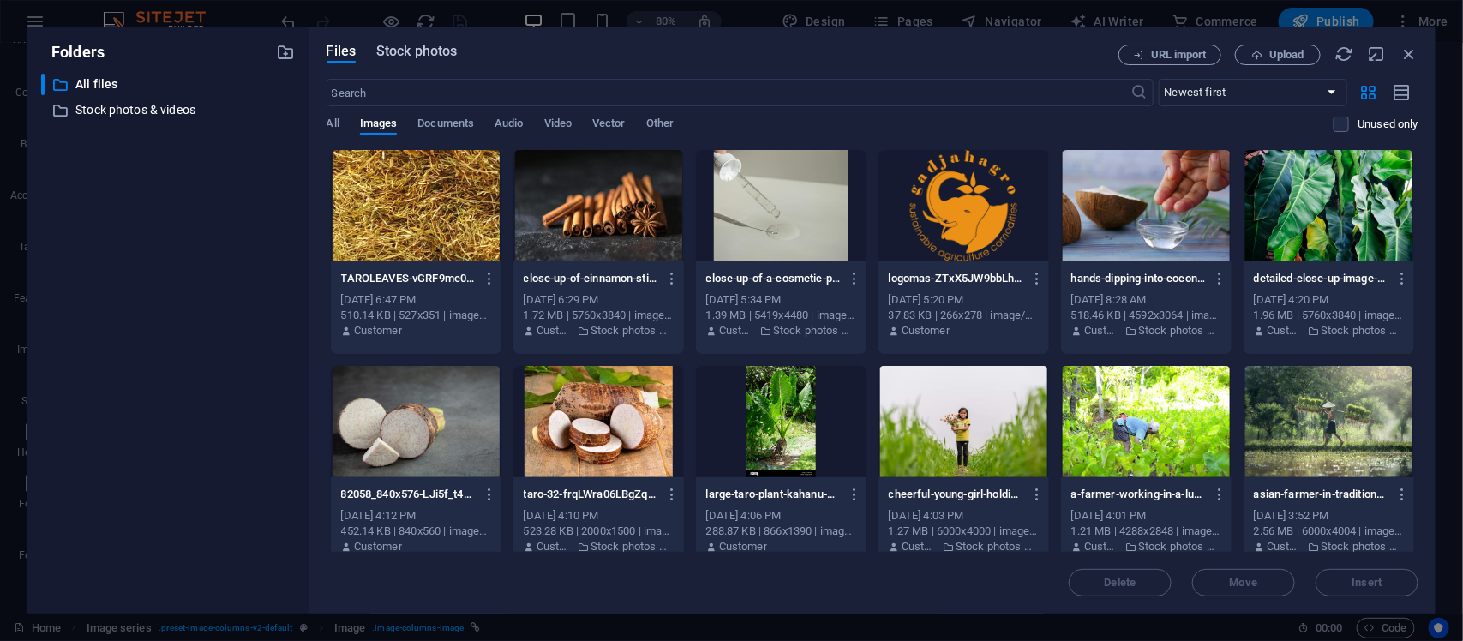
click at [394, 57] on span "Stock photos" at bounding box center [416, 51] width 81 height 21
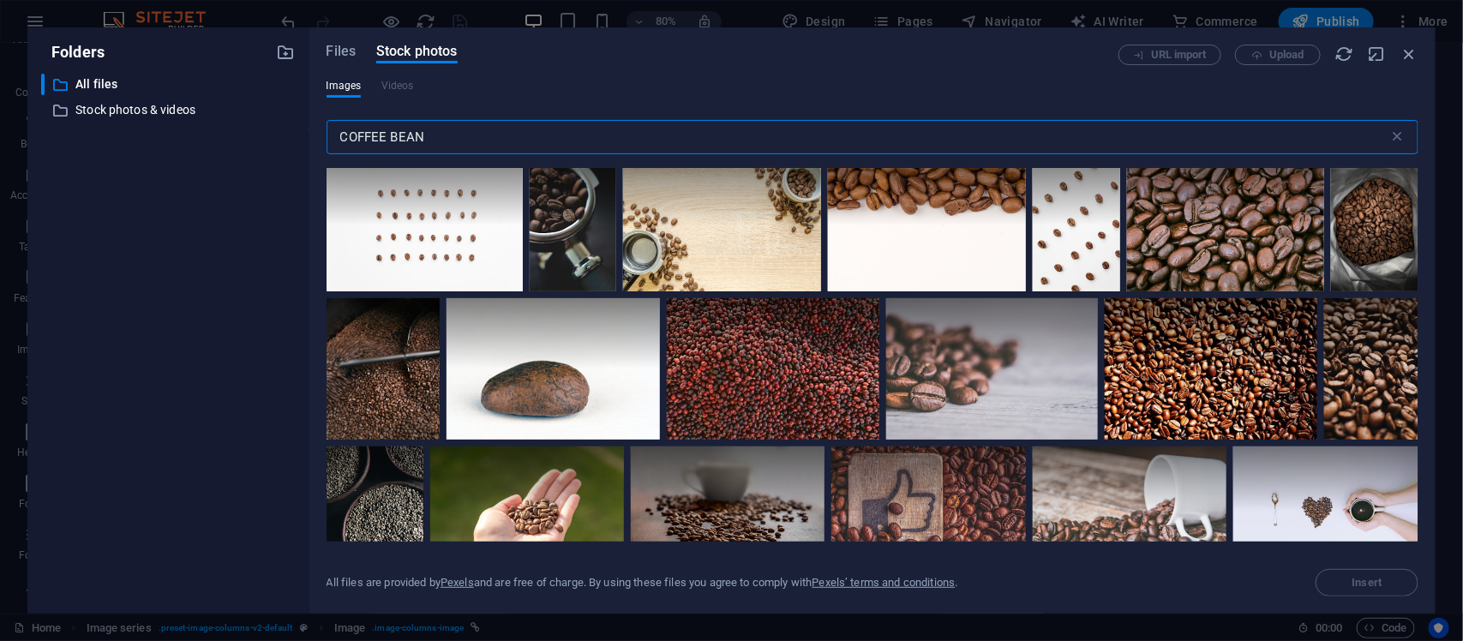
scroll to position [571, 0]
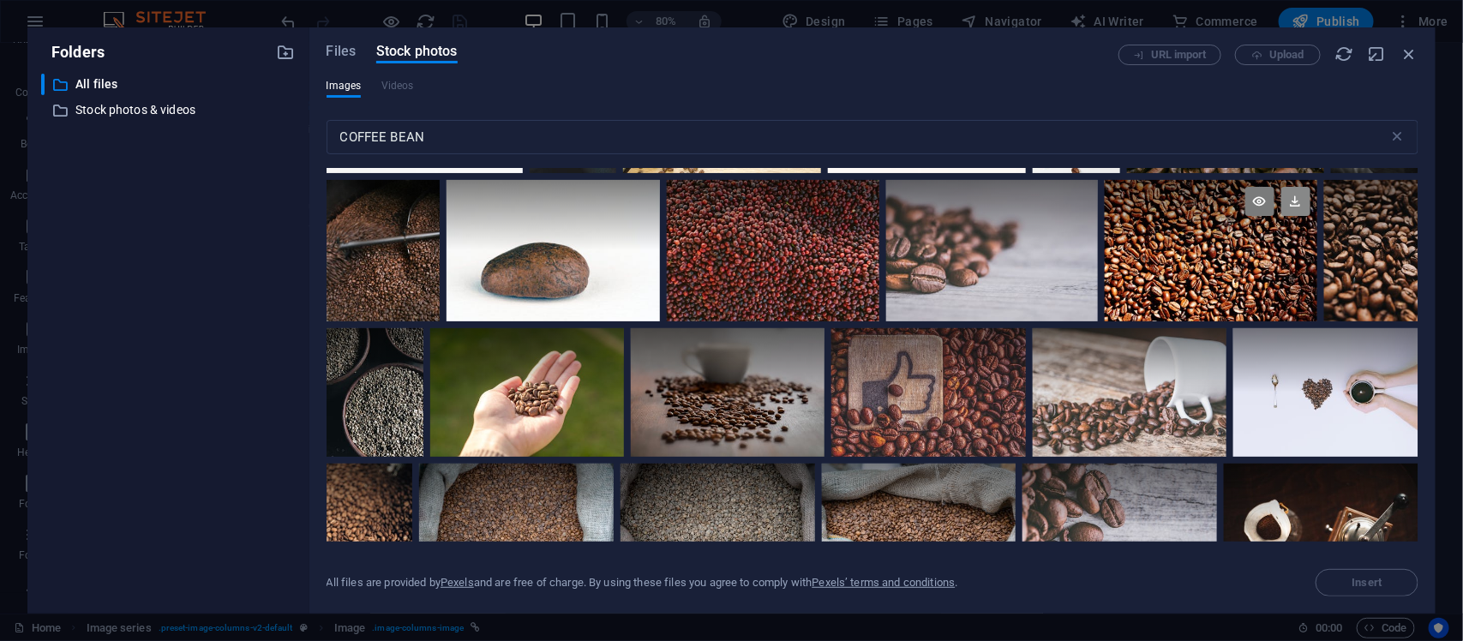
click at [1170, 195] on icon at bounding box center [1296, 201] width 29 height 29
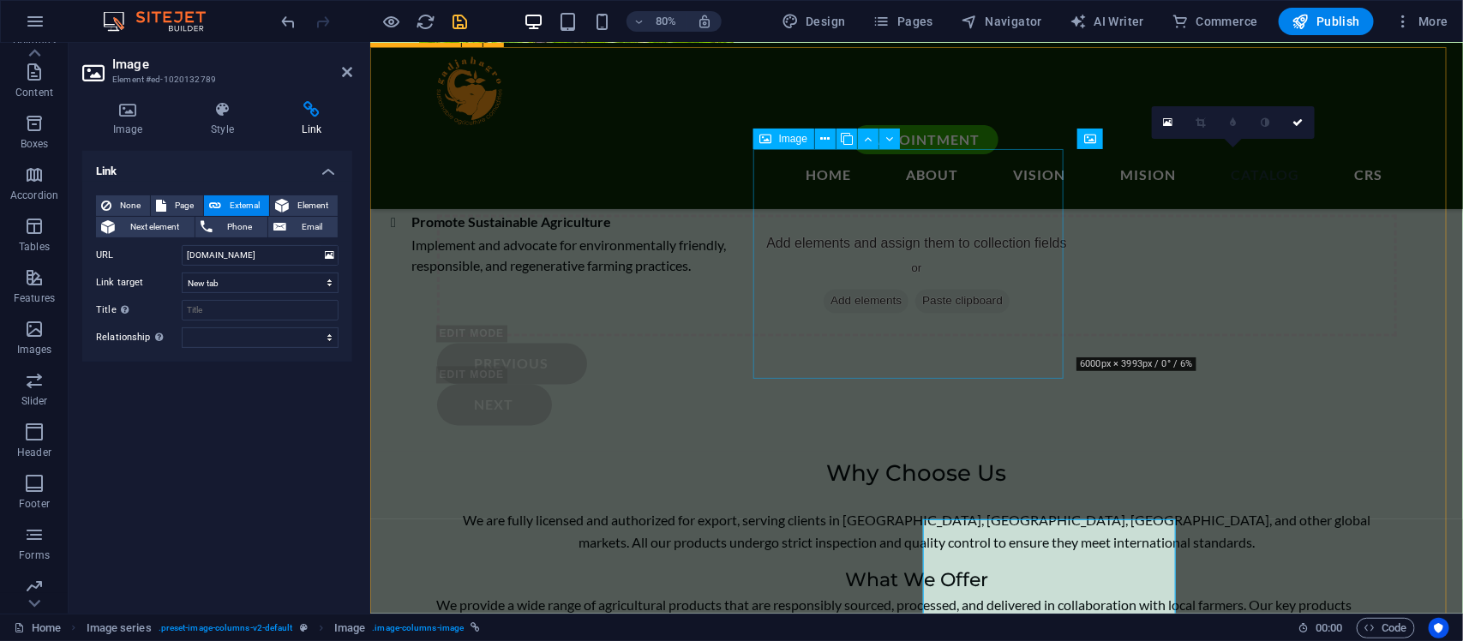
scroll to position [3799, 0]
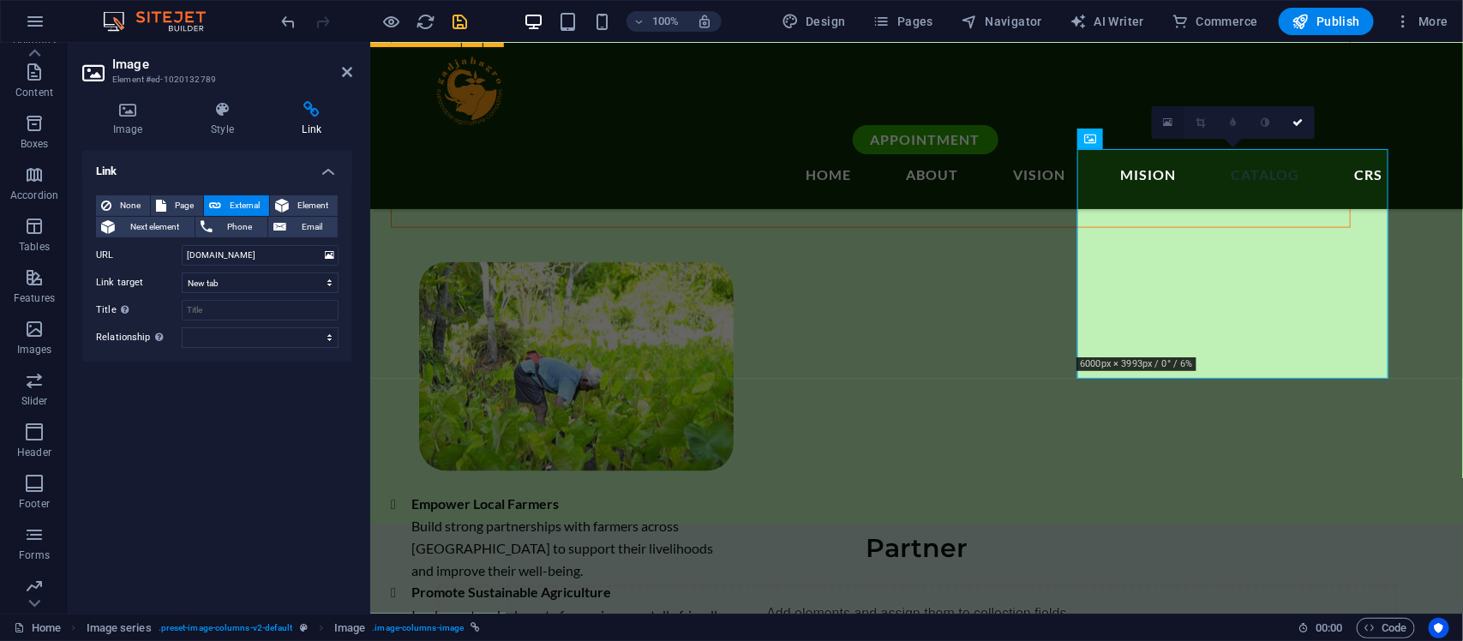
click at [1167, 129] on link at bounding box center [1168, 122] width 33 height 33
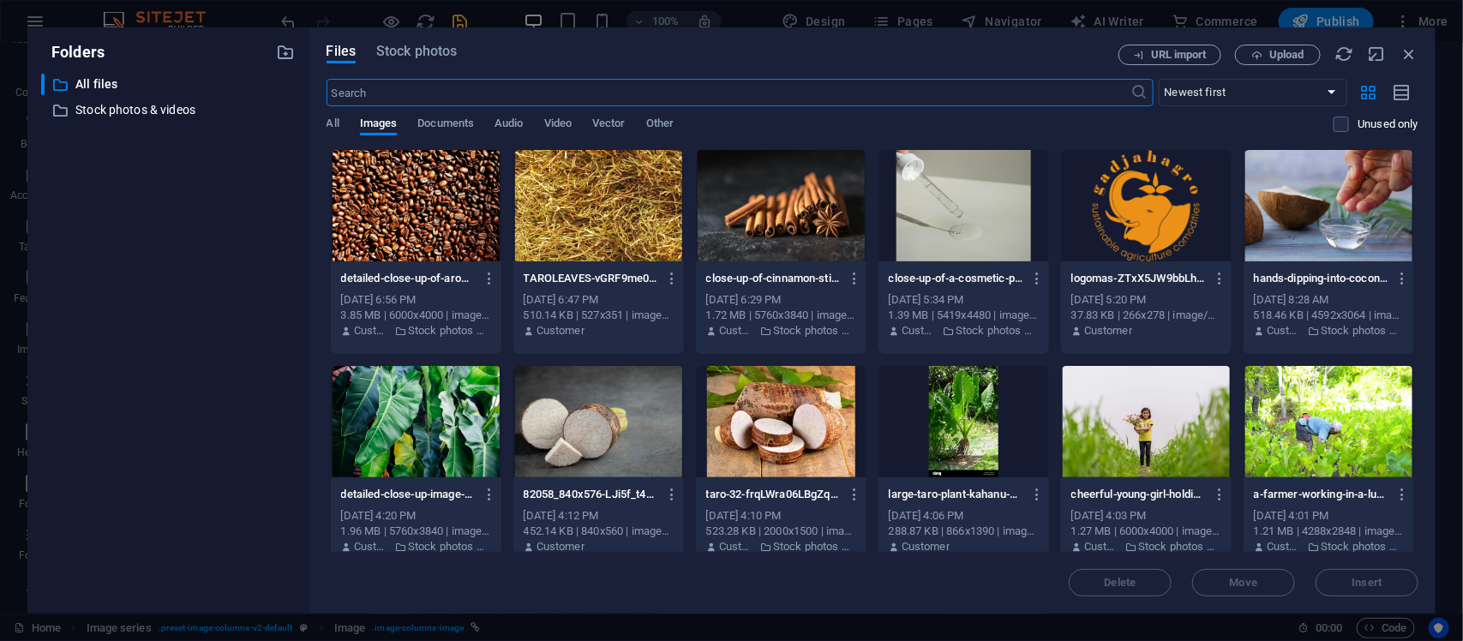
scroll to position [4169, 0]
click at [350, 206] on div at bounding box center [416, 205] width 171 height 111
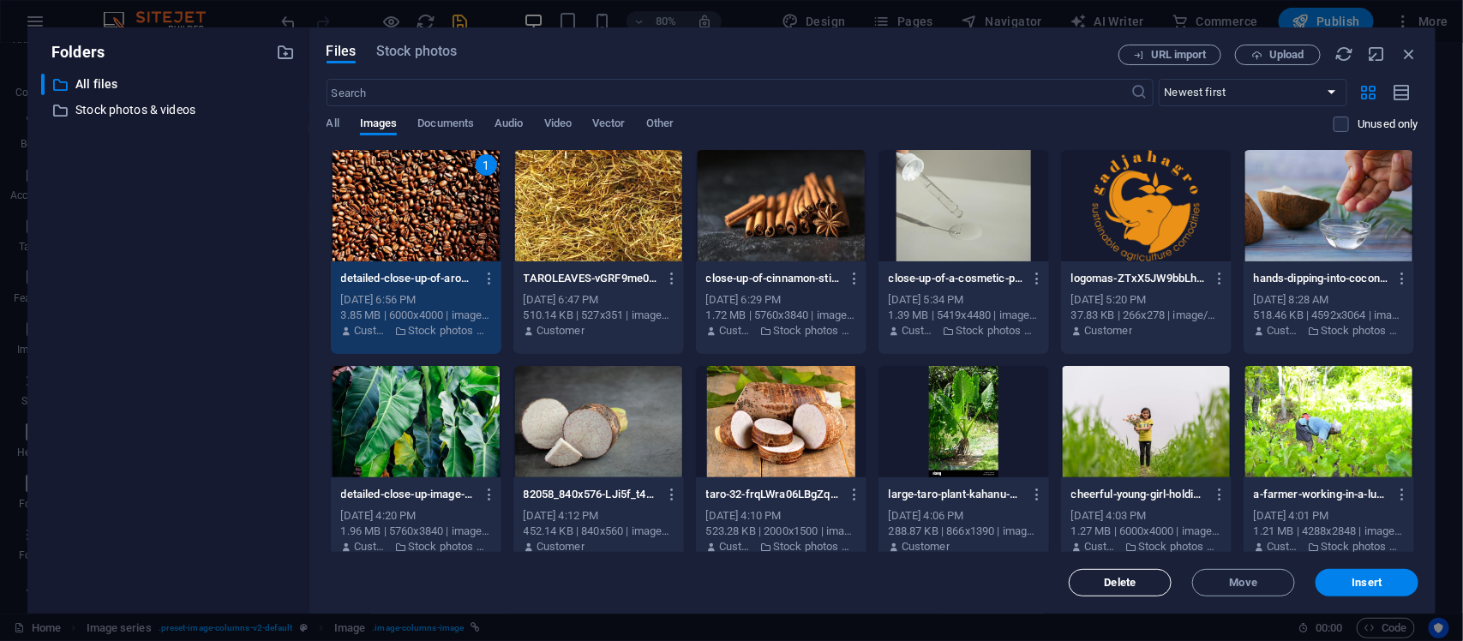
click at [1098, 513] on button "Delete" at bounding box center [1120, 582] width 103 height 27
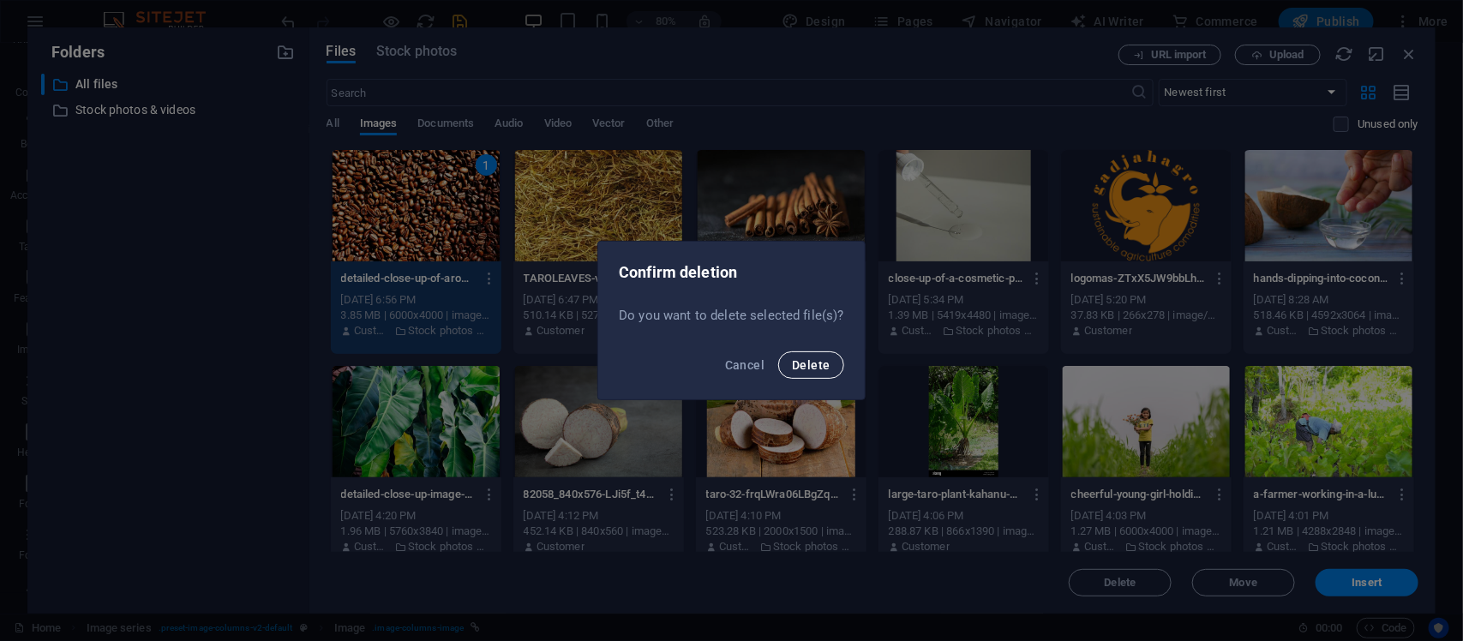
click at [816, 364] on span "Delete" at bounding box center [811, 365] width 38 height 14
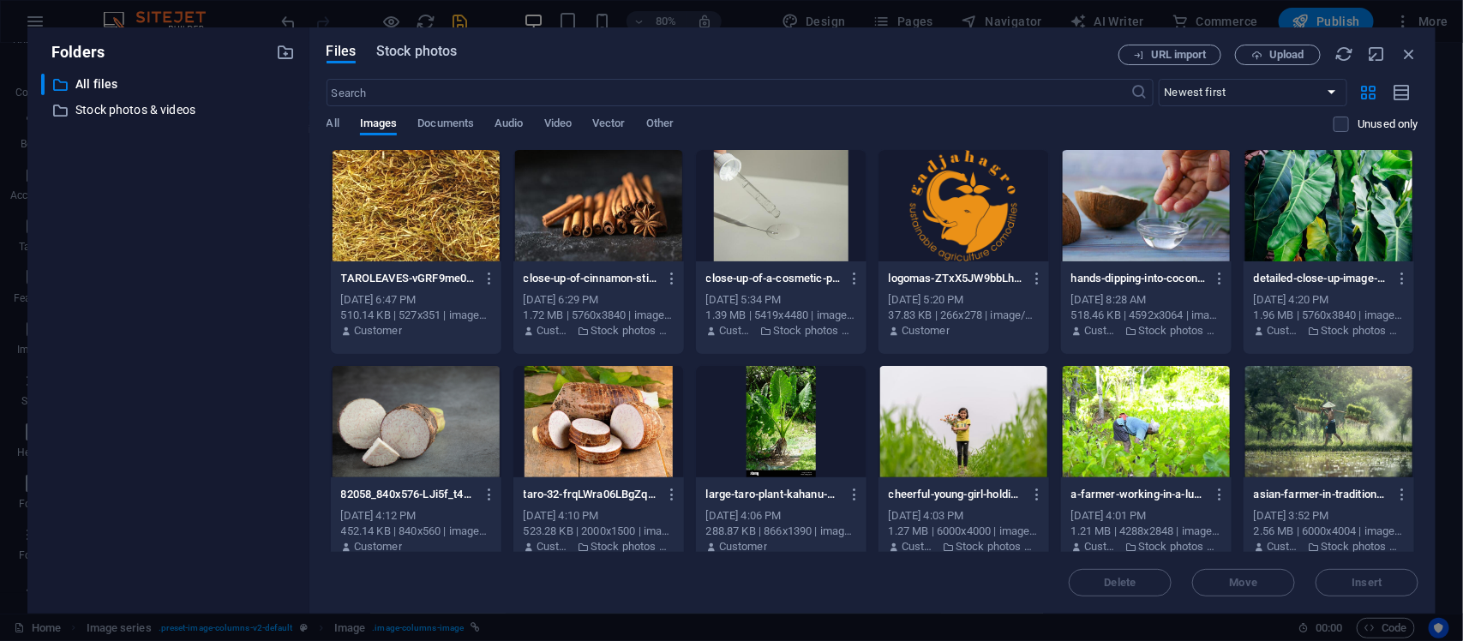
click at [414, 63] on button "Stock photos" at bounding box center [416, 54] width 81 height 19
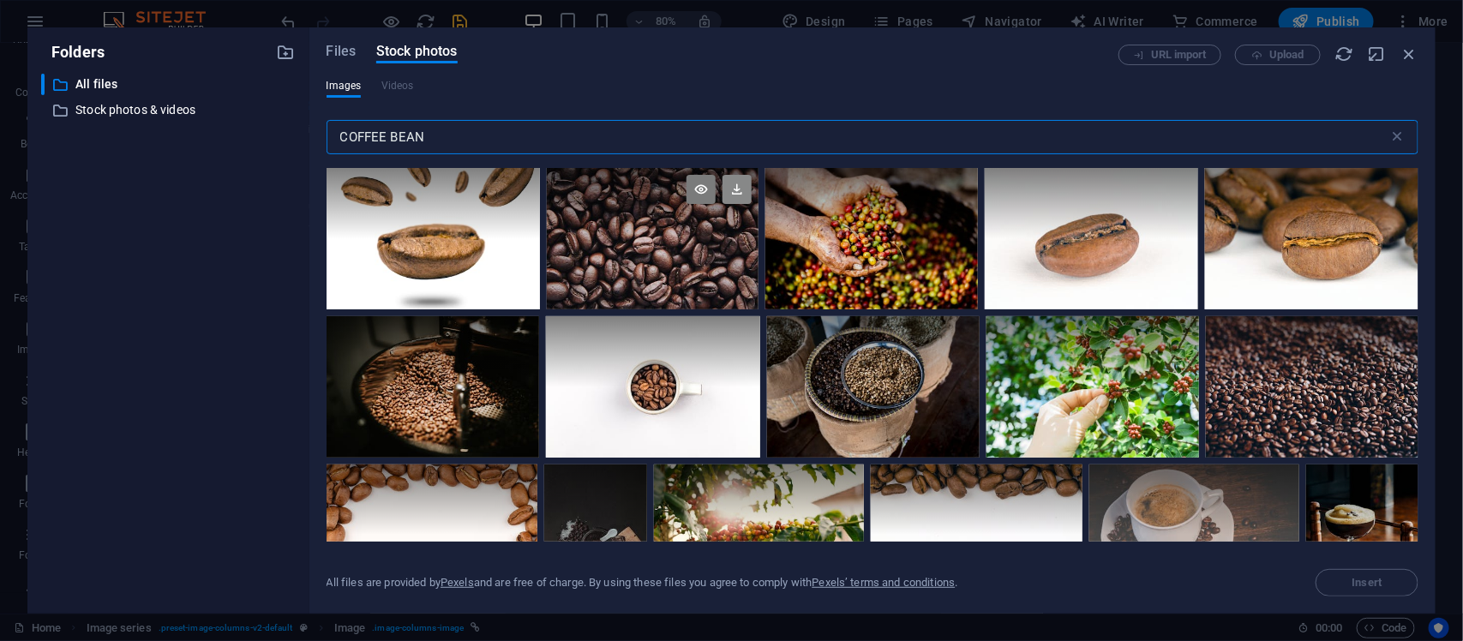
click at [730, 194] on icon at bounding box center [737, 189] width 29 height 29
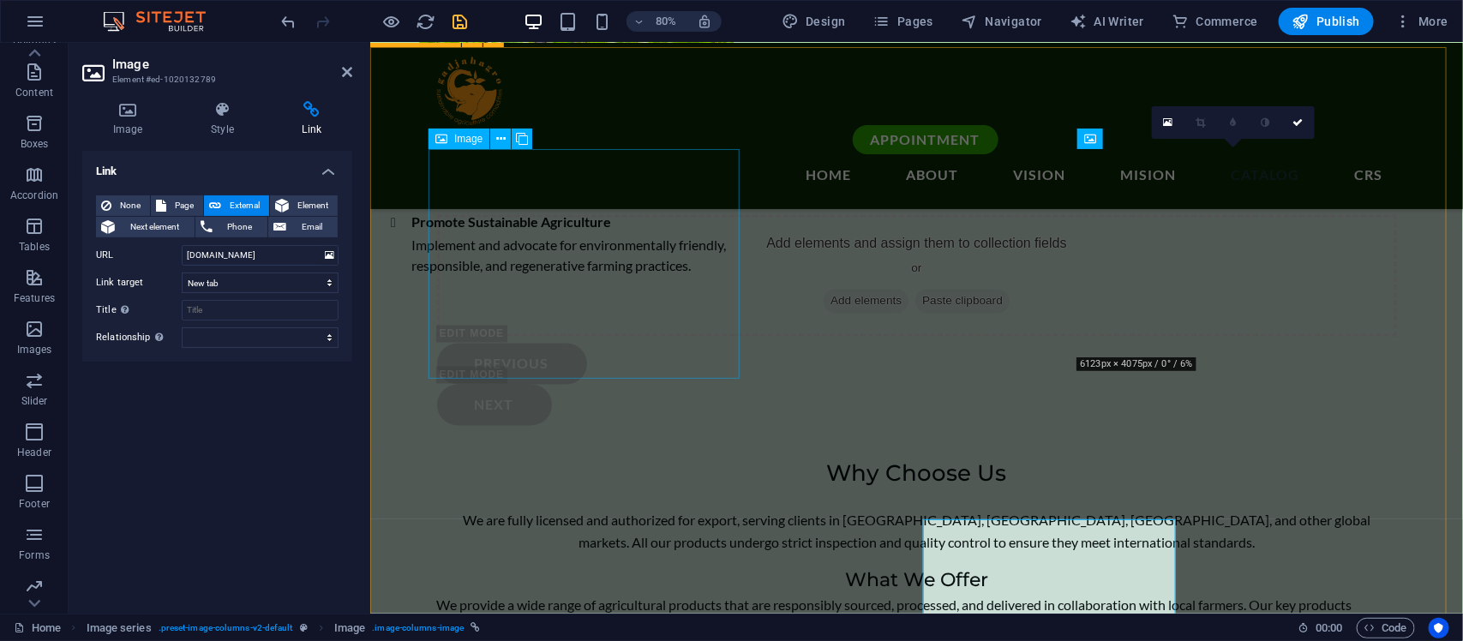
scroll to position [3799, 0]
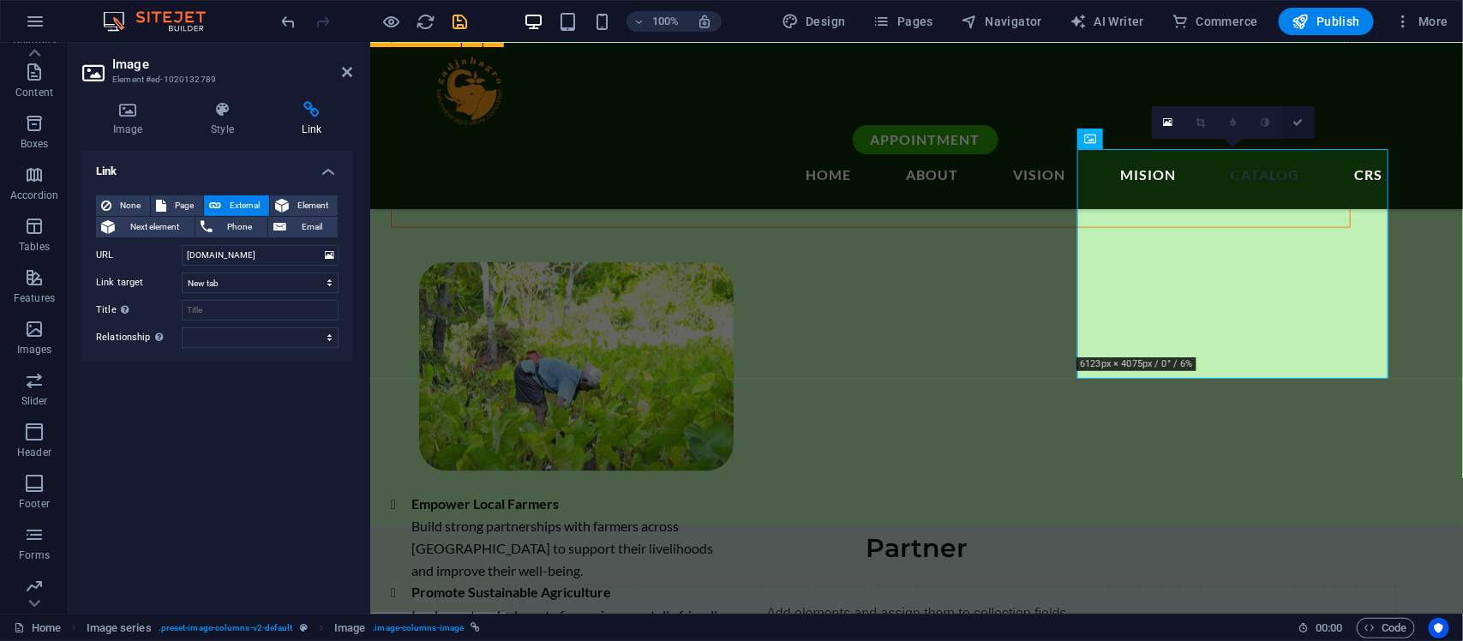
click at [1170, 127] on icon at bounding box center [1299, 122] width 10 height 10
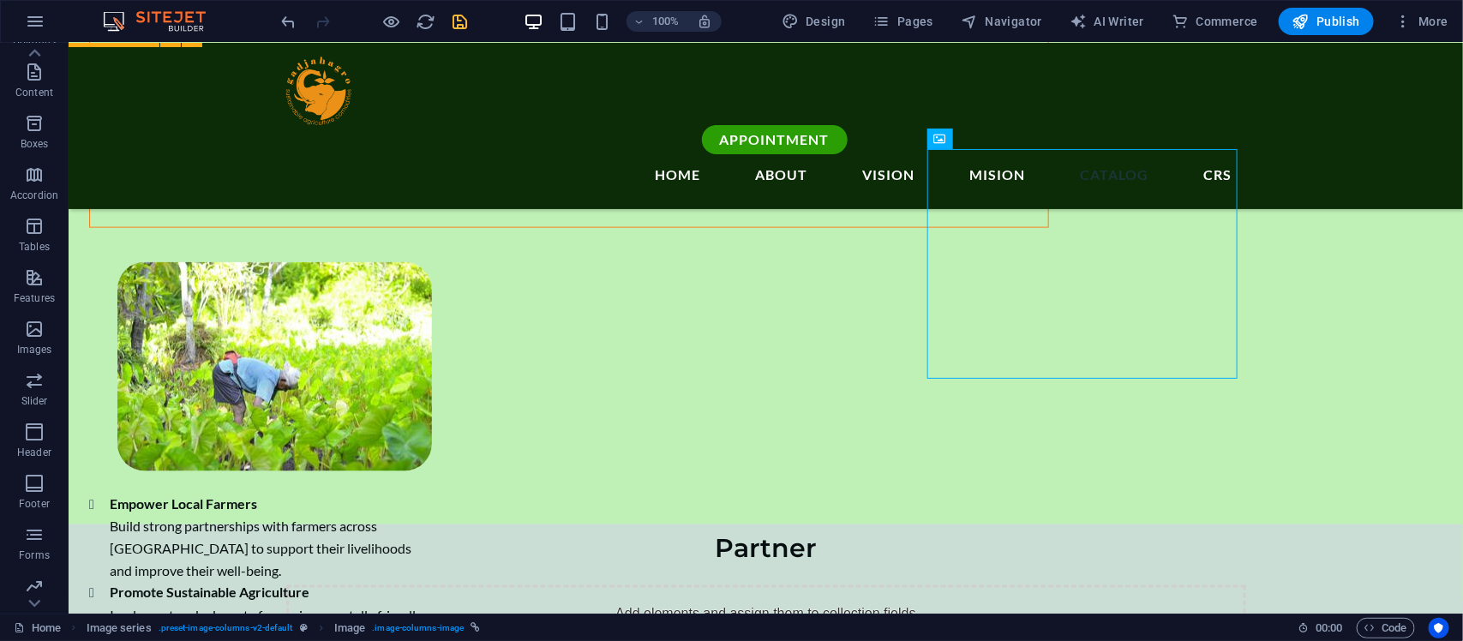
click at [470, 21] on span "save" at bounding box center [460, 22] width 21 height 20
checkbox input "false"
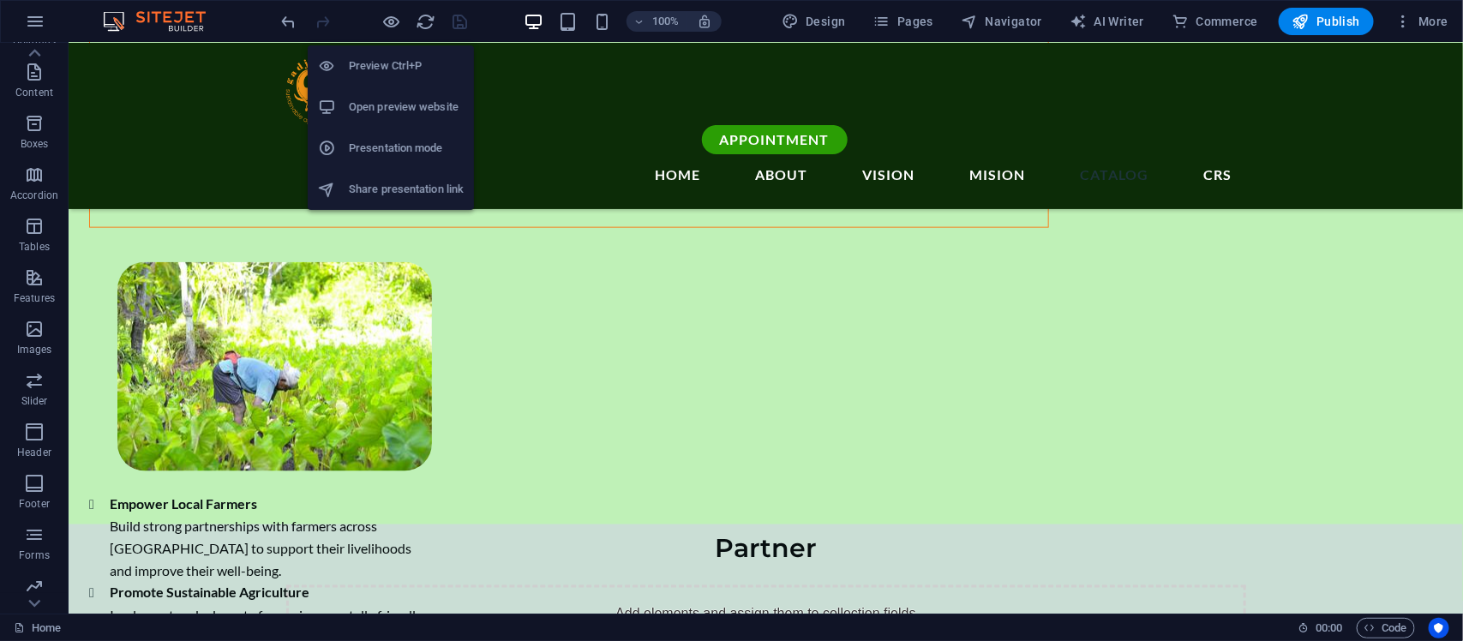
click at [379, 117] on h6 "Open preview website" at bounding box center [406, 107] width 115 height 21
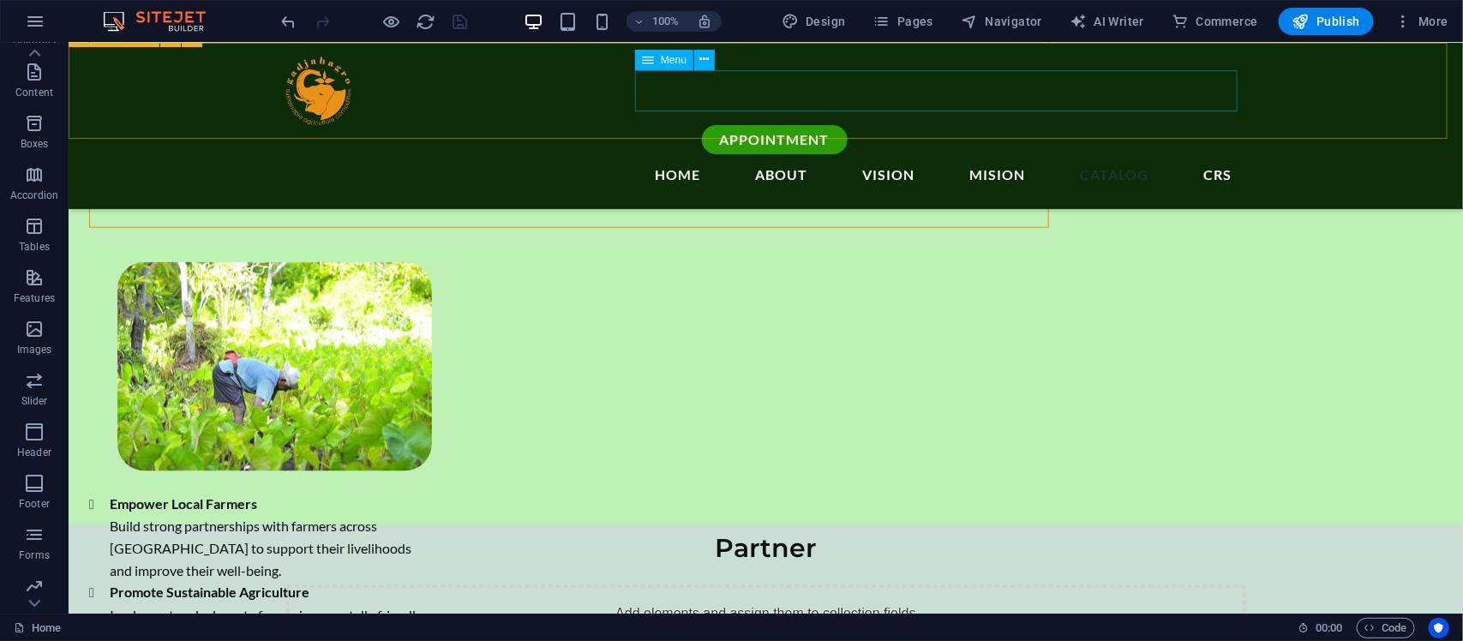
click at [1088, 153] on nav "home About Vision mision Catalog CRS" at bounding box center [765, 173] width 960 height 41
select select
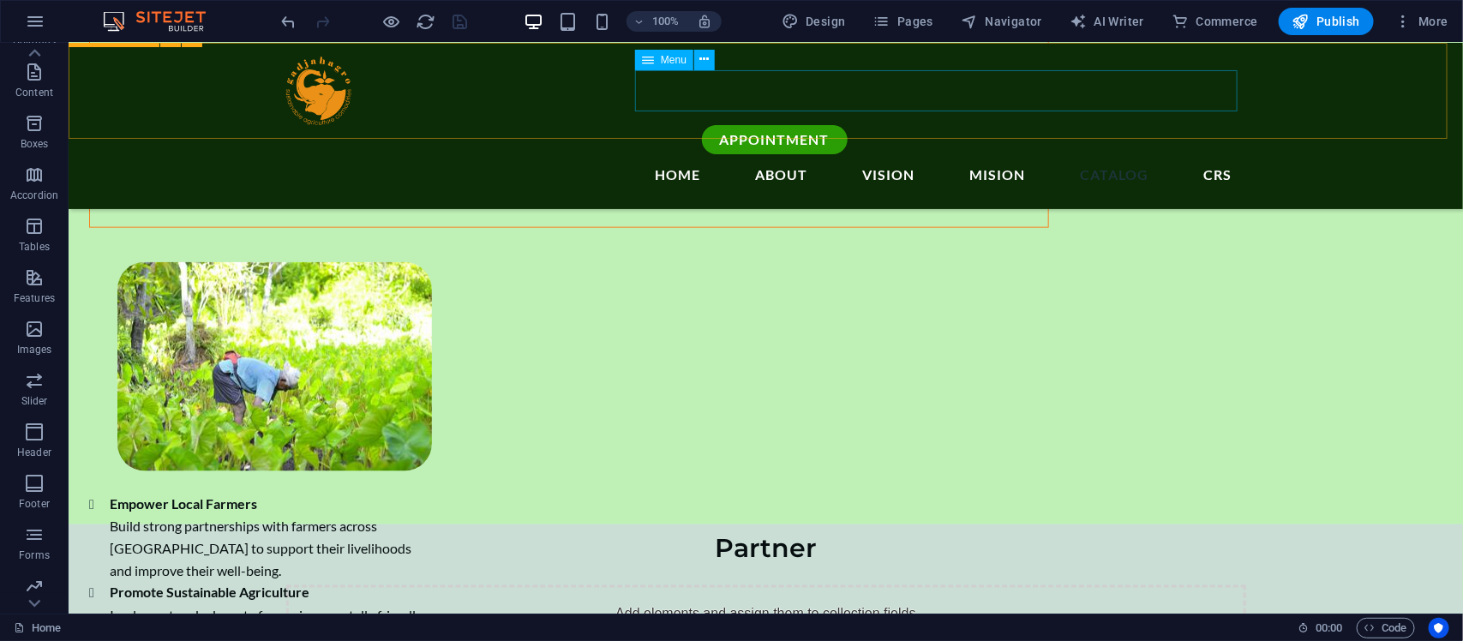
select select
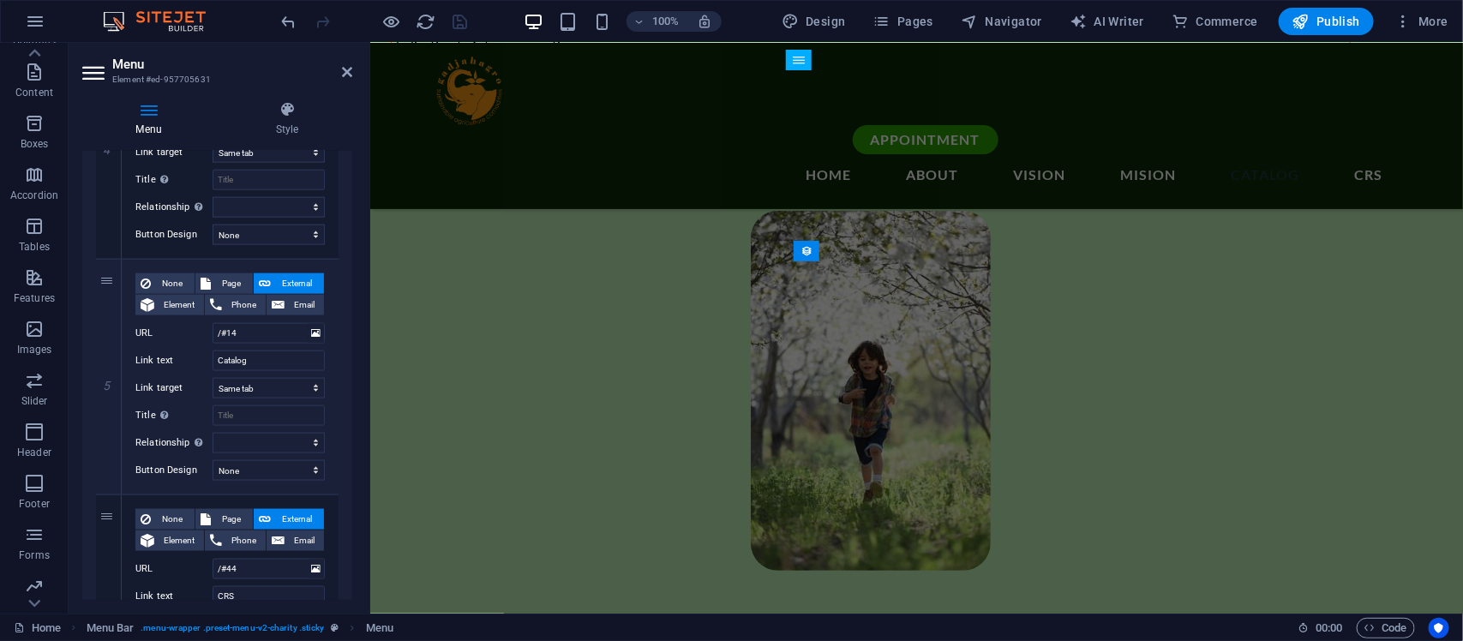
scroll to position [1000, 0]
click at [184, 300] on span "Element" at bounding box center [178, 302] width 39 height 21
select select
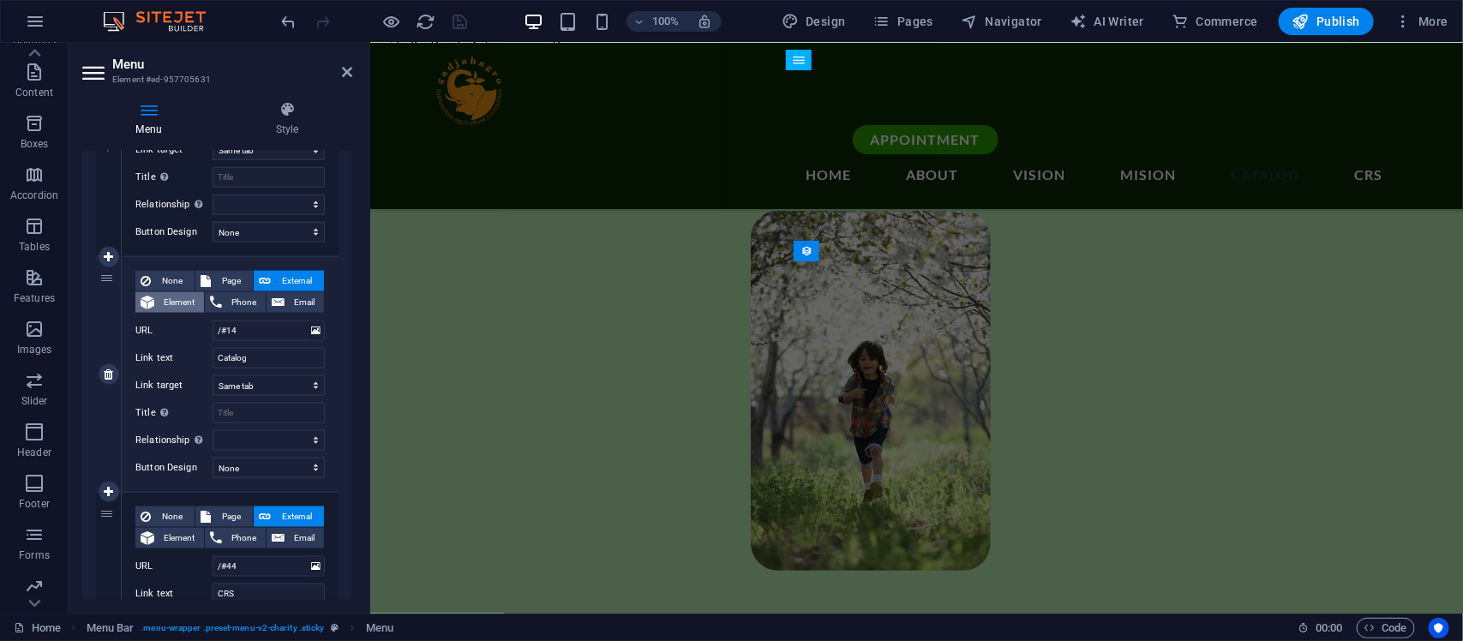
select select
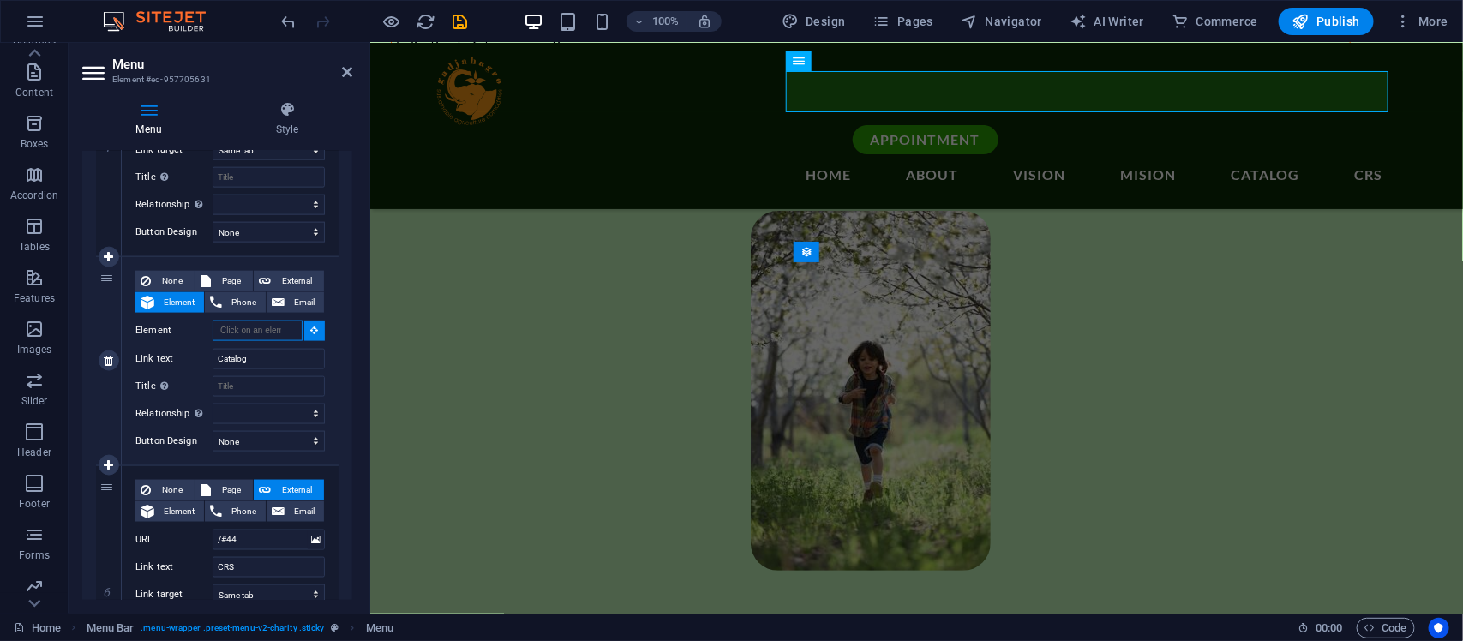
scroll to position [2844, 0]
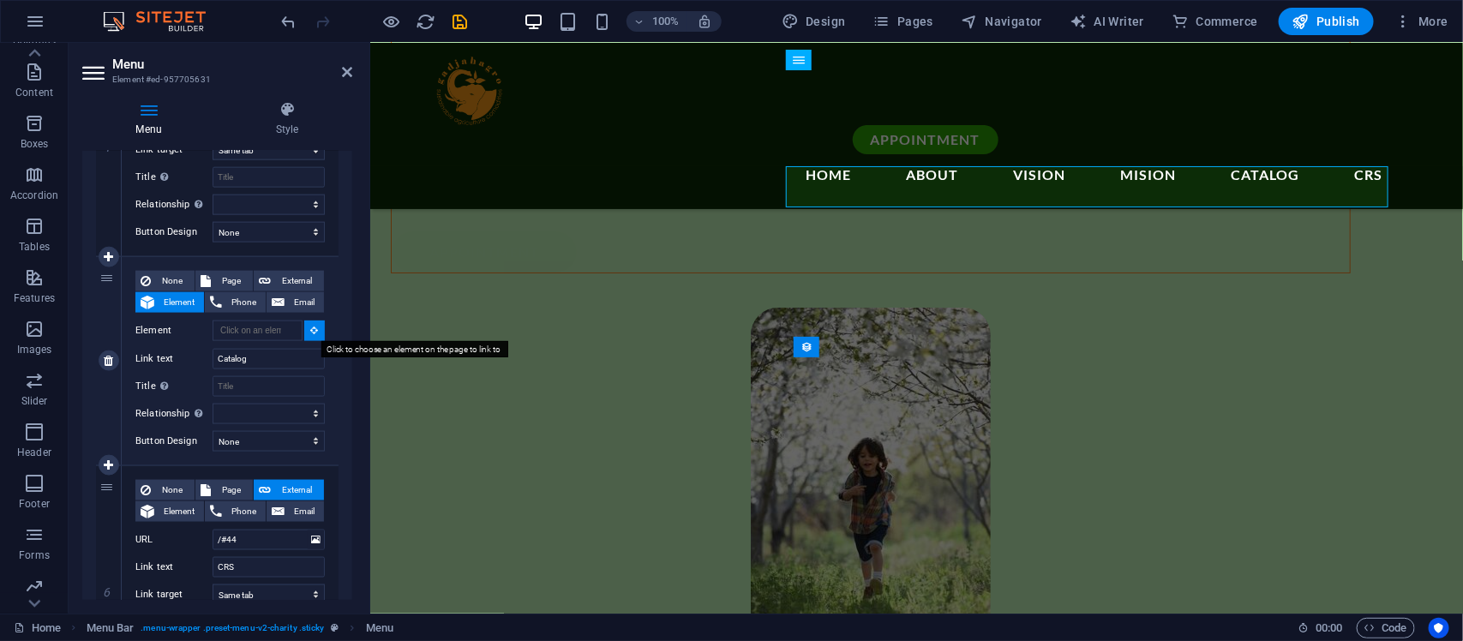
click at [311, 331] on icon at bounding box center [315, 330] width 8 height 9
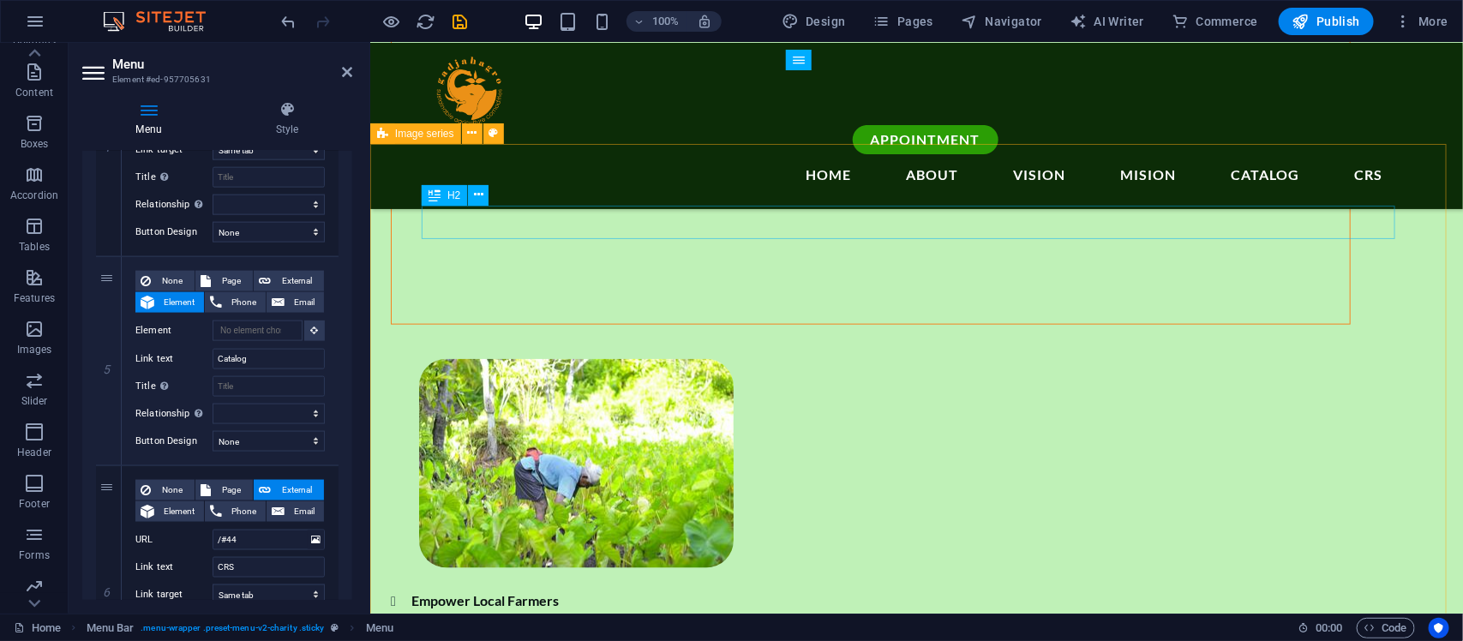
scroll to position [3559, 0]
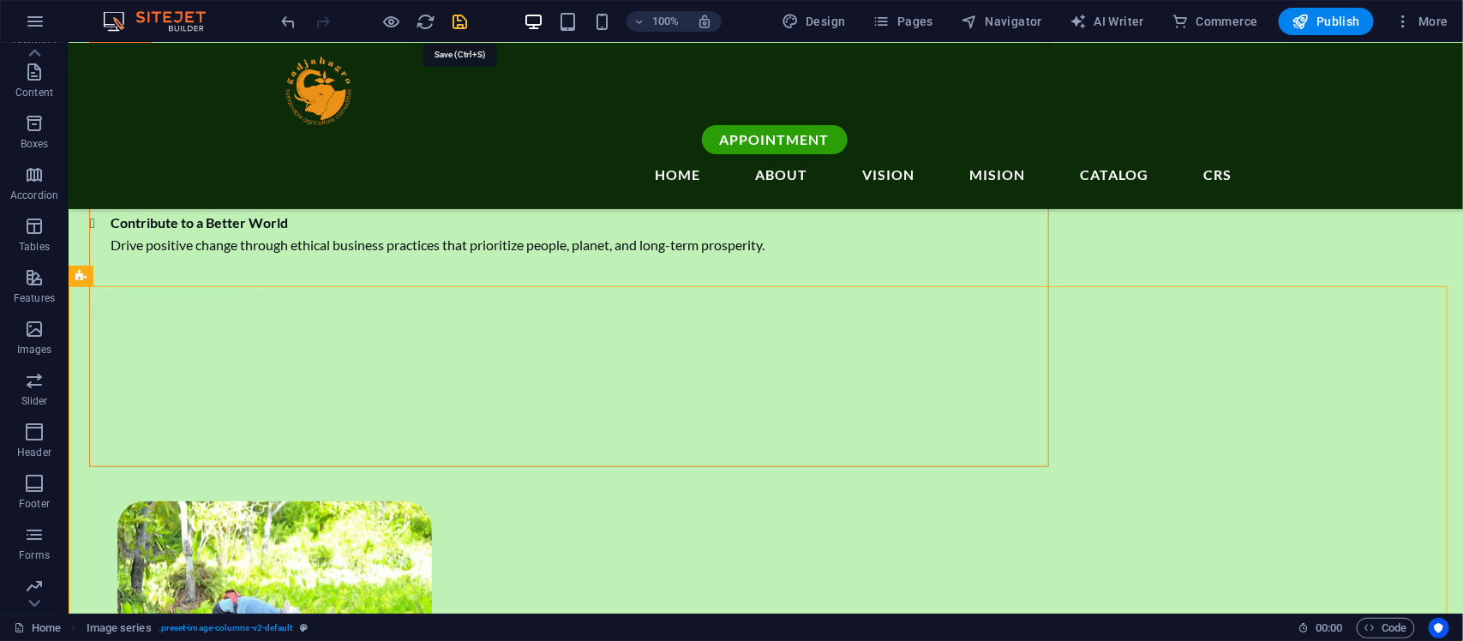
click at [463, 24] on icon "save" at bounding box center [461, 22] width 20 height 20
checkbox input "false"
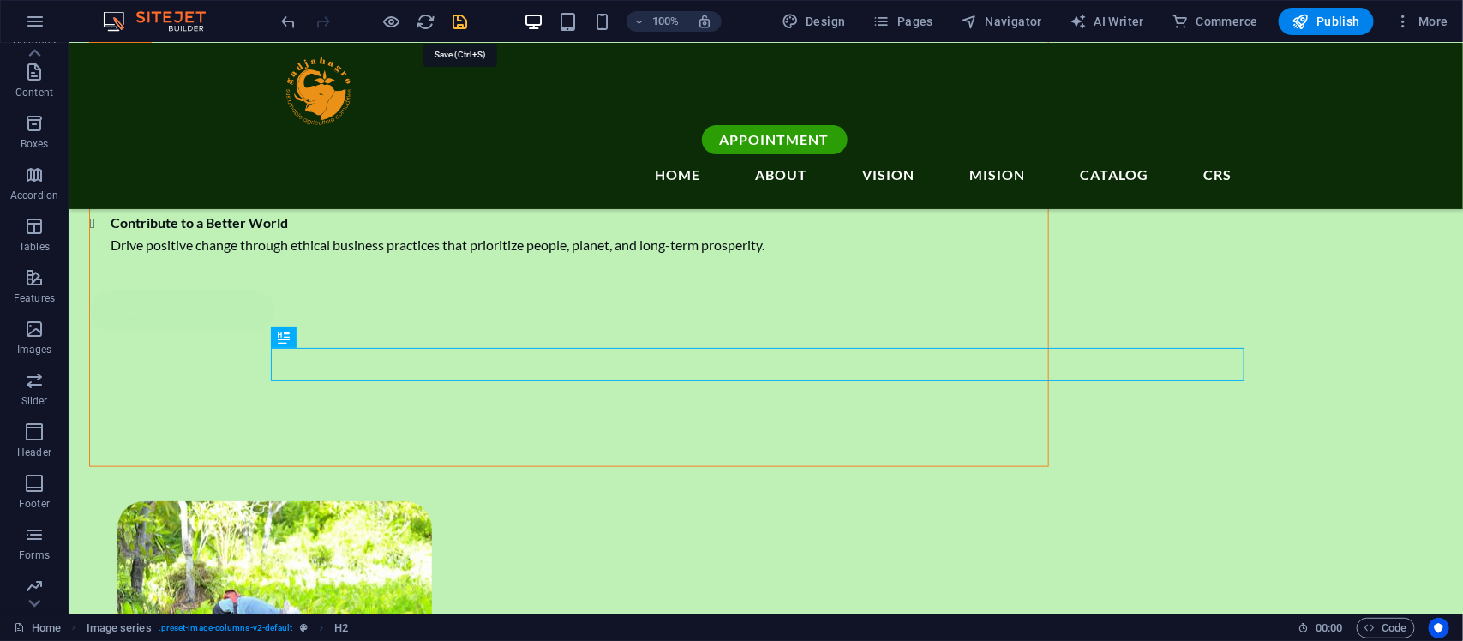
click at [452, 19] on icon "save" at bounding box center [461, 22] width 20 height 20
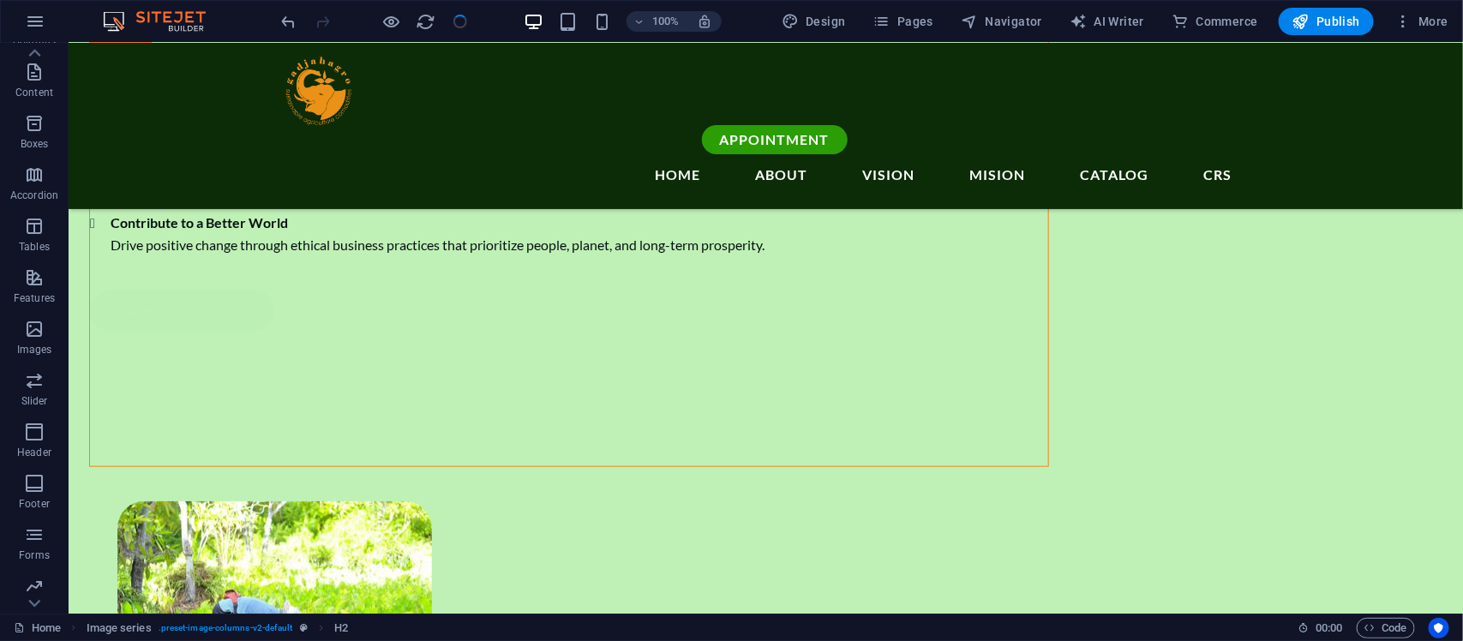
checkbox input "false"
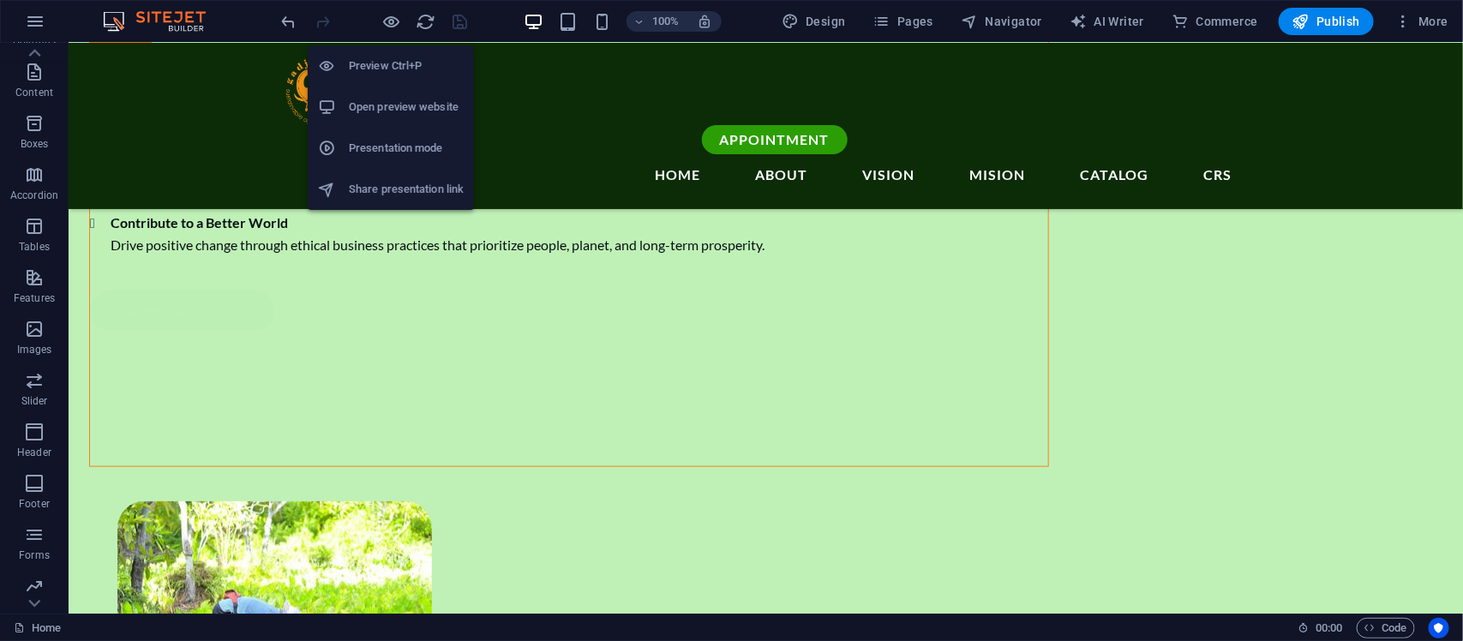
click at [394, 97] on h6 "Open preview website" at bounding box center [406, 107] width 115 height 21
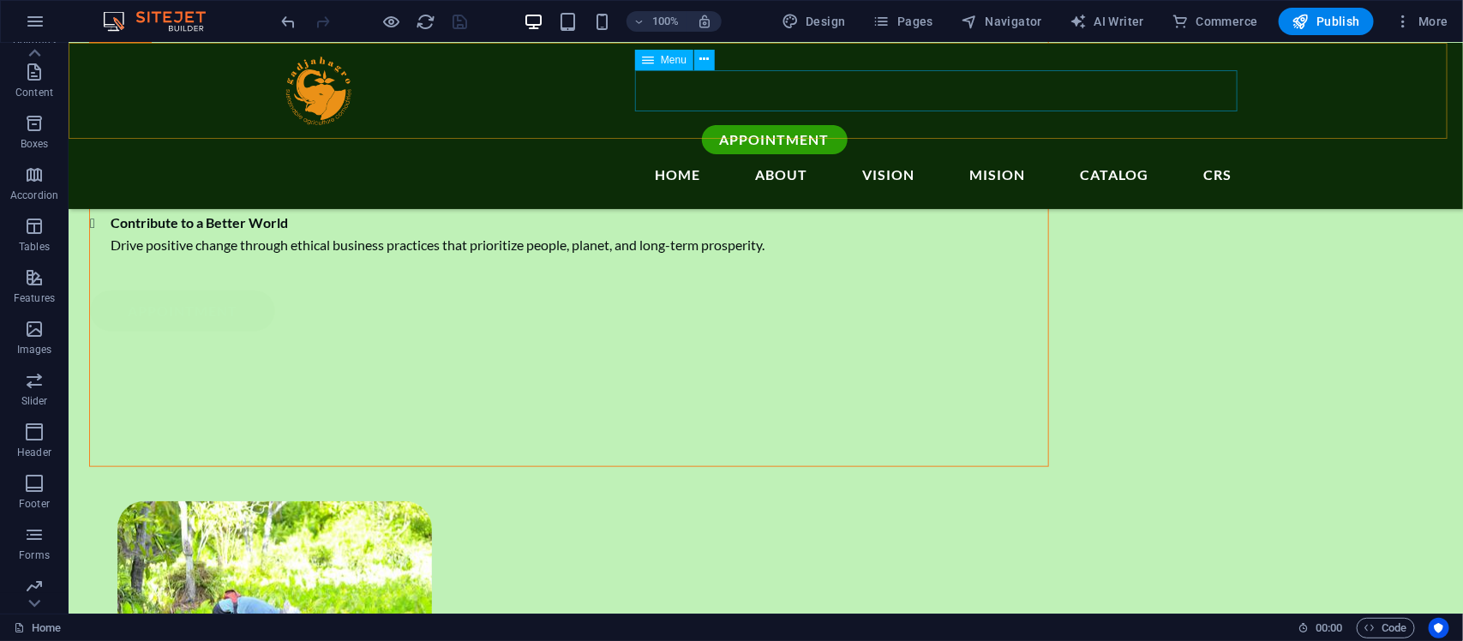
click at [973, 153] on nav "home About Vision mision Catalog CRS" at bounding box center [765, 173] width 960 height 41
select select
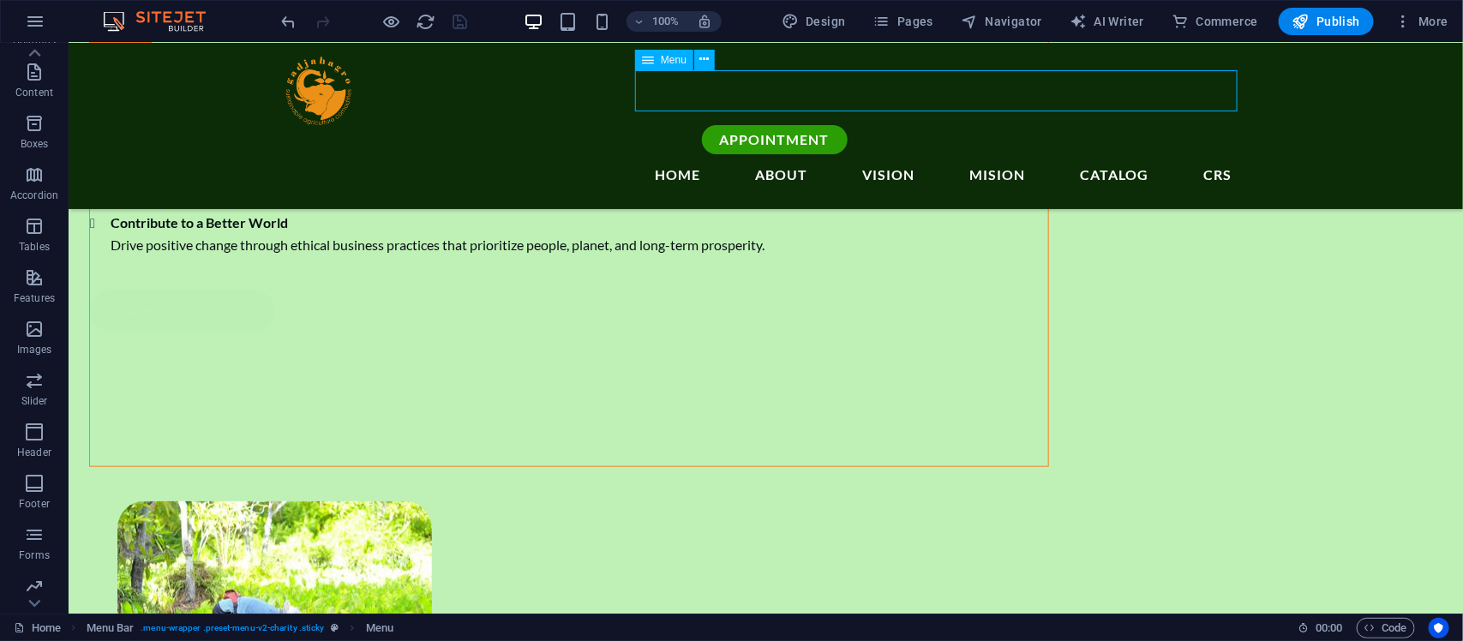
select select
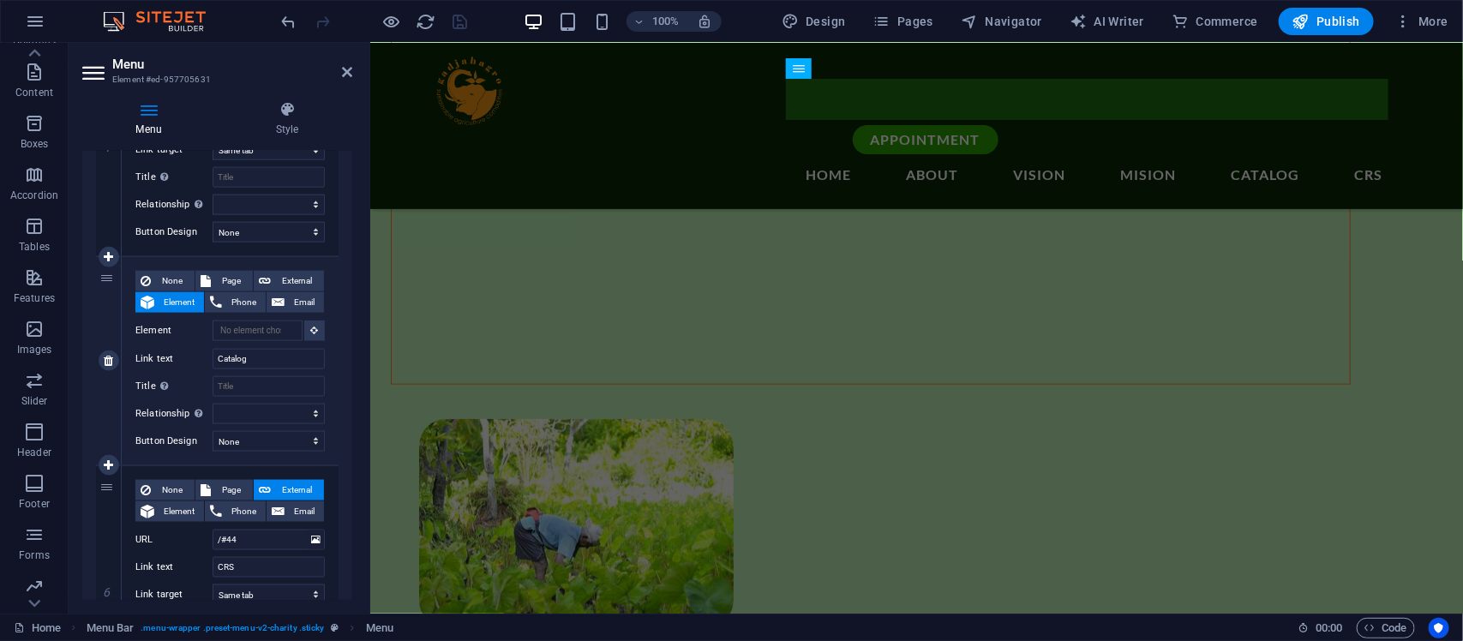
scroll to position [3606, 0]
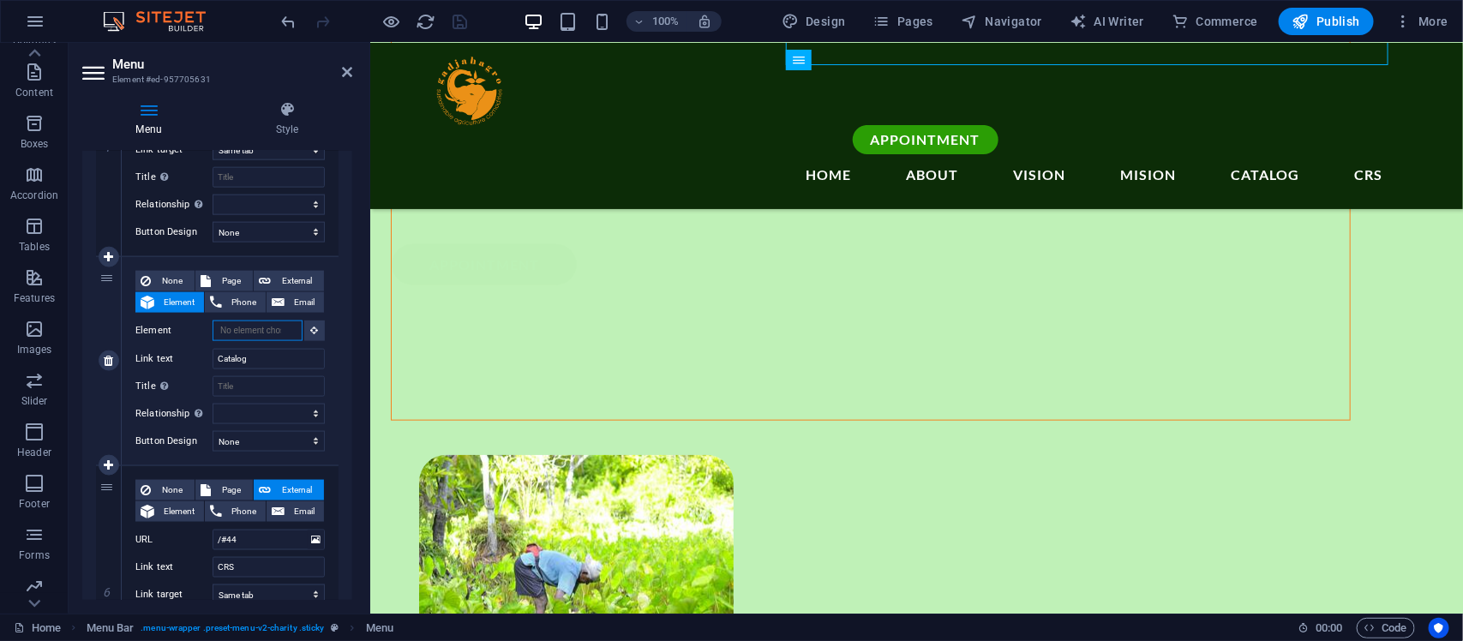
click at [272, 321] on input "Element" at bounding box center [258, 331] width 90 height 21
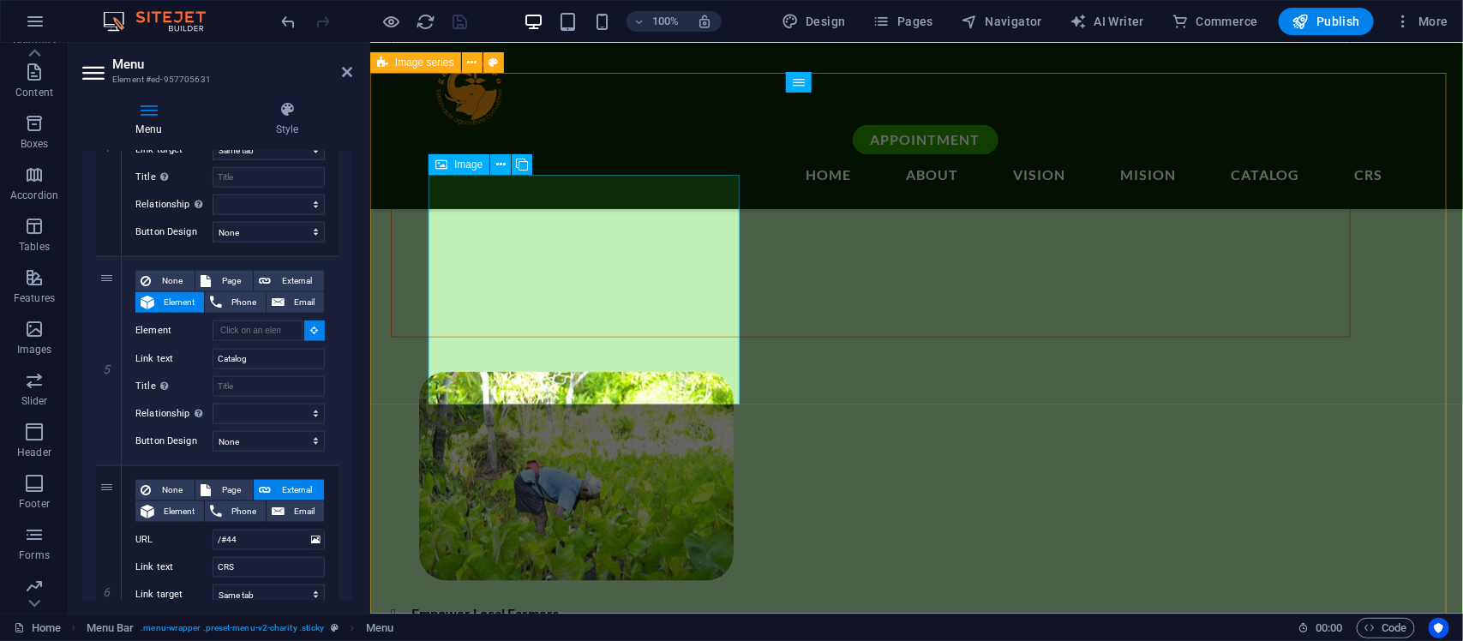
scroll to position [3653, 0]
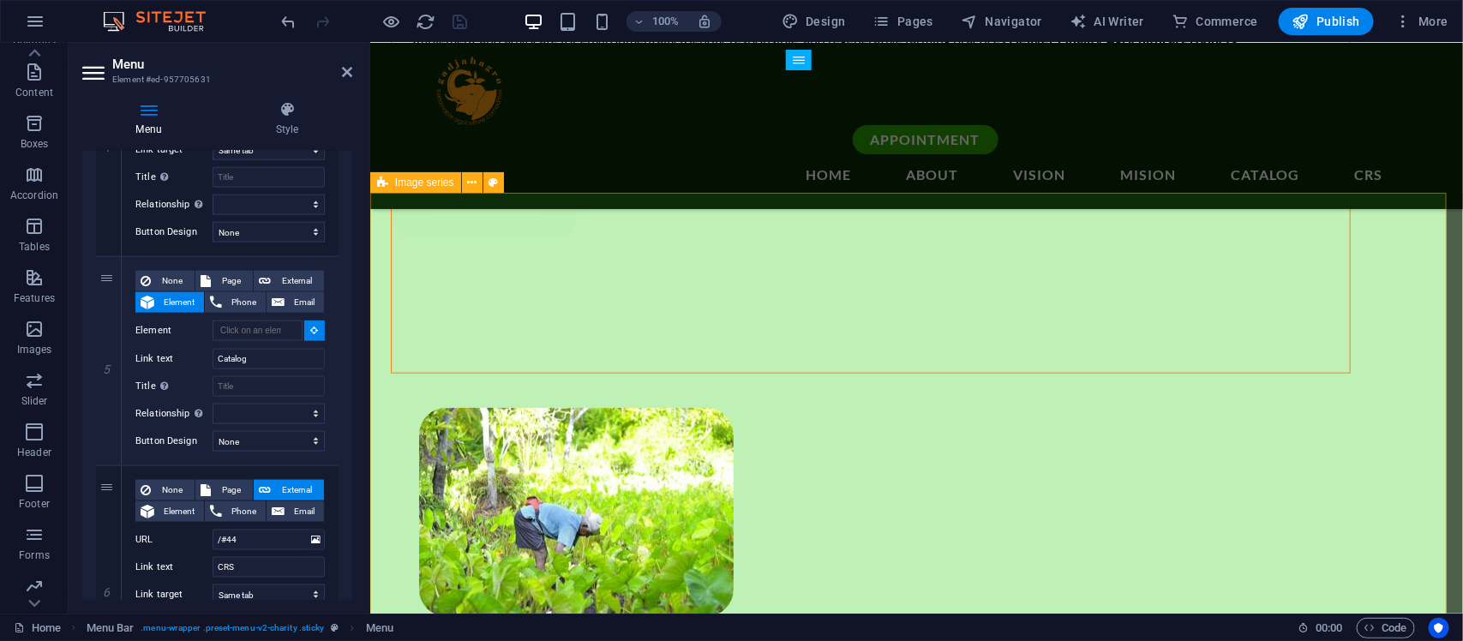
select select
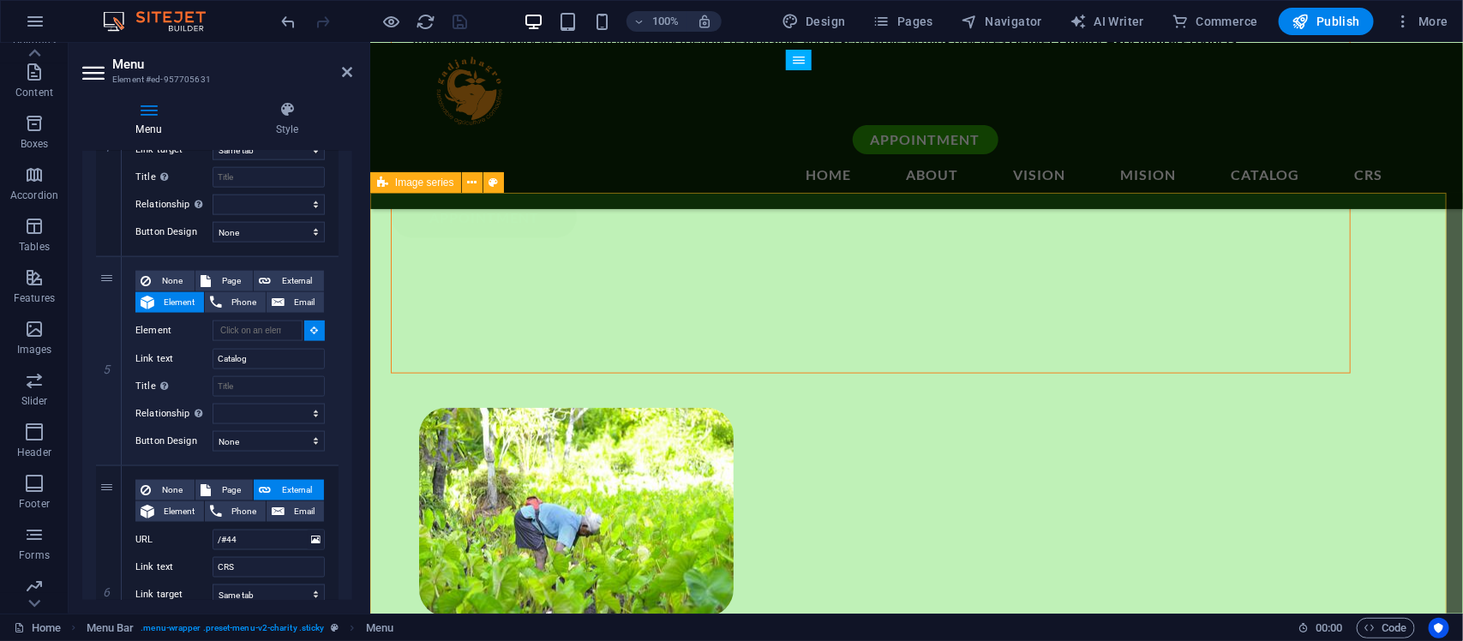
type input "#ed-1019980659"
select select
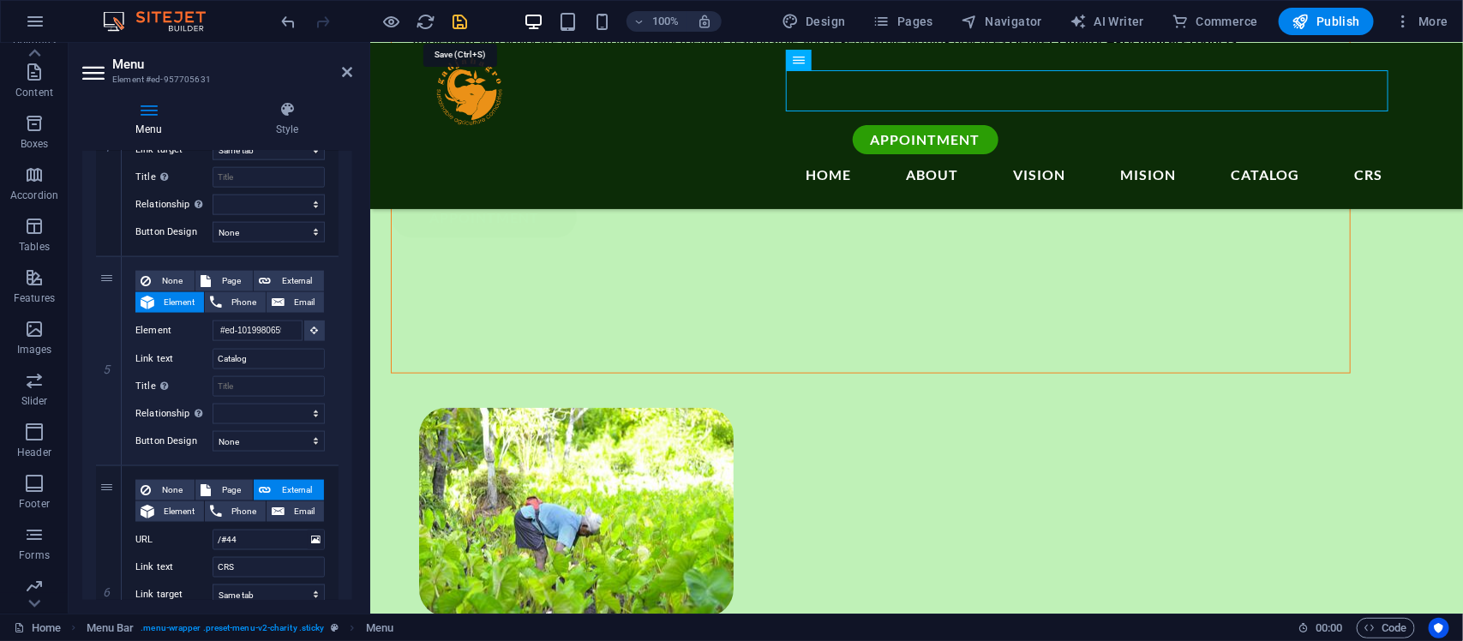
click at [454, 15] on icon "save" at bounding box center [461, 22] width 20 height 20
checkbox input "false"
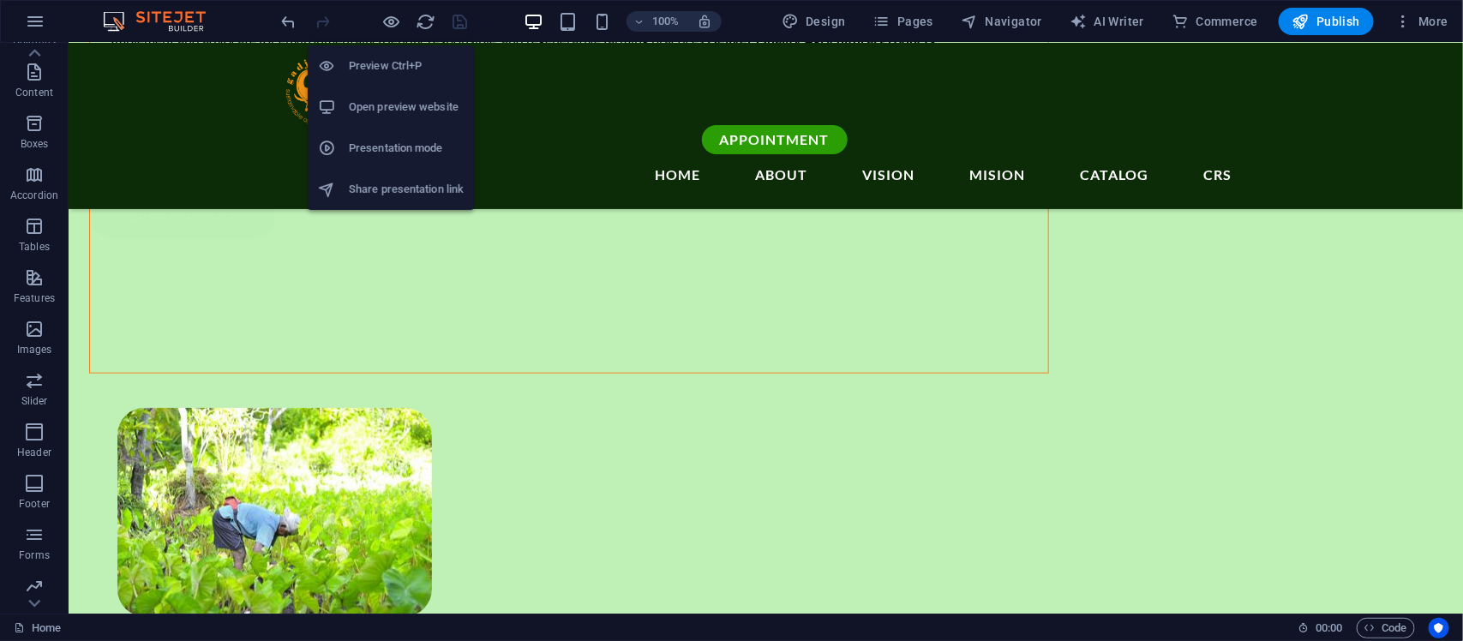
click at [396, 94] on li "Open preview website" at bounding box center [391, 107] width 166 height 41
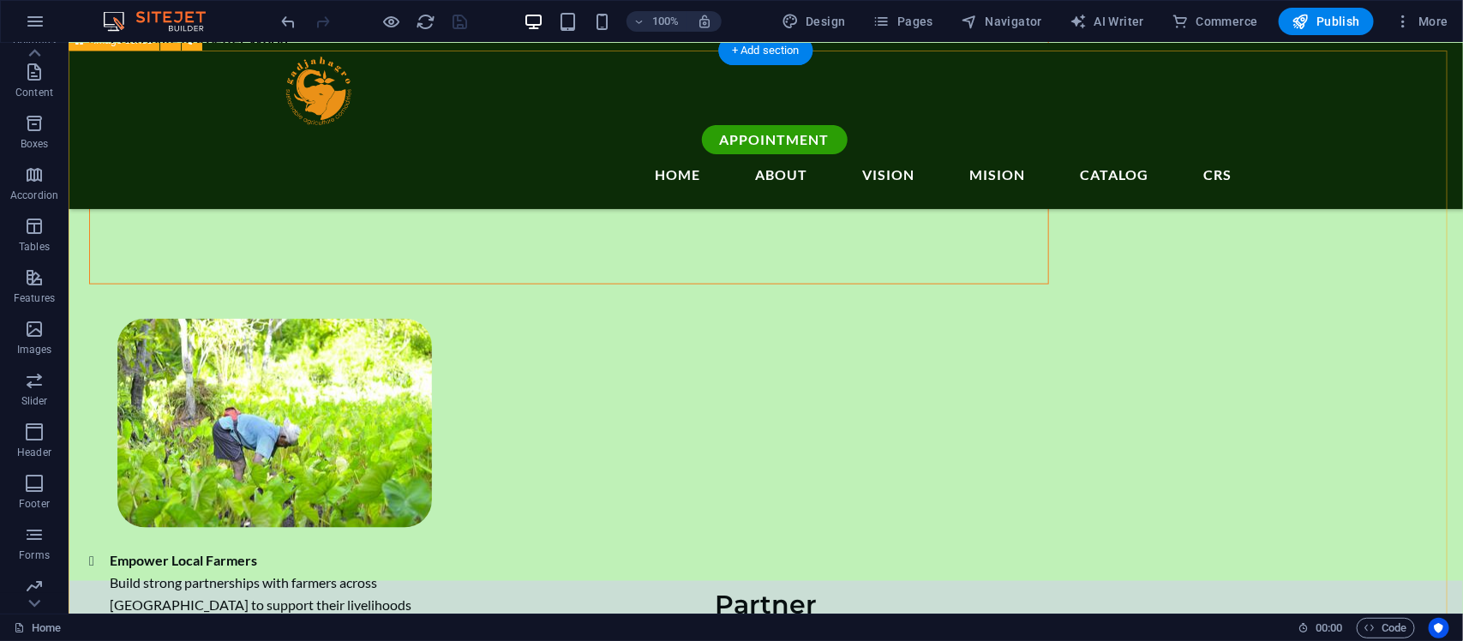
scroll to position [3795, 0]
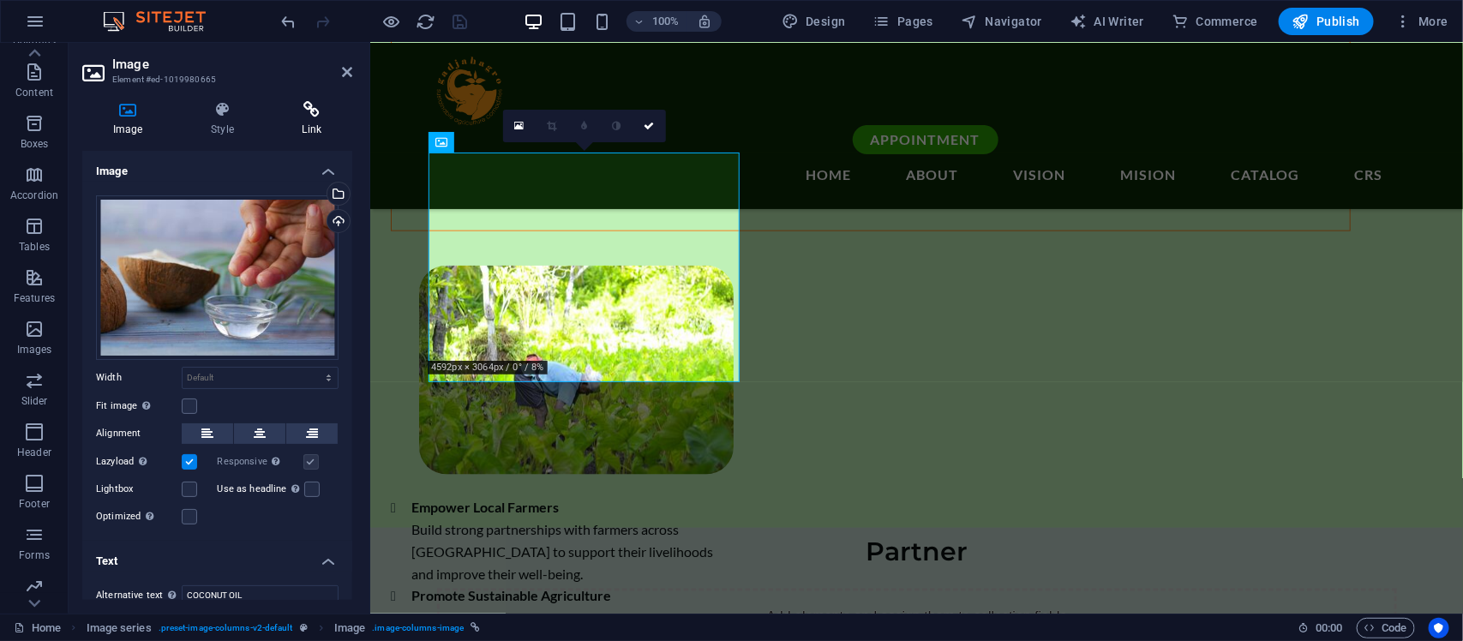
click at [311, 117] on icon at bounding box center [312, 109] width 81 height 17
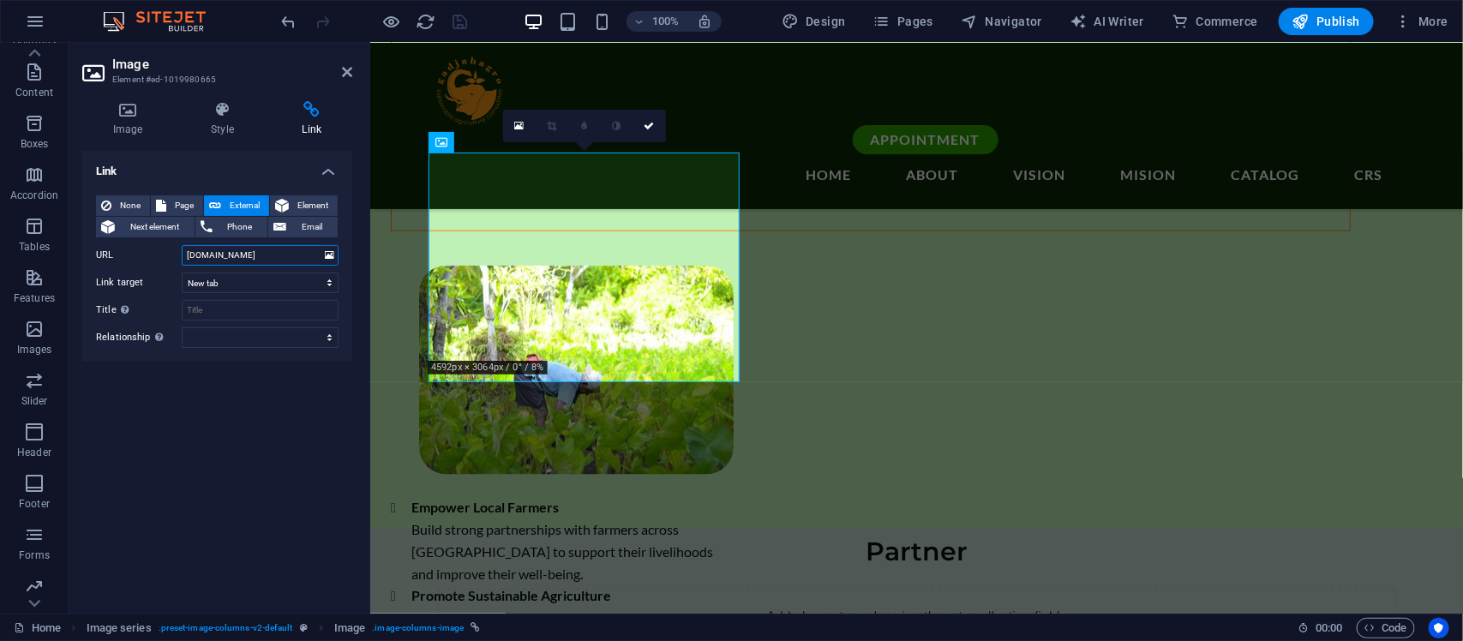
click at [304, 254] on input "[DOMAIN_NAME]" at bounding box center [260, 255] width 157 height 21
drag, startPoint x: 275, startPoint y: 255, endPoint x: 117, endPoint y: 272, distance: 158.7
click at [117, 272] on div "None Page External Element Next element Phone Email Page Home Legal Notice Priv…" at bounding box center [217, 271] width 243 height 153
drag, startPoint x: 277, startPoint y: 257, endPoint x: 125, endPoint y: 253, distance: 151.8
click at [125, 253] on div "URL [DOMAIN_NAME]" at bounding box center [217, 255] width 243 height 21
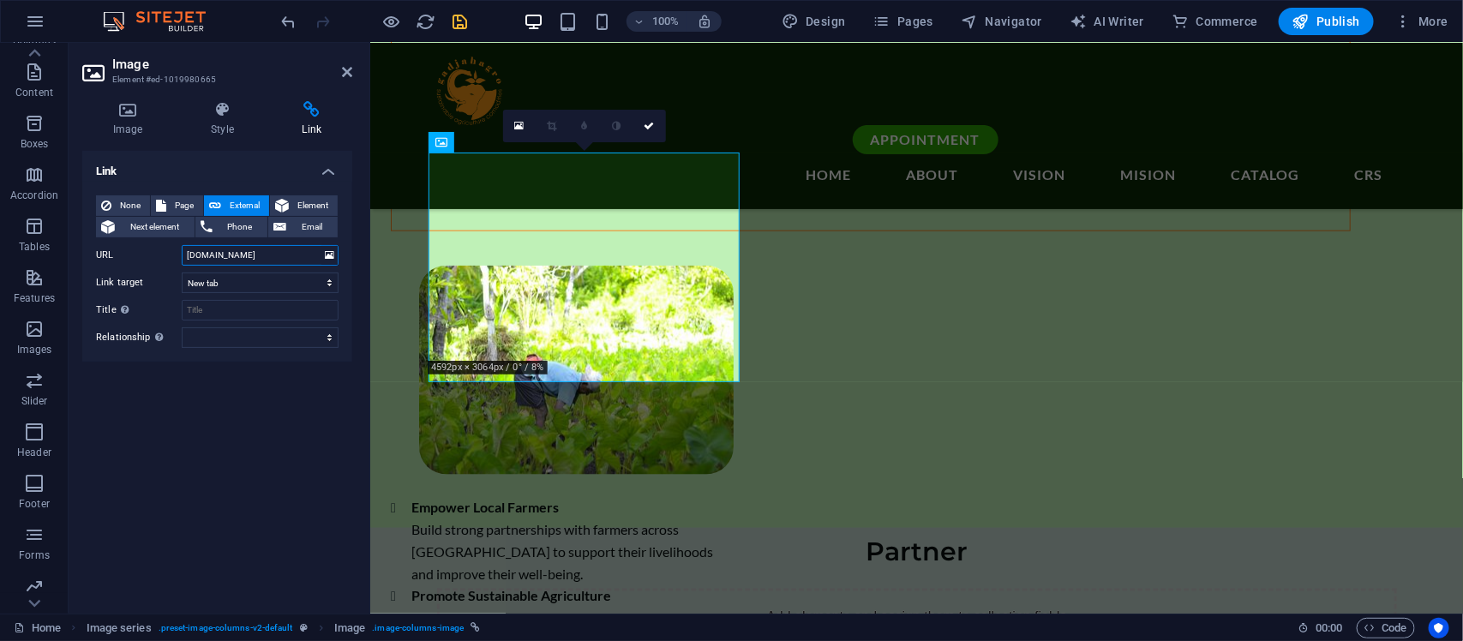
paste input "[URL][DOMAIN_NAME]"
click at [266, 255] on input "[URL][DOMAIN_NAME]" at bounding box center [260, 255] width 157 height 21
drag, startPoint x: 246, startPoint y: 255, endPoint x: 210, endPoint y: 254, distance: 36.0
click at [210, 254] on input "[URL][DOMAIN_NAME]" at bounding box center [260, 255] width 157 height 21
type input "[URL][DOMAIN_NAME]"
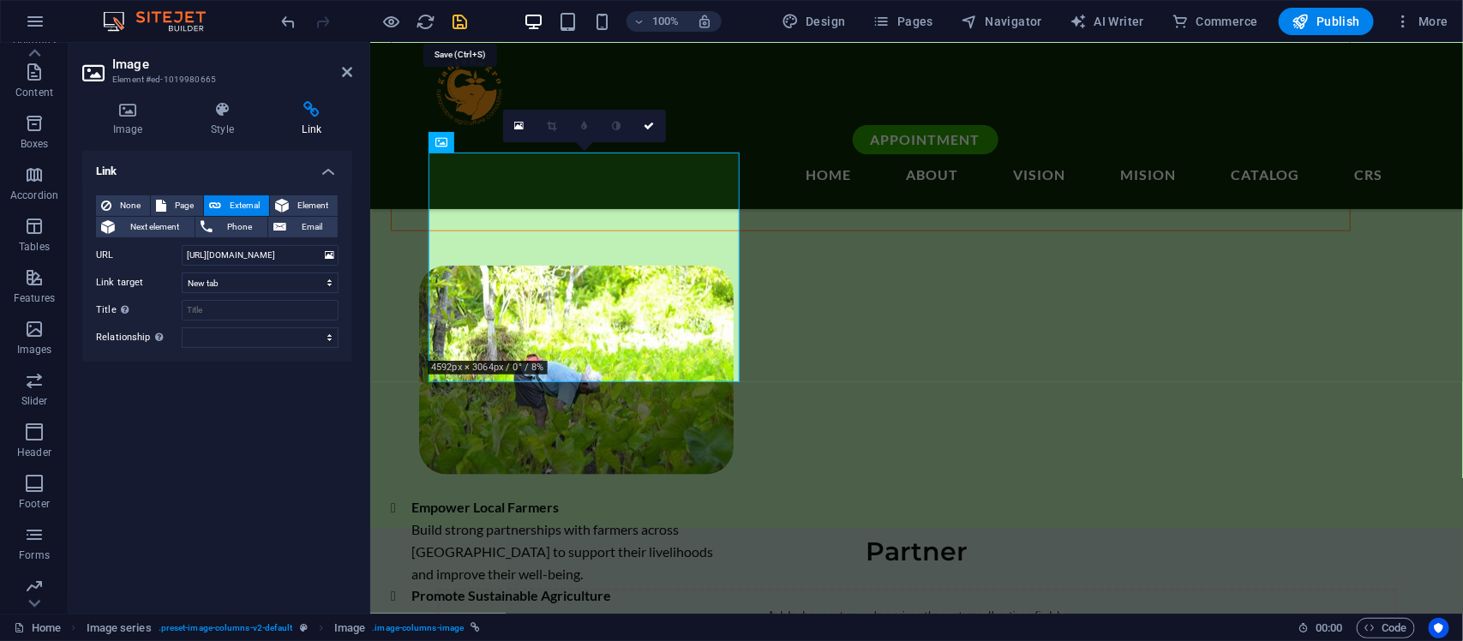
click at [461, 18] on icon "save" at bounding box center [461, 22] width 20 height 20
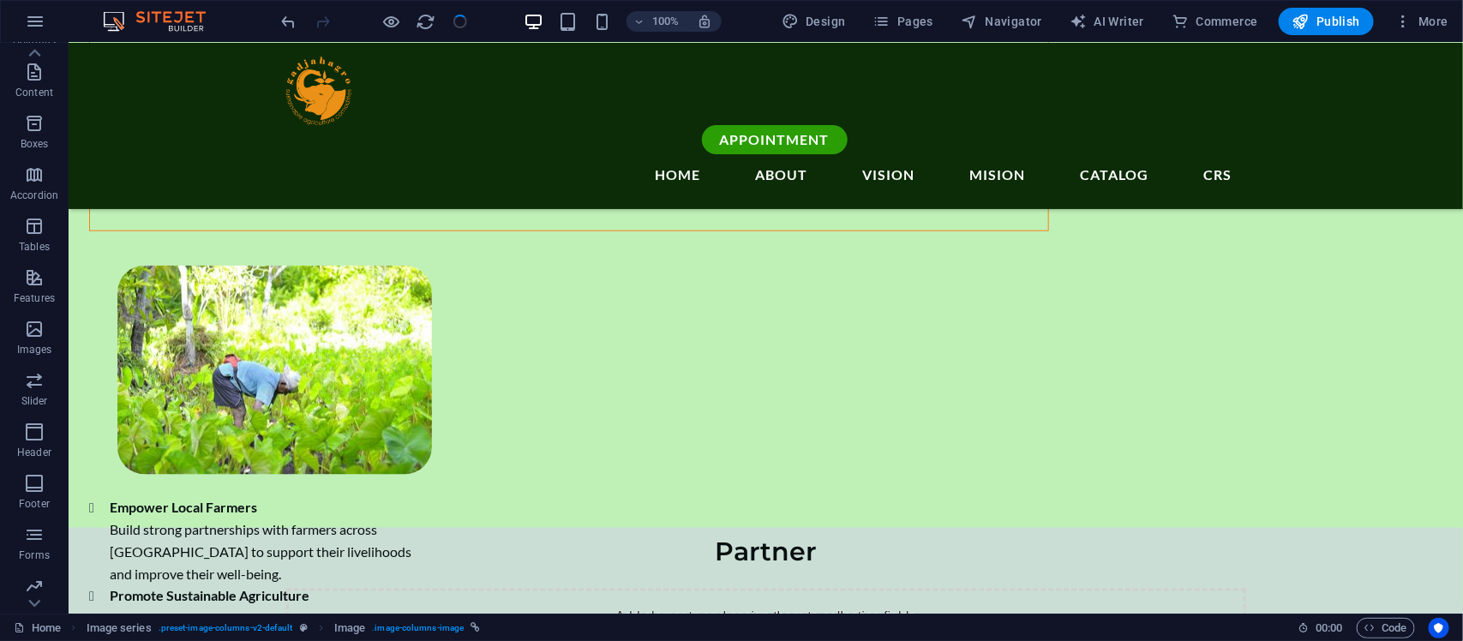
checkbox input "false"
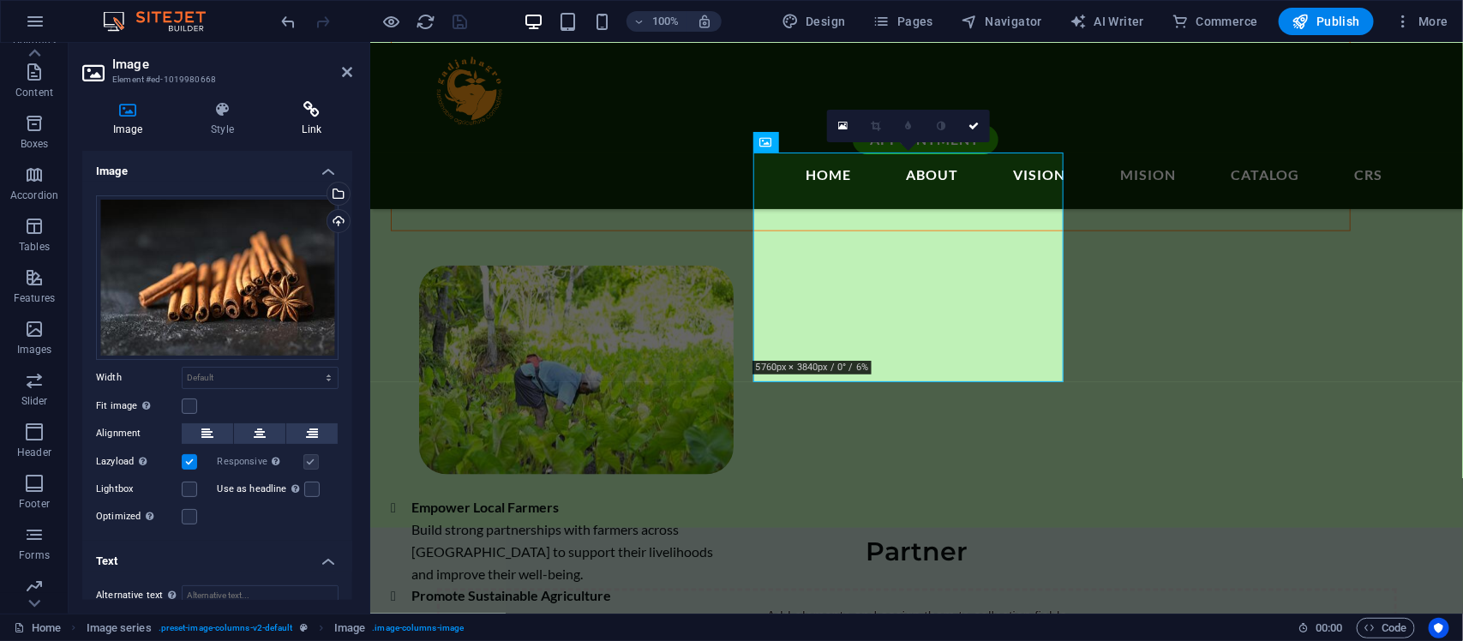
click at [309, 120] on h4 "Link" at bounding box center [312, 119] width 81 height 36
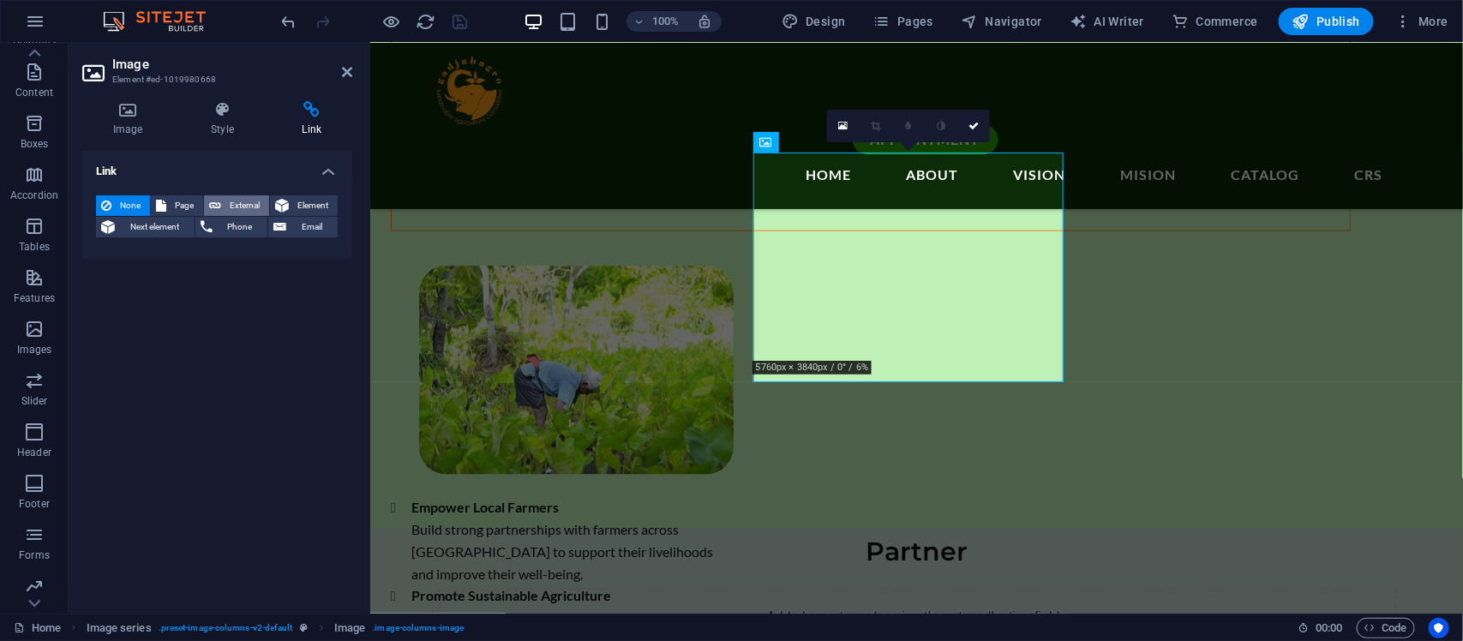
click at [237, 202] on span "External" at bounding box center [245, 205] width 38 height 21
select select "blank"
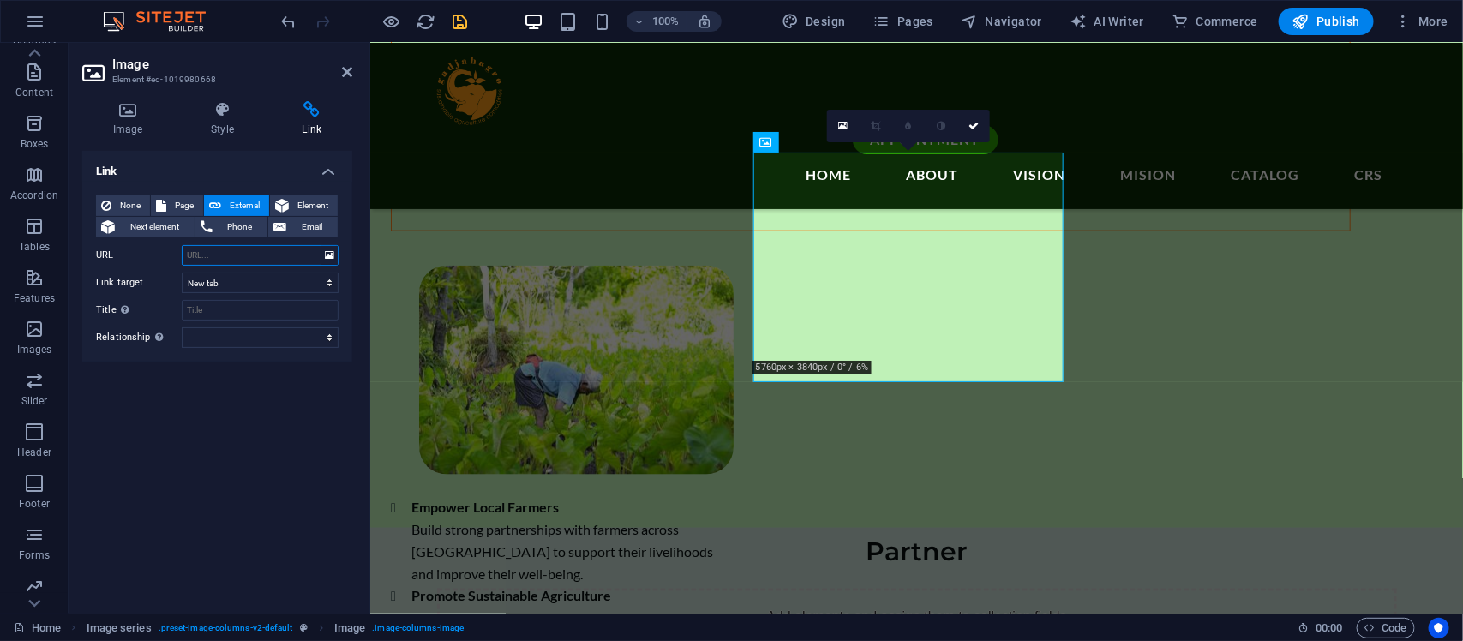
paste input "[URL][DOMAIN_NAME]"
type input "[URL][DOMAIN_NAME]"
click at [453, 26] on icon "save" at bounding box center [461, 22] width 20 height 20
checkbox input "false"
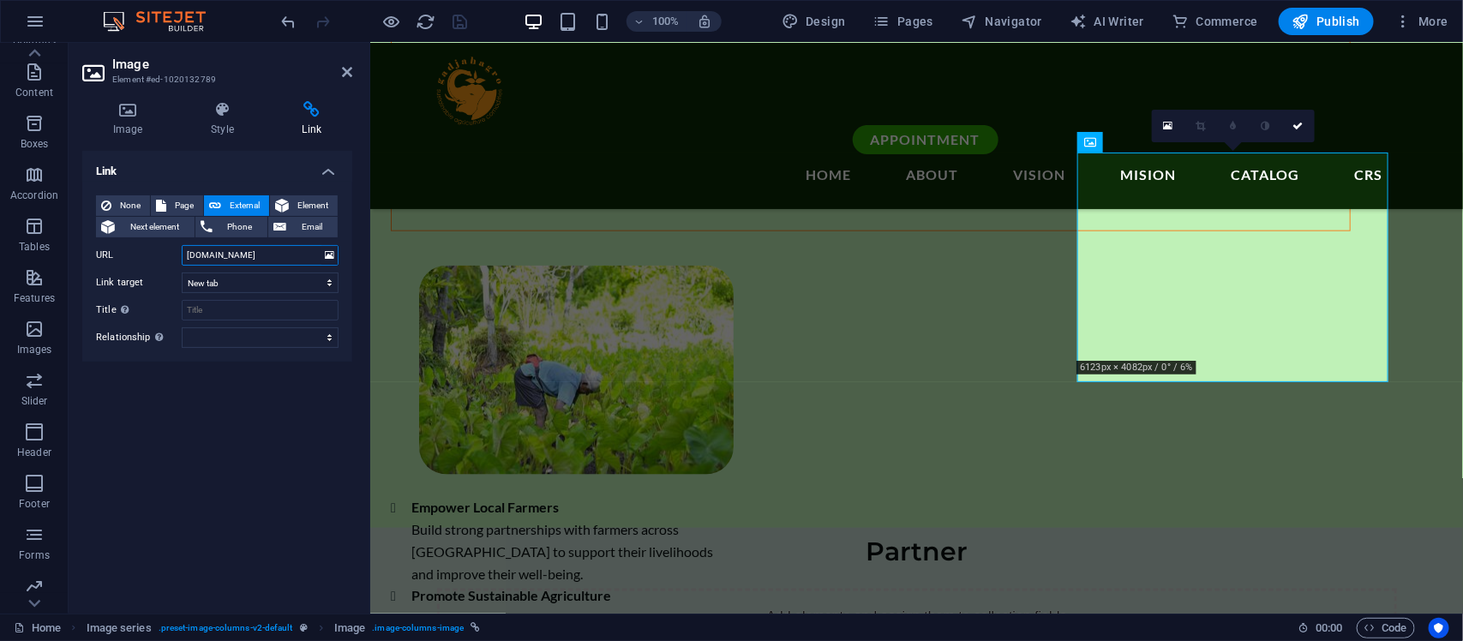
click at [254, 253] on input "[DOMAIN_NAME]" at bounding box center [260, 255] width 157 height 21
click at [288, 249] on input "[DOMAIN_NAME]" at bounding box center [260, 255] width 157 height 21
type input "i"
paste input "[URL][DOMAIN_NAME]"
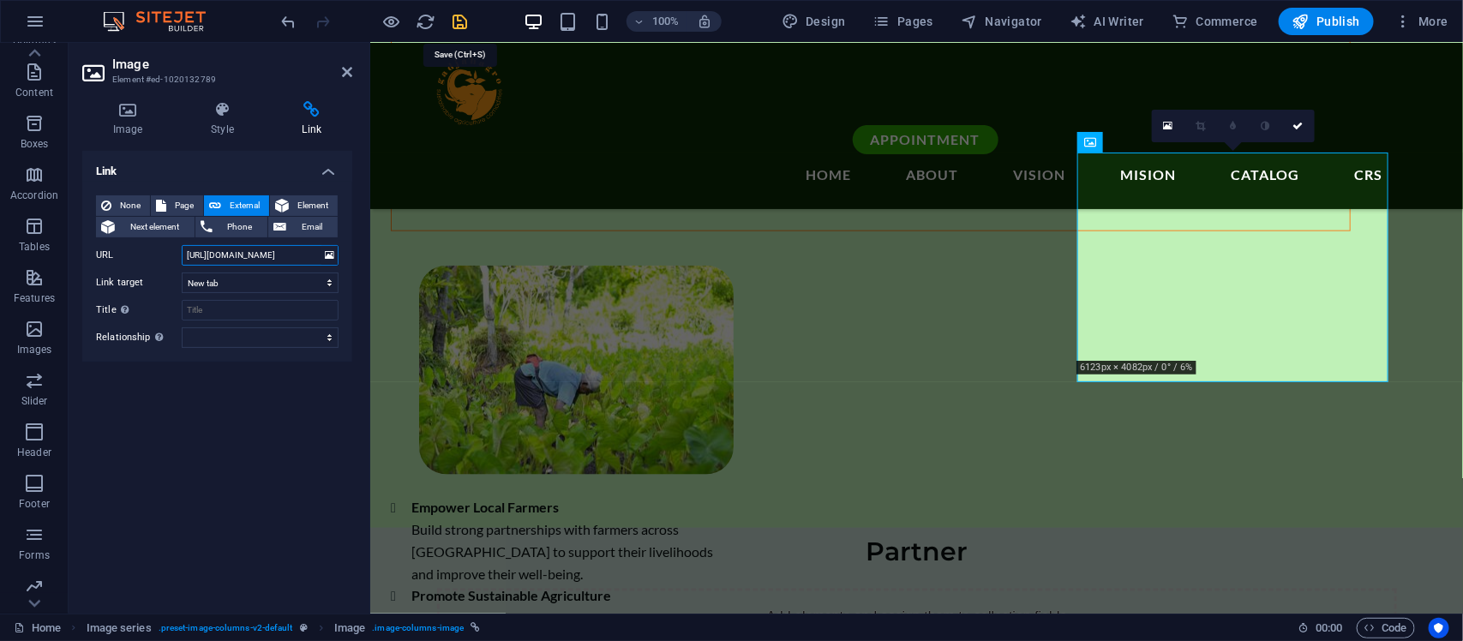
type input "[URL][DOMAIN_NAME]"
click at [460, 24] on icon "save" at bounding box center [461, 22] width 20 height 20
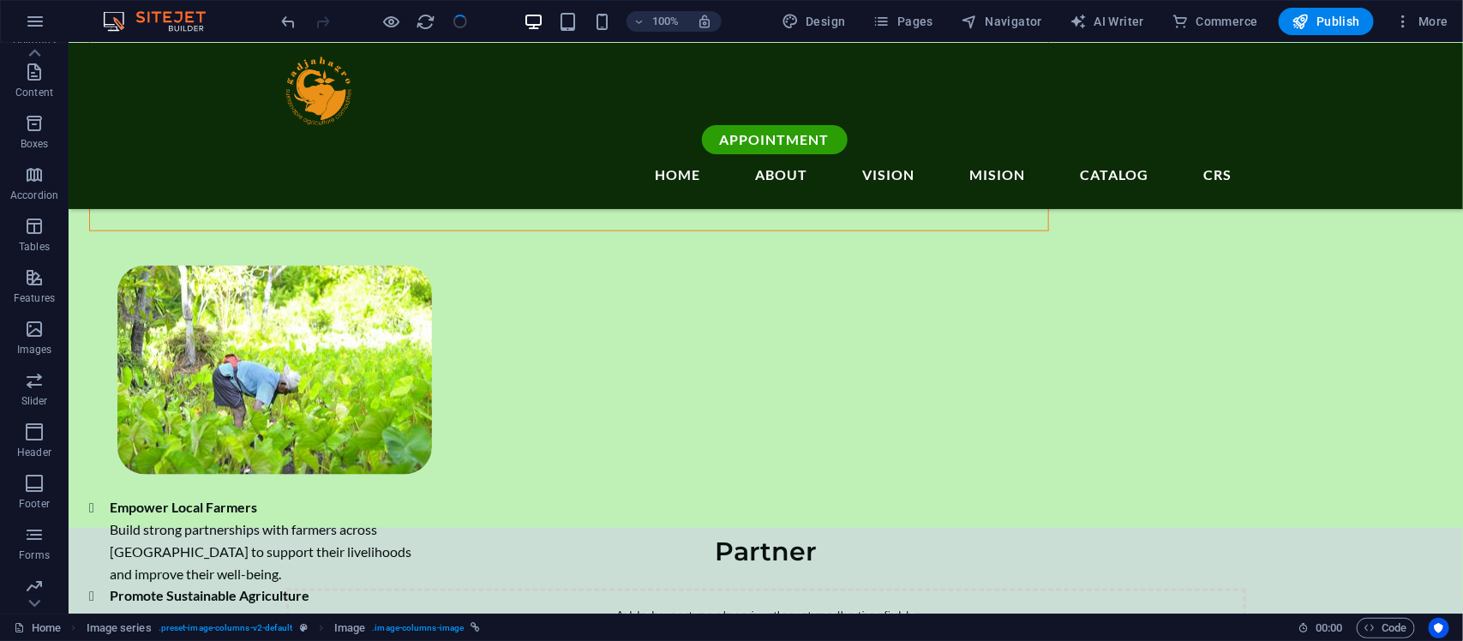
checkbox input "false"
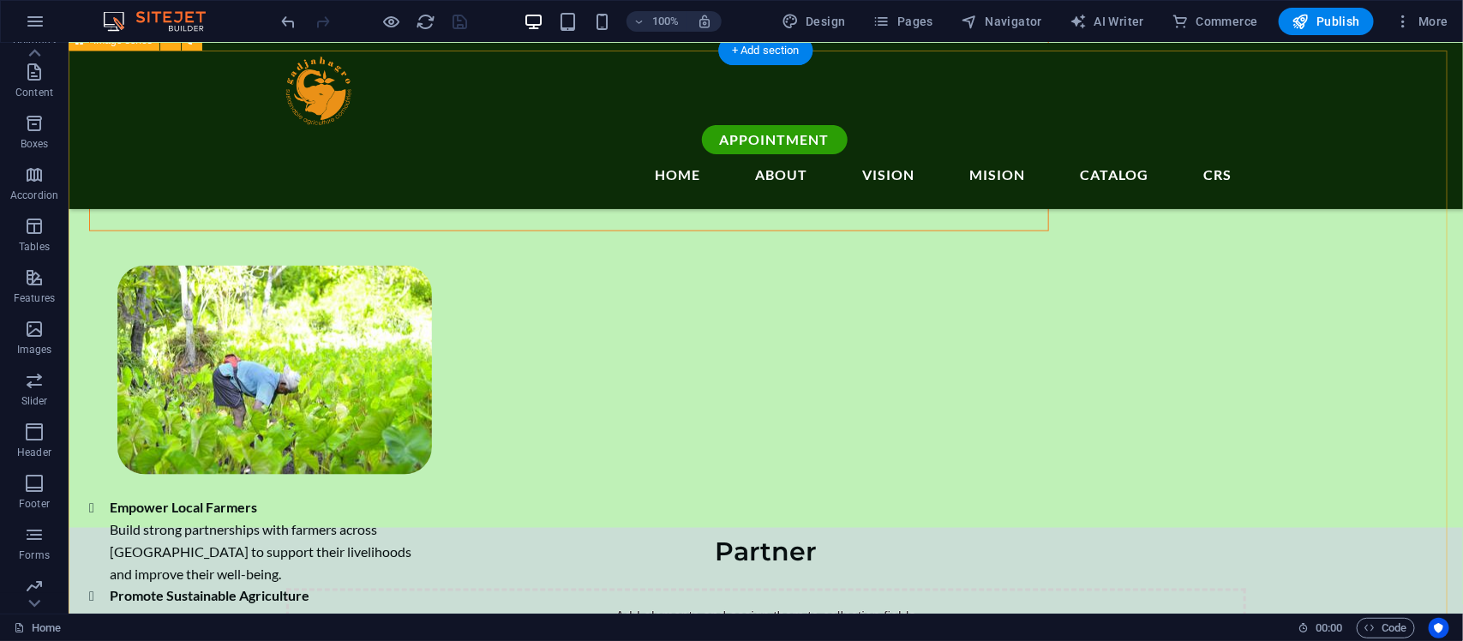
scroll to position [3938, 0]
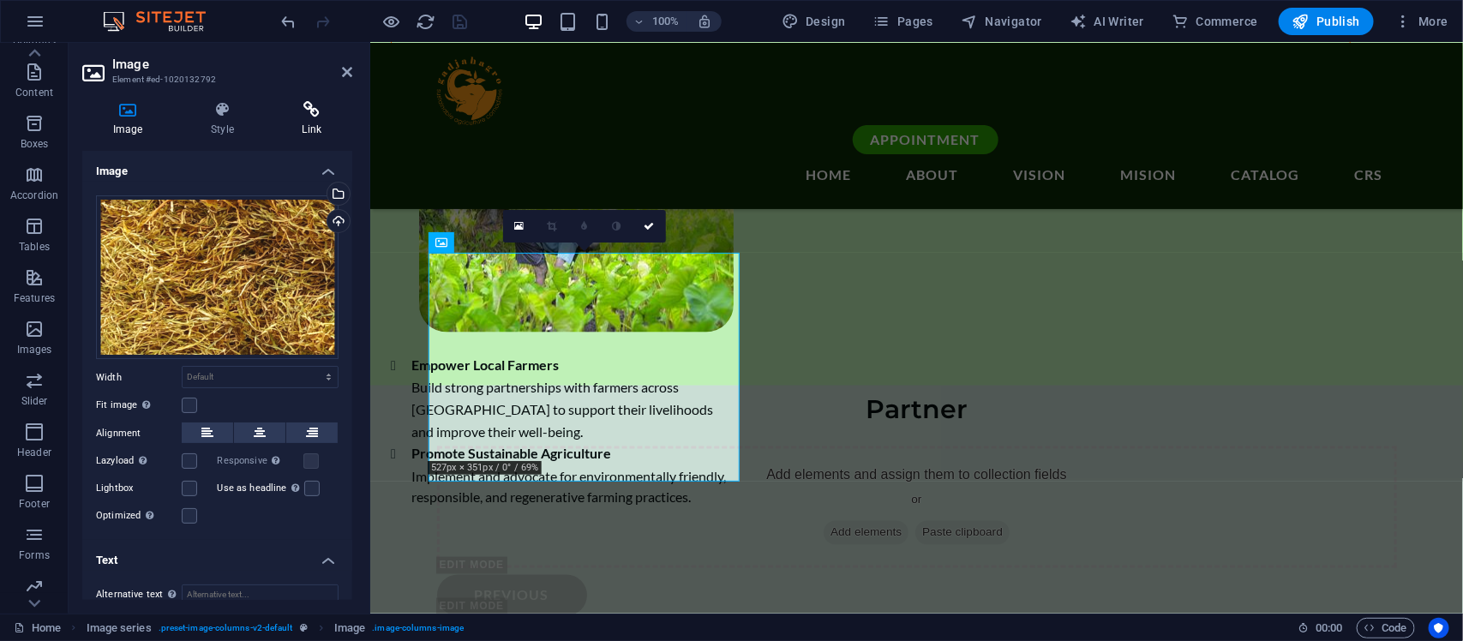
click at [303, 117] on icon at bounding box center [312, 109] width 81 height 17
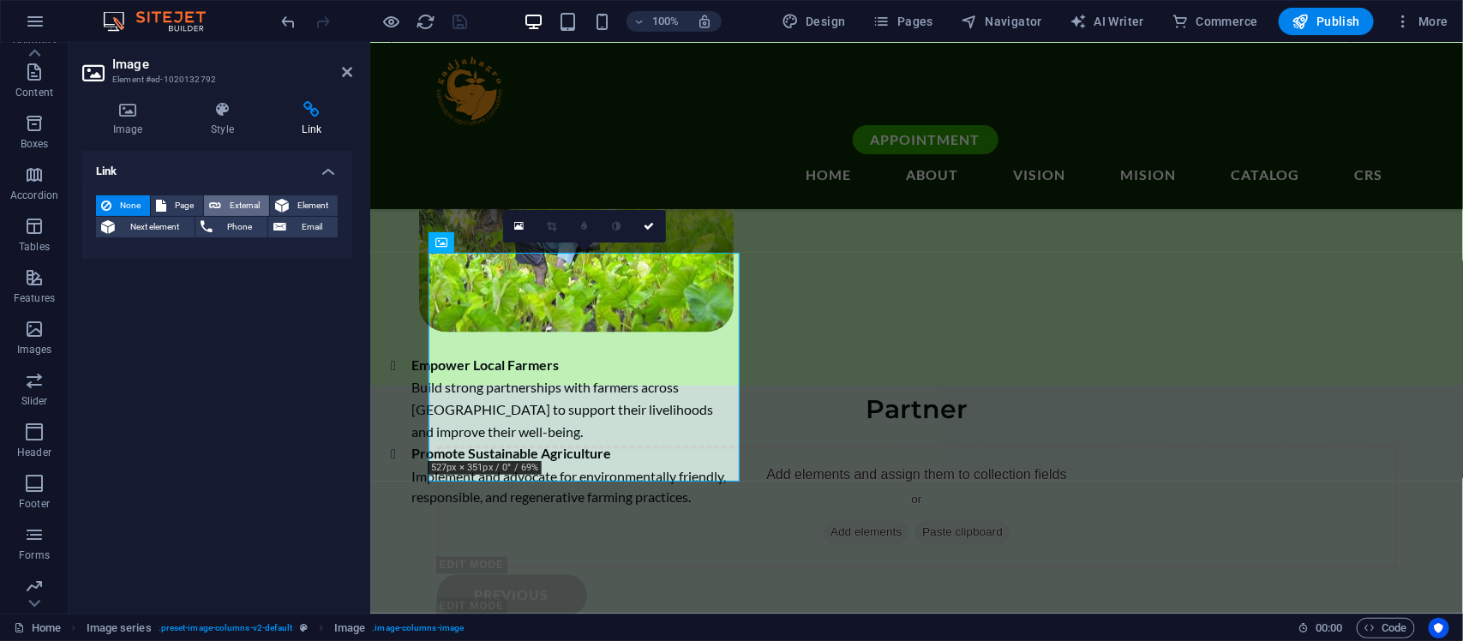
click at [227, 199] on span "External" at bounding box center [245, 205] width 38 height 21
select select "blank"
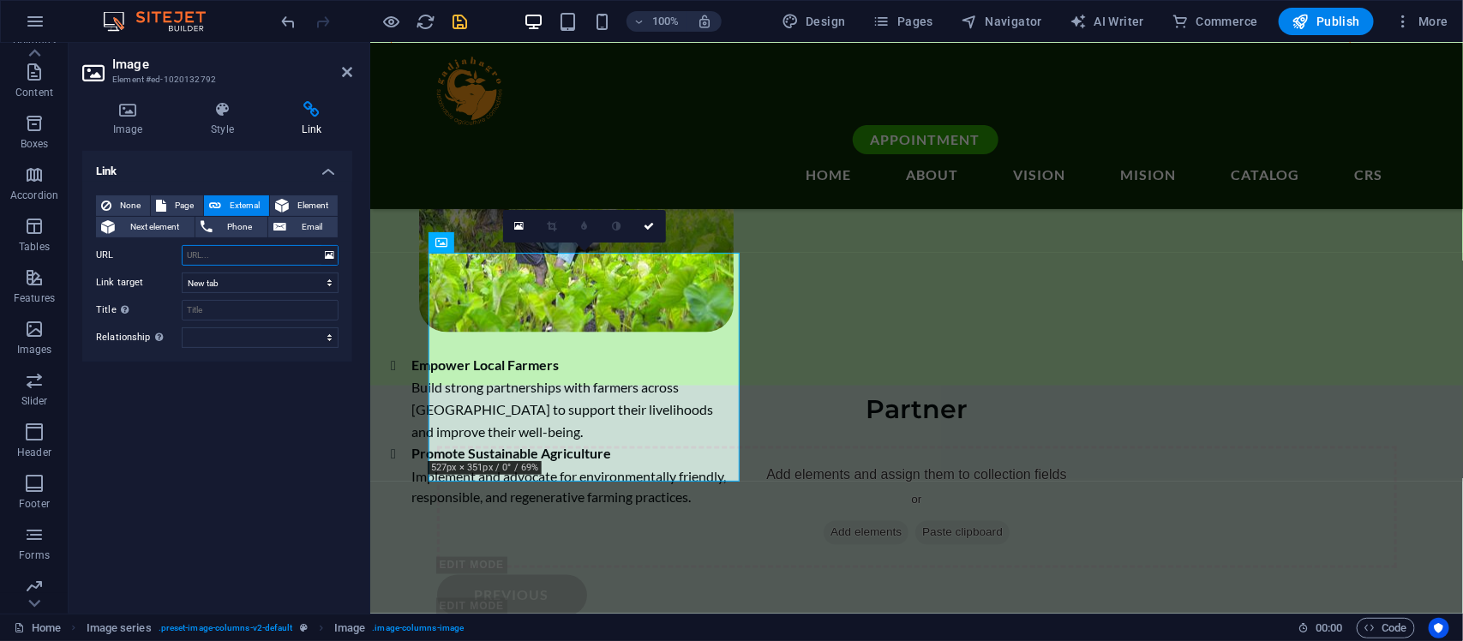
click at [255, 250] on input "URL" at bounding box center [260, 255] width 157 height 21
paste input "[URL][DOMAIN_NAME]"
type input "[URL][DOMAIN_NAME]"
click at [455, 19] on icon "save" at bounding box center [461, 22] width 20 height 20
checkbox input "false"
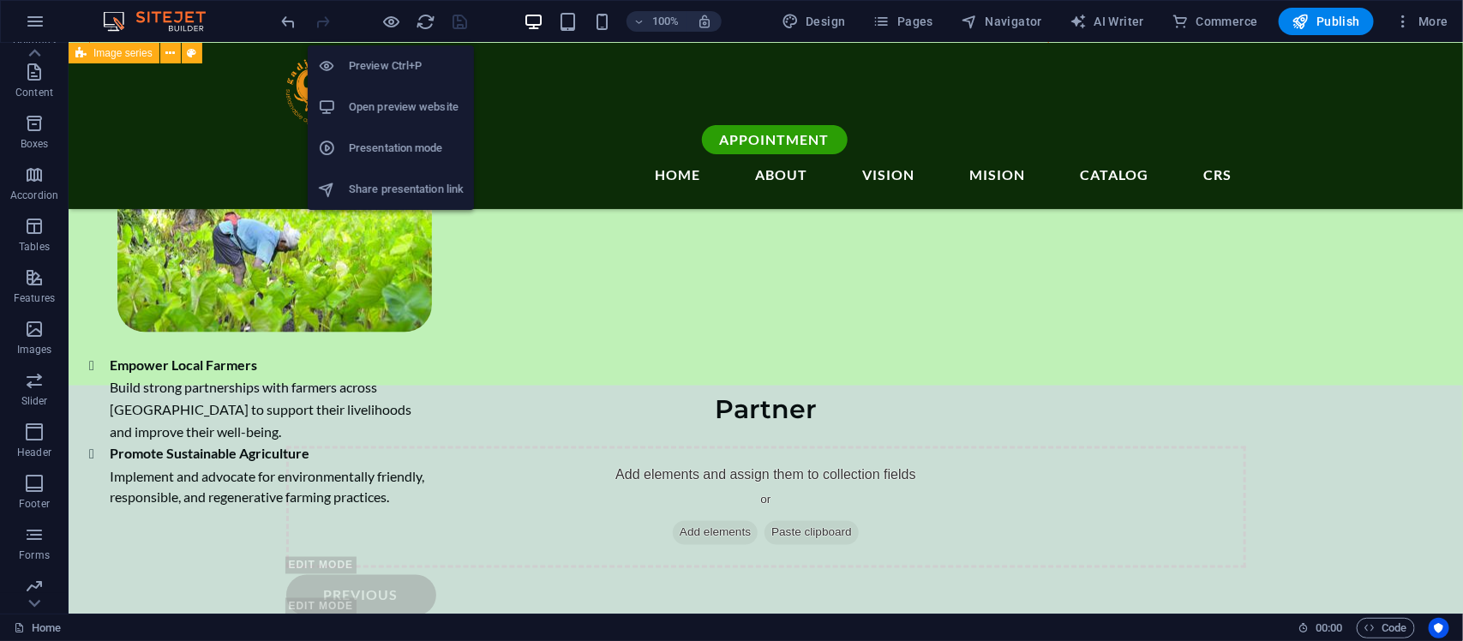
click at [396, 103] on h6 "Open preview website" at bounding box center [406, 107] width 115 height 21
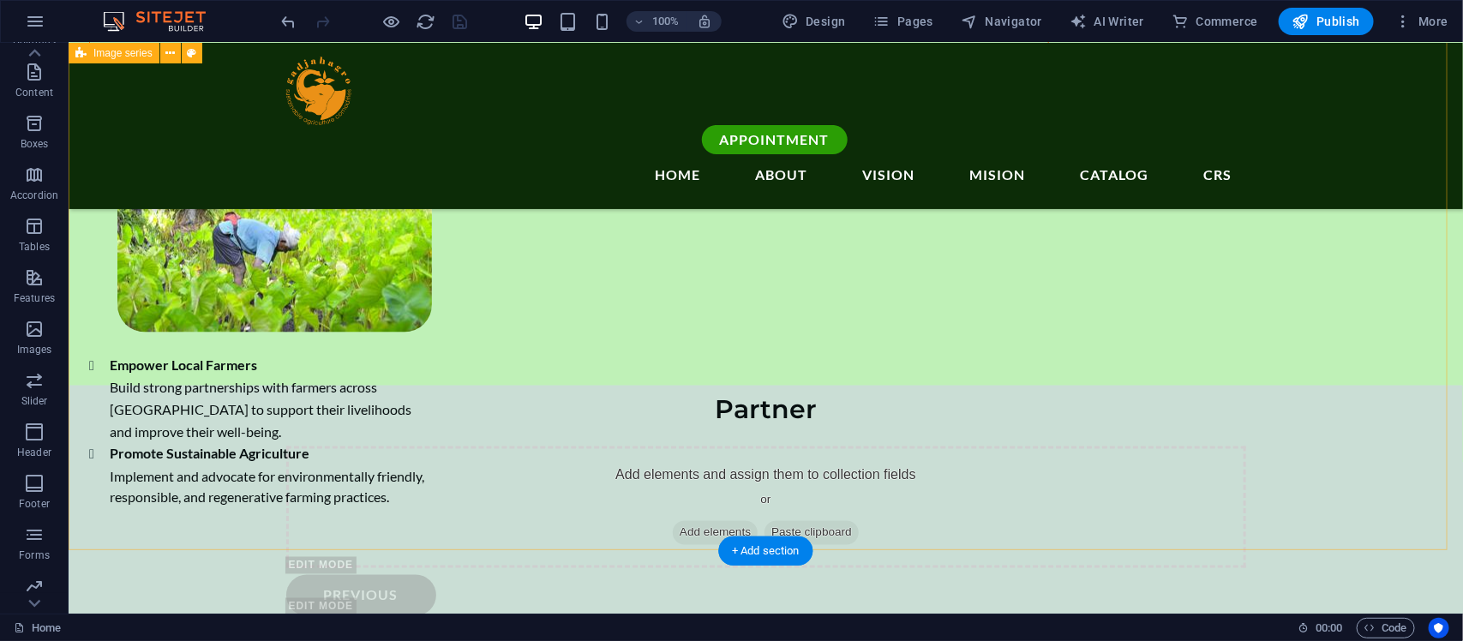
scroll to position [3795, 0]
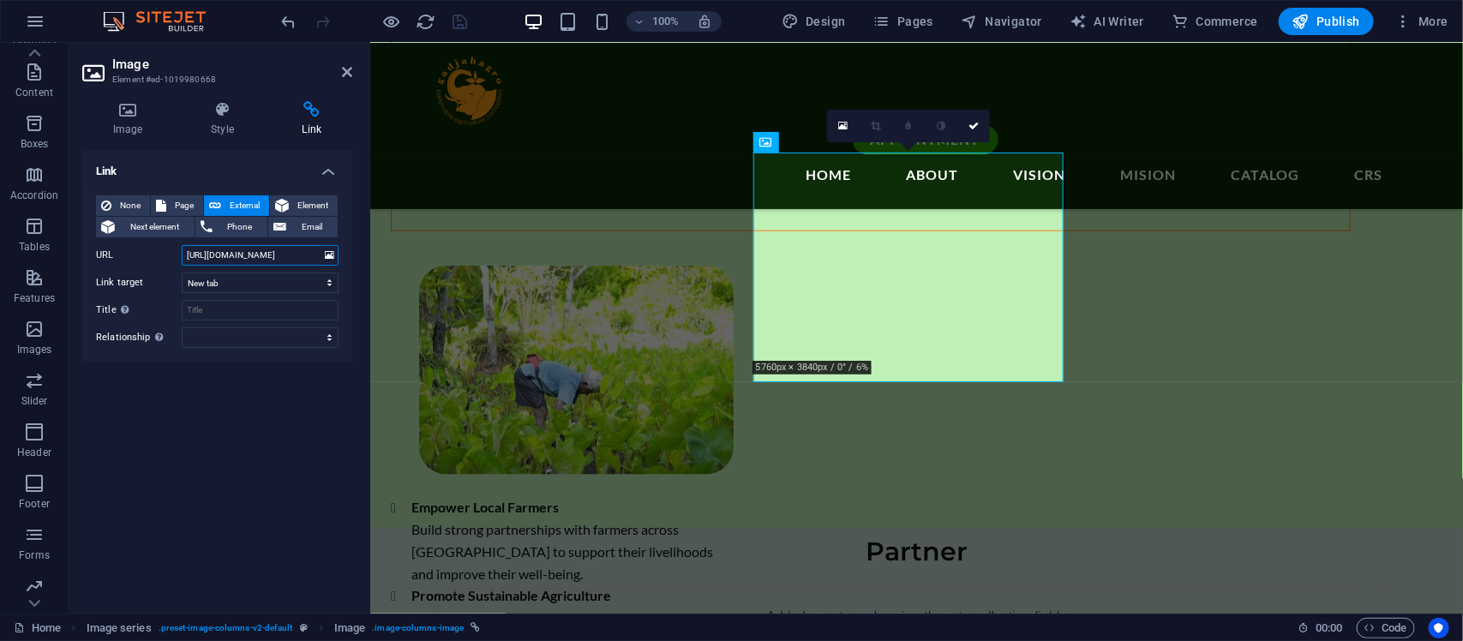
drag, startPoint x: 302, startPoint y: 260, endPoint x: 116, endPoint y: 255, distance: 186.1
click at [116, 255] on div "URL [URL][DOMAIN_NAME]" at bounding box center [217, 255] width 243 height 21
paste input "id"
type input "[URL][DOMAIN_NAME]"
click at [469, 17] on icon "save" at bounding box center [461, 22] width 20 height 20
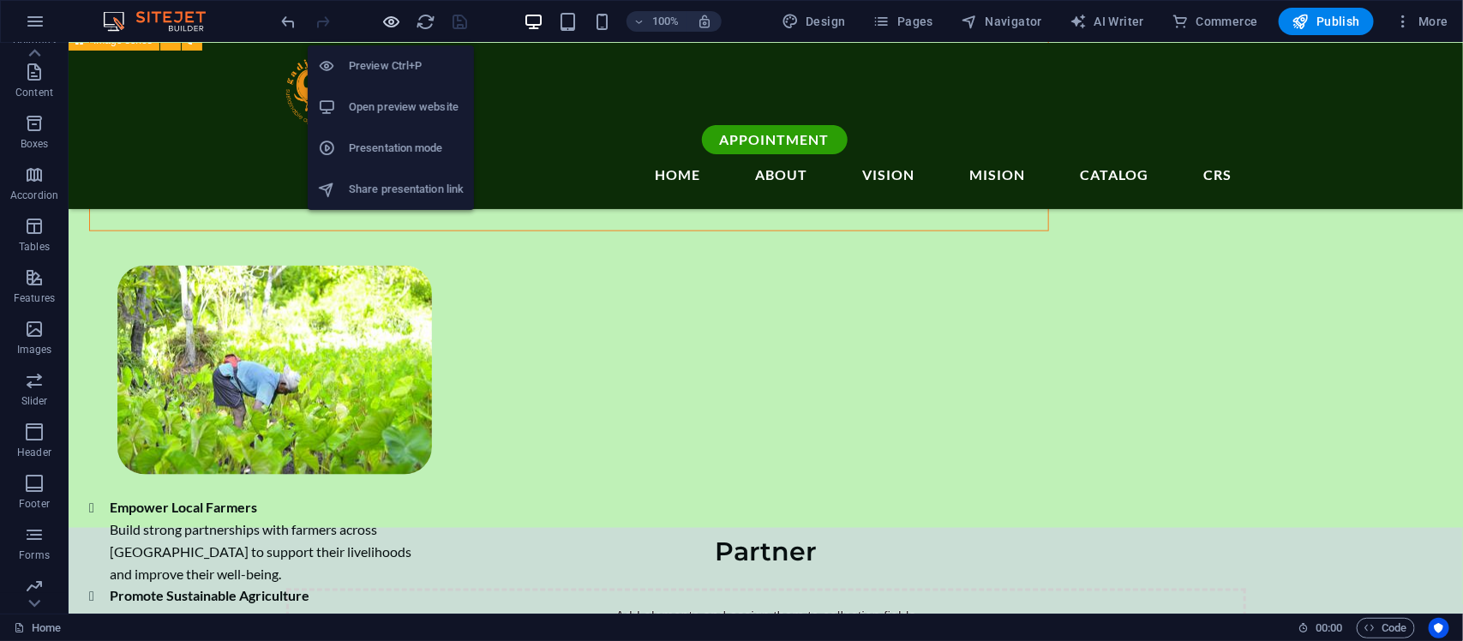
click at [397, 30] on icon "button" at bounding box center [392, 22] width 20 height 20
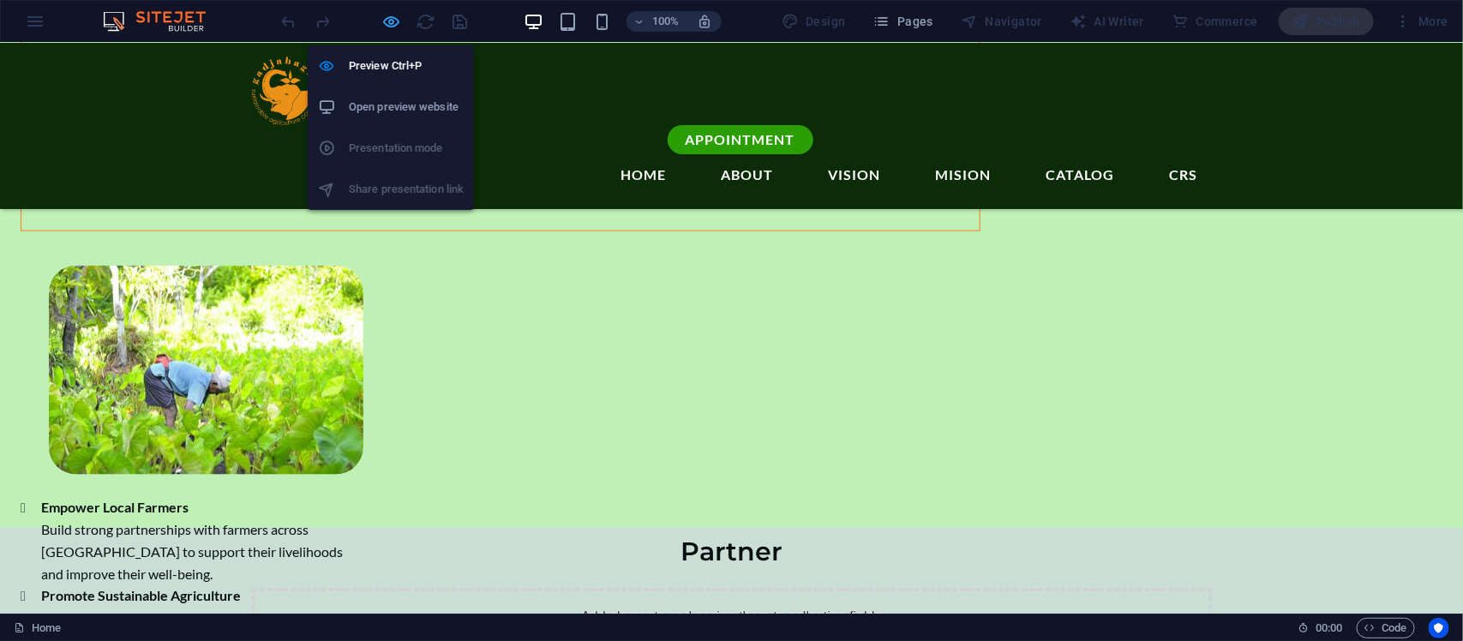
scroll to position [2904, 0]
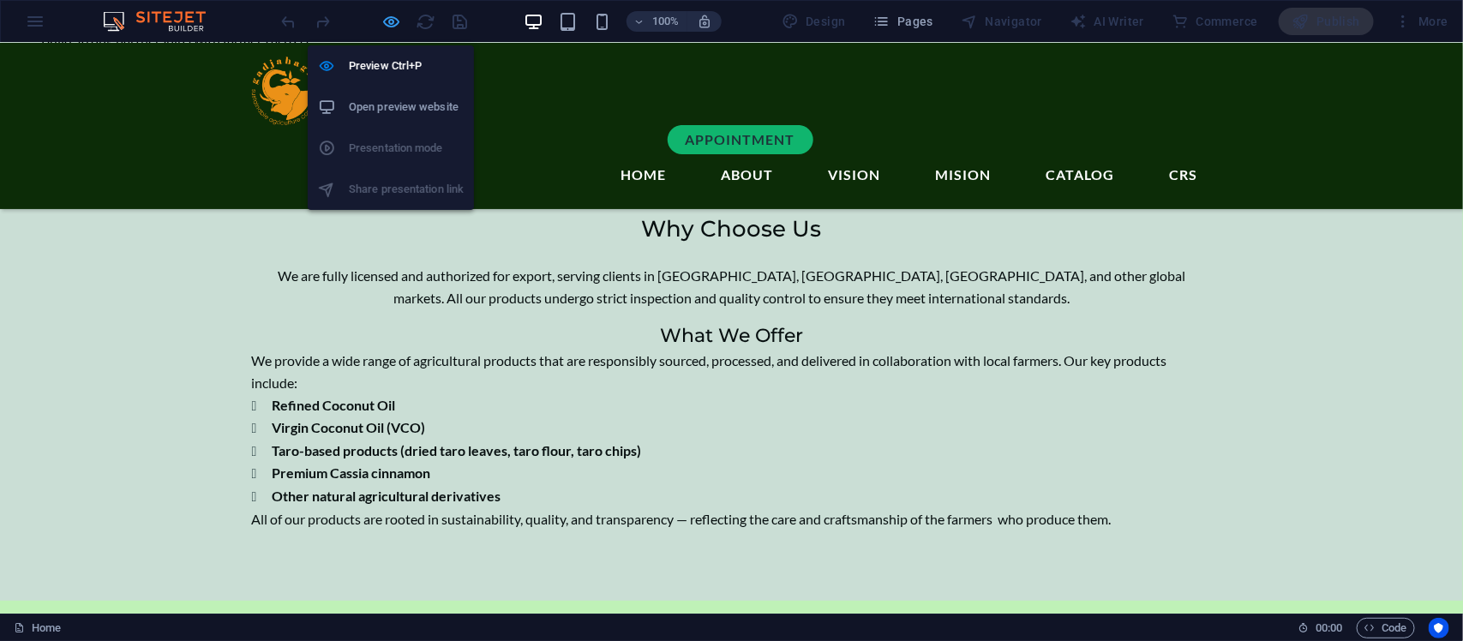
click at [397, 30] on icon "button" at bounding box center [392, 22] width 20 height 20
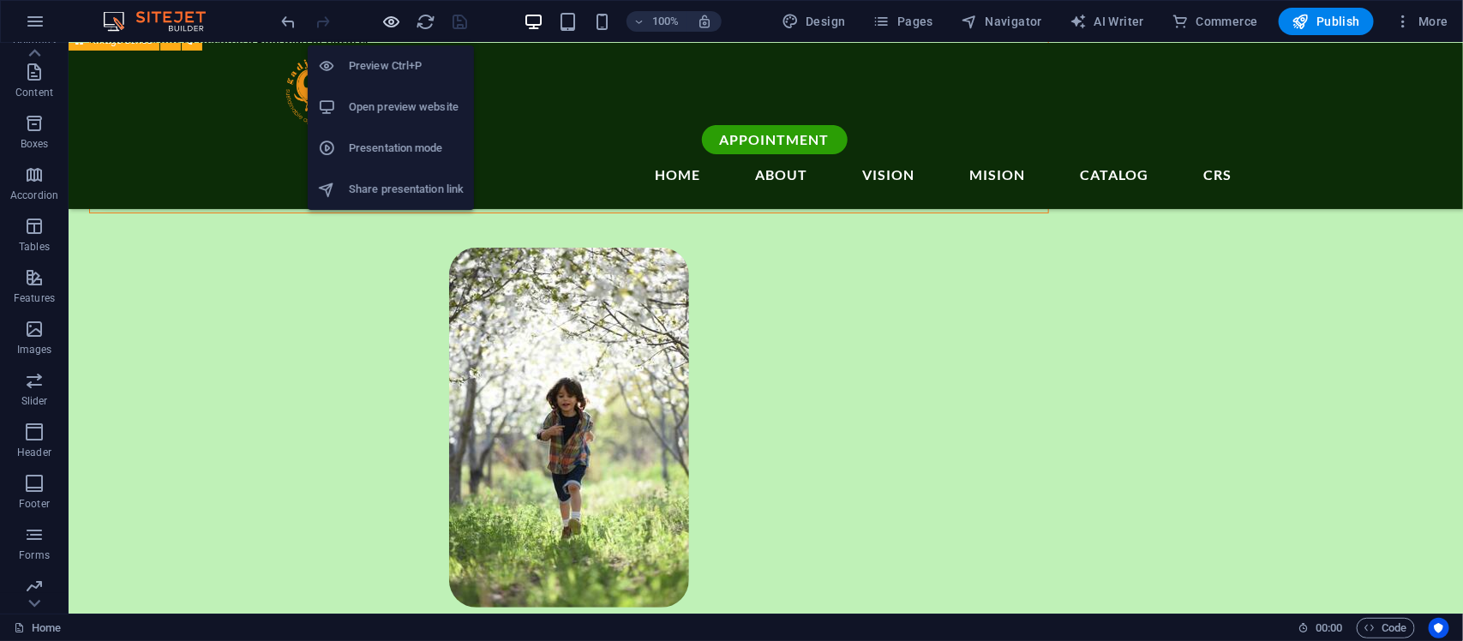
scroll to position [3795, 0]
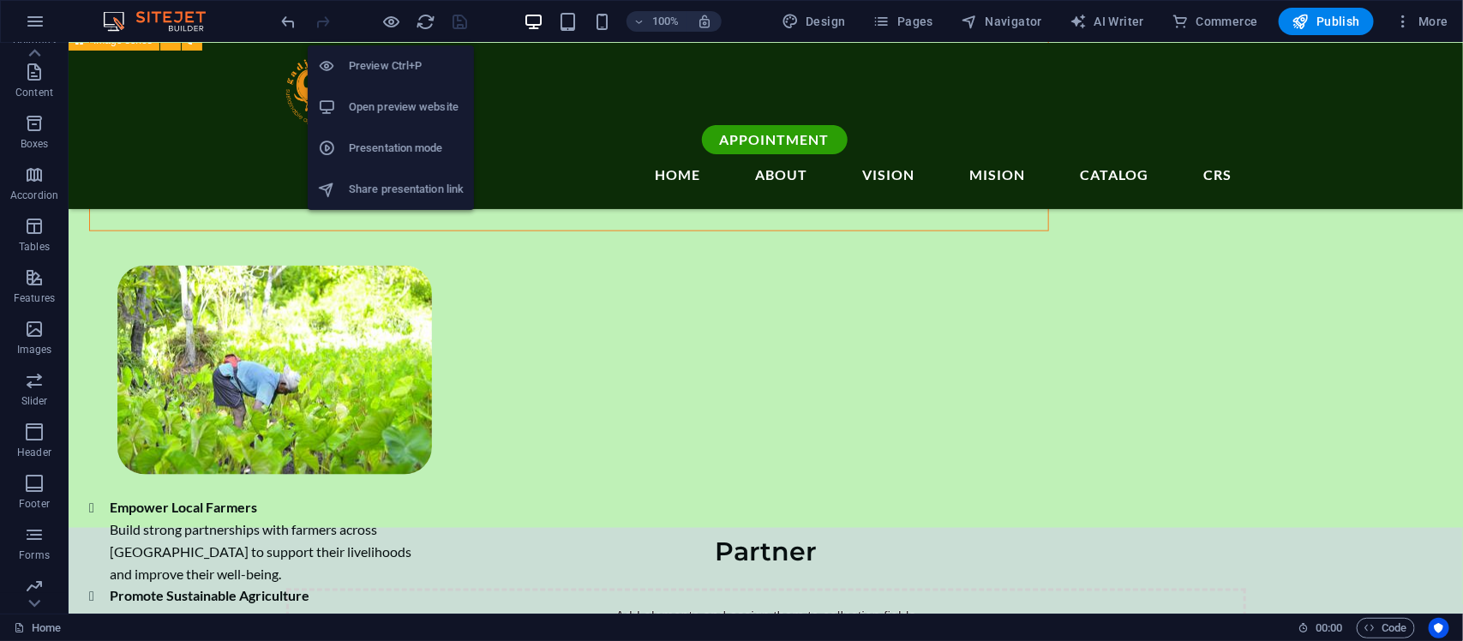
click at [404, 105] on h6 "Open preview website" at bounding box center [406, 107] width 115 height 21
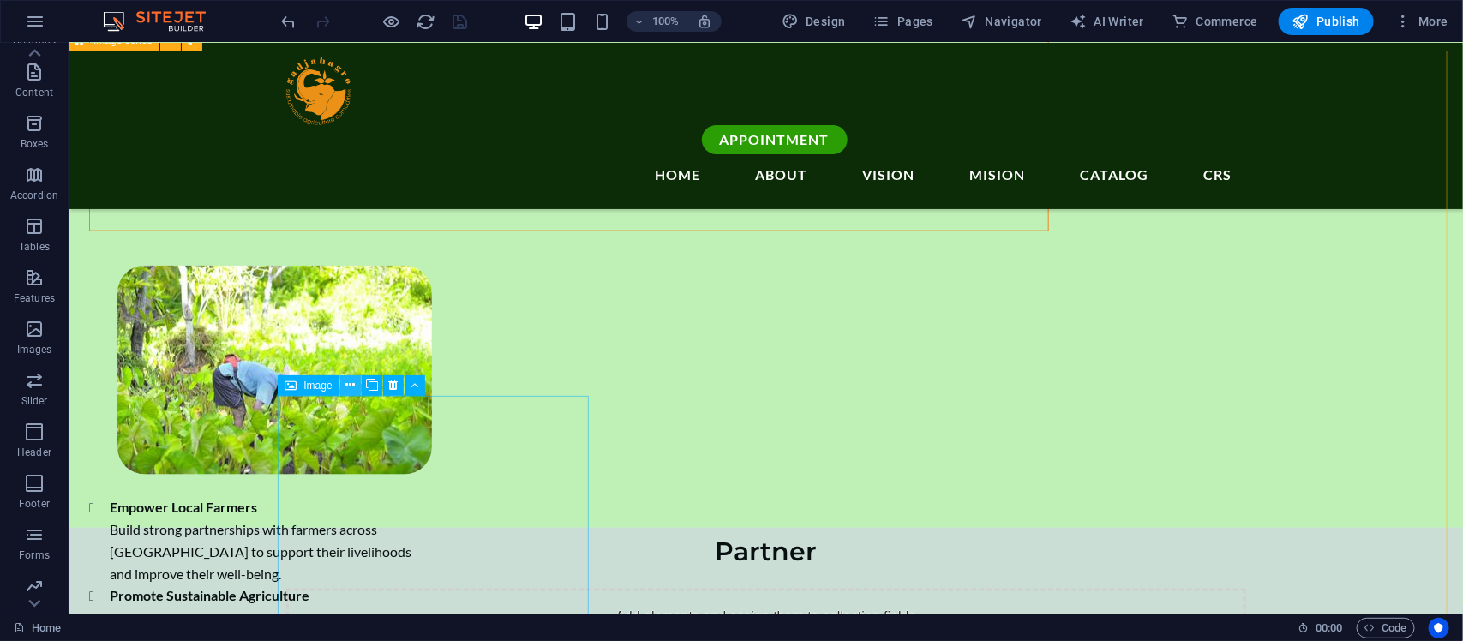
click at [345, 387] on icon at bounding box center [349, 385] width 9 height 18
click at [350, 386] on icon at bounding box center [349, 385] width 9 height 18
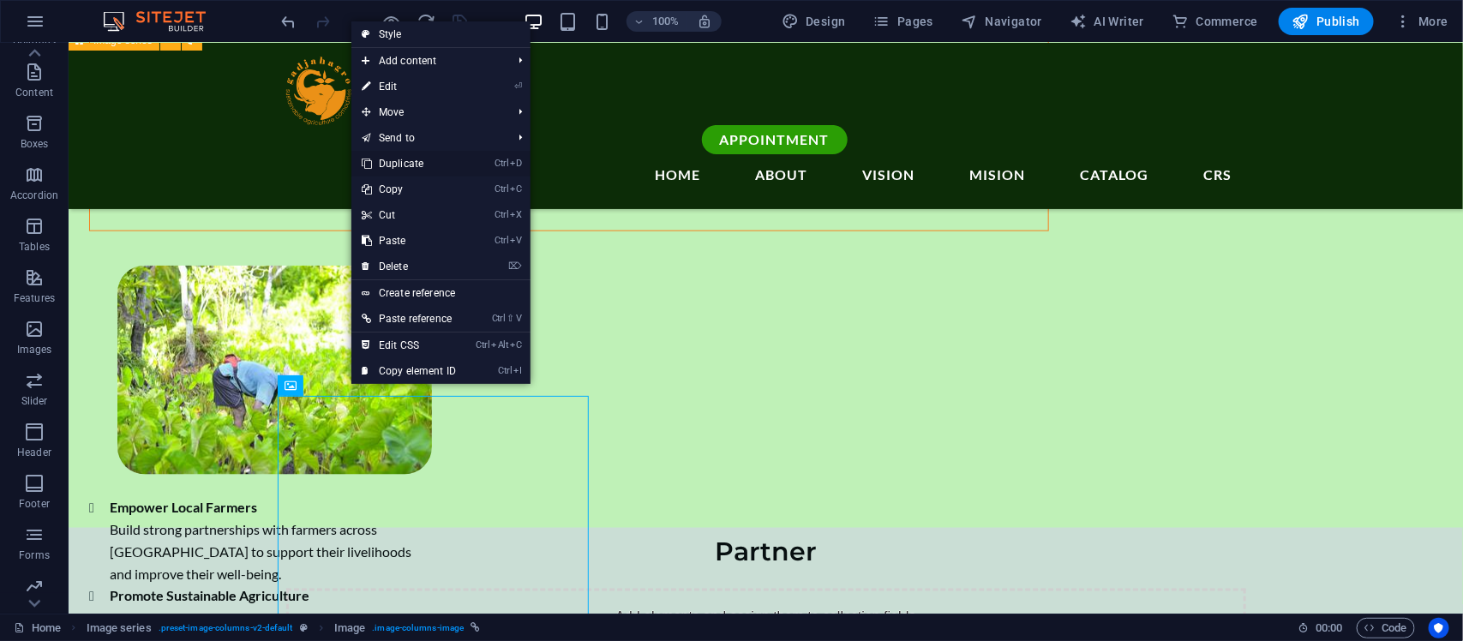
click at [399, 165] on link "Ctrl D Duplicate" at bounding box center [408, 164] width 115 height 26
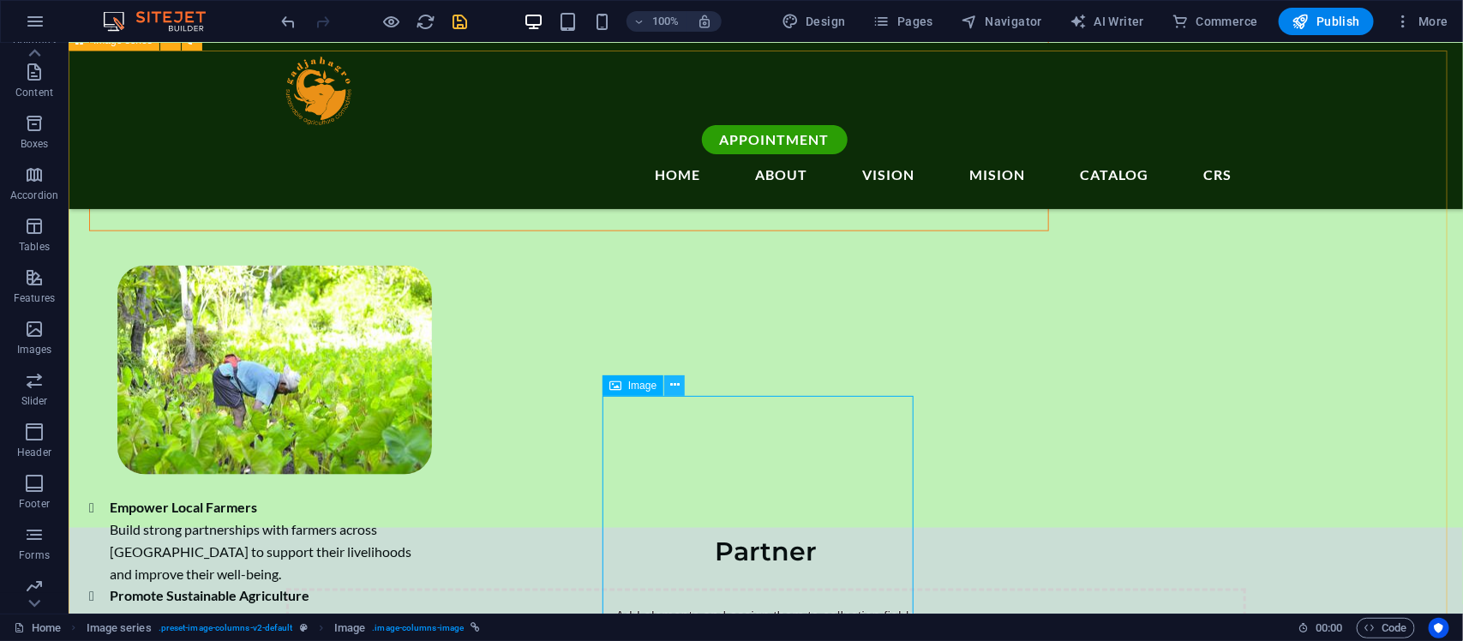
click at [673, 383] on icon at bounding box center [674, 385] width 9 height 18
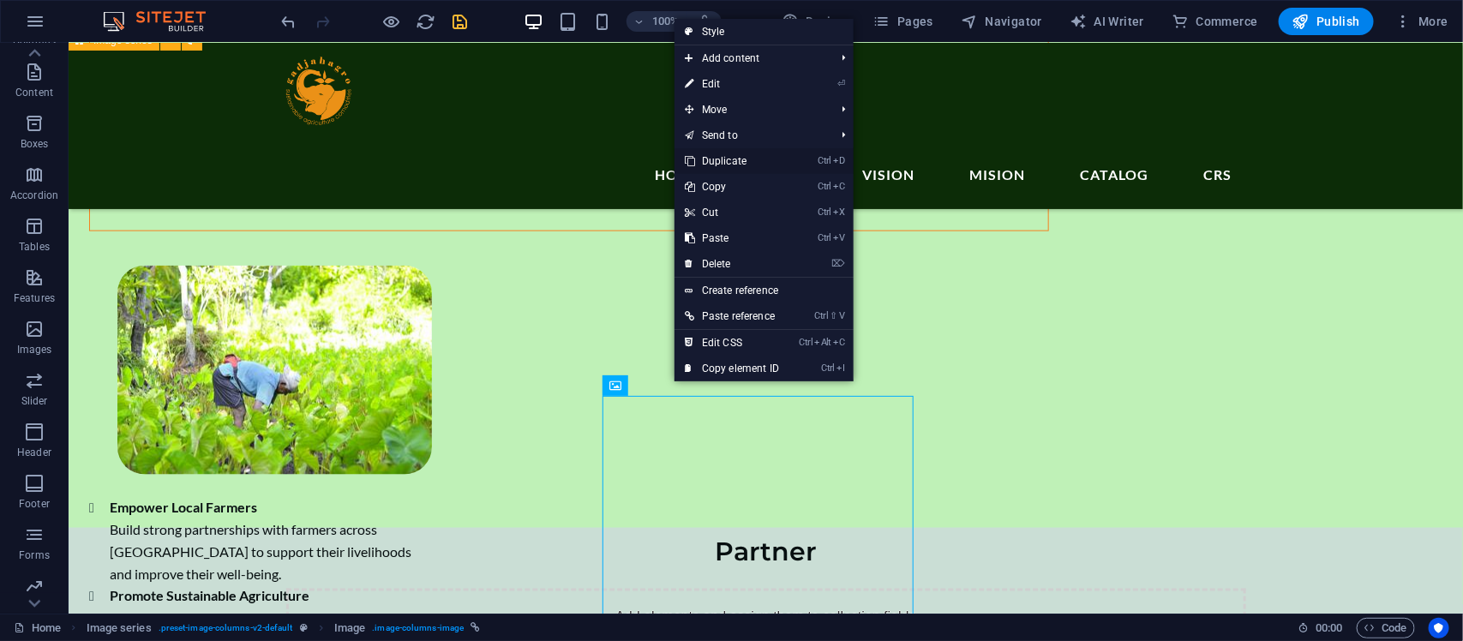
click at [731, 152] on link "Ctrl D Duplicate" at bounding box center [732, 161] width 115 height 26
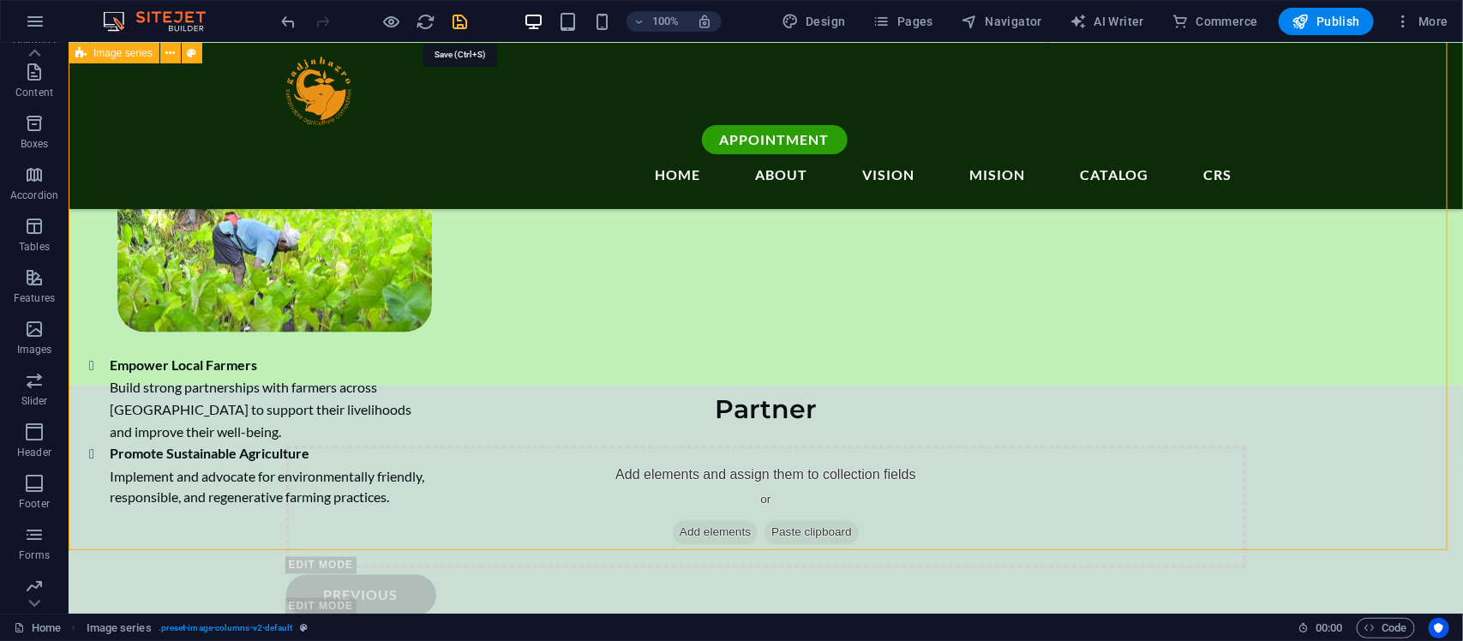
click at [456, 14] on icon "save" at bounding box center [461, 22] width 20 height 20
checkbox input "false"
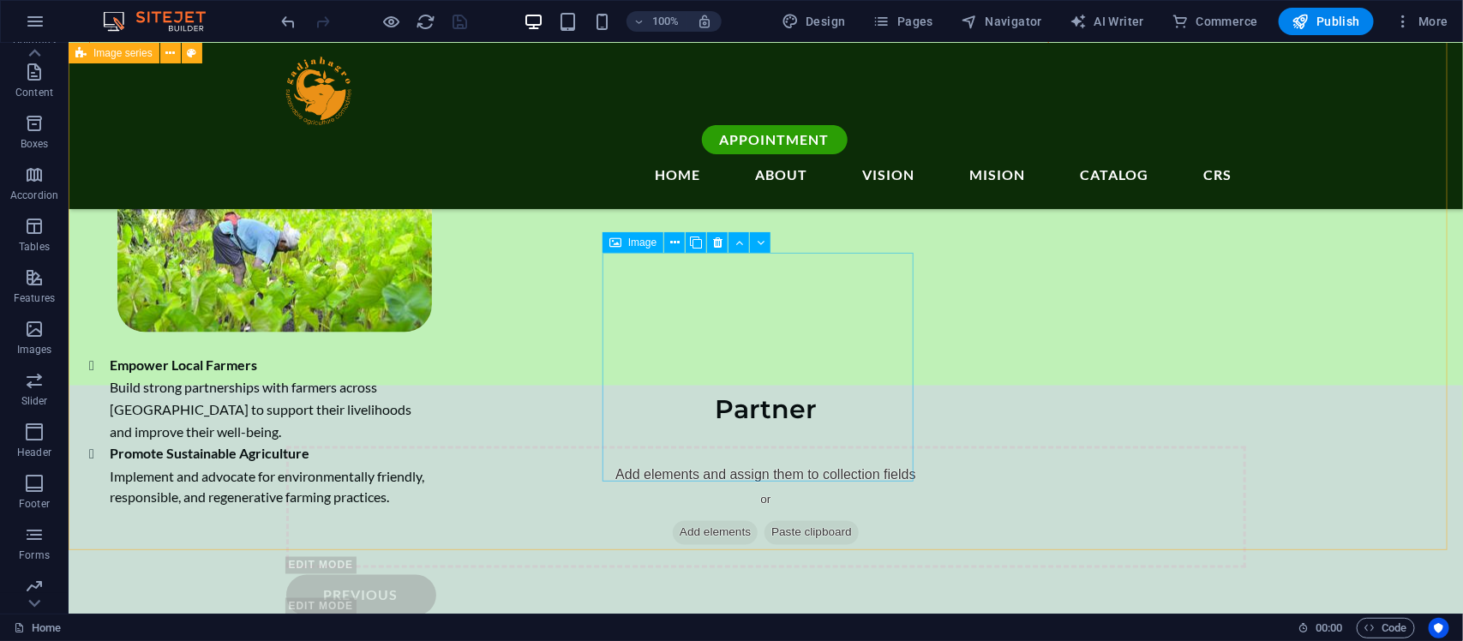
click at [639, 243] on span "Image" at bounding box center [642, 242] width 28 height 10
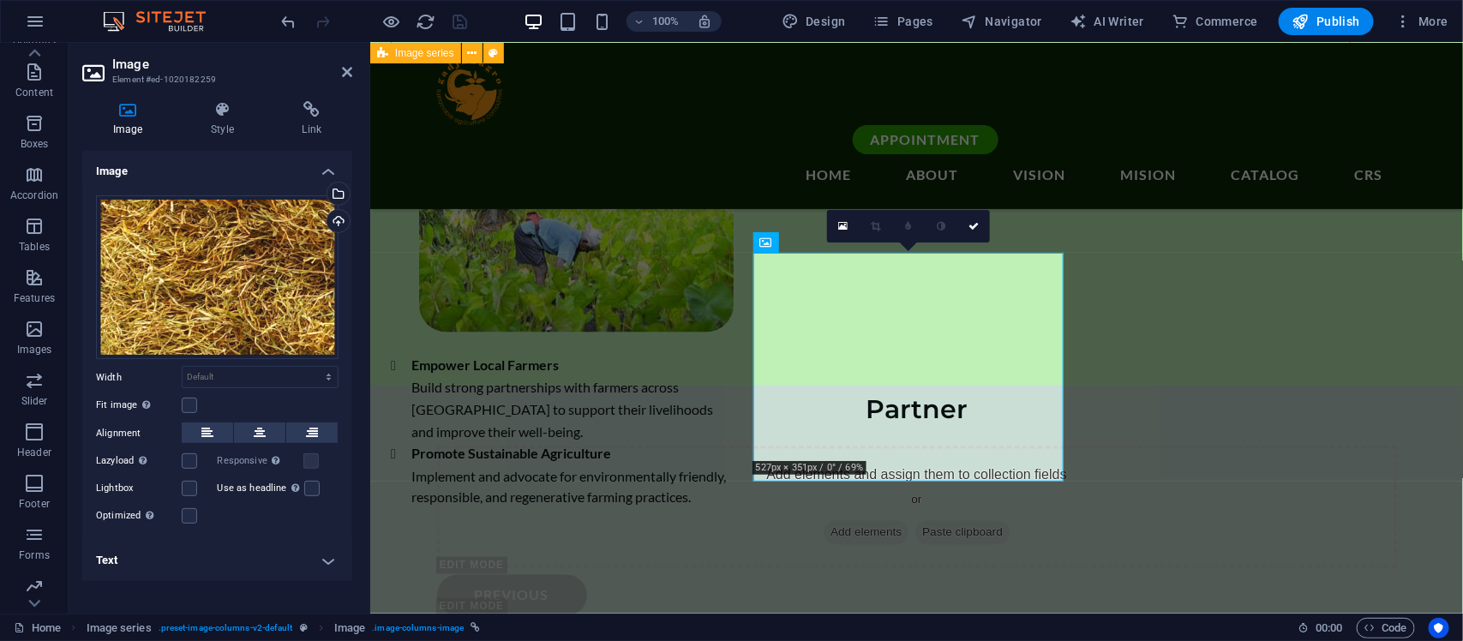
click at [339, 556] on h4 "Text" at bounding box center [217, 560] width 270 height 41
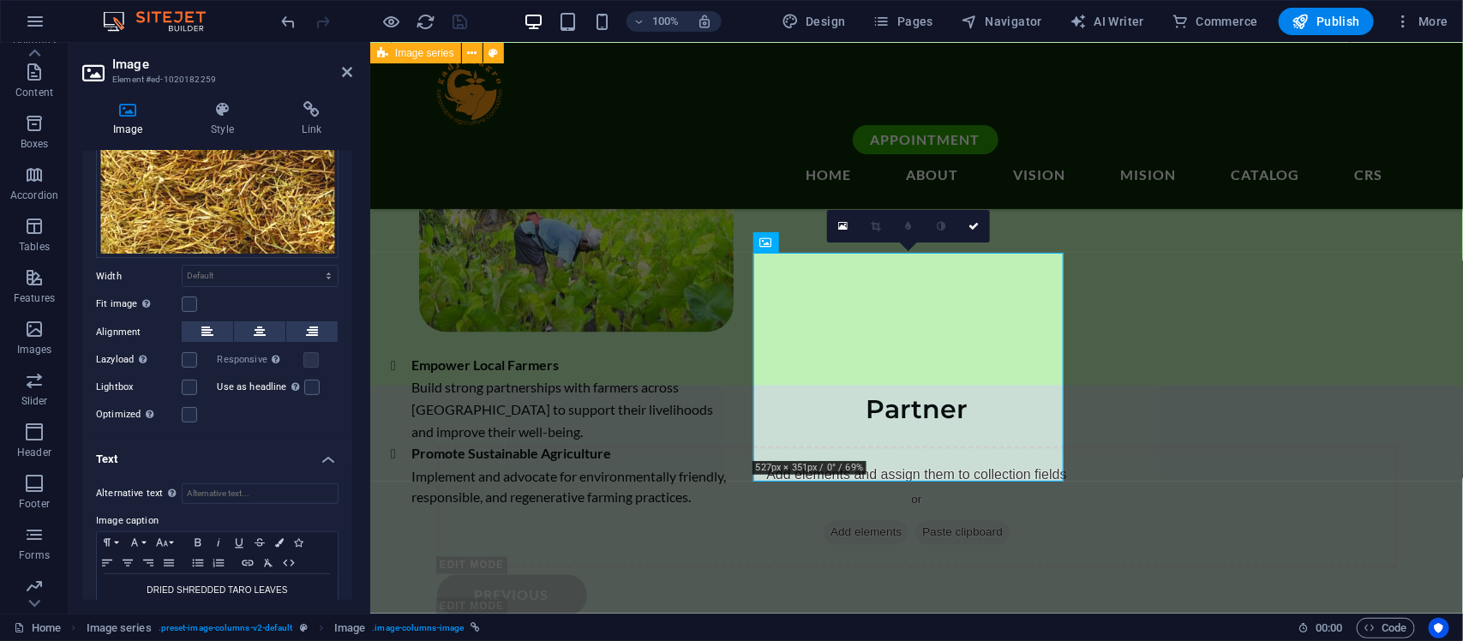
scroll to position [139, 0]
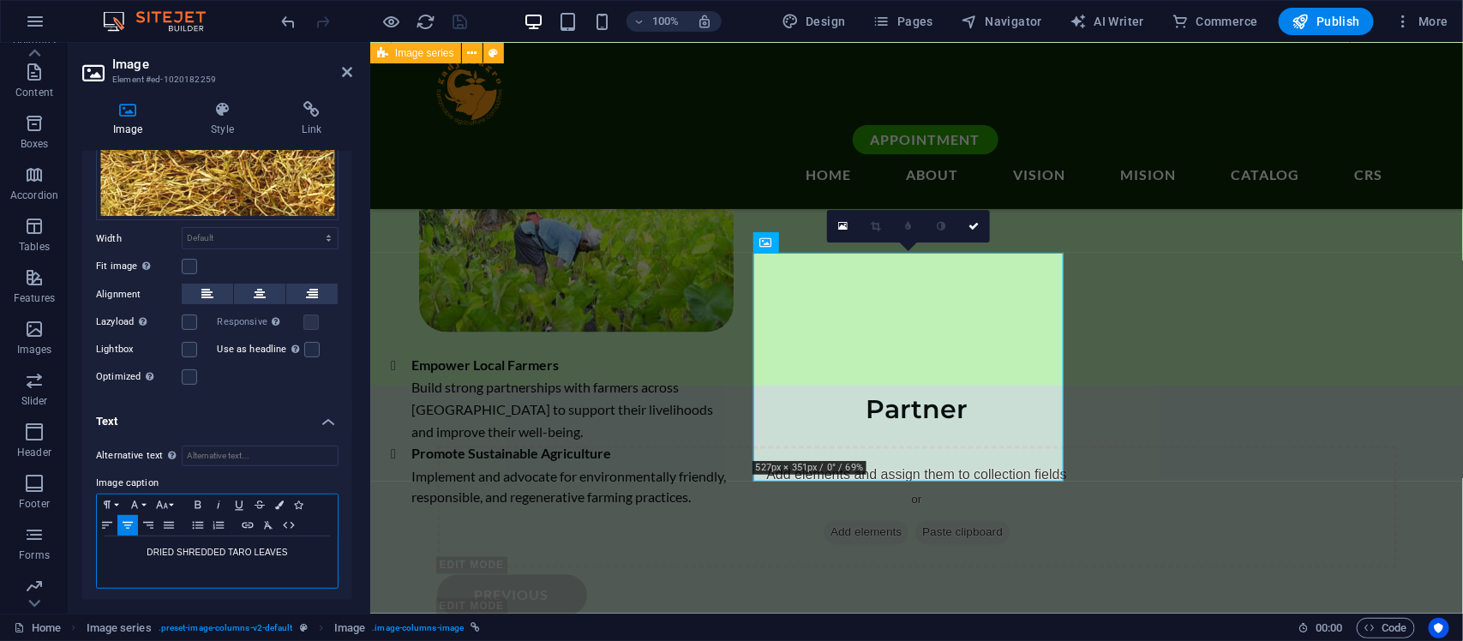
drag, startPoint x: 305, startPoint y: 550, endPoint x: 356, endPoint y: 575, distance: 56.7
click at [356, 575] on div "Image Style Link Image Drag files here, click to choose files or select files f…" at bounding box center [217, 350] width 297 height 526
drag, startPoint x: 309, startPoint y: 559, endPoint x: 103, endPoint y: 545, distance: 207.1
click at [103, 545] on div "DRIED SHREDDED TARO LEAVES" at bounding box center [217, 562] width 241 height 51
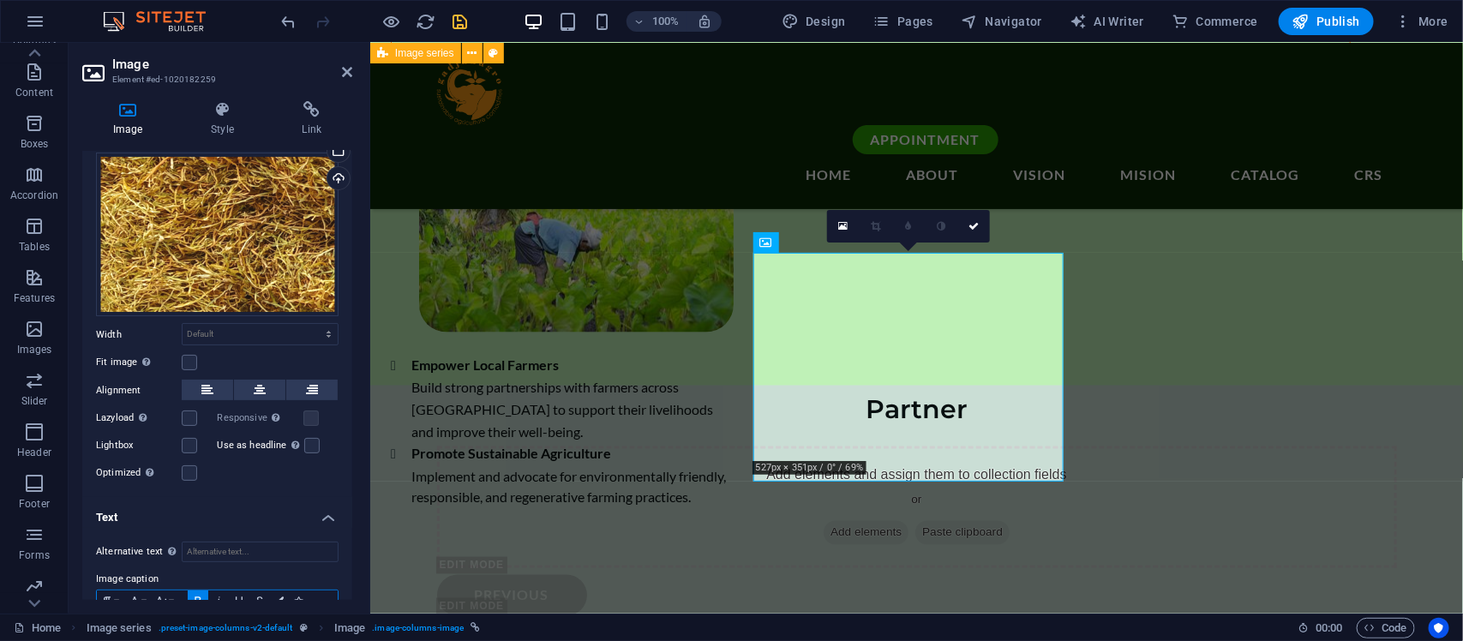
scroll to position [0, 0]
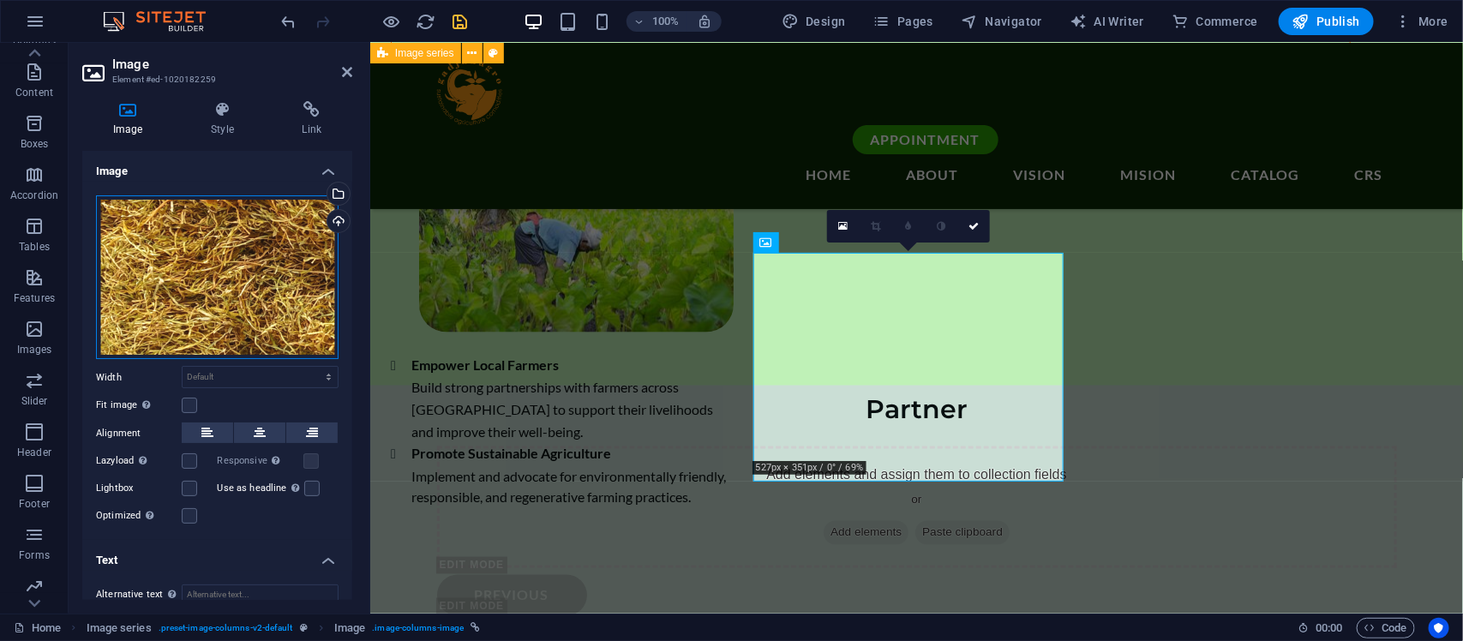
click at [219, 271] on div "Drag files here, click to choose files or select files from Files or our free s…" at bounding box center [217, 277] width 243 height 165
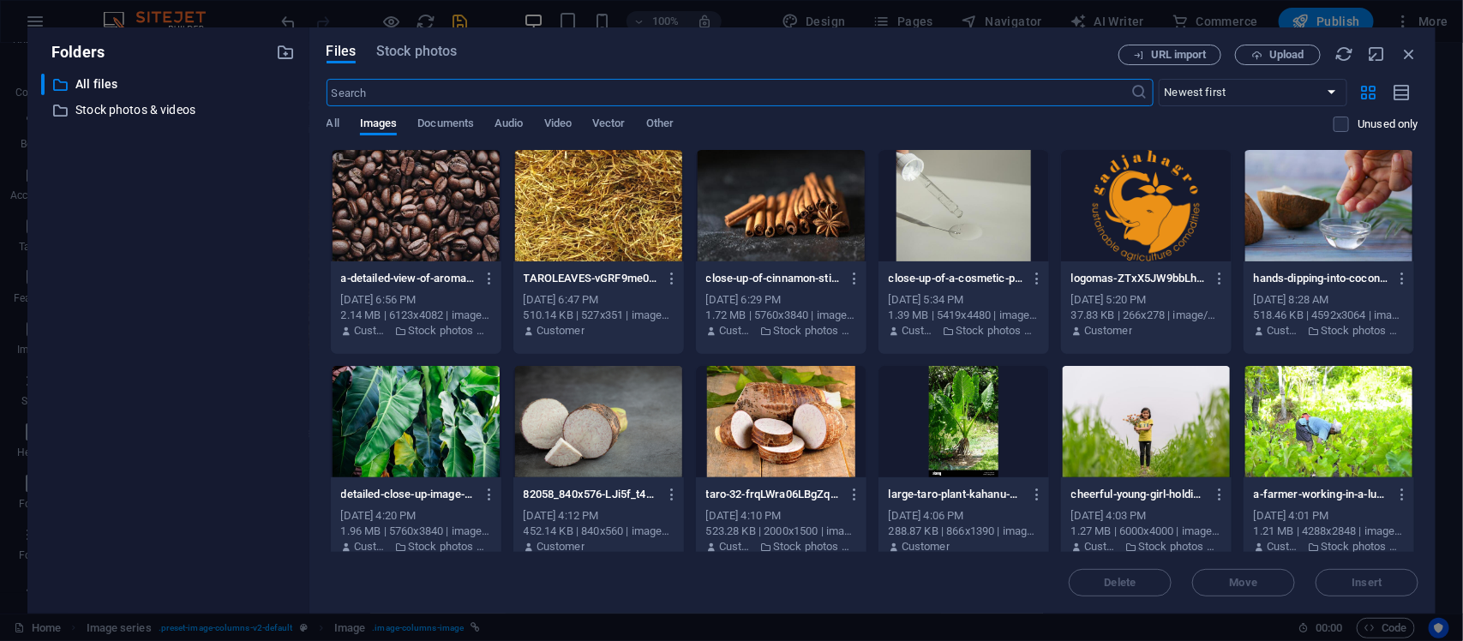
scroll to position [4309, 0]
click at [1265, 54] on span "Upload" at bounding box center [1278, 55] width 70 height 11
click at [1274, 63] on button "Upload" at bounding box center [1278, 55] width 86 height 21
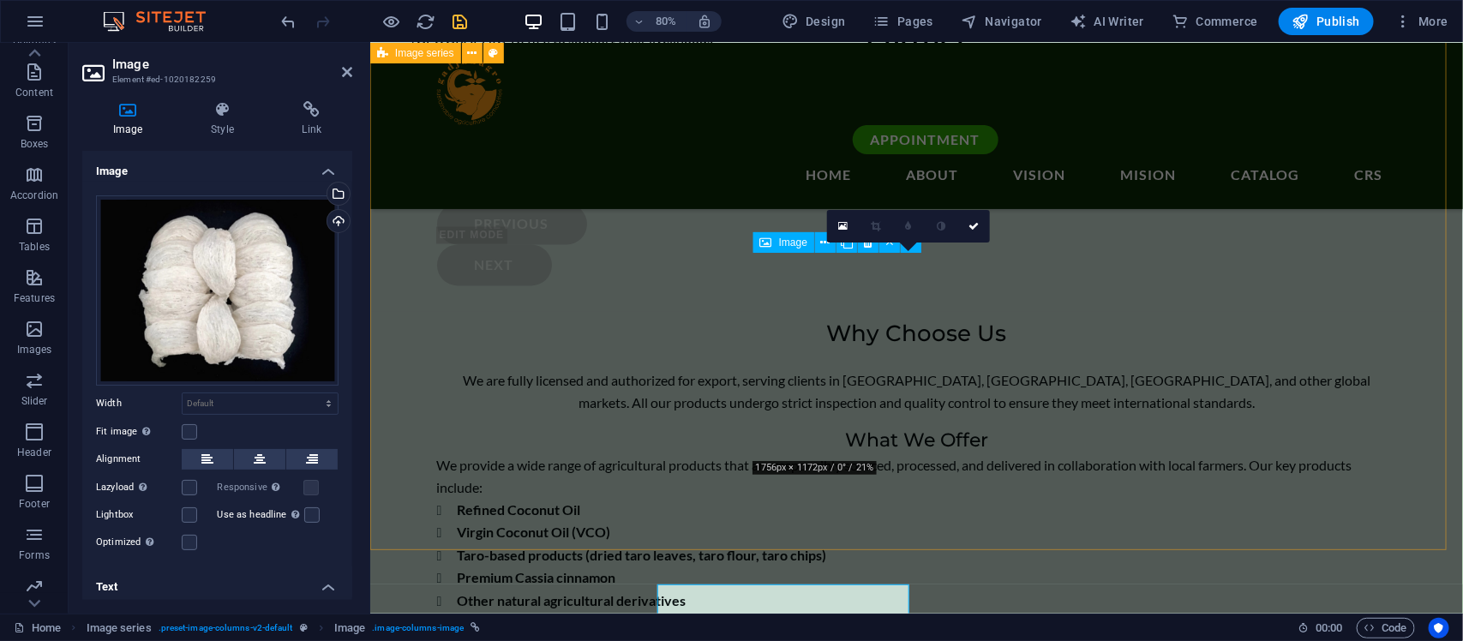
scroll to position [3938, 0]
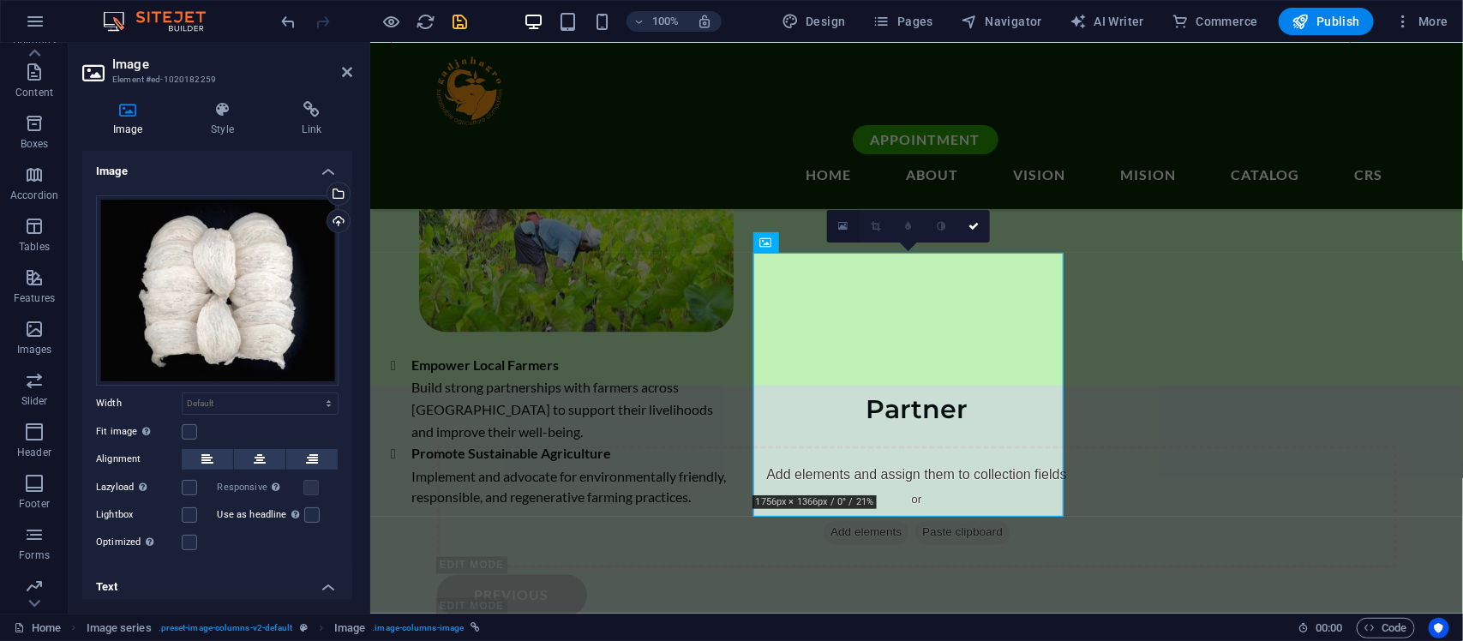
click at [840, 229] on icon at bounding box center [843, 226] width 9 height 12
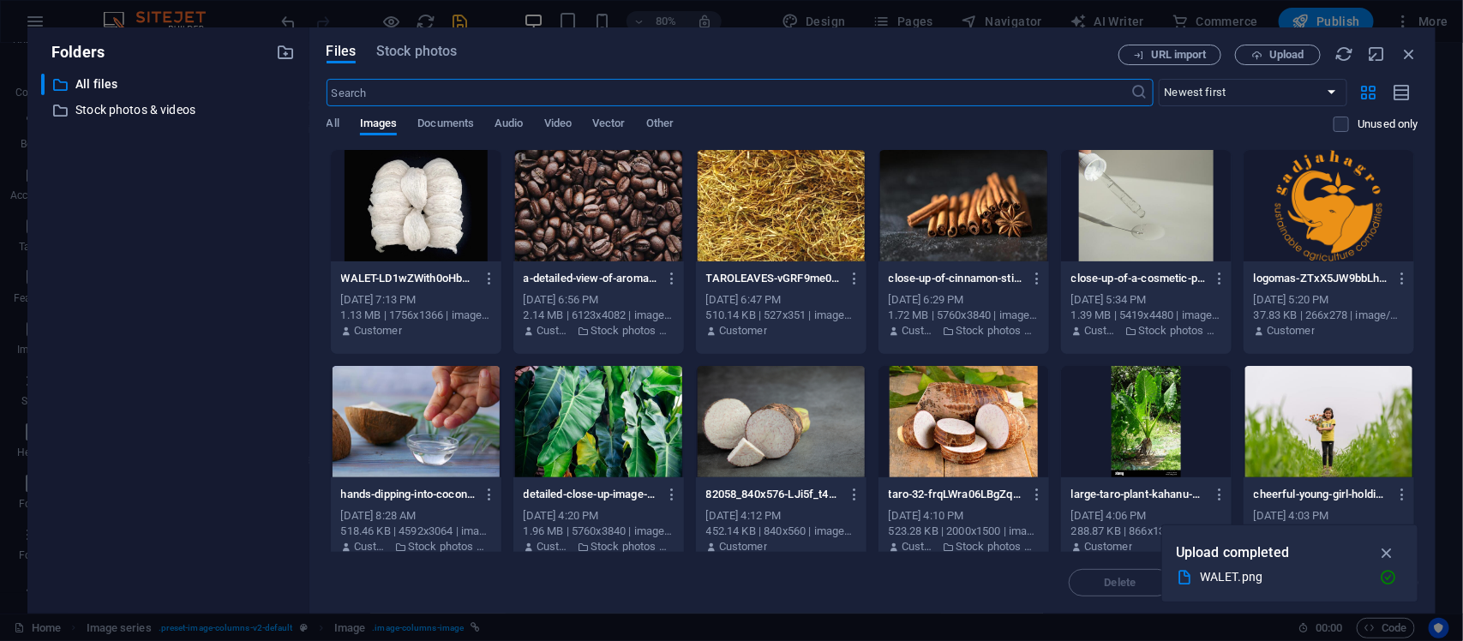
scroll to position [4309, 0]
click at [451, 212] on div at bounding box center [416, 205] width 171 height 111
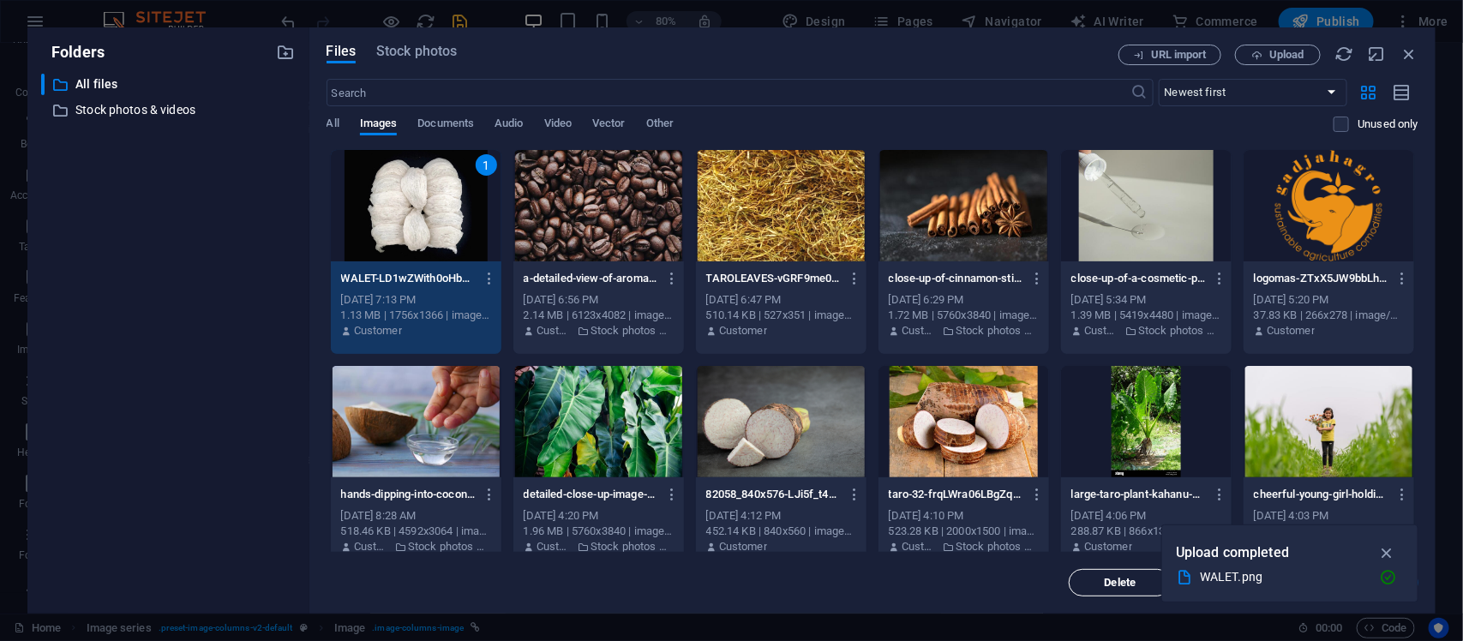
click at [1120, 578] on span "Delete" at bounding box center [1121, 583] width 32 height 10
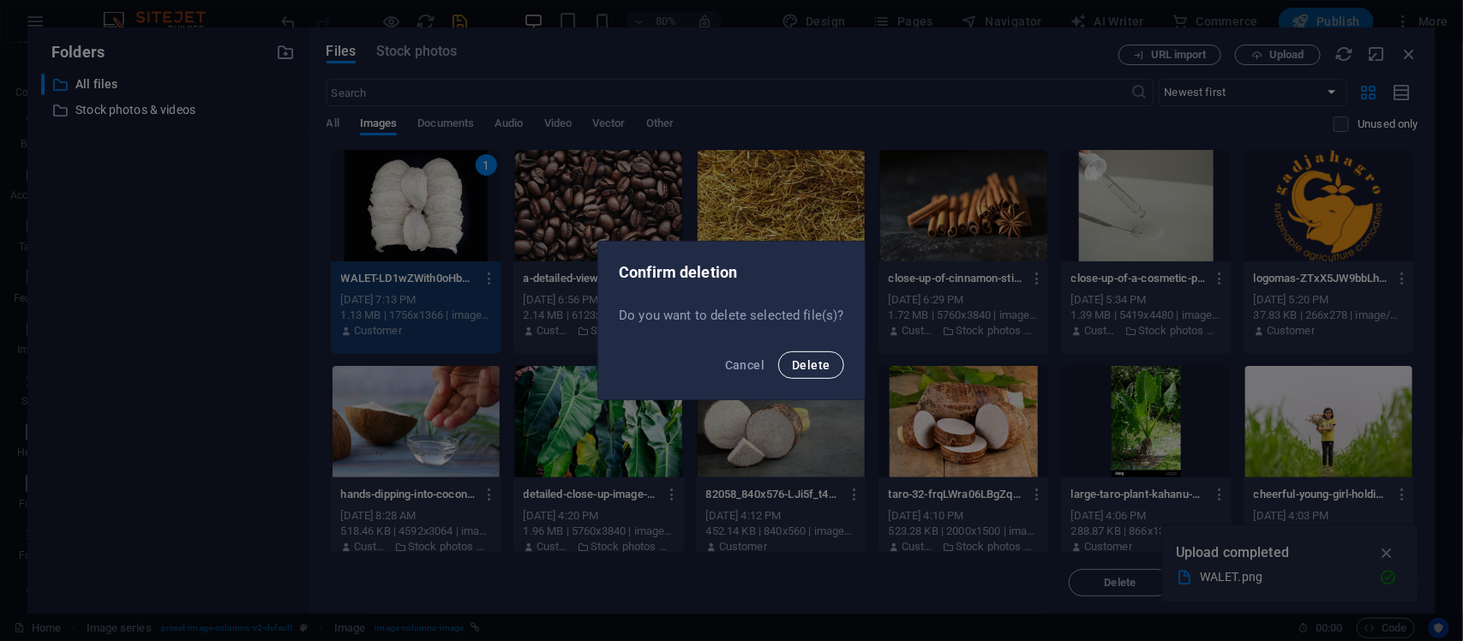
click at [800, 357] on button "Delete" at bounding box center [810, 364] width 65 height 27
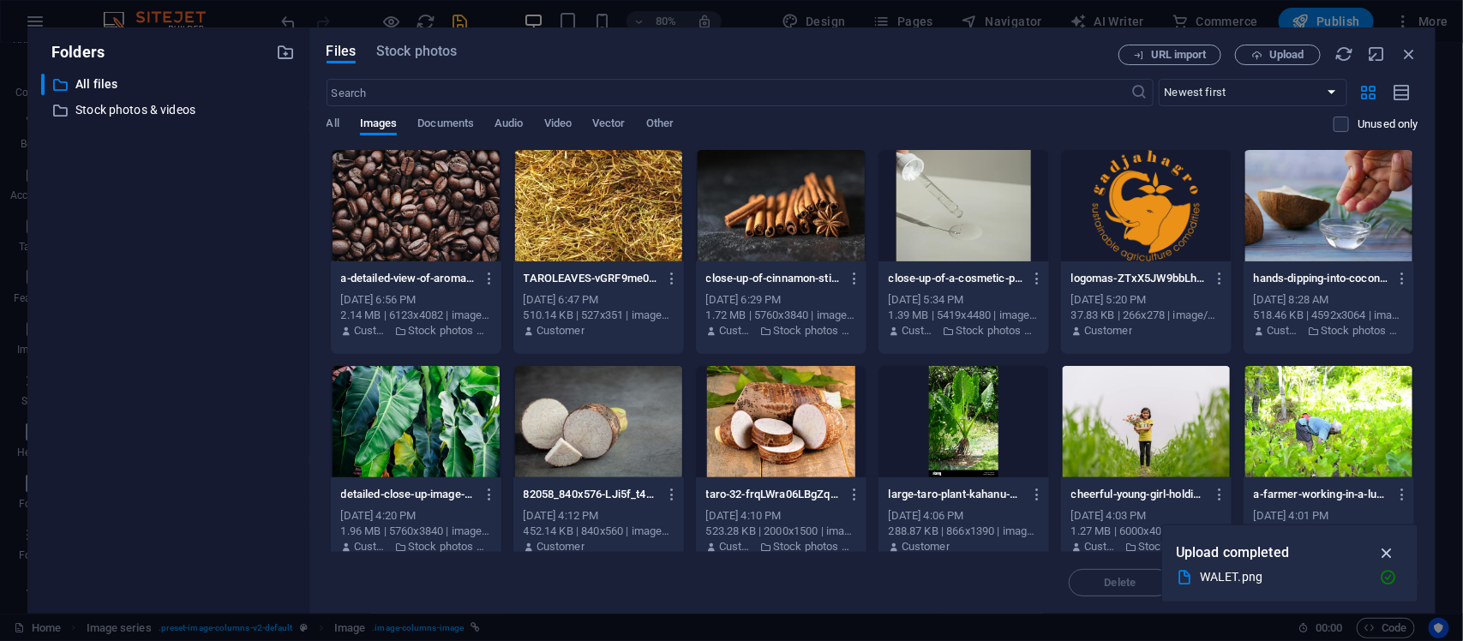
click at [1385, 551] on icon "button" at bounding box center [1388, 553] width 20 height 19
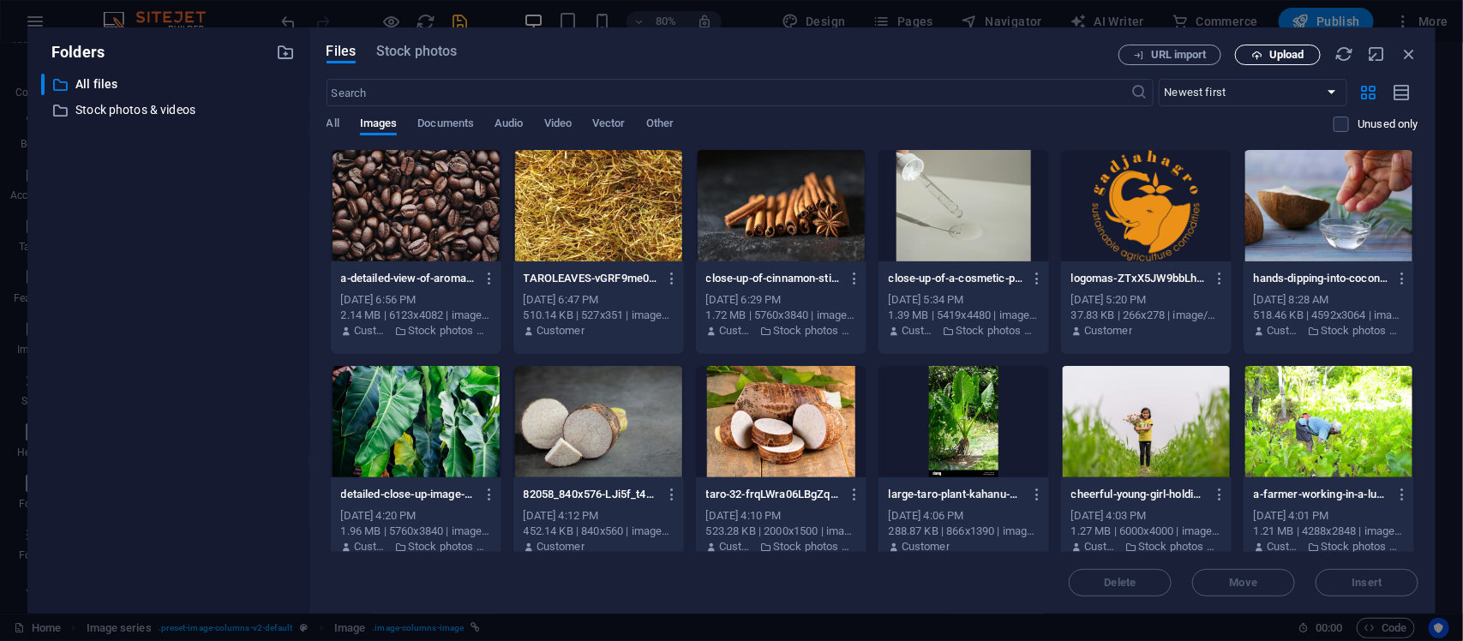
click at [1258, 57] on icon "button" at bounding box center [1257, 55] width 11 height 11
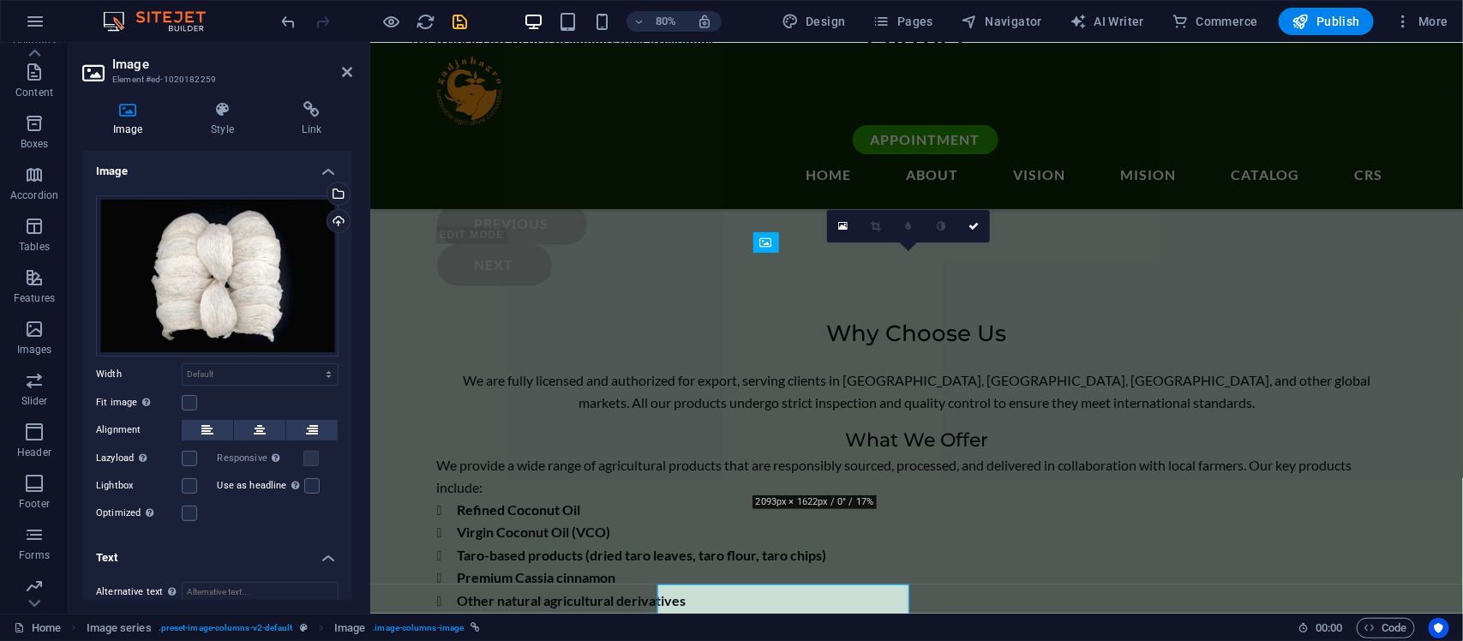
scroll to position [3938, 0]
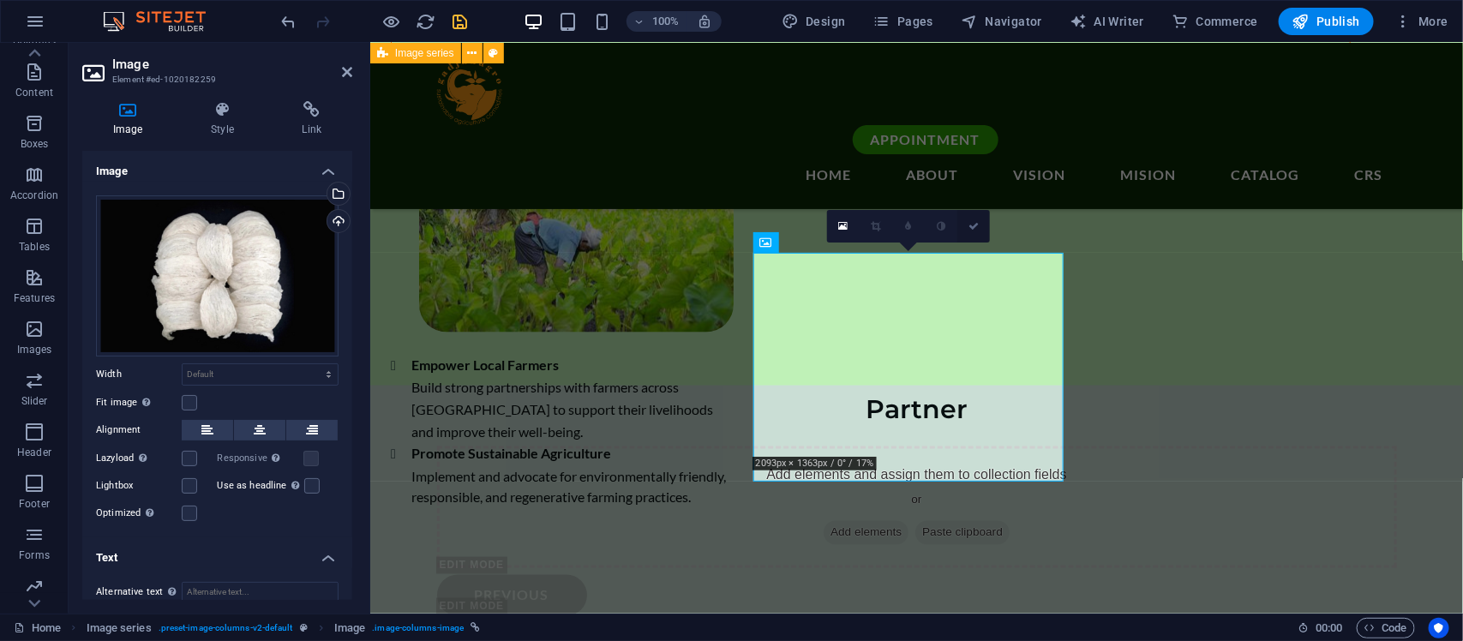
click at [974, 227] on icon at bounding box center [974, 226] width 10 height 10
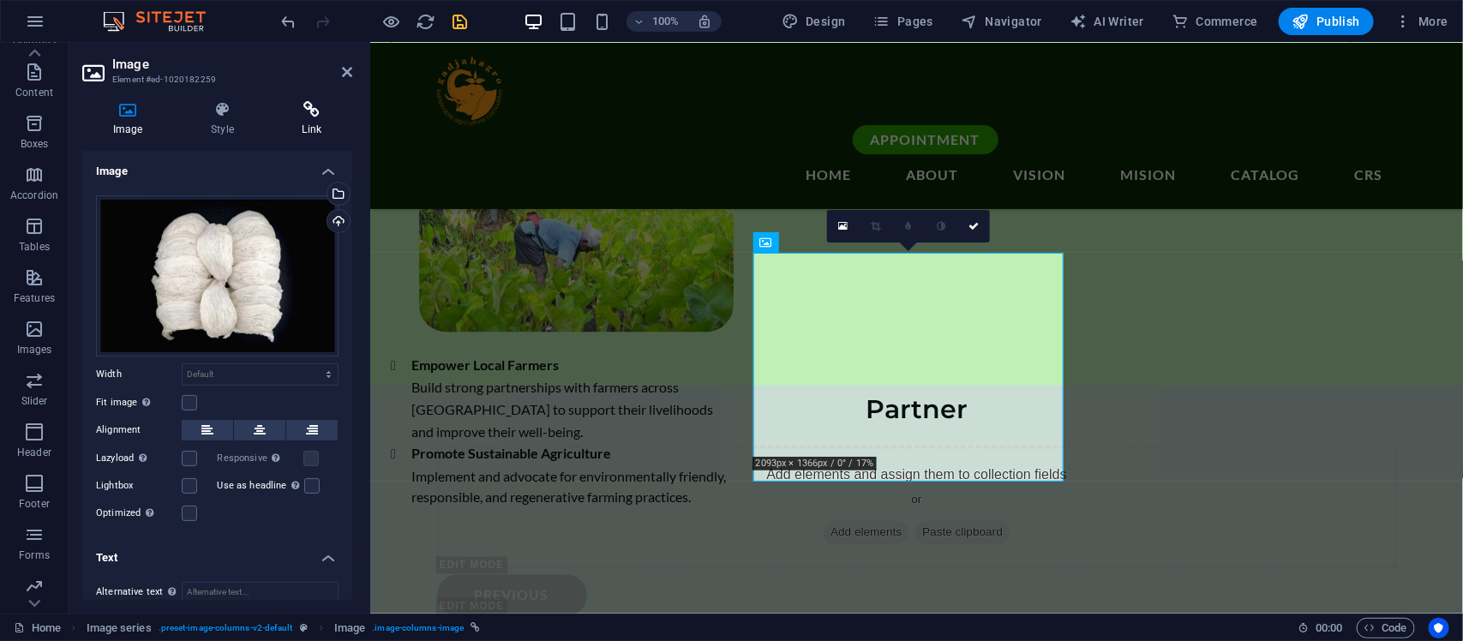
click at [324, 110] on icon at bounding box center [312, 109] width 81 height 17
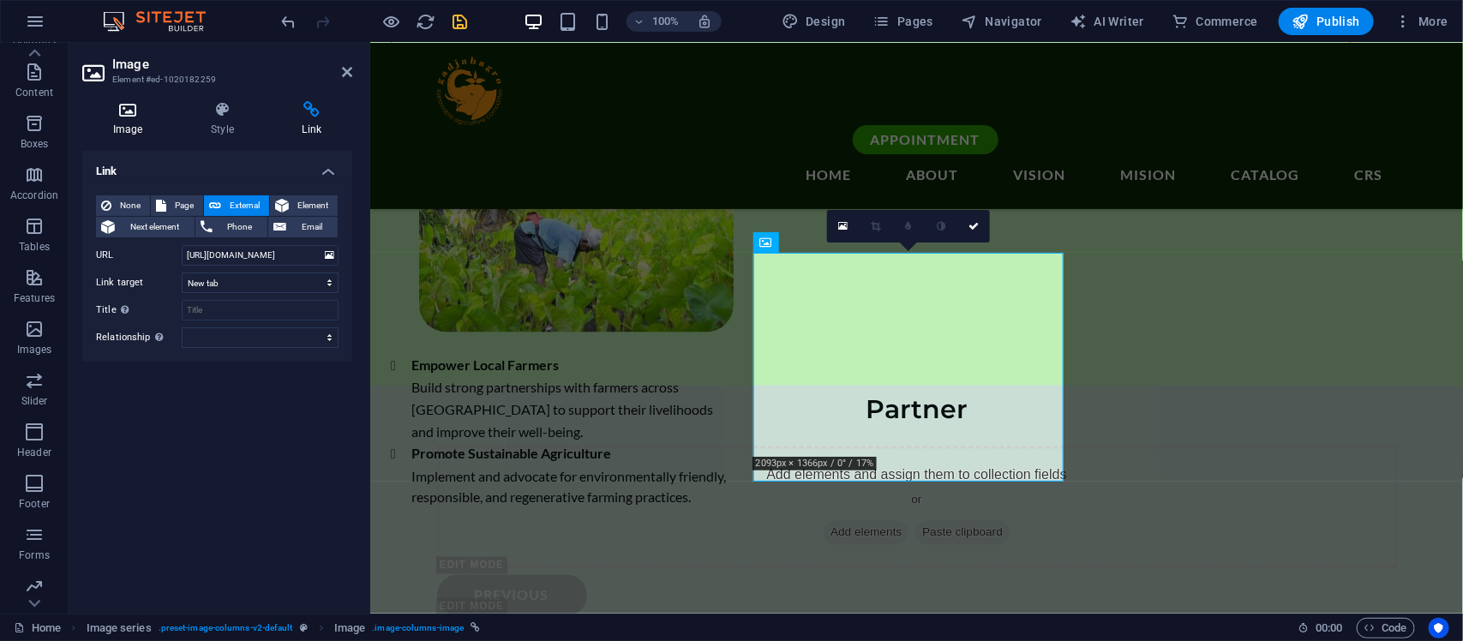
click at [135, 120] on h4 "Image" at bounding box center [131, 119] width 98 height 36
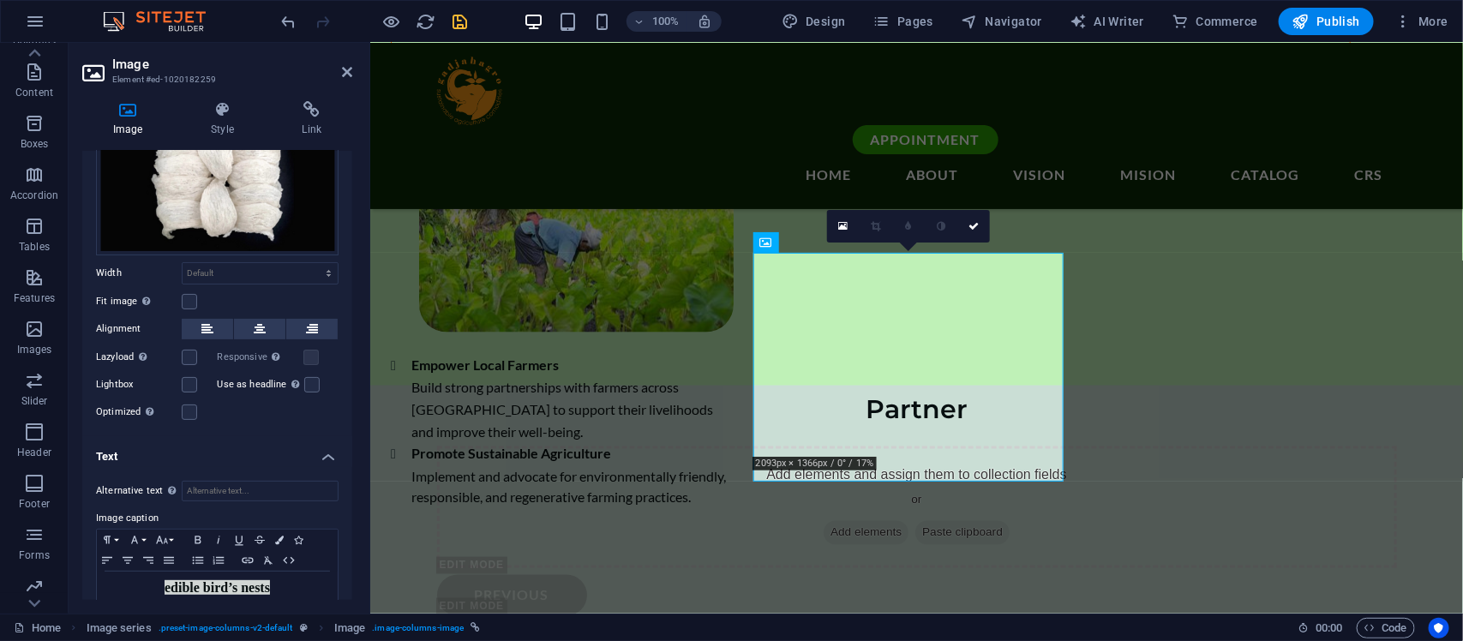
scroll to position [137, 0]
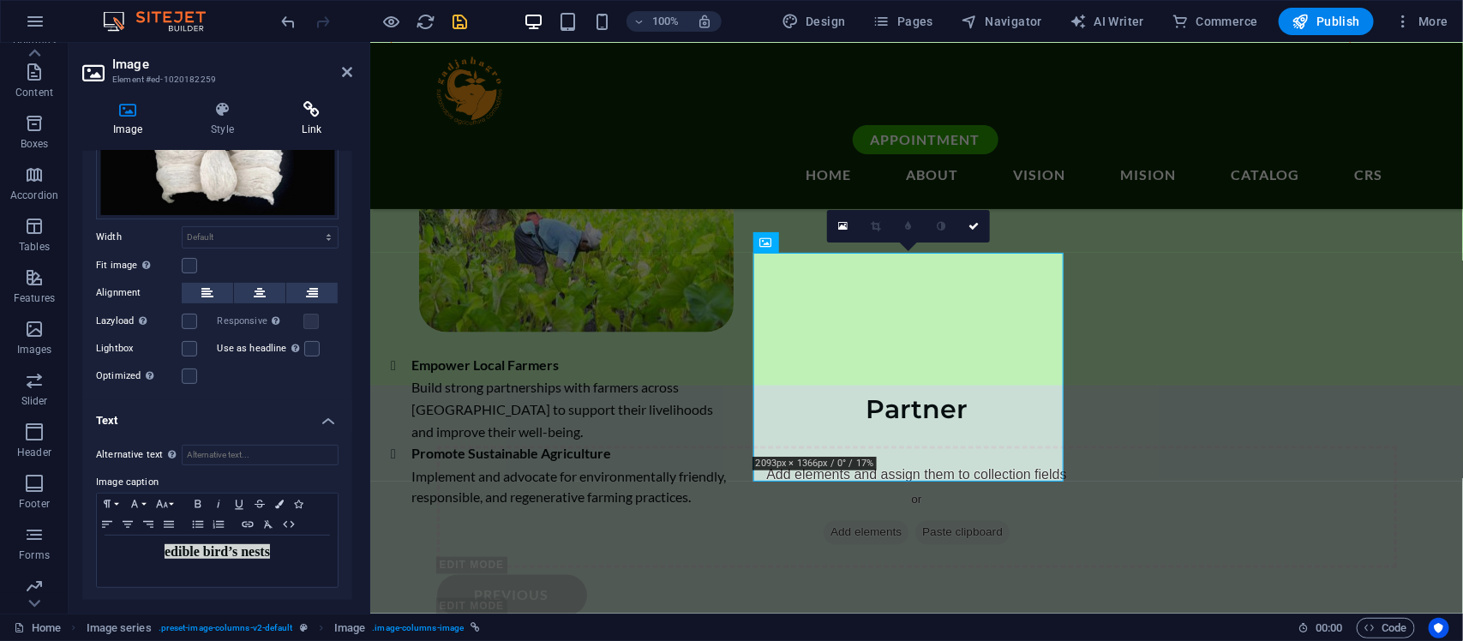
click at [305, 107] on icon at bounding box center [312, 109] width 81 height 17
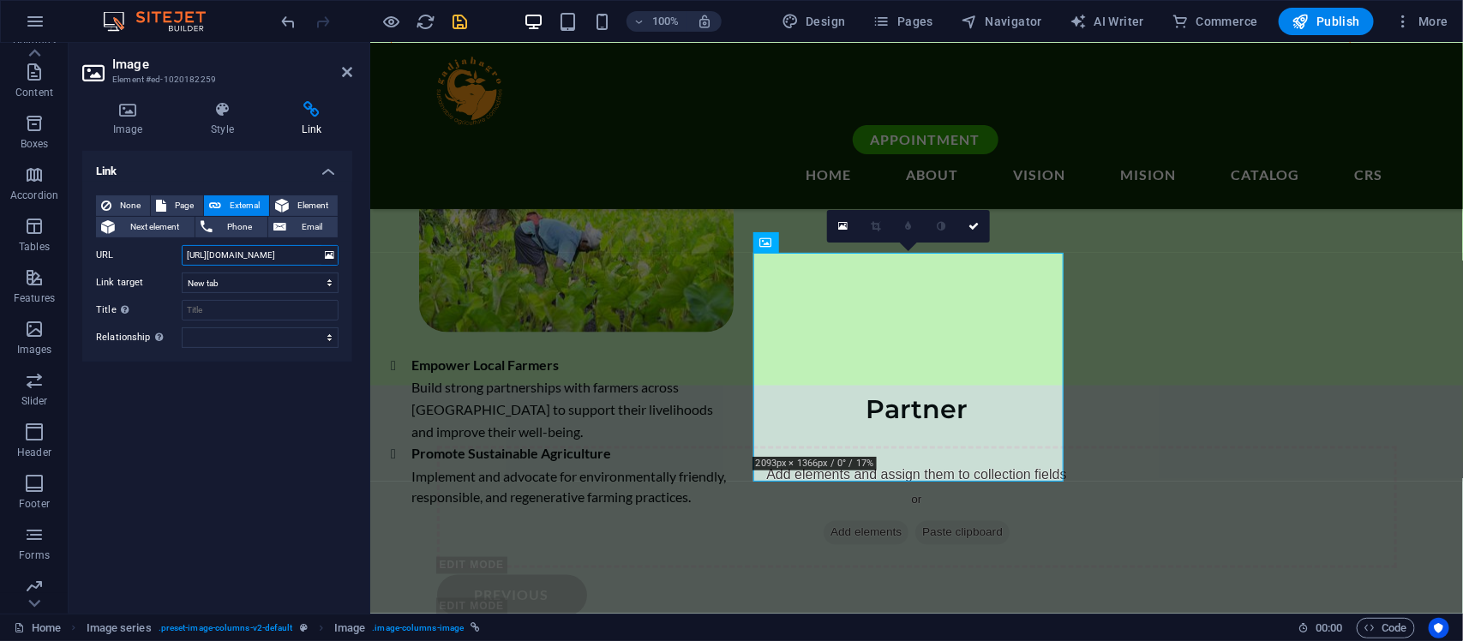
click at [320, 254] on input "[URL][DOMAIN_NAME]" at bounding box center [260, 255] width 157 height 21
drag, startPoint x: 320, startPoint y: 254, endPoint x: 216, endPoint y: 249, distance: 103.9
click at [216, 249] on input "[URL][DOMAIN_NAME]" at bounding box center [260, 255] width 157 height 21
type input "[URL][DOMAIN_NAME]"
click at [461, 26] on icon "save" at bounding box center [461, 22] width 20 height 20
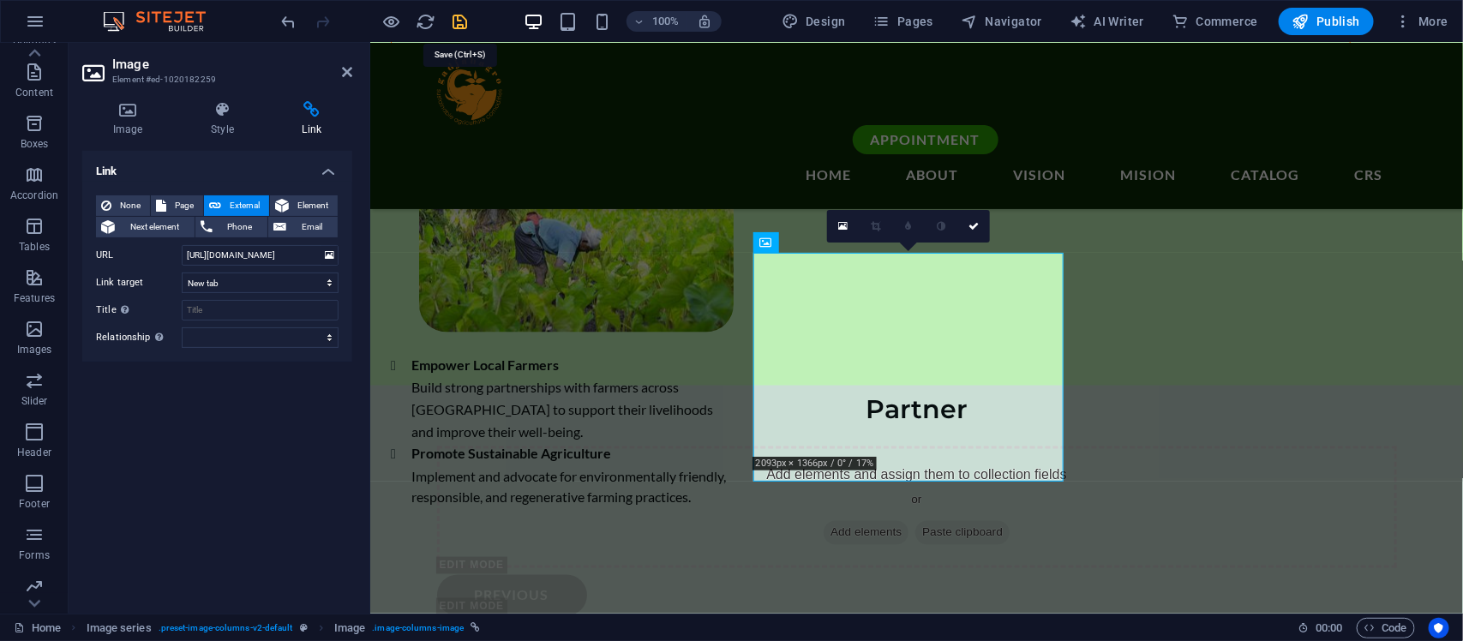
checkbox input "false"
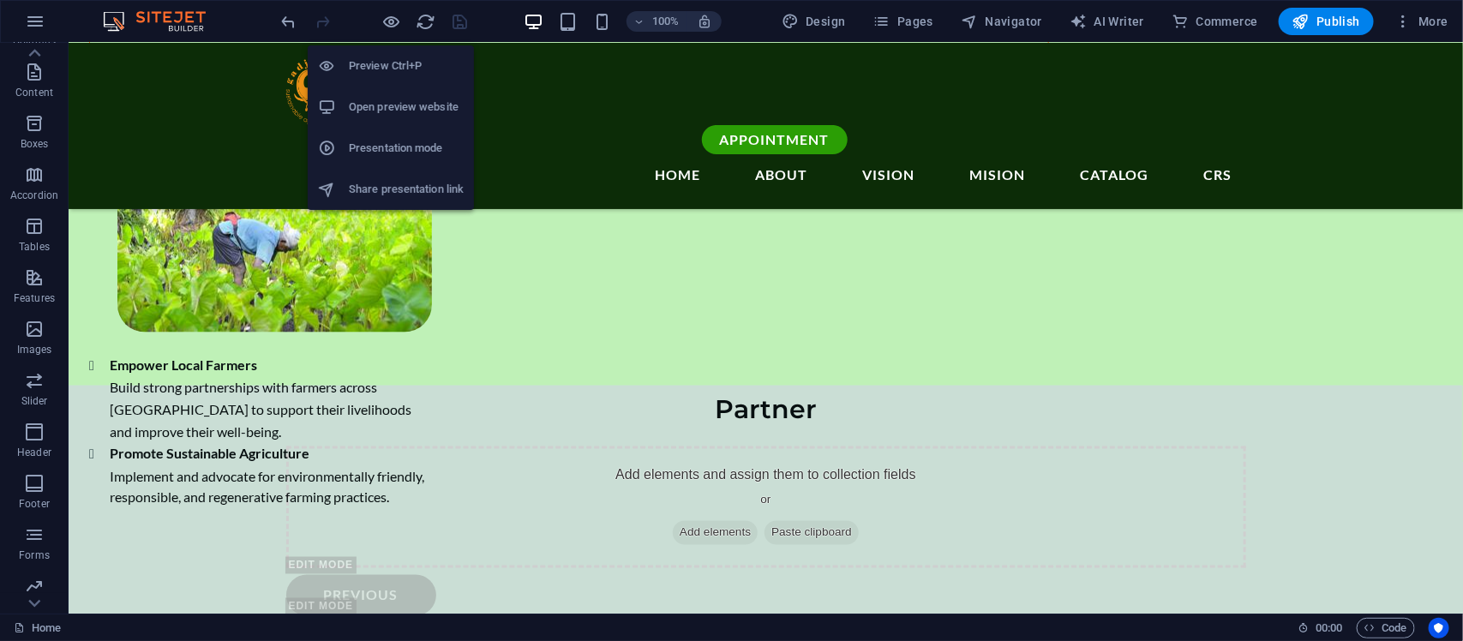
click at [386, 93] on li "Open preview website" at bounding box center [391, 107] width 166 height 41
